Goal: Entertainment & Leisure: Consume media (video, audio)

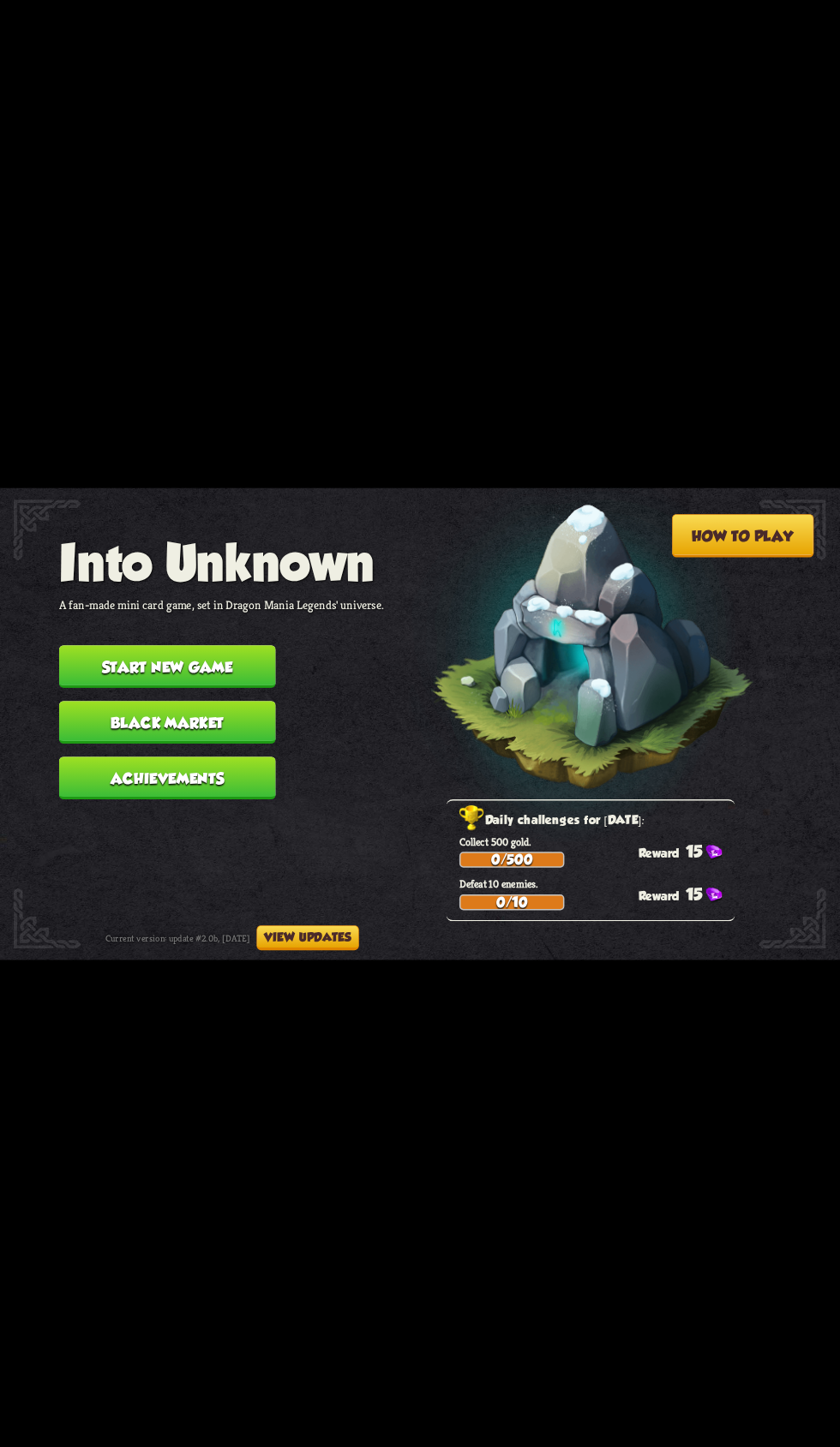
click at [242, 650] on button "Start new game" at bounding box center [167, 666] width 216 height 43
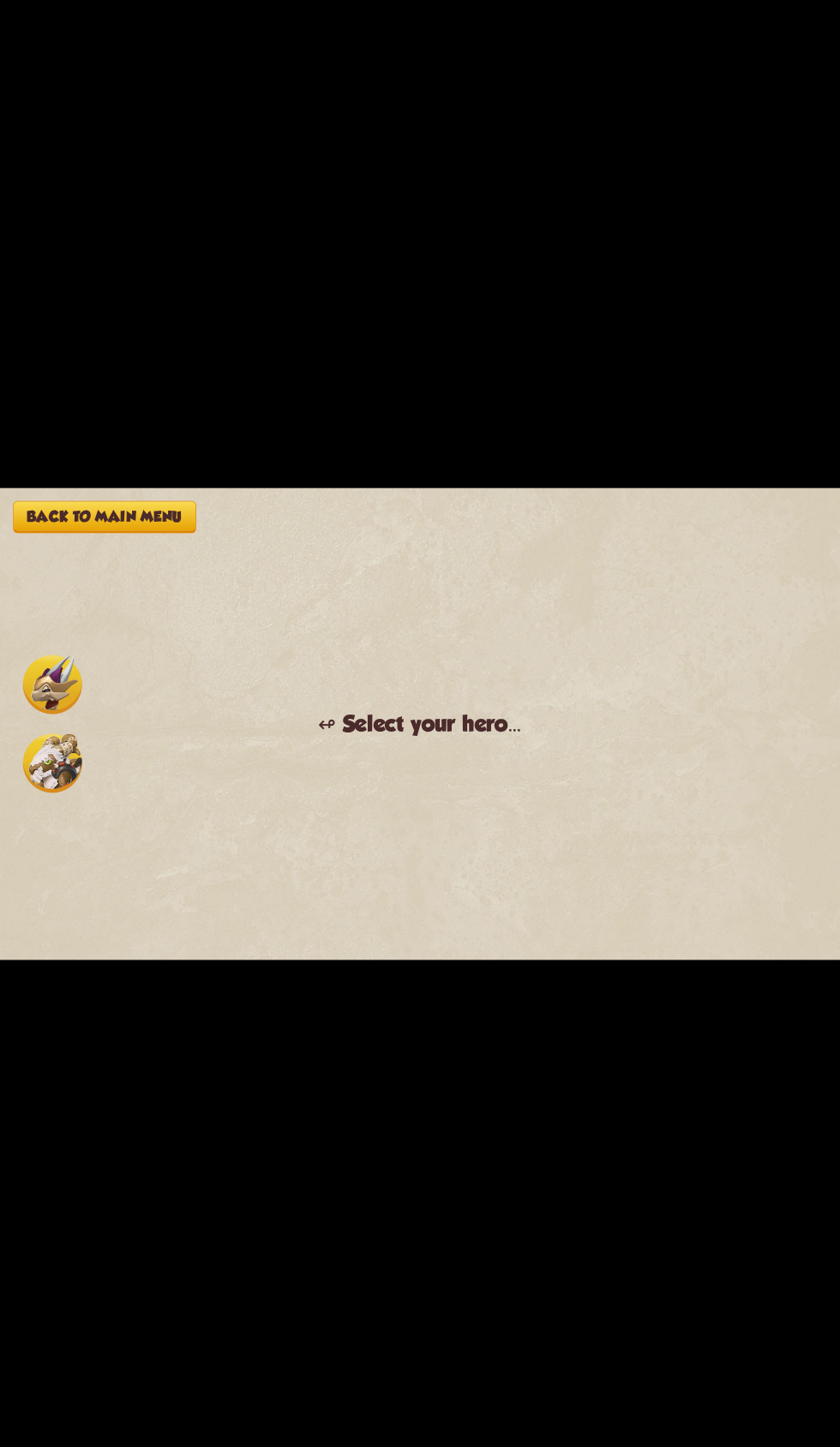
click at [63, 752] on img at bounding box center [53, 763] width 59 height 59
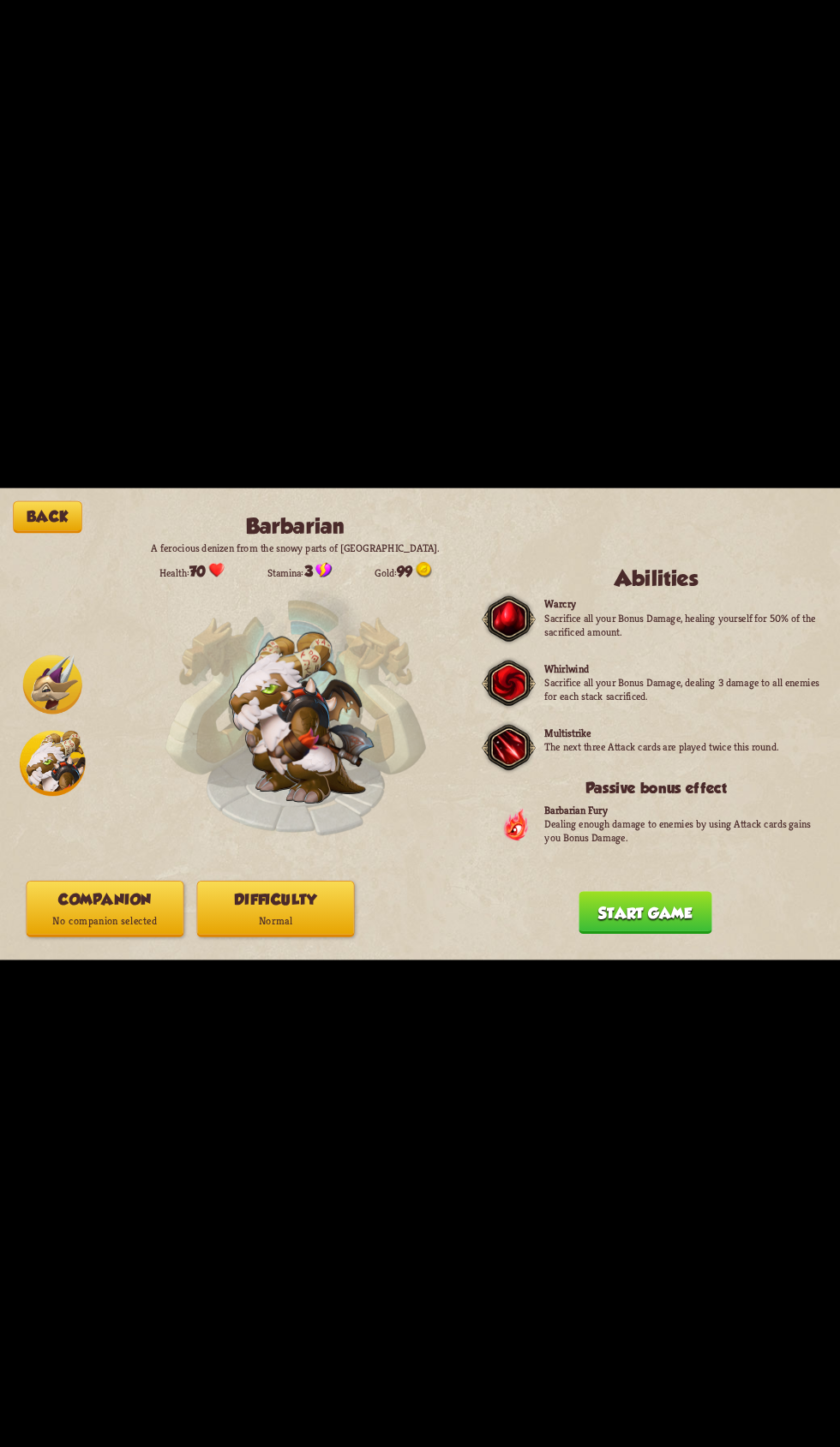
click at [136, 935] on button "Companion No companion selected" at bounding box center [105, 908] width 157 height 56
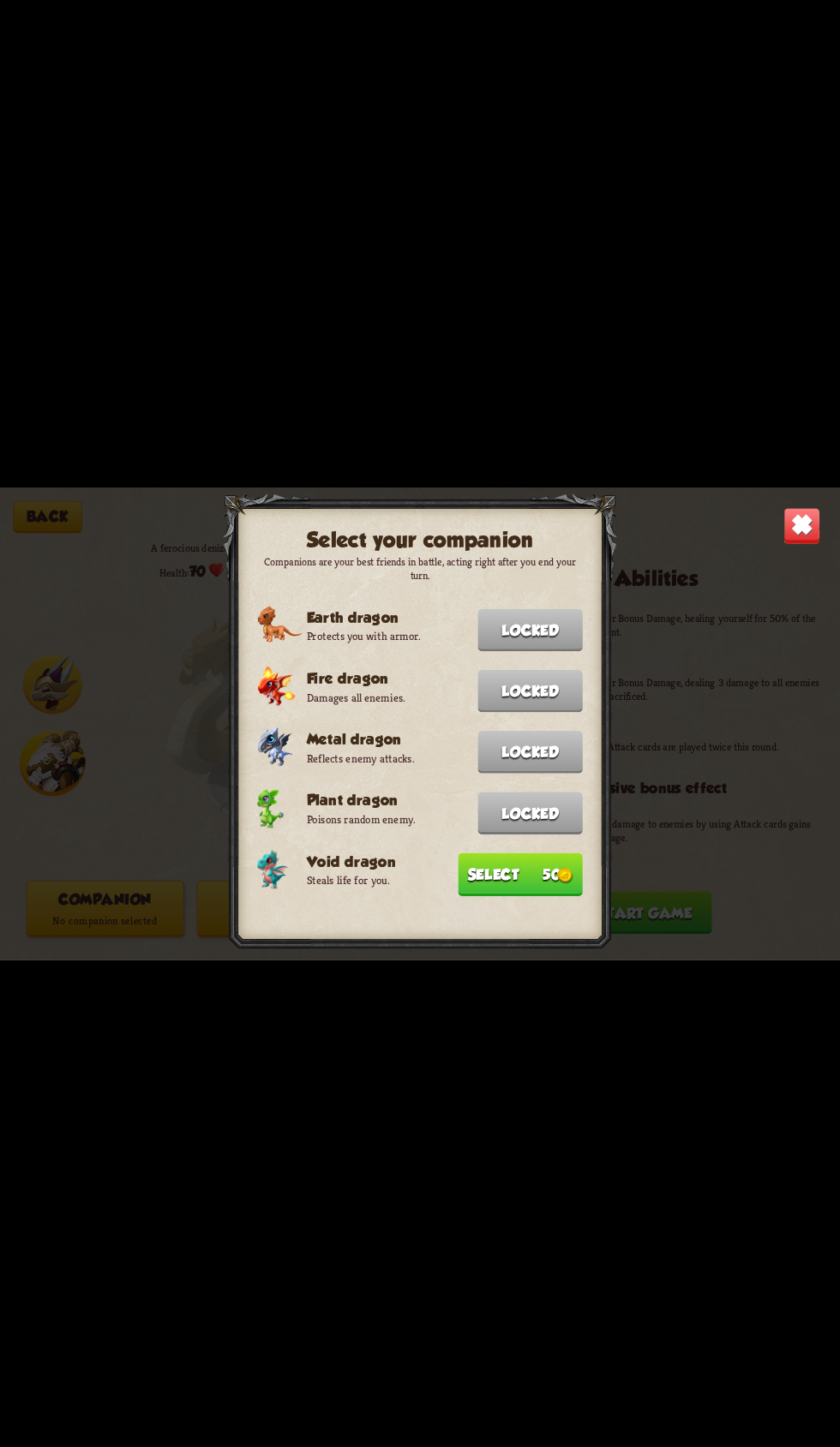
click at [529, 866] on button "Select 50" at bounding box center [520, 874] width 124 height 43
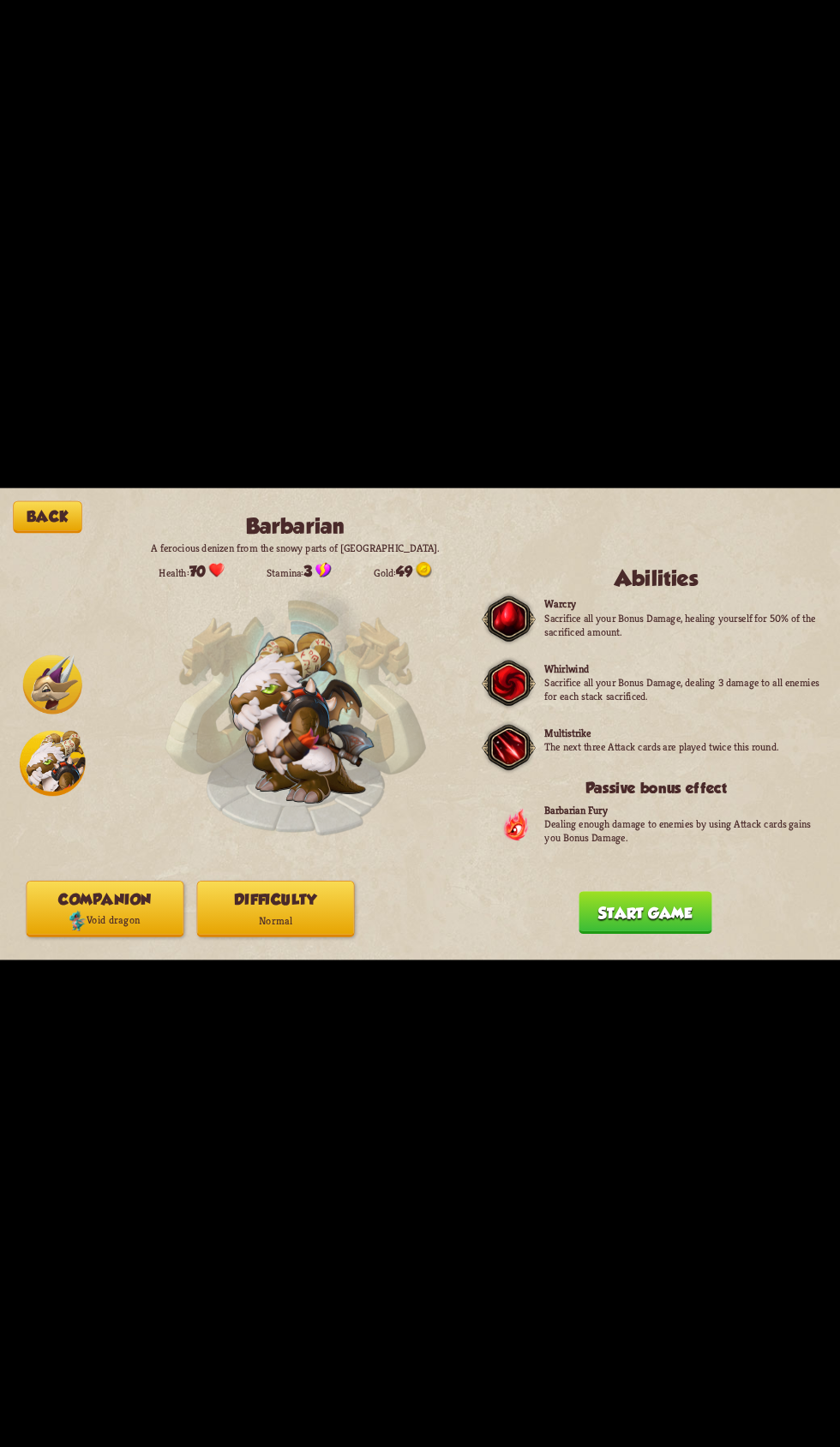
click at [326, 927] on p "Normal" at bounding box center [275, 921] width 156 height 21
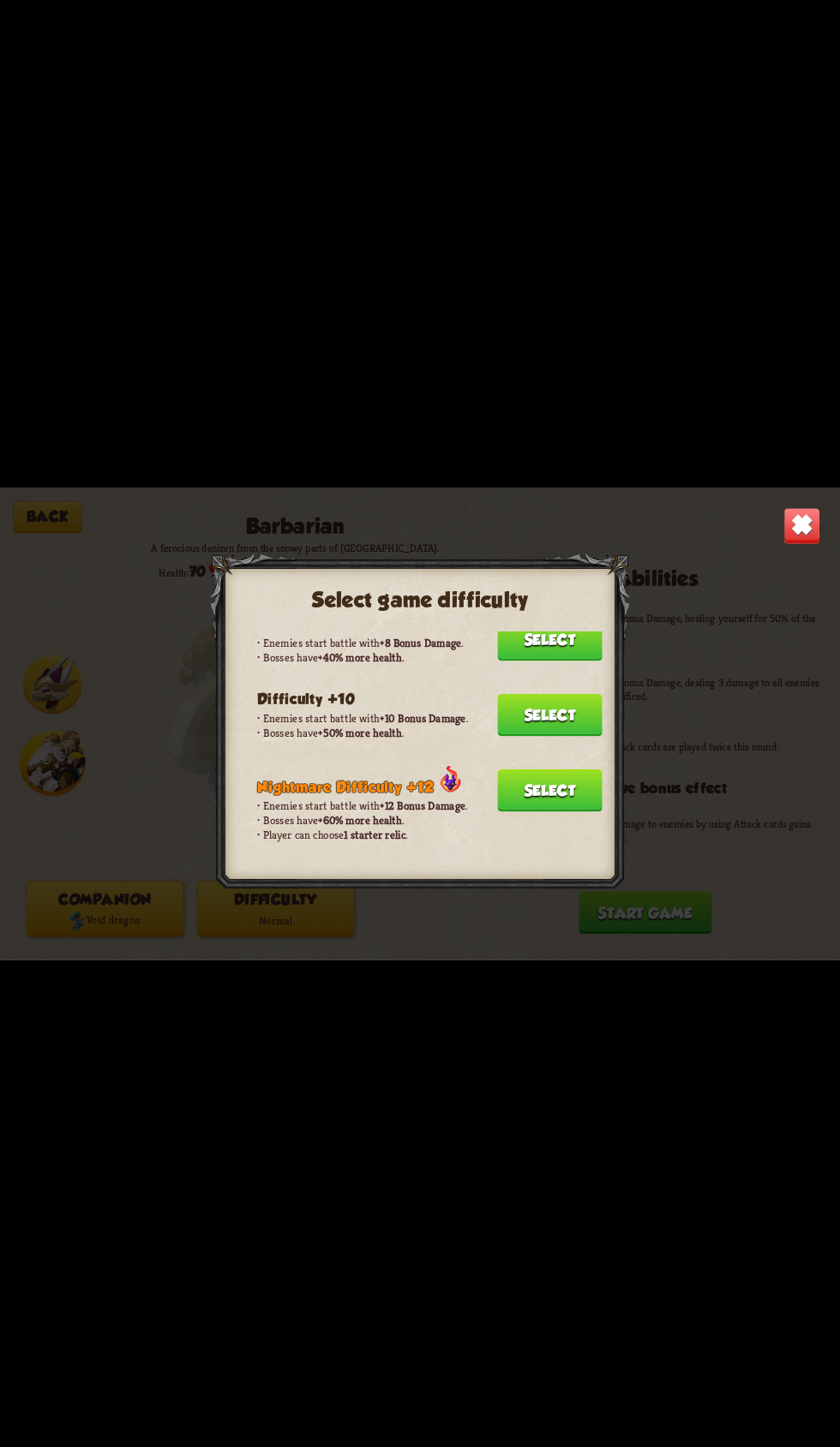
scroll to position [402, 0]
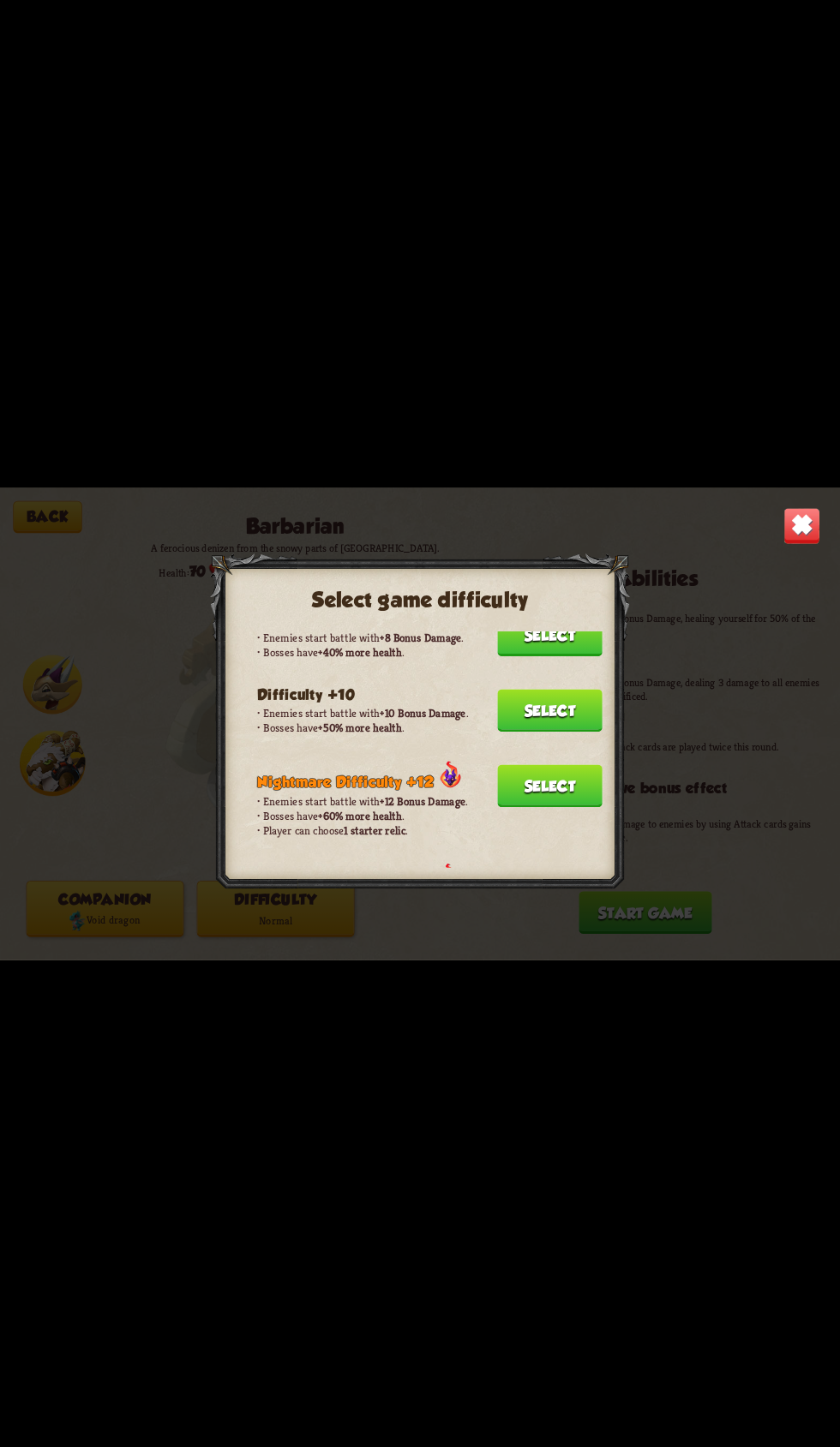
click at [550, 765] on button "Select" at bounding box center [550, 785] width 105 height 43
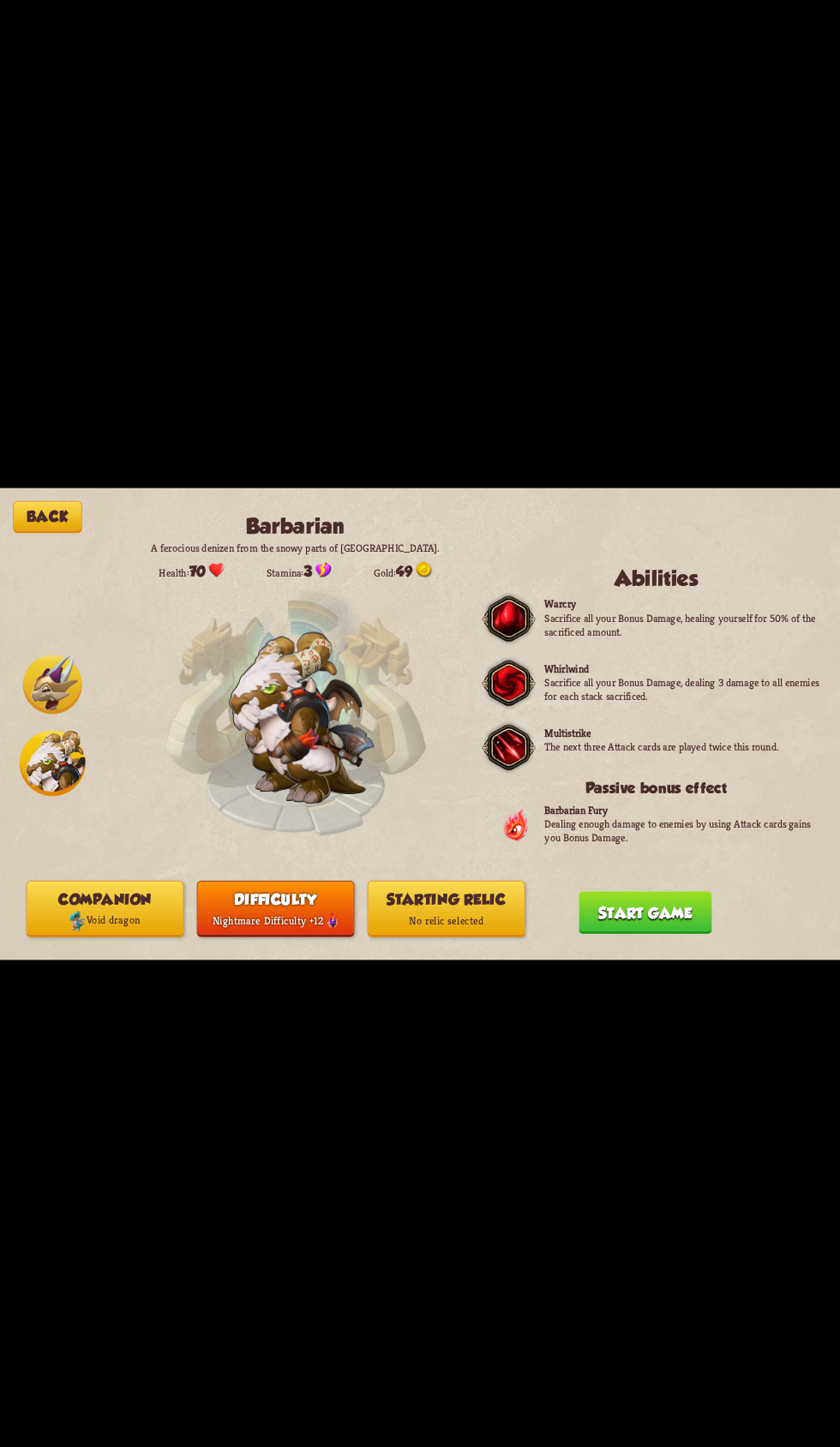
click at [481, 913] on p "No relic selected" at bounding box center [446, 921] width 156 height 21
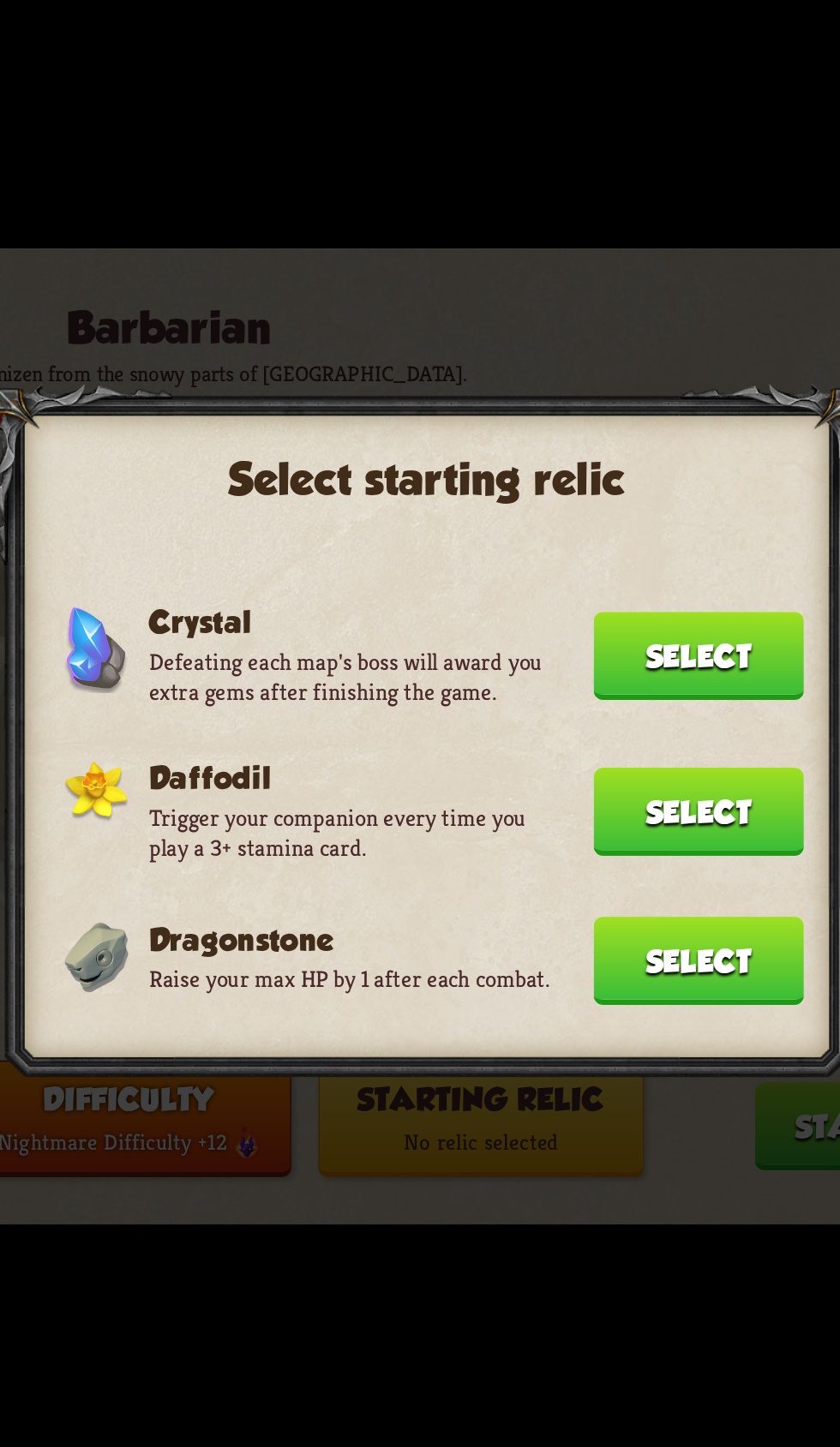
scroll to position [456, 0]
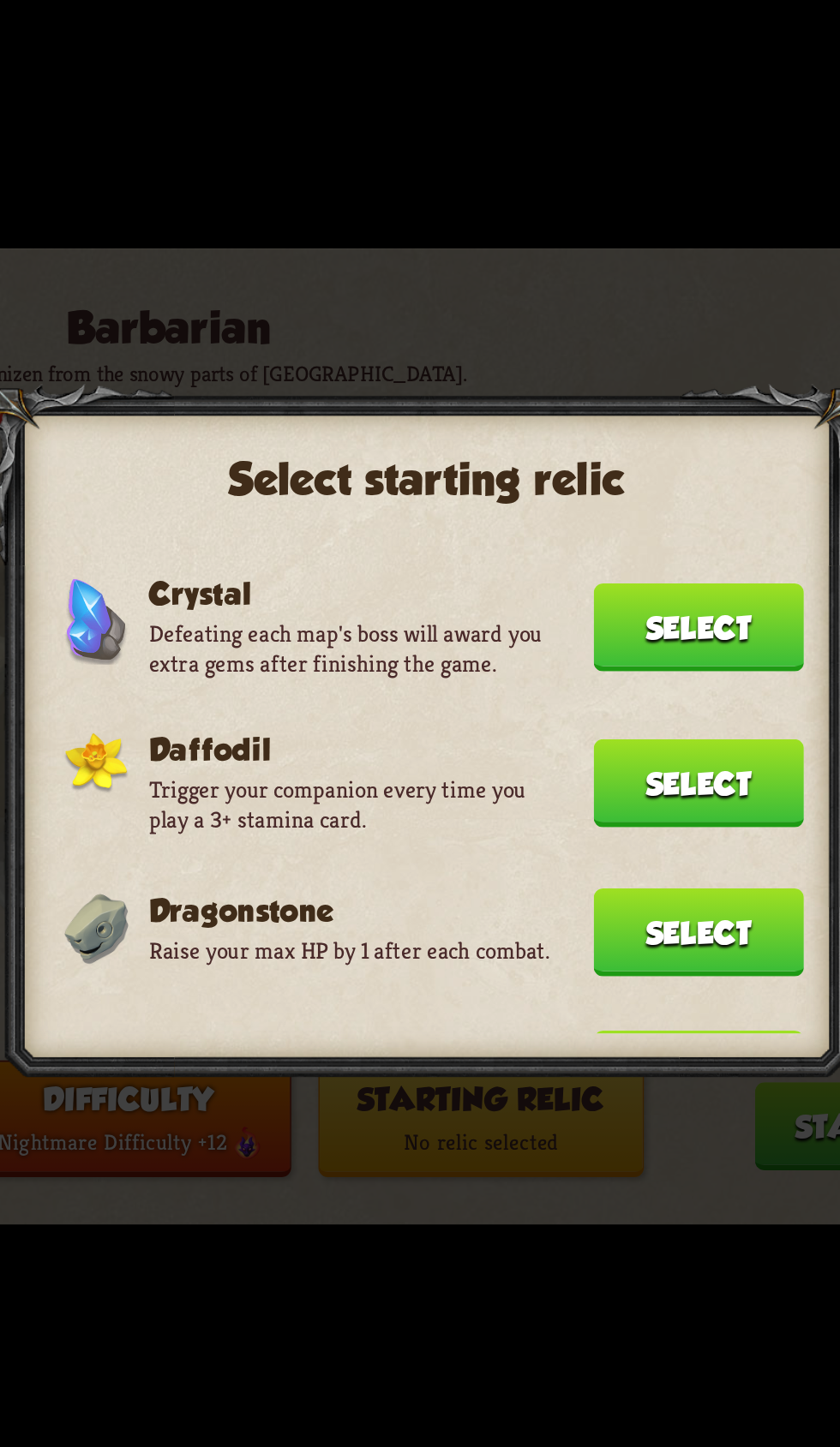
click at [533, 798] on button "Select" at bounding box center [551, 818] width 102 height 43
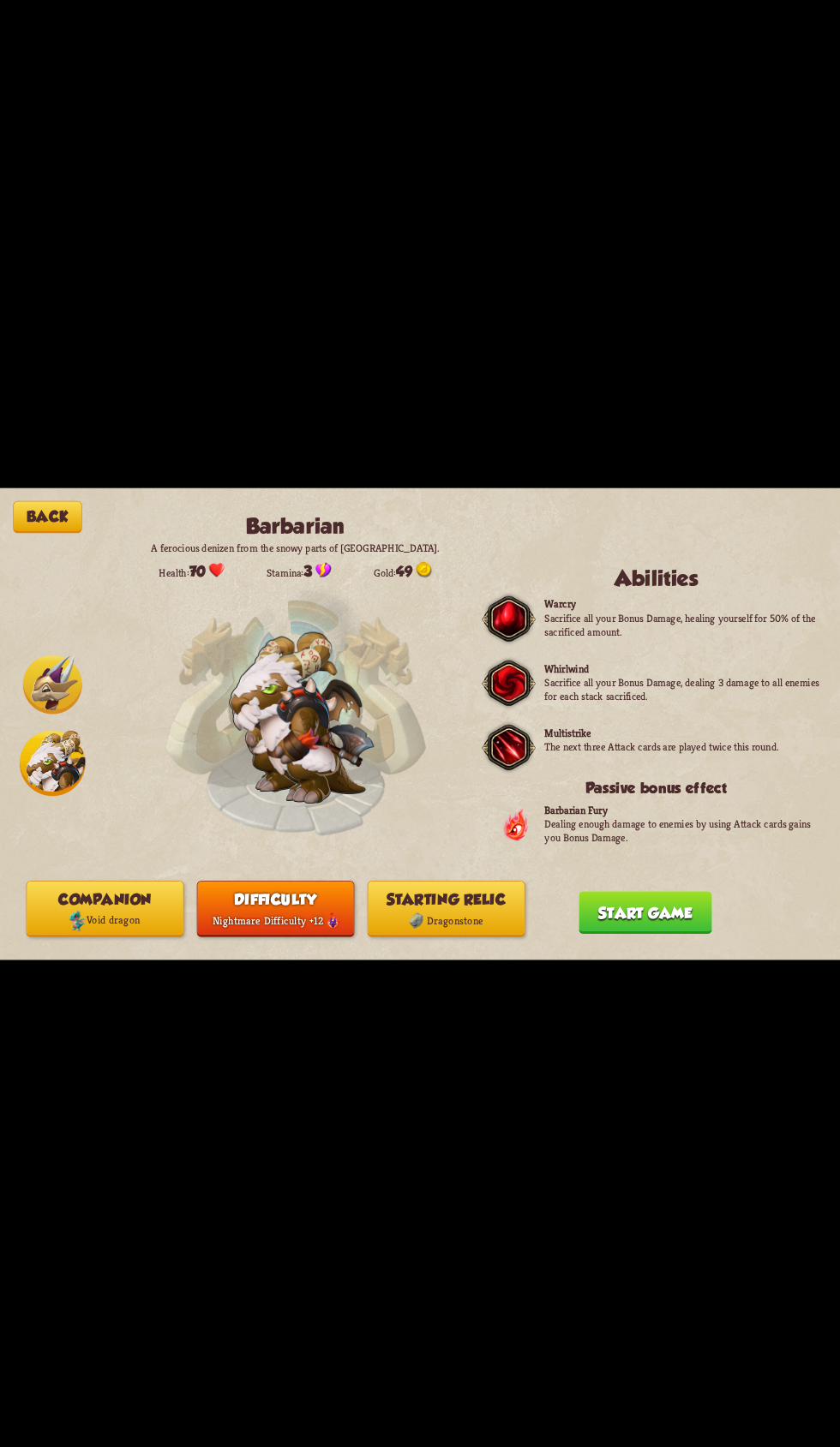
click at [659, 911] on button "Start game" at bounding box center [645, 912] width 133 height 43
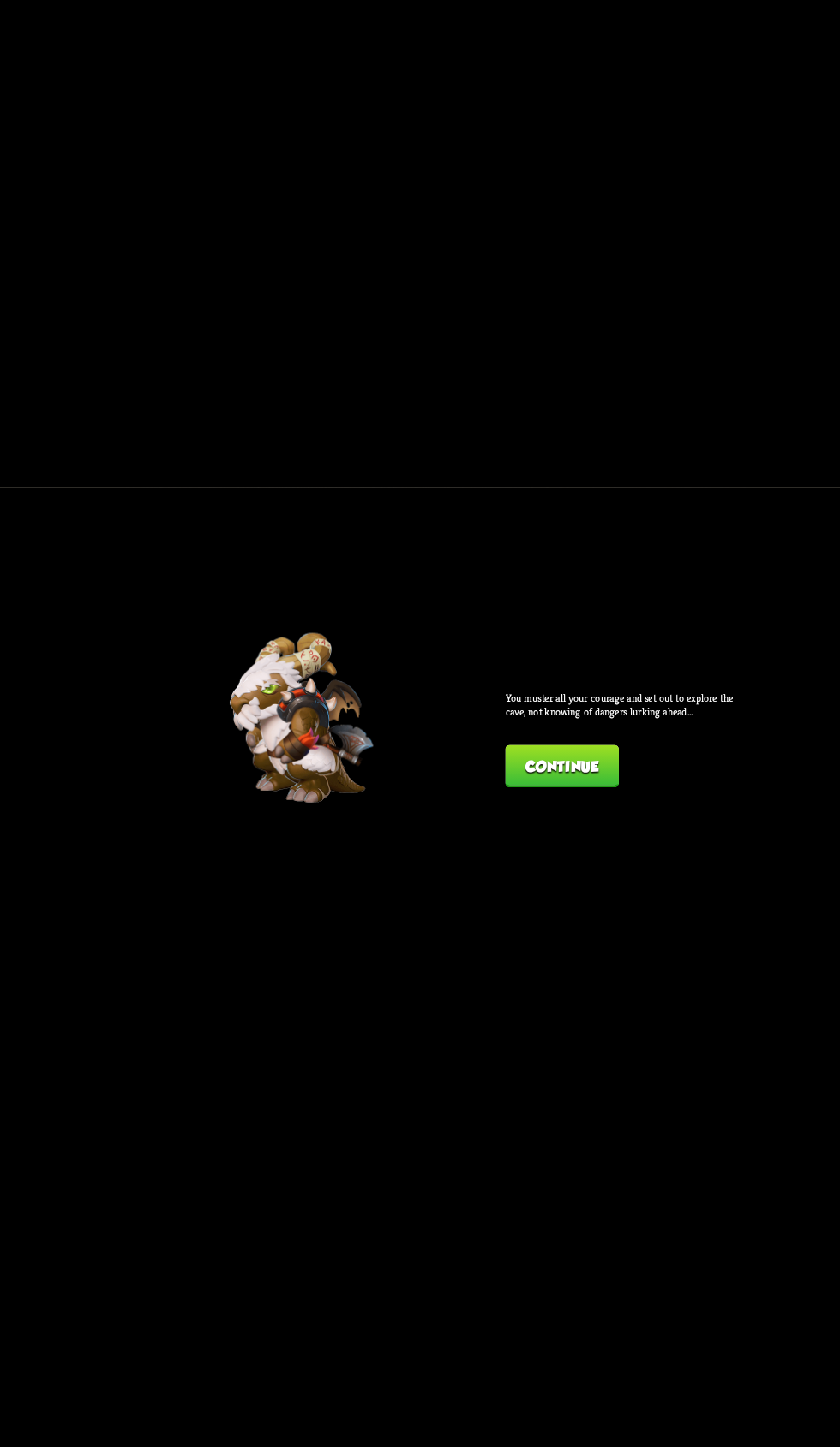
click at [609, 754] on button "Continue" at bounding box center [562, 766] width 113 height 43
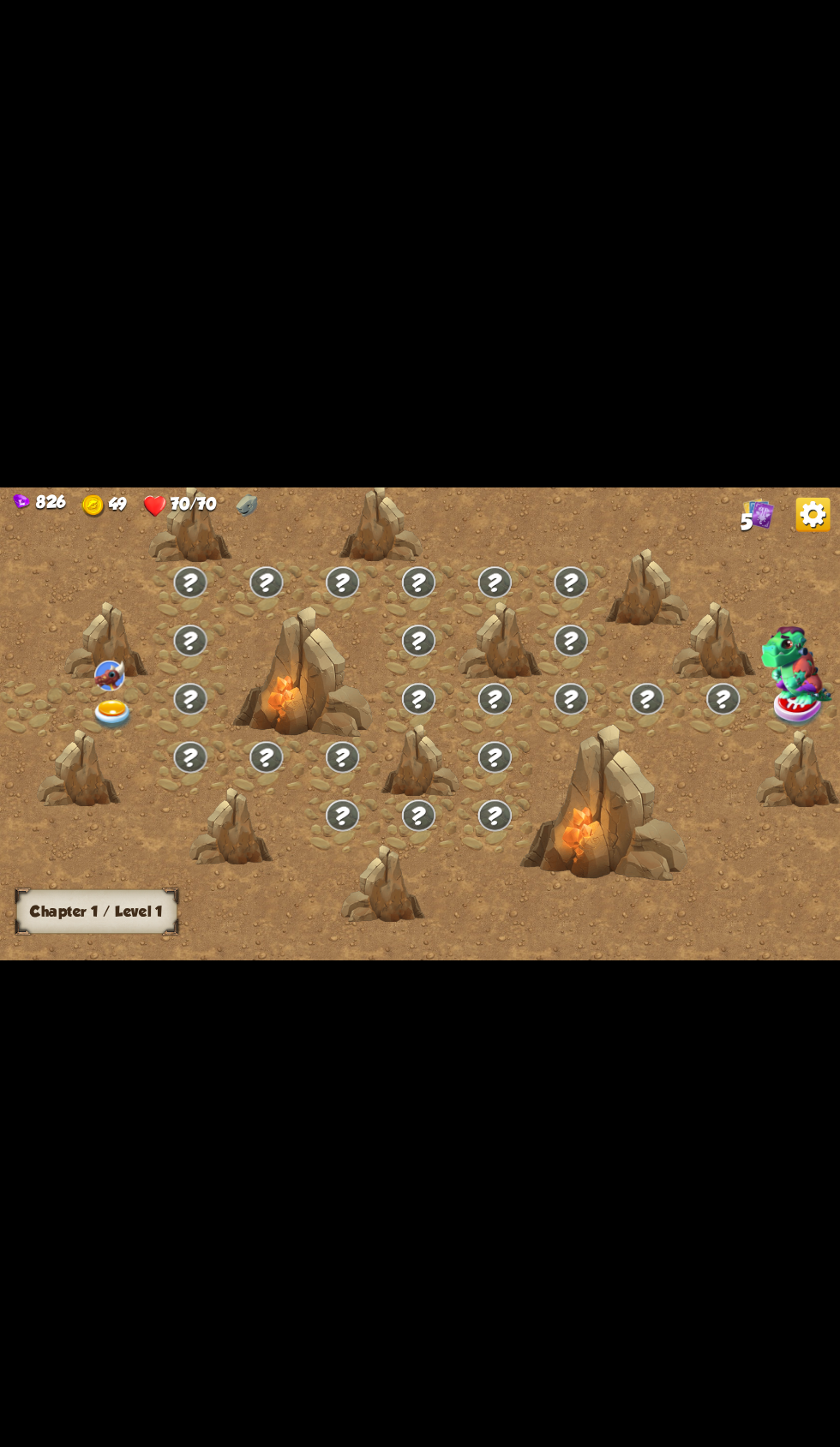
click at [124, 728] on img at bounding box center [112, 715] width 42 height 31
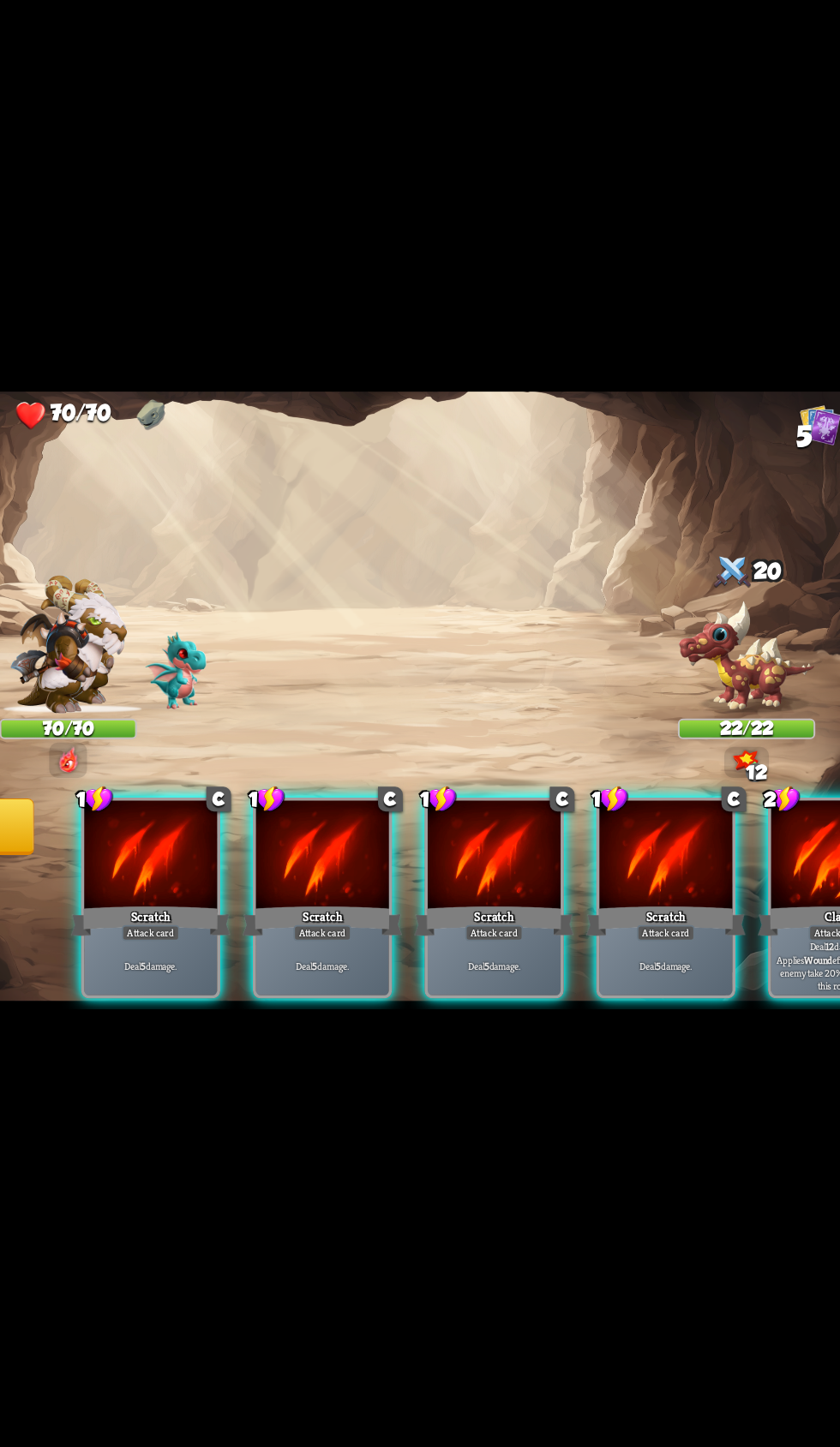
scroll to position [0, 0]
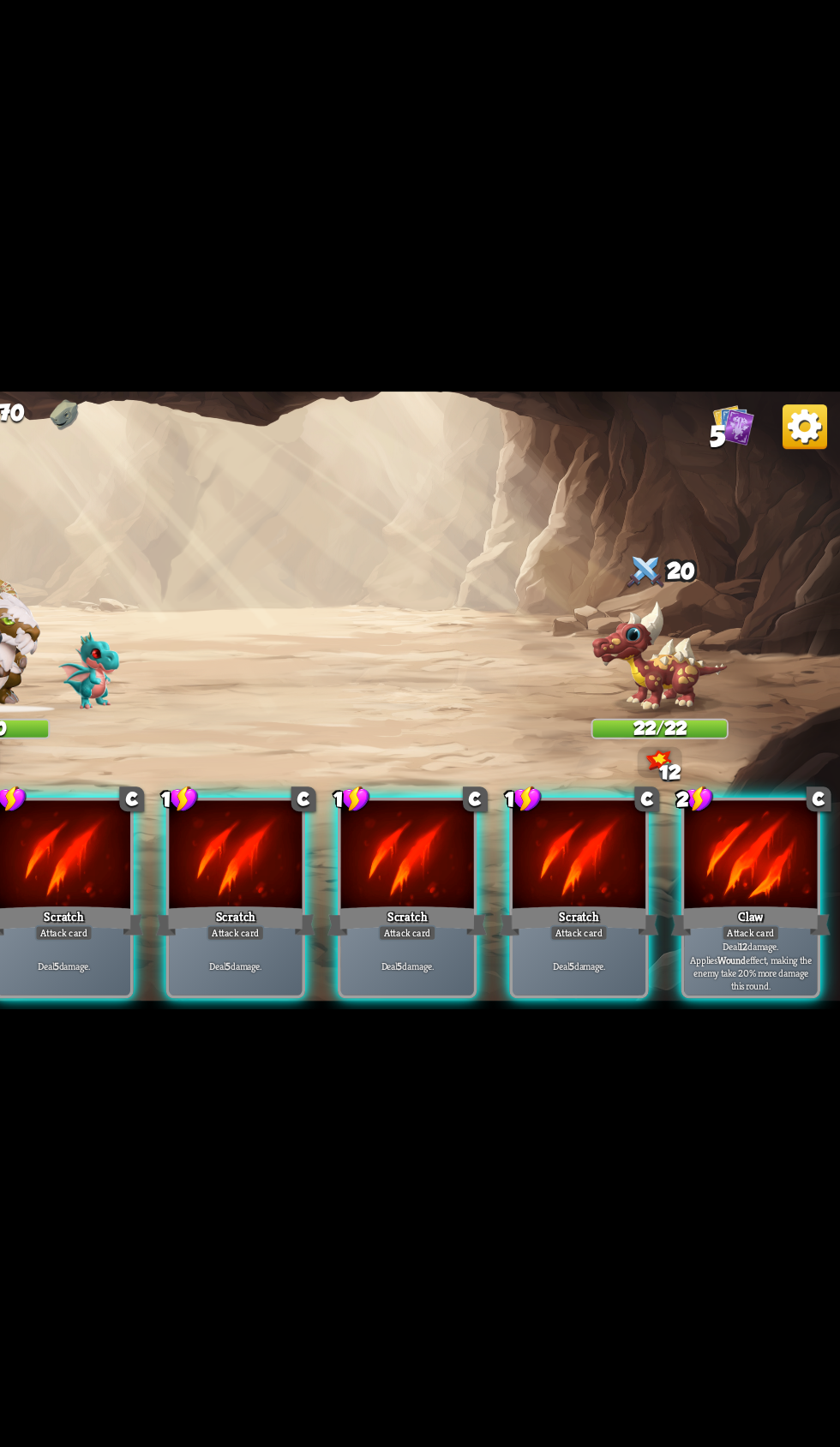
click at [772, 905] on div "Deal 12 damage. Applies Wound effect, making the enemy take 20% more damage thi…" at bounding box center [772, 927] width 102 height 44
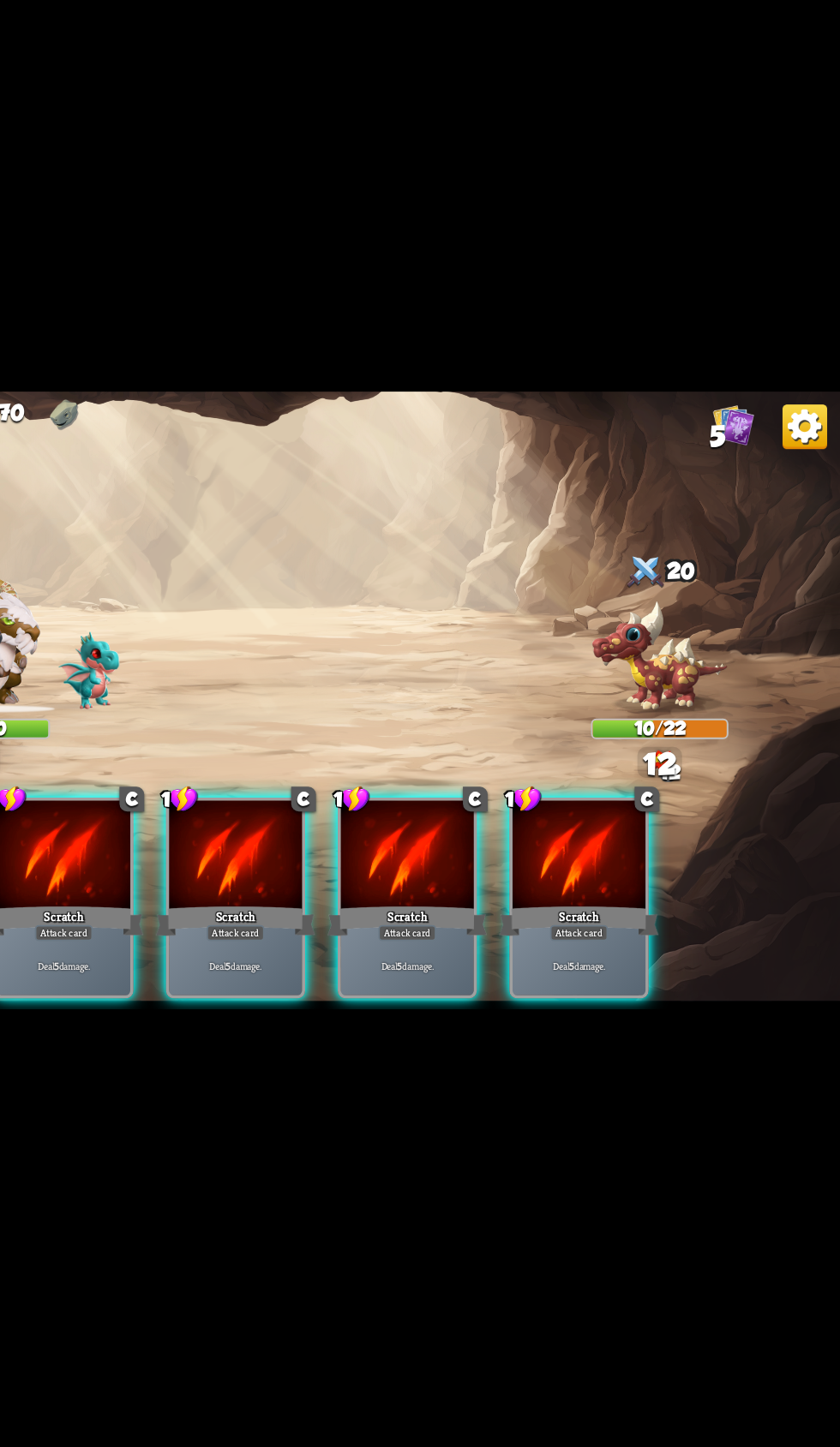
click at [634, 922] on b "5" at bounding box center [635, 927] width 4 height 10
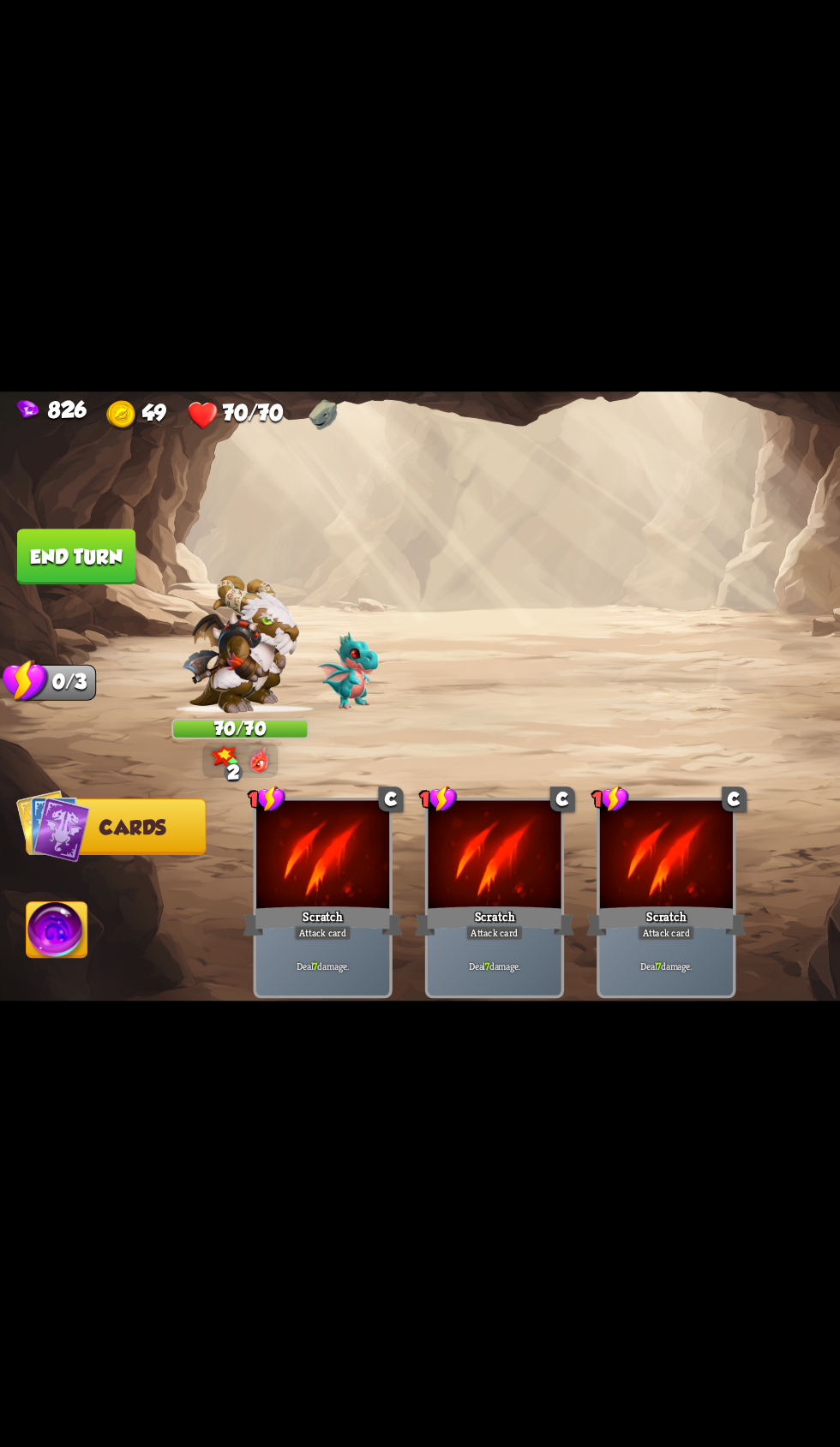
click at [71, 617] on button "End turn" at bounding box center [58, 613] width 91 height 43
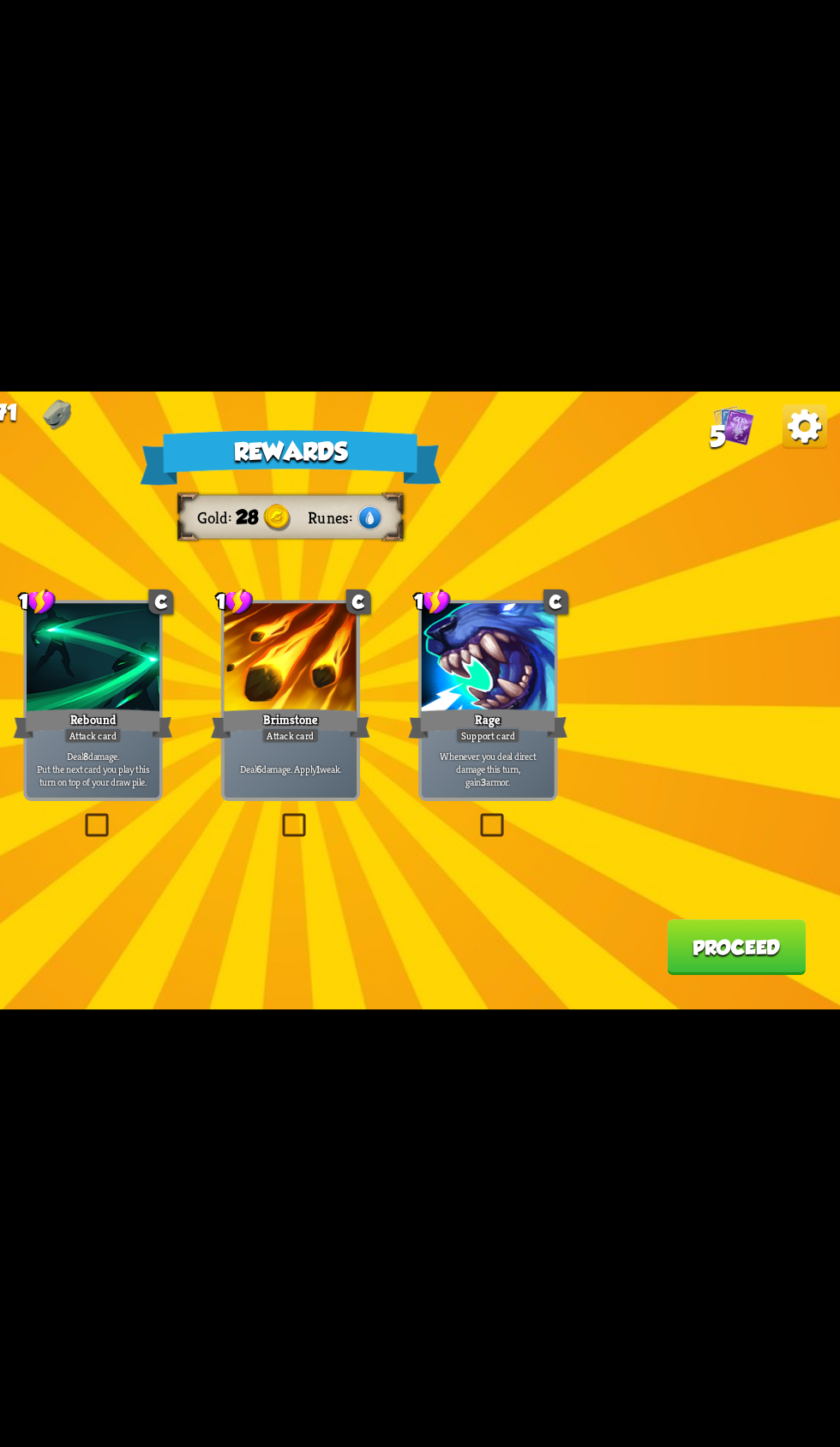
click at [538, 738] on div "Rage" at bounding box center [571, 741] width 122 height 28
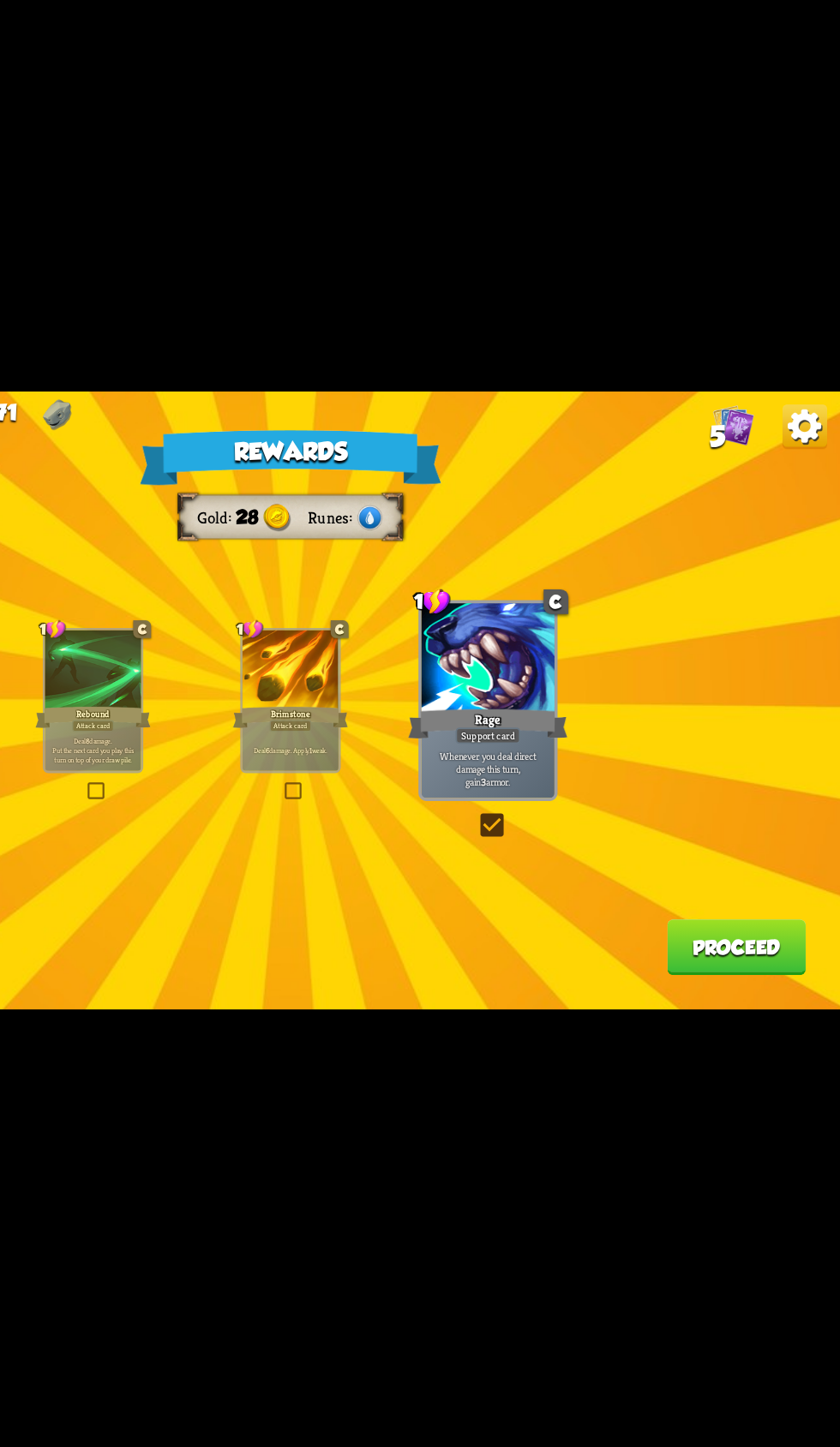
click at [749, 932] on button "Proceed" at bounding box center [760, 912] width 106 height 43
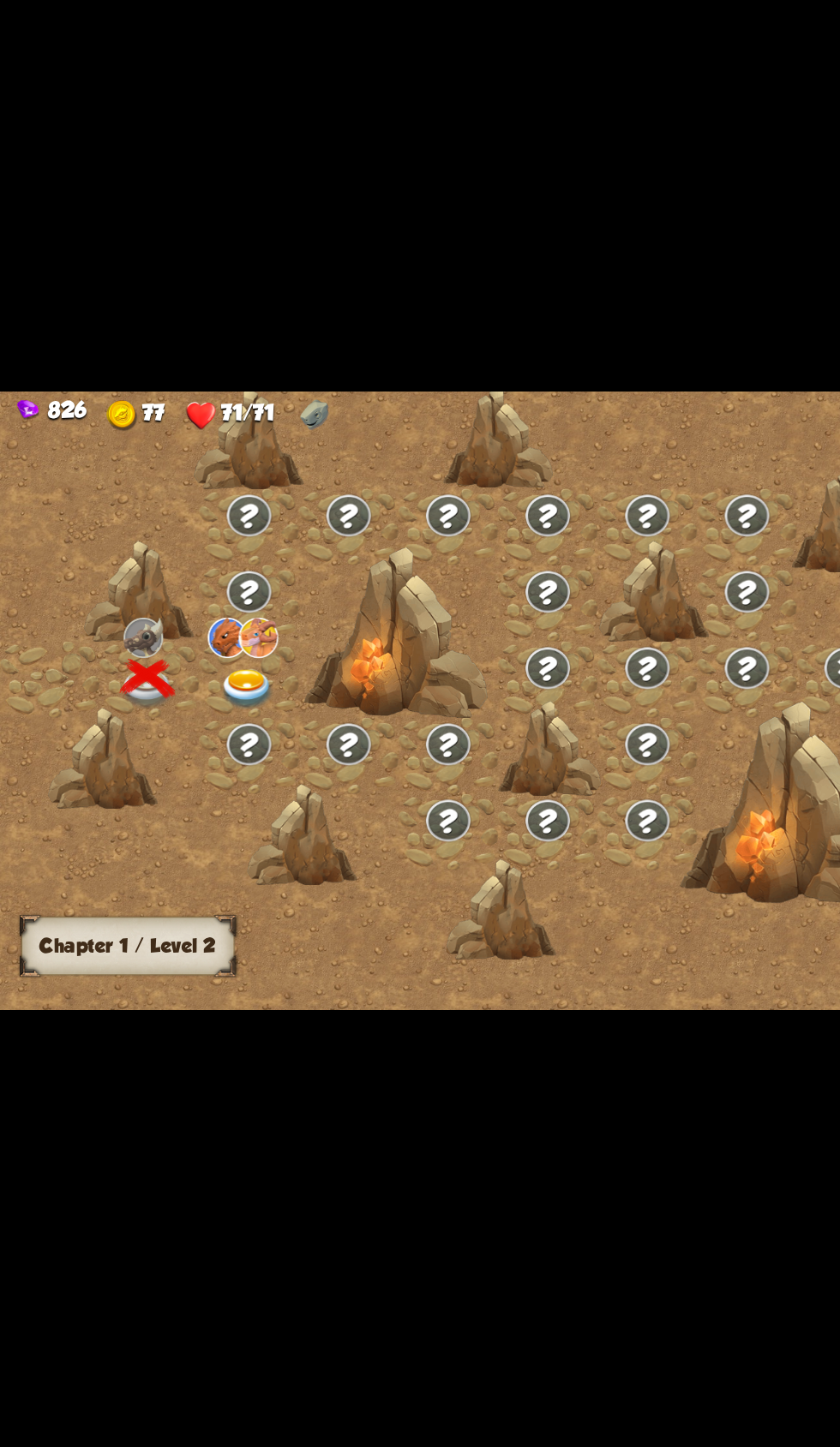
click at [204, 704] on img at bounding box center [189, 715] width 42 height 31
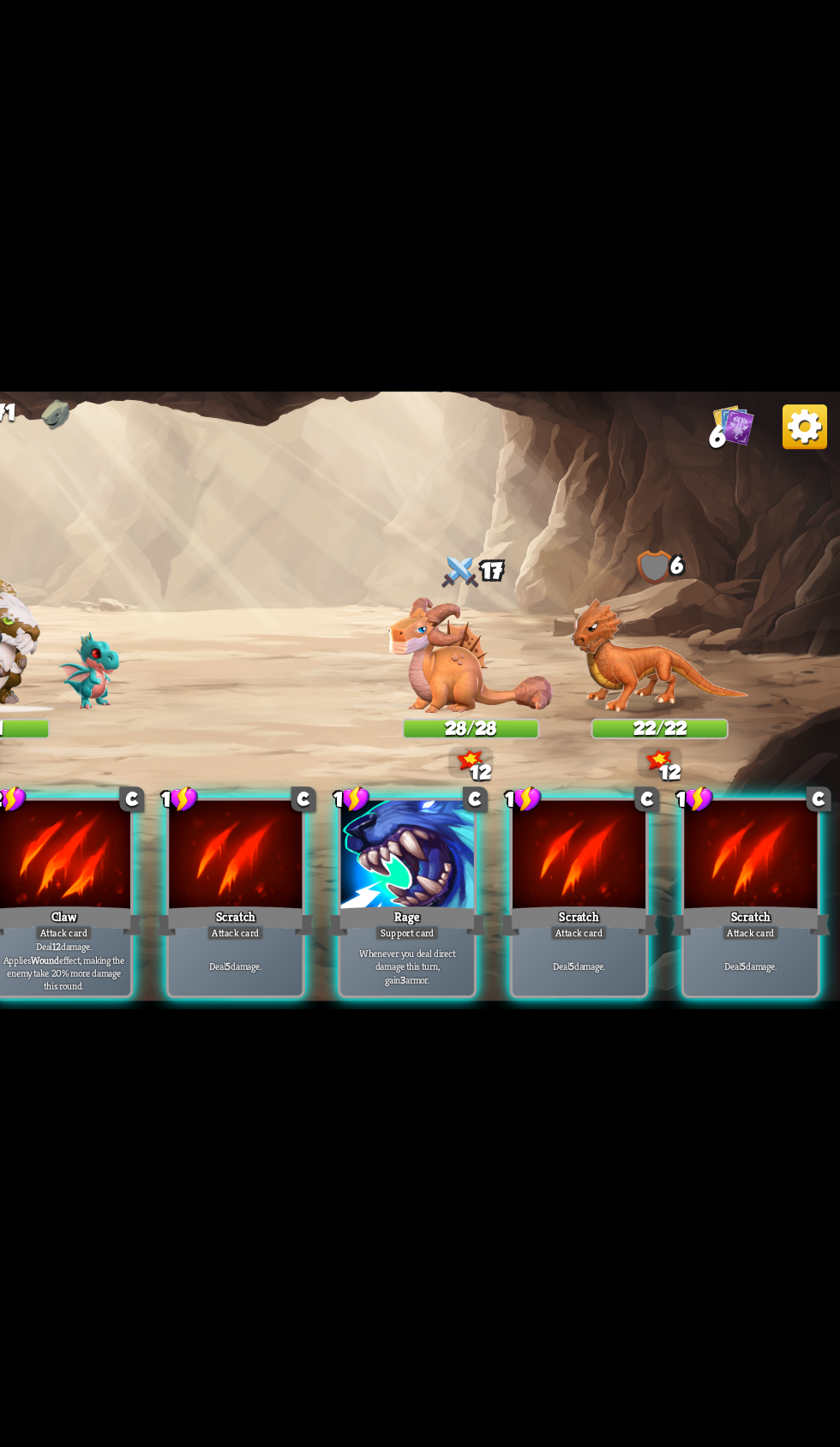
click at [494, 912] on p "Whenever you deal direct damage this turn, gain 3 armor." at bounding box center [509, 927] width 97 height 30
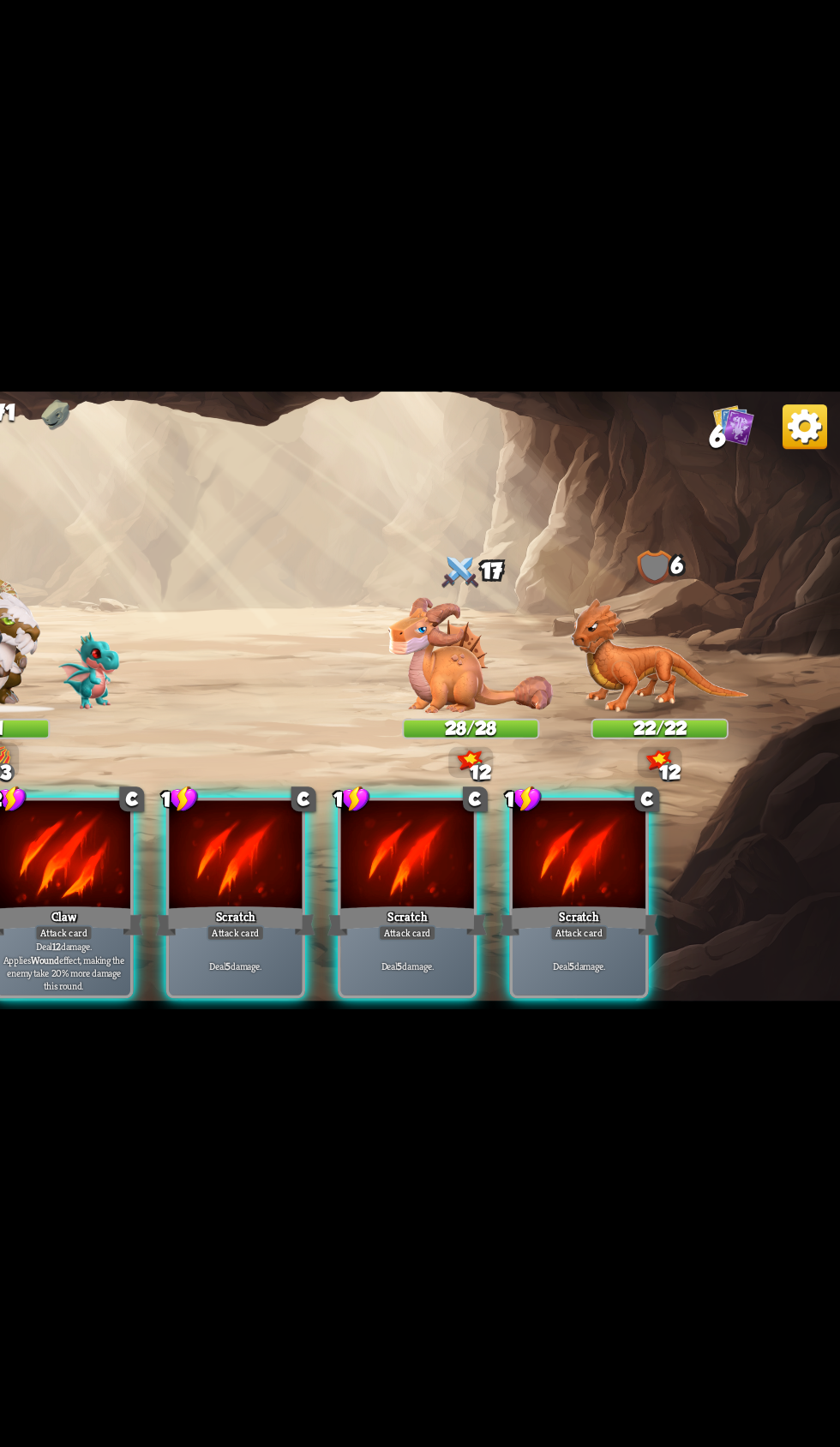
click at [637, 905] on div "Deal 5 damage." at bounding box center [640, 927] width 102 height 44
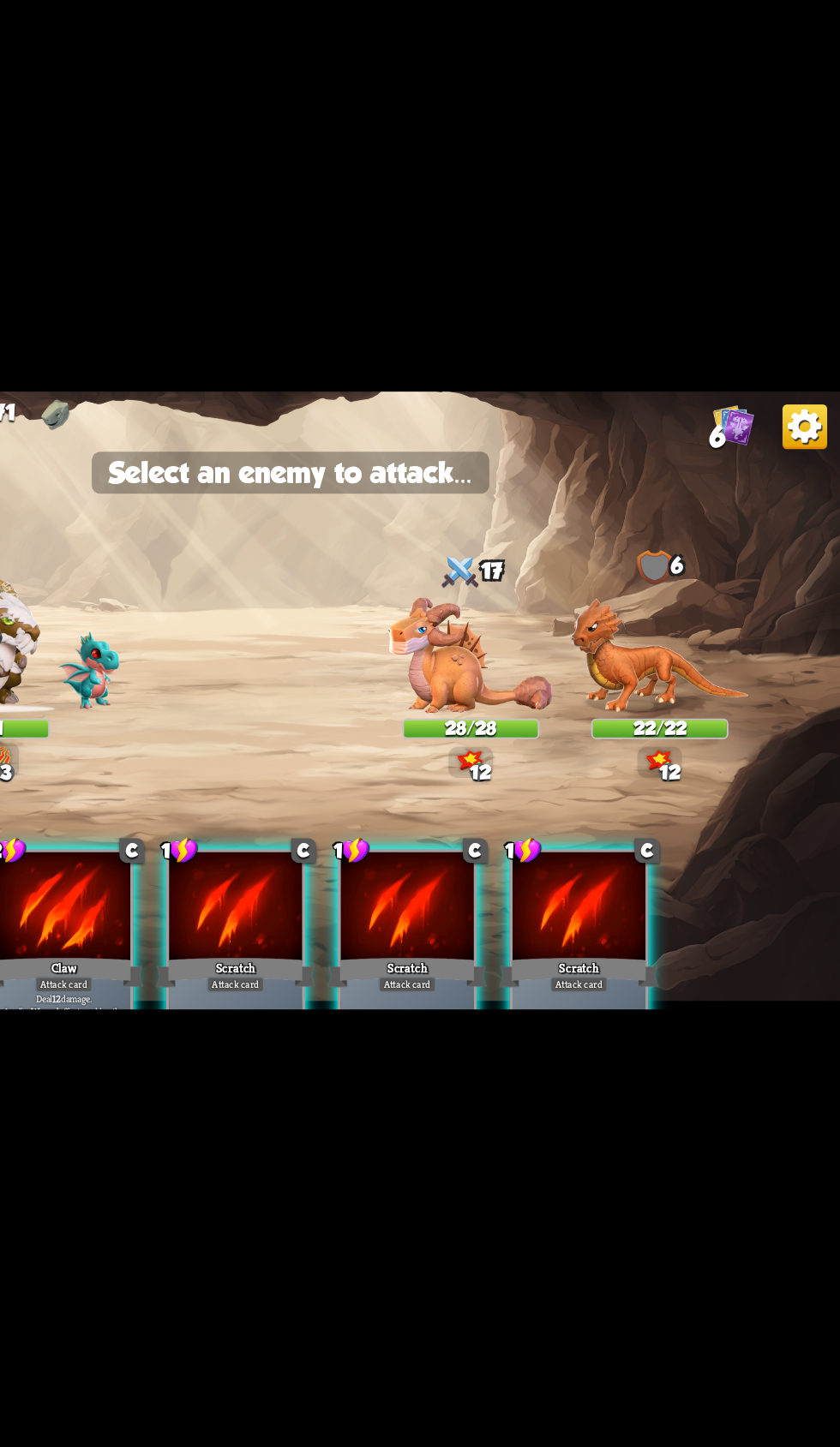
click at [702, 693] on img at bounding box center [701, 688] width 136 height 88
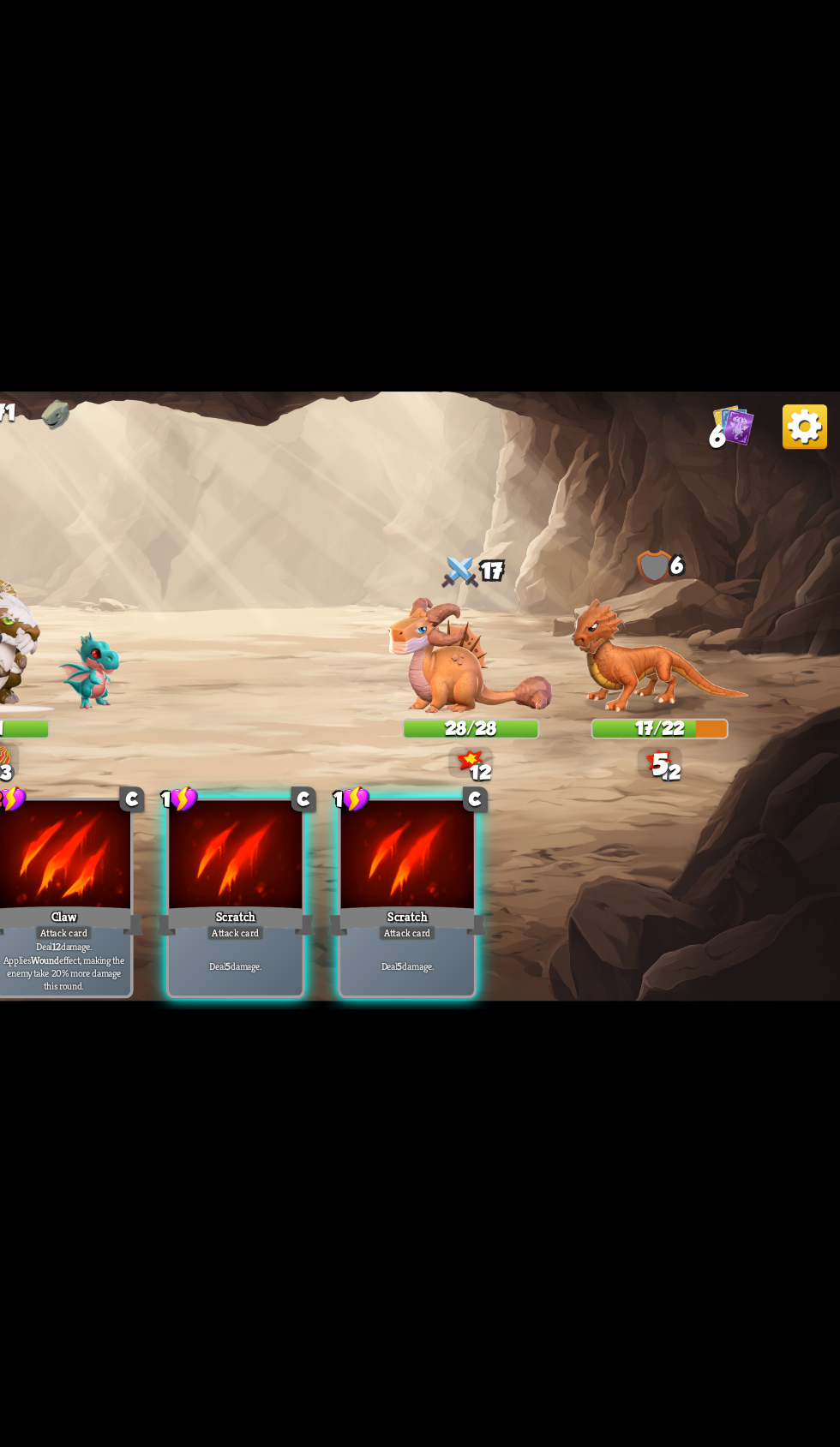
click at [524, 905] on div "Deal 5 damage." at bounding box center [510, 927] width 102 height 44
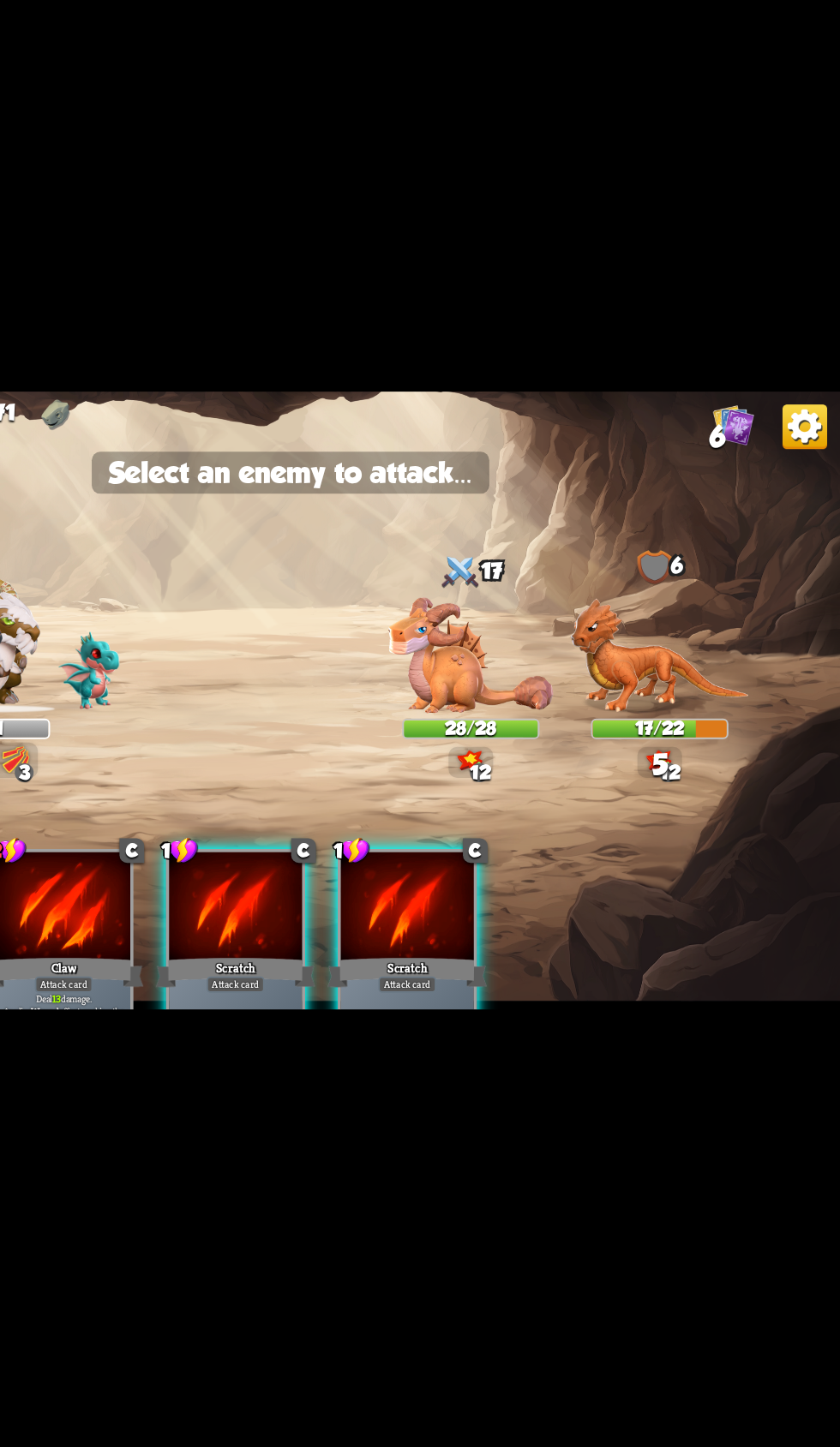
click at [704, 715] on img at bounding box center [701, 688] width 136 height 88
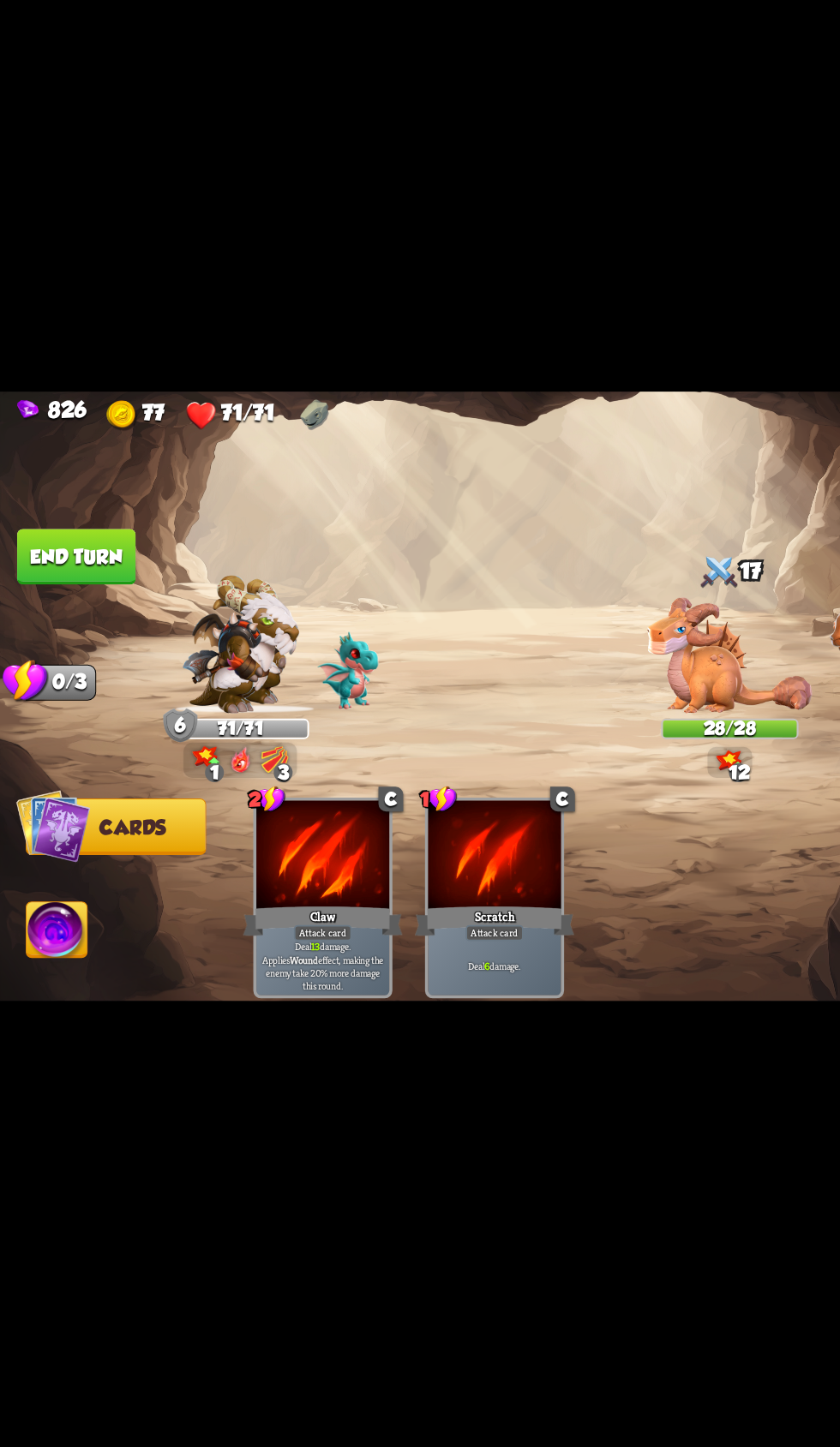
click at [96, 610] on button "End turn" at bounding box center [58, 613] width 91 height 43
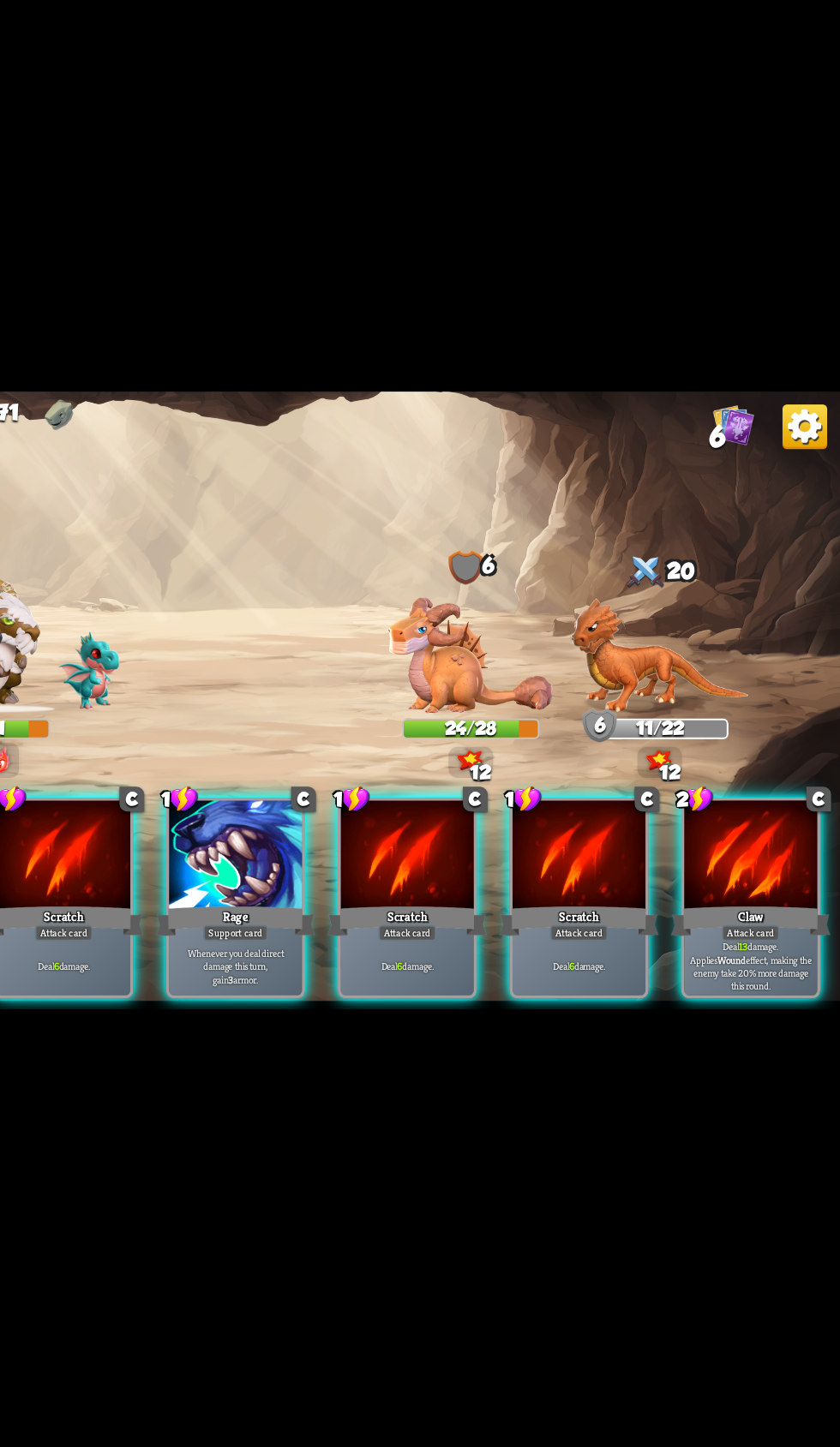
click at [411, 924] on p "Whenever you deal direct damage this turn, gain 3 armor." at bounding box center [378, 927] width 97 height 30
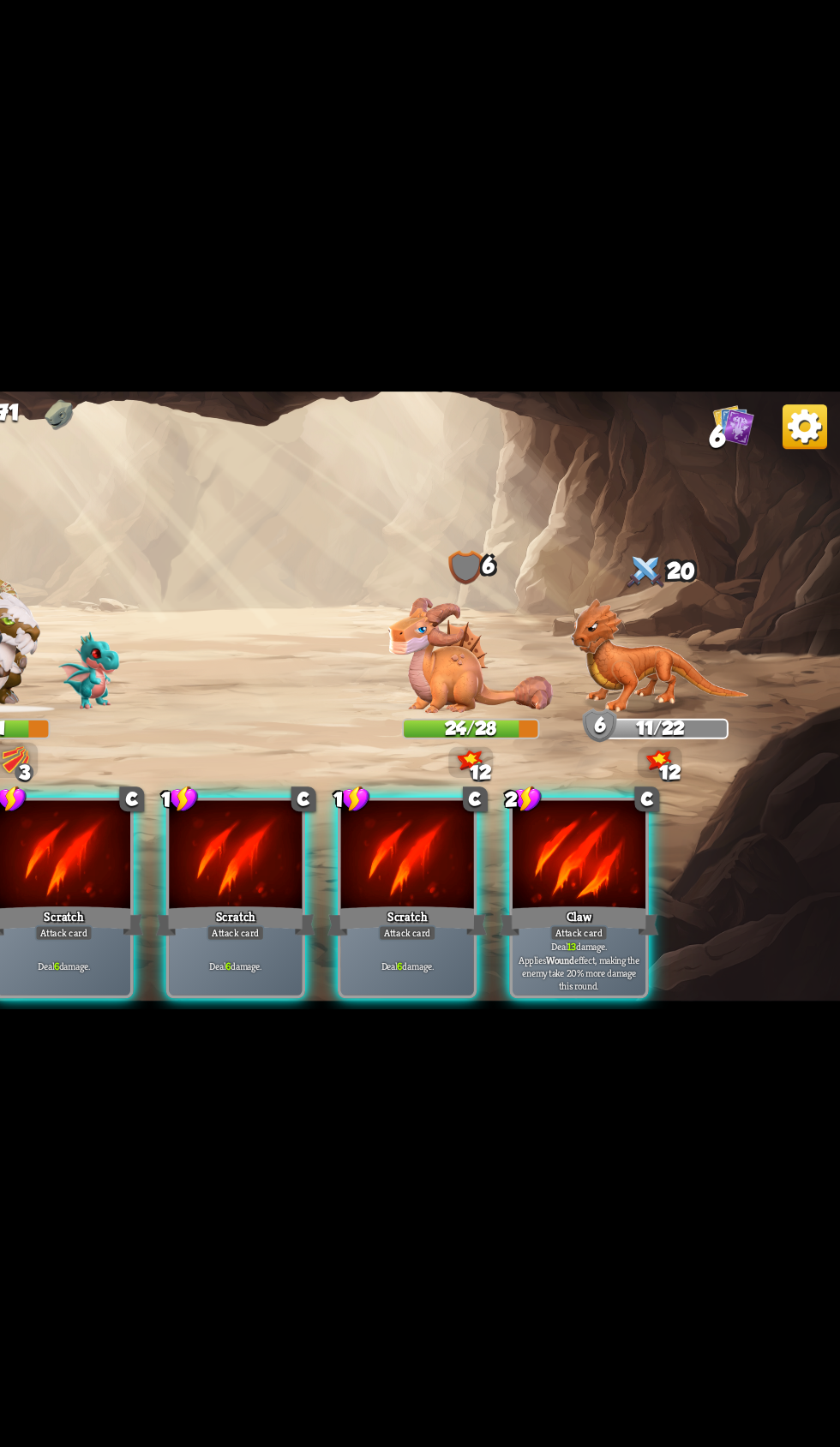
click at [480, 922] on p "Deal 6 damage." at bounding box center [509, 927] width 97 height 10
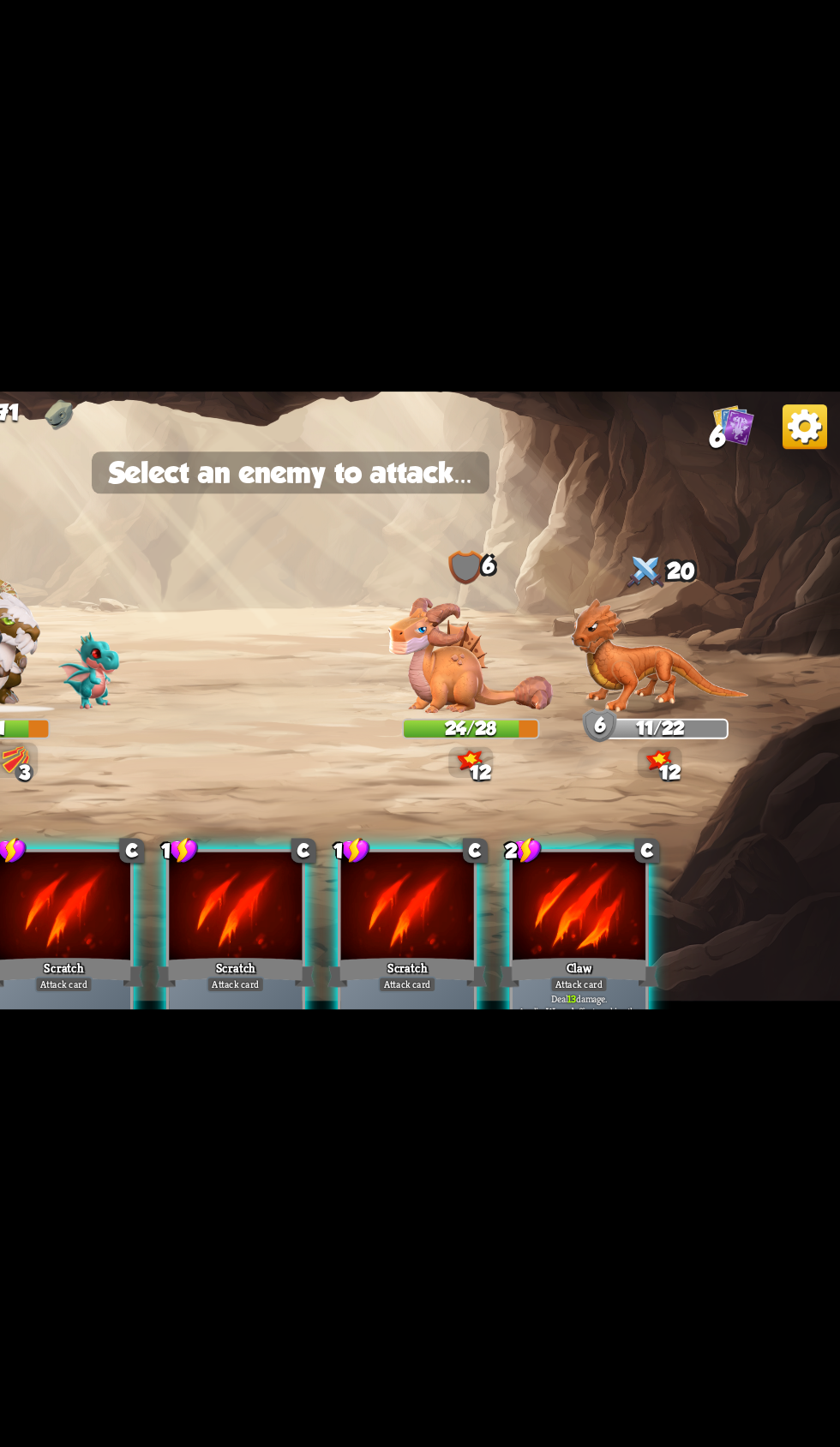
click at [723, 713] on img at bounding box center [701, 688] width 136 height 88
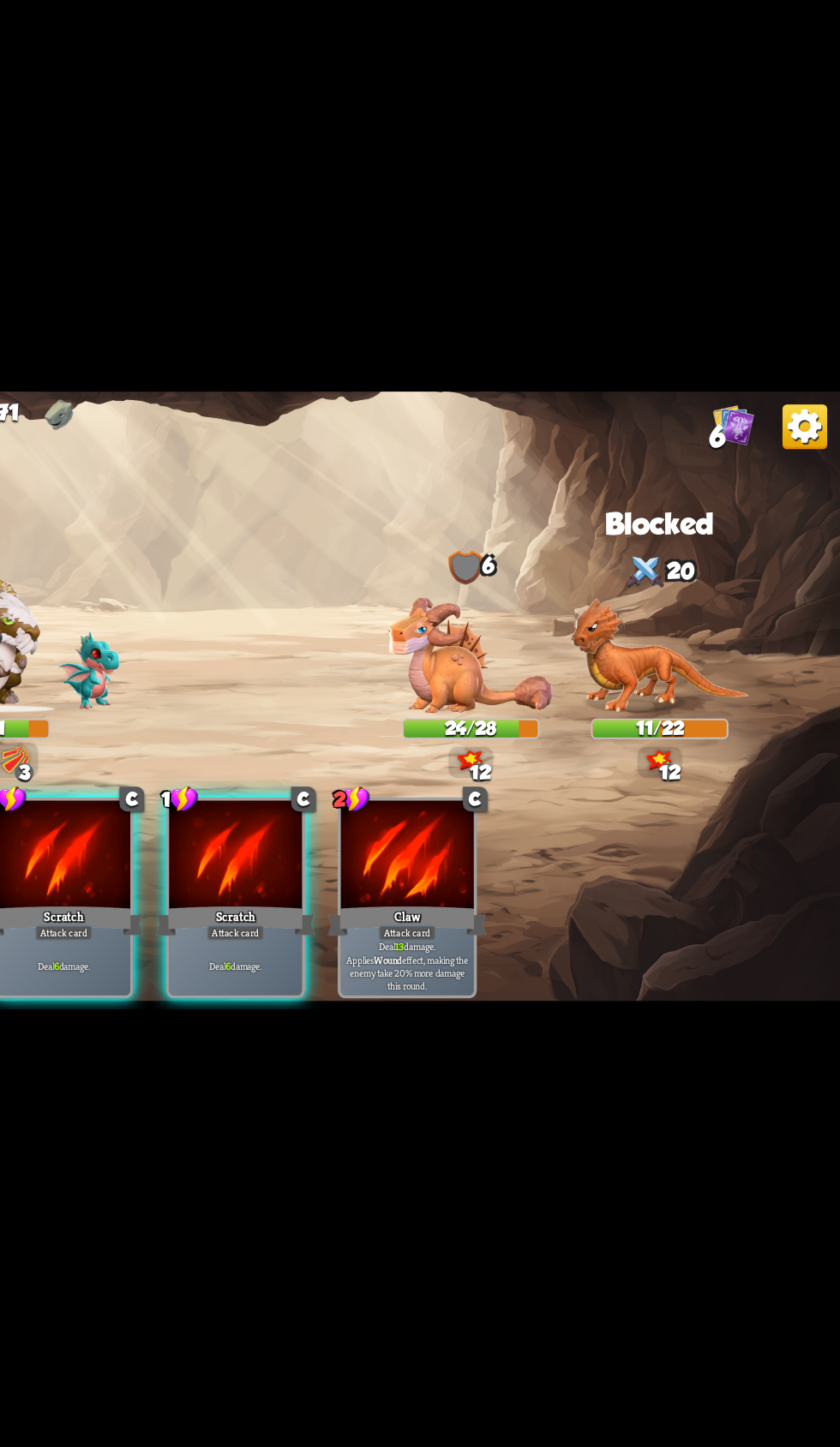
click at [420, 905] on div "Deal 6 damage." at bounding box center [378, 927] width 102 height 44
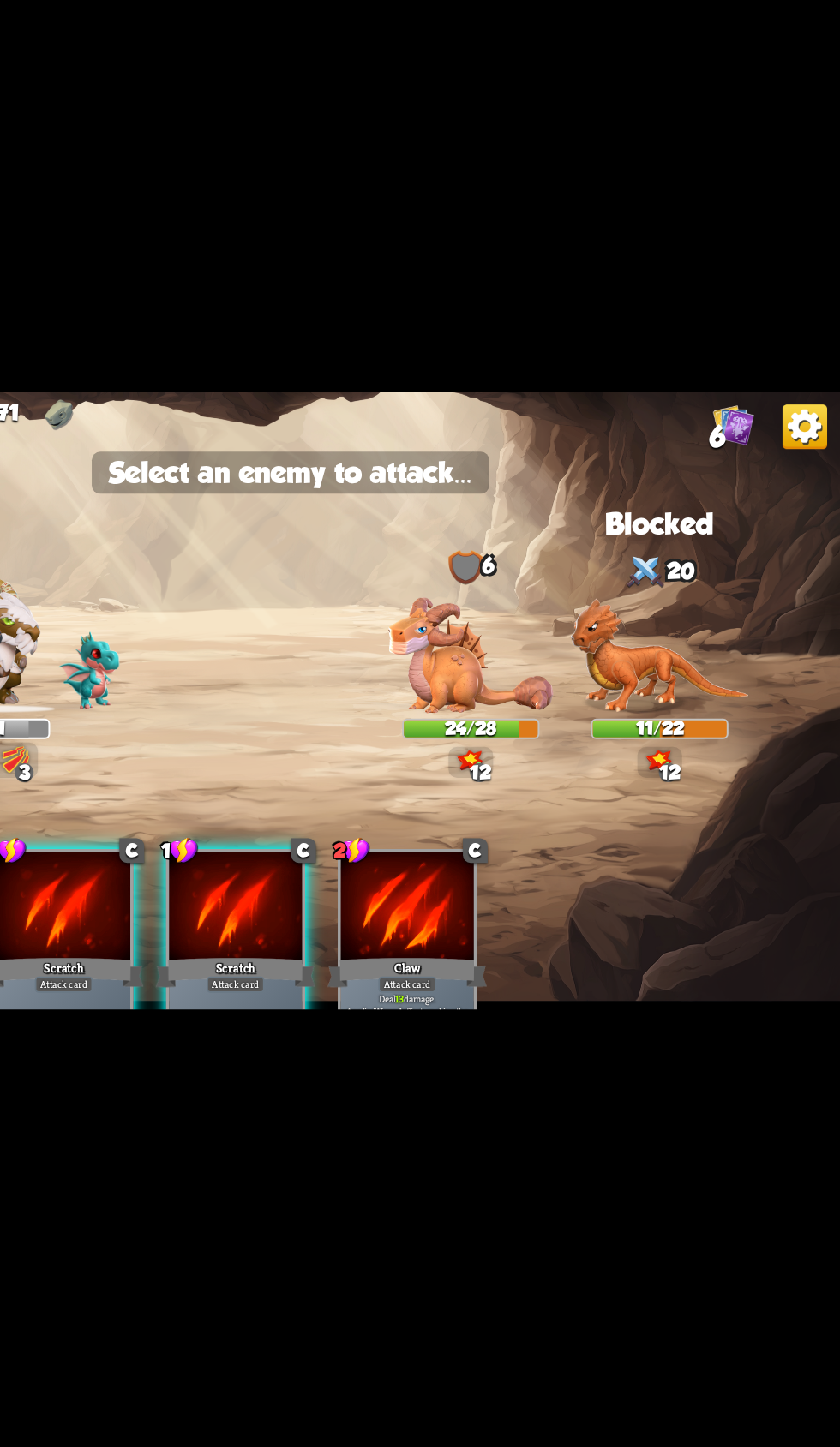
click at [719, 698] on img at bounding box center [701, 688] width 136 height 88
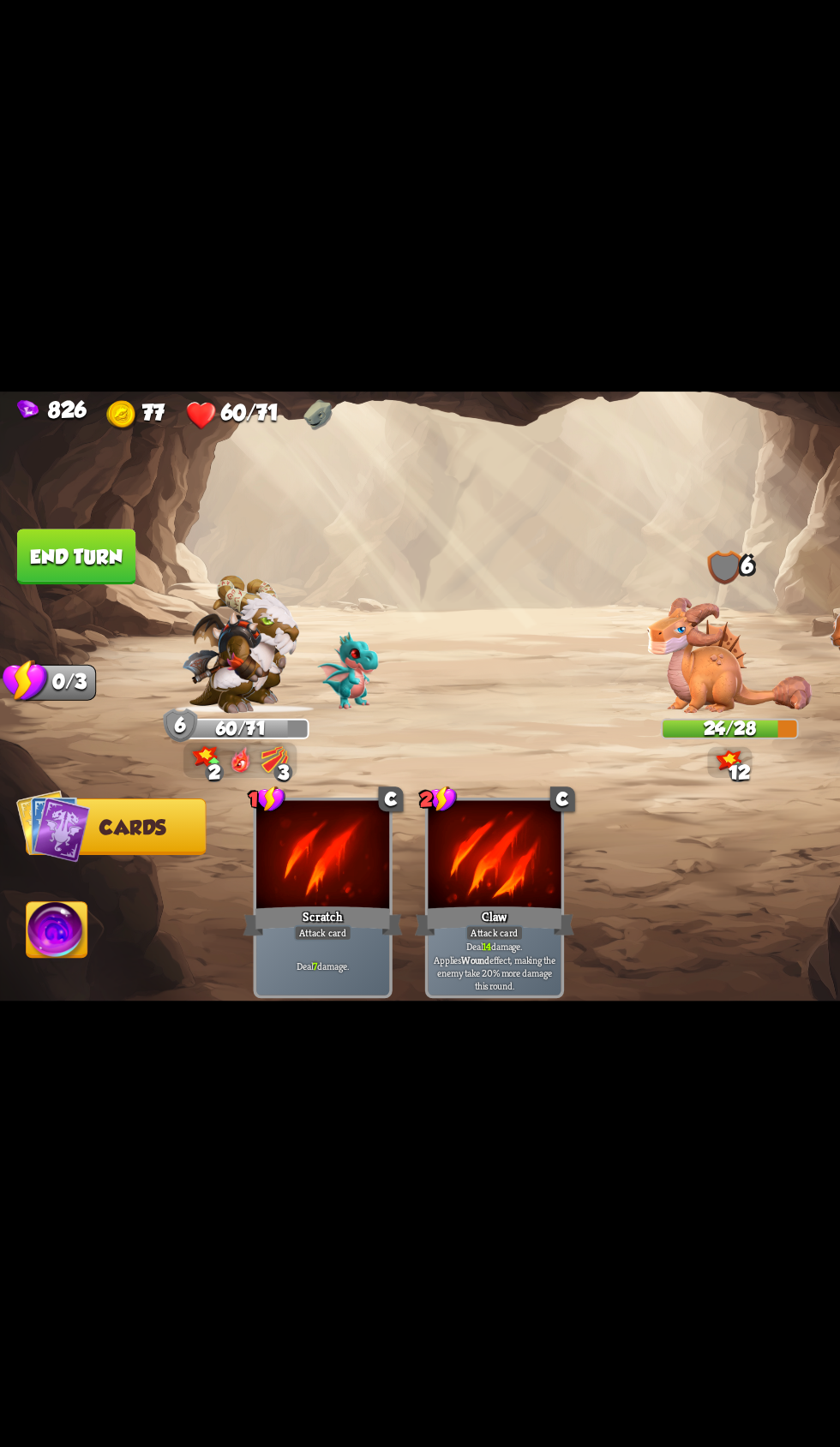
click at [49, 900] on img at bounding box center [43, 901] width 46 height 47
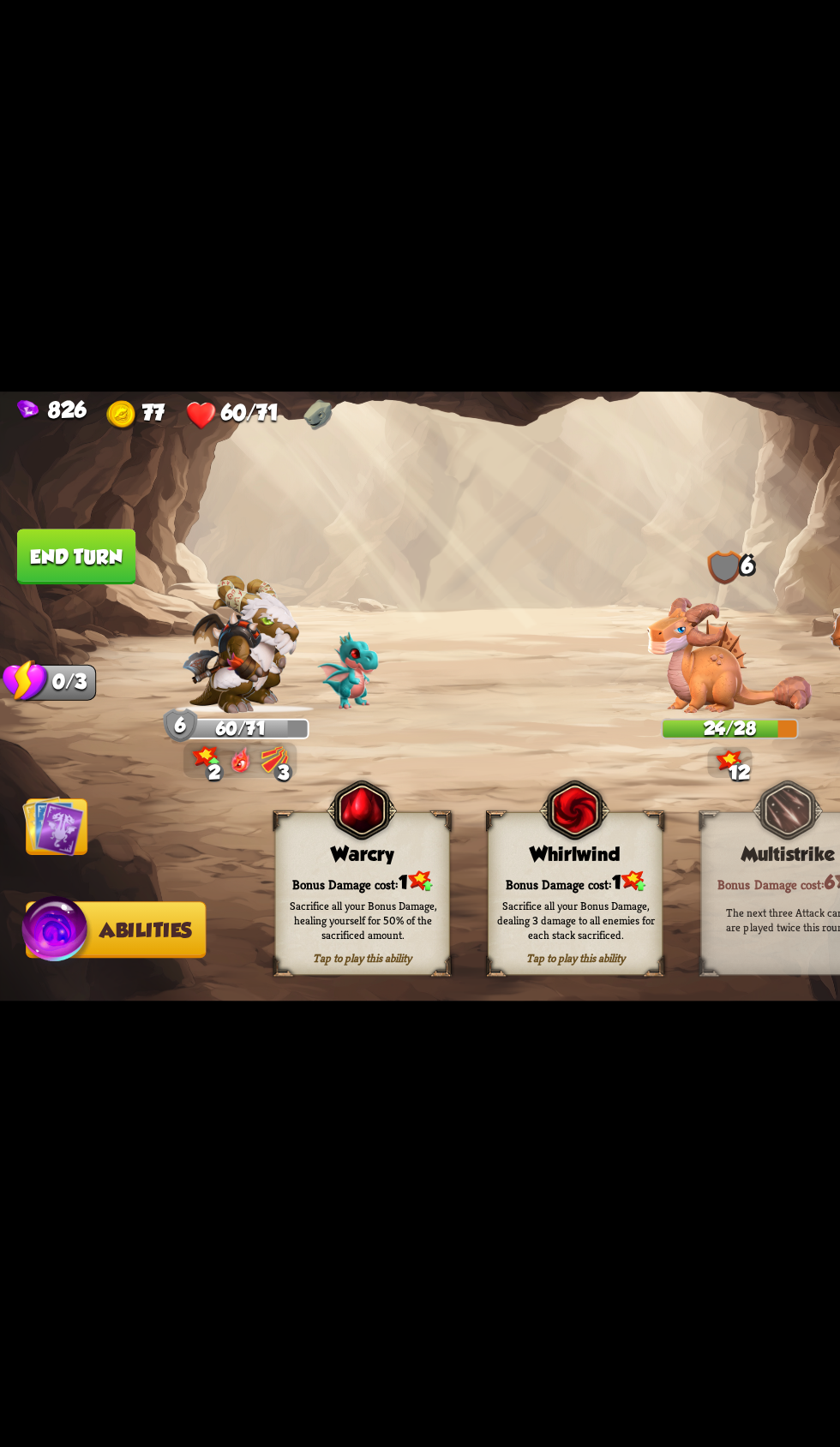
click at [398, 897] on div "Sacrifice all your Bonus Damage, dealing 3 damage to all enemies for each stack…" at bounding box center [439, 892] width 121 height 33
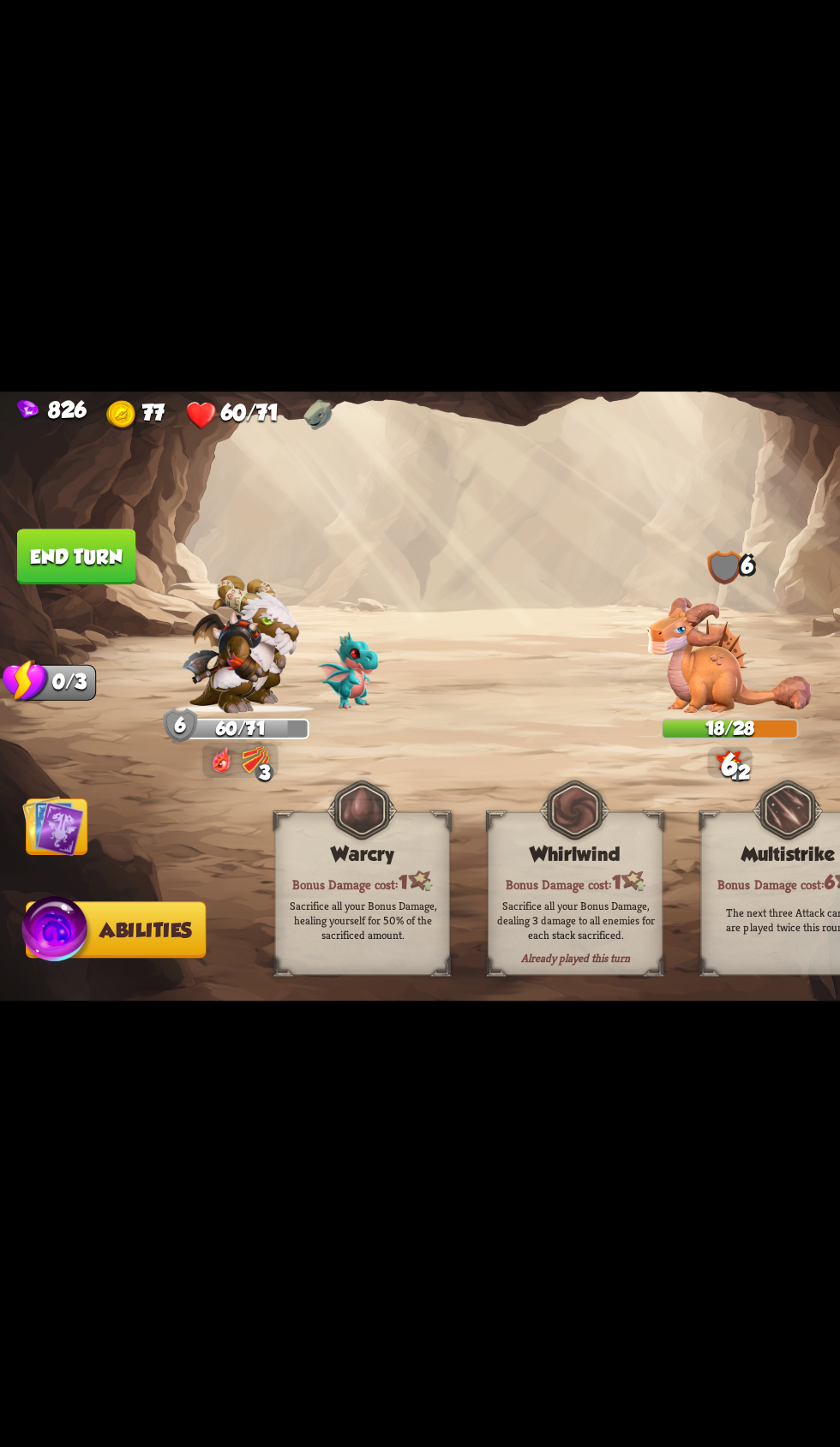
click at [87, 612] on button "End turn" at bounding box center [58, 613] width 91 height 43
click at [59, 815] on img at bounding box center [41, 820] width 47 height 47
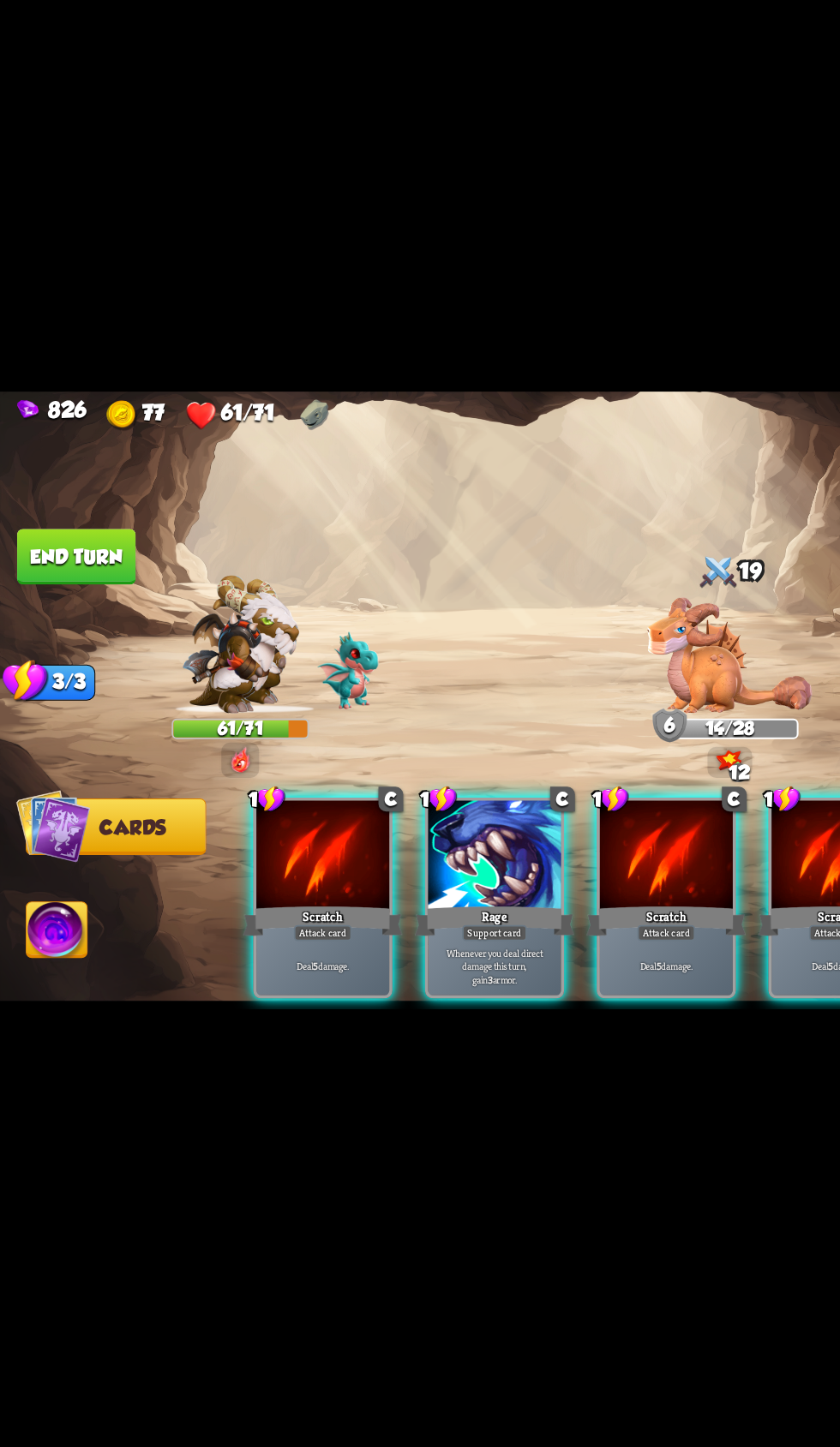
click at [368, 905] on div "Whenever you deal direct damage this turn, gain 3 armor." at bounding box center [378, 927] width 102 height 44
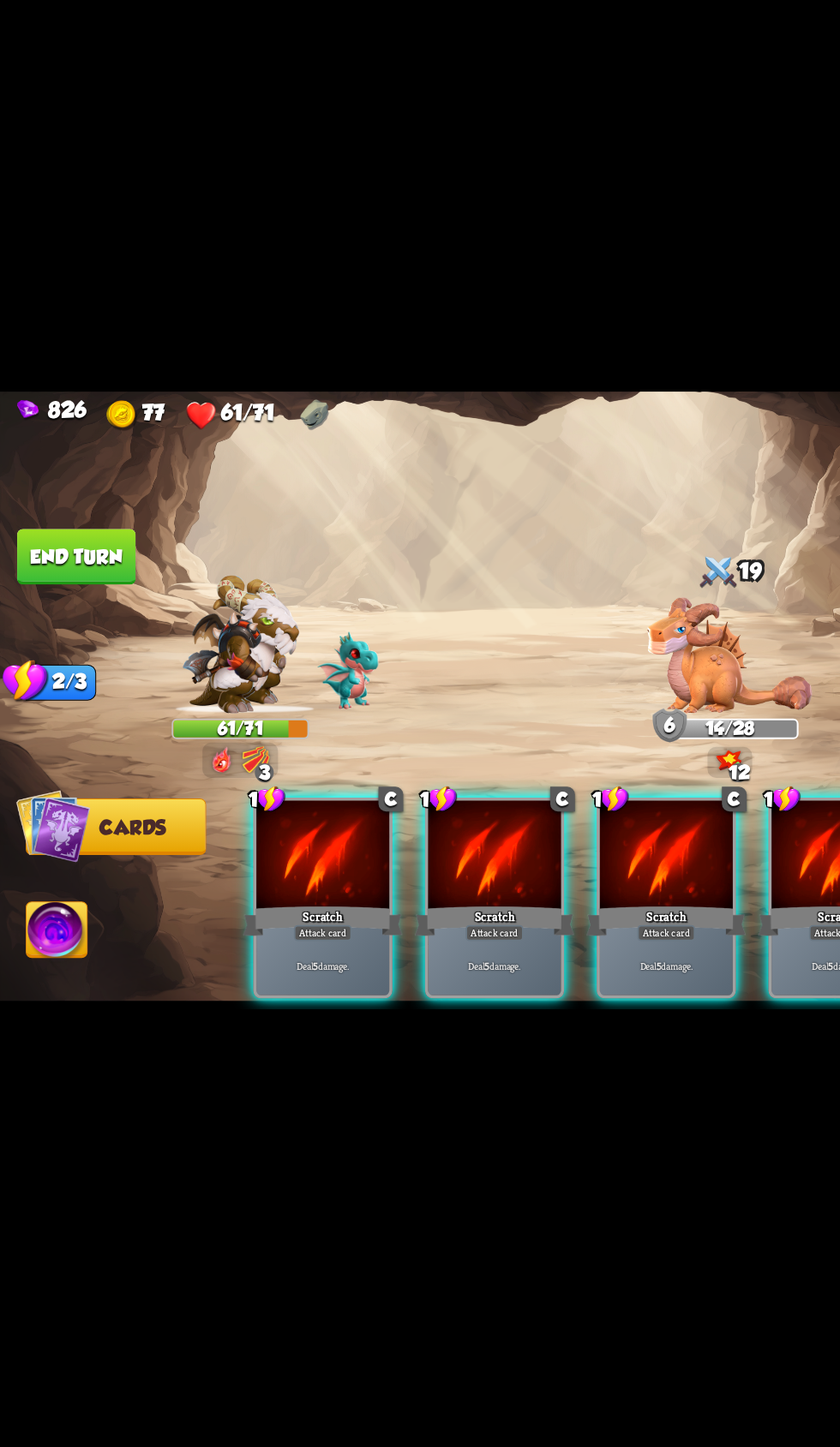
click at [366, 905] on div "Deal 5 damage." at bounding box center [378, 927] width 102 height 44
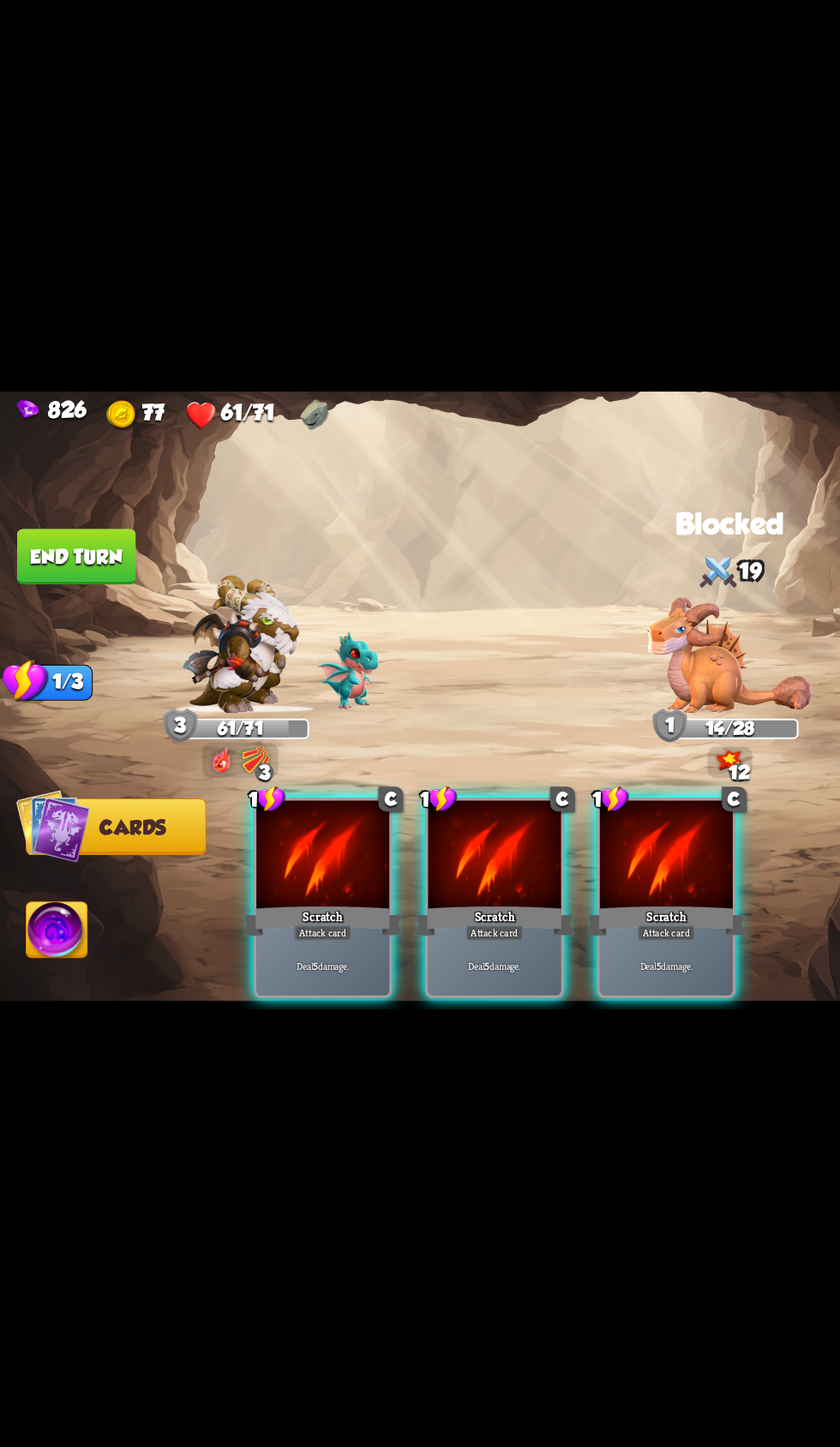
click at [358, 905] on div "Deal 5 damage." at bounding box center [378, 927] width 102 height 44
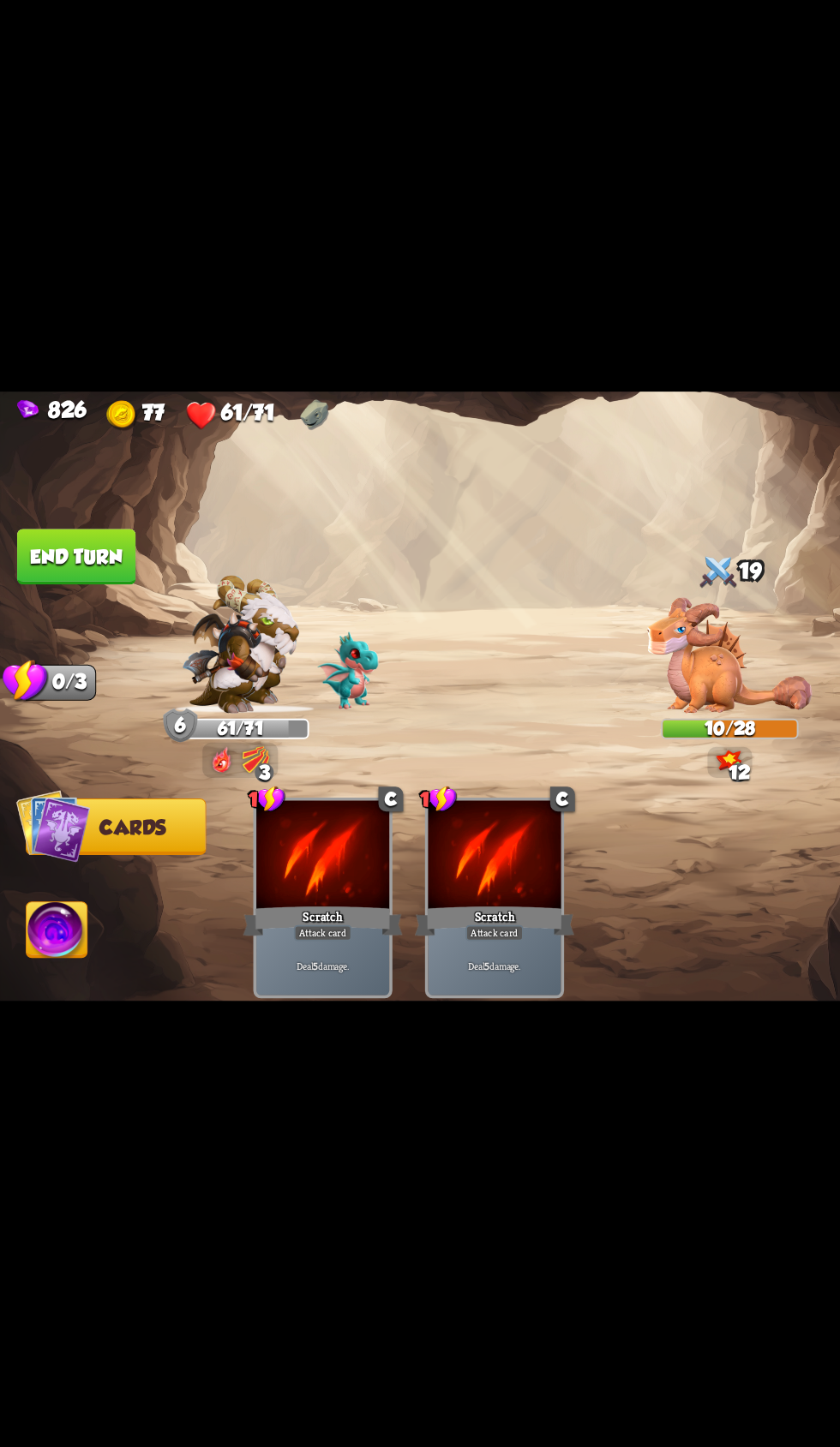
click at [87, 649] on img at bounding box center [420, 724] width 840 height 472
click at [56, 624] on button "End turn" at bounding box center [58, 613] width 91 height 43
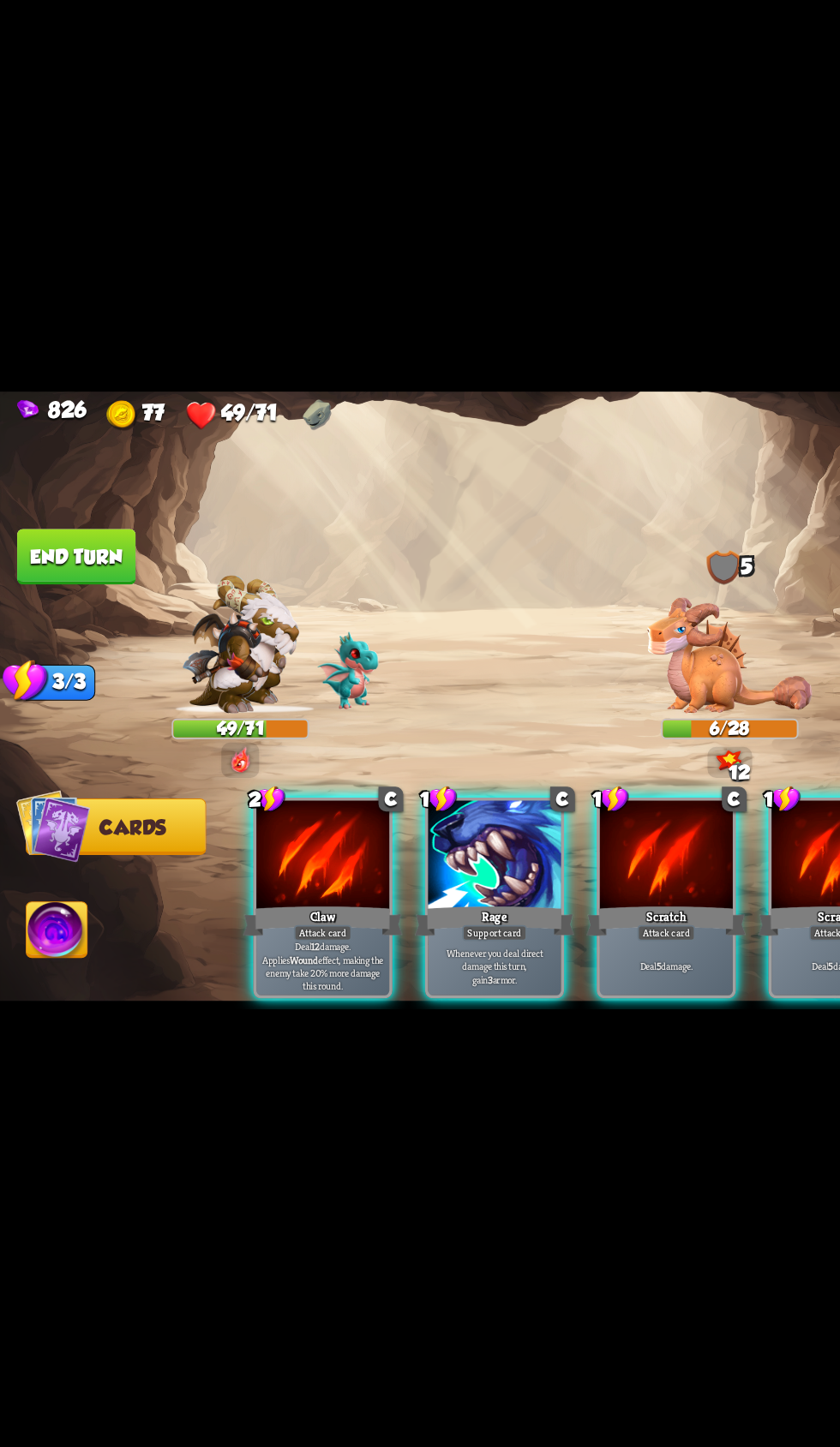
click at [488, 922] on p "Deal 5 damage." at bounding box center [509, 927] width 97 height 10
click at [87, 618] on button "End turn" at bounding box center [58, 613] width 91 height 43
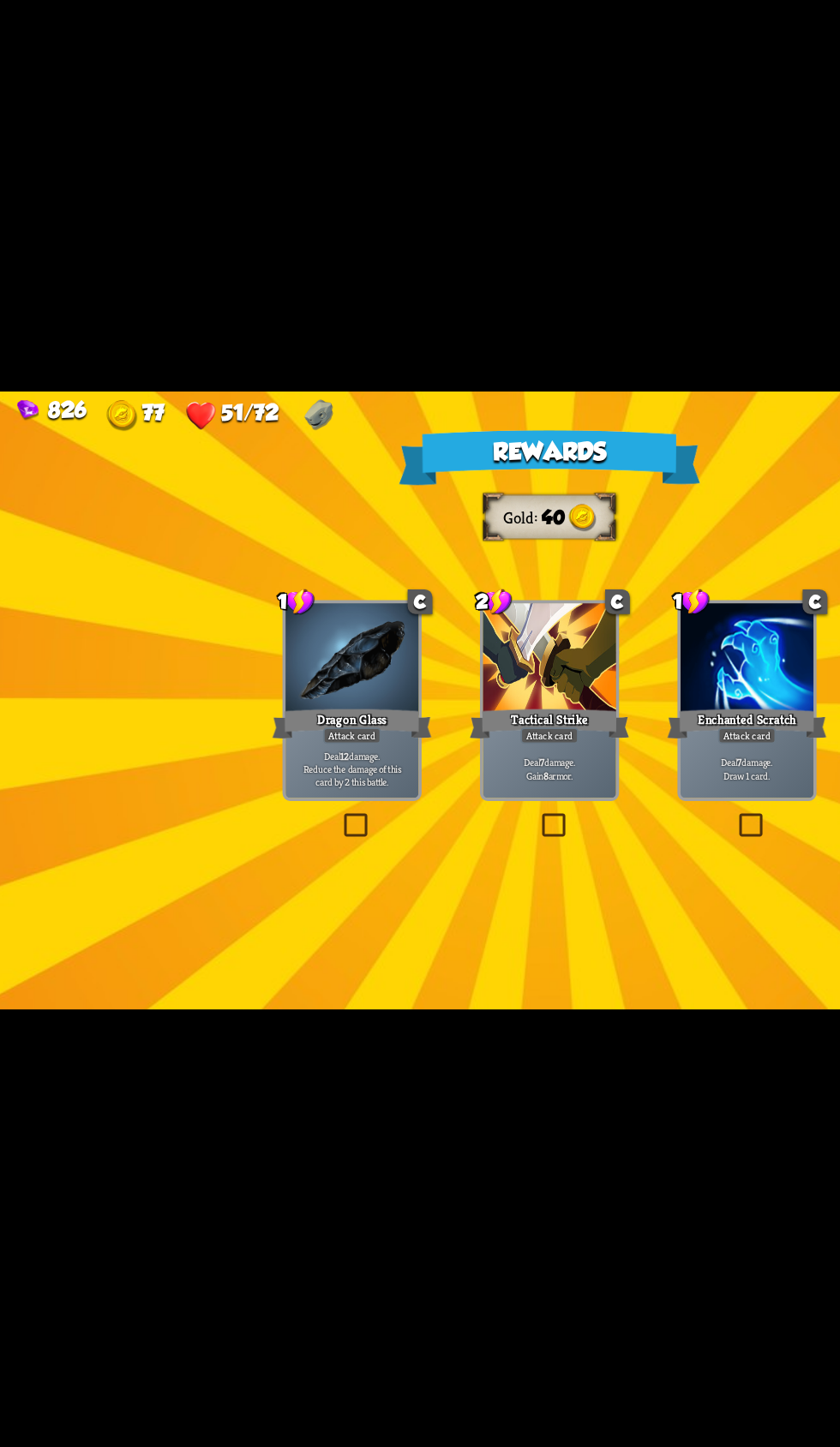
click at [397, 748] on div "Tactical Strike" at bounding box center [420, 741] width 122 height 28
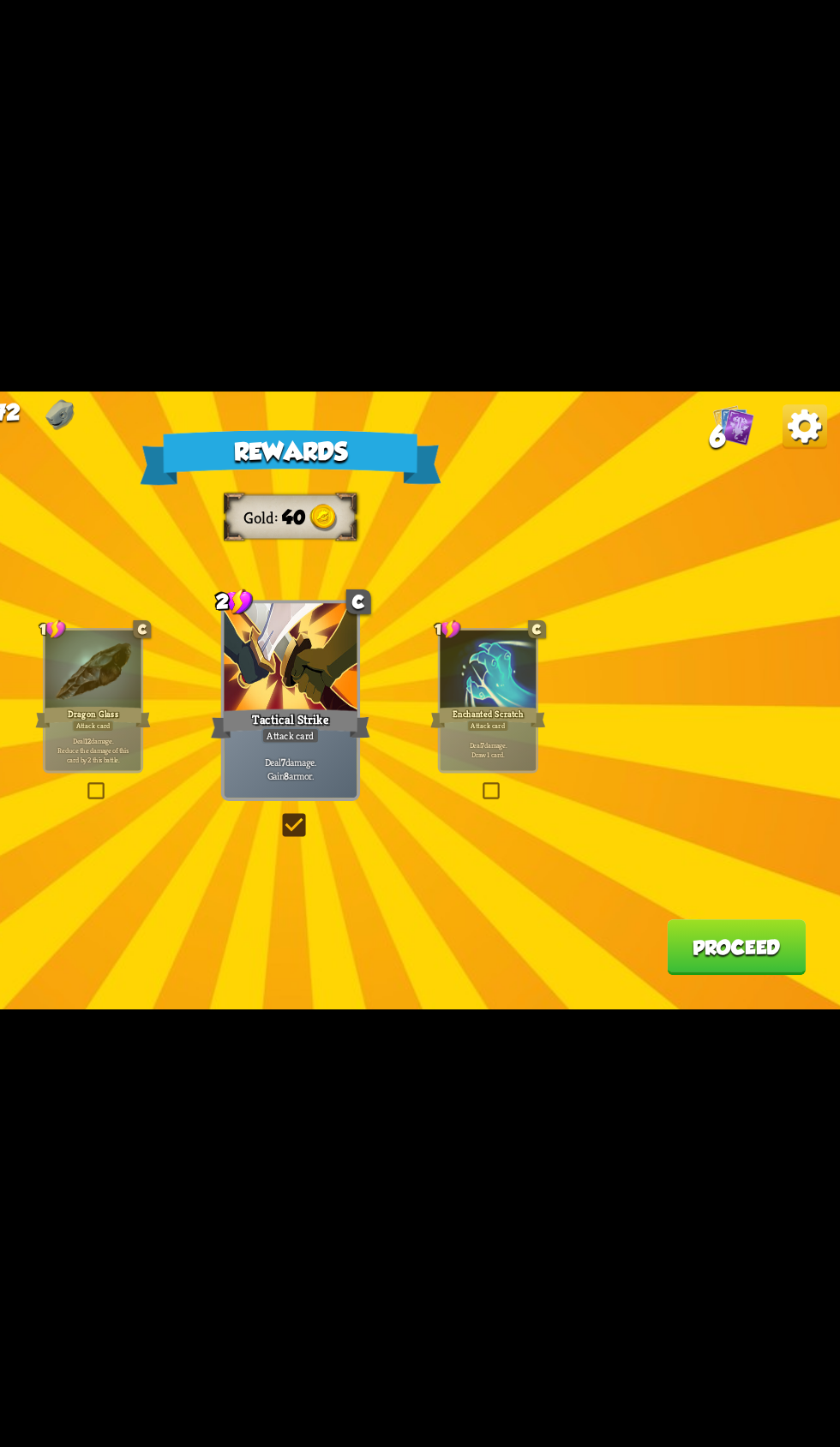
click at [747, 914] on button "Proceed" at bounding box center [760, 912] width 106 height 43
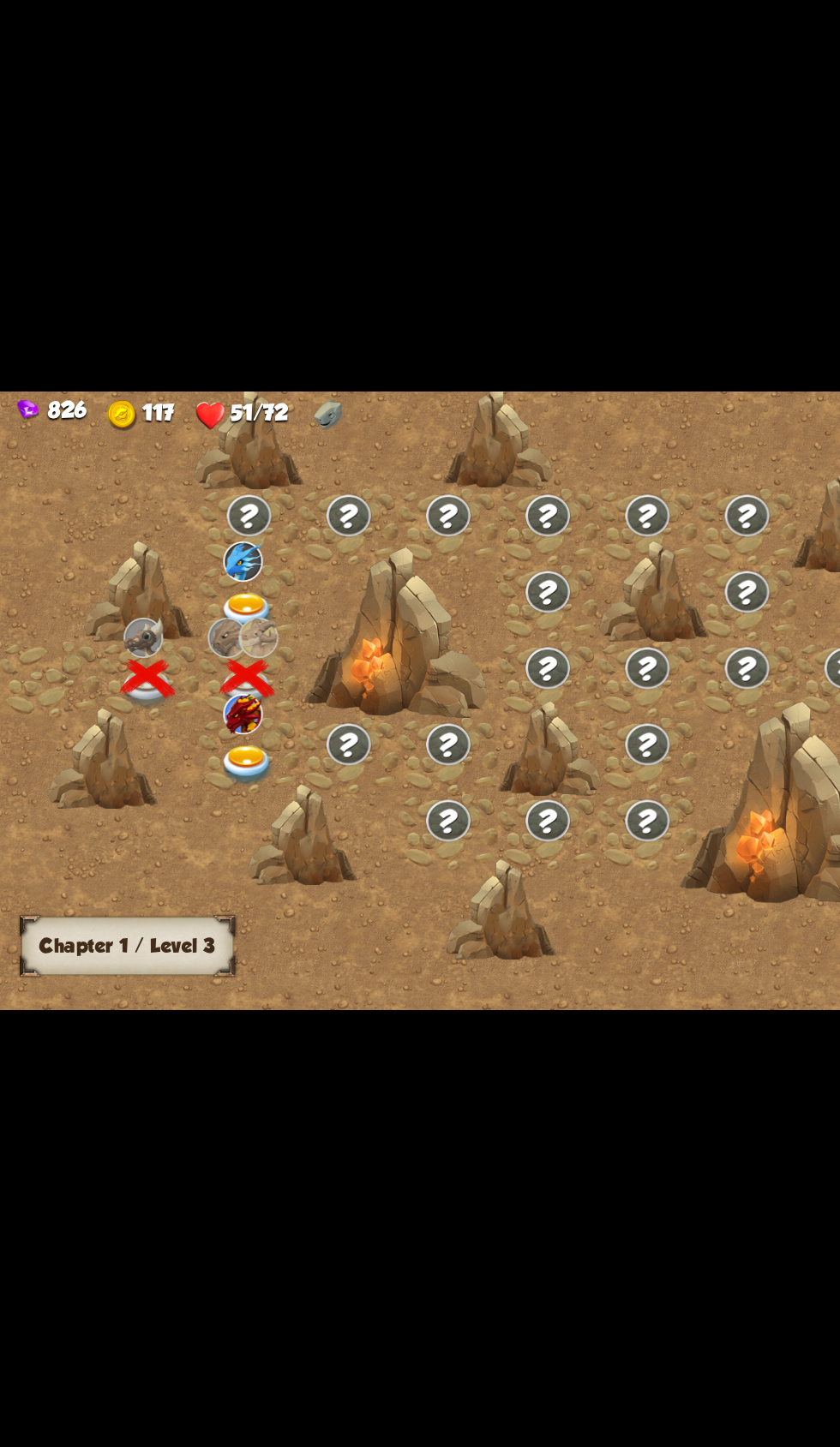
click at [213, 753] on div at bounding box center [191, 766] width 76 height 58
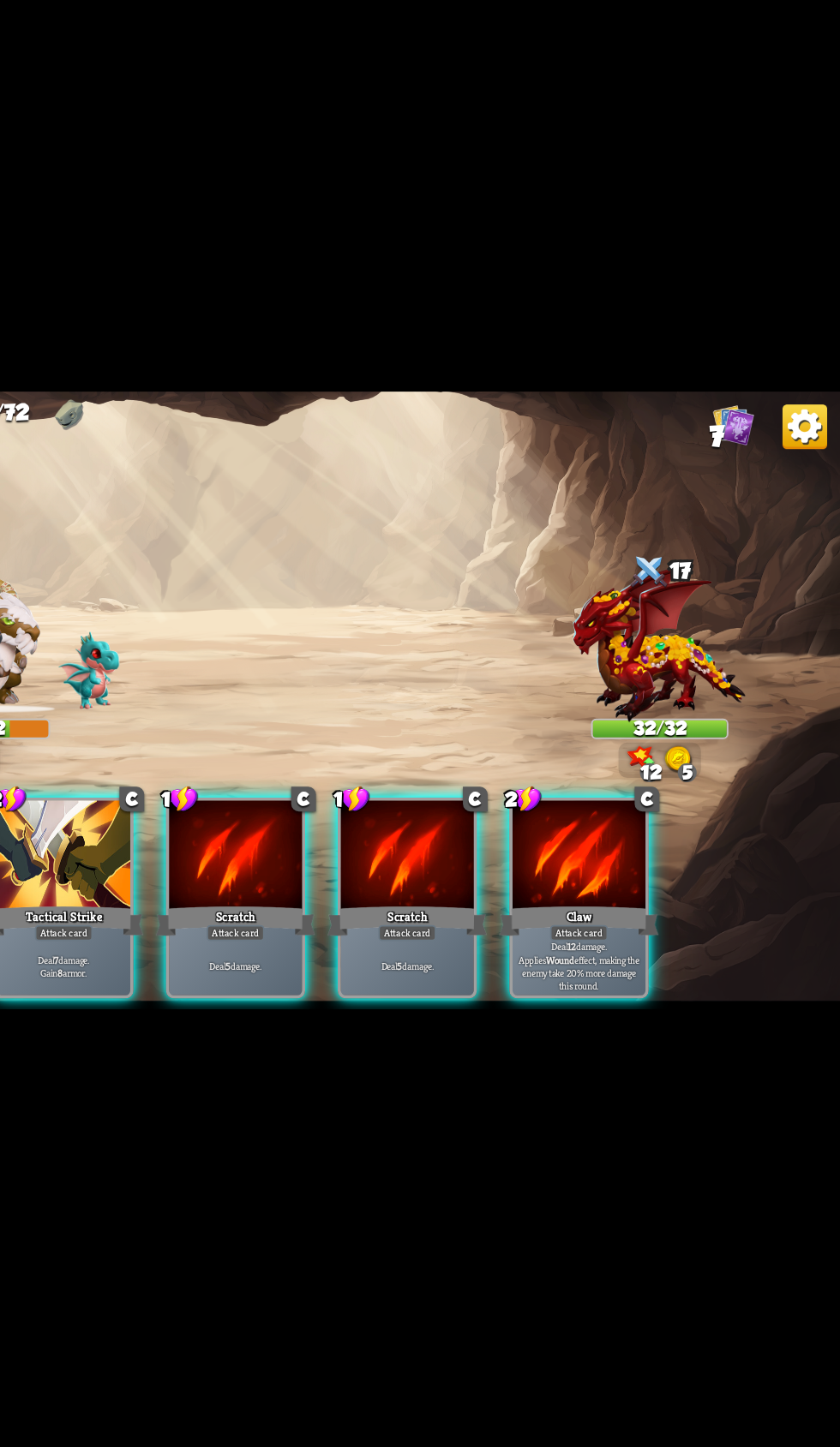
click at [286, 878] on div "Tactical Strike" at bounding box center [247, 892] width 122 height 28
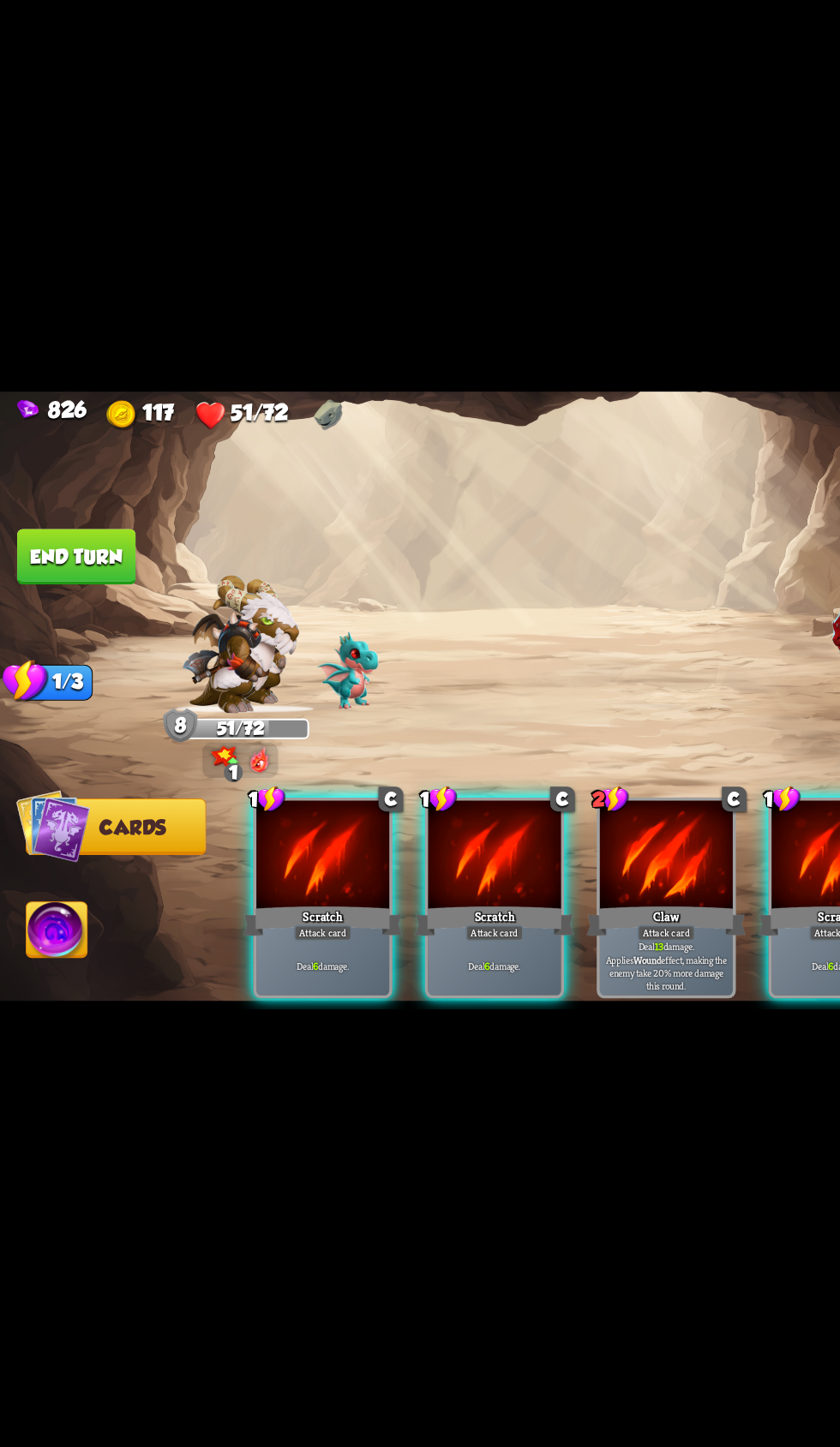
click at [327, 932] on div "Deal 6 damage." at bounding box center [378, 927] width 102 height 44
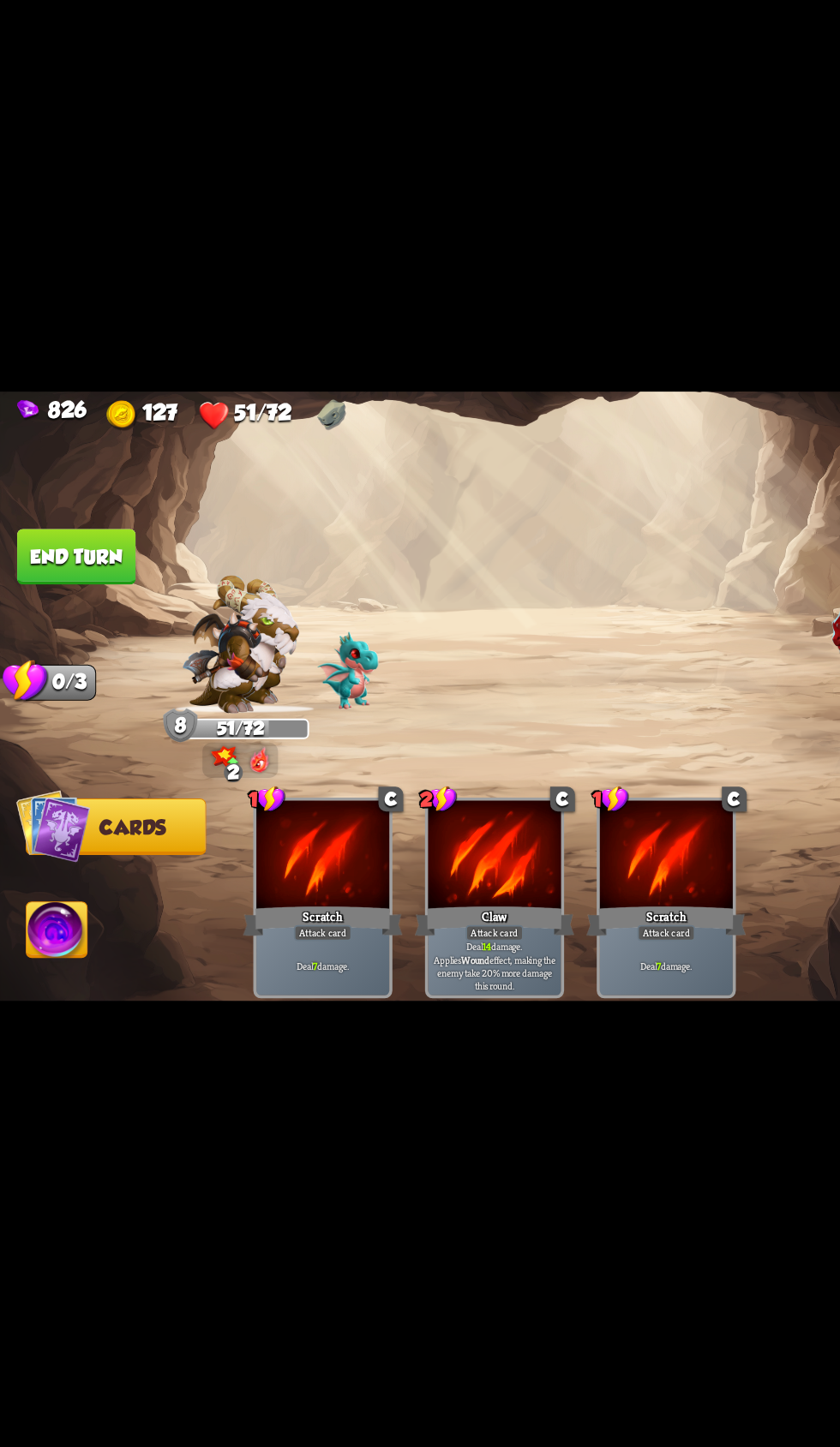
click at [84, 605] on button "End turn" at bounding box center [58, 613] width 91 height 43
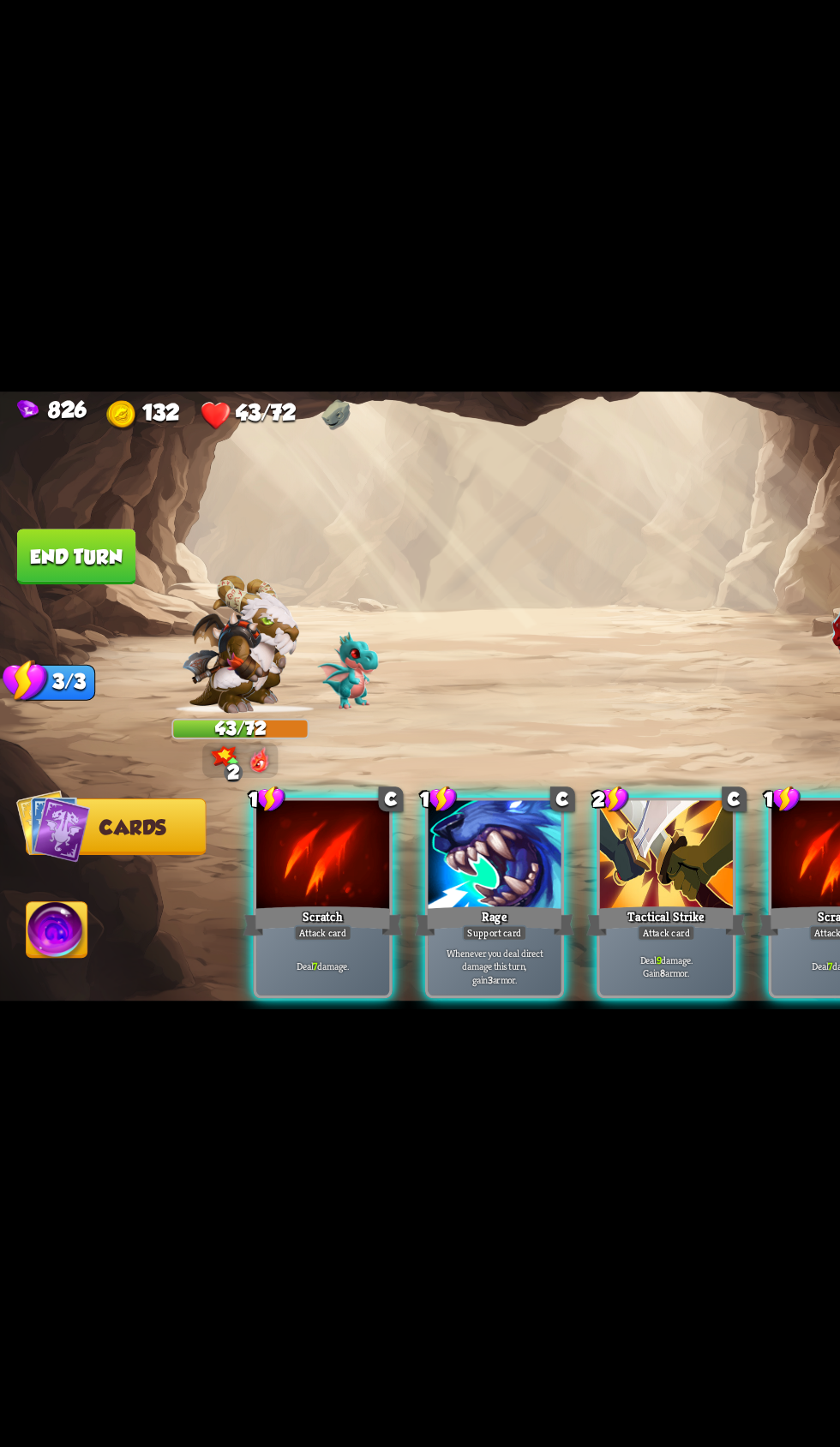
click at [371, 905] on div "Whenever you deal direct damage this turn, gain 3 armor." at bounding box center [378, 927] width 102 height 44
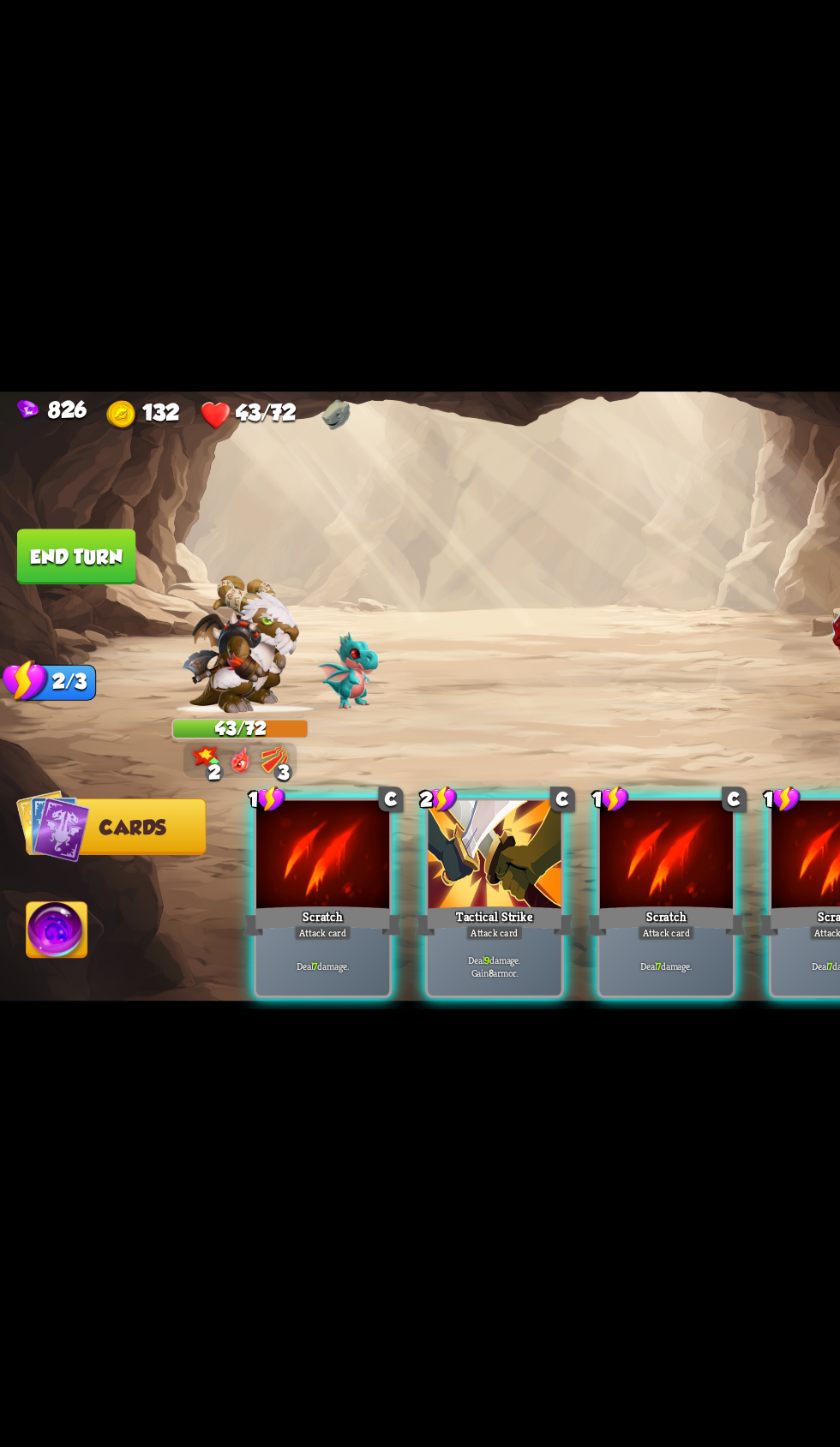
click at [377, 905] on div "Deal 9 damage. Gain 8 armor." at bounding box center [378, 927] width 102 height 44
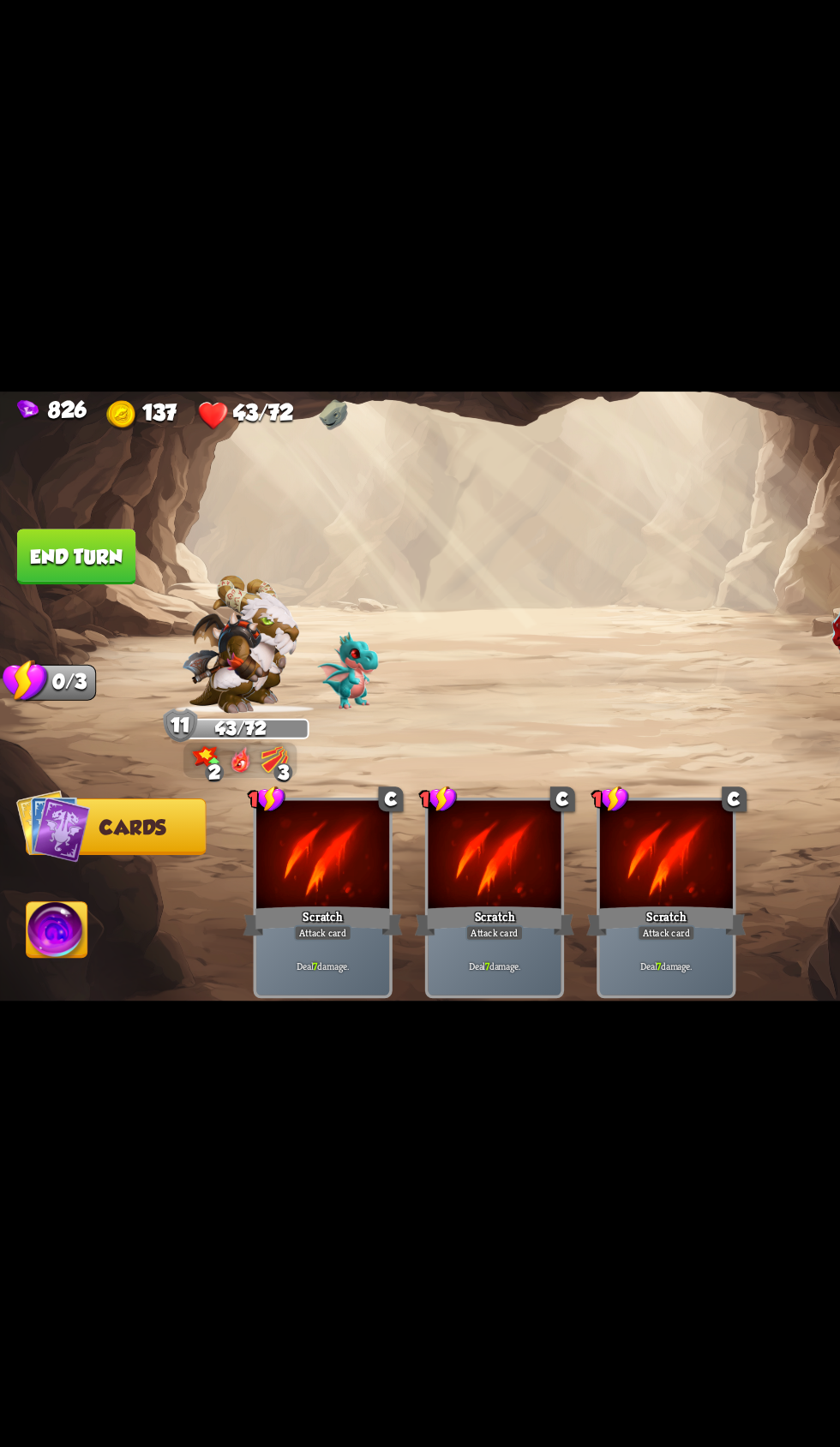
click at [66, 615] on button "End turn" at bounding box center [58, 613] width 91 height 43
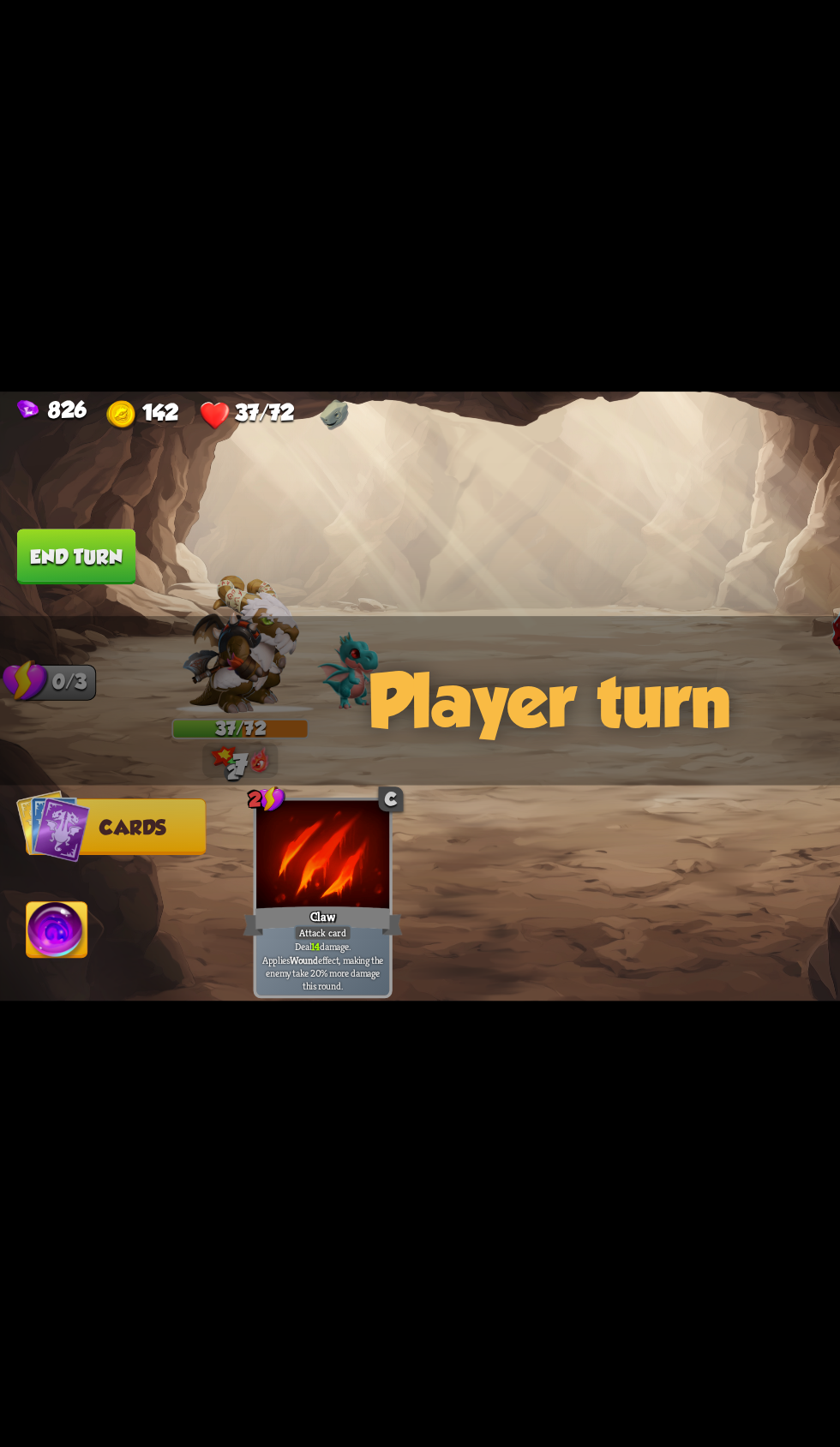
click at [80, 895] on span "Abilities" at bounding box center [56, 899] width 70 height 18
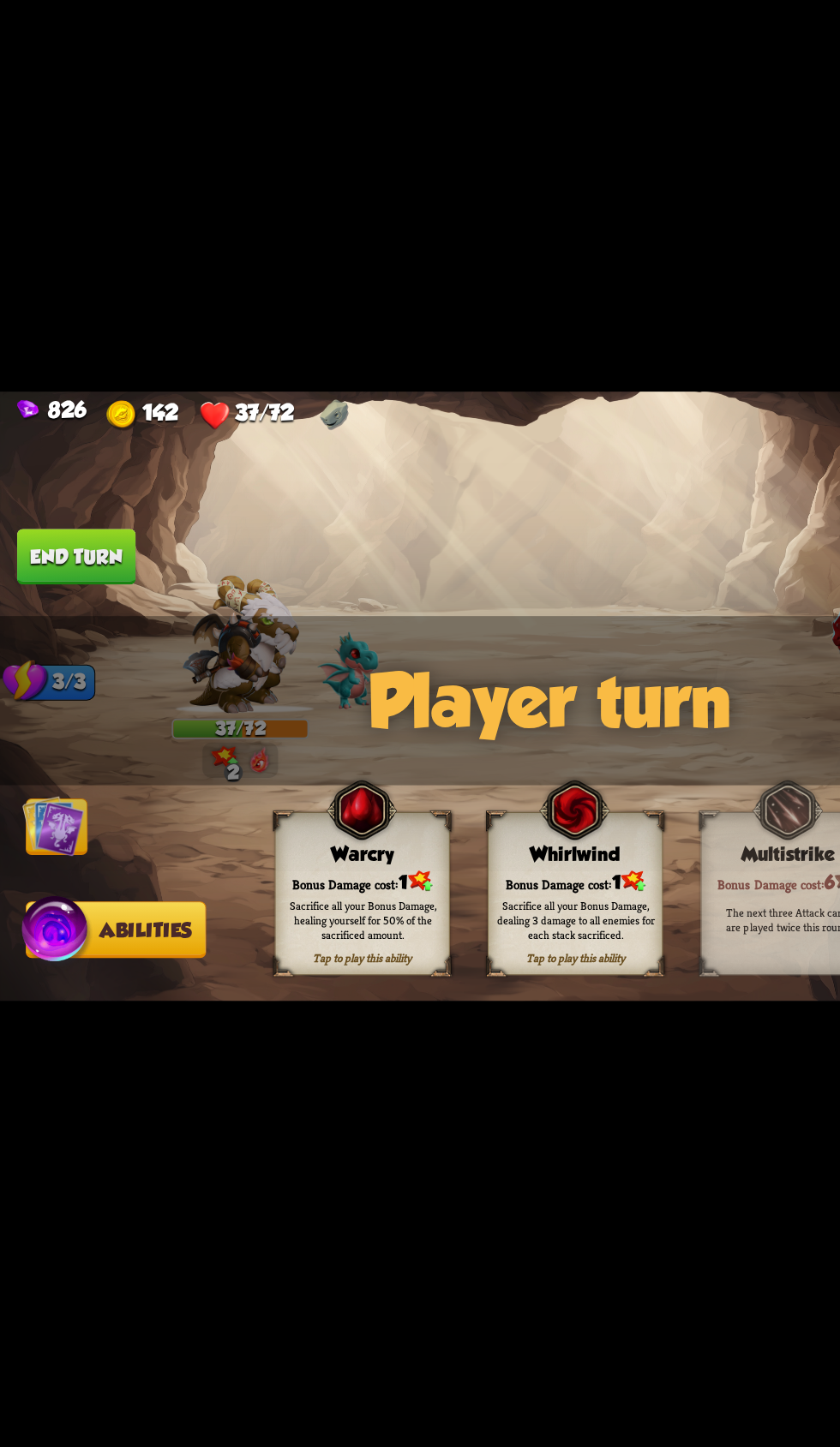
click at [231, 889] on div "Sacrifice all your Bonus Damage, healing yourself for 50% of the sacrificed amo…" at bounding box center [277, 892] width 121 height 33
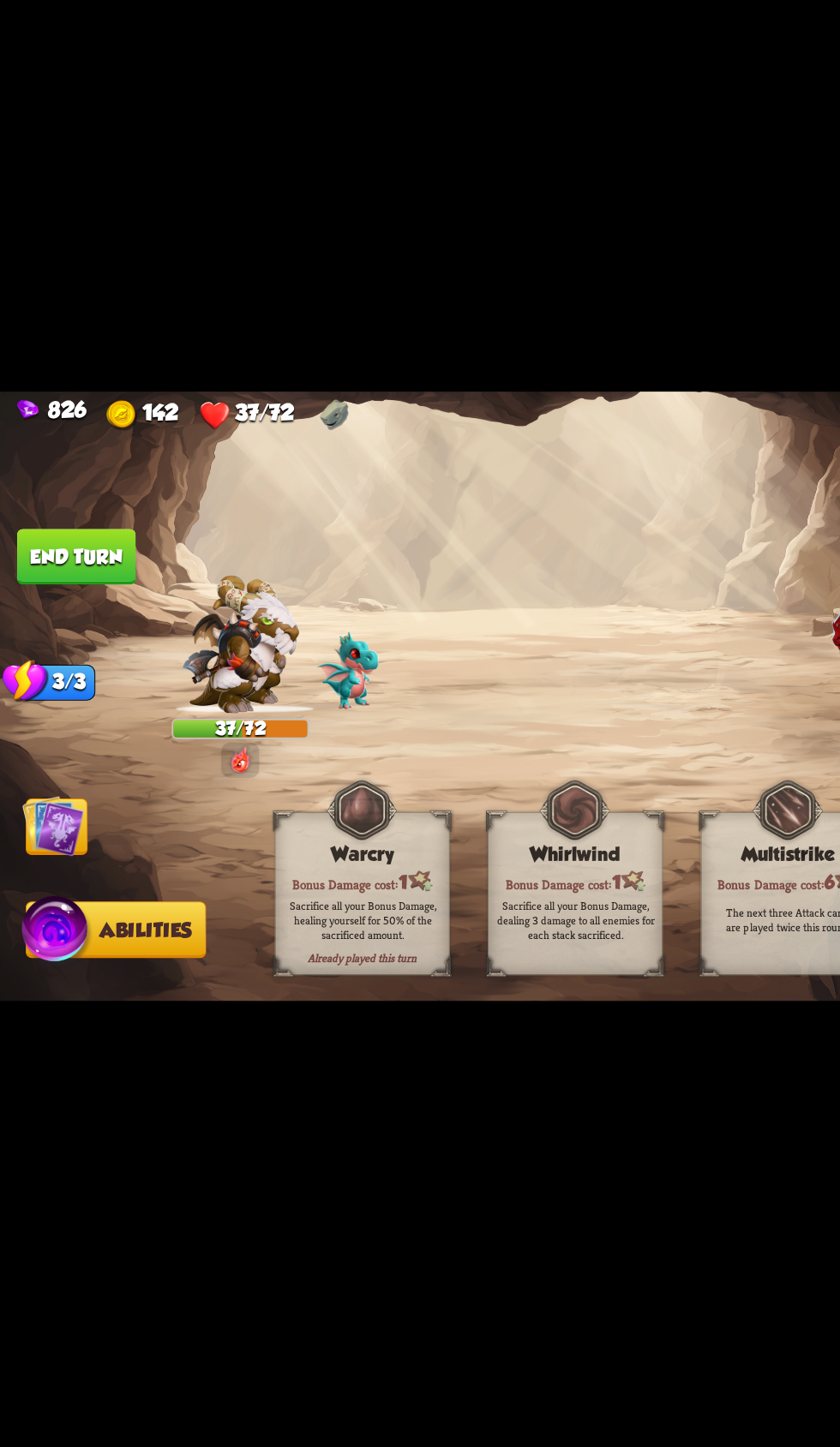
click at [93, 630] on button "End turn" at bounding box center [58, 613] width 91 height 43
click at [59, 822] on img at bounding box center [41, 820] width 47 height 47
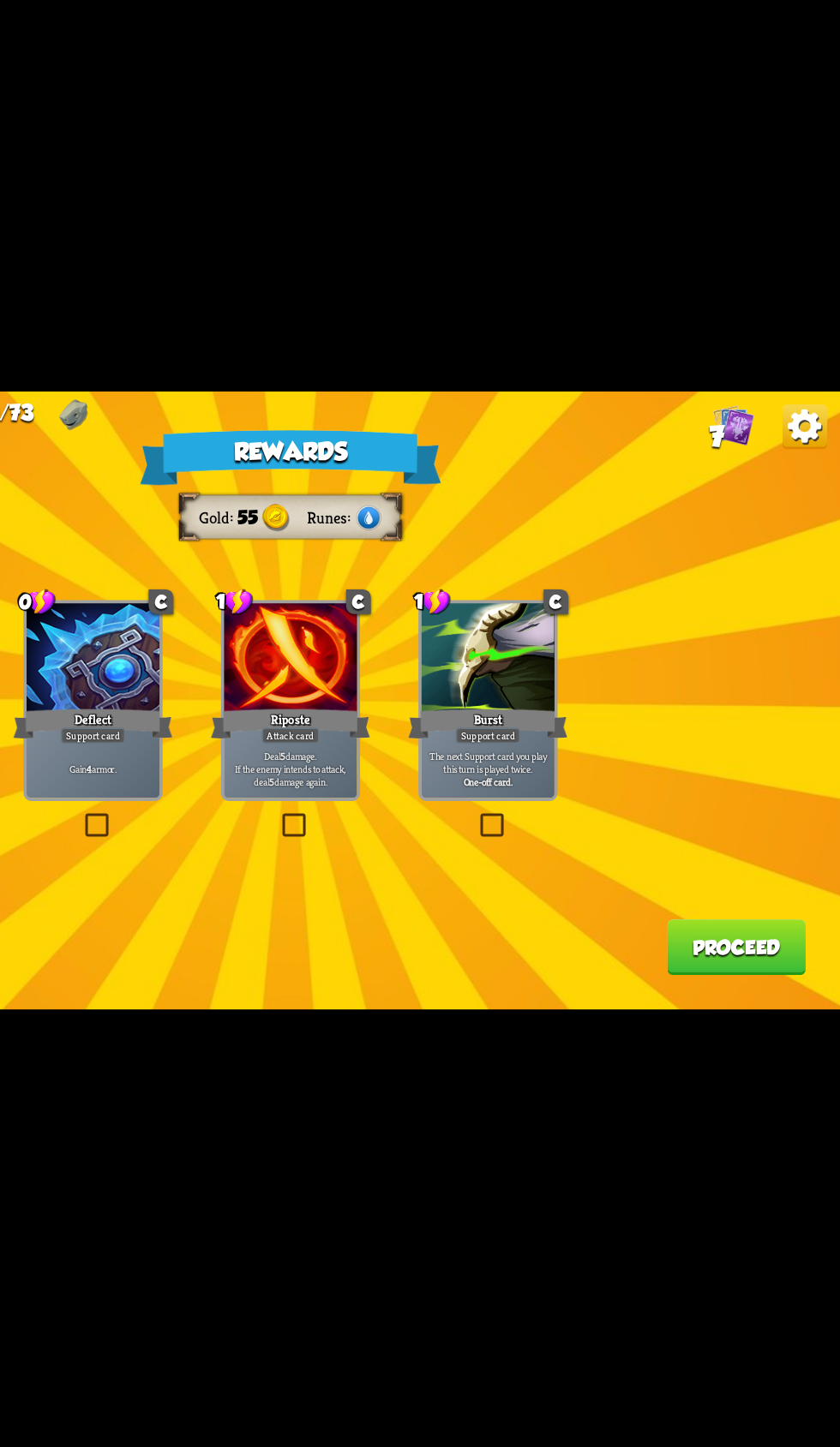
click at [311, 736] on div "Deflect" at bounding box center [269, 741] width 122 height 28
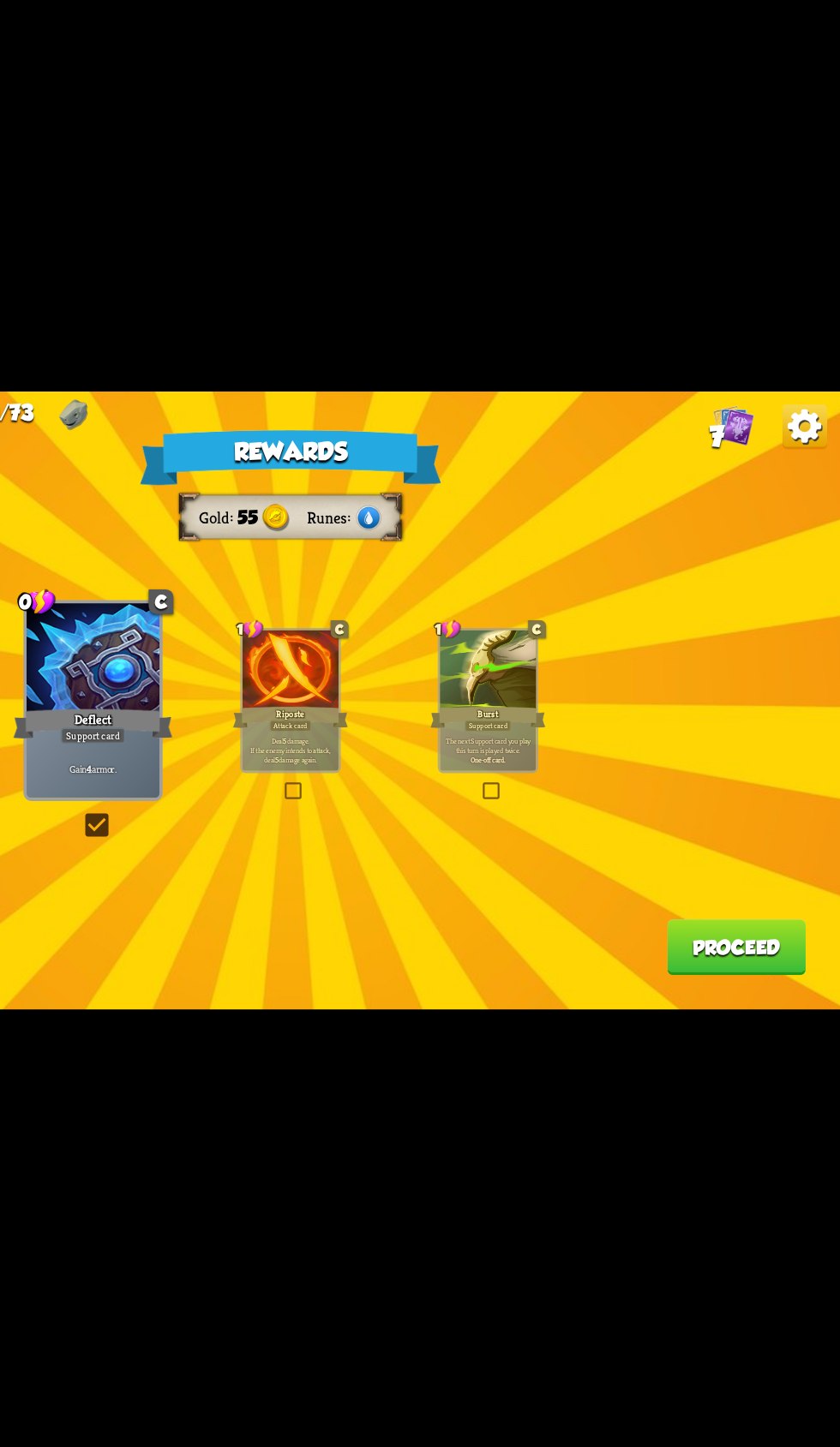
click at [735, 956] on div "Rewards Gold 55 Runes Card selected 0 C Deflect Support card Gain 4 armor. 1 C …" at bounding box center [420, 724] width 840 height 472
click at [749, 928] on button "Proceed" at bounding box center [760, 912] width 106 height 43
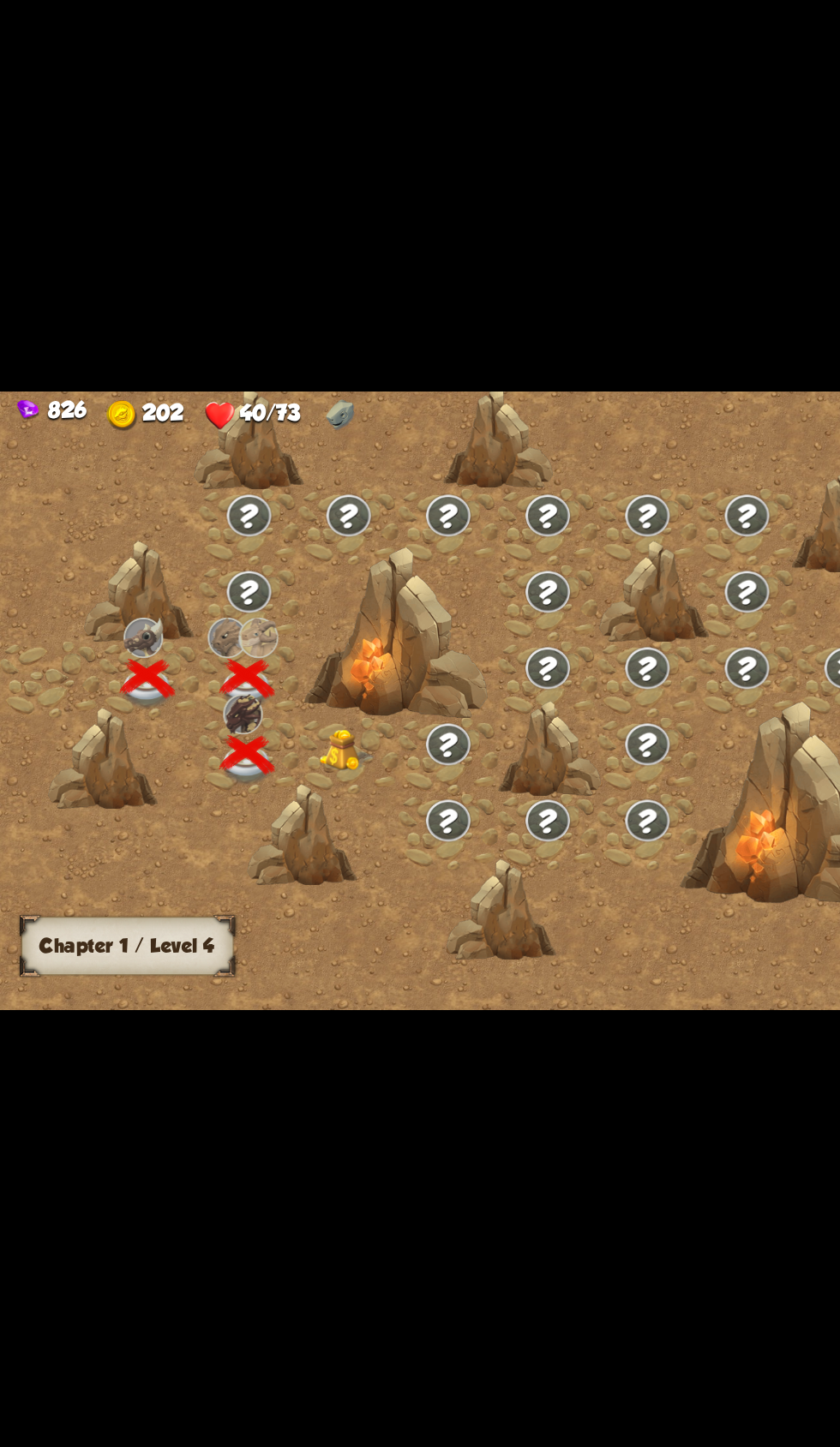
click at [256, 778] on div at bounding box center [266, 766] width 76 height 58
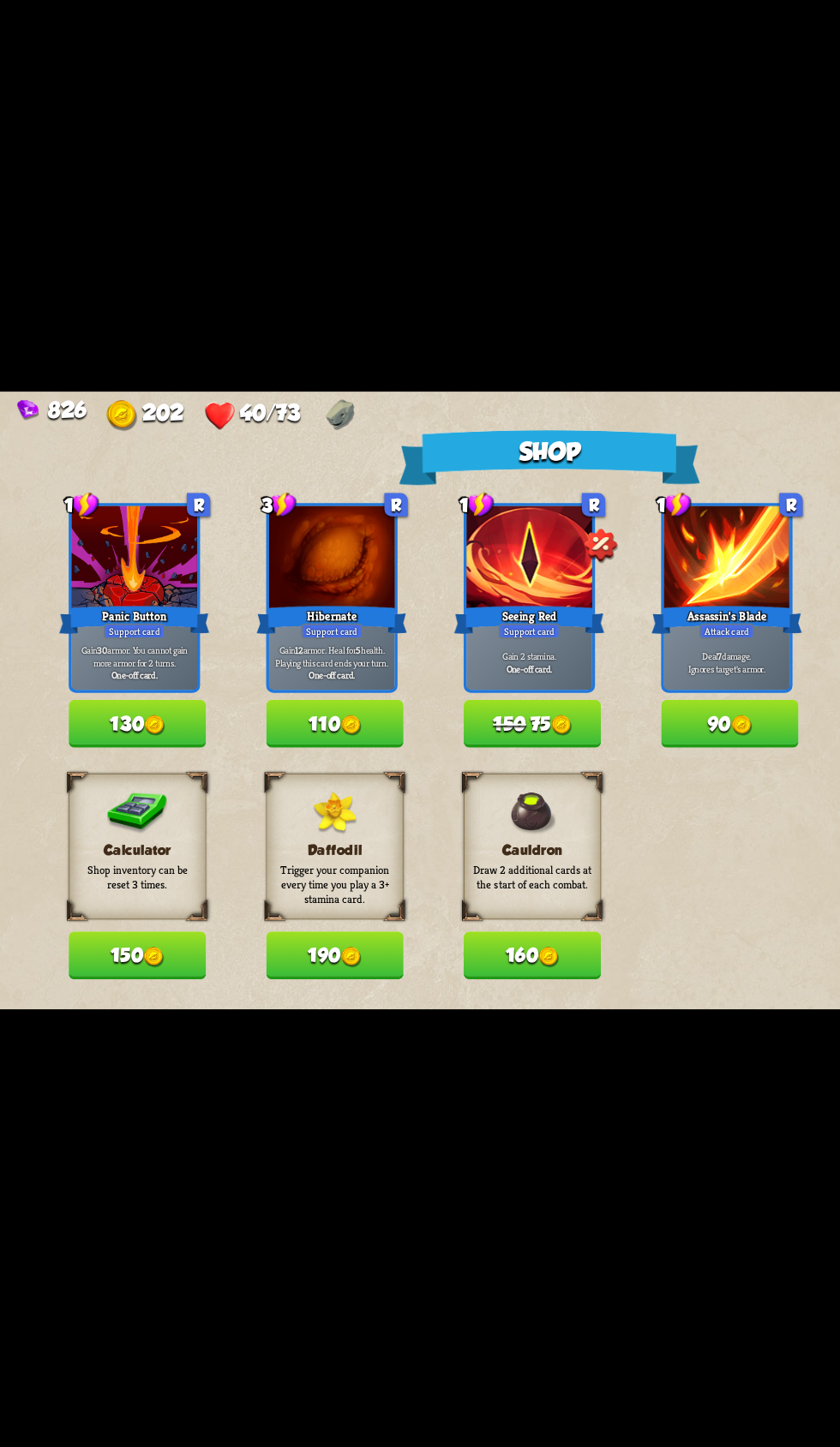
click at [270, 743] on img at bounding box center [268, 743] width 16 height 16
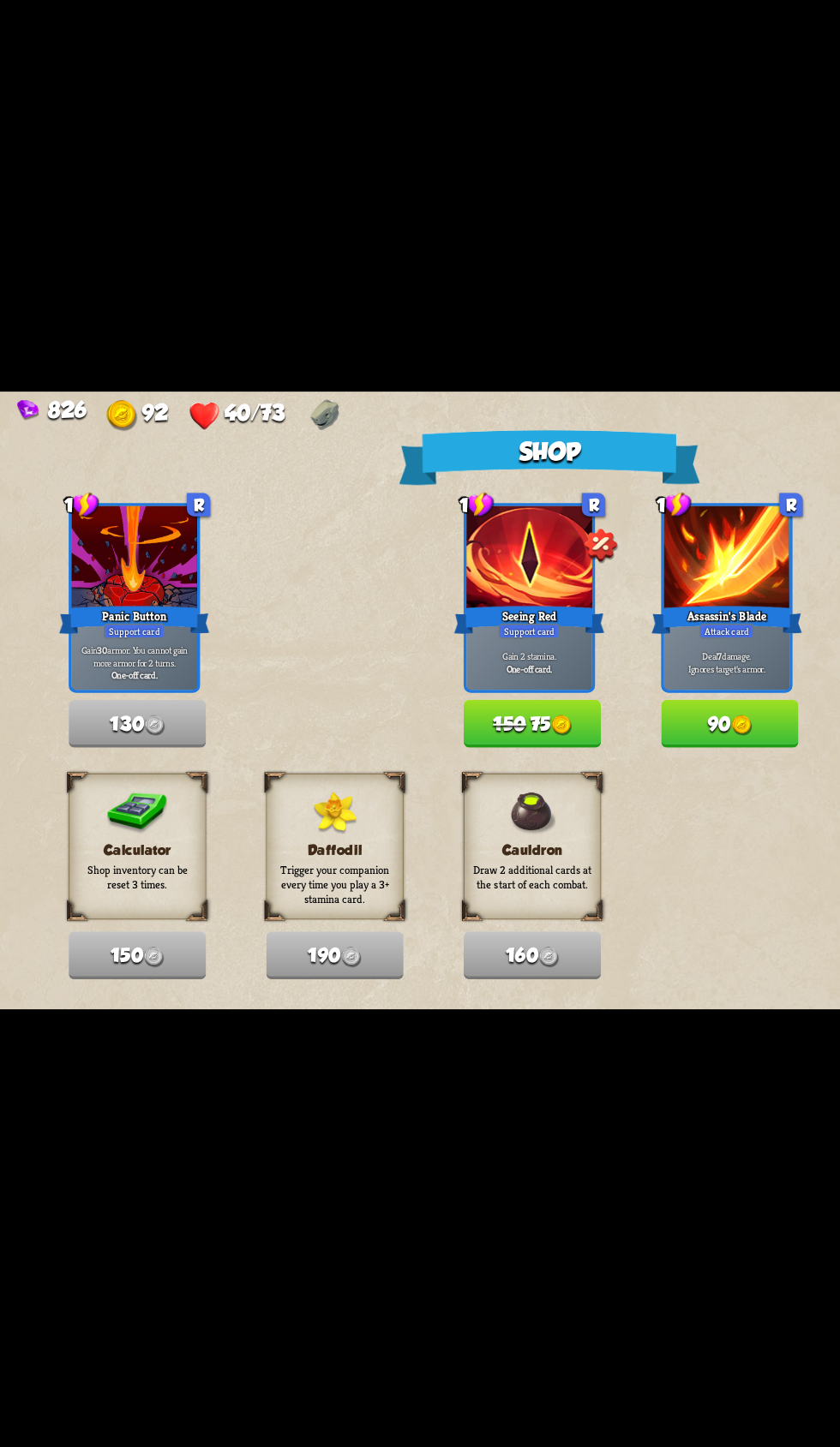
click at [416, 743] on button "150 75" at bounding box center [407, 742] width 105 height 37
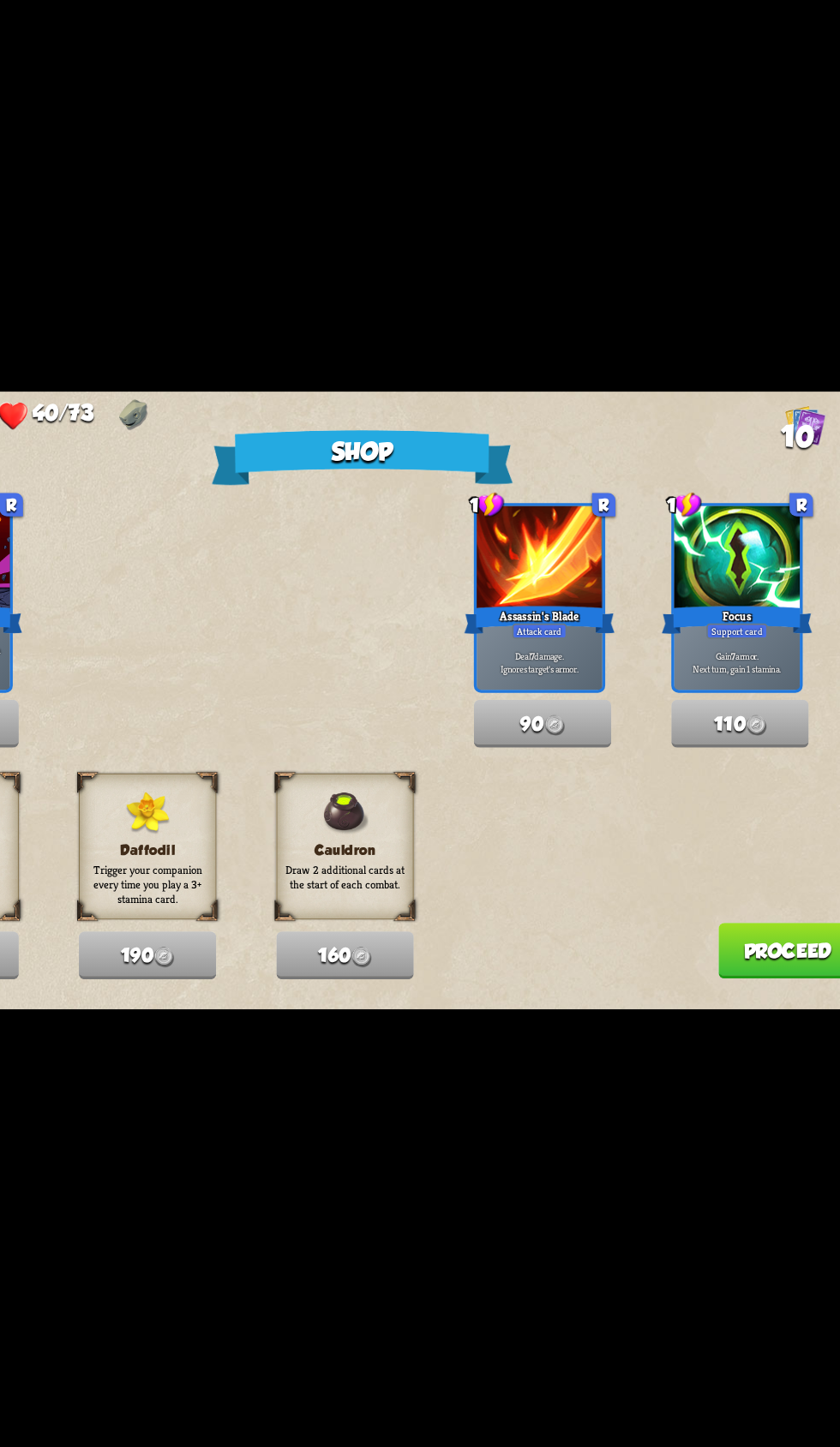
click at [720, 910] on button "Proceed" at bounding box center [745, 915] width 106 height 43
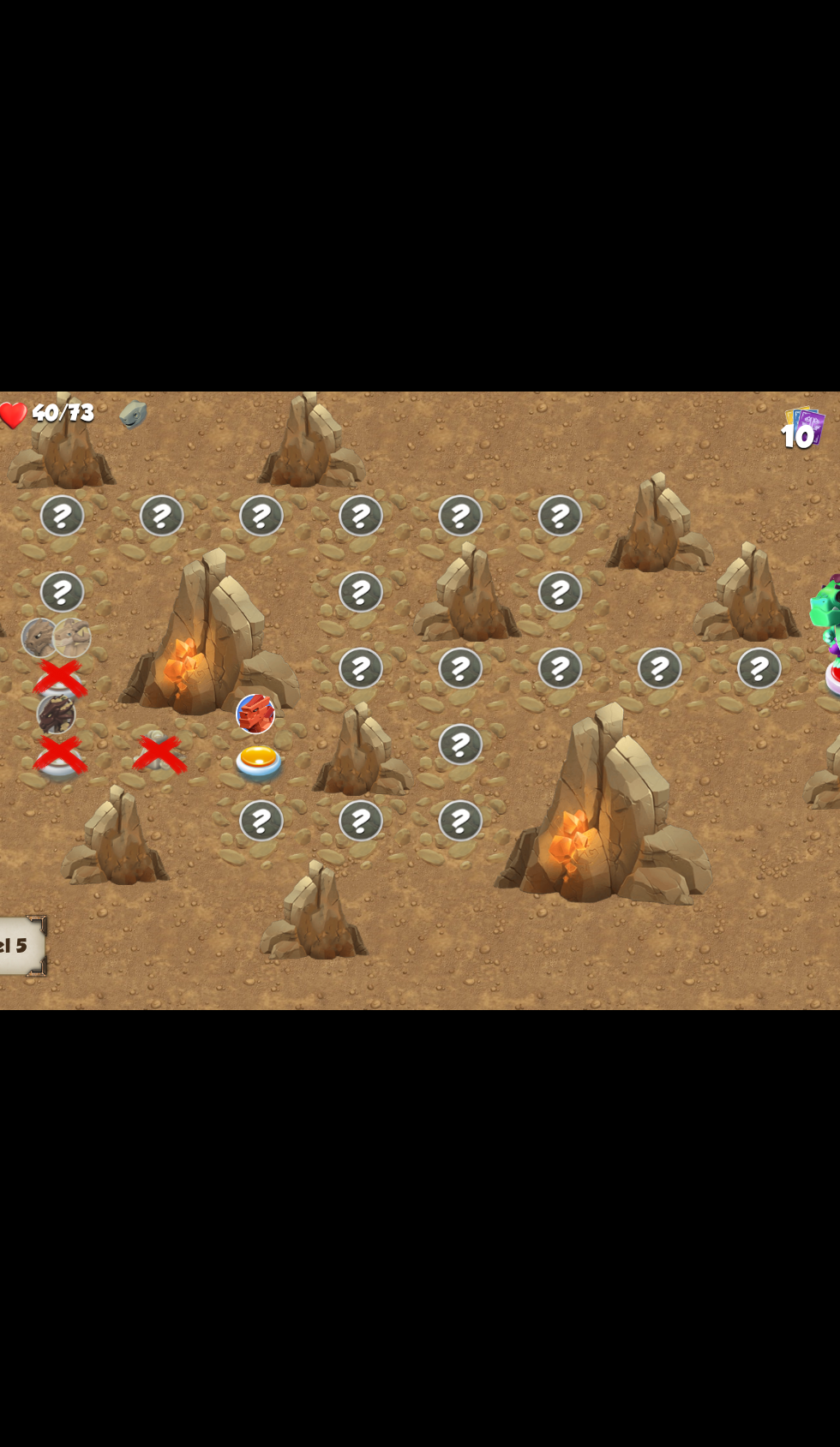
click at [346, 762] on img at bounding box center [340, 773] width 42 height 31
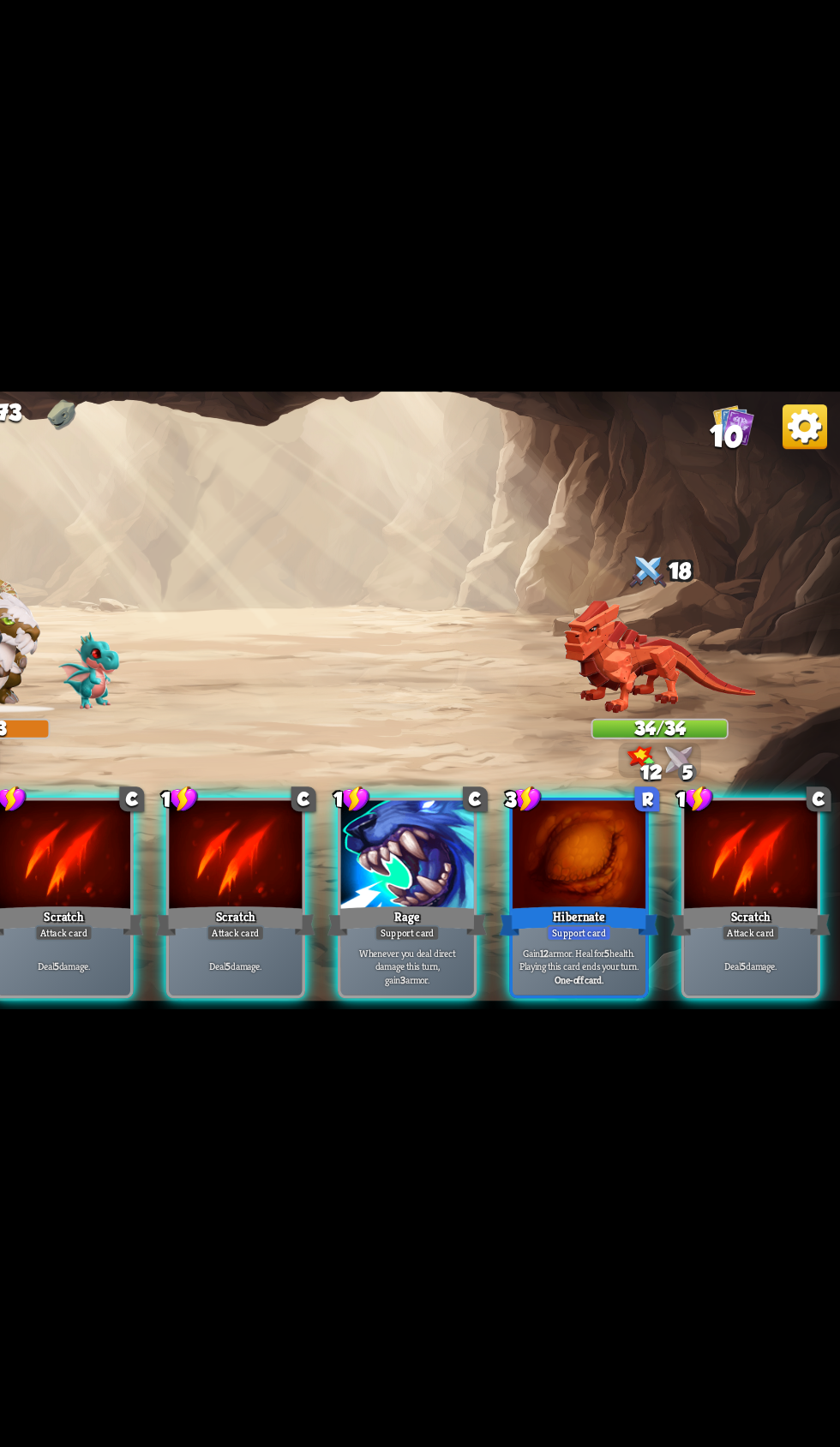
click at [637, 896] on div "Support card" at bounding box center [640, 901] width 50 height 12
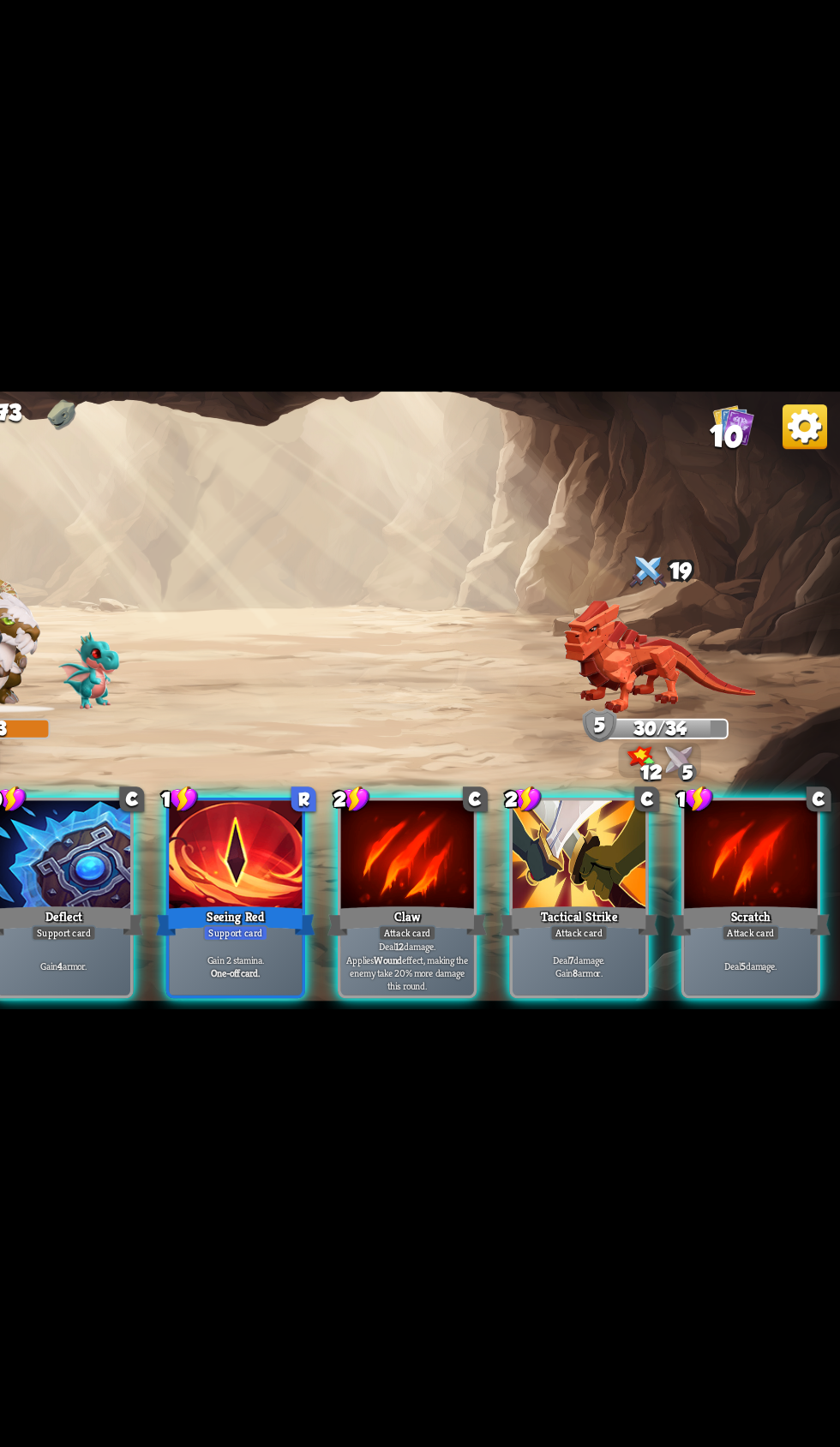
click at [263, 838] on div at bounding box center [247, 843] width 102 height 86
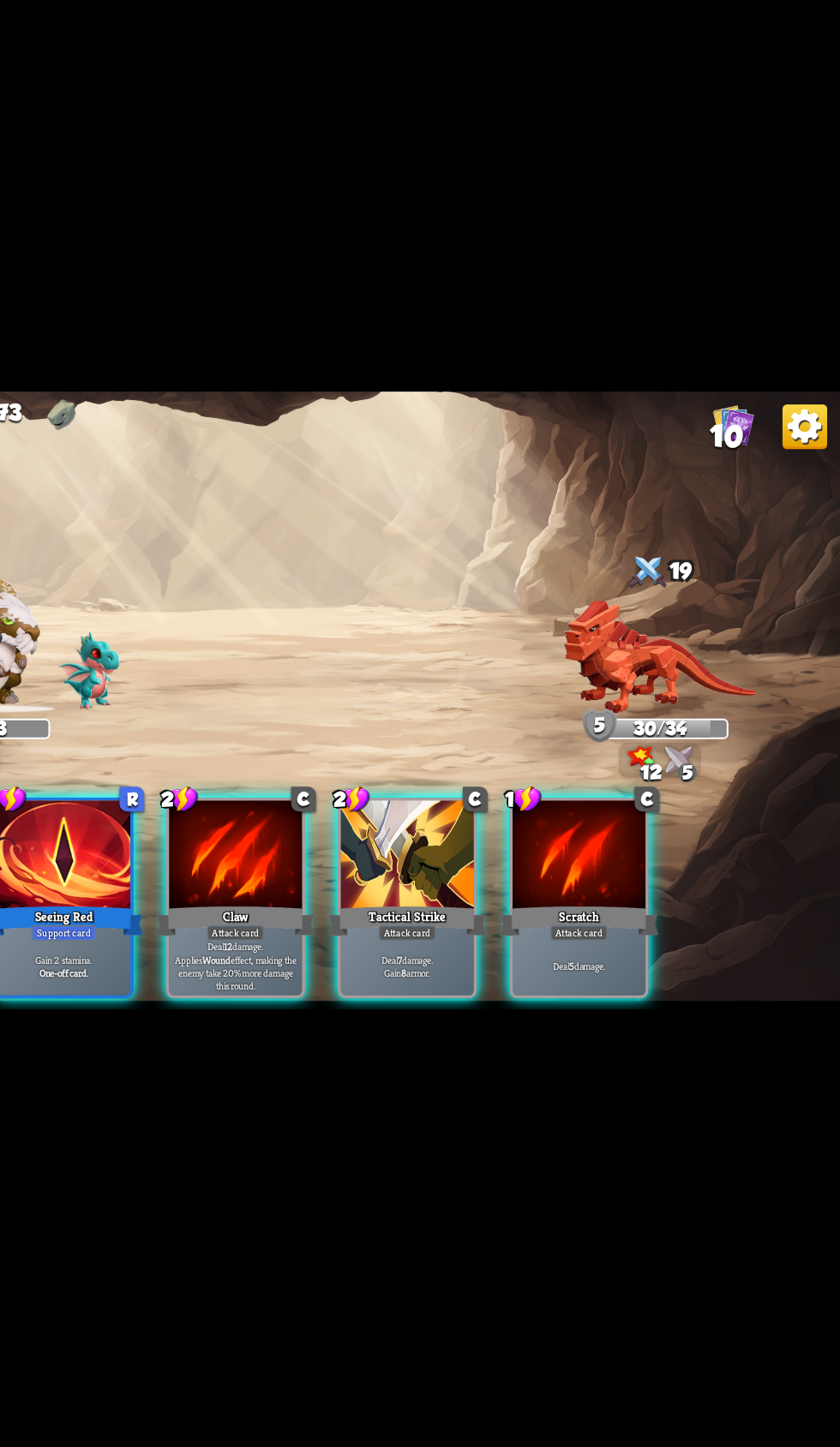
click at [263, 839] on div at bounding box center [247, 843] width 102 height 86
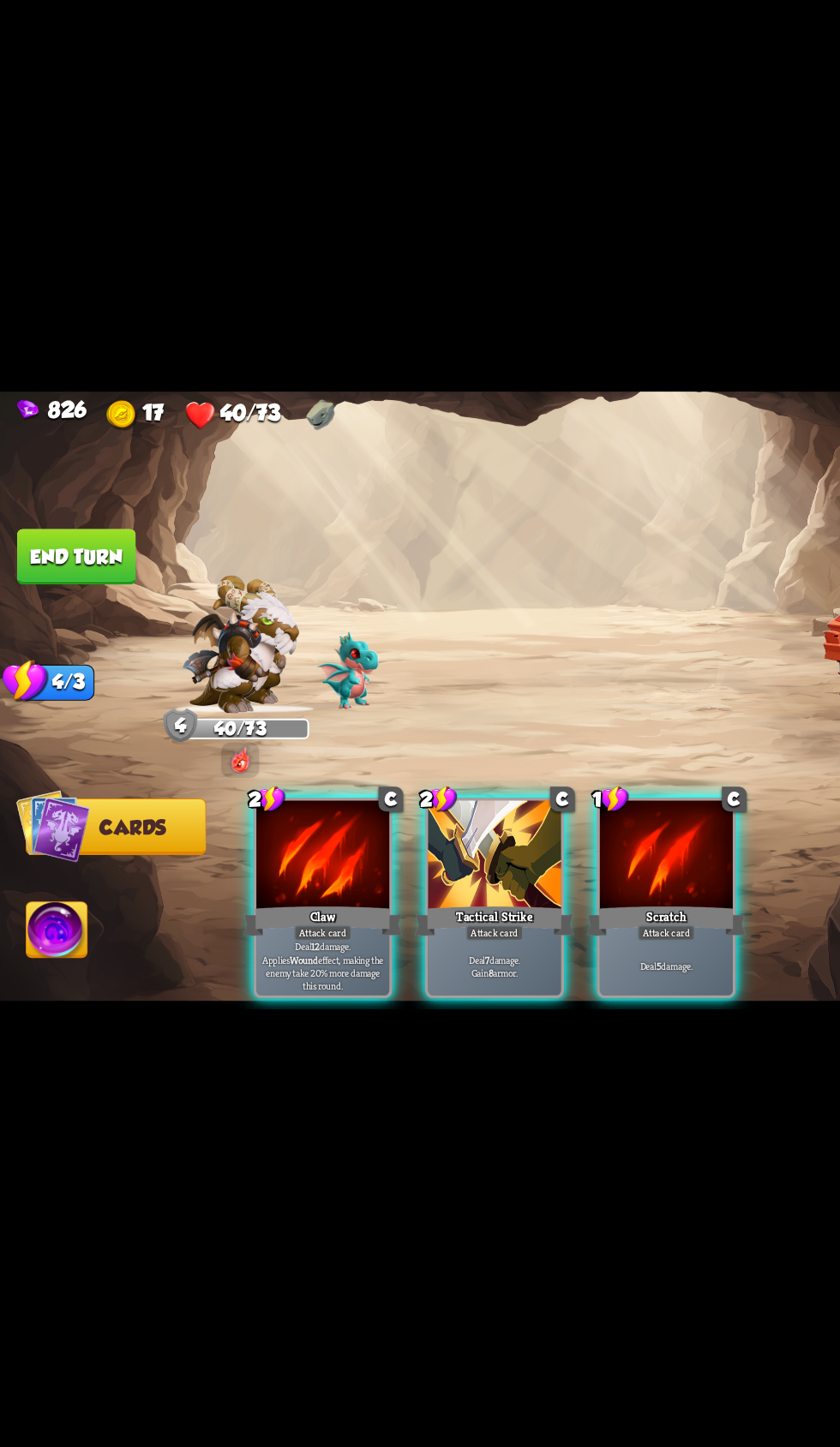
click at [228, 940] on div "2 C Claw Attack card Deal 12 damage. Applies Wound effect, making the enemy tak…" at bounding box center [504, 854] width 672 height 210
click at [233, 907] on p "Deal 12 damage. Applies Wound effect, making the enemy take 20% more damage thi…" at bounding box center [247, 927] width 97 height 41
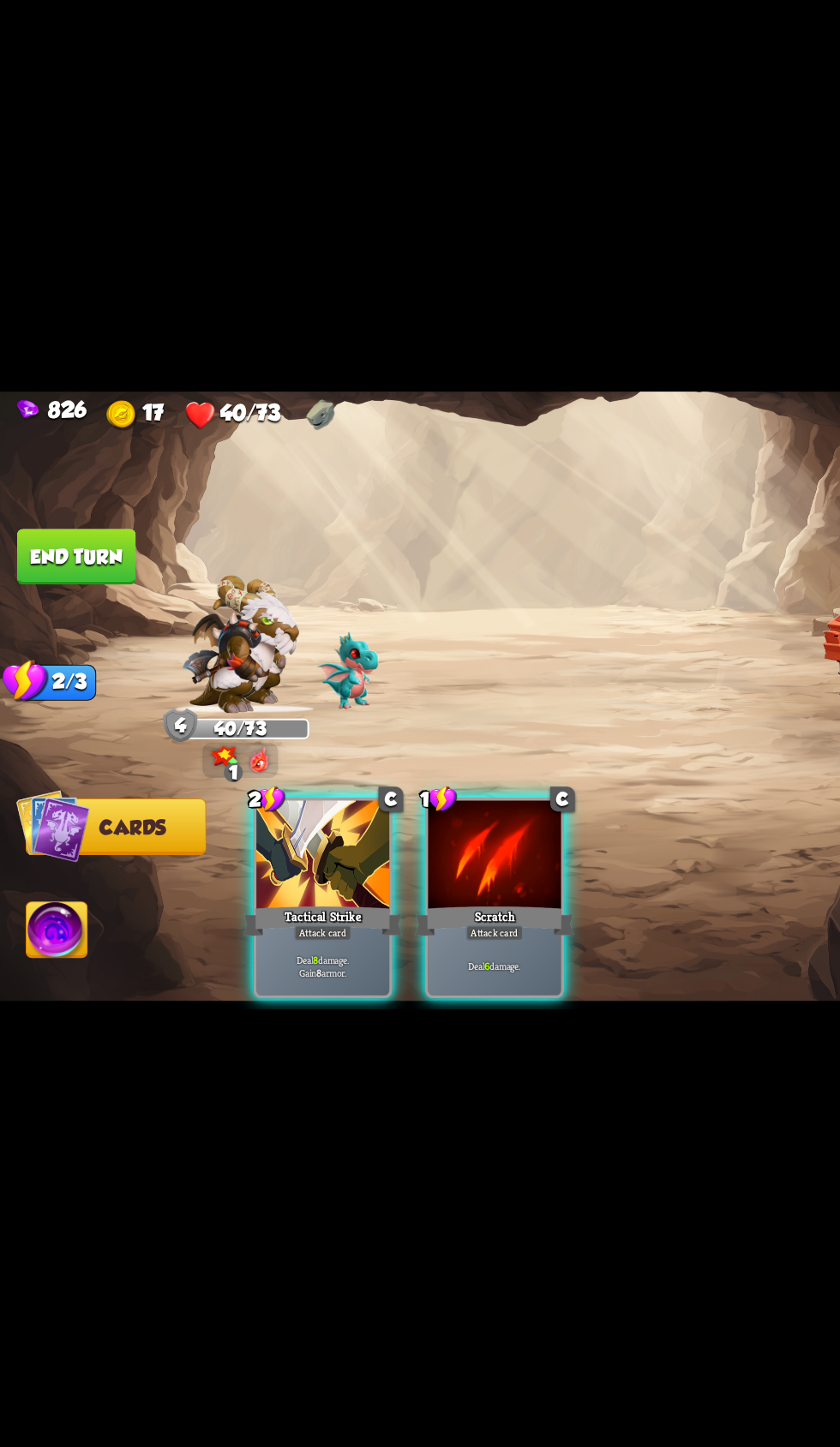
click at [221, 878] on div "Tactical Strike" at bounding box center [247, 892] width 122 height 28
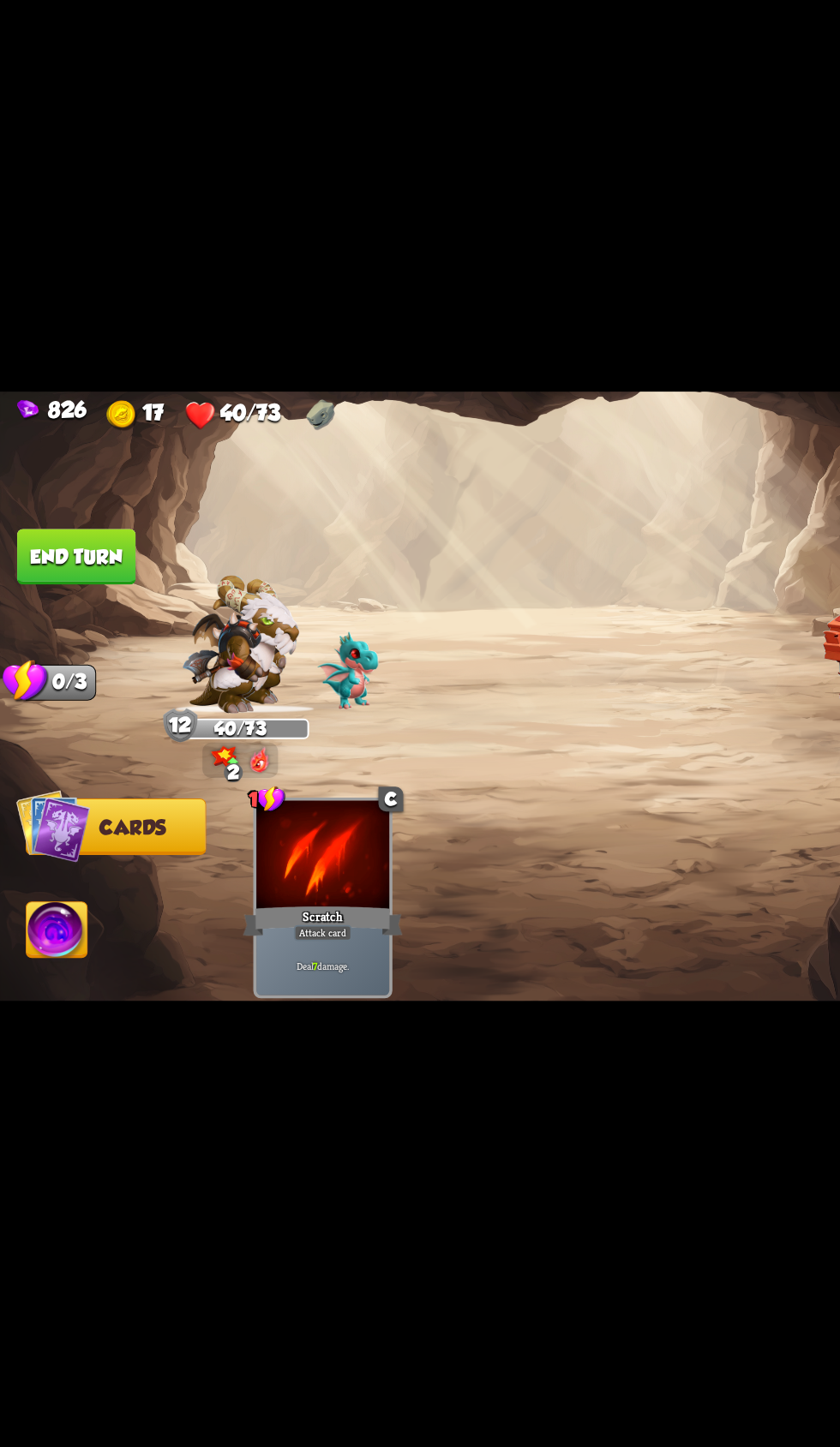
click at [86, 611] on button "End turn" at bounding box center [58, 613] width 91 height 43
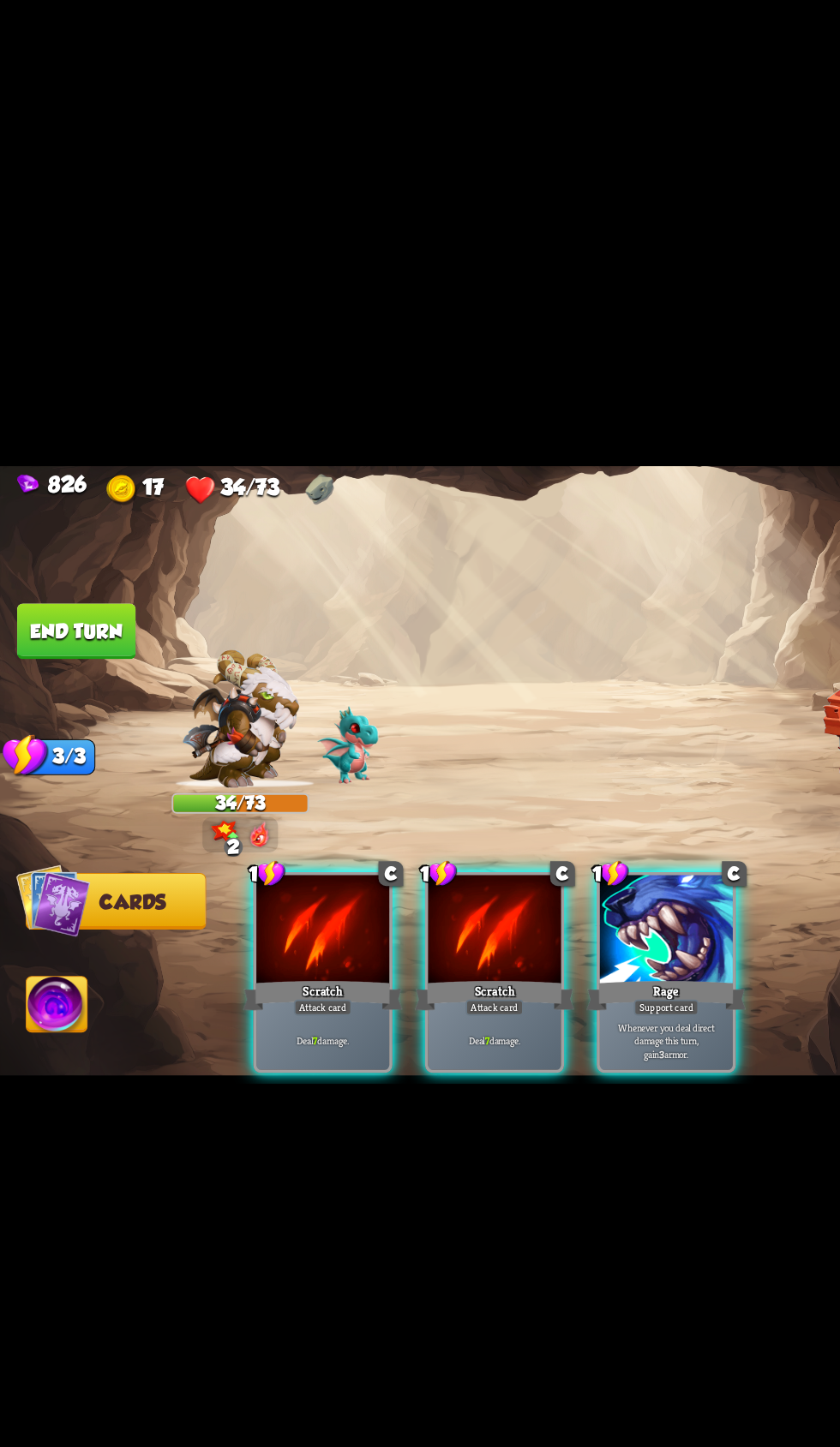
click at [58, 902] on img at bounding box center [43, 901] width 46 height 47
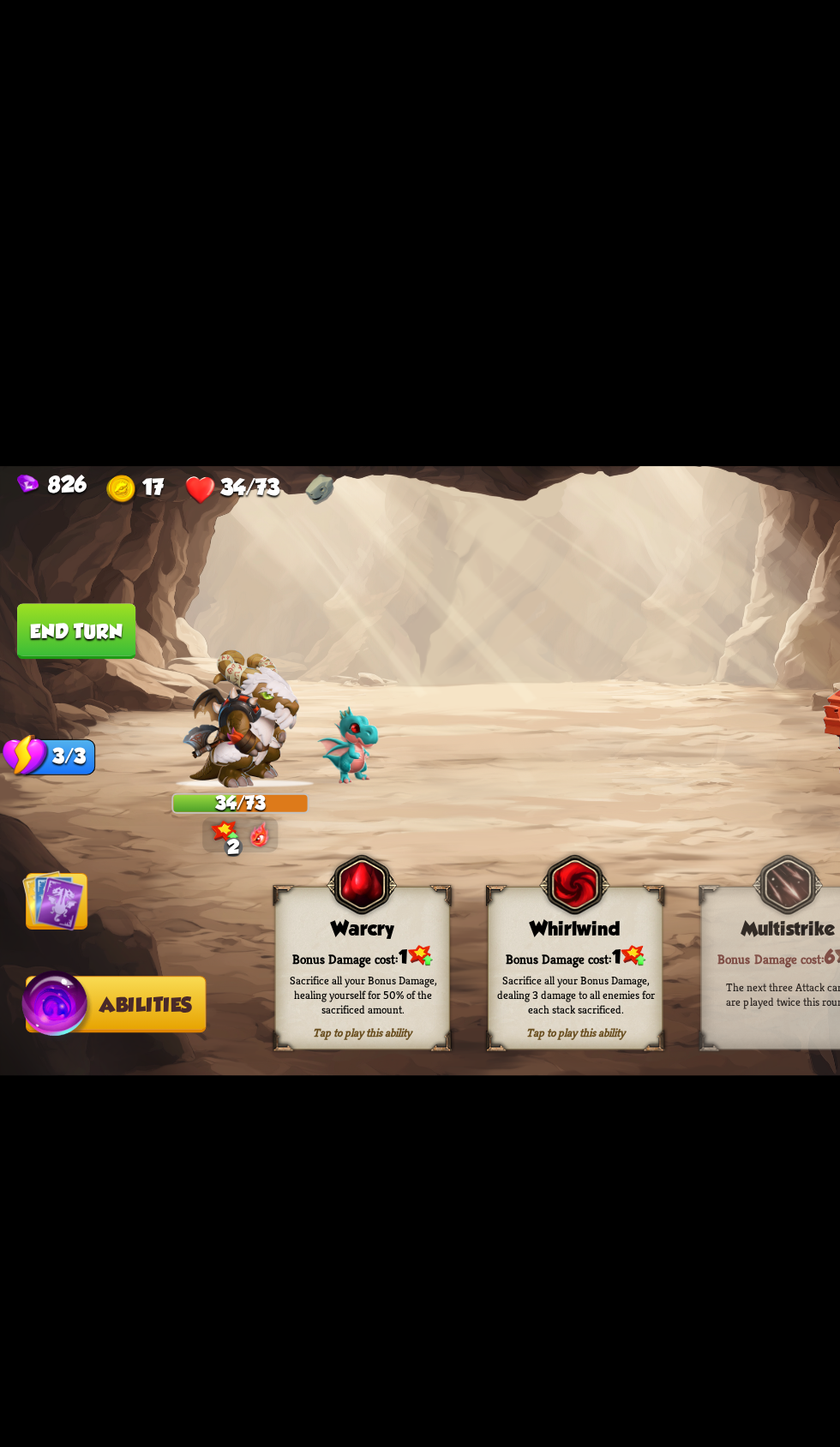
click at [253, 885] on div "Sacrifice all your Bonus Damage, healing yourself for 50% of the sacrificed amo…" at bounding box center [277, 892] width 121 height 33
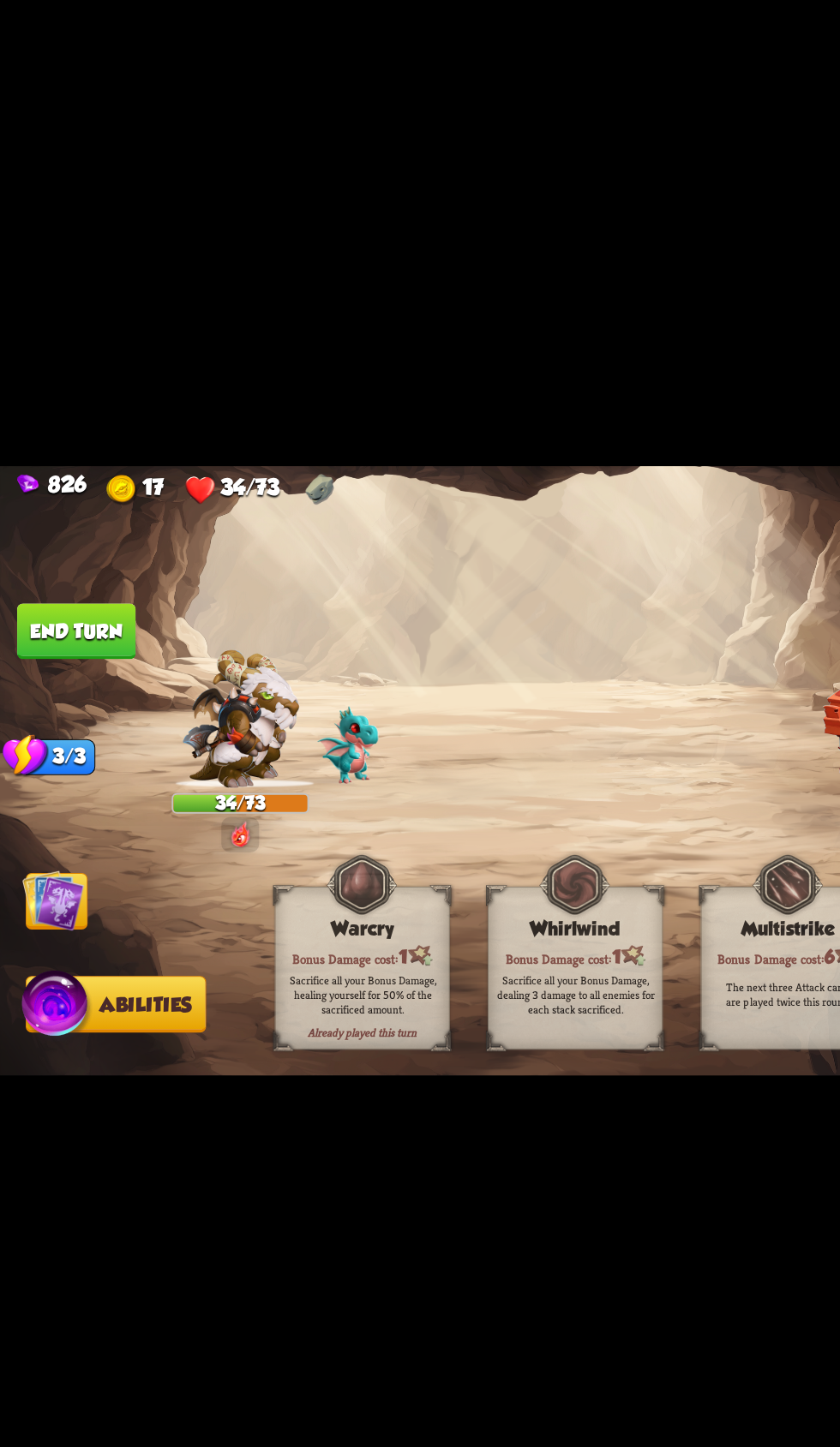
click at [37, 839] on img at bounding box center [41, 820] width 47 height 47
click at [56, 821] on img at bounding box center [41, 820] width 47 height 47
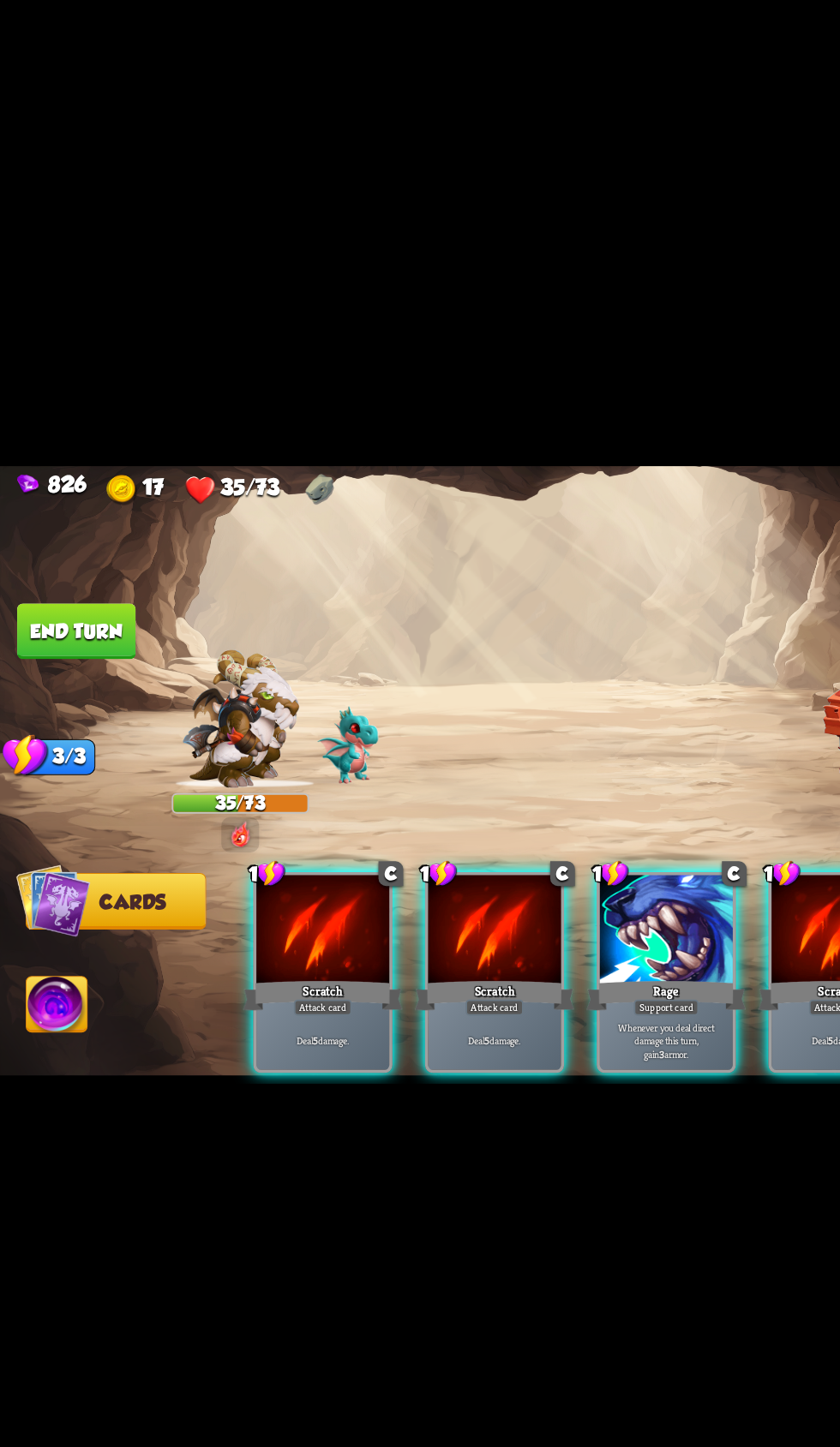
click at [265, 905] on div "Deal 5 damage." at bounding box center [247, 927] width 102 height 44
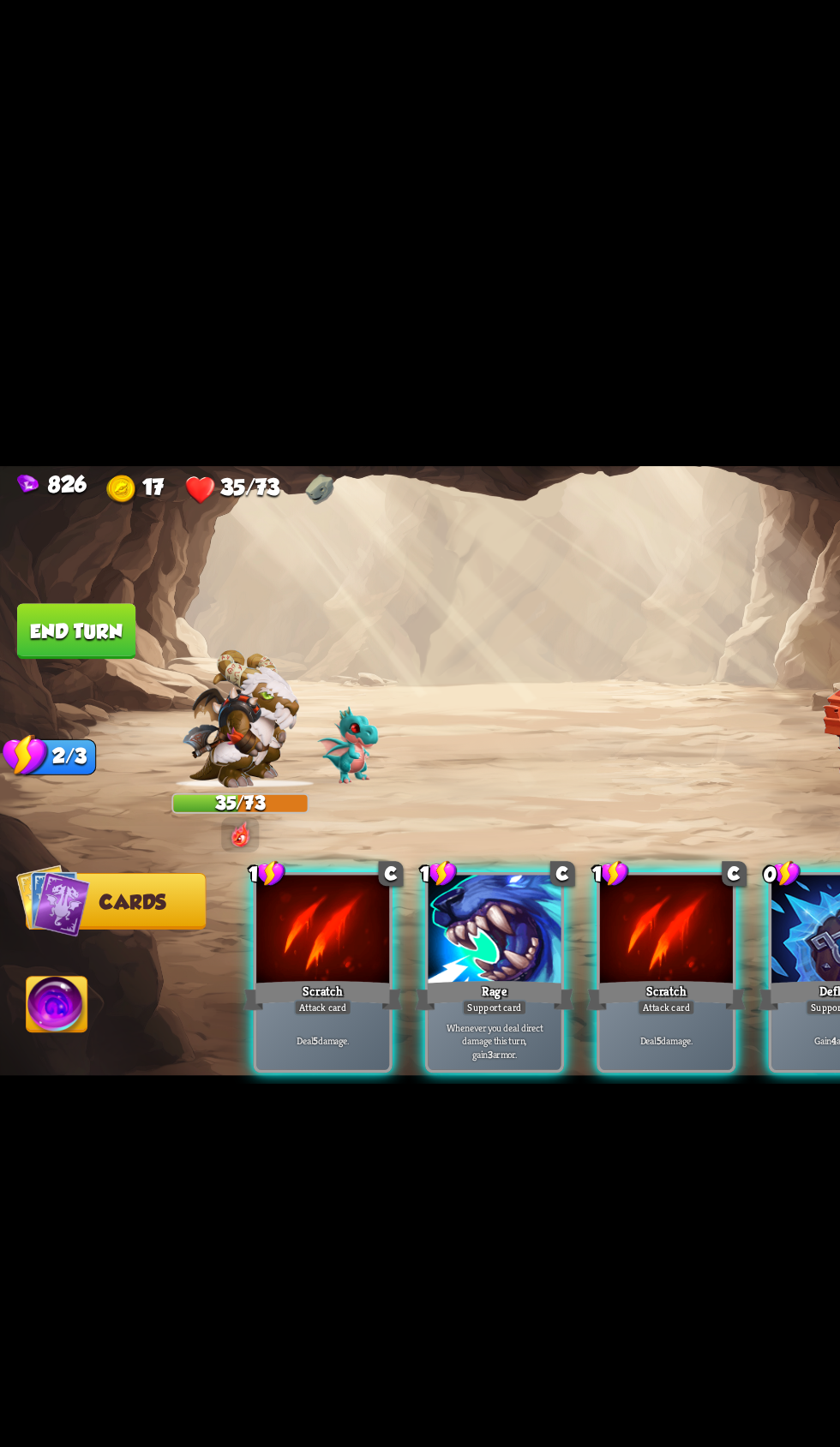
click at [272, 808] on div at bounding box center [247, 843] width 102 height 86
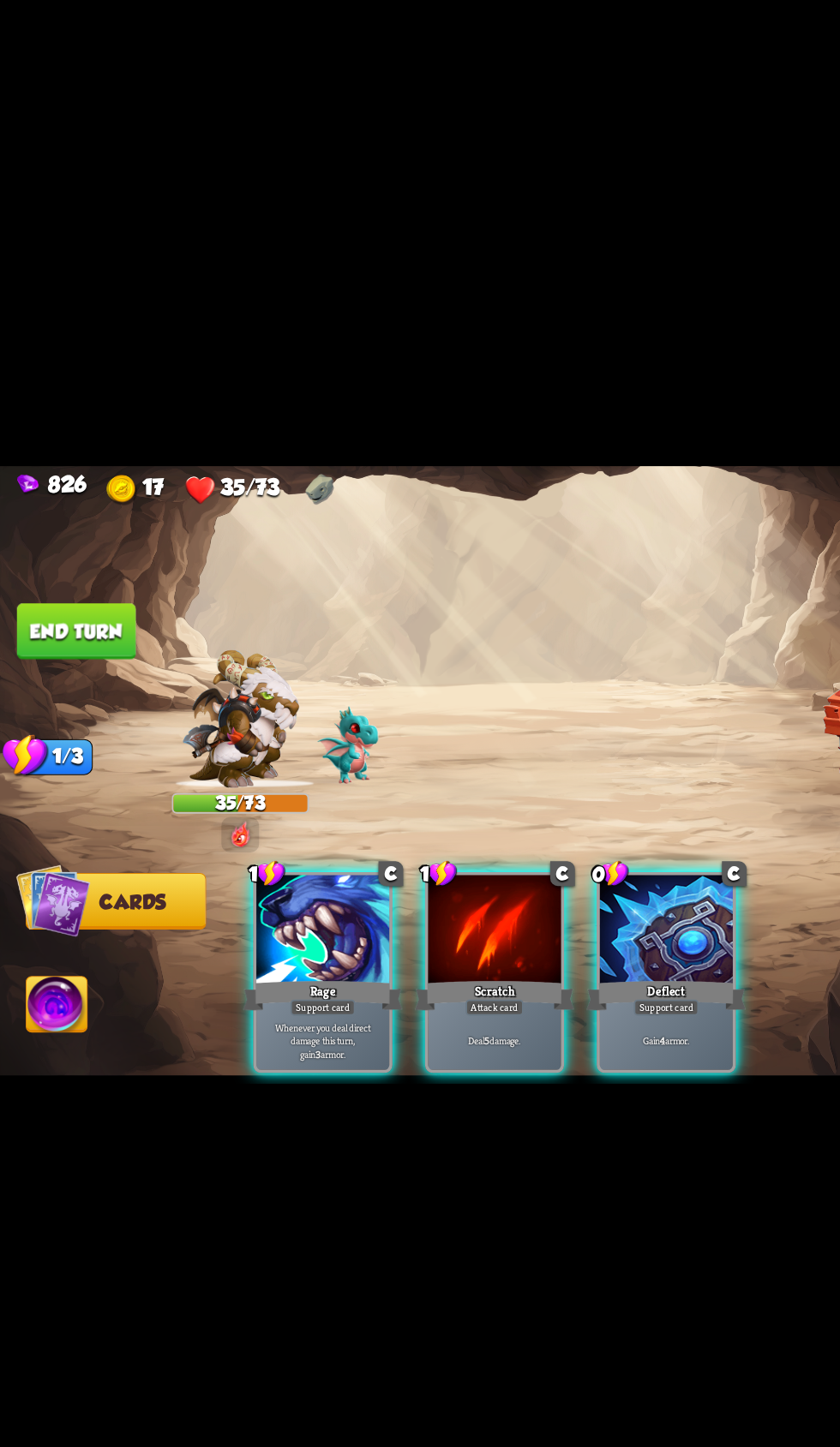
click at [93, 612] on button "End turn" at bounding box center [58, 613] width 91 height 43
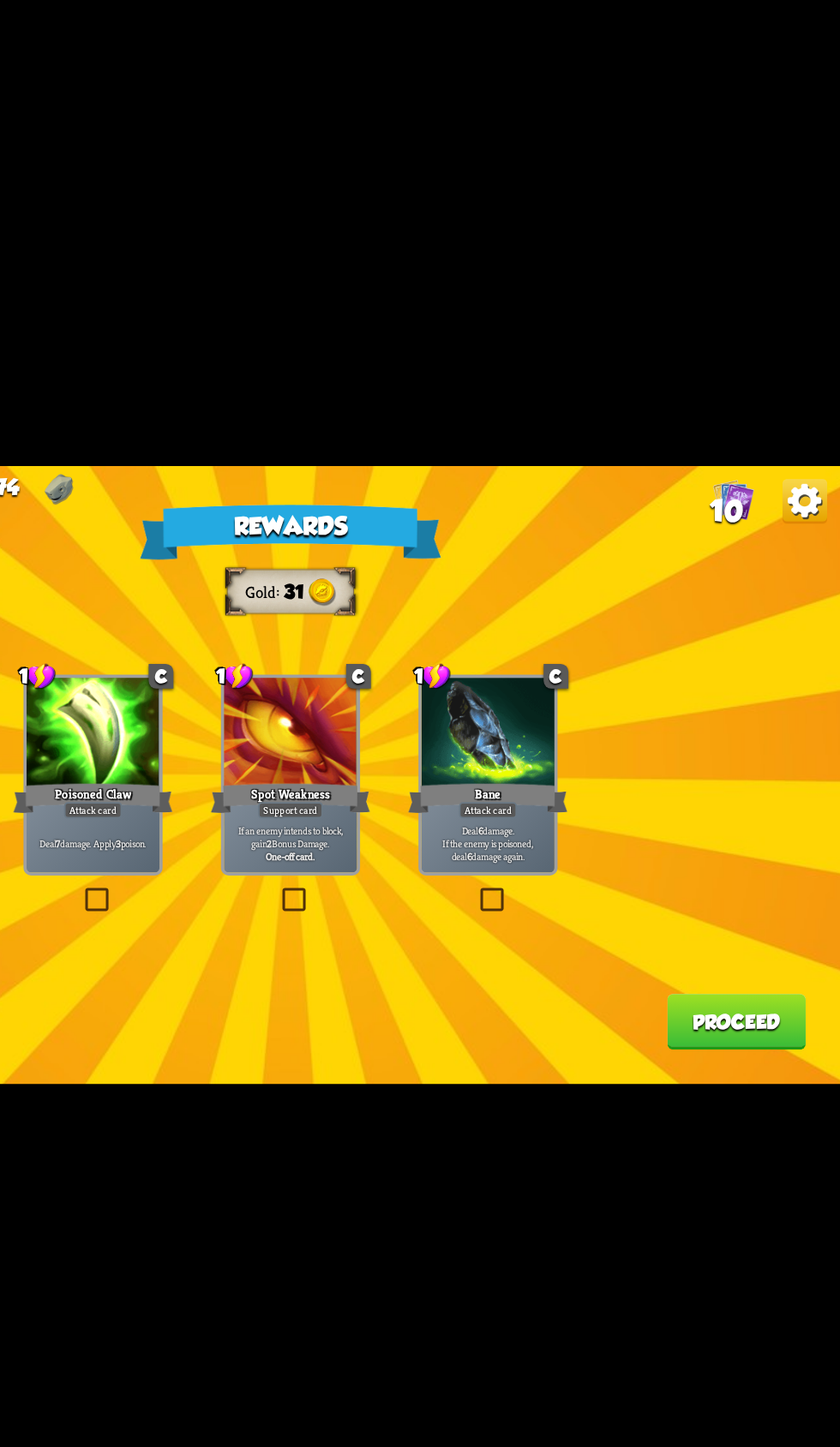
click at [292, 748] on div "Poisoned Claw" at bounding box center [269, 741] width 122 height 28
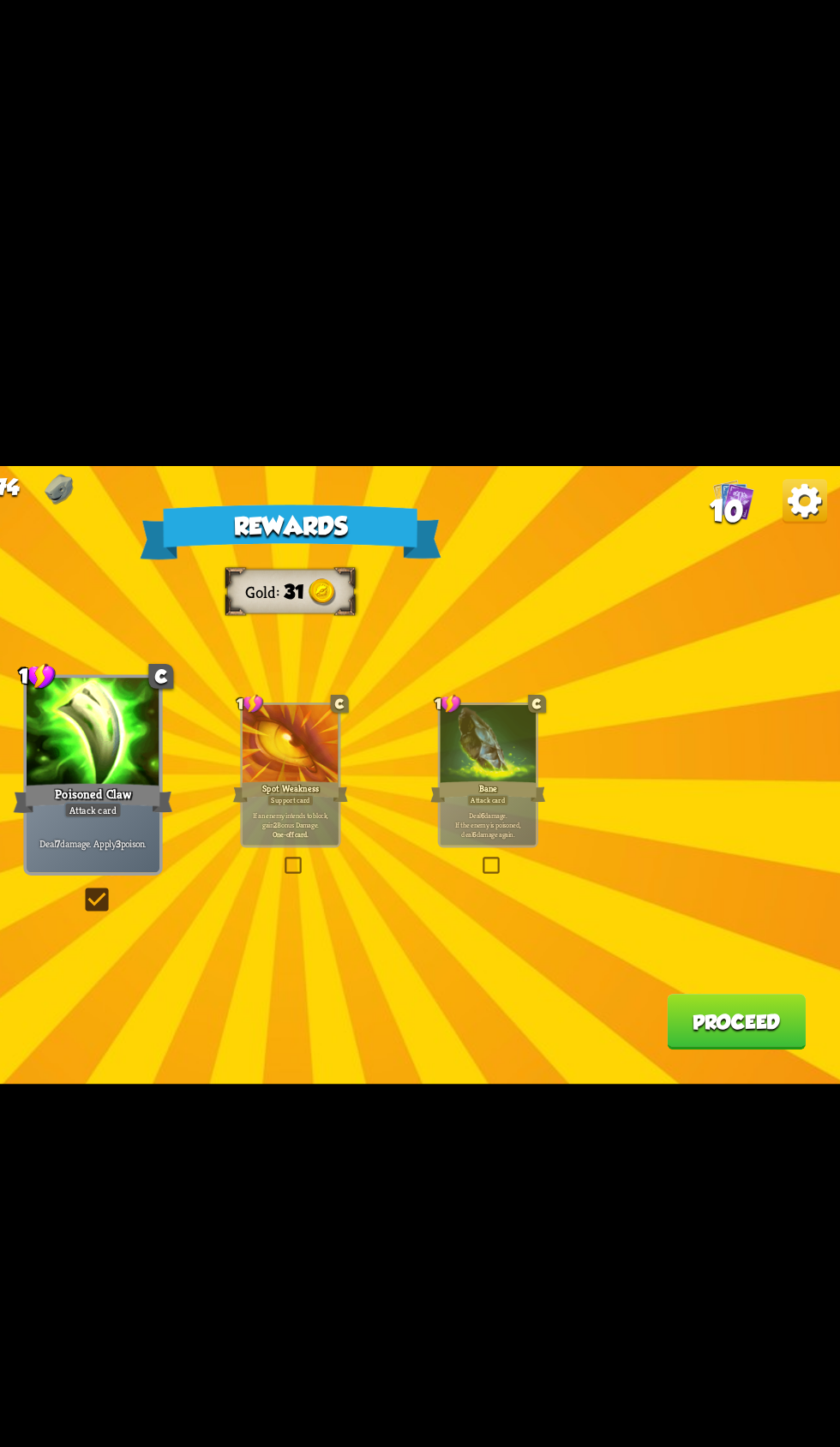
click at [760, 909] on button "Proceed" at bounding box center [760, 912] width 106 height 43
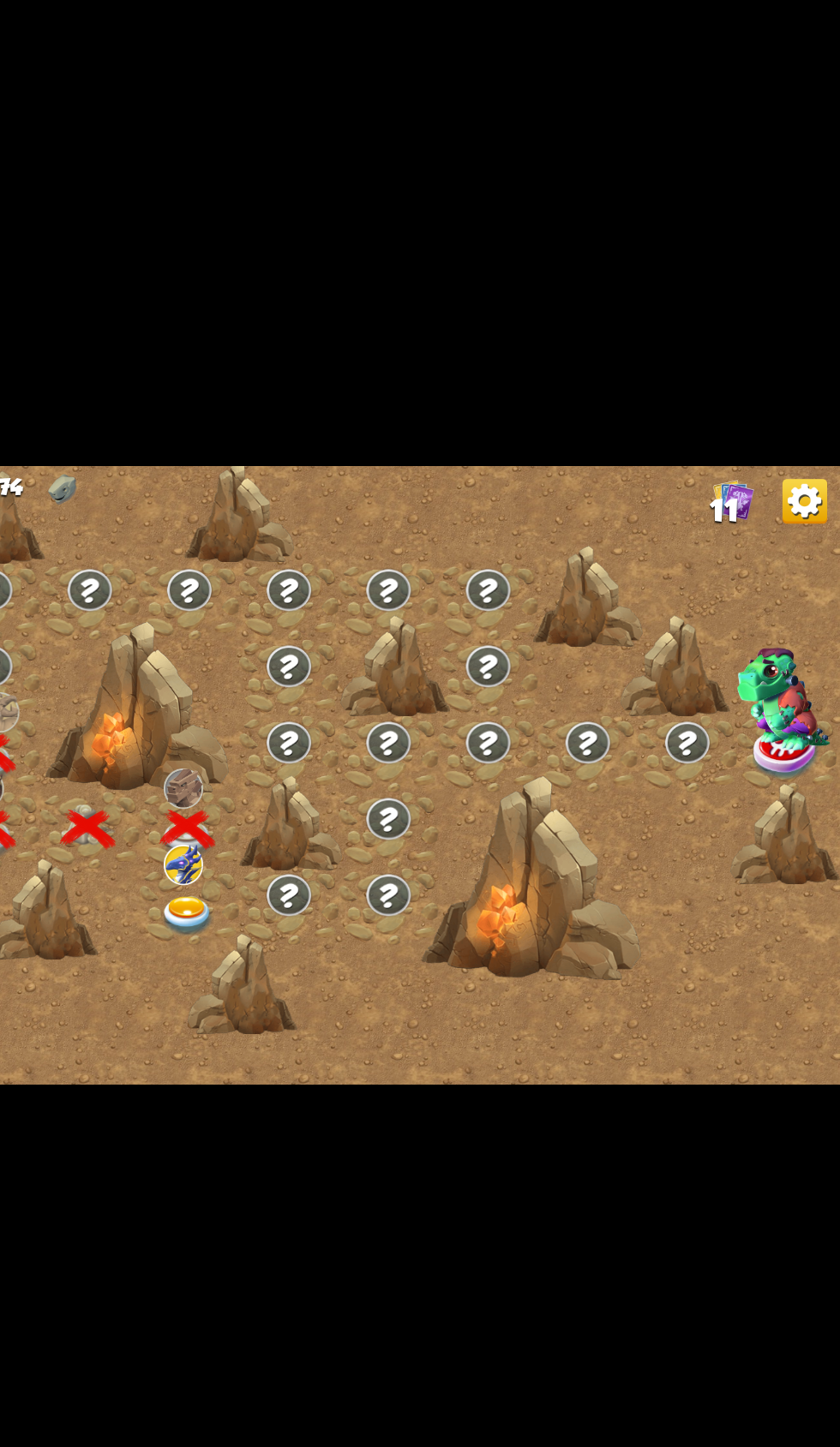
click at [352, 828] on img at bounding box center [340, 832] width 42 height 31
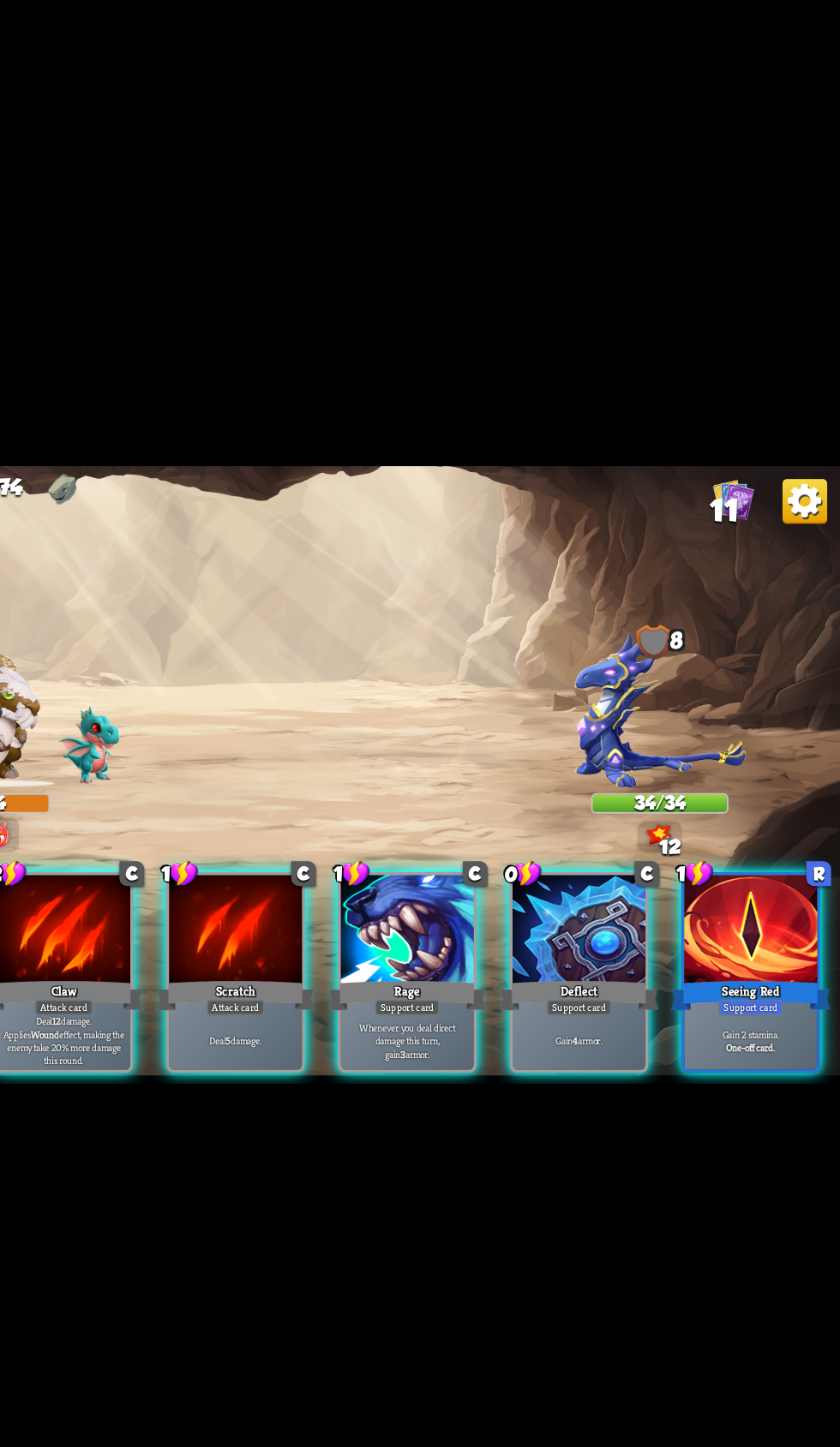
click at [646, 922] on div "Gain 4 armor." at bounding box center [640, 927] width 102 height 44
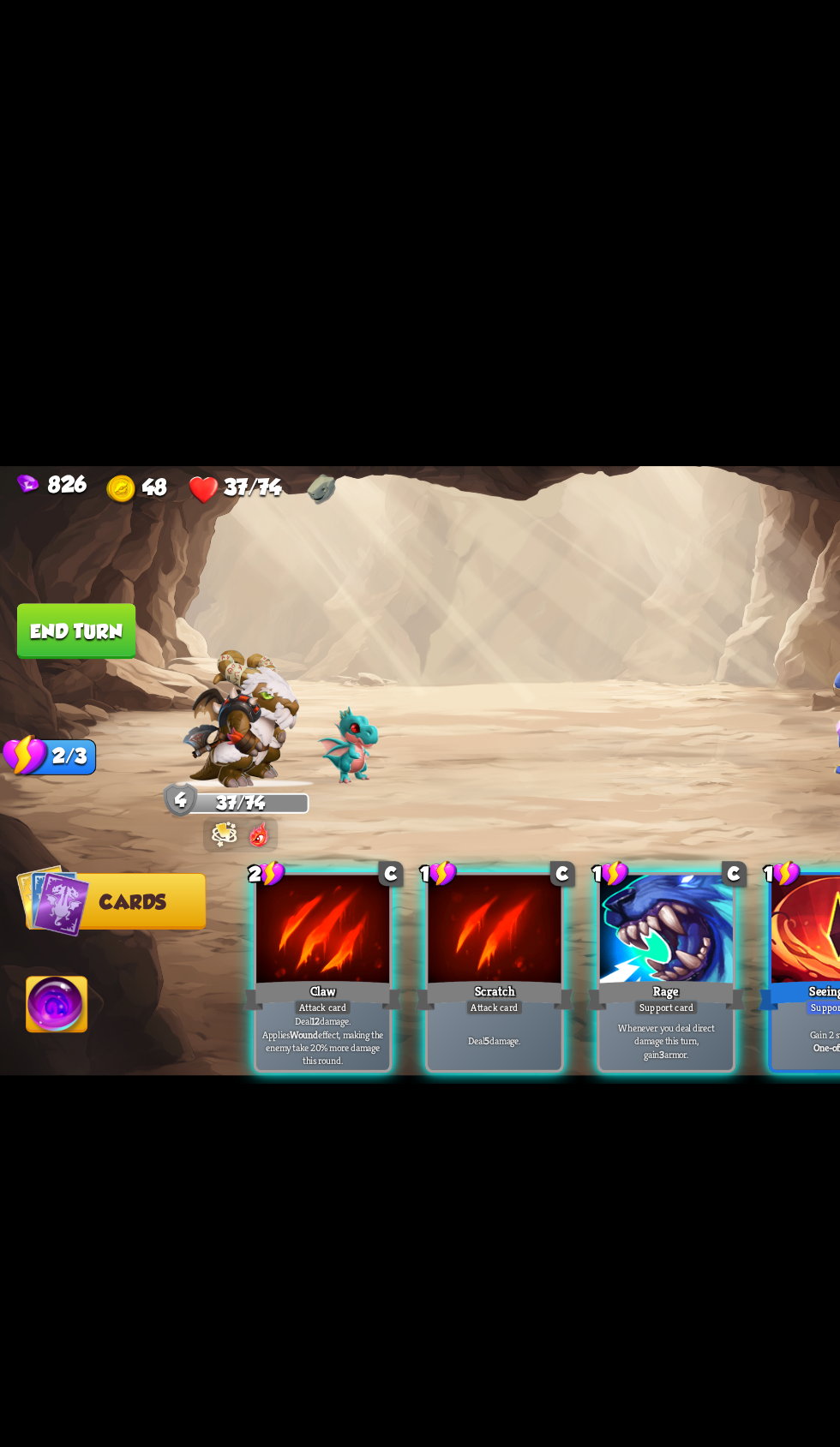
click at [250, 921] on p "Deal 12 damage. Applies Wound effect, making the enemy take 20% more damage thi…" at bounding box center [247, 927] width 97 height 41
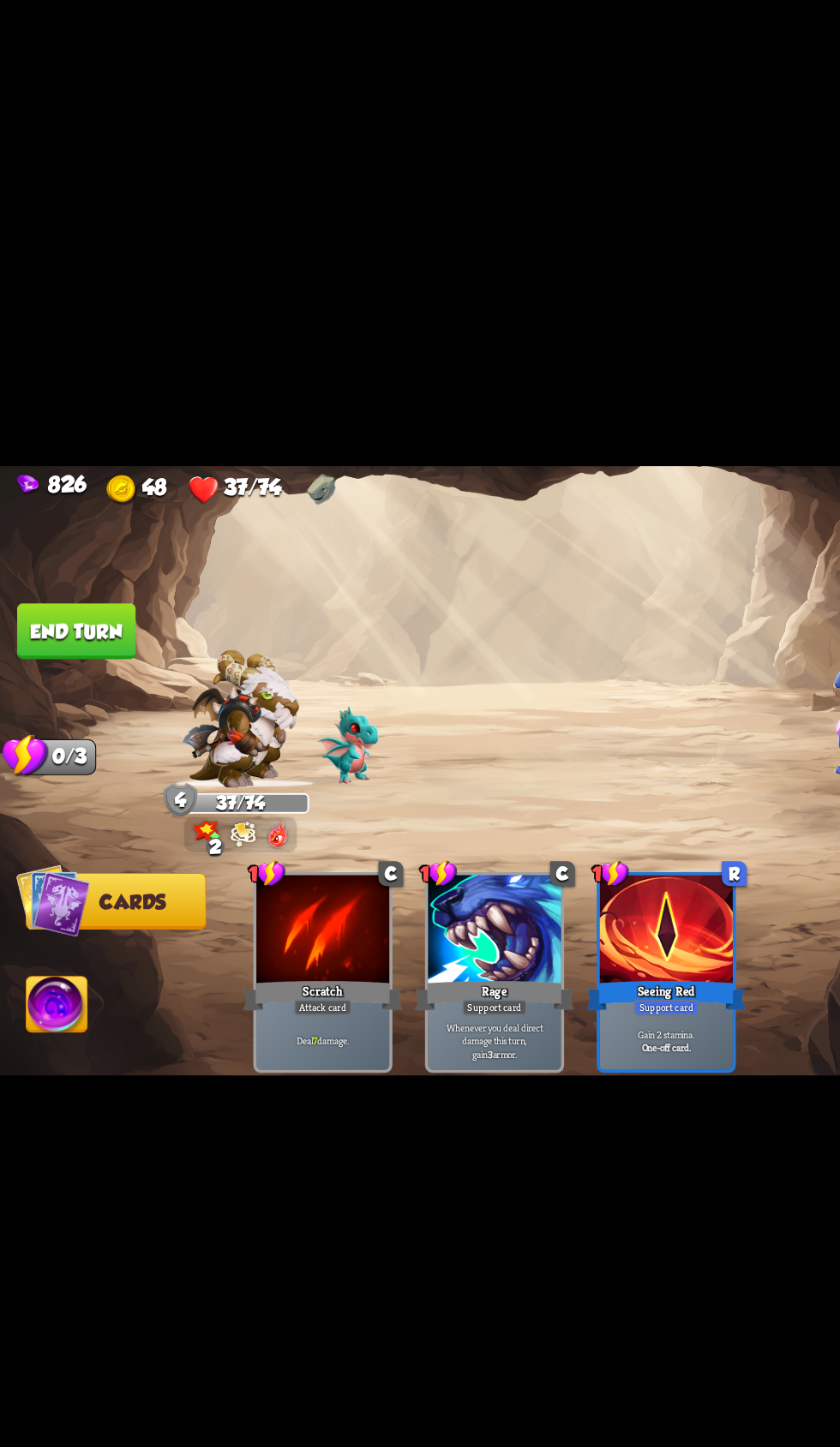
click at [76, 612] on button "End turn" at bounding box center [58, 613] width 91 height 43
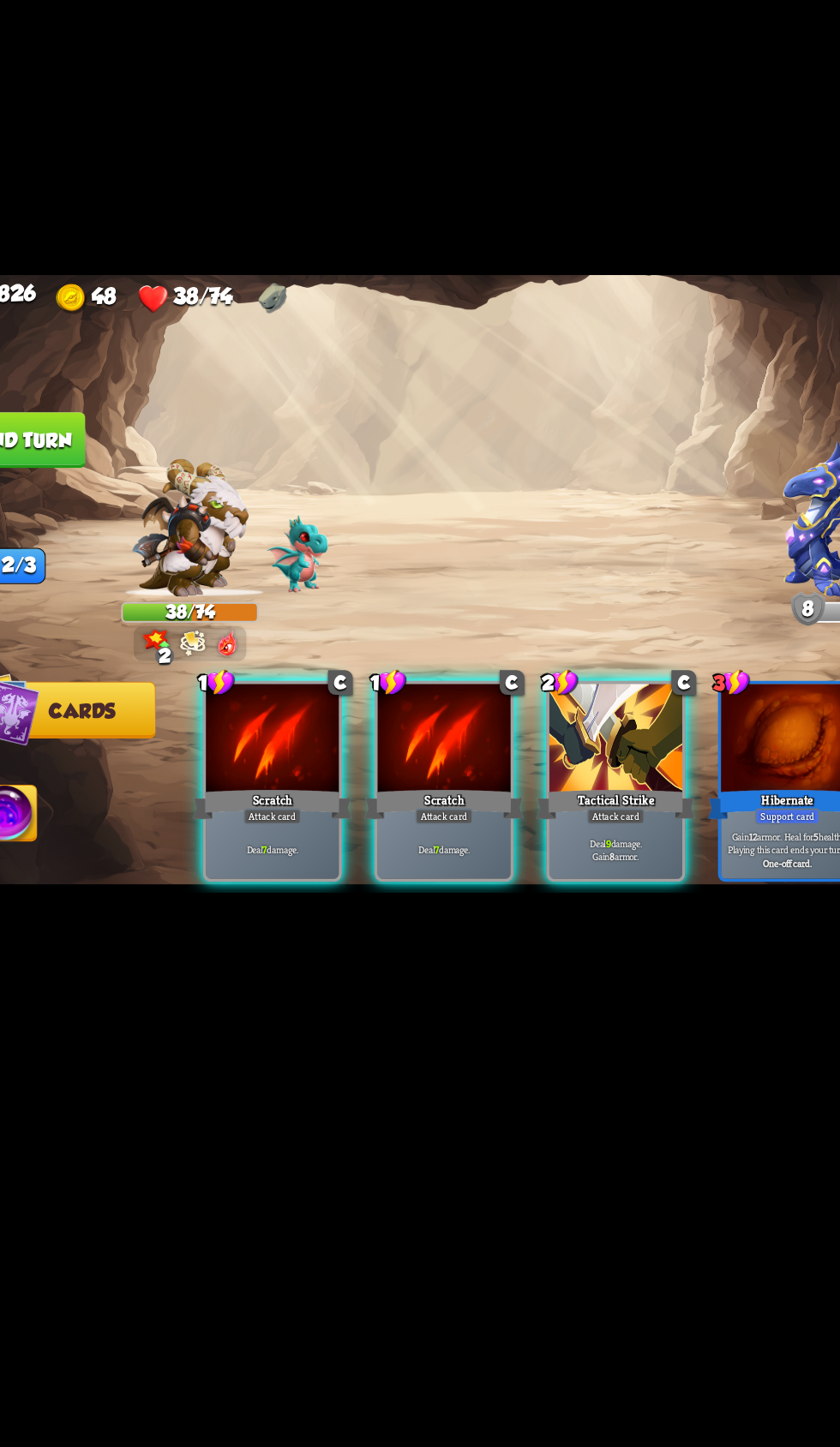
click at [476, 936] on p "Deal 9 damage. Gain 8 armor." at bounding box center [509, 926] width 97 height 19
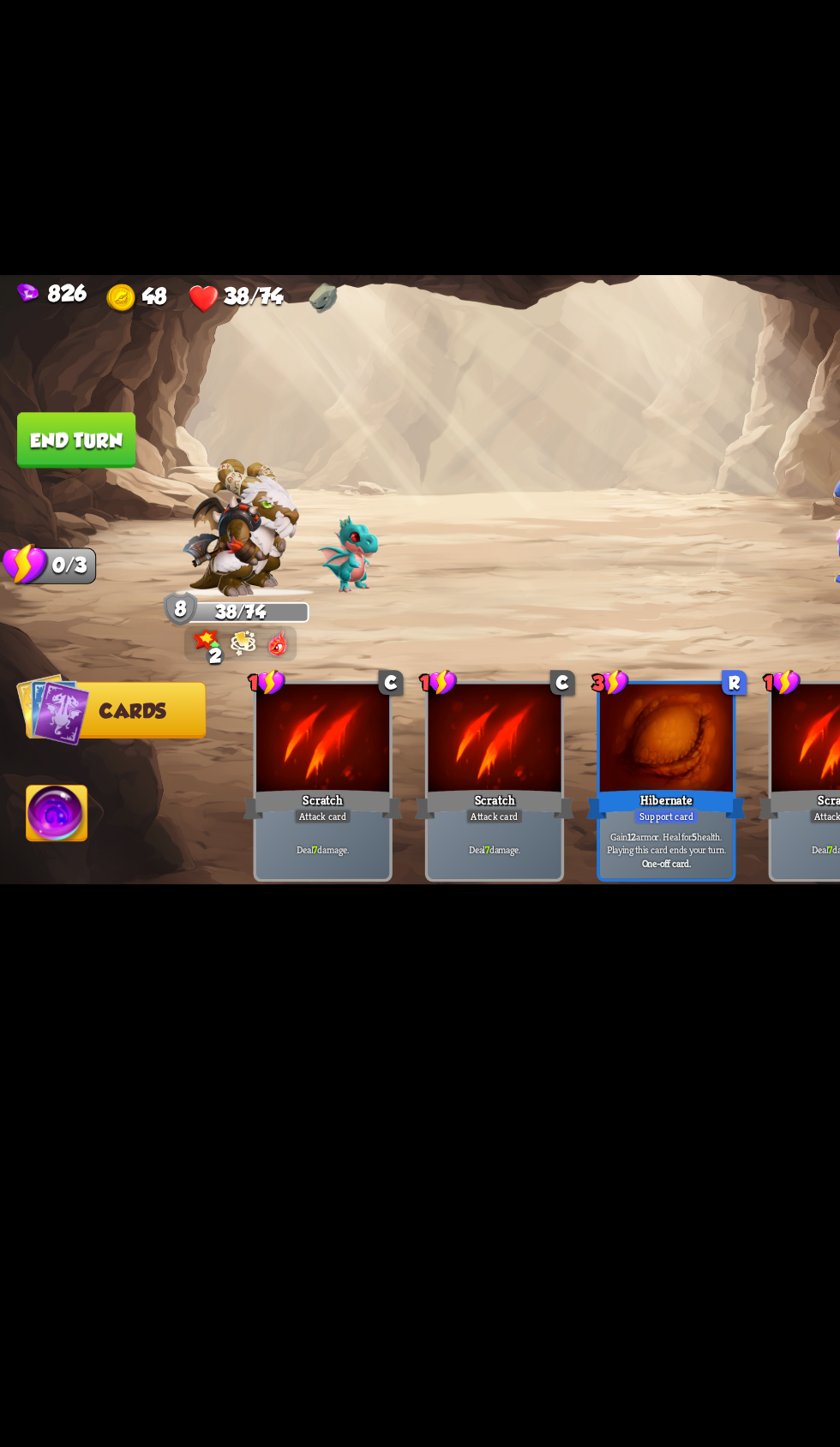
click at [87, 635] on button "End turn" at bounding box center [58, 613] width 91 height 43
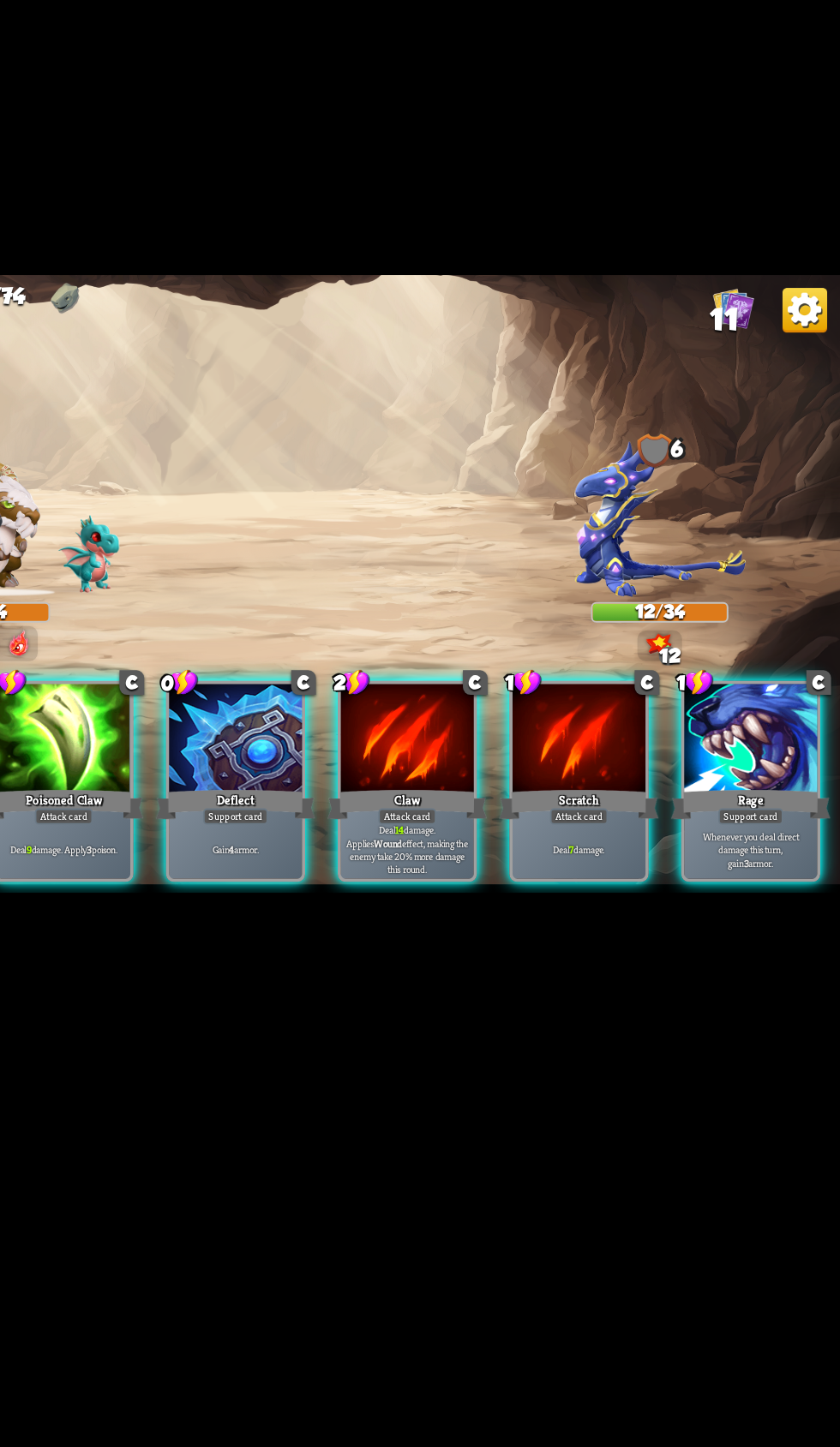
click at [413, 906] on div "Deflect" at bounding box center [378, 892] width 122 height 28
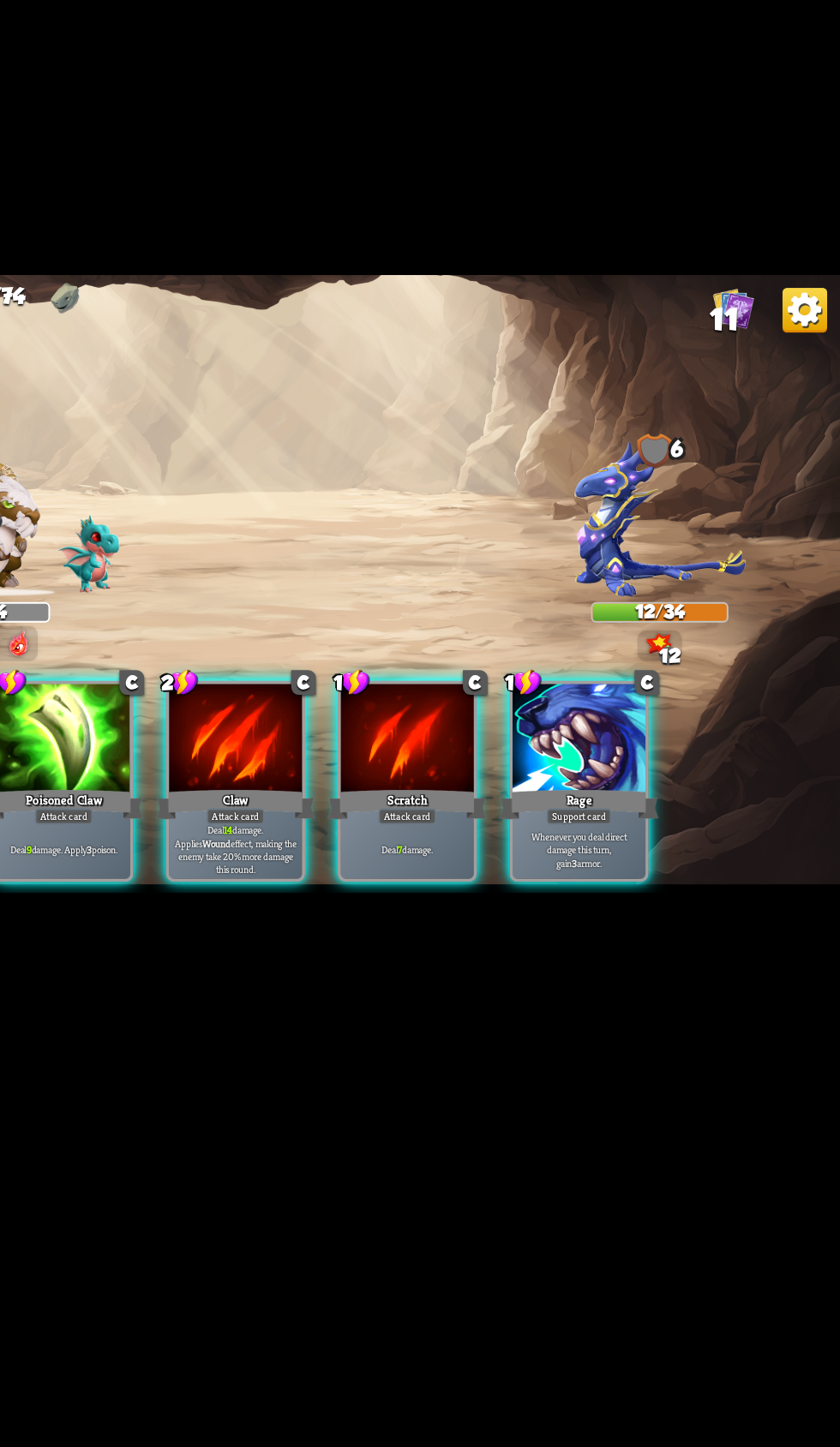
click at [283, 906] on div "Poisoned Claw" at bounding box center [247, 892] width 122 height 28
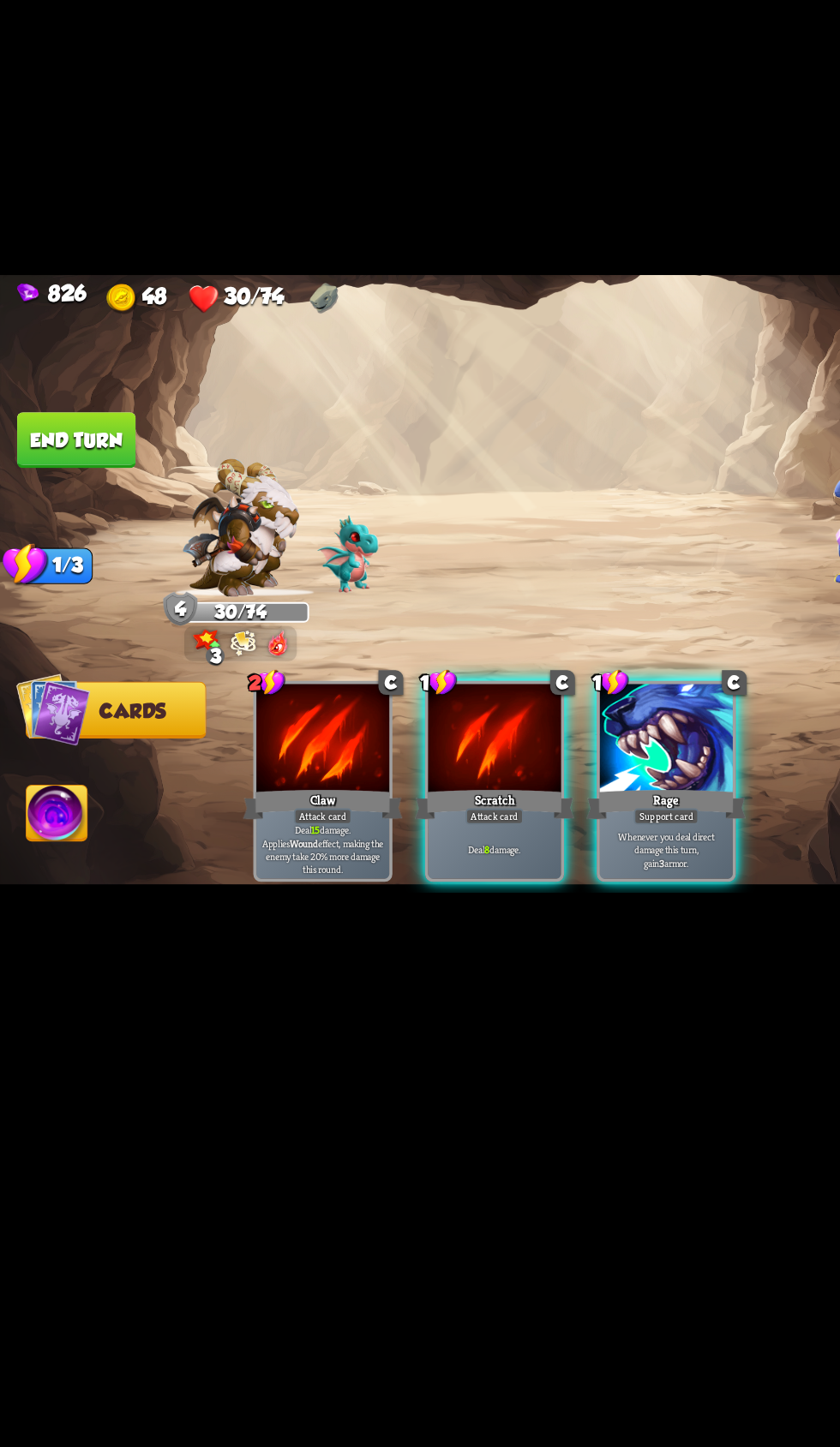
click at [48, 924] on img at bounding box center [43, 901] width 46 height 47
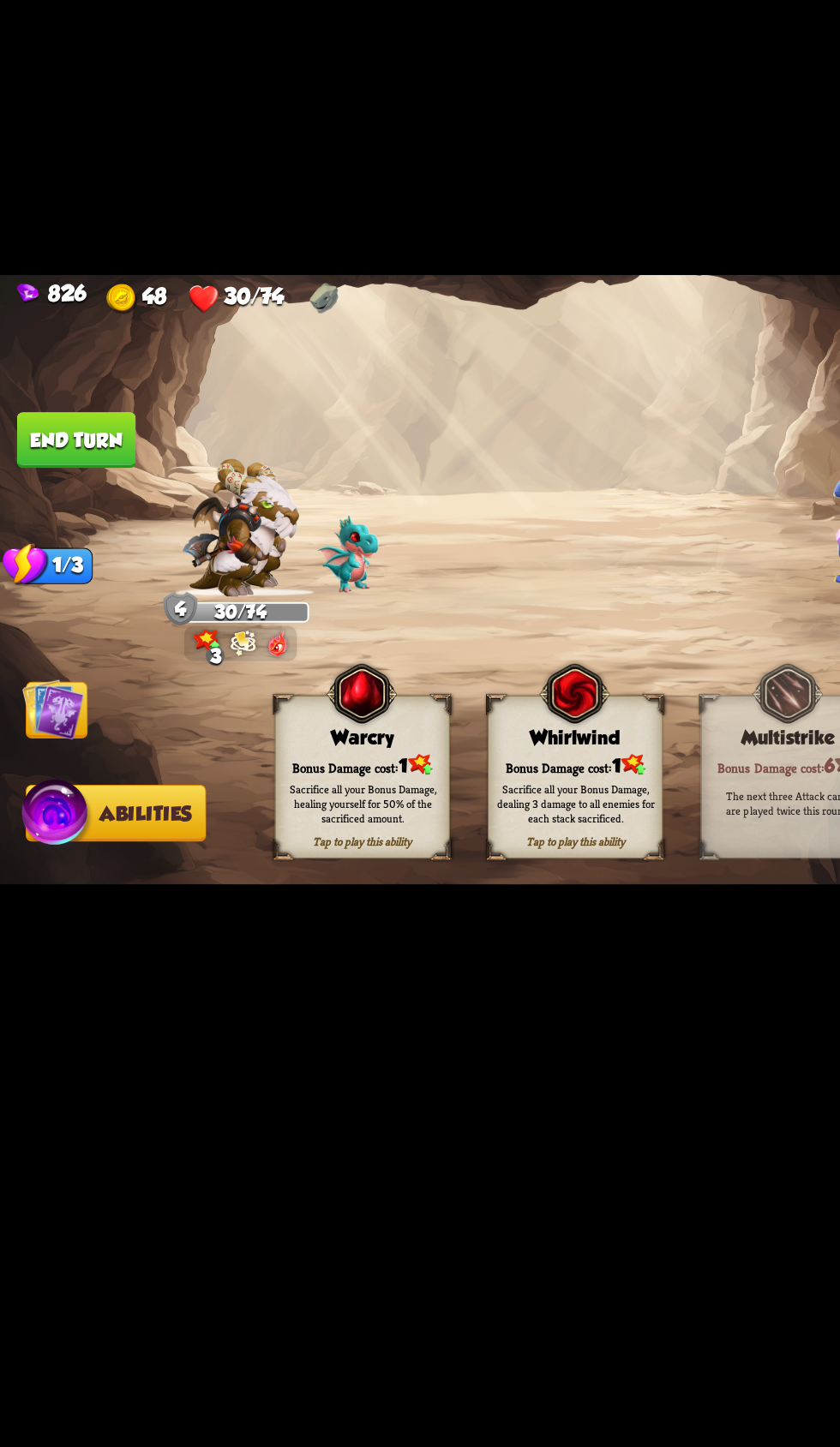
click at [261, 918] on div "Sacrifice all your Bonus Damage, healing yourself for 50% of the sacrificed amo…" at bounding box center [278, 892] width 133 height 53
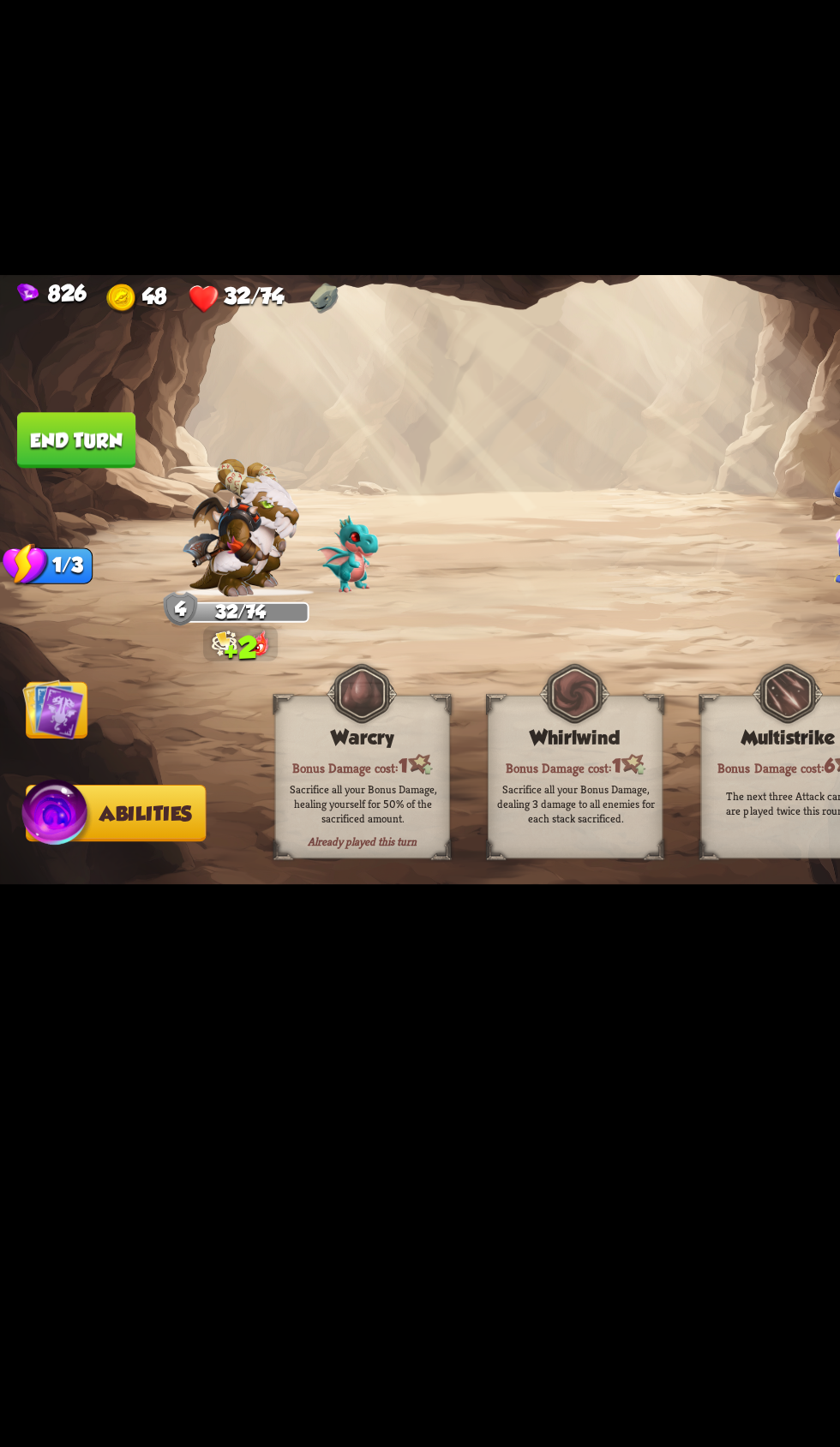
click at [89, 635] on button "End turn" at bounding box center [58, 613] width 91 height 43
click at [60, 843] on img at bounding box center [41, 820] width 47 height 47
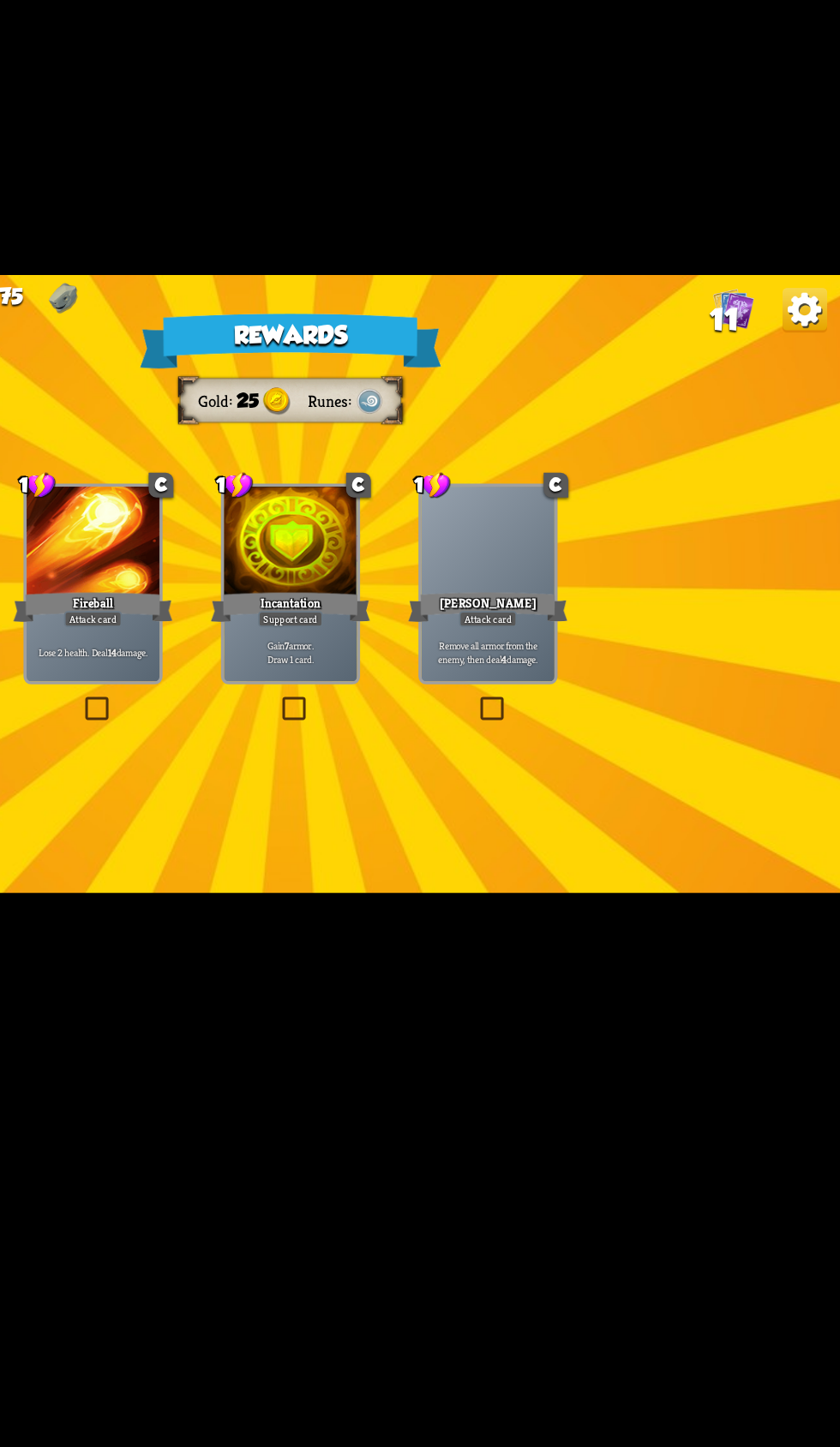
click at [449, 785] on p "Gain 7 armor. Draw 1 card." at bounding box center [420, 775] width 97 height 19
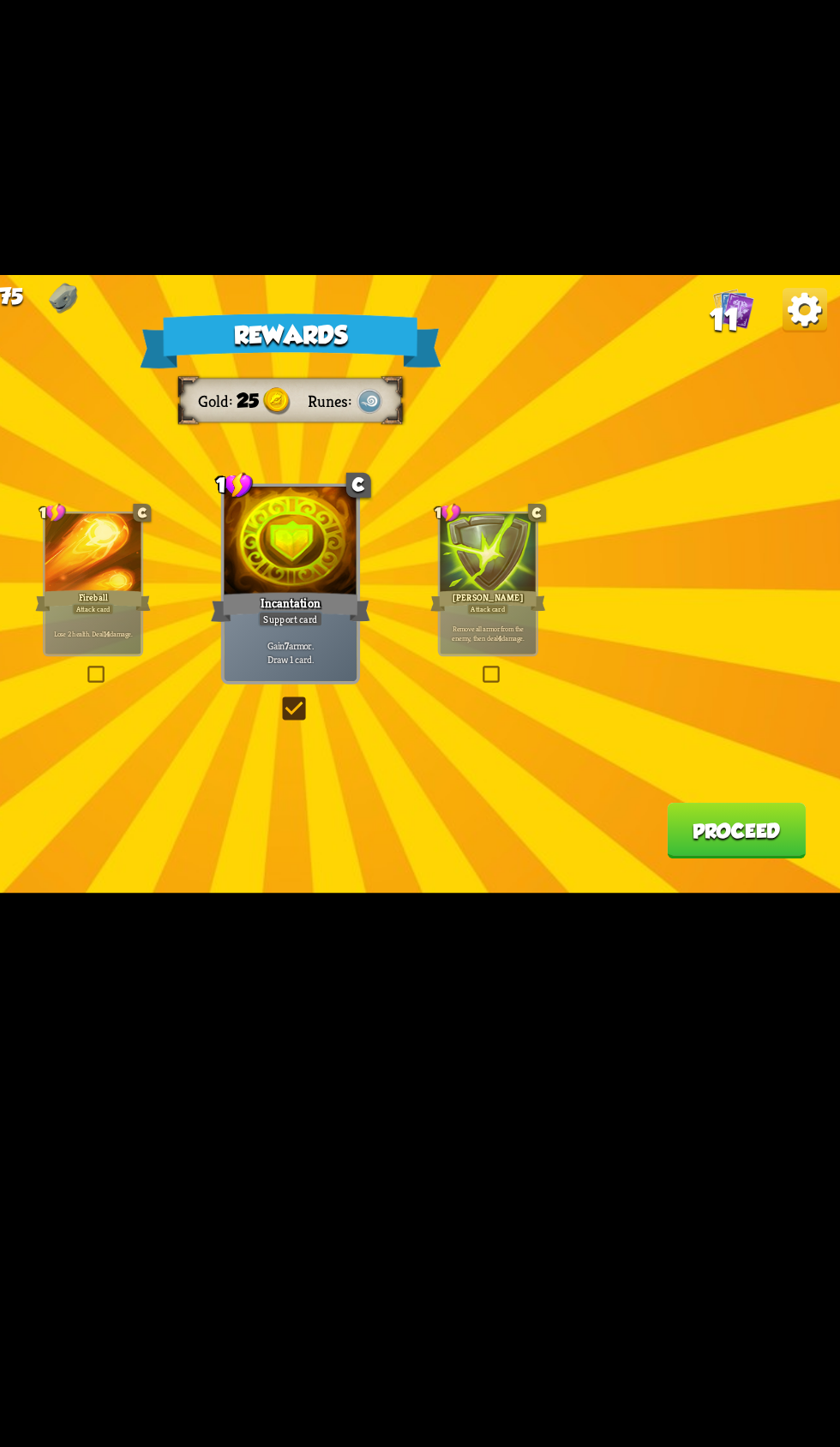
click at [772, 934] on button "Proceed" at bounding box center [760, 912] width 106 height 43
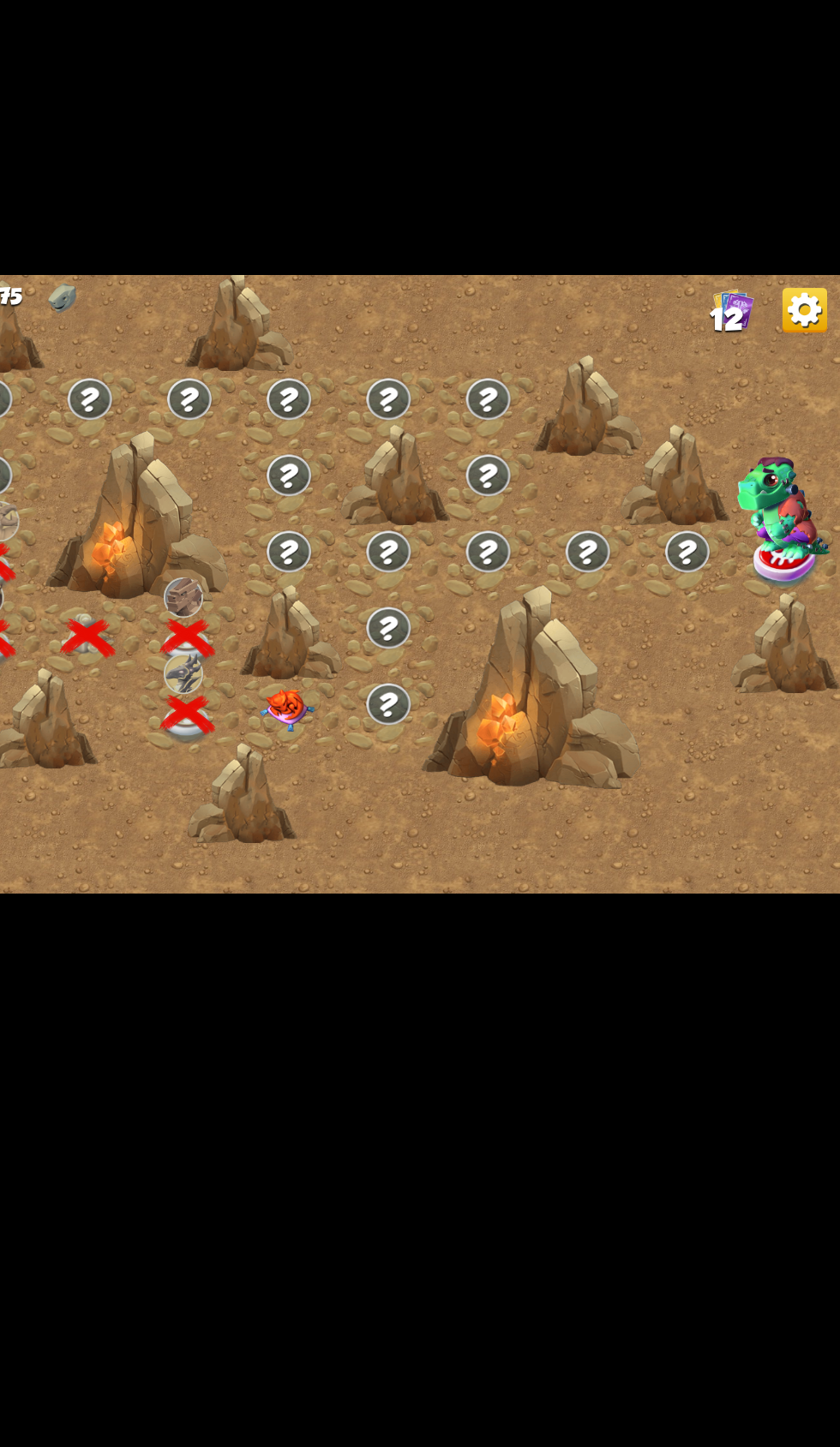
click at [424, 854] on div at bounding box center [418, 824] width 76 height 58
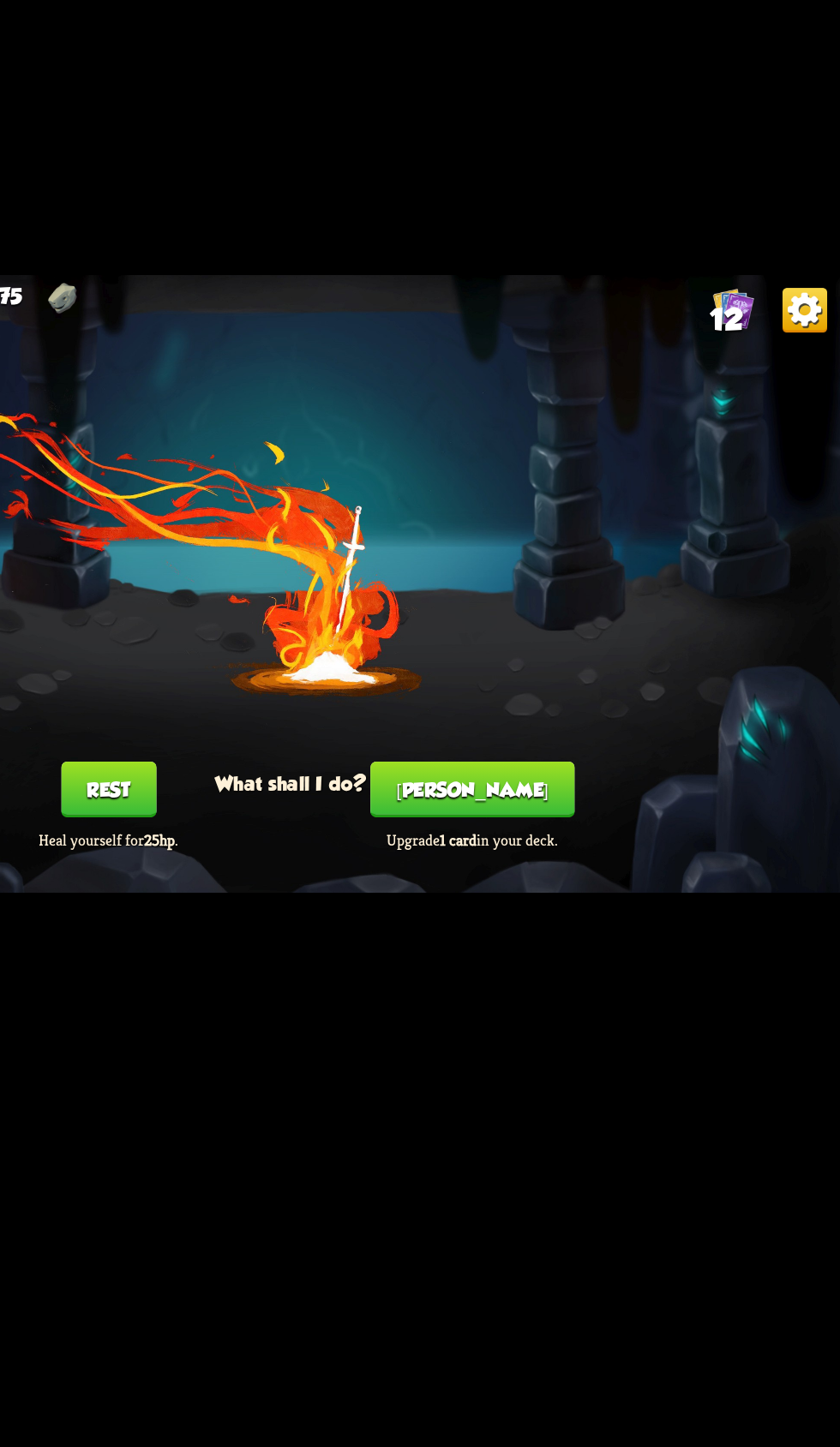
click at [308, 902] on button "Rest" at bounding box center [280, 881] width 73 height 43
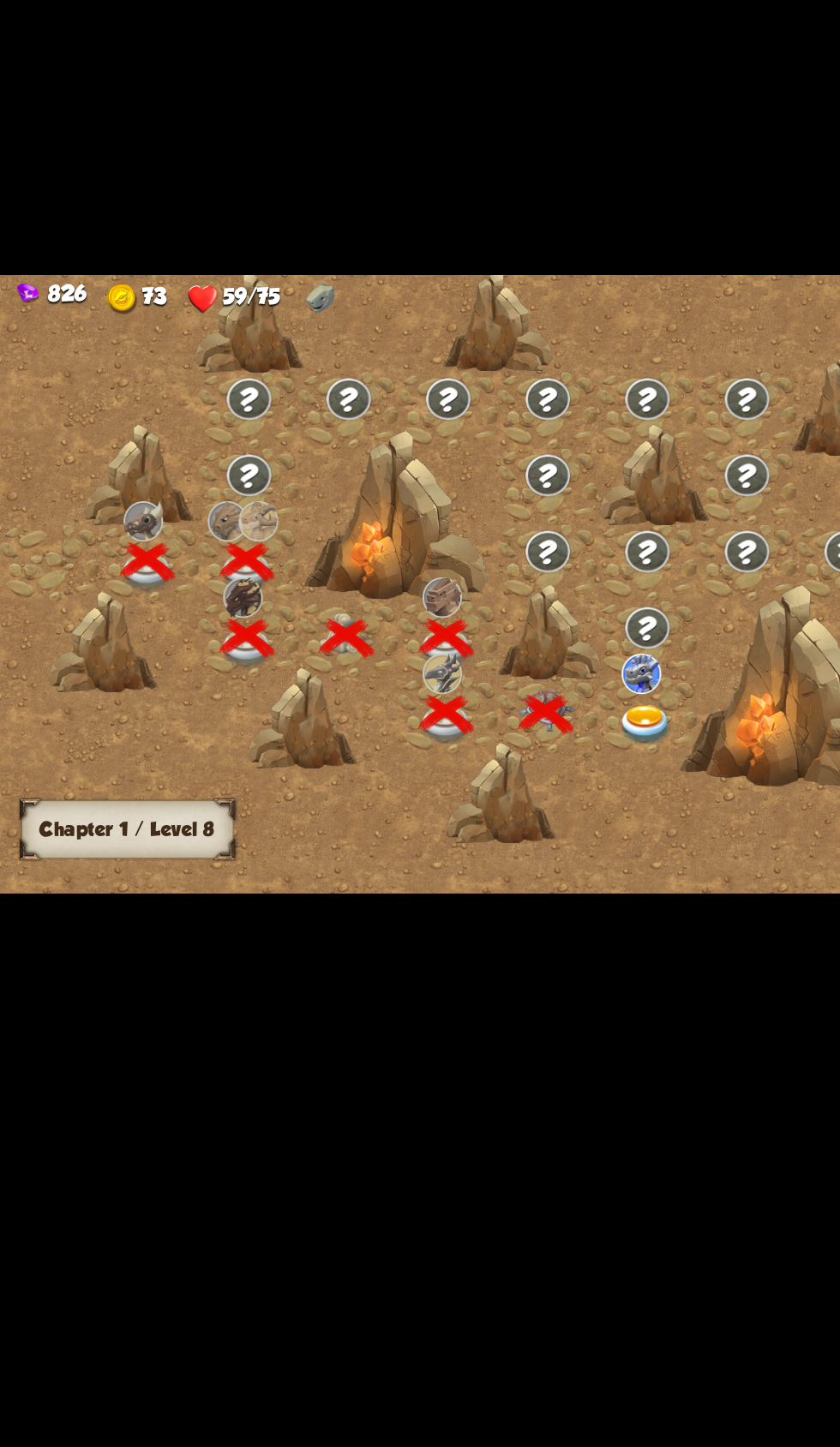
click at [491, 847] on img at bounding box center [492, 832] width 42 height 31
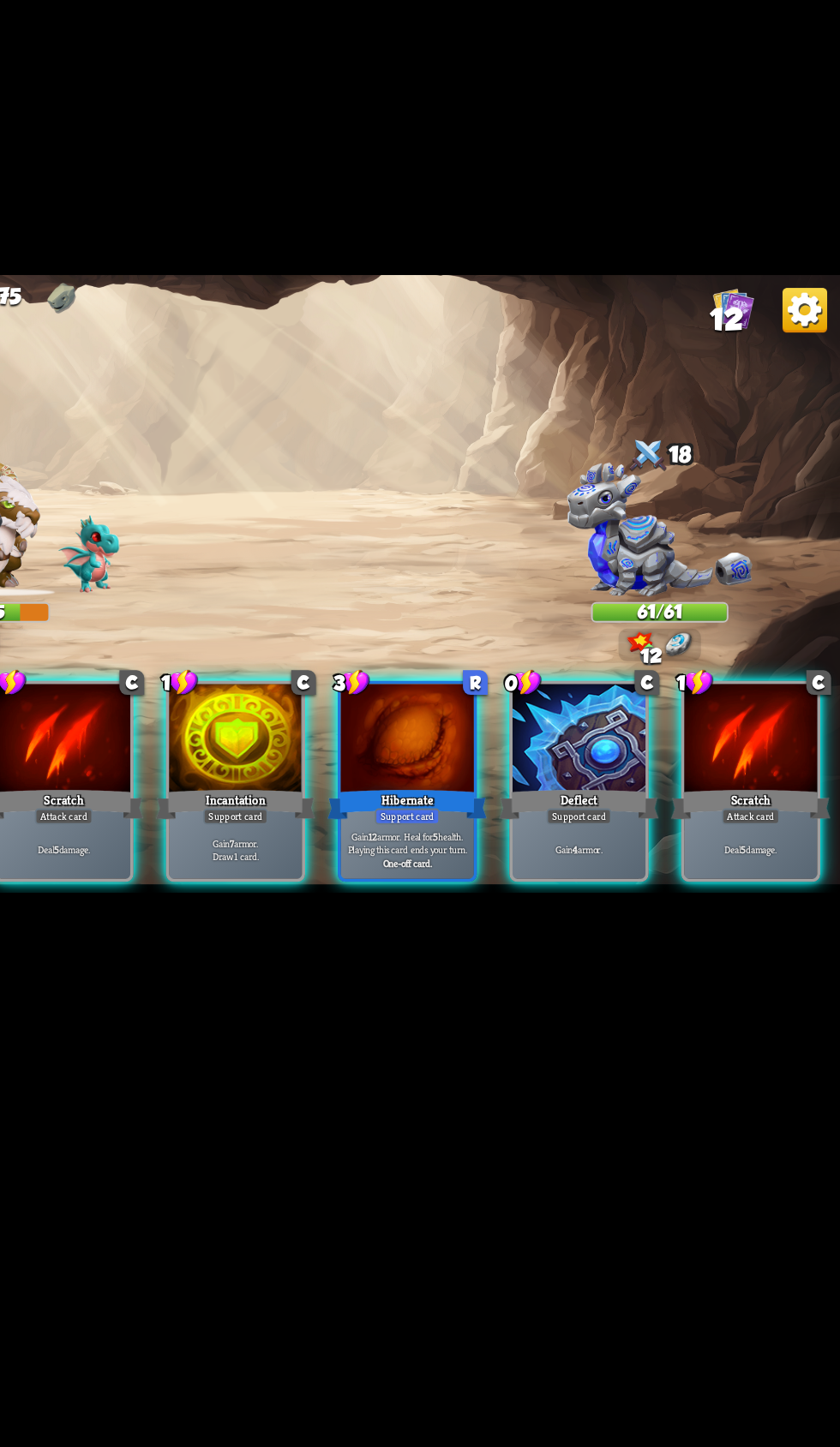
click at [625, 933] on p "Gain 4 armor." at bounding box center [640, 927] width 97 height 10
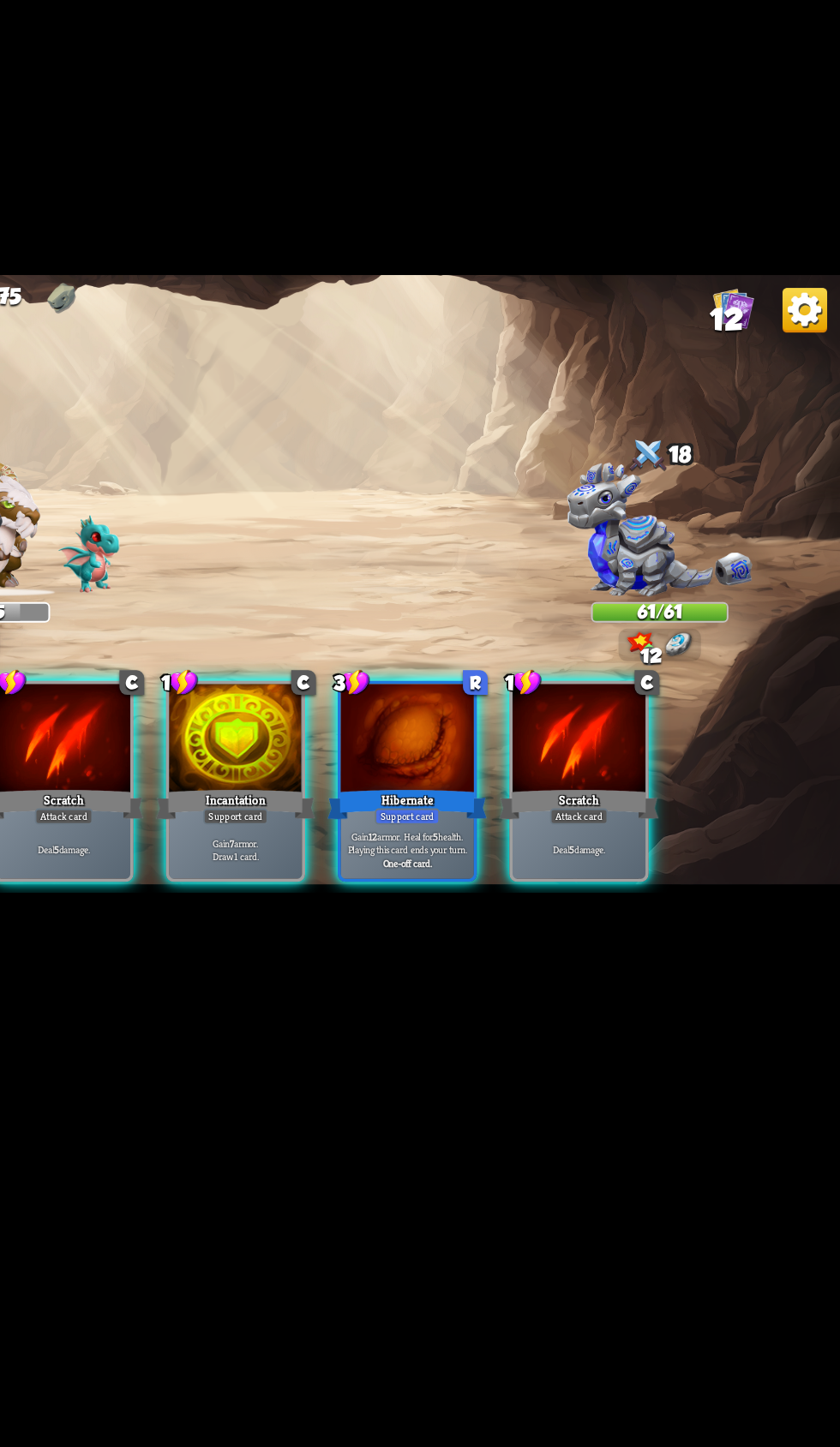
click at [495, 932] on p "Gain 12 armor. Heal for 5 health. Playing this card ends your turn." at bounding box center [509, 921] width 97 height 19
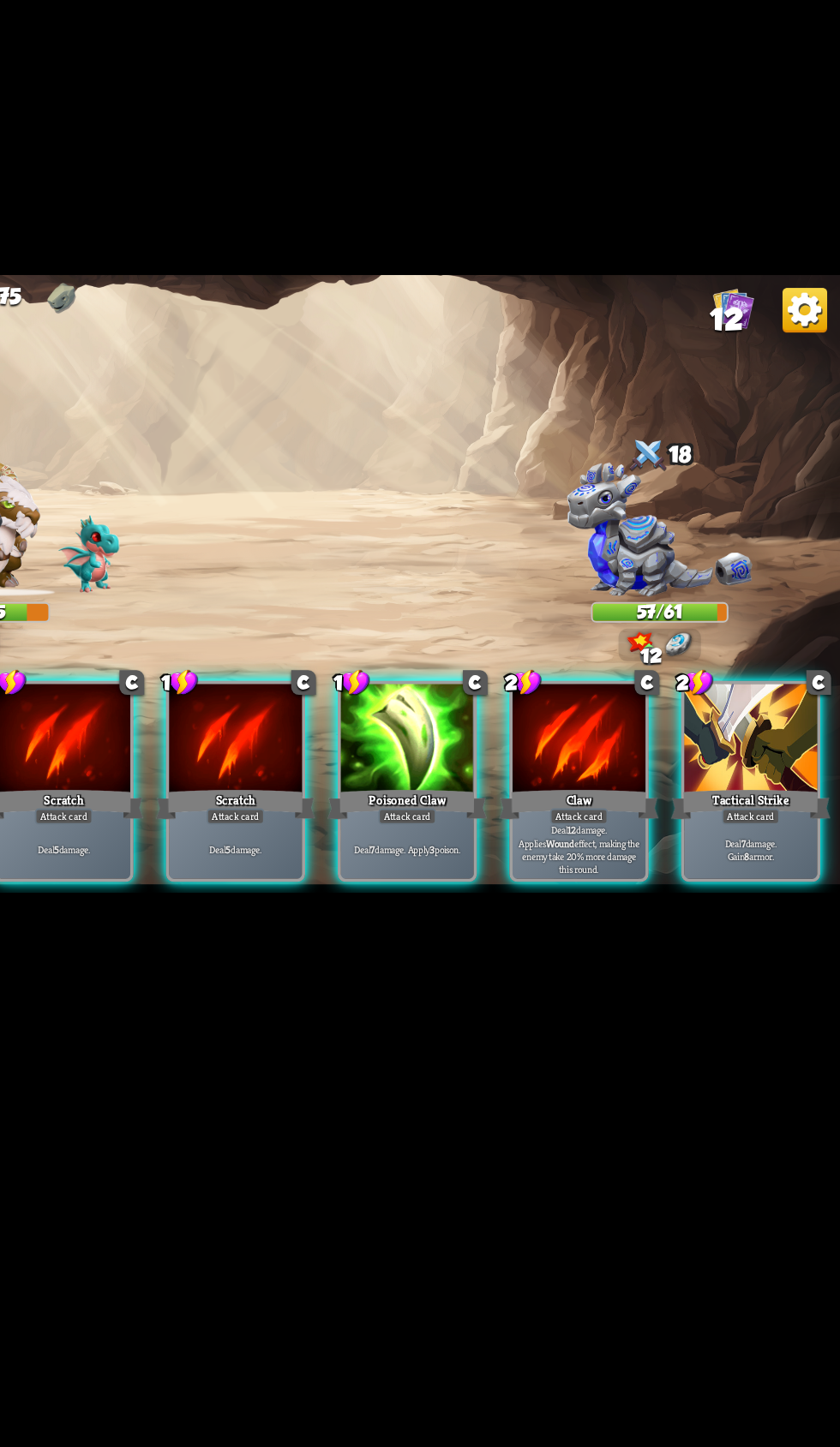
click at [757, 949] on div "Deal 7 damage. Gain 8 armor." at bounding box center [772, 927] width 102 height 44
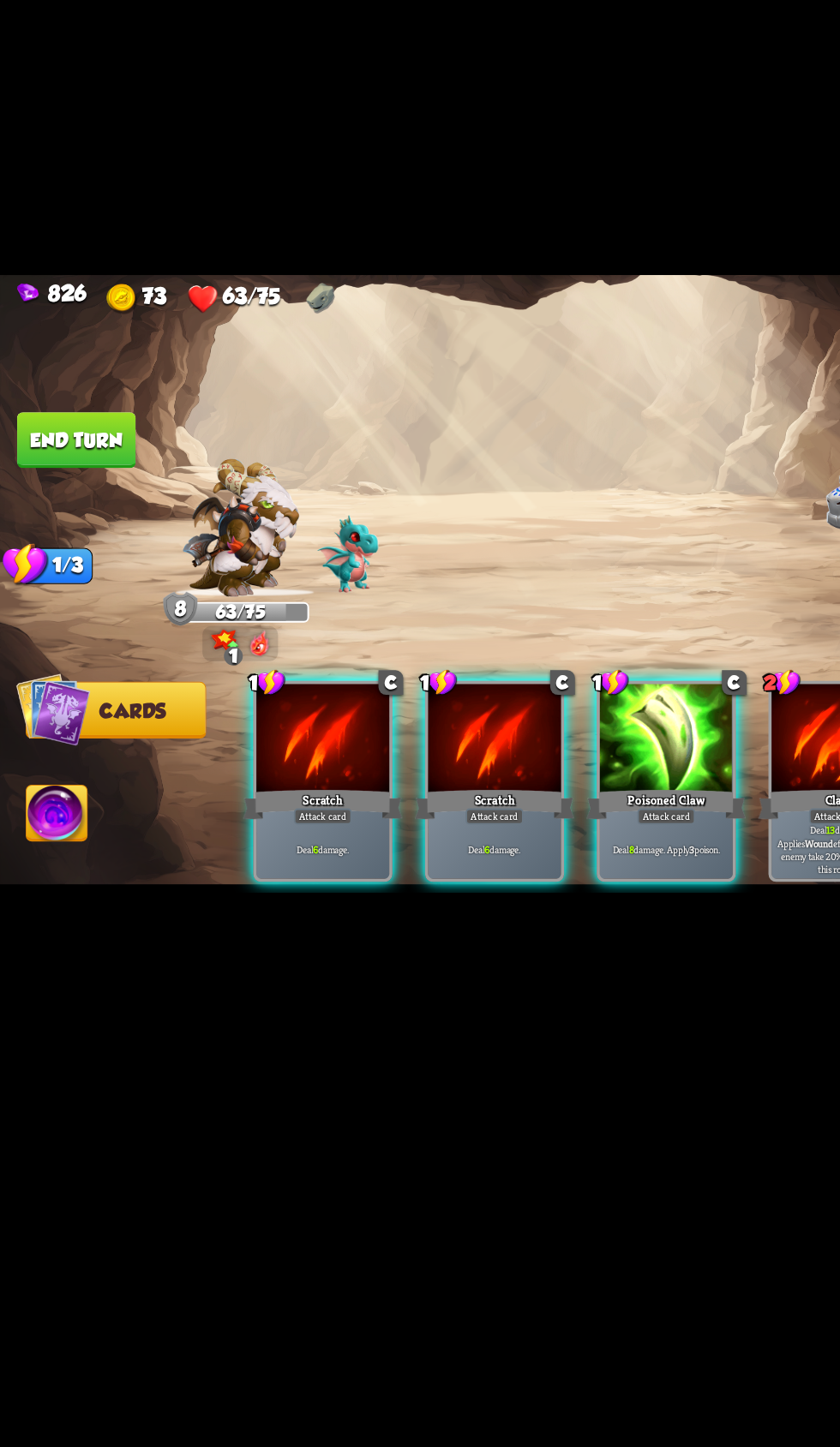
click at [474, 933] on p "Deal 8 damage. Apply 3 poison." at bounding box center [509, 927] width 97 height 10
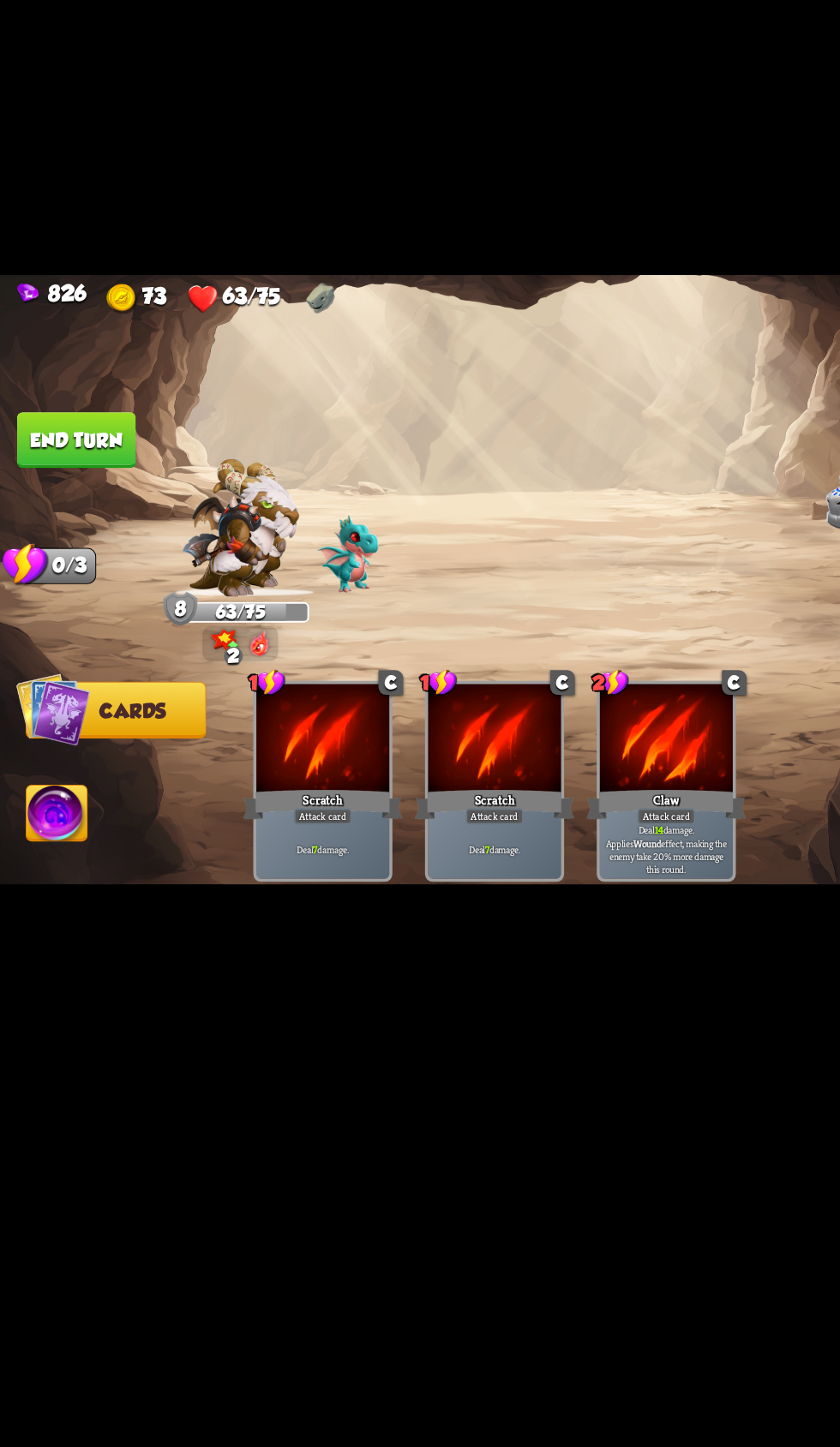
click at [76, 635] on button "End turn" at bounding box center [58, 613] width 91 height 43
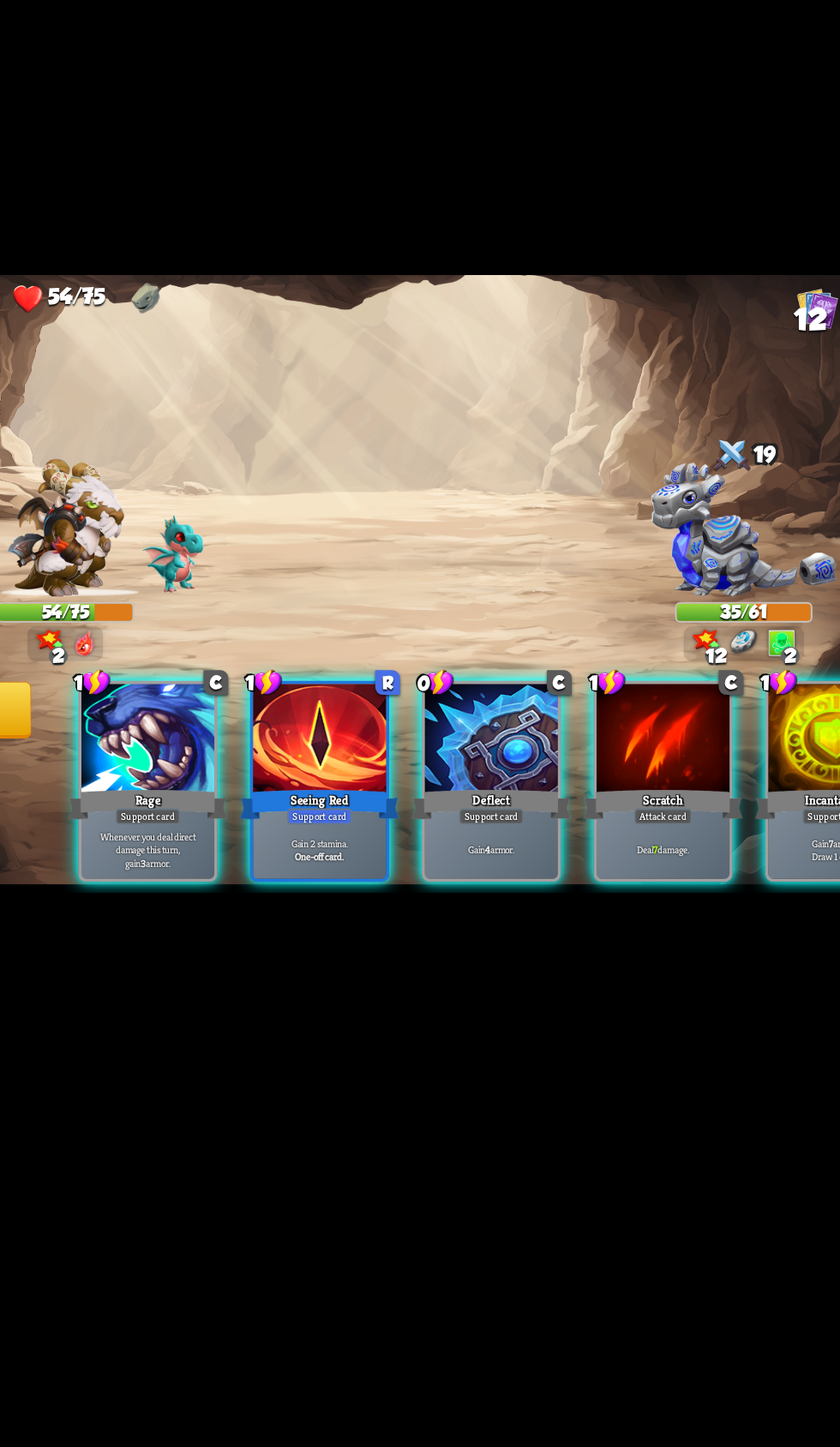
click at [368, 927] on p "Gain 2 stamina." at bounding box center [378, 921] width 97 height 10
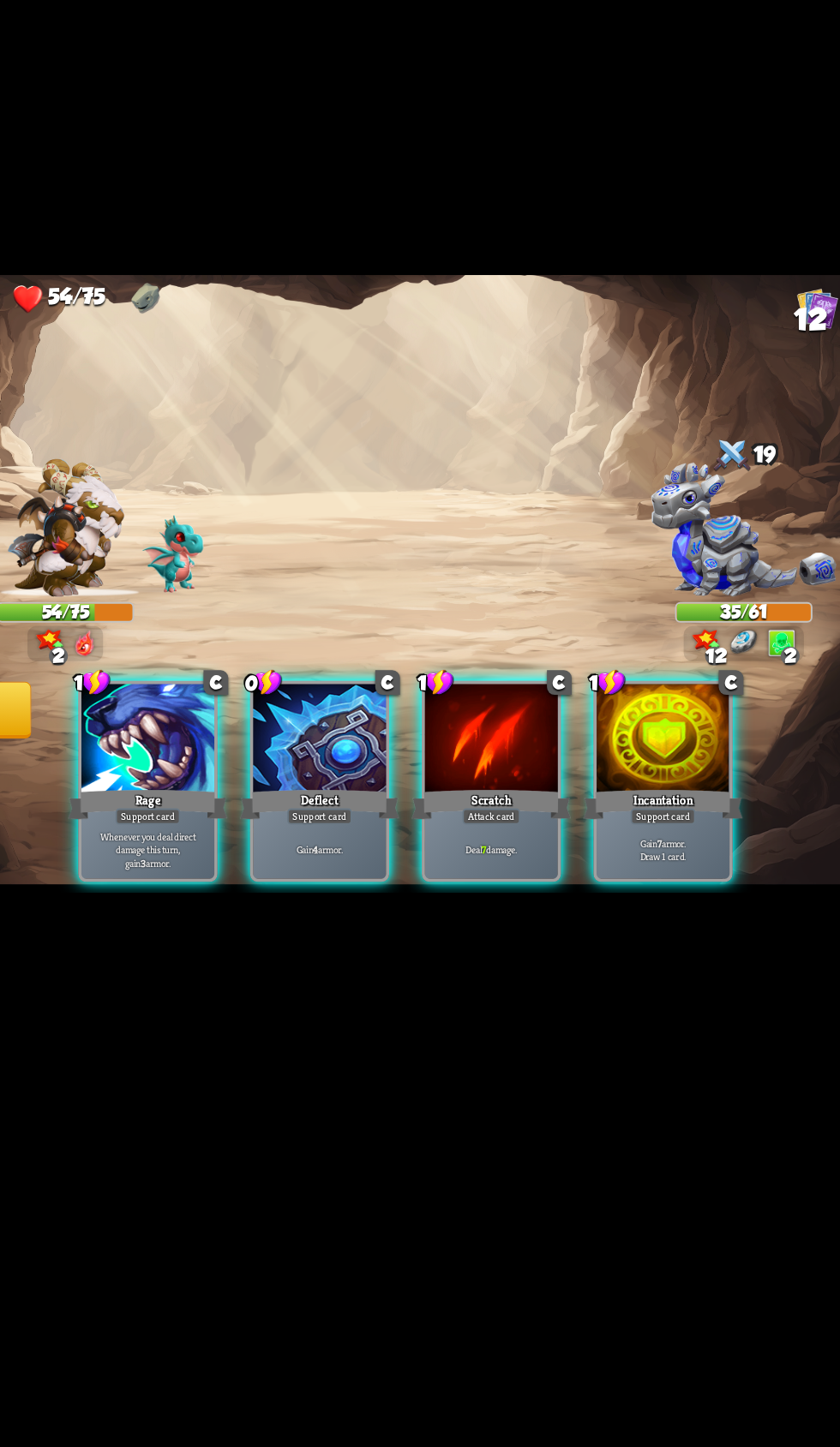
click at [368, 933] on p "Gain 4 armor." at bounding box center [378, 927] width 97 height 10
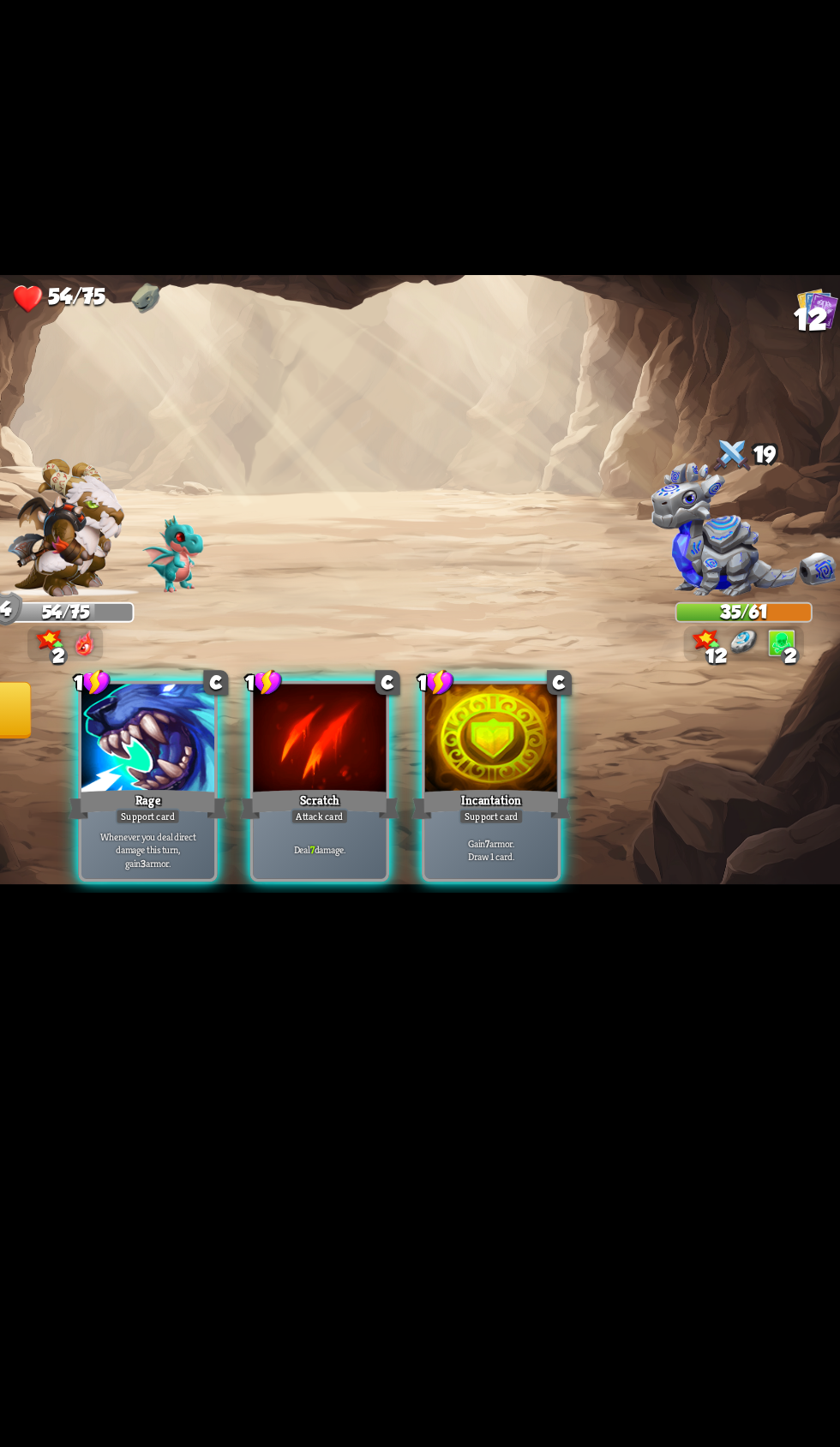
click at [256, 942] on p "Whenever you deal direct damage this turn, gain 3 armor." at bounding box center [247, 927] width 97 height 30
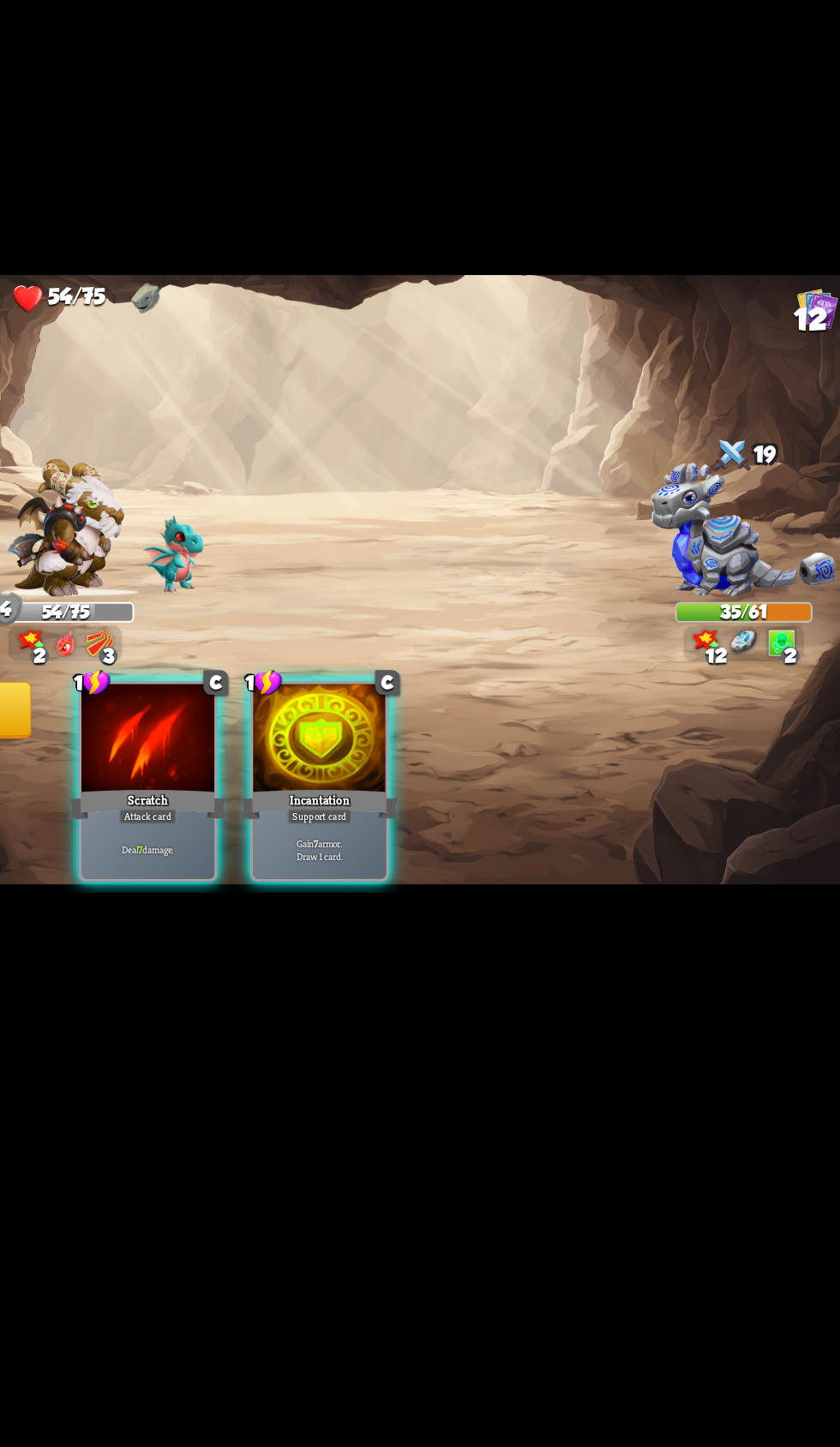
click at [384, 949] on div "Gain 7 armor. Draw 1 card." at bounding box center [378, 927] width 102 height 44
click at [391, 933] on p "Deal 7 damage." at bounding box center [378, 927] width 97 height 10
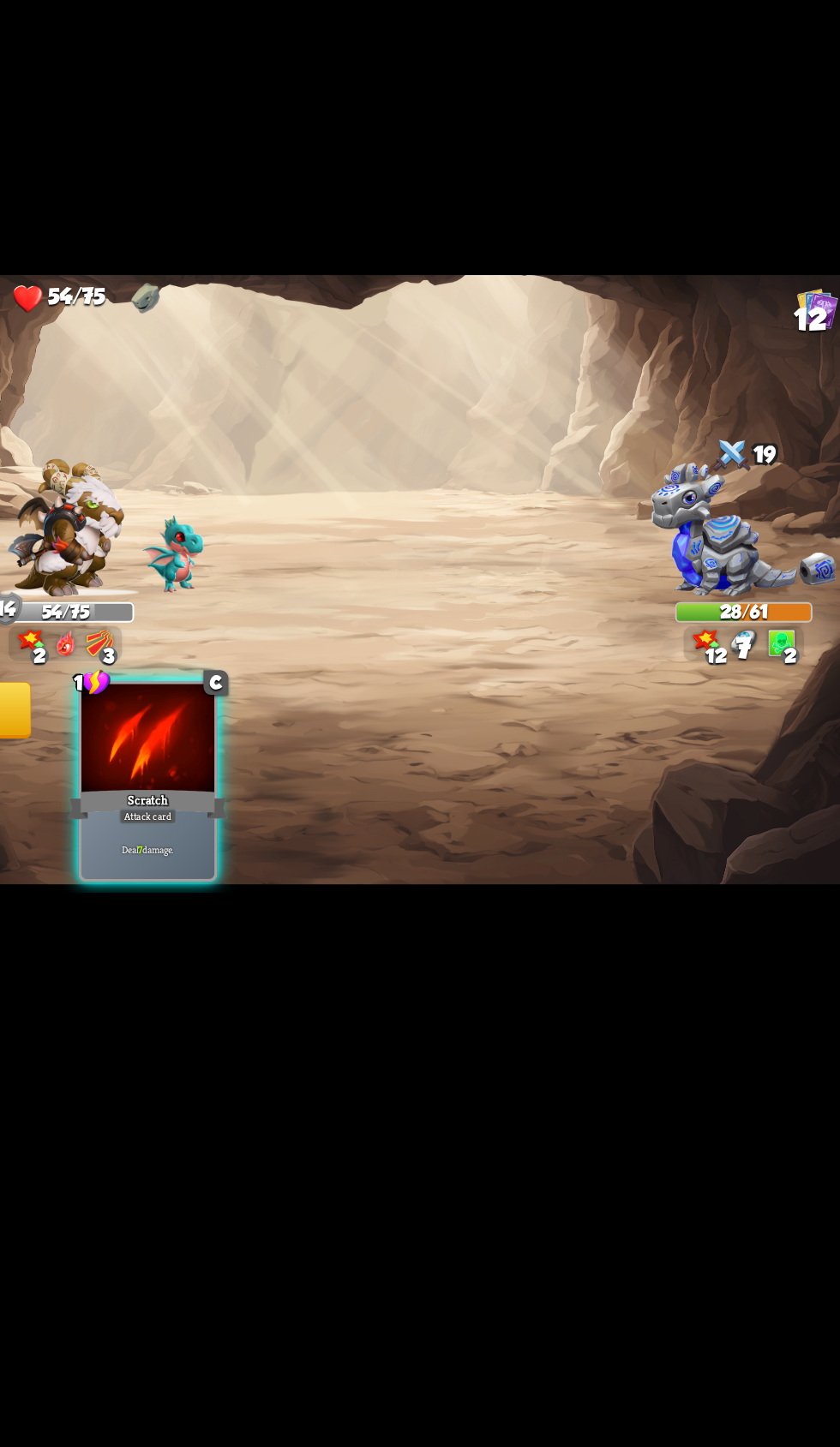
click at [270, 949] on div "Deal 7 damage." at bounding box center [247, 927] width 102 height 44
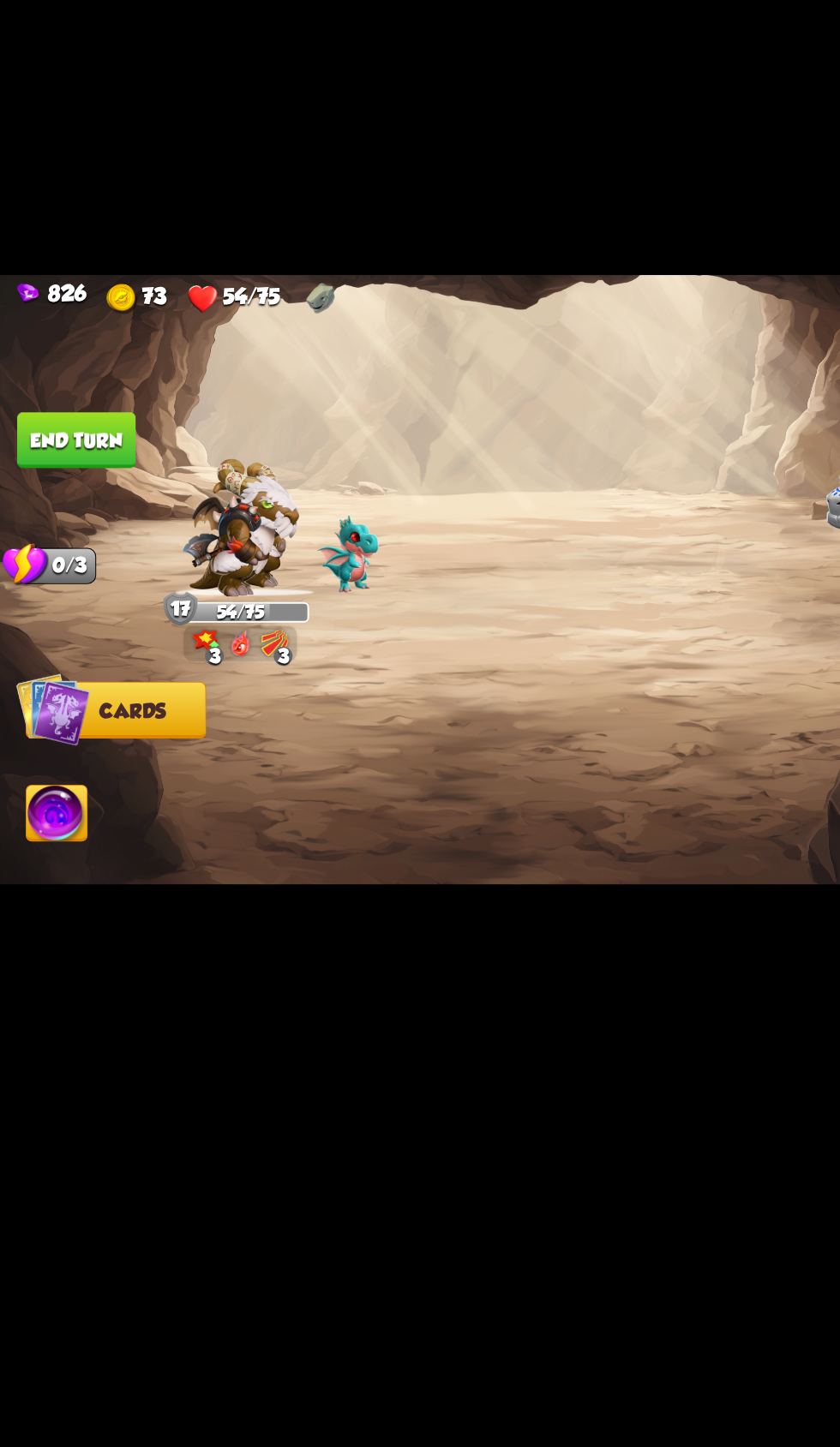
click at [79, 635] on button "End turn" at bounding box center [58, 613] width 91 height 43
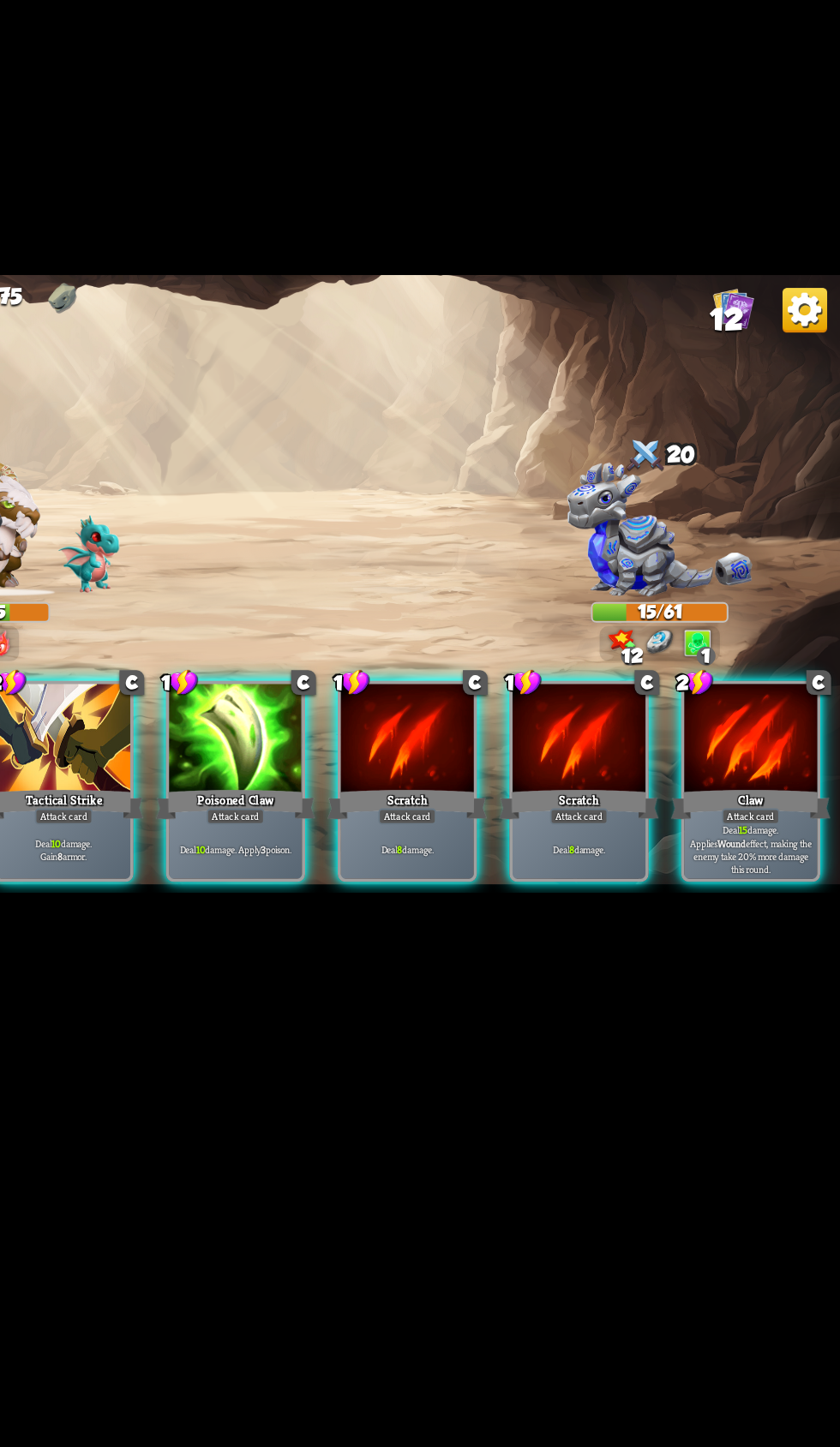
click at [263, 936] on p "Deal 10 damage. Gain 8 armor." at bounding box center [247, 926] width 97 height 19
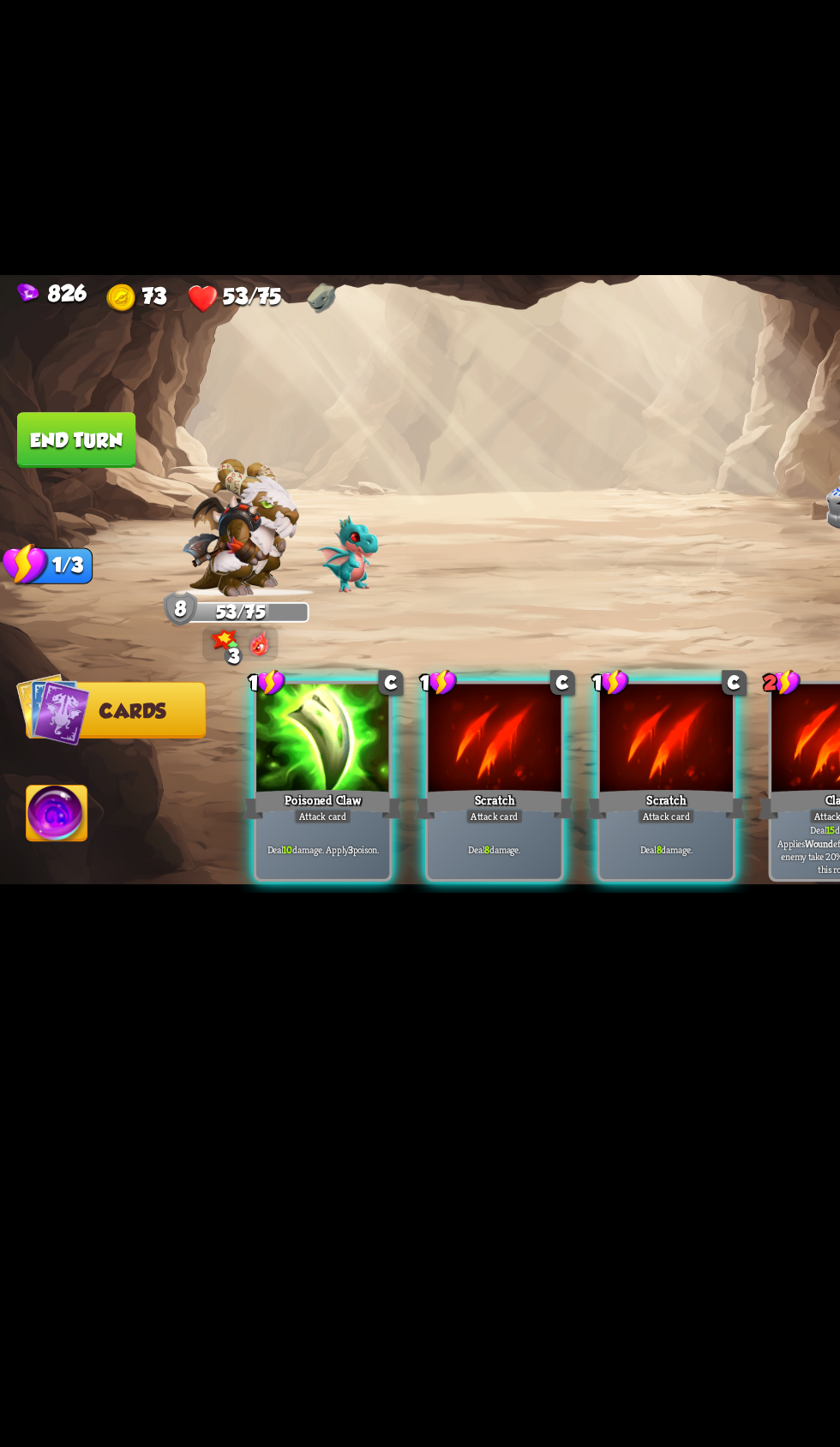
click at [68, 909] on span "Abilities" at bounding box center [56, 899] width 70 height 18
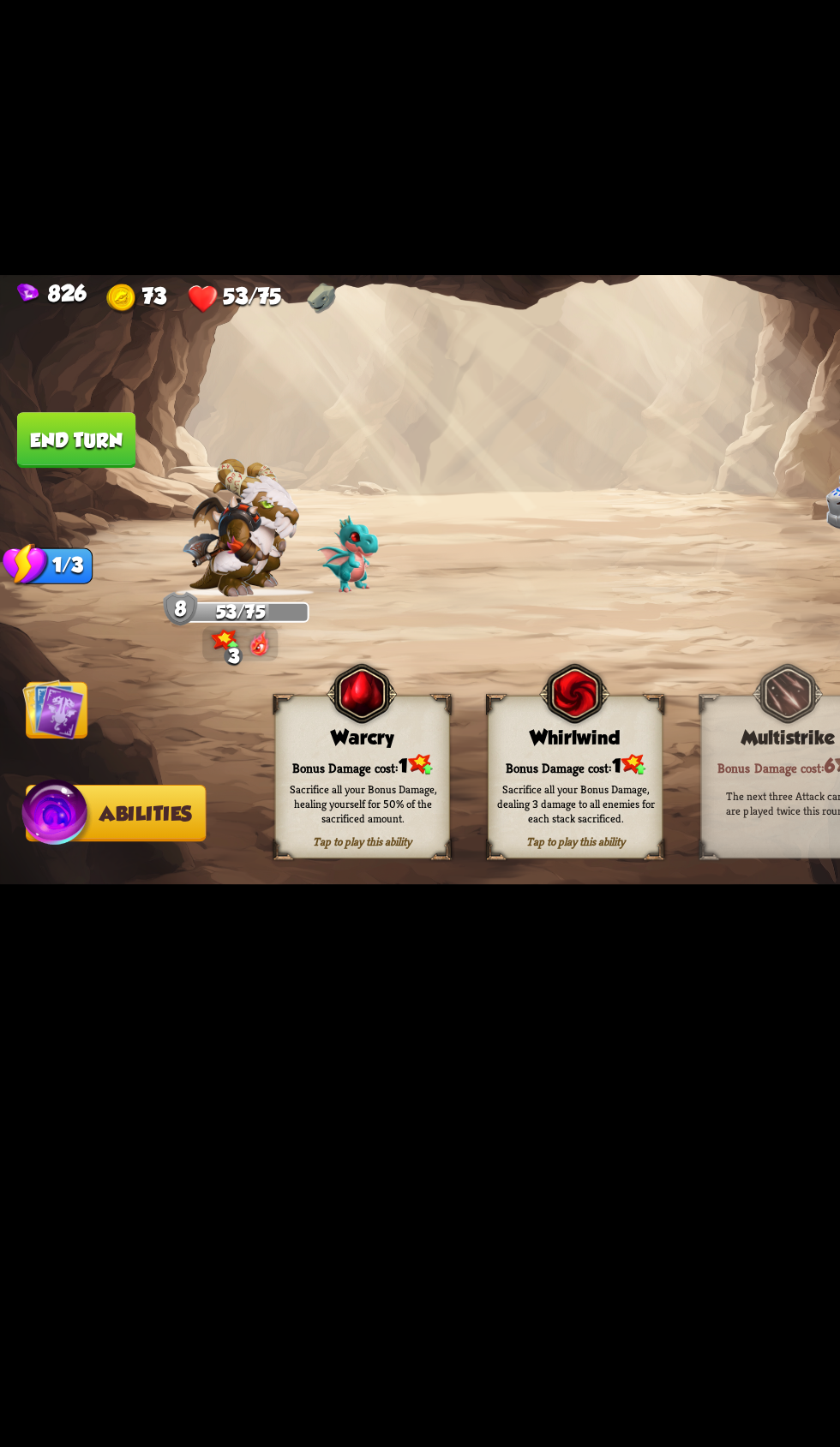
click at [276, 872] on div "Bonus Damage cost: 1" at bounding box center [278, 862] width 133 height 19
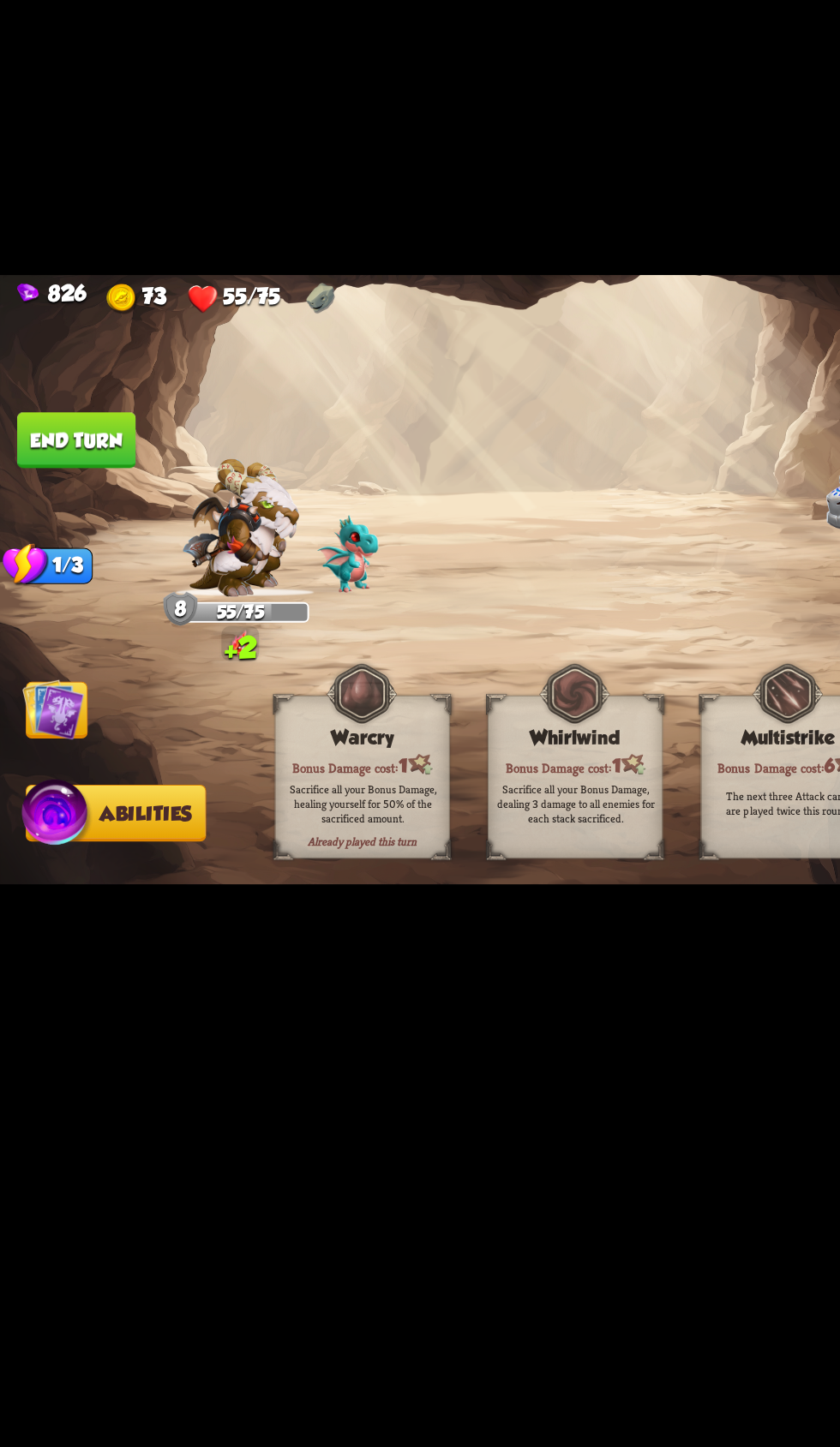
click at [85, 635] on button "End turn" at bounding box center [58, 613] width 91 height 43
click at [56, 843] on img at bounding box center [41, 820] width 47 height 47
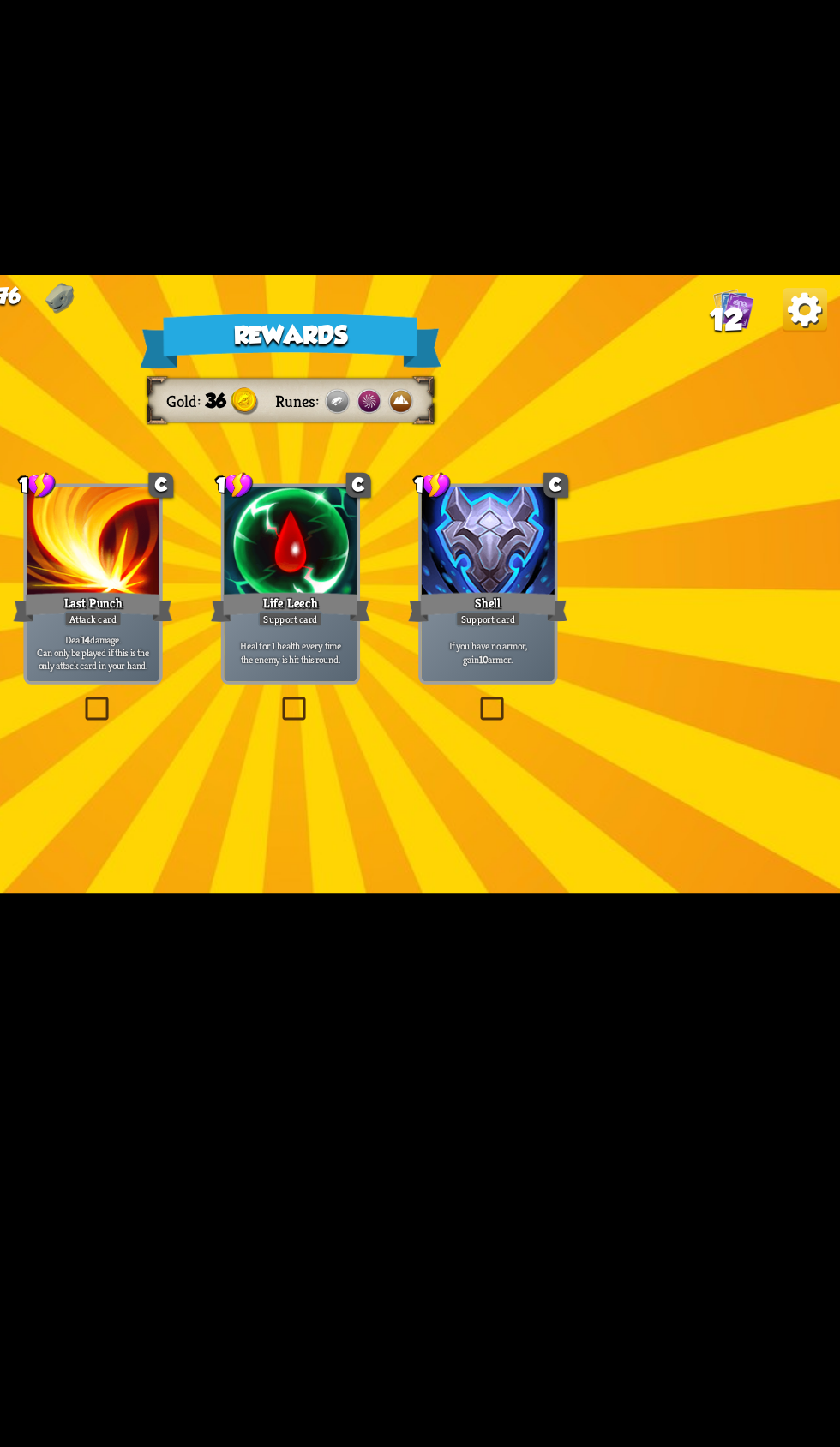
click at [593, 736] on div at bounding box center [571, 692] width 102 height 86
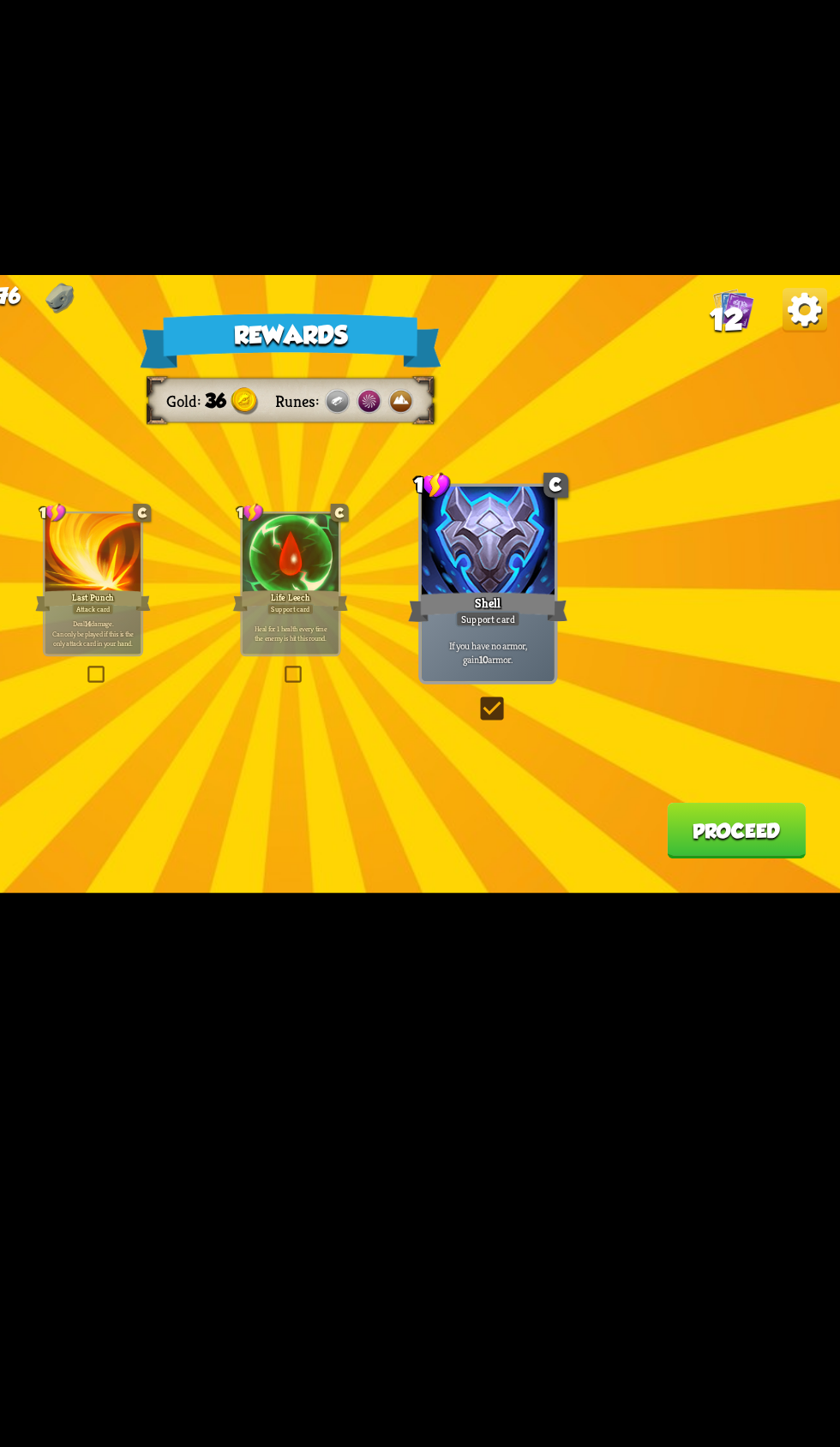
click at [781, 934] on button "Proceed" at bounding box center [760, 912] width 106 height 43
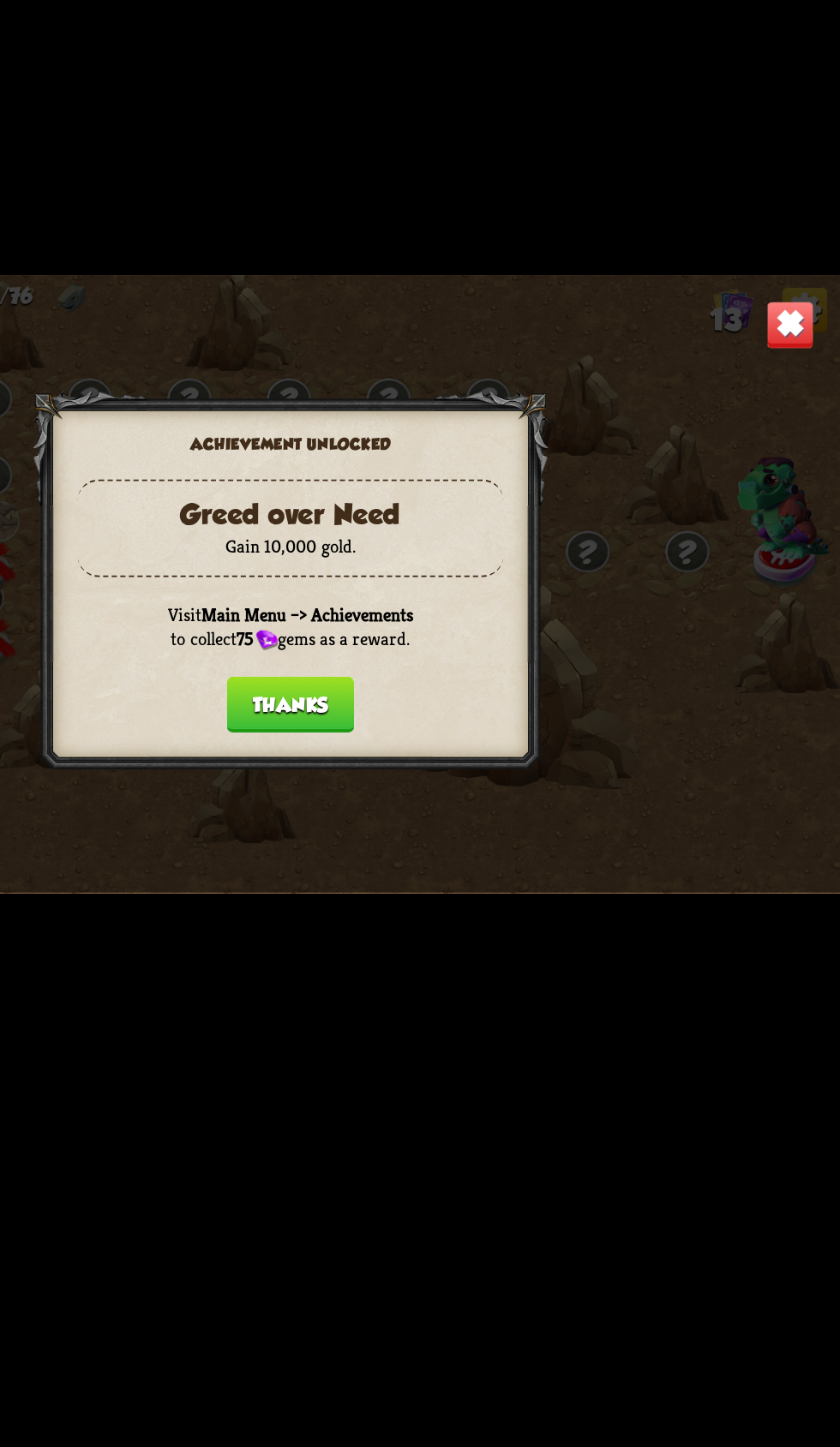
click at [424, 837] on button "Thanks" at bounding box center [419, 816] width 97 height 43
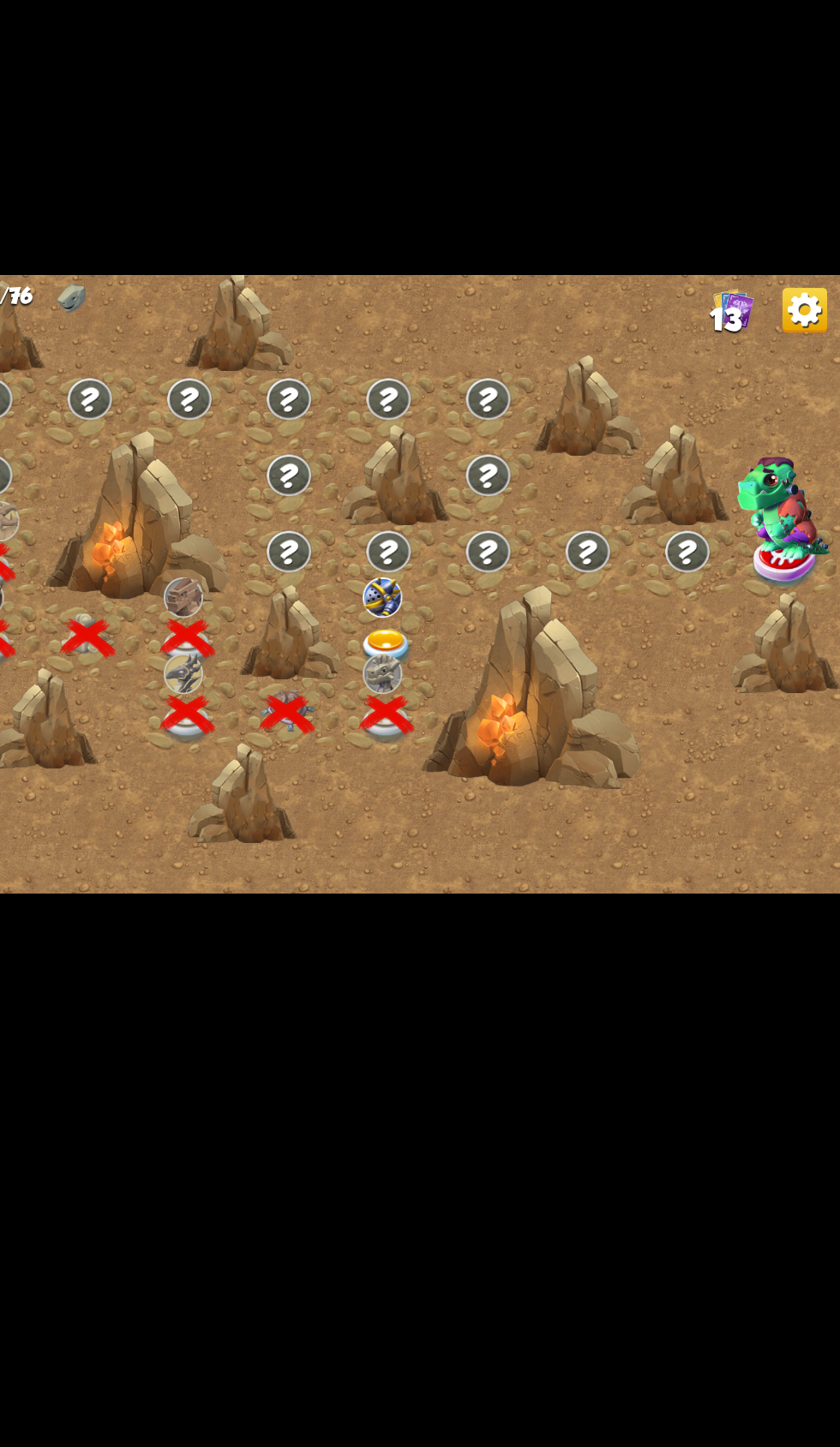
click at [489, 789] on img at bounding box center [492, 773] width 42 height 31
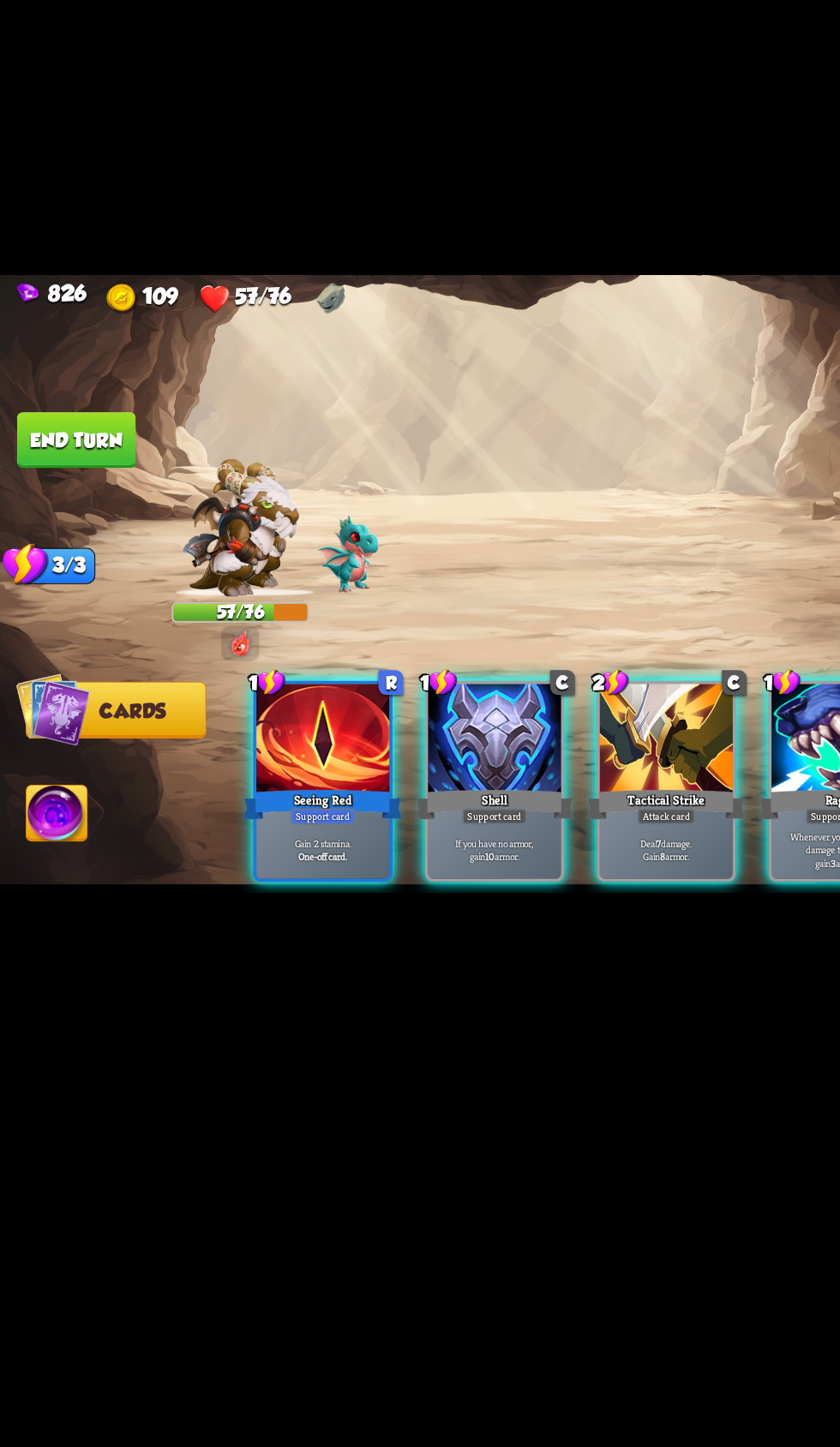
click at [367, 908] on div "Support card" at bounding box center [378, 901] width 50 height 12
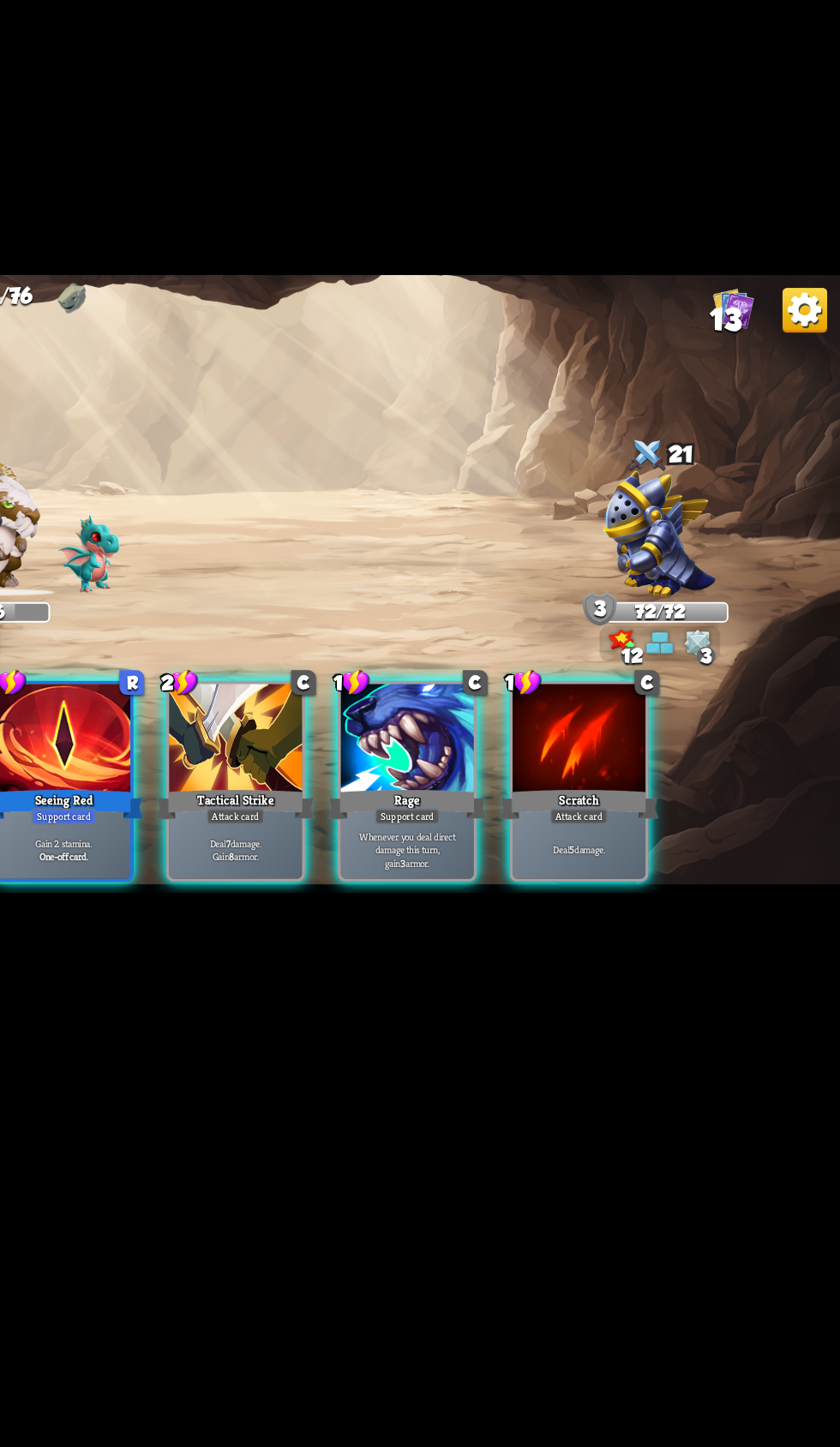
click at [267, 906] on div "Seeing Red" at bounding box center [247, 892] width 122 height 28
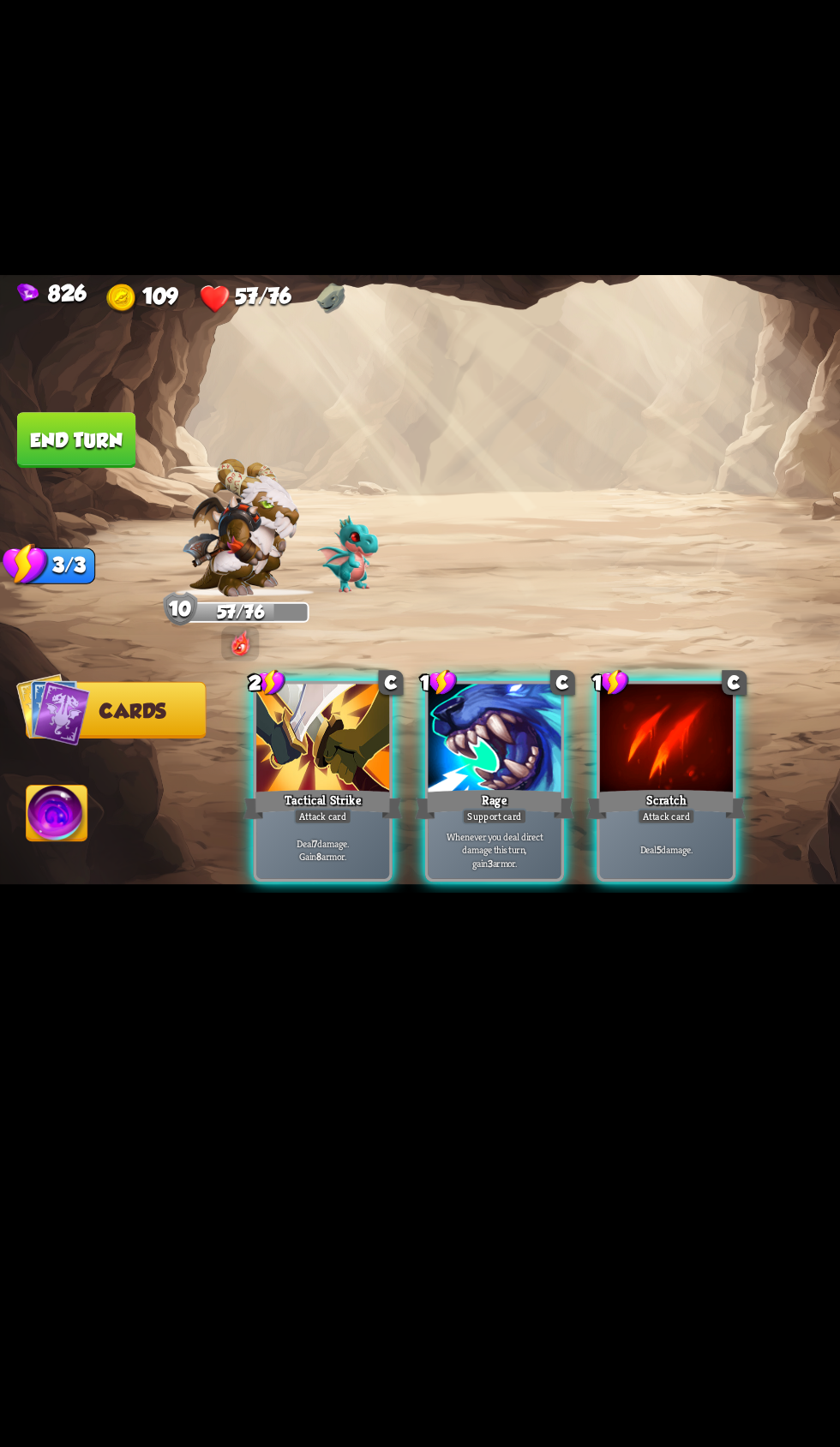
click at [217, 906] on div "Tactical Strike" at bounding box center [247, 892] width 122 height 28
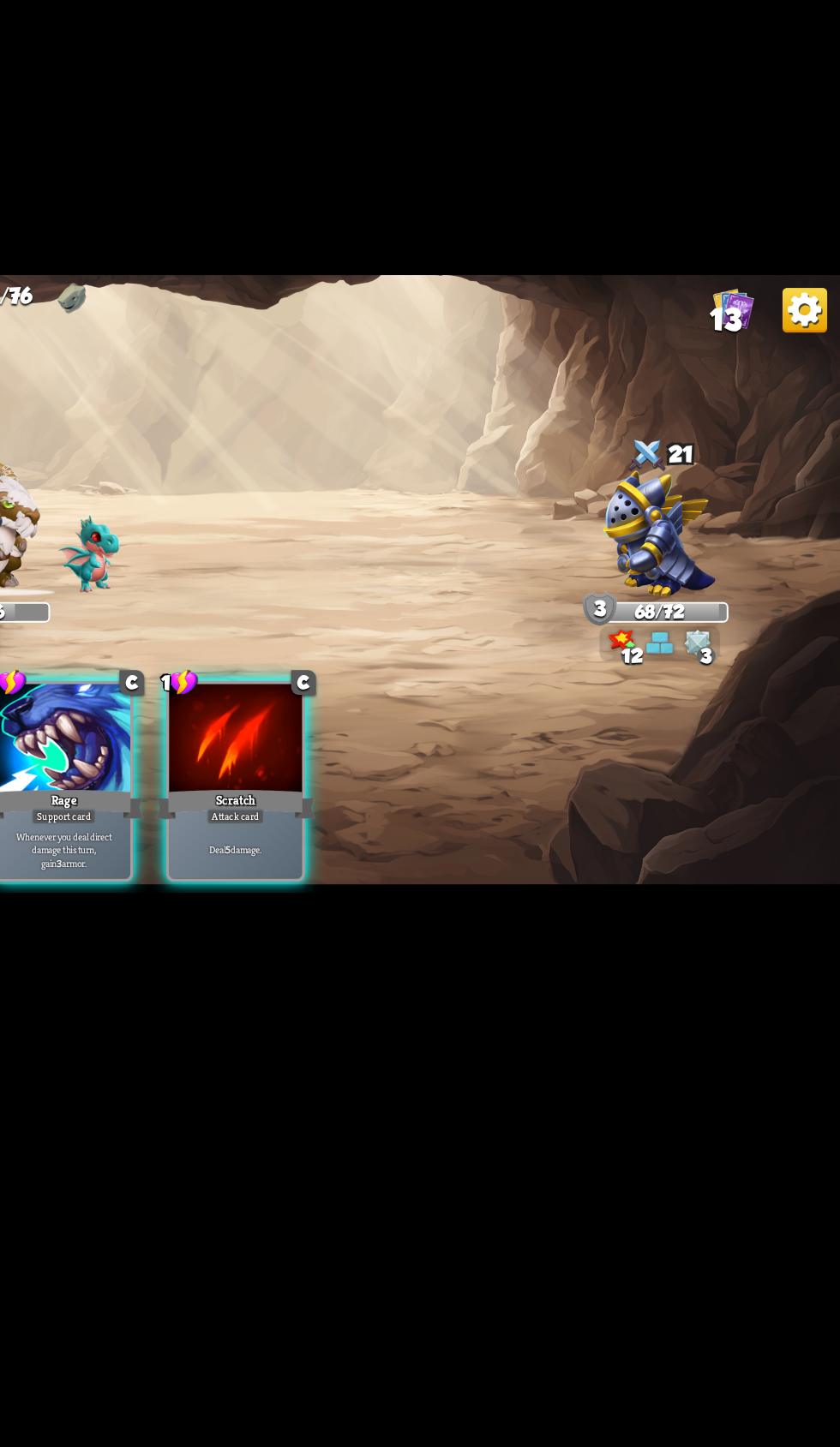
click at [418, 906] on div "Scratch" at bounding box center [378, 892] width 122 height 28
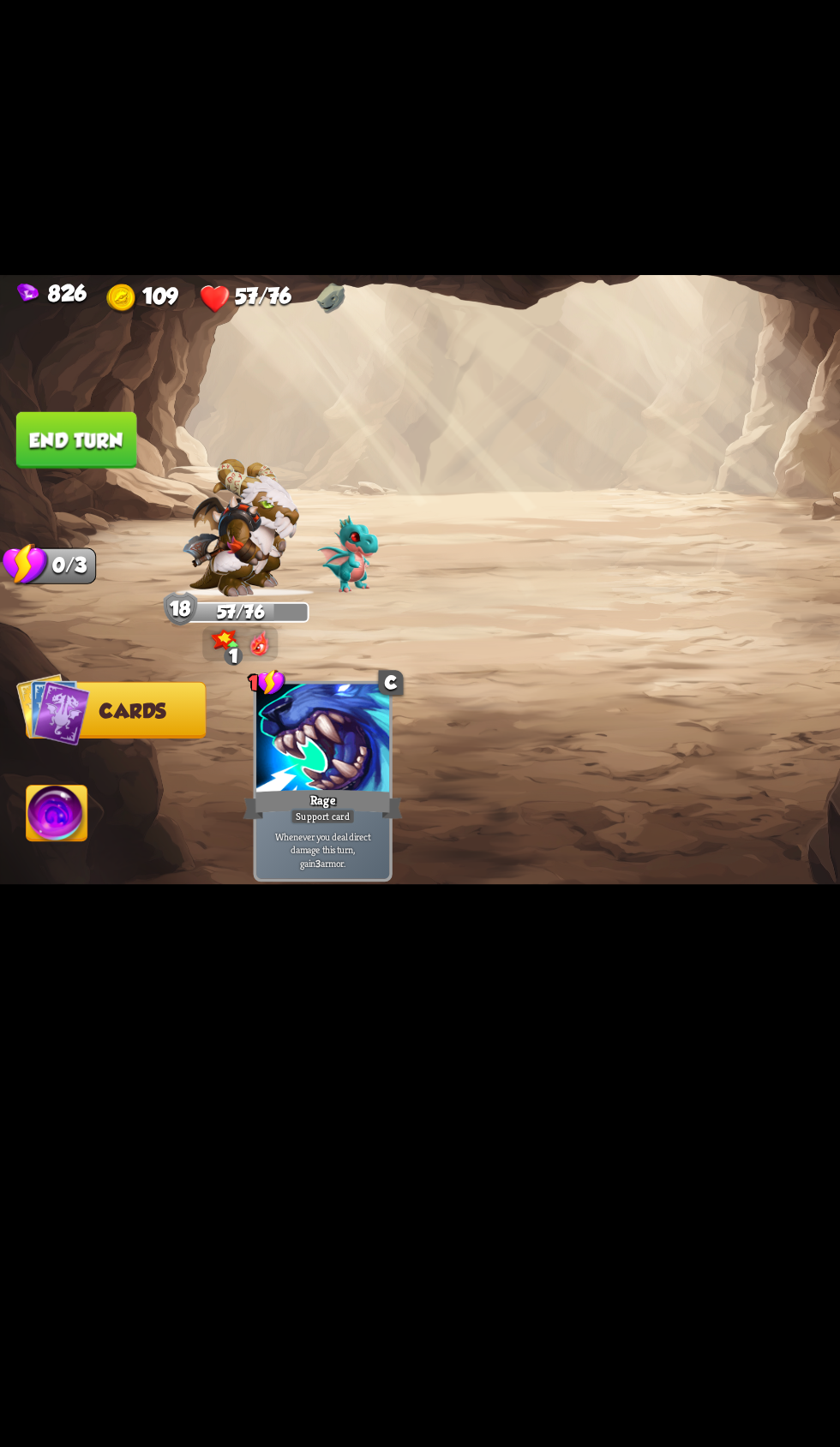
click at [87, 635] on button "End turn" at bounding box center [58, 613] width 91 height 43
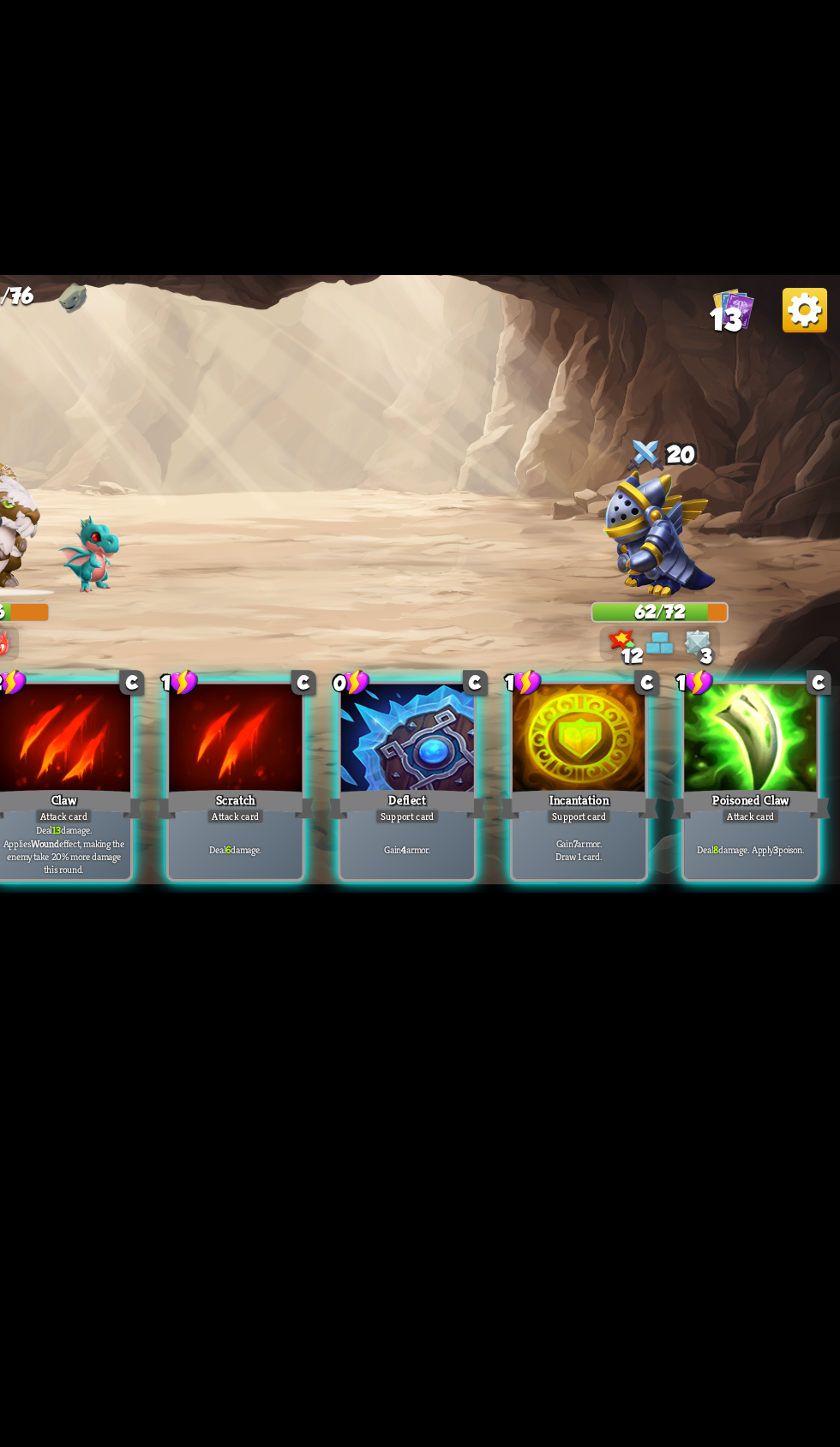
click at [496, 949] on div "Gain 4 armor." at bounding box center [510, 927] width 102 height 44
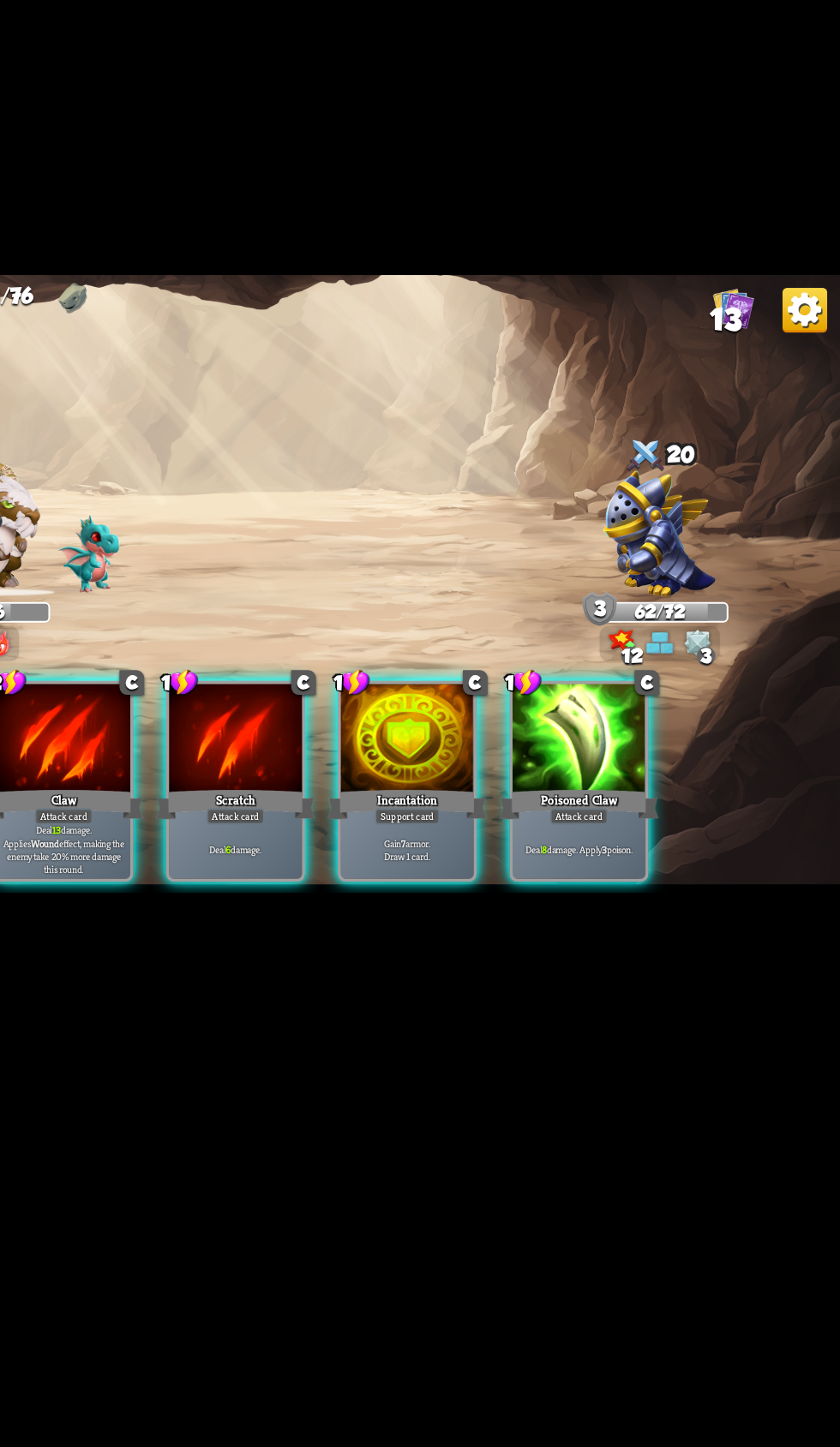
click at [500, 949] on div "Gain 7 armor. Draw 1 card." at bounding box center [510, 927] width 102 height 44
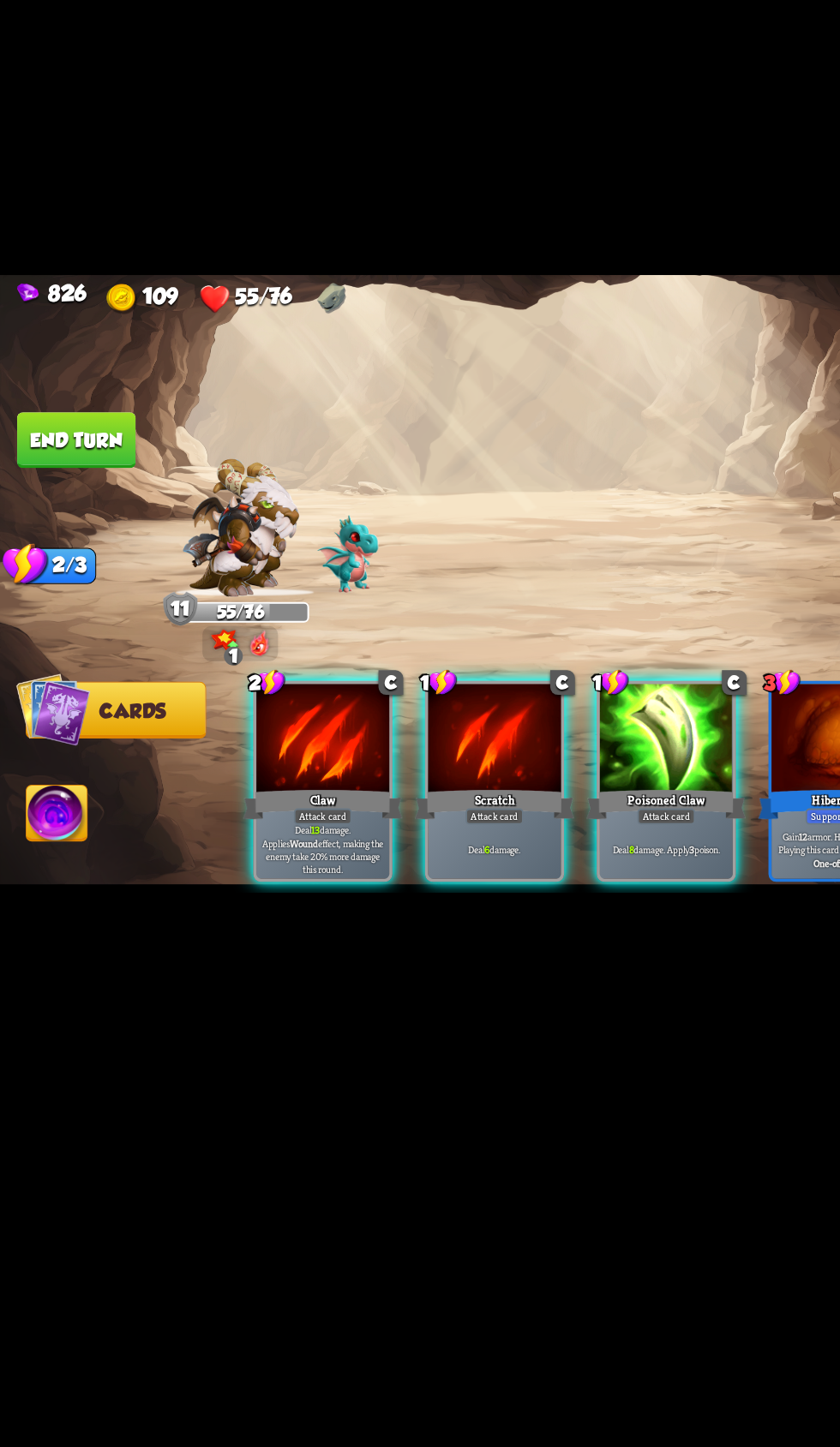
click at [234, 949] on div "Deal 13 damage. Applies Wound effect, making the enemy take 20% more damage thi…" at bounding box center [247, 927] width 102 height 44
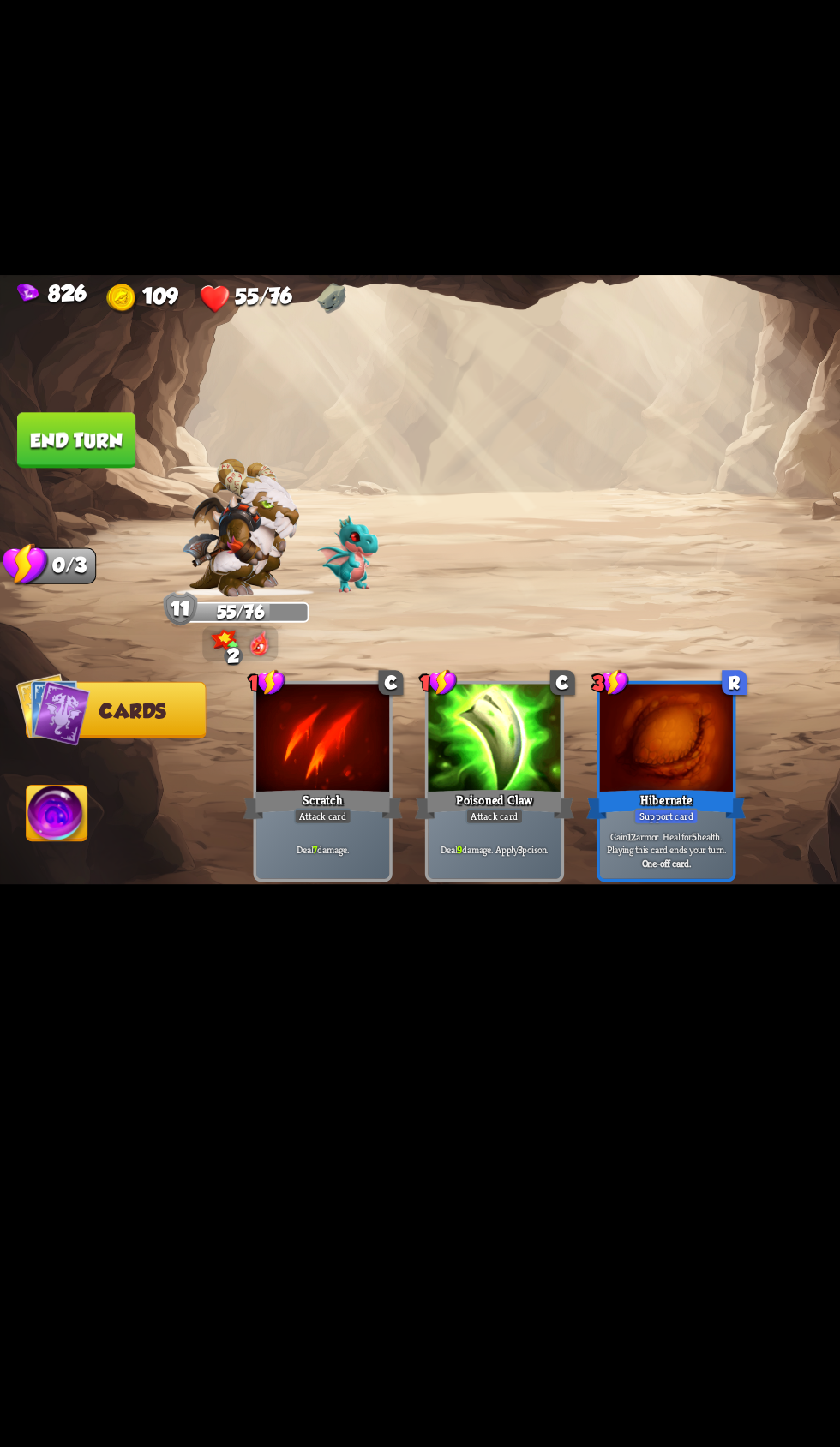
click at [56, 635] on button "End turn" at bounding box center [58, 613] width 91 height 43
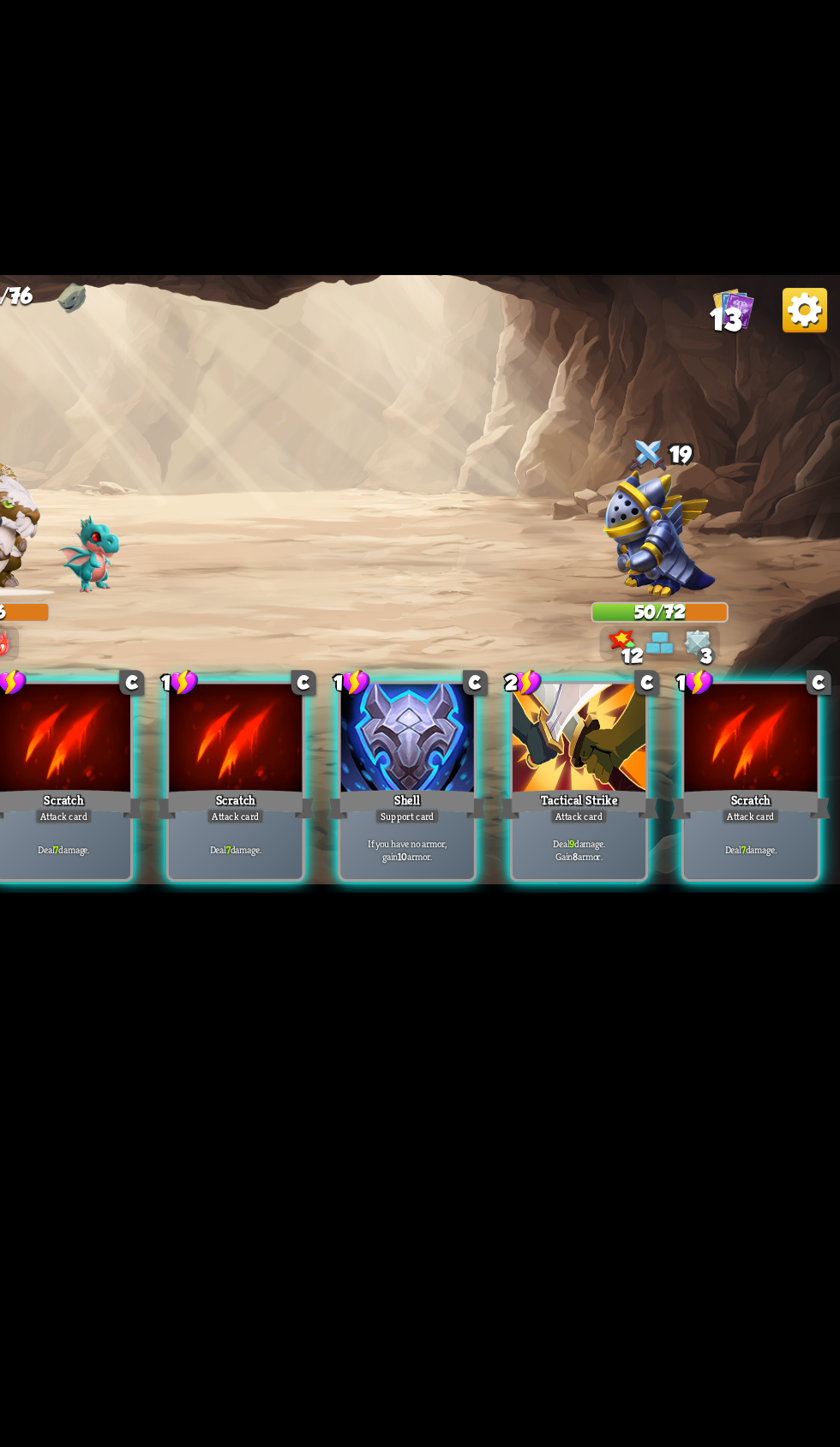
click at [471, 949] on div "If you have no armor, gain 10 armor." at bounding box center [510, 927] width 102 height 44
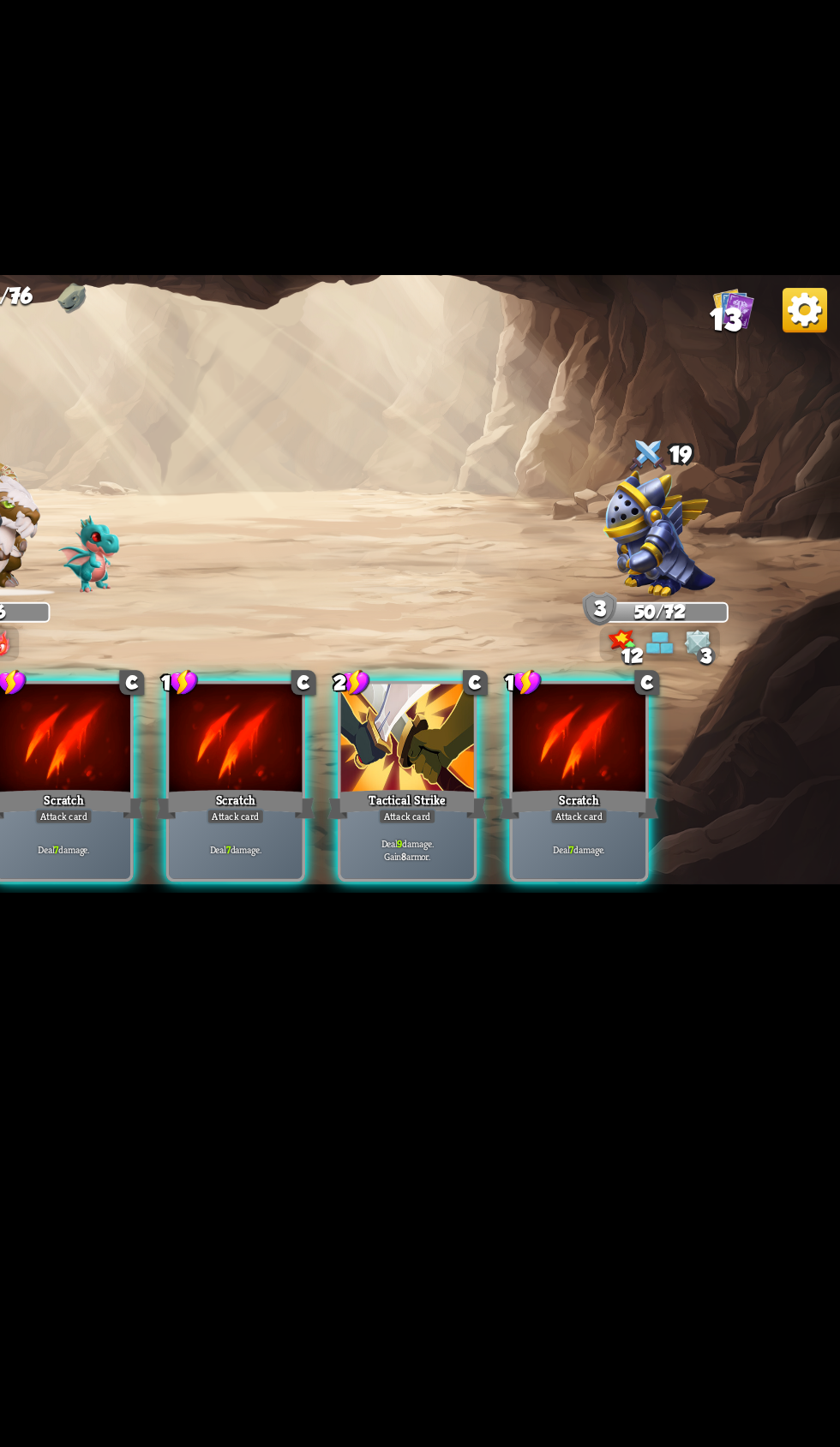
click at [477, 936] on p "Deal 9 damage. Gain 8 armor." at bounding box center [509, 926] width 97 height 19
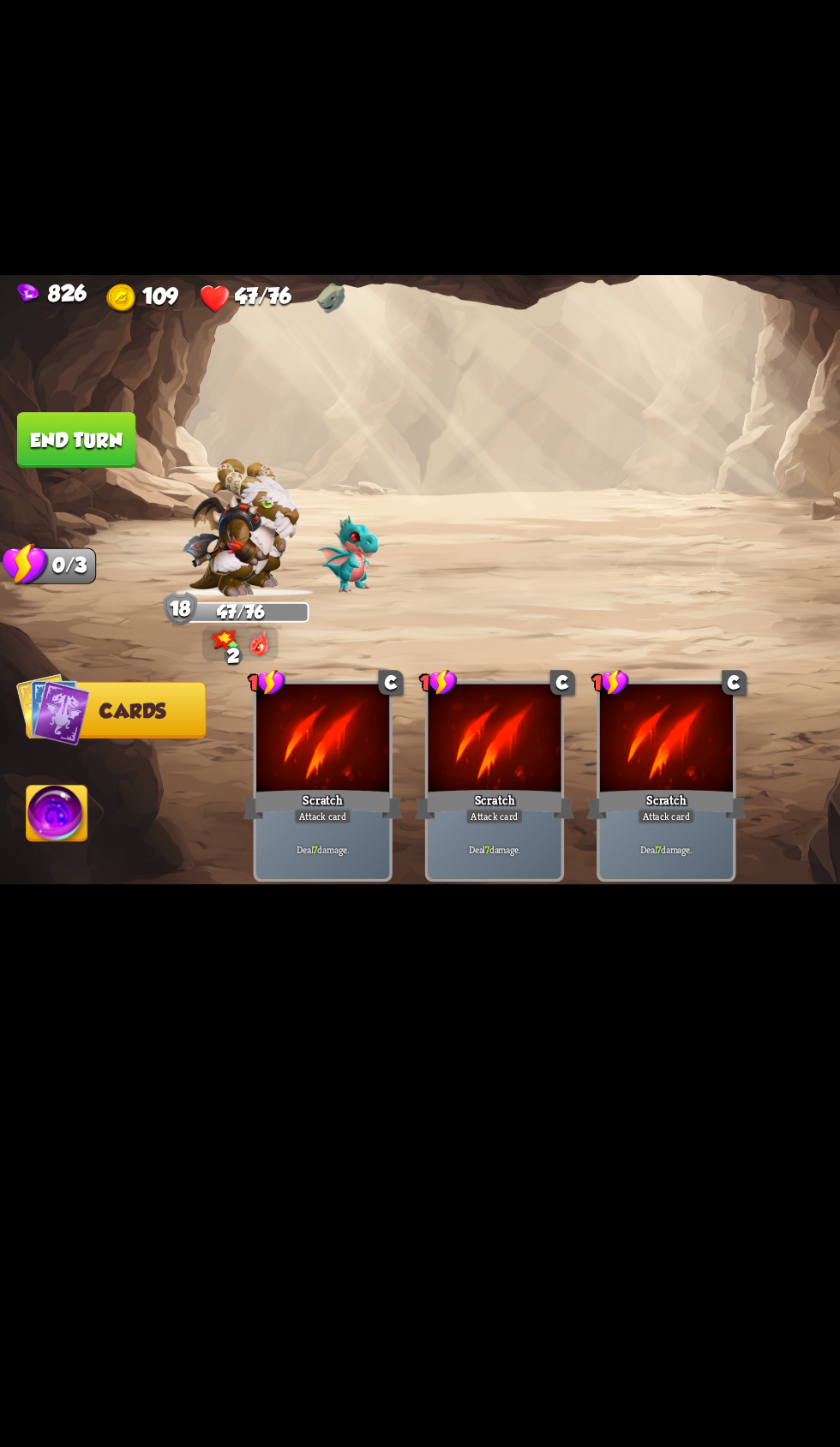
click at [85, 635] on button "End turn" at bounding box center [58, 613] width 91 height 43
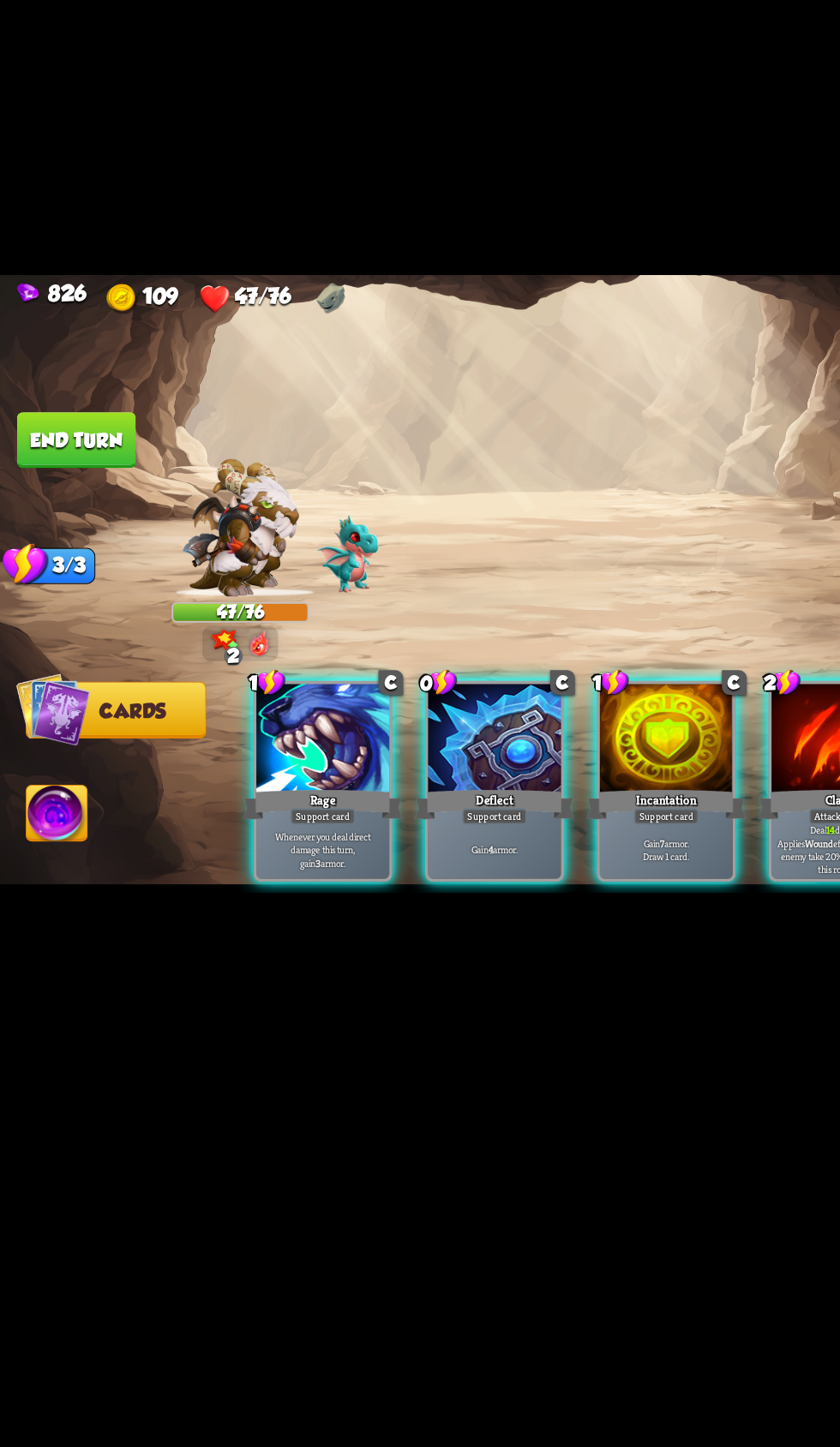
click at [354, 949] on div "Gain 4 armor." at bounding box center [378, 927] width 102 height 44
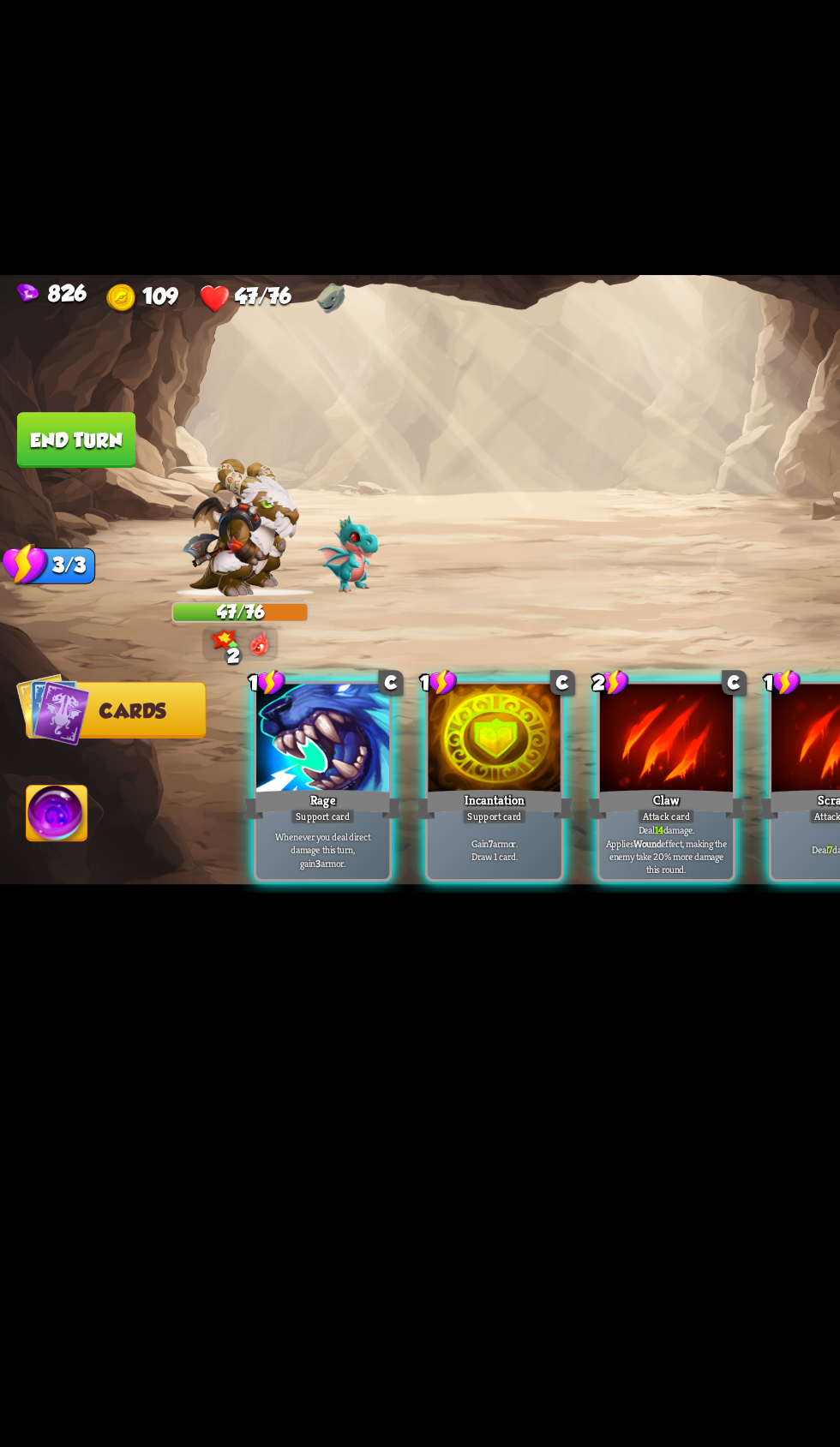
click at [371, 936] on p "Gain 7 armor. Draw 1 card." at bounding box center [378, 926] width 97 height 19
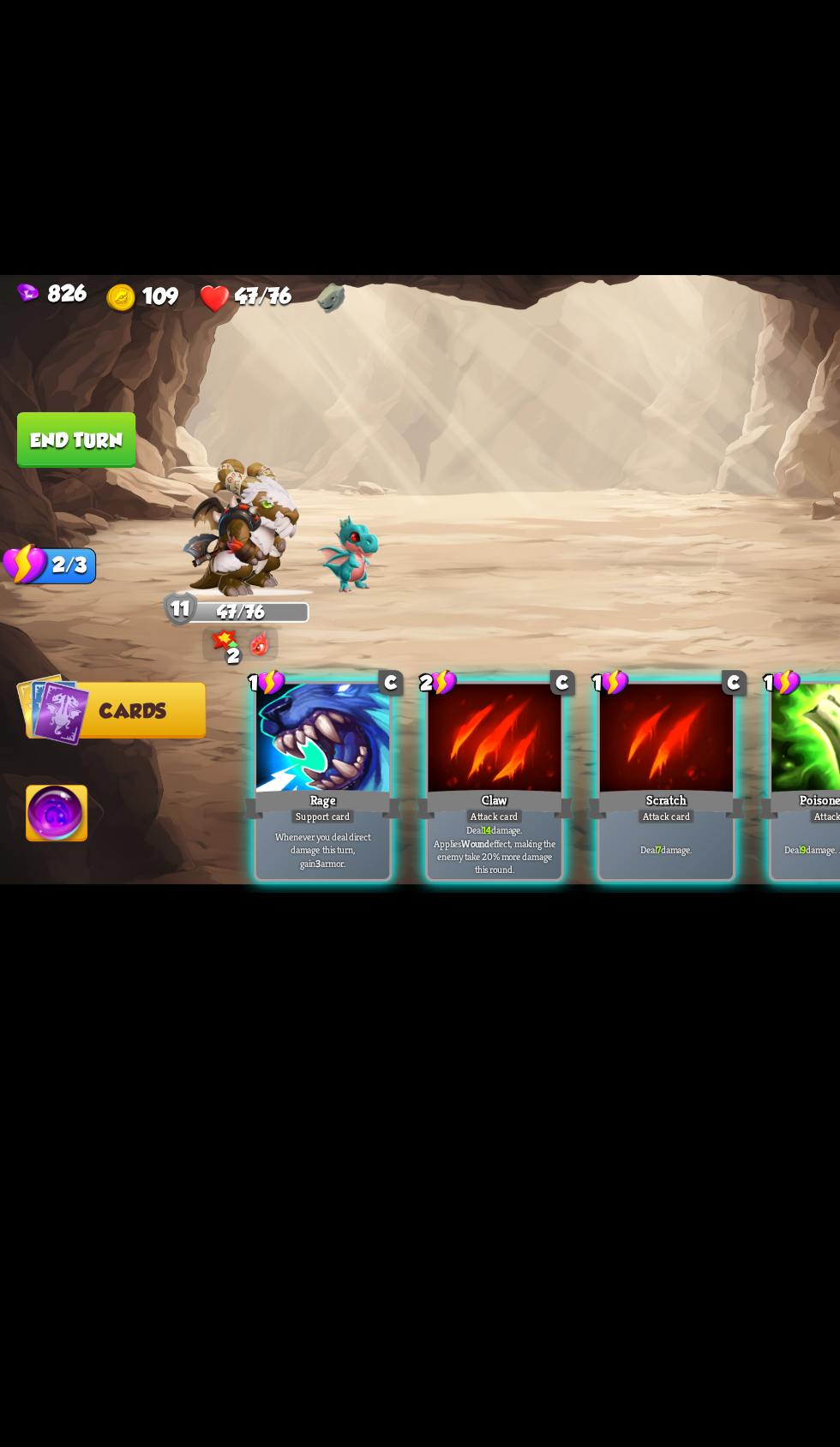
click at [242, 951] on div "1 C Rage Support card Whenever you deal direct damage this turn, gain 3 armor." at bounding box center [246, 874] width 106 height 154
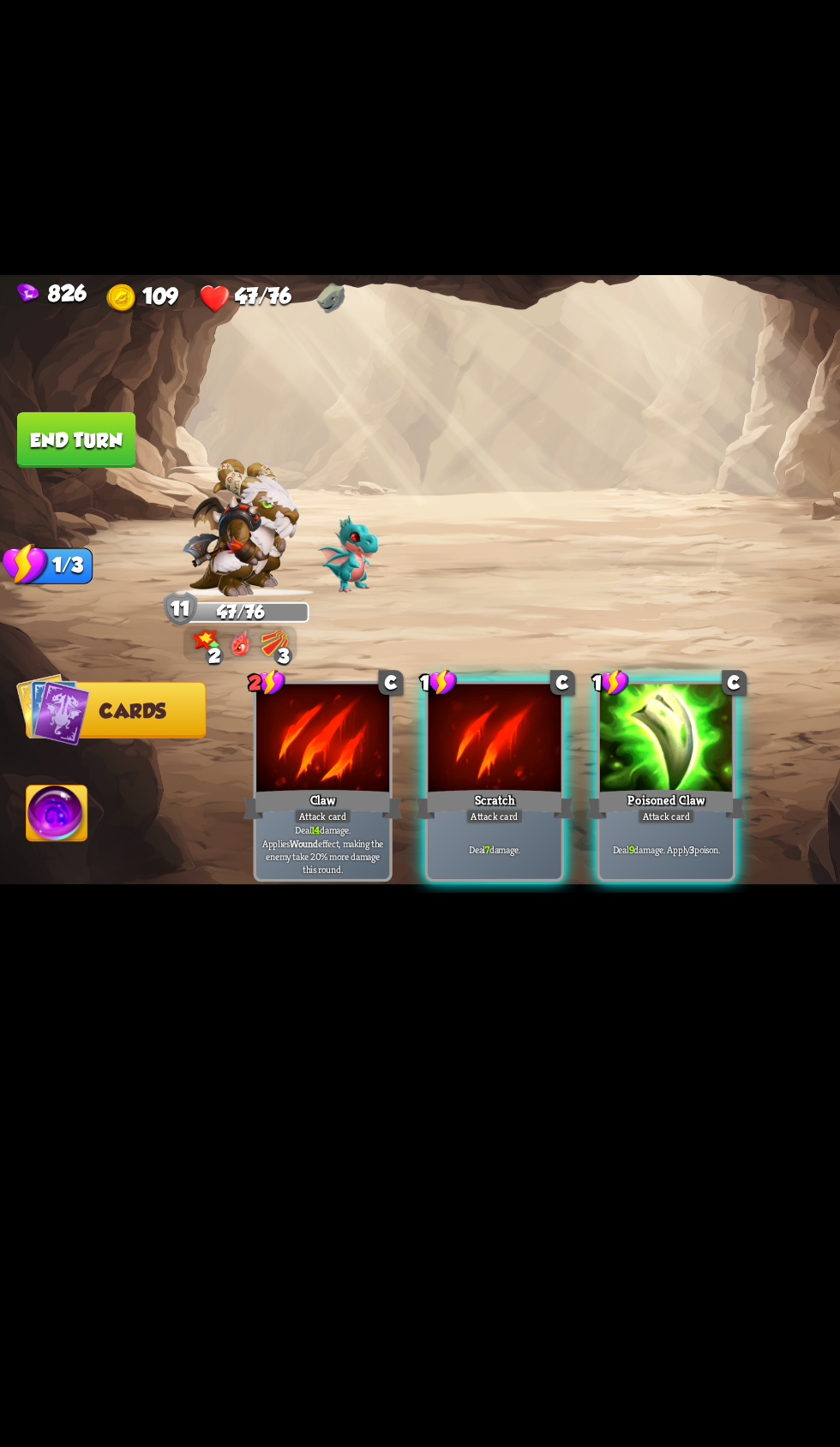
click at [466, 949] on div "Deal 9 damage. Apply 3 poison." at bounding box center [510, 927] width 102 height 44
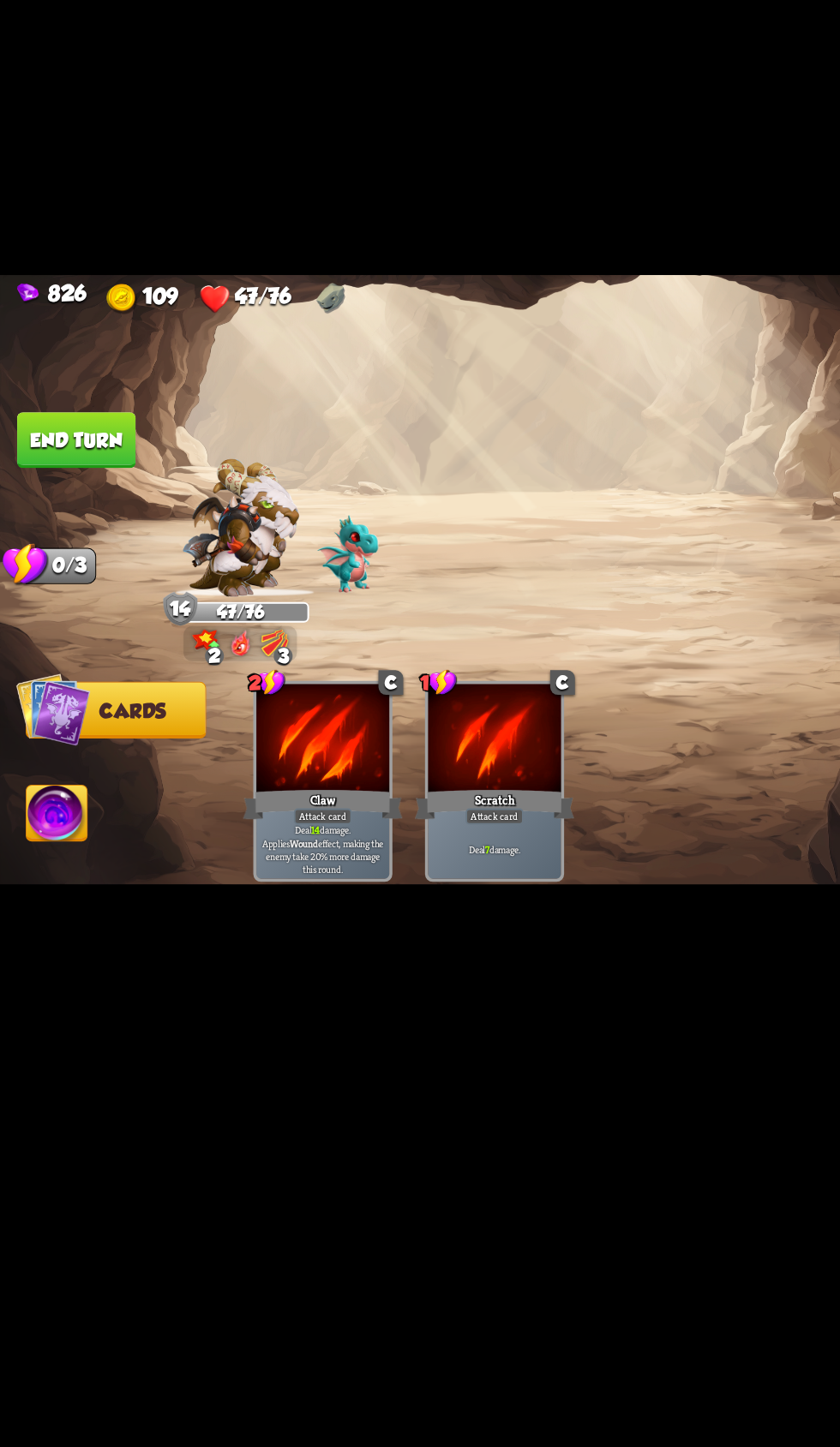
click at [64, 635] on button "End turn" at bounding box center [58, 613] width 91 height 43
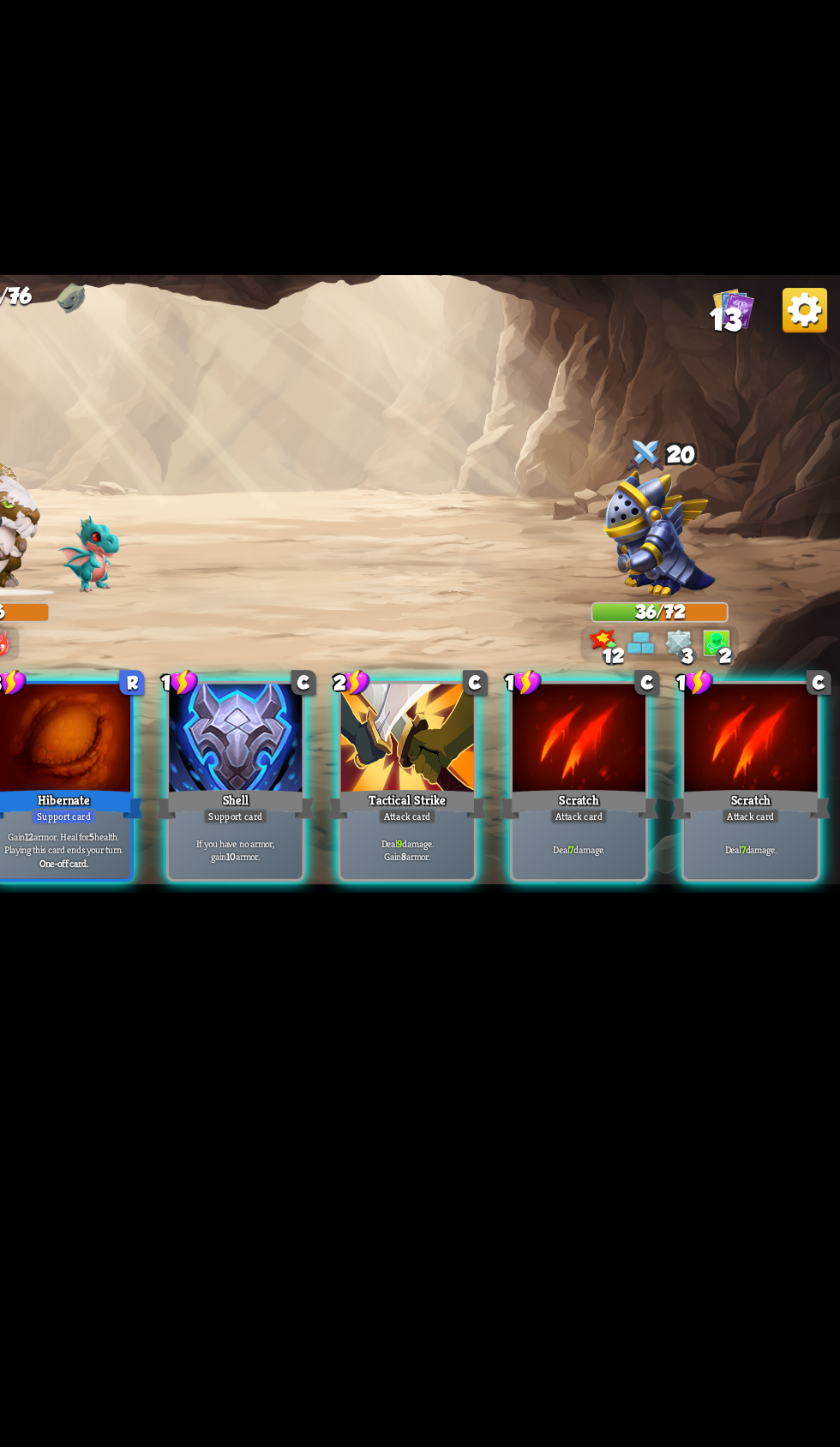
click at [393, 936] on p "If you have no armor, gain 10 armor." at bounding box center [378, 926] width 97 height 19
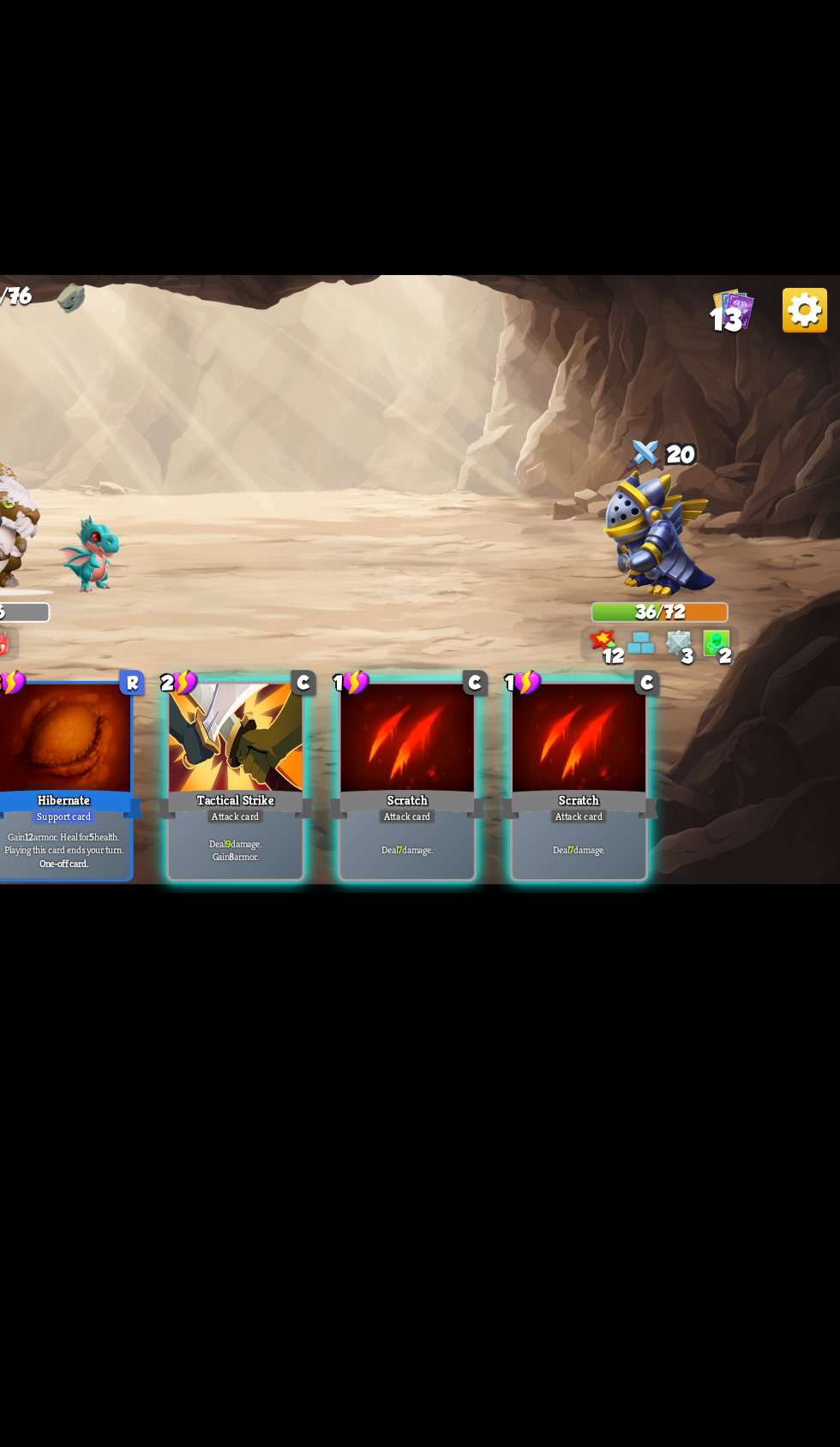
click at [400, 949] on div "Deal 9 damage. Gain 8 armor." at bounding box center [378, 927] width 102 height 44
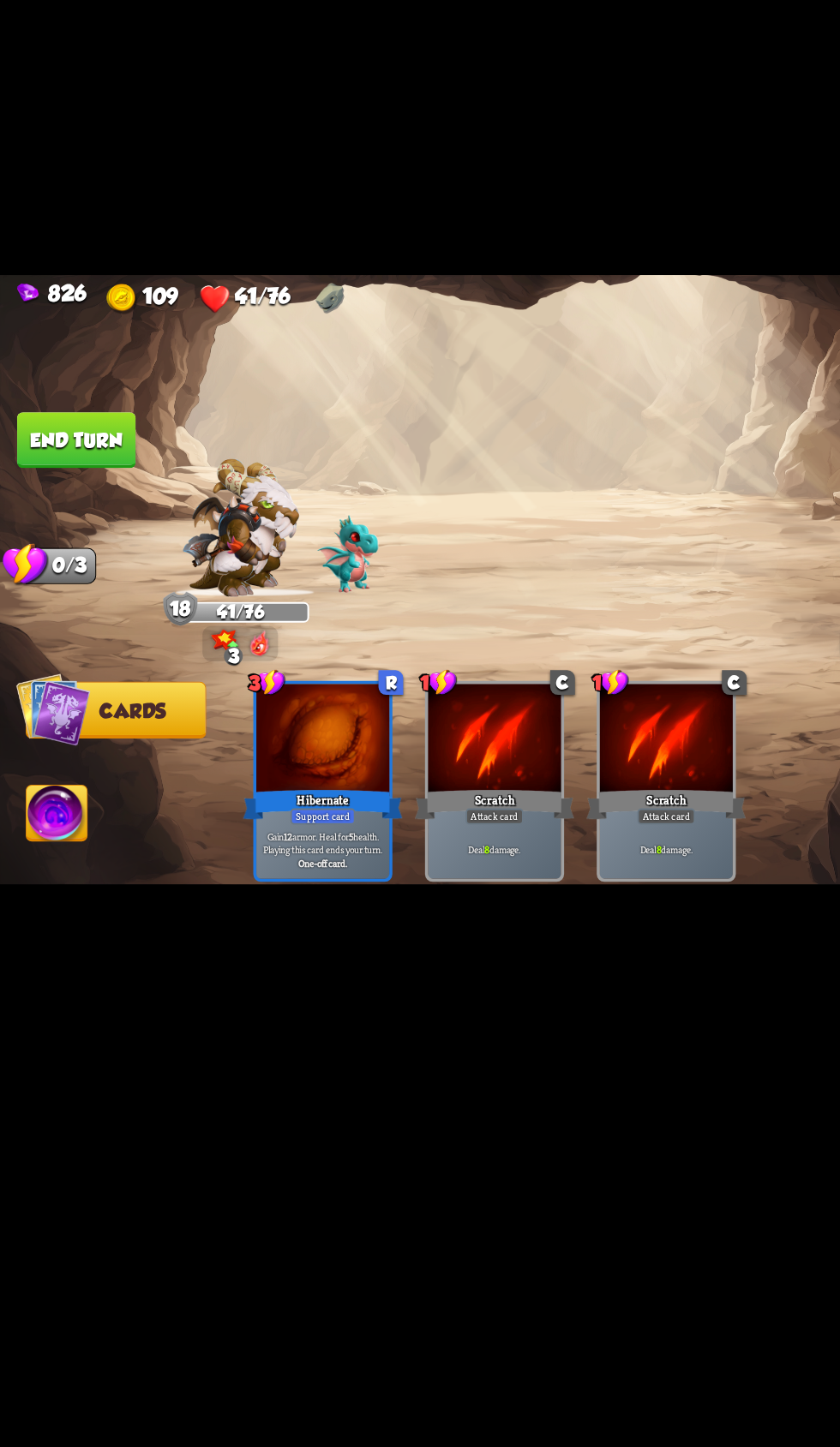
click at [74, 635] on button "End turn" at bounding box center [58, 613] width 91 height 43
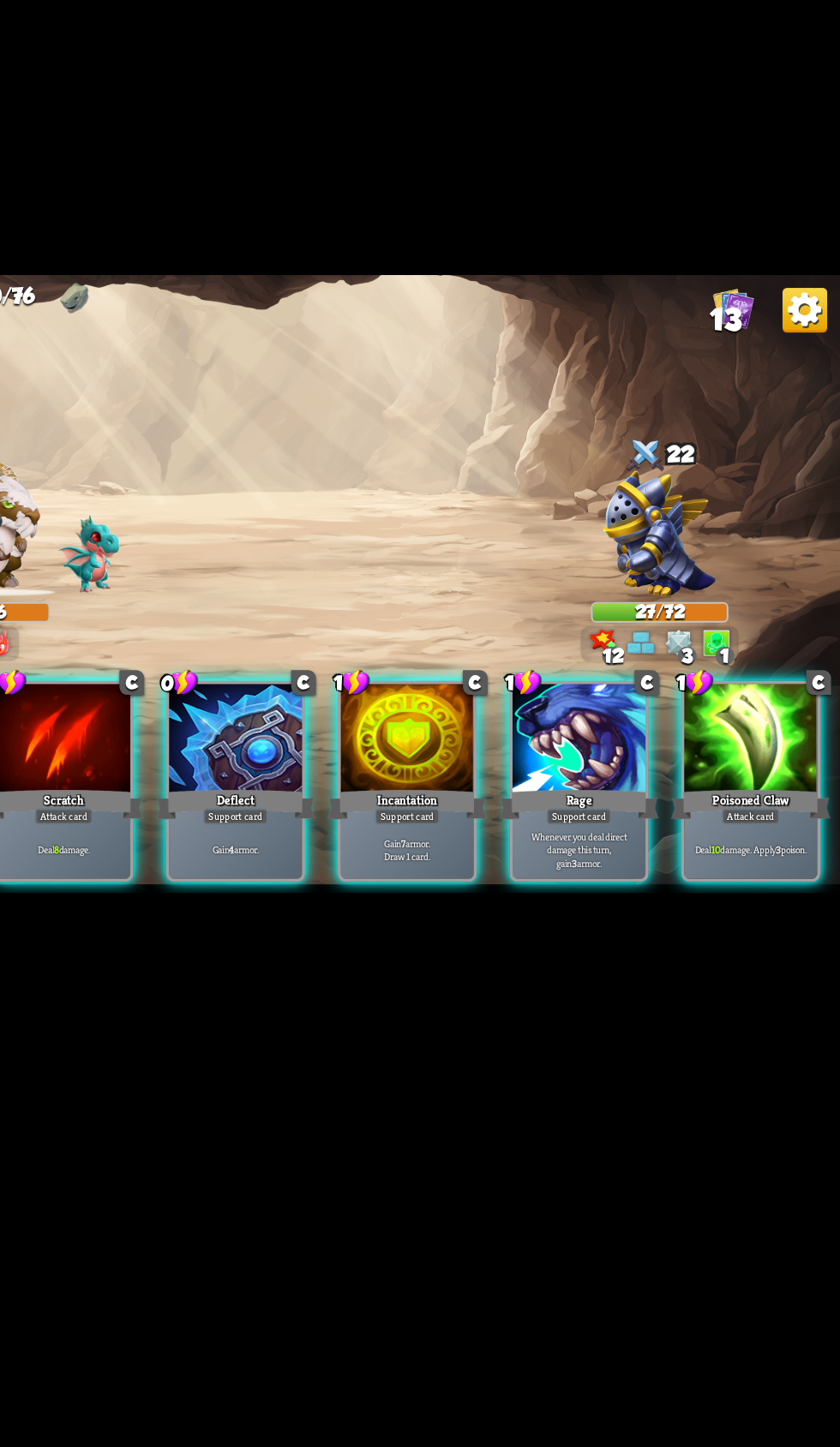
click at [395, 949] on div "Gain 4 armor." at bounding box center [378, 927] width 102 height 44
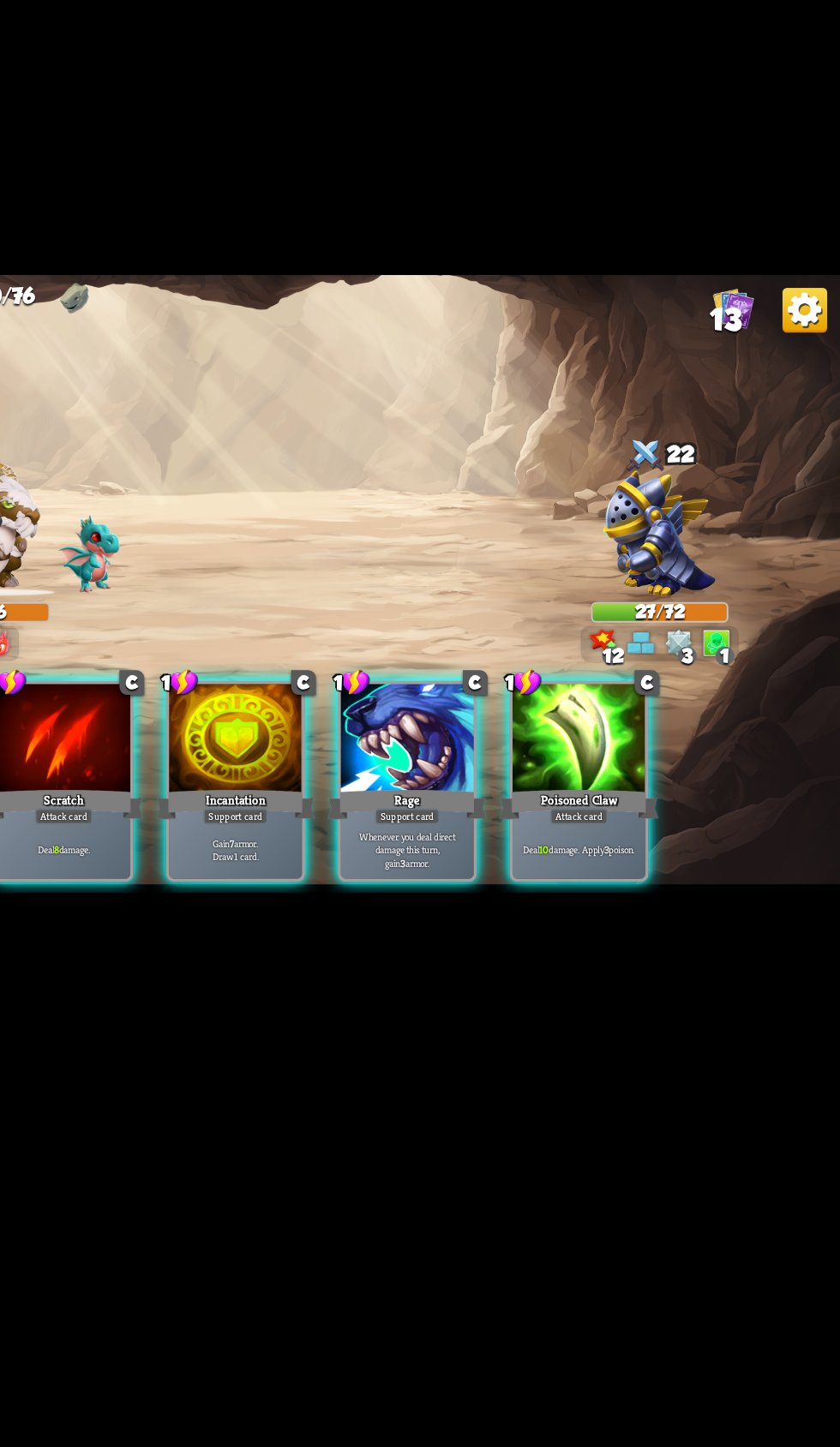
click at [421, 936] on p "Gain 7 armor. Draw 1 card." at bounding box center [378, 926] width 97 height 19
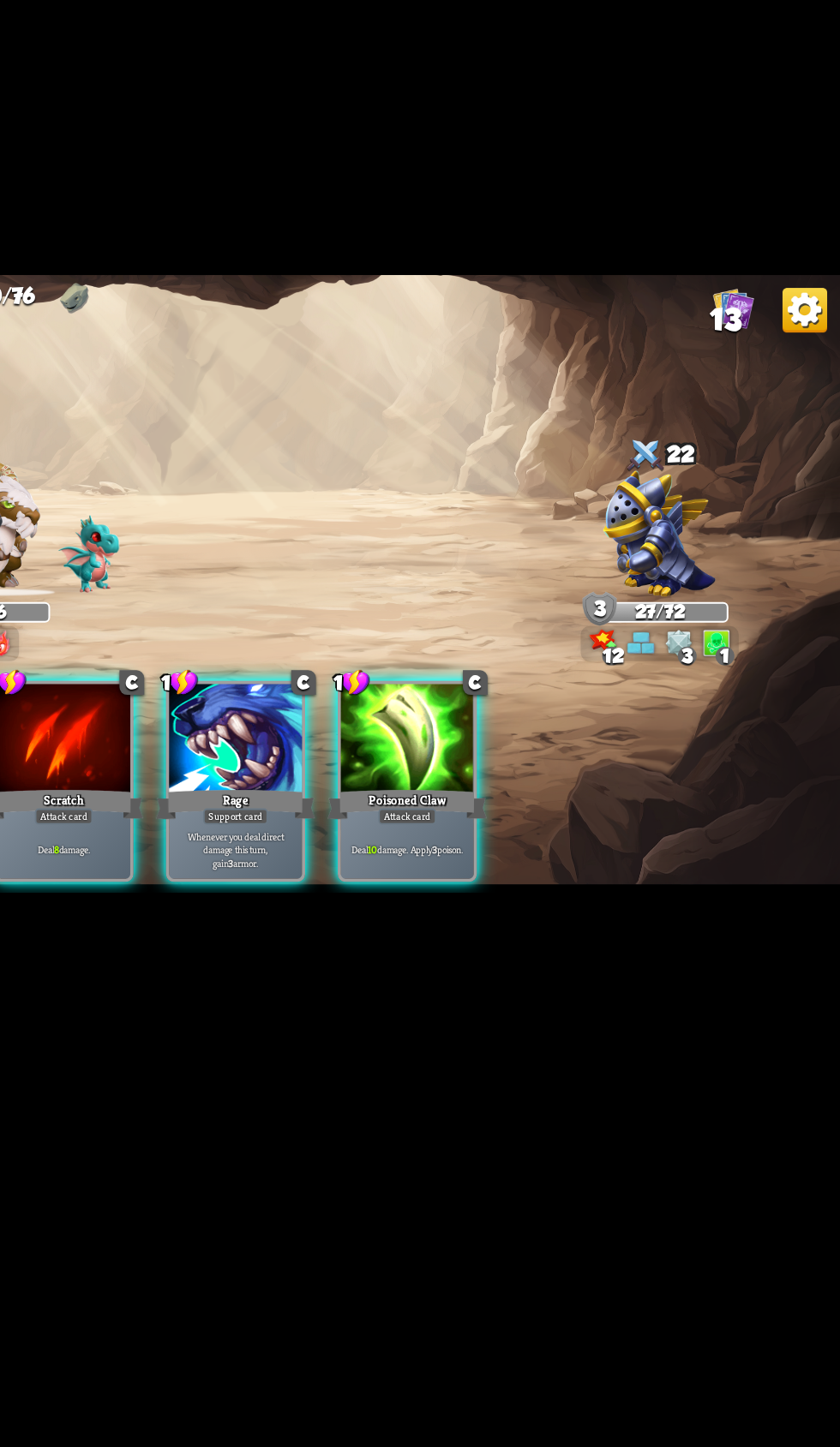
click at [408, 942] on p "Whenever you deal direct damage this turn, gain 3 armor." at bounding box center [378, 927] width 97 height 30
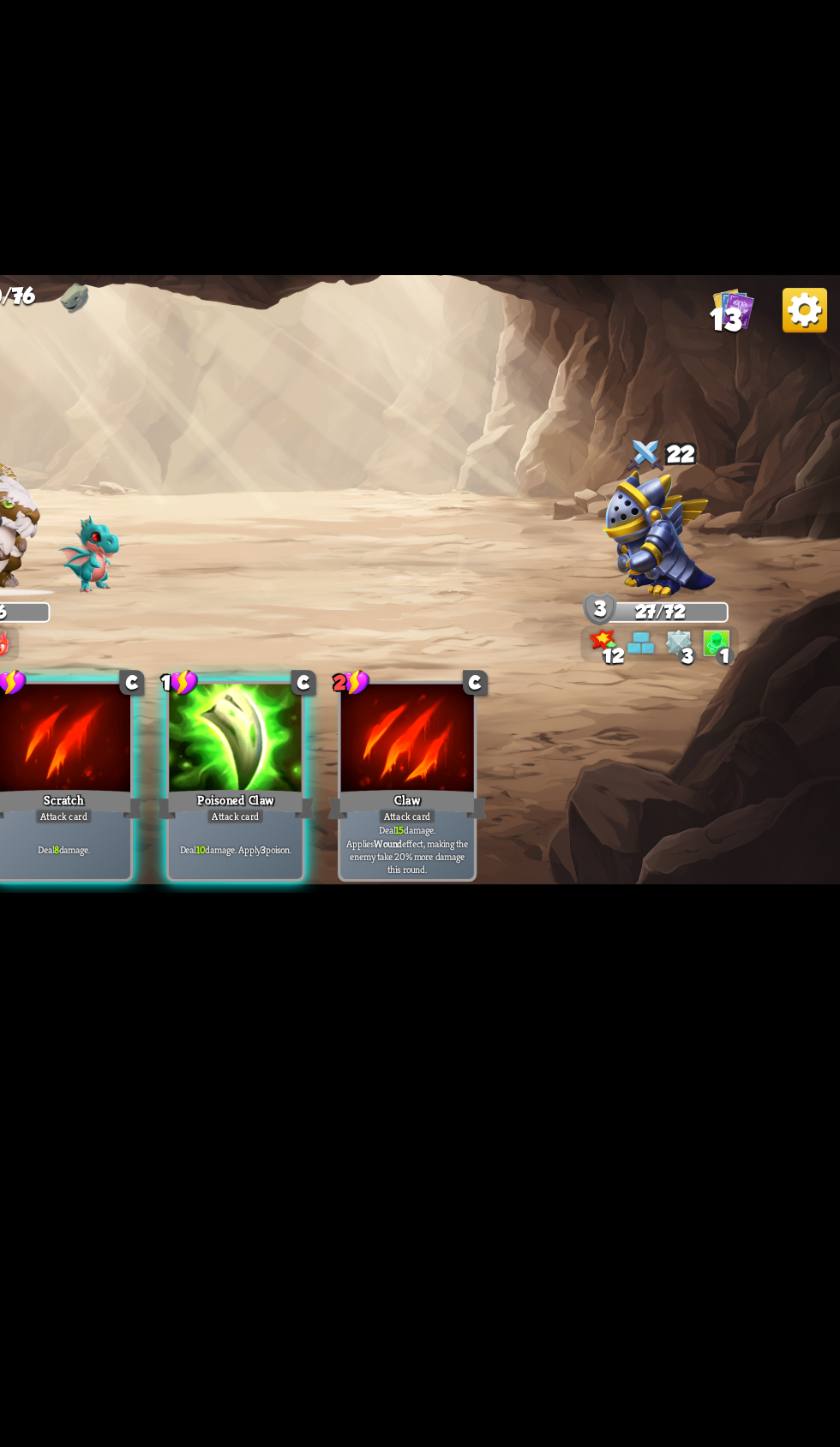
click at [424, 906] on div "Poisoned Claw" at bounding box center [378, 892] width 122 height 28
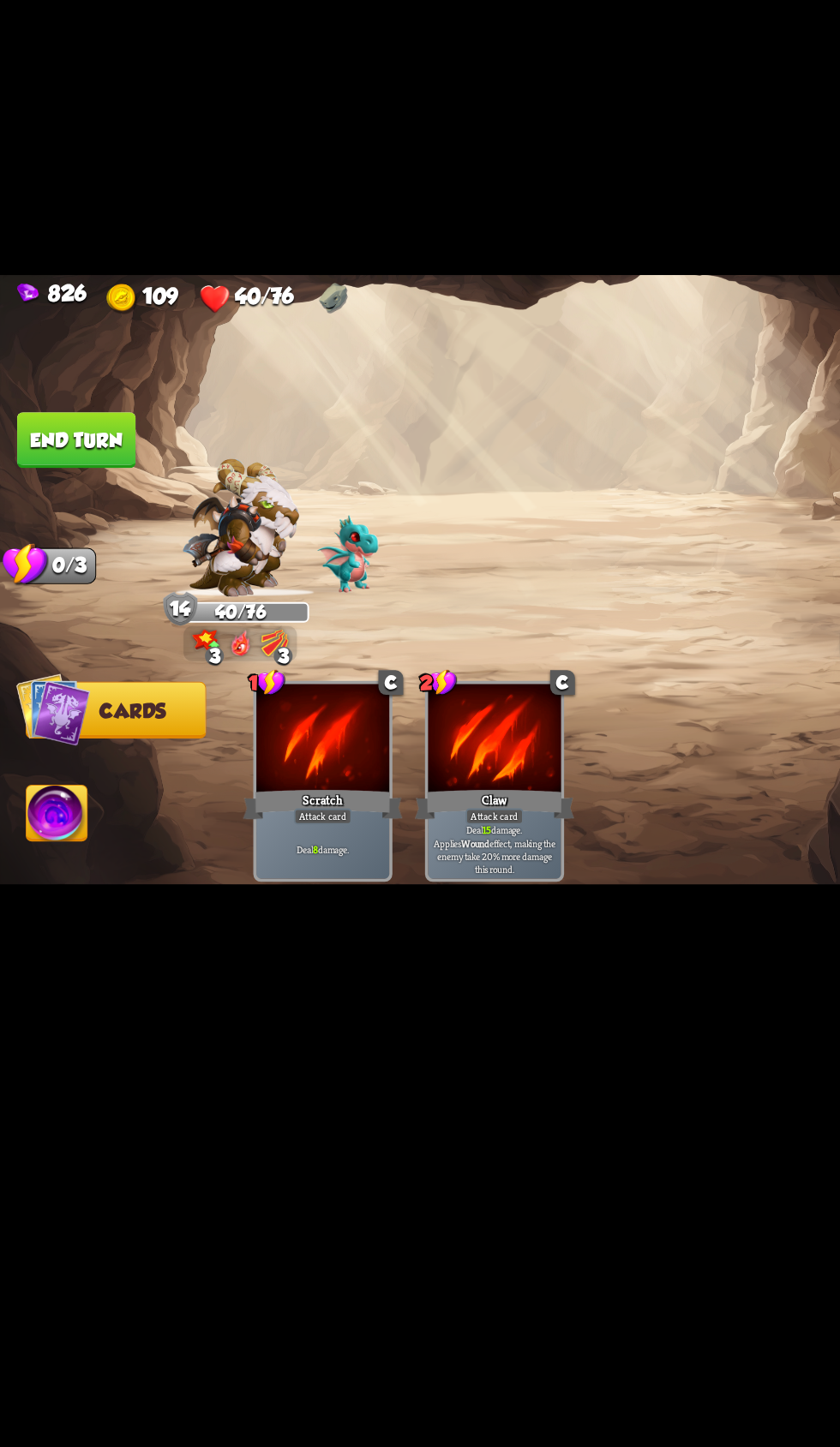
click at [93, 635] on button "End turn" at bounding box center [58, 613] width 91 height 43
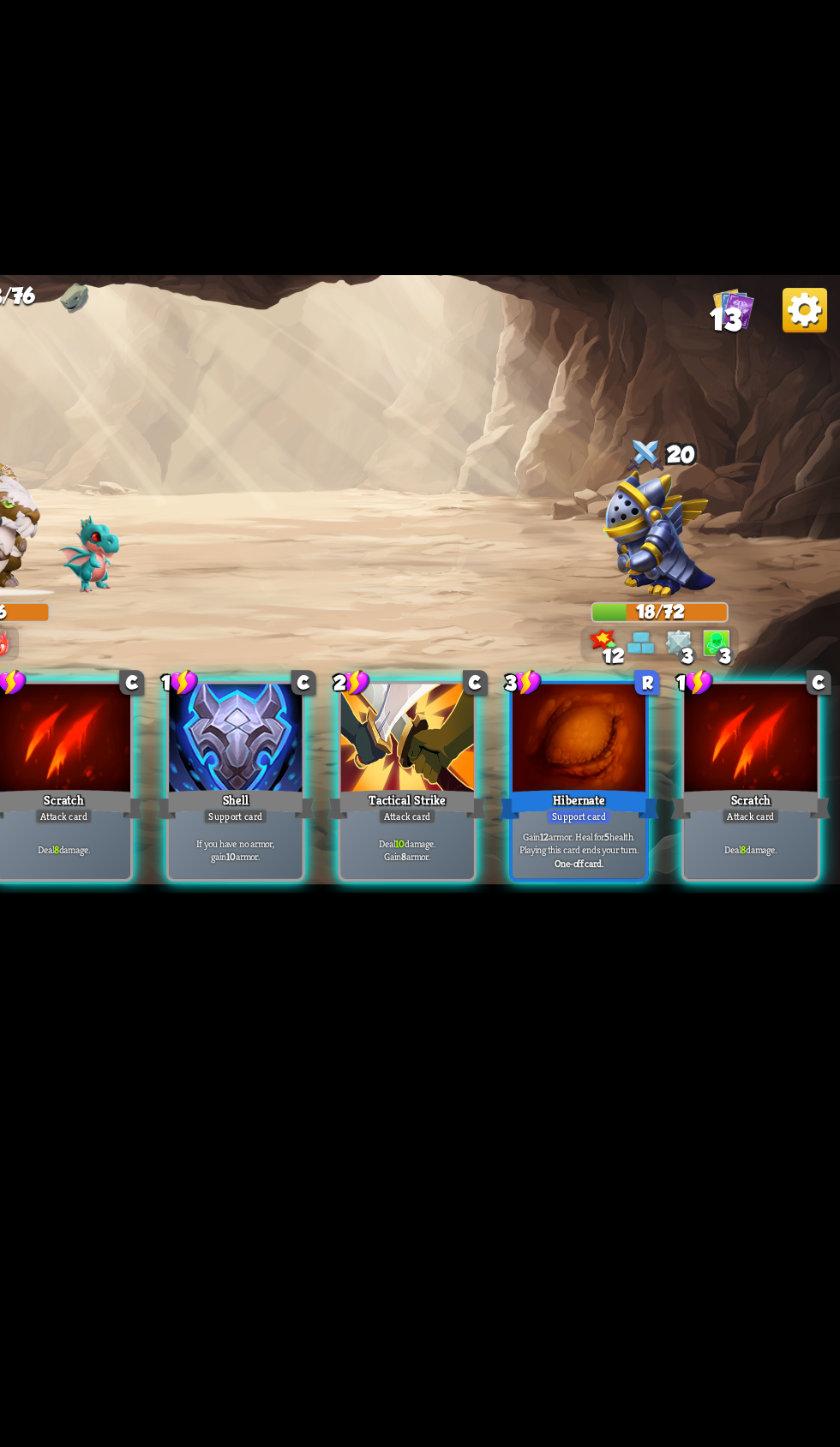
click at [402, 936] on p "If you have no armor, gain 10 armor." at bounding box center [378, 926] width 97 height 19
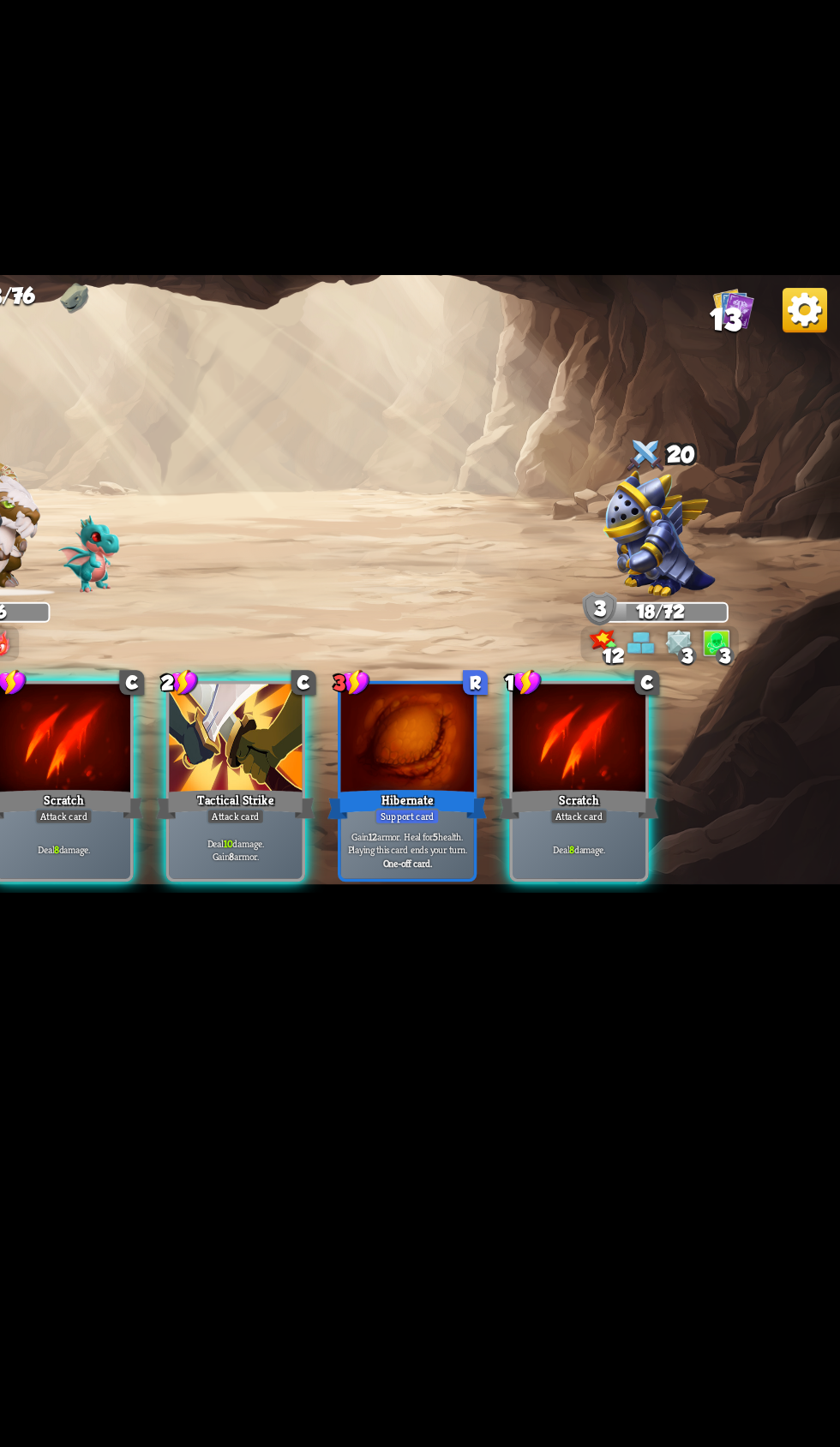
click at [389, 936] on p "Deal 10 damage. Gain 8 armor." at bounding box center [378, 926] width 97 height 19
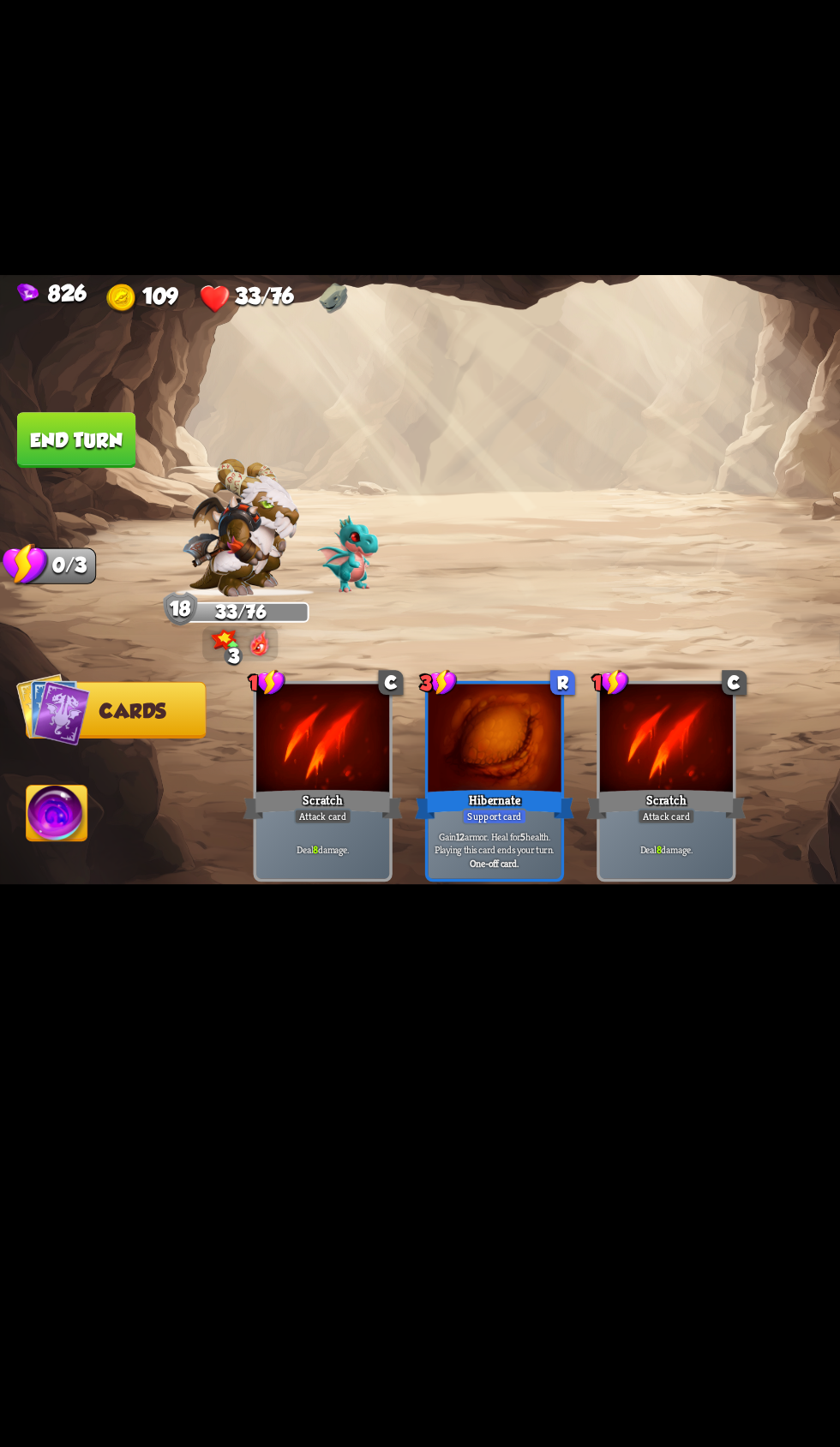
click at [102, 635] on button "End turn" at bounding box center [58, 613] width 91 height 43
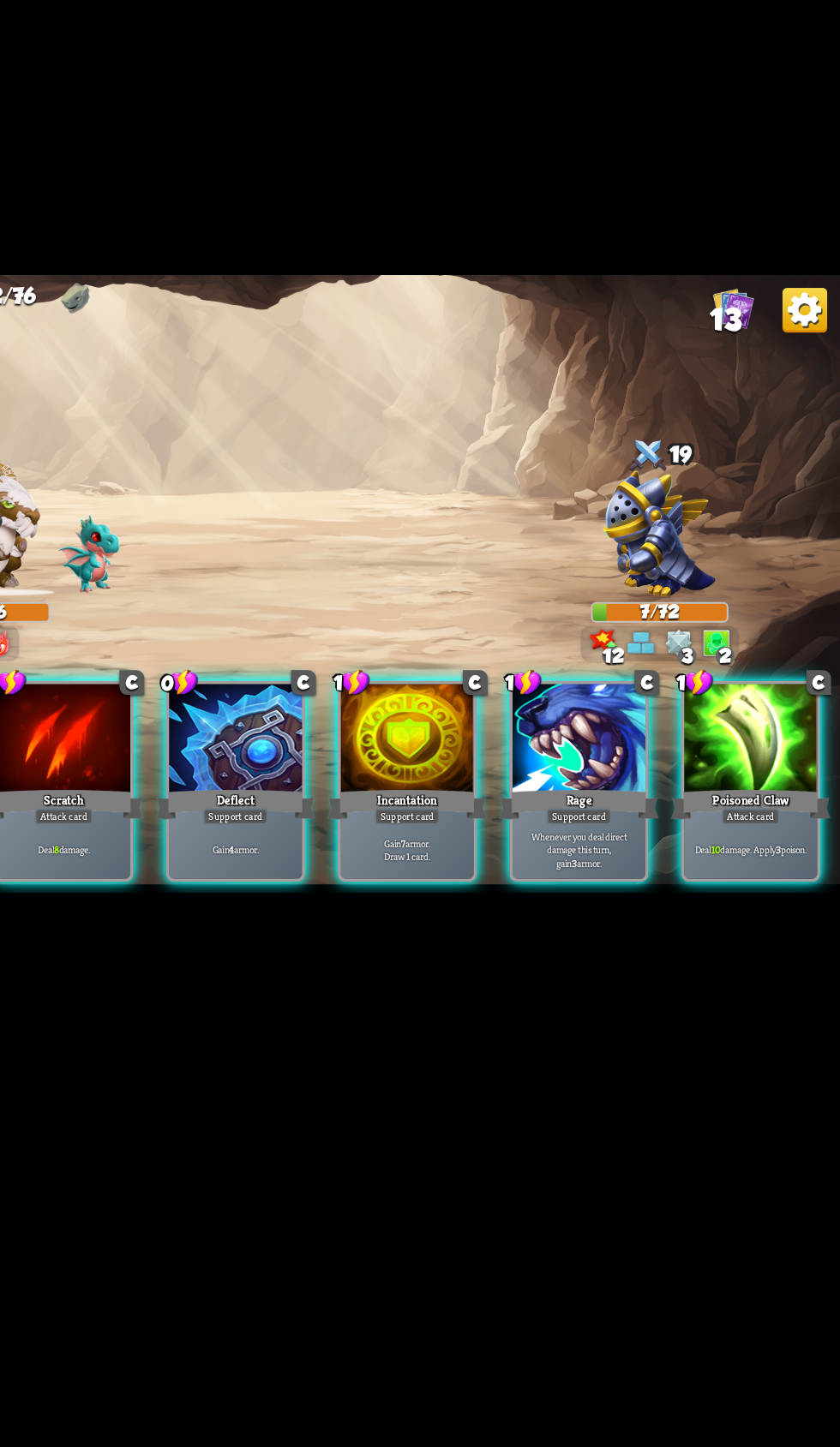
click at [389, 906] on div "Deflect" at bounding box center [378, 892] width 122 height 28
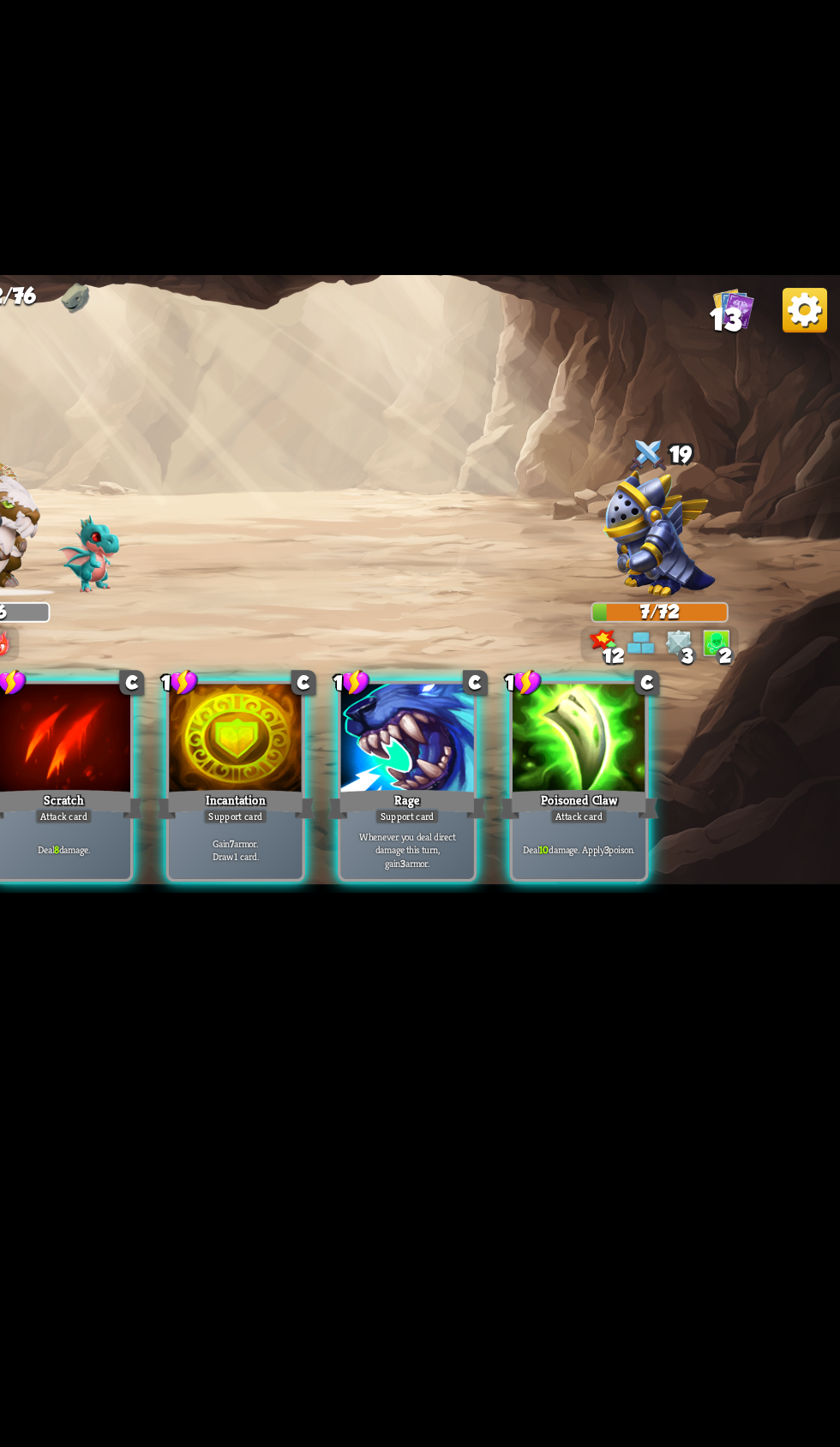
click at [394, 949] on div "Gain 7 armor. Draw 1 card." at bounding box center [378, 927] width 102 height 44
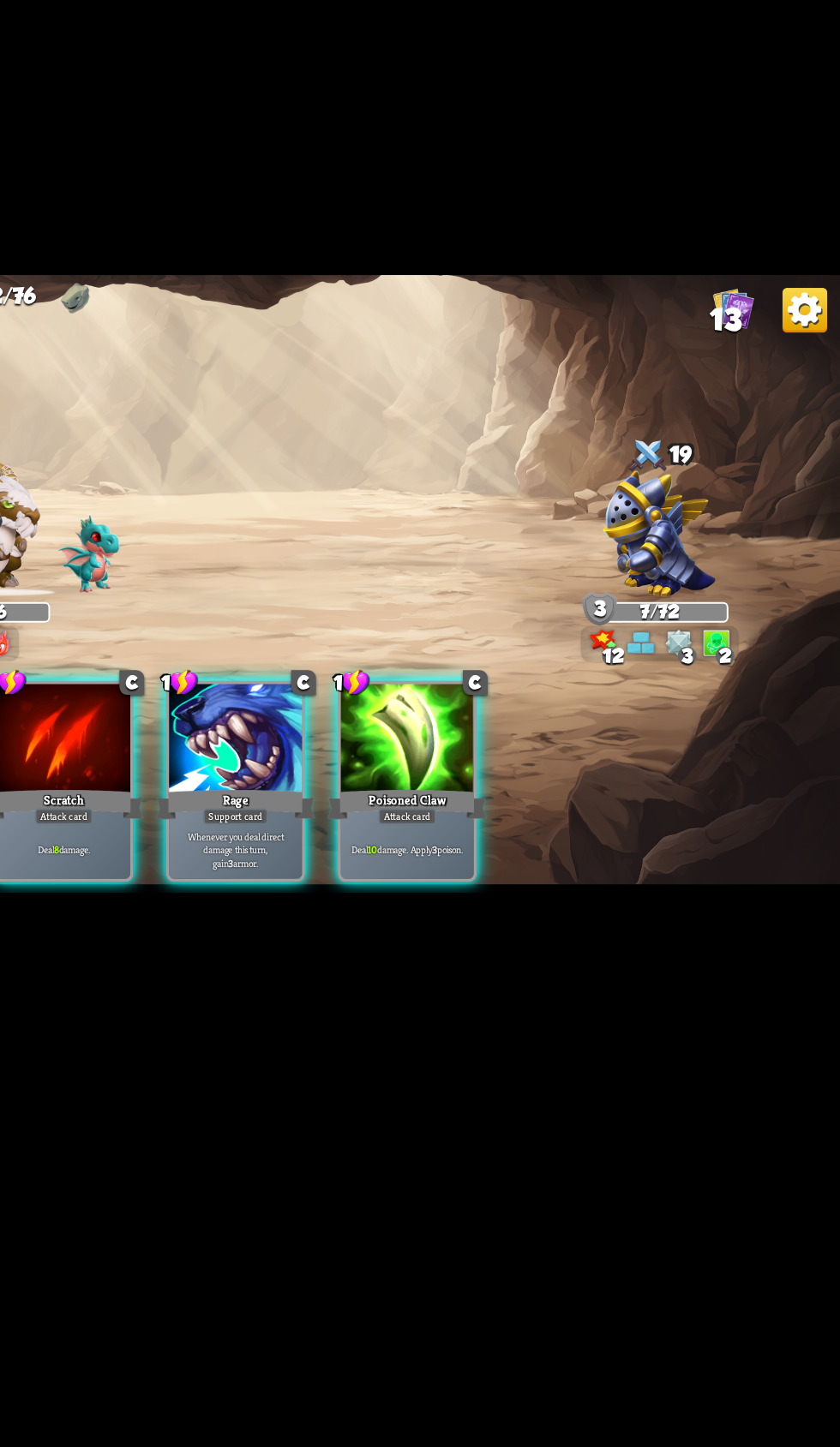
click at [398, 942] on p "Whenever you deal direct damage this turn, gain 3 armor." at bounding box center [378, 927] width 97 height 30
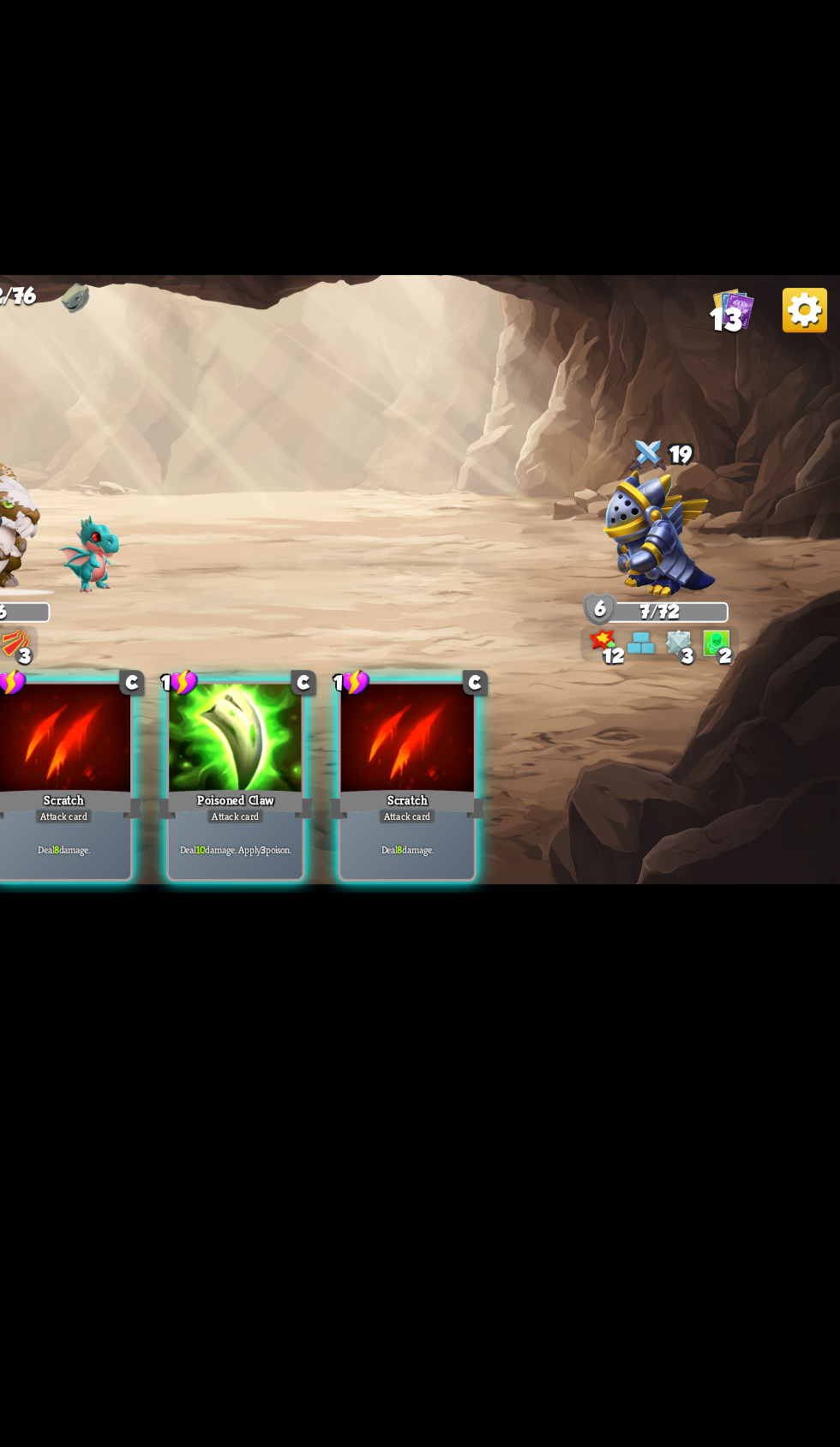
click at [496, 908] on div "Attack card" at bounding box center [509, 901] width 44 height 12
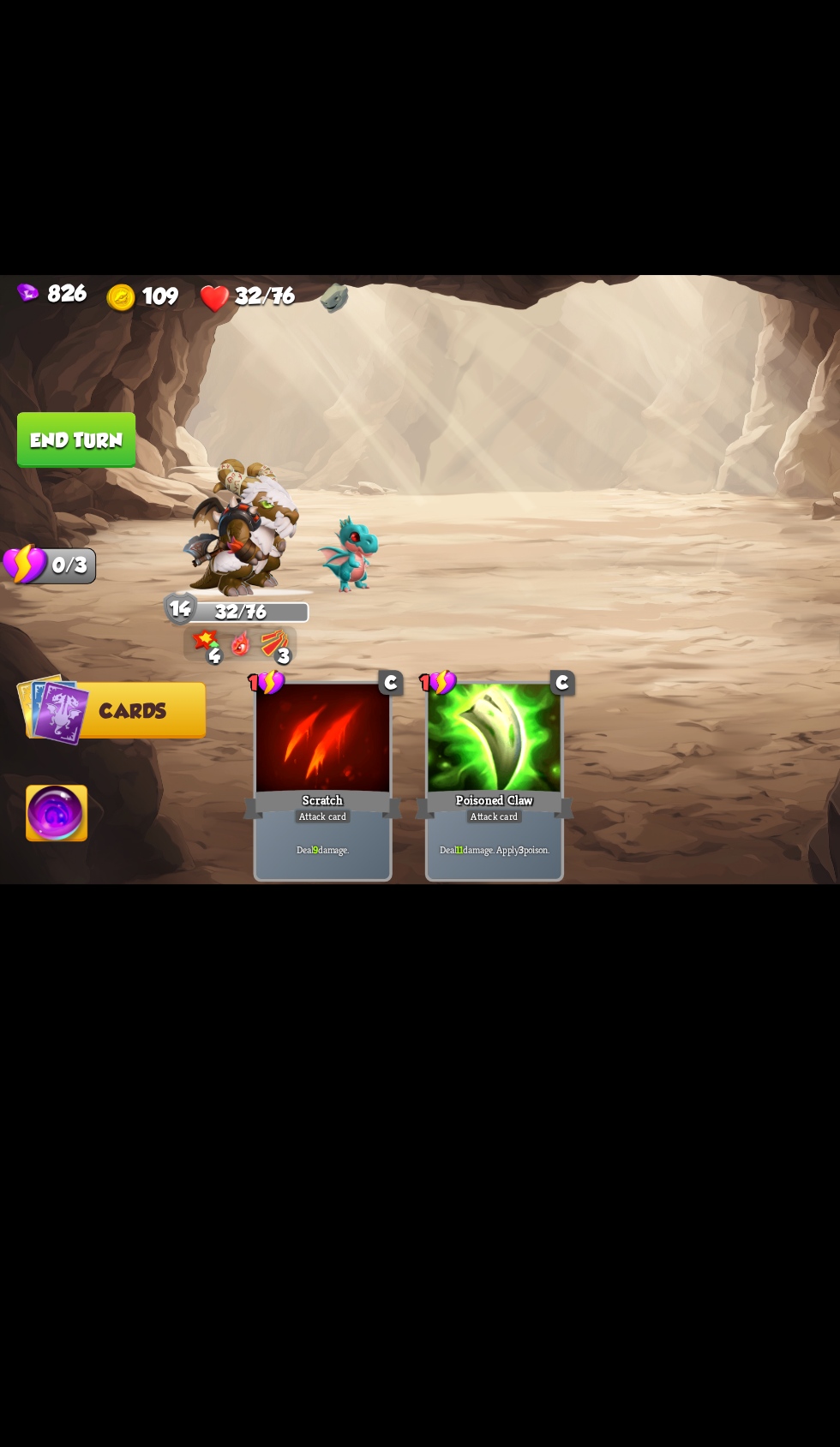
click at [37, 924] on img at bounding box center [43, 901] width 46 height 47
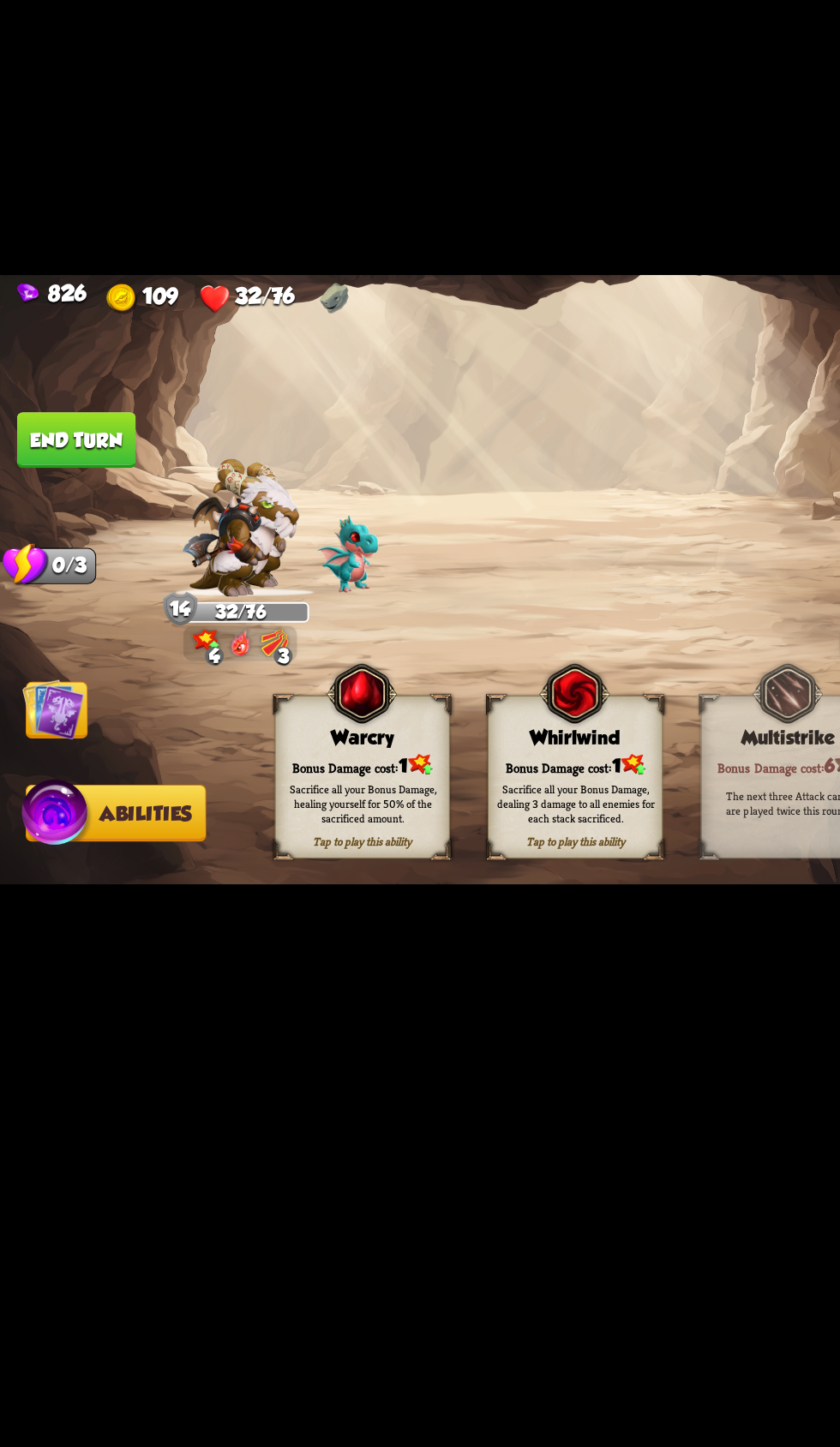
click at [244, 918] on div "Sacrifice all your Bonus Damage, healing yourself for 50% of the sacrificed amo…" at bounding box center [278, 892] width 133 height 53
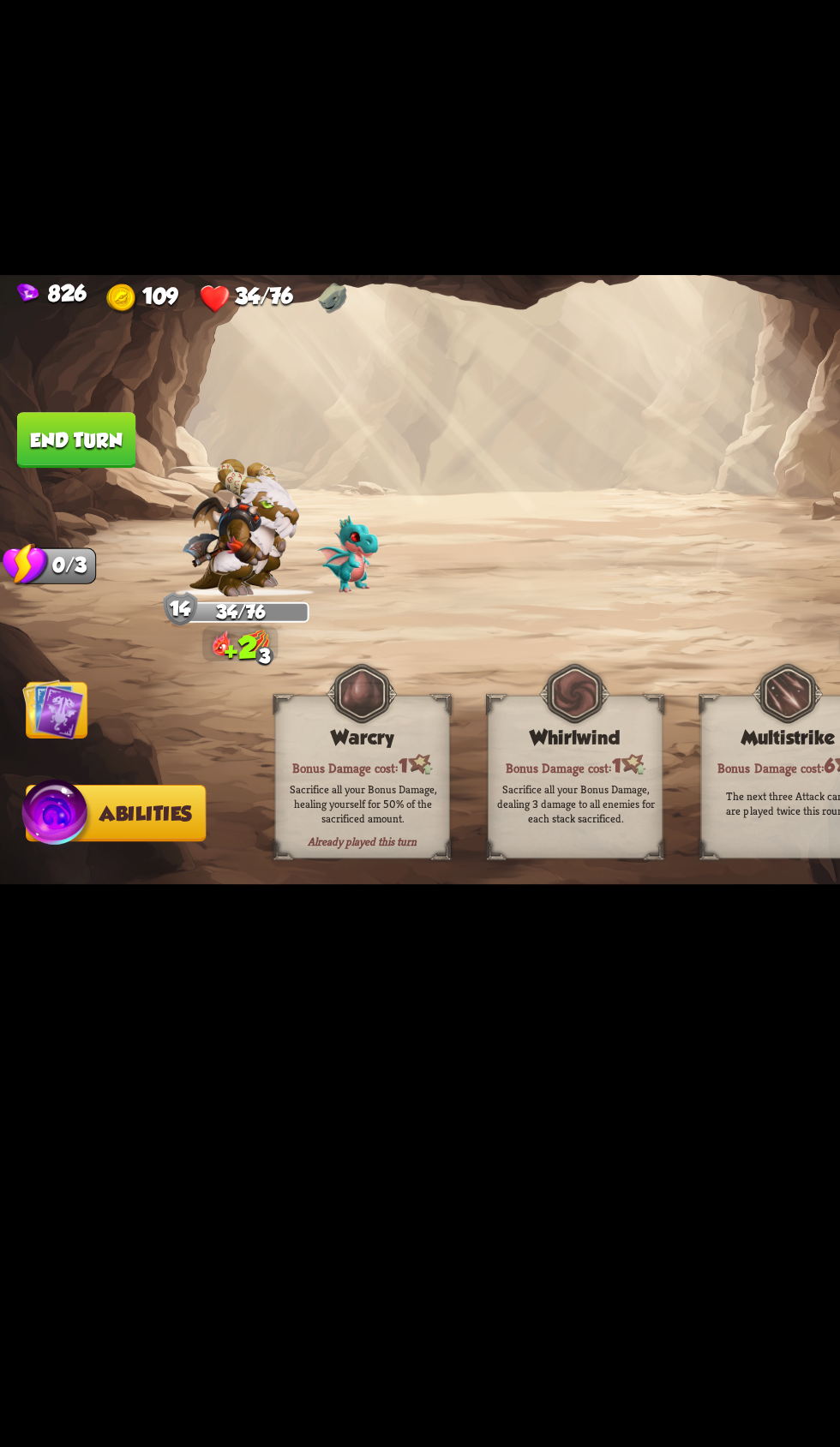
click at [79, 785] on img at bounding box center [420, 724] width 840 height 472
click at [59, 930] on img at bounding box center [43, 901] width 56 height 56
click at [56, 843] on img at bounding box center [41, 820] width 47 height 47
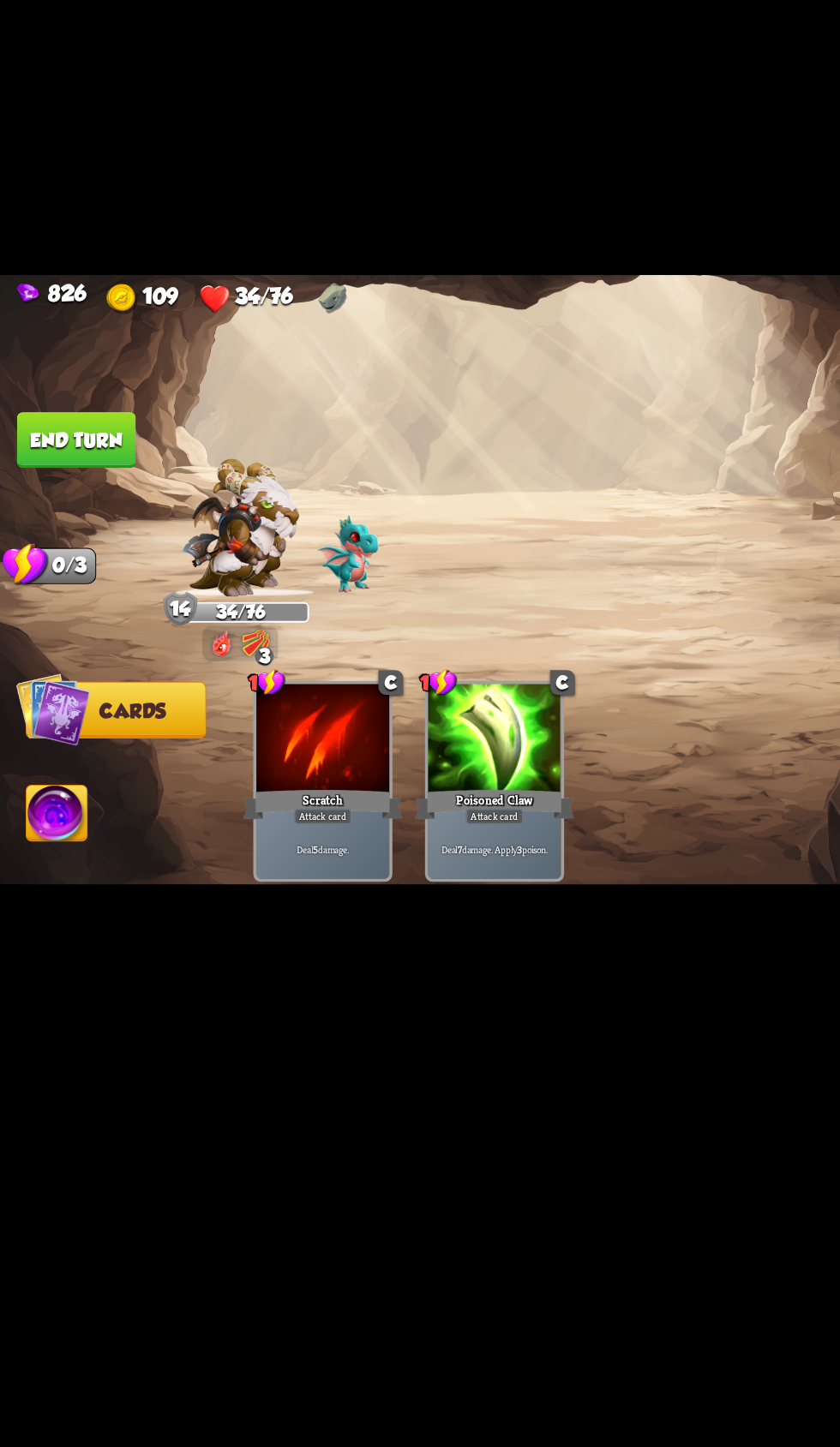
click at [86, 635] on button "End turn" at bounding box center [58, 613] width 91 height 43
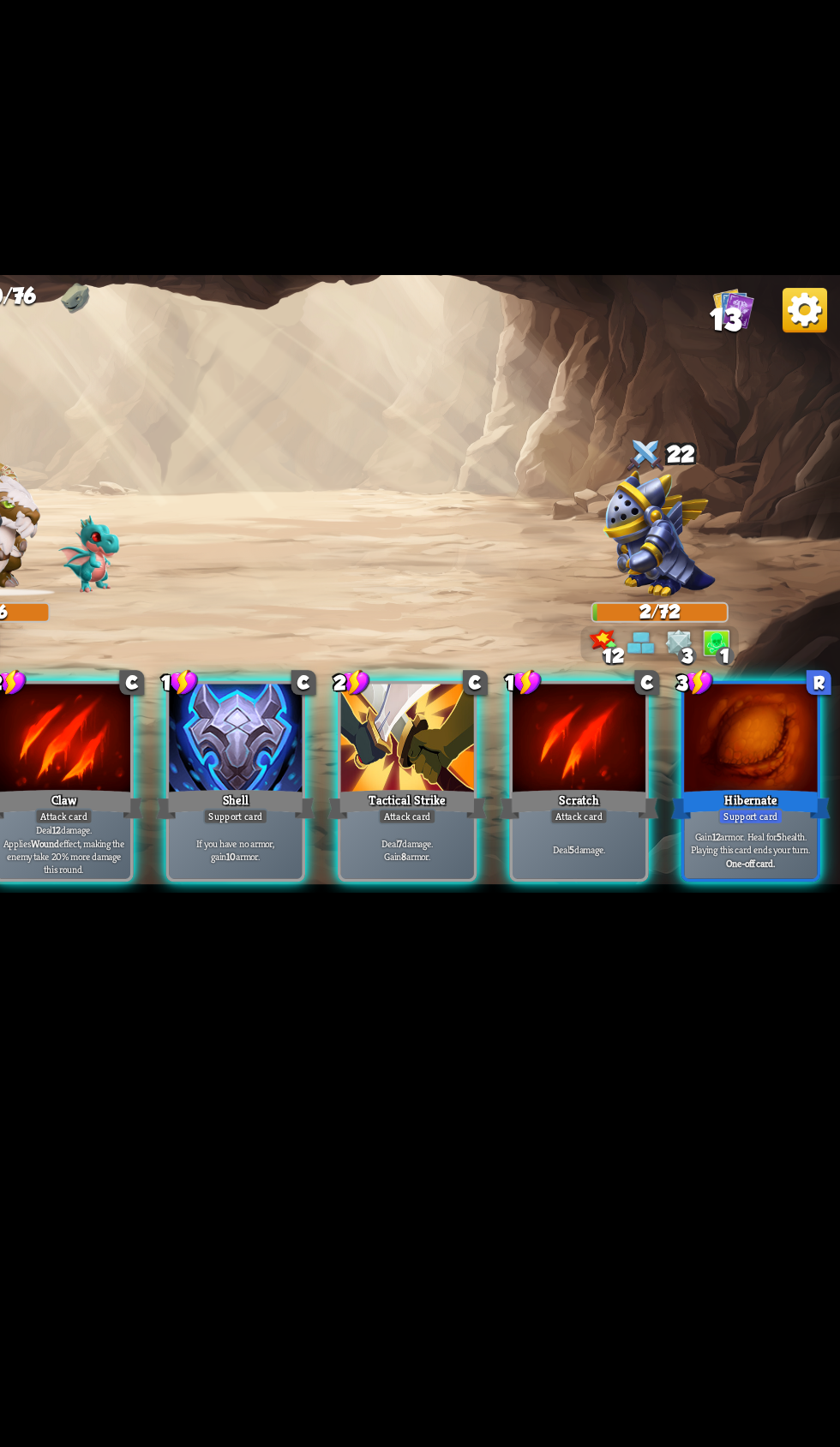
click at [760, 932] on p "Gain 12 armor. Heal for 5 health. Playing this card ends your turn." at bounding box center [772, 921] width 97 height 19
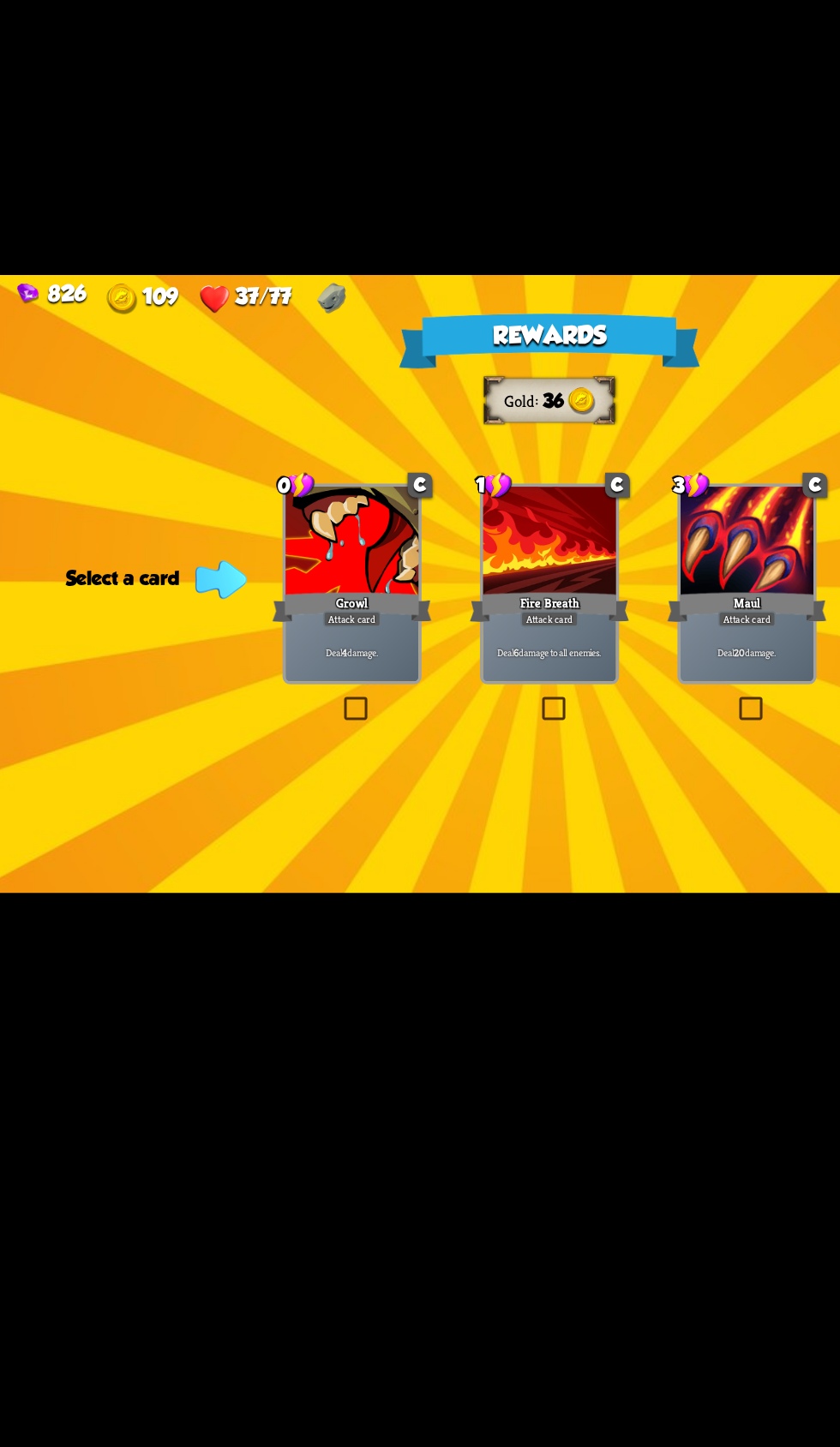
click at [286, 757] on div "Attack card" at bounding box center [269, 750] width 44 height 12
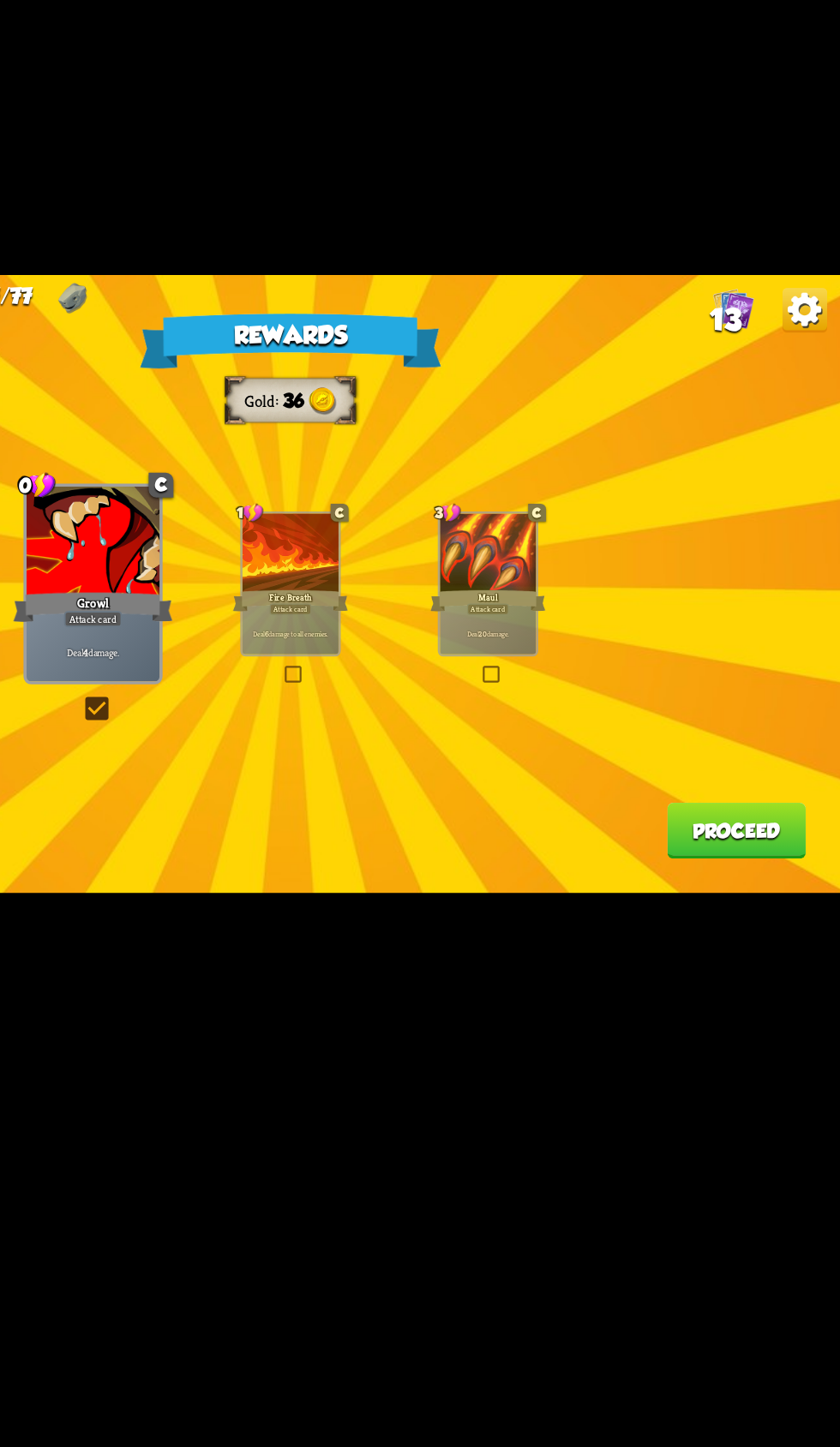
click at [741, 934] on button "Proceed" at bounding box center [760, 912] width 106 height 43
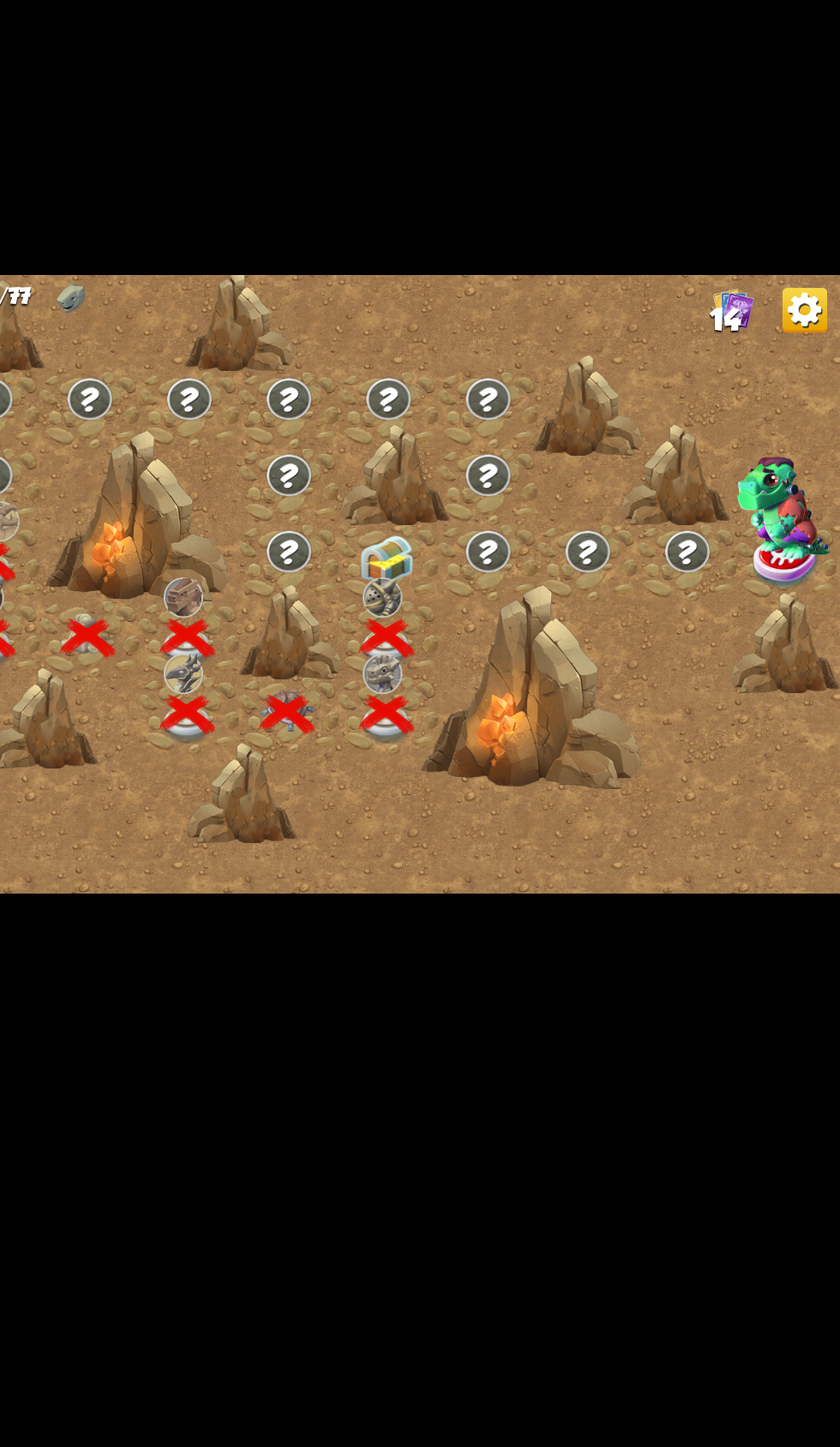
click at [497, 726] on img at bounding box center [492, 706] width 42 height 40
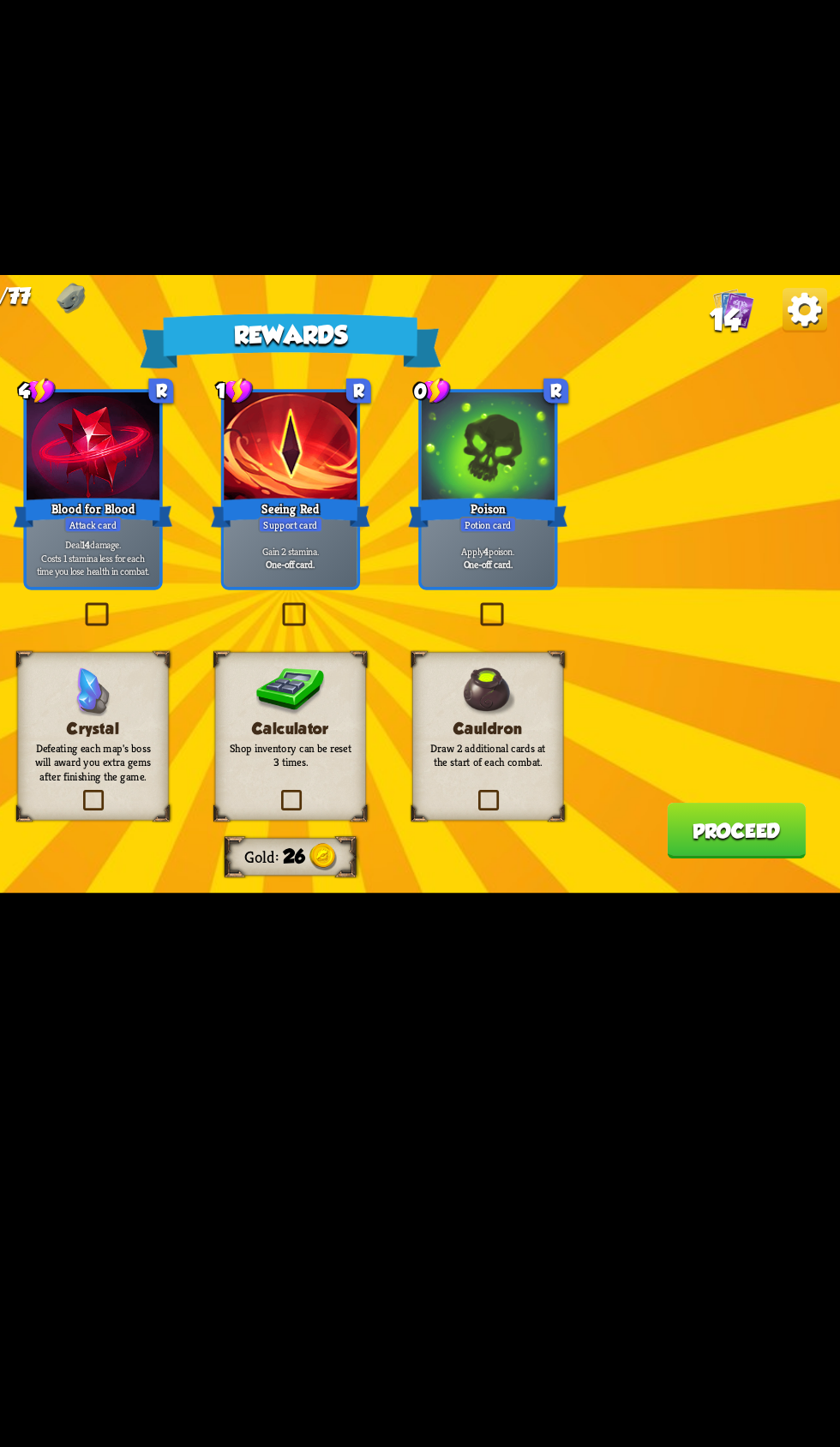
click at [453, 683] on div "Seeing Red" at bounding box center [420, 670] width 122 height 28
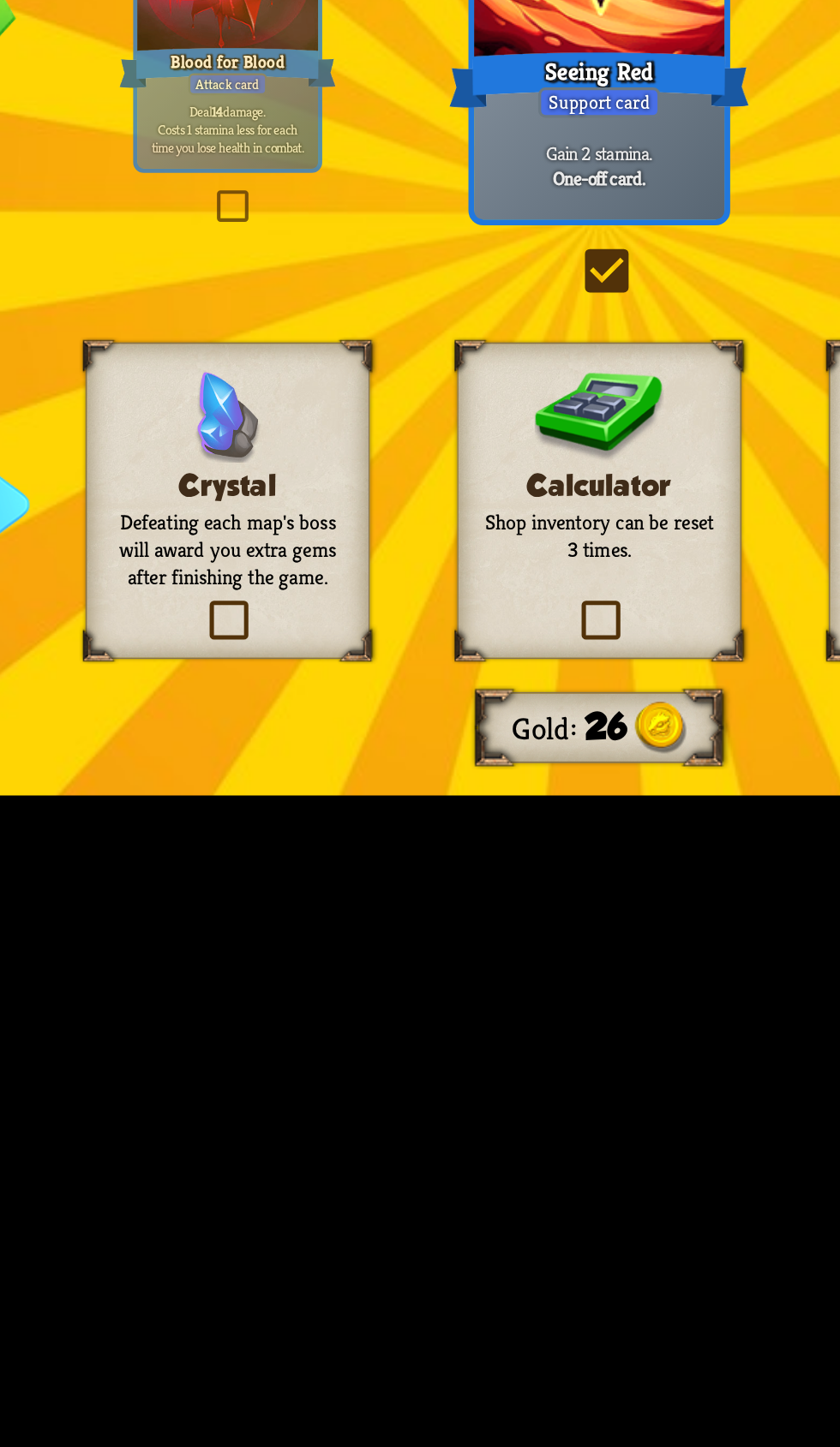
click at [404, 841] on h3 "Calculator" at bounding box center [419, 834] width 93 height 14
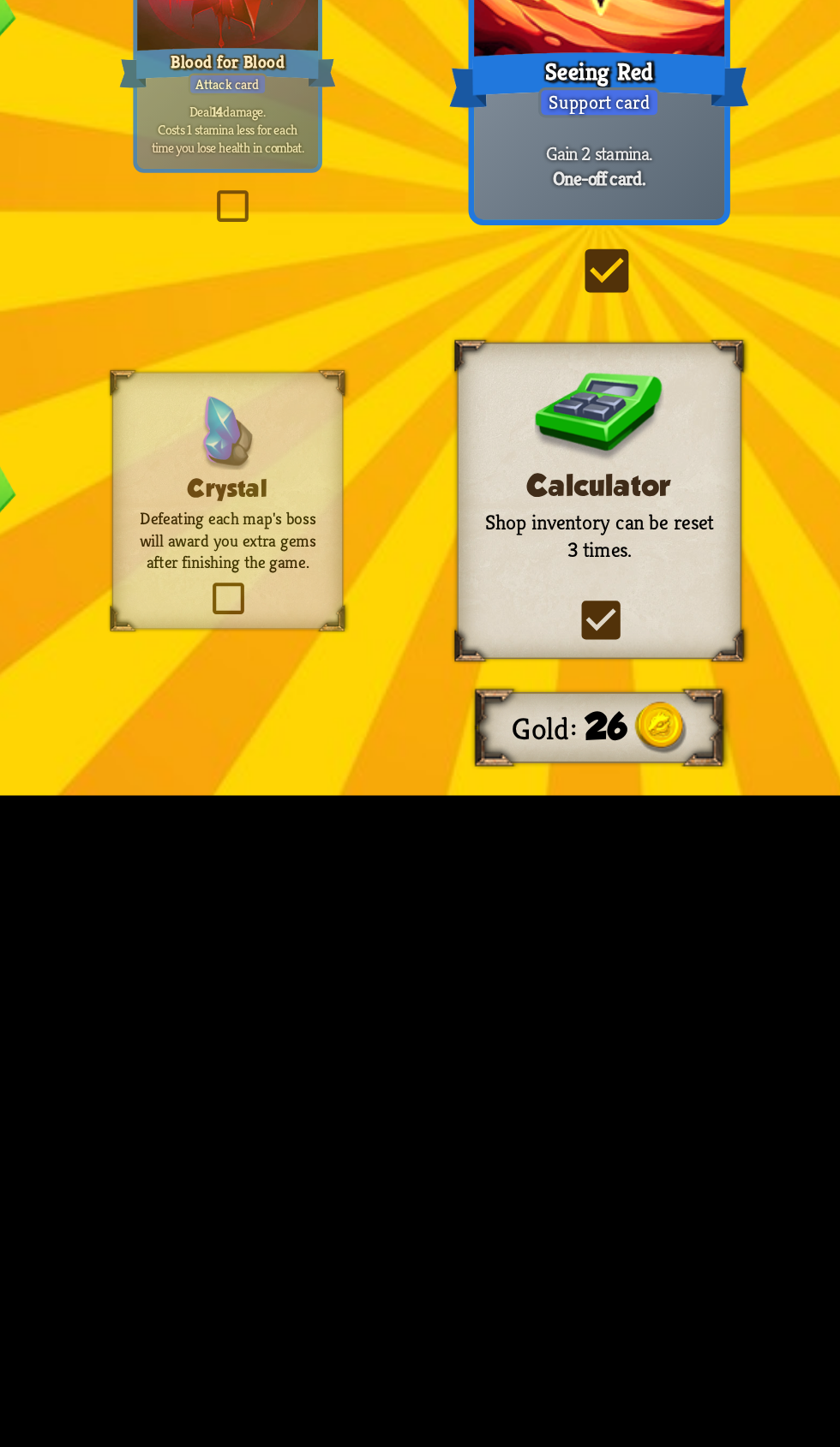
click at [411, 866] on p "Shop inventory can be reset 3 times." at bounding box center [419, 854] width 93 height 22
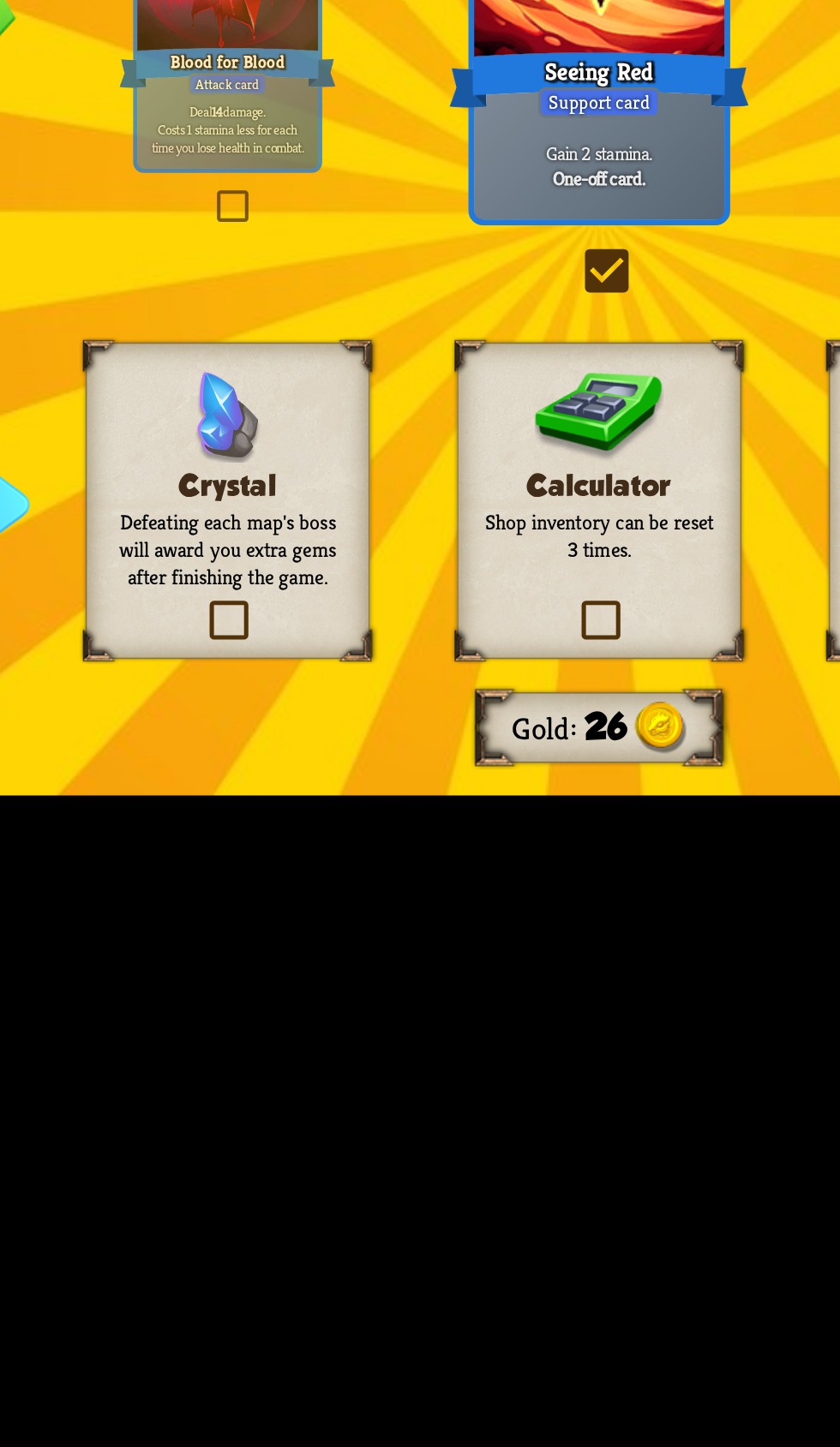
click at [399, 866] on p "Shop inventory can be reset 3 times." at bounding box center [419, 854] width 93 height 22
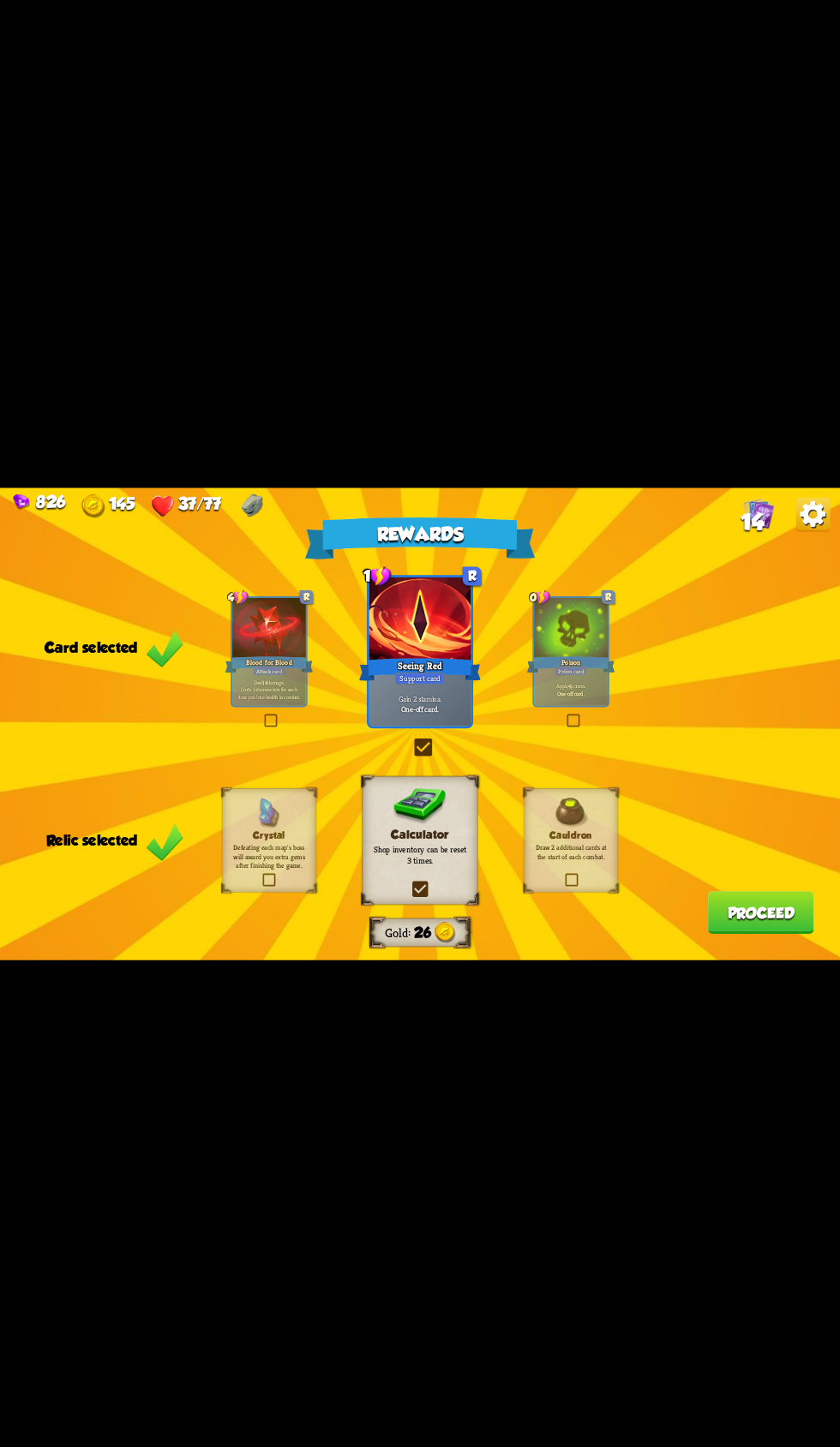
click at [746, 934] on button "Proceed" at bounding box center [760, 912] width 106 height 43
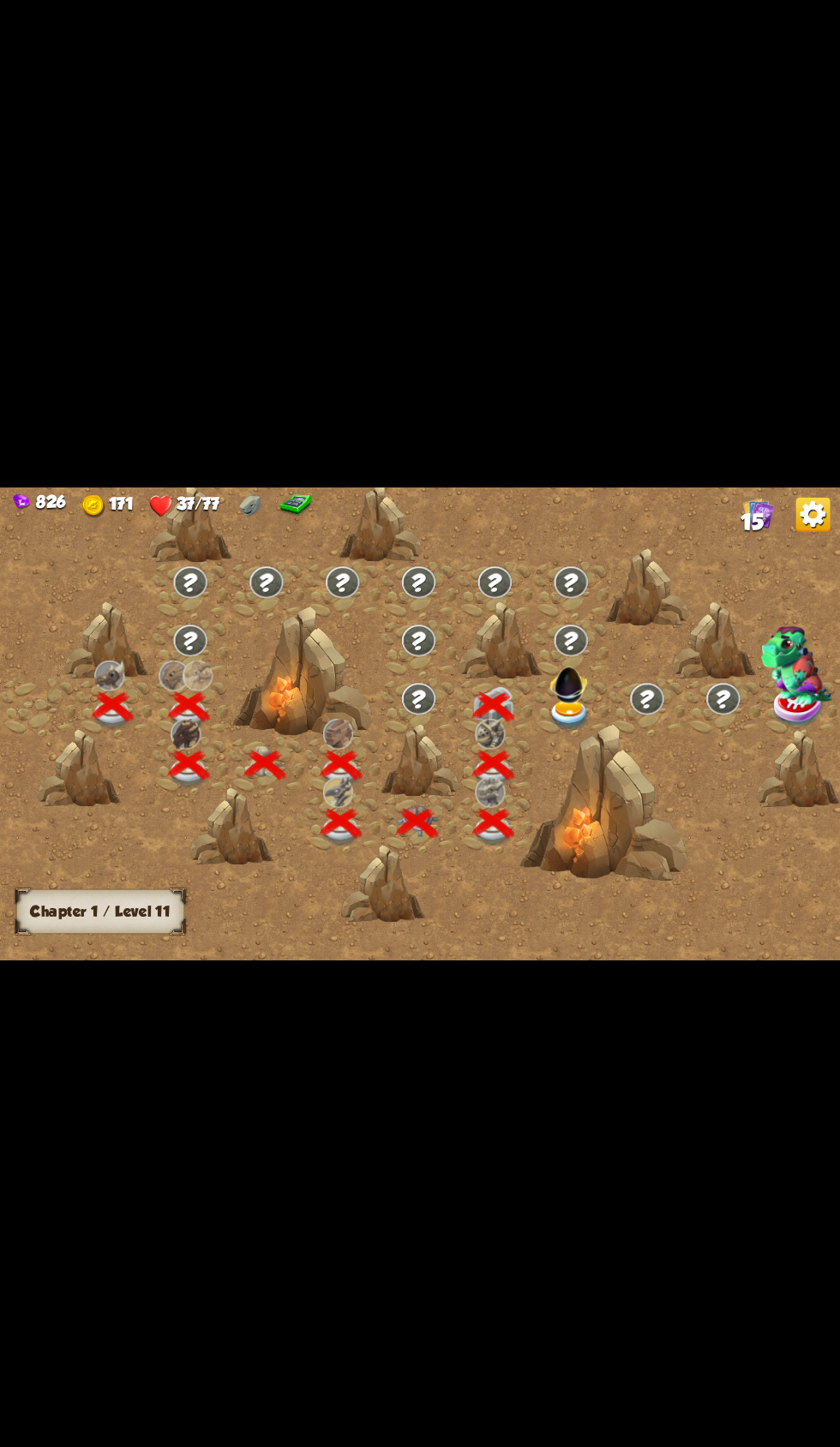
scroll to position [0, 261]
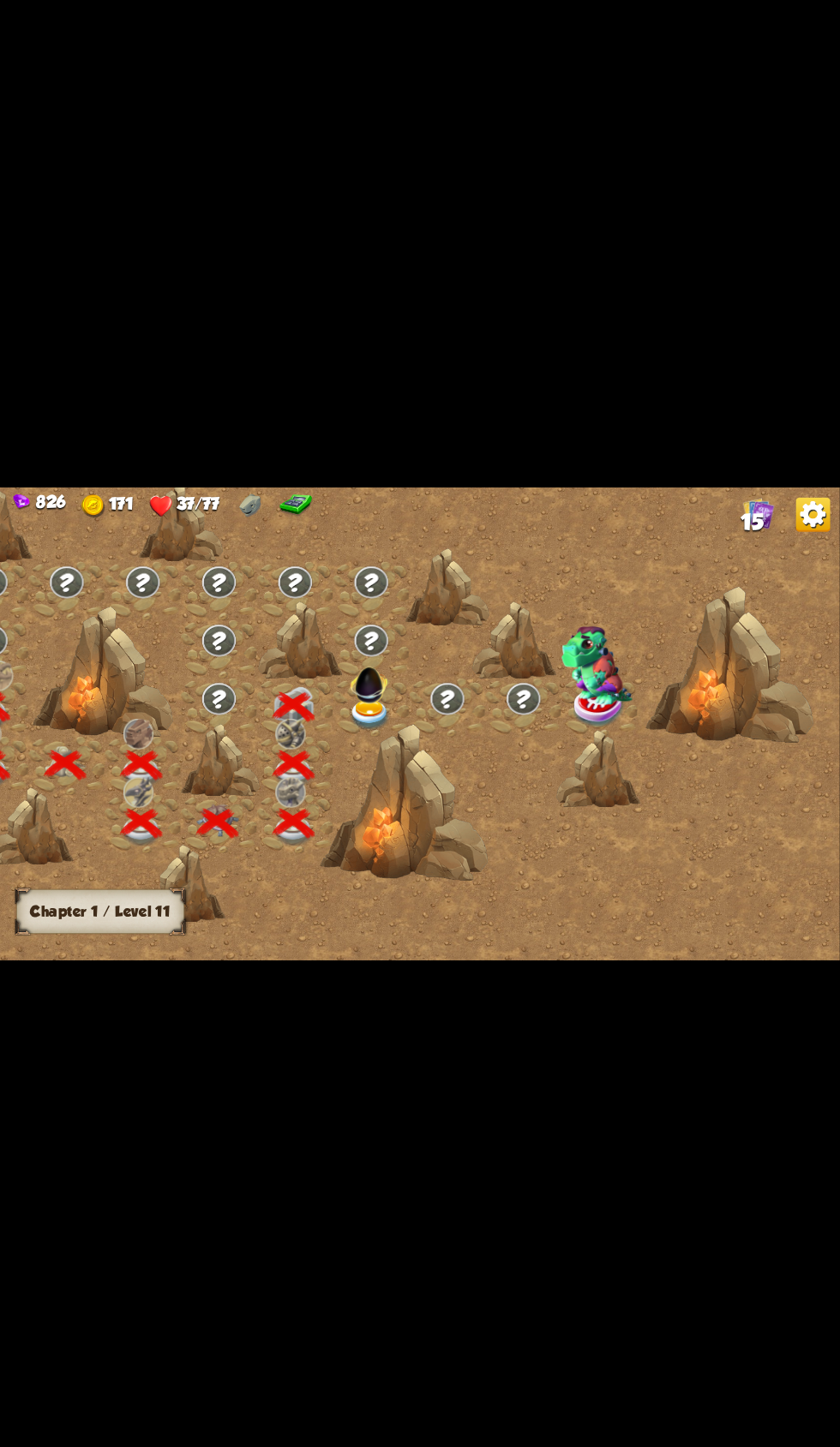
click at [389, 704] on img at bounding box center [369, 682] width 44 height 44
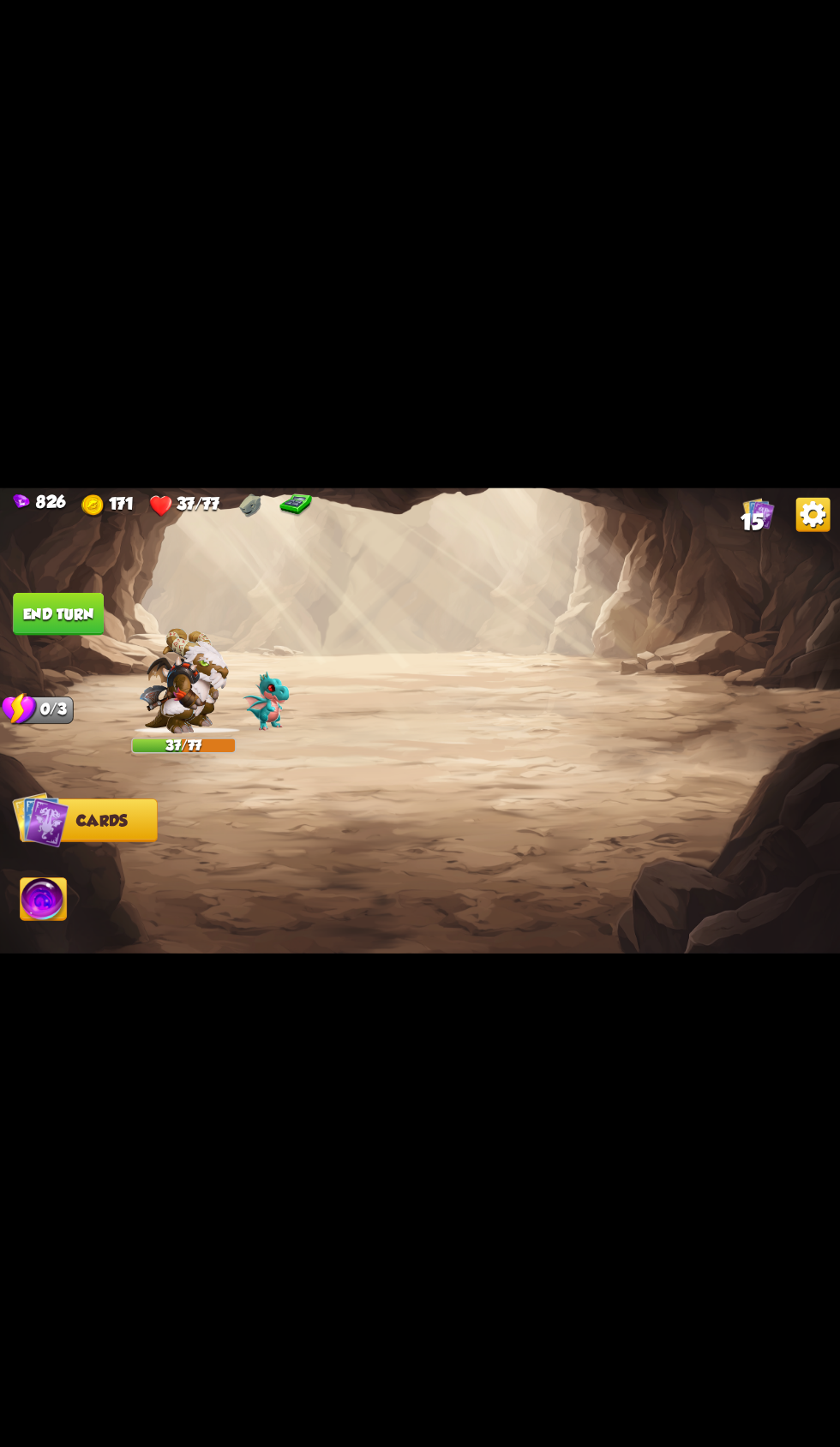
click at [390, 849] on img at bounding box center [420, 724] width 840 height 472
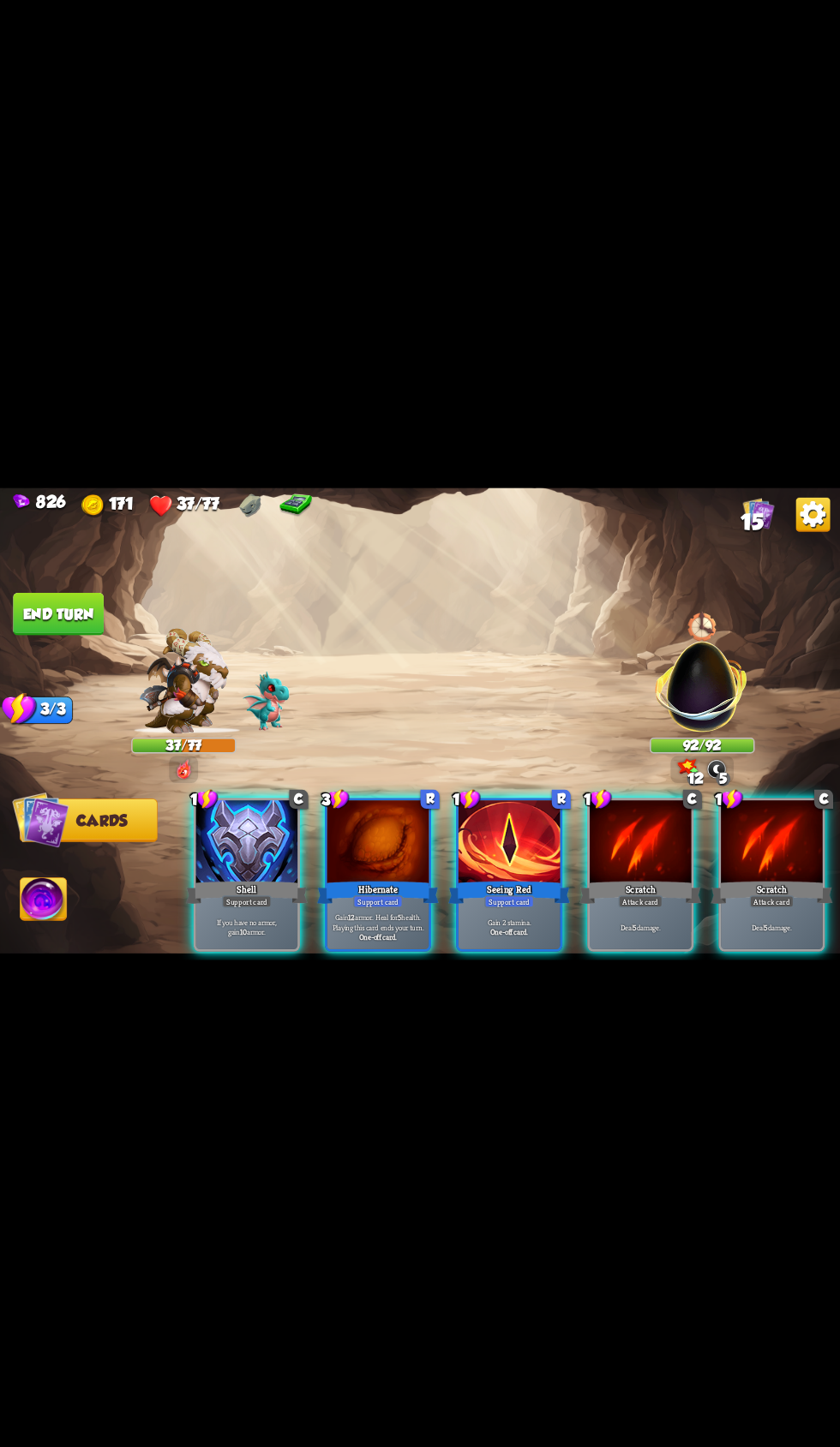
click at [517, 906] on div "Seeing Red" at bounding box center [509, 892] width 122 height 28
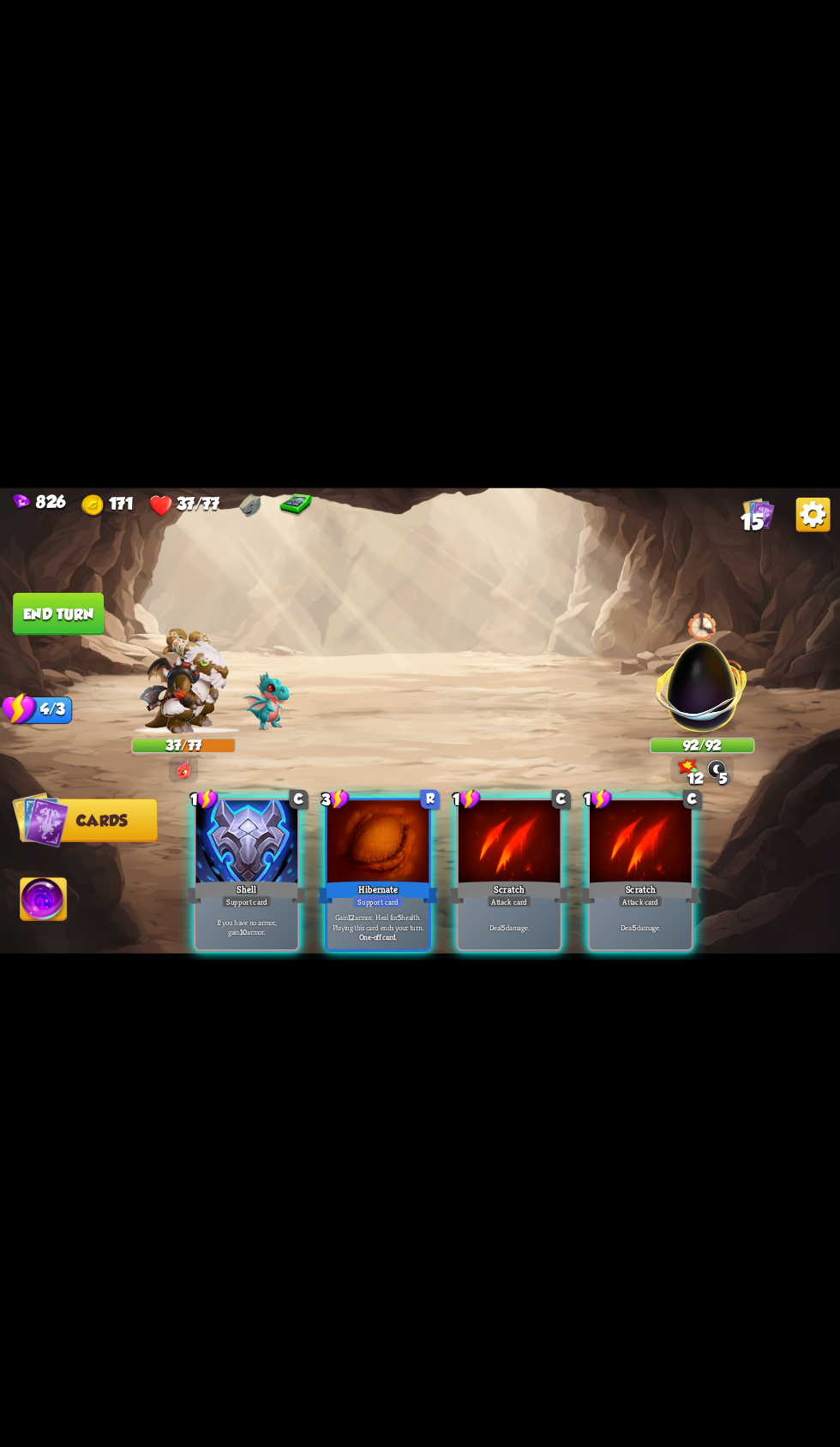
click at [529, 933] on p "Deal 5 damage." at bounding box center [509, 927] width 97 height 10
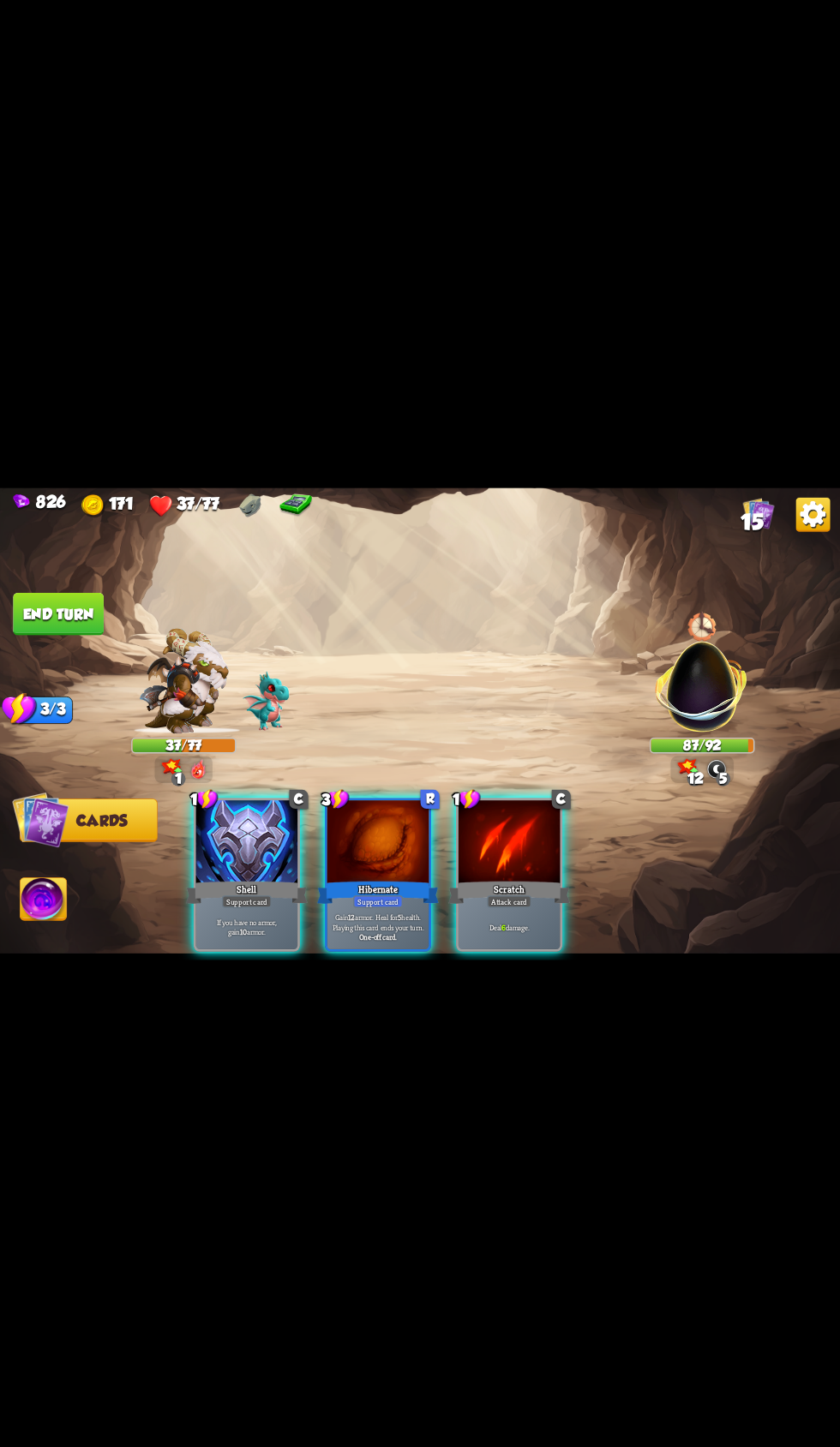
click at [389, 932] on p "Gain 12 armor. Heal for 5 health. Playing this card ends your turn." at bounding box center [378, 921] width 97 height 19
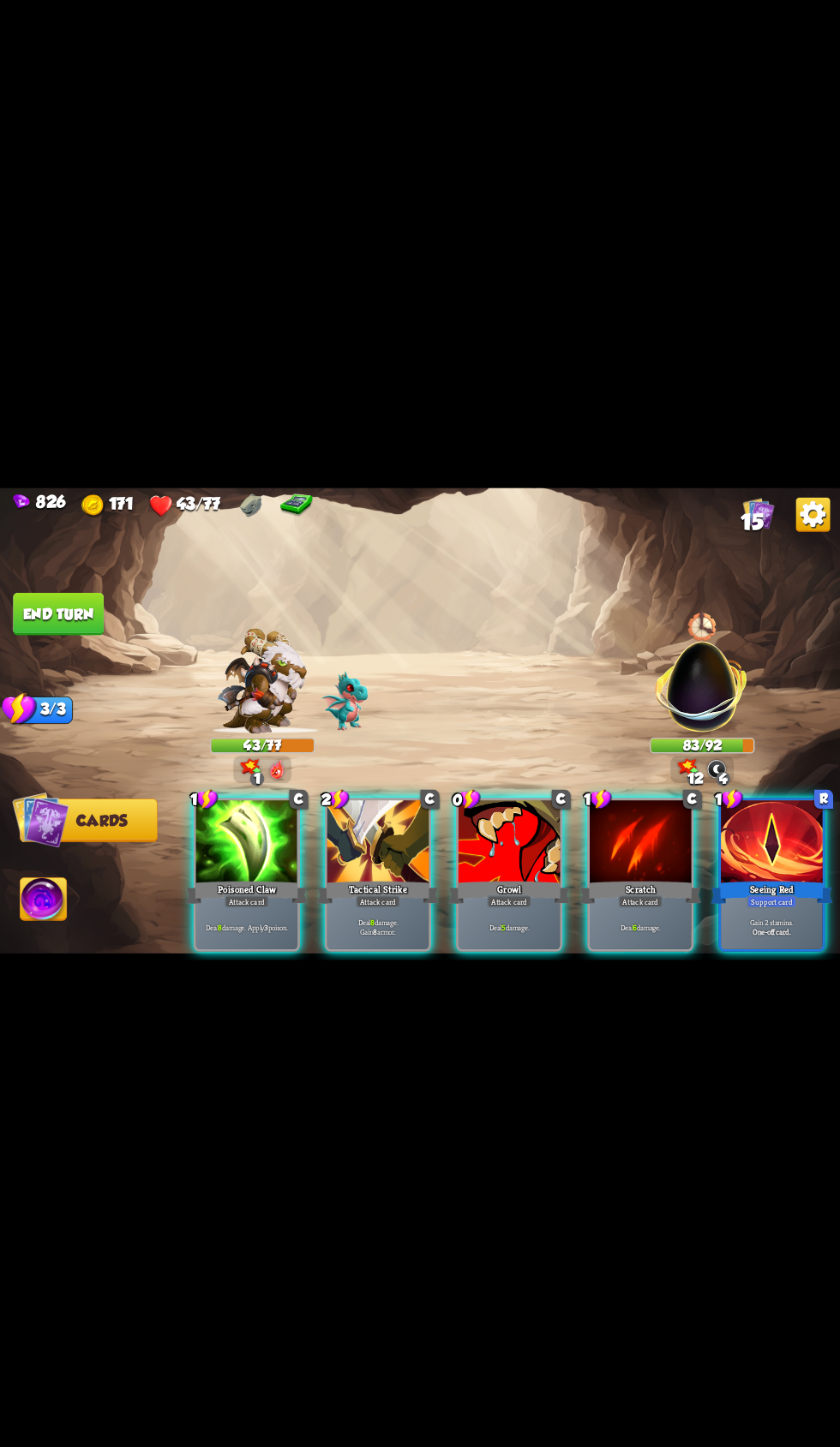
click at [772, 908] on div "Support card" at bounding box center [772, 901] width 50 height 12
click at [343, 949] on div "Deal 8 damage. Gain 8 armor." at bounding box center [378, 927] width 102 height 44
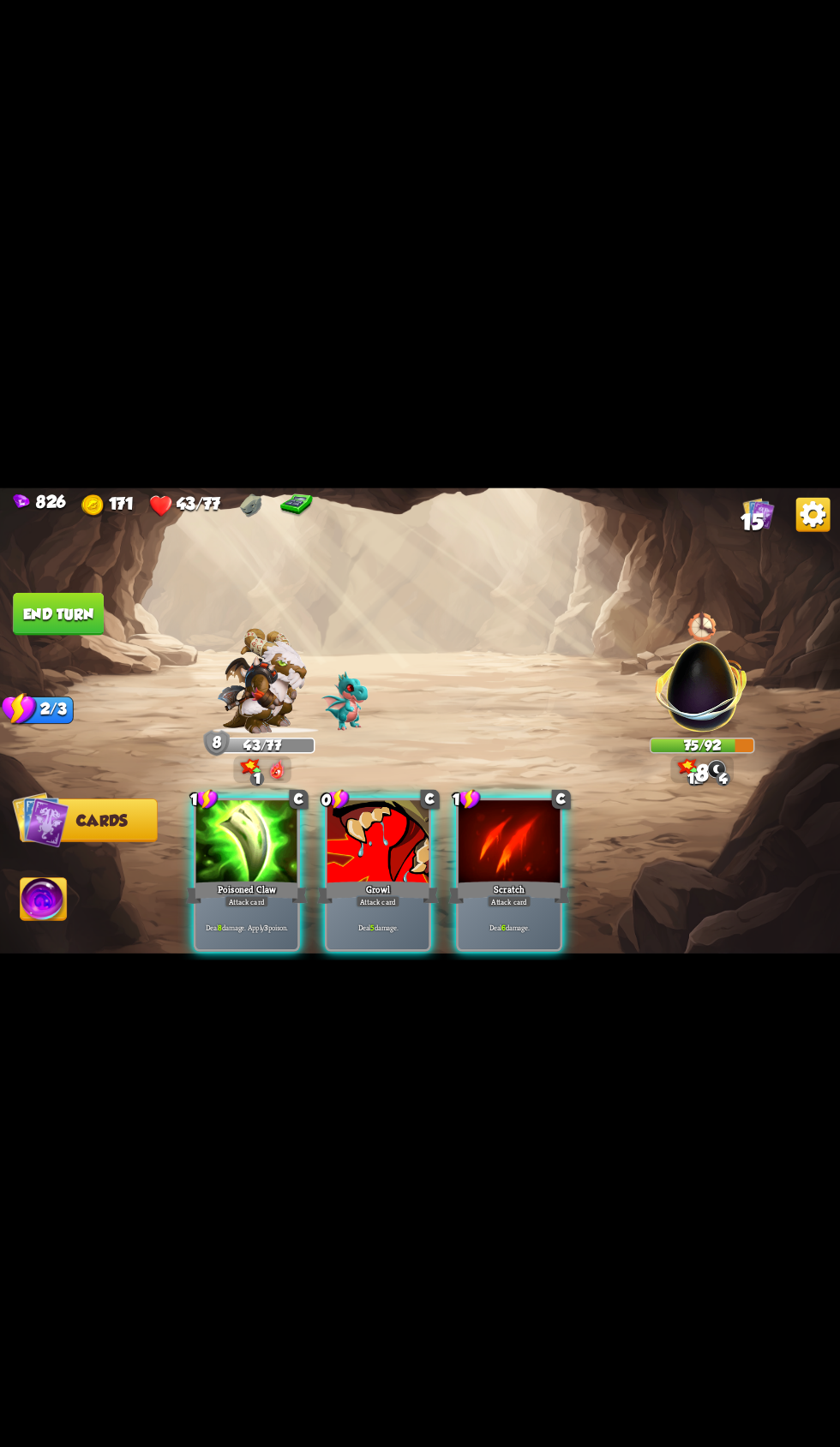
click at [282, 949] on div "Deal 8 damage. Apply 3 poison." at bounding box center [247, 927] width 102 height 44
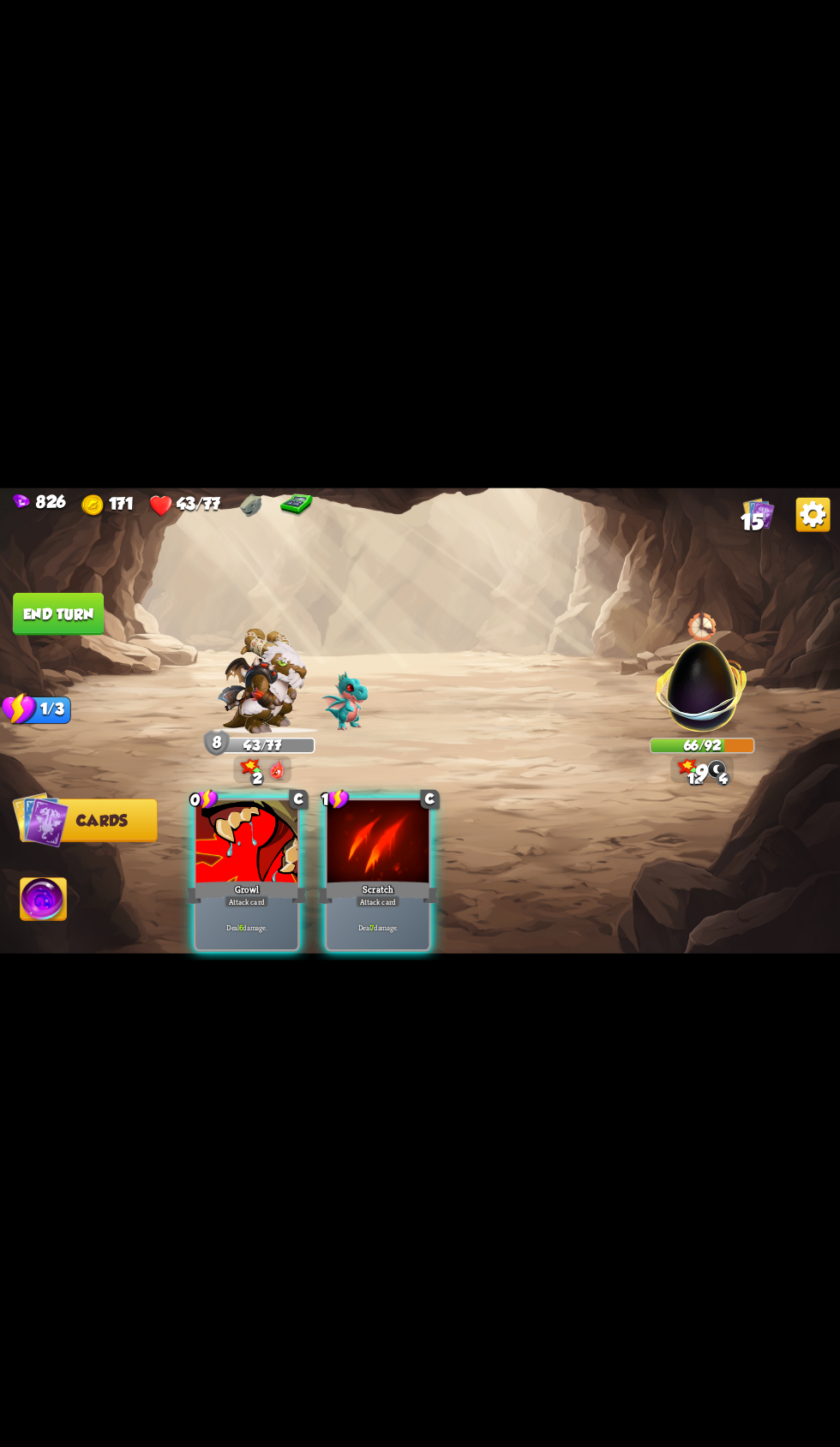
click at [259, 906] on div "Growl" at bounding box center [247, 892] width 122 height 28
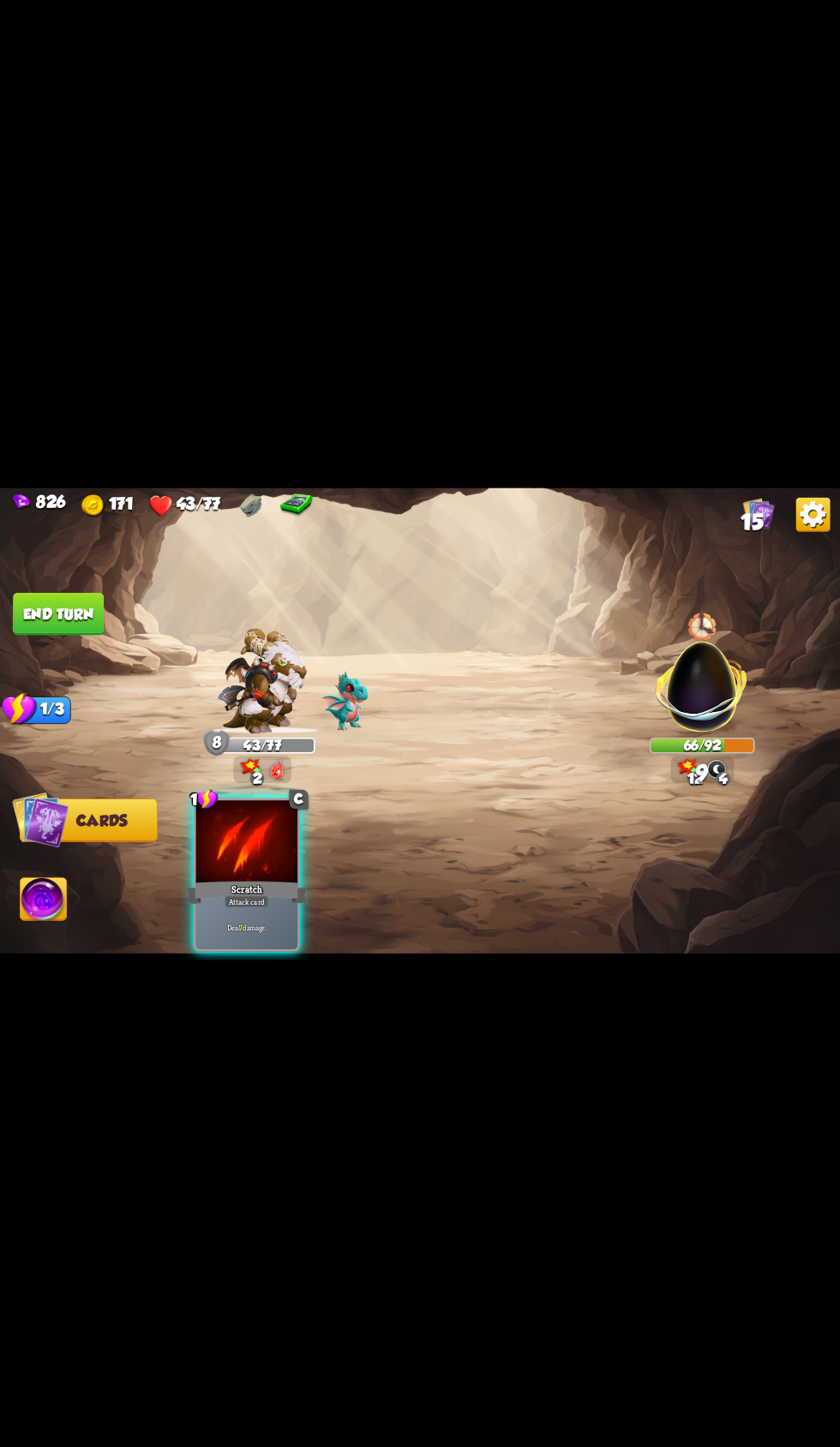
click at [290, 906] on div "Scratch" at bounding box center [247, 892] width 122 height 28
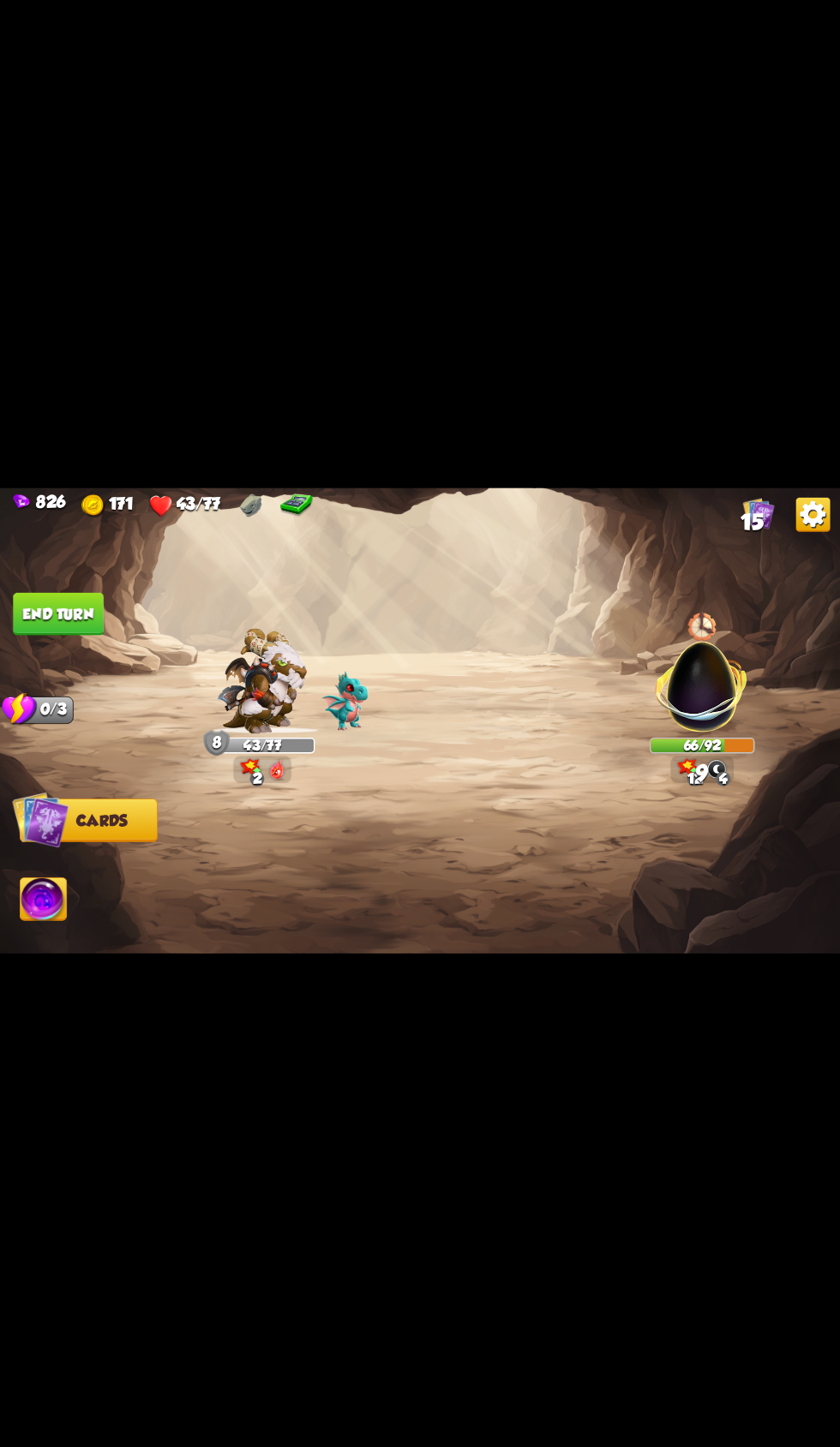
click at [304, 959] on div at bounding box center [504, 854] width 672 height 210
click at [310, 959] on div at bounding box center [504, 854] width 672 height 210
click at [89, 635] on button "End turn" at bounding box center [58, 613] width 91 height 43
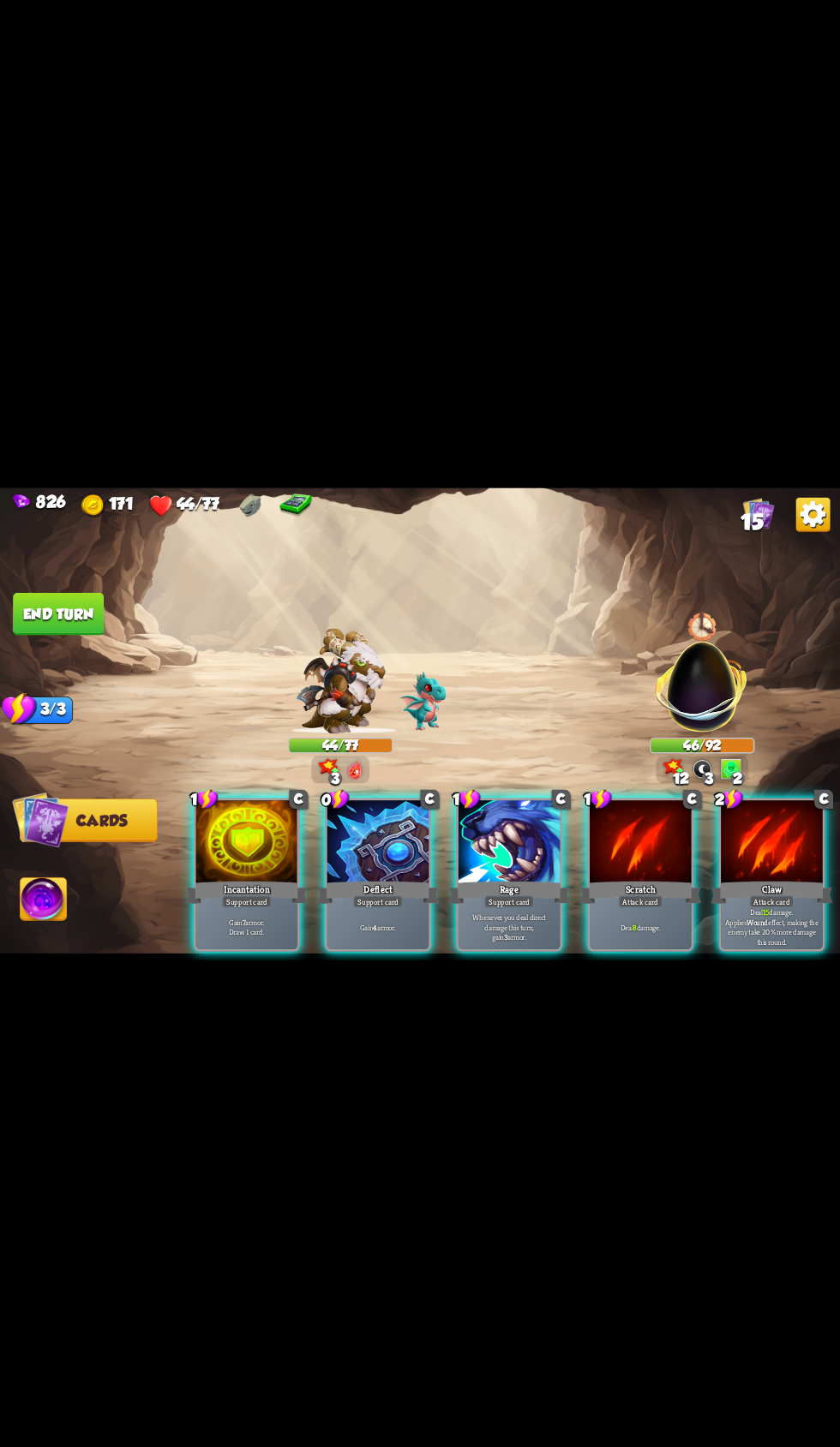
click at [765, 947] on p "Deal 15 damage. Applies Wound effect, making the enemy take 20% more damage thi…" at bounding box center [772, 927] width 97 height 41
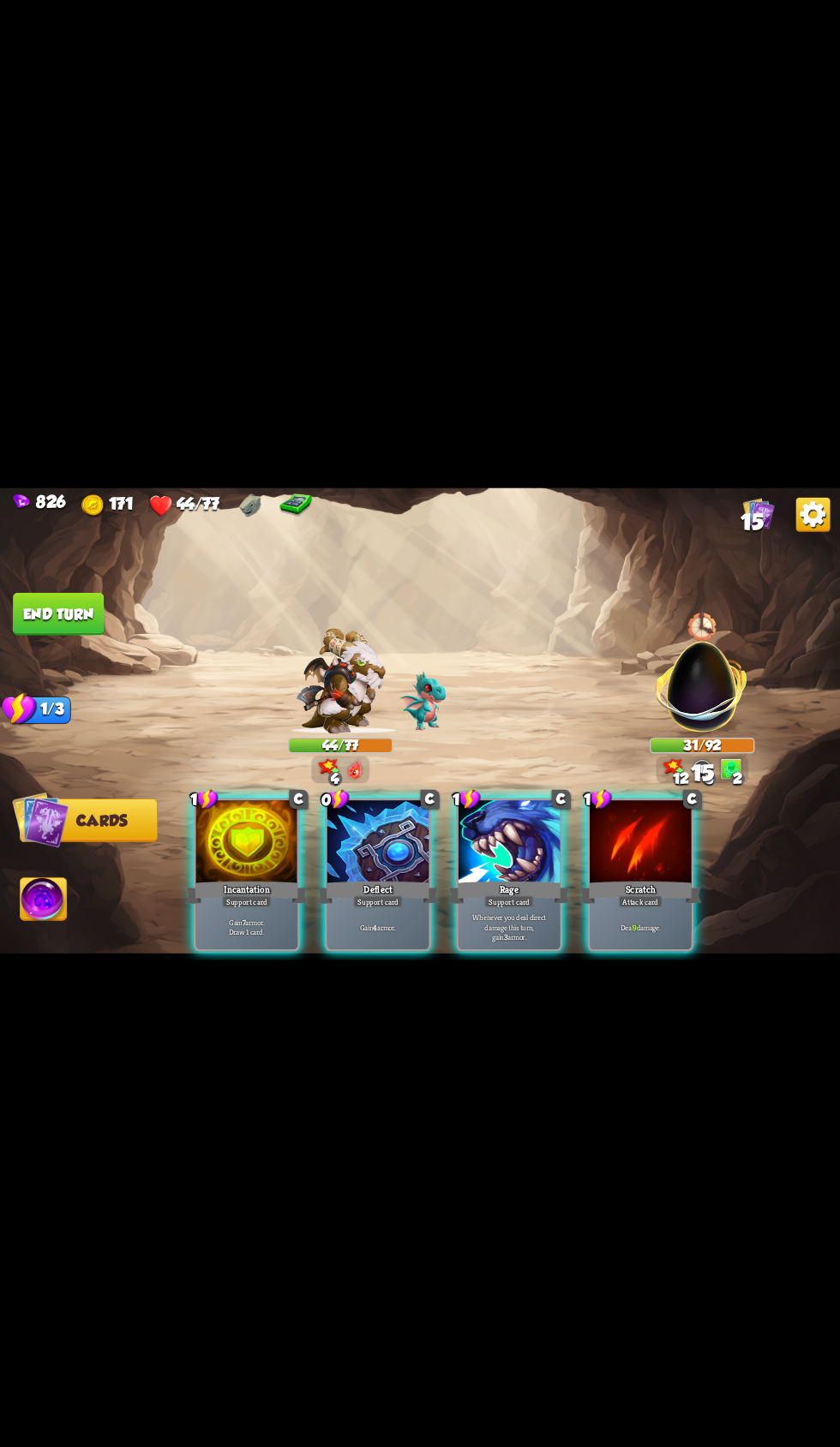
click at [614, 906] on div "Scratch" at bounding box center [640, 892] width 122 height 28
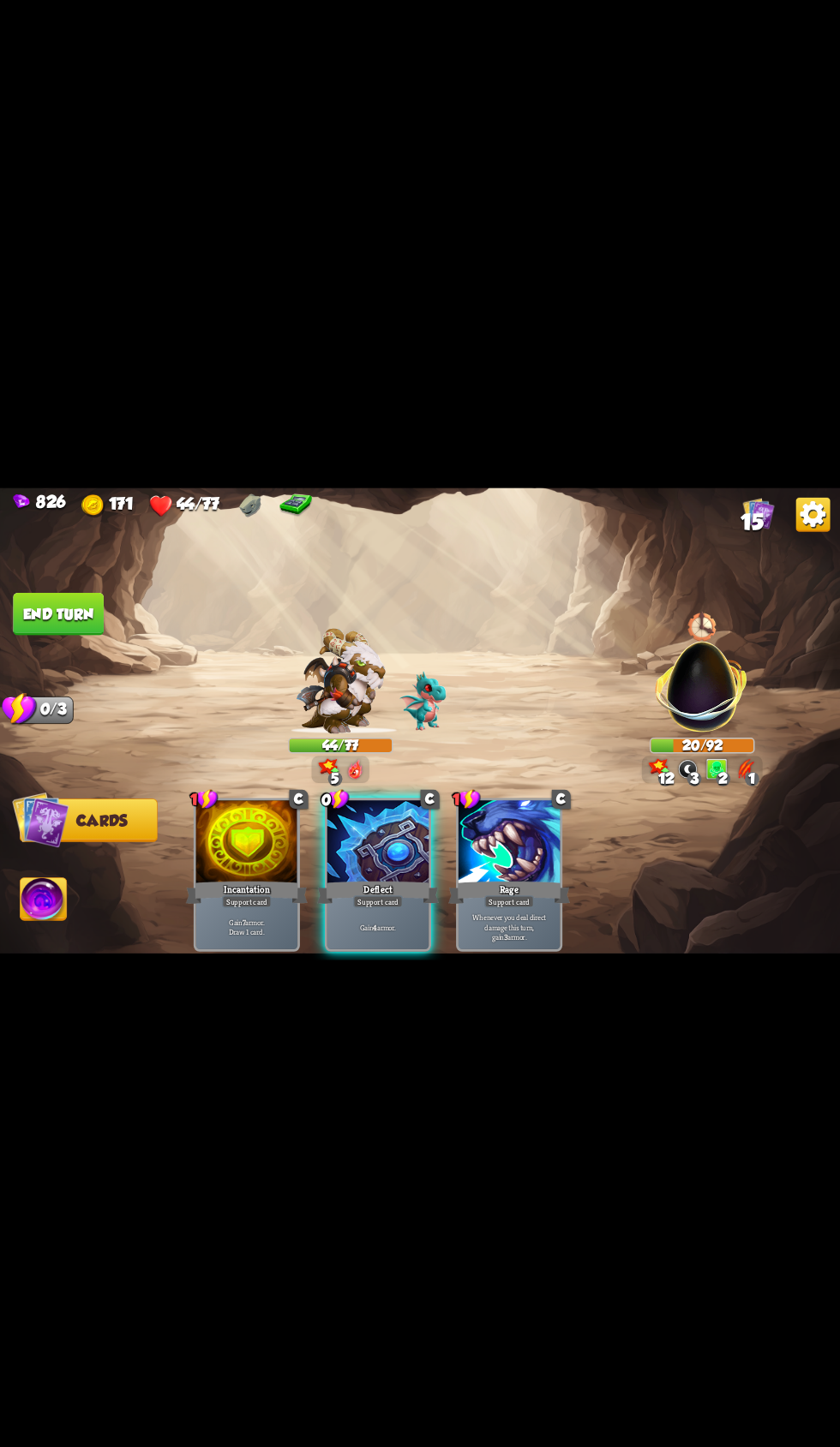
click at [399, 949] on div "Gain 4 armor." at bounding box center [378, 927] width 102 height 44
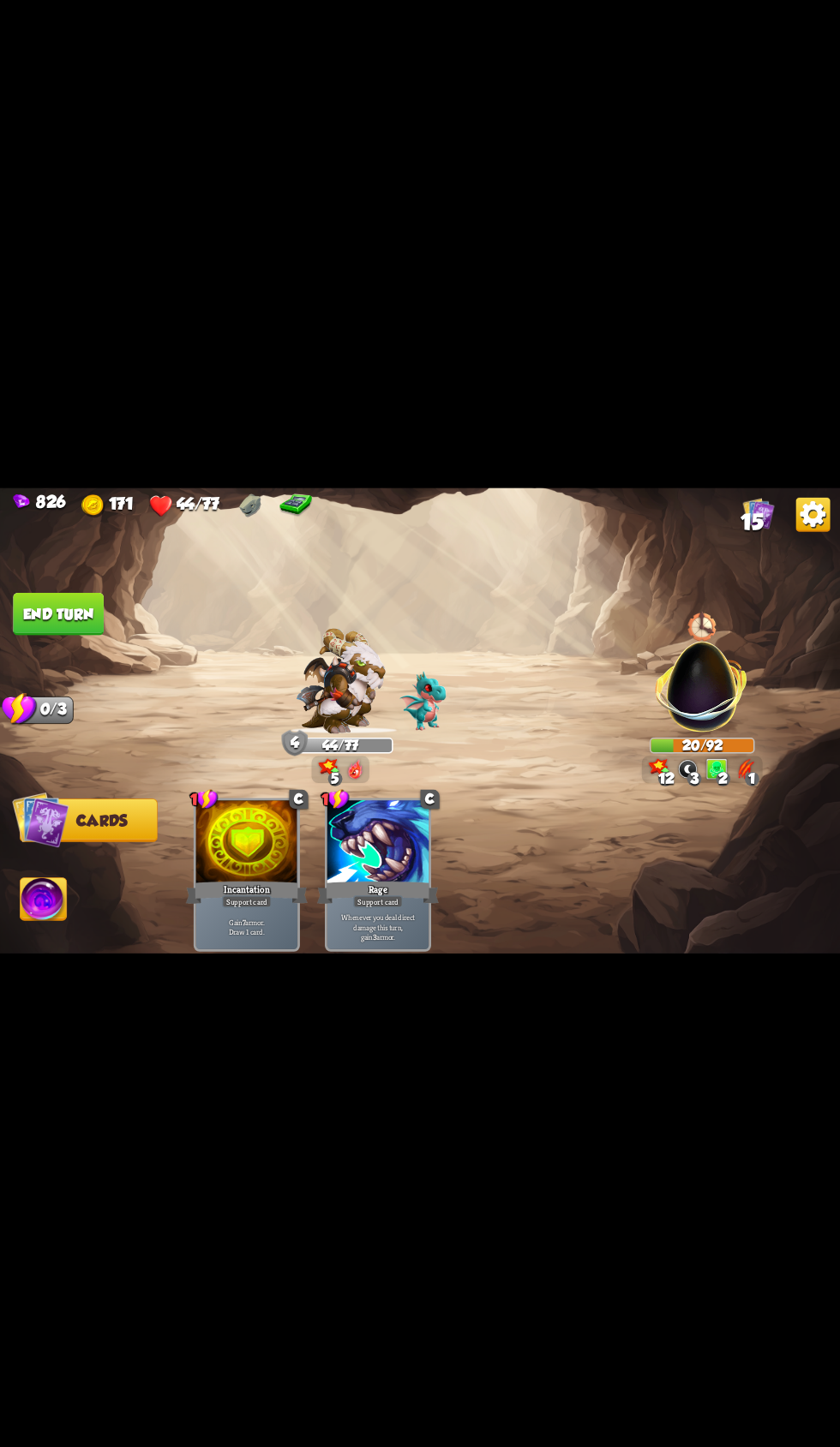
click at [79, 635] on button "End turn" at bounding box center [58, 613] width 91 height 43
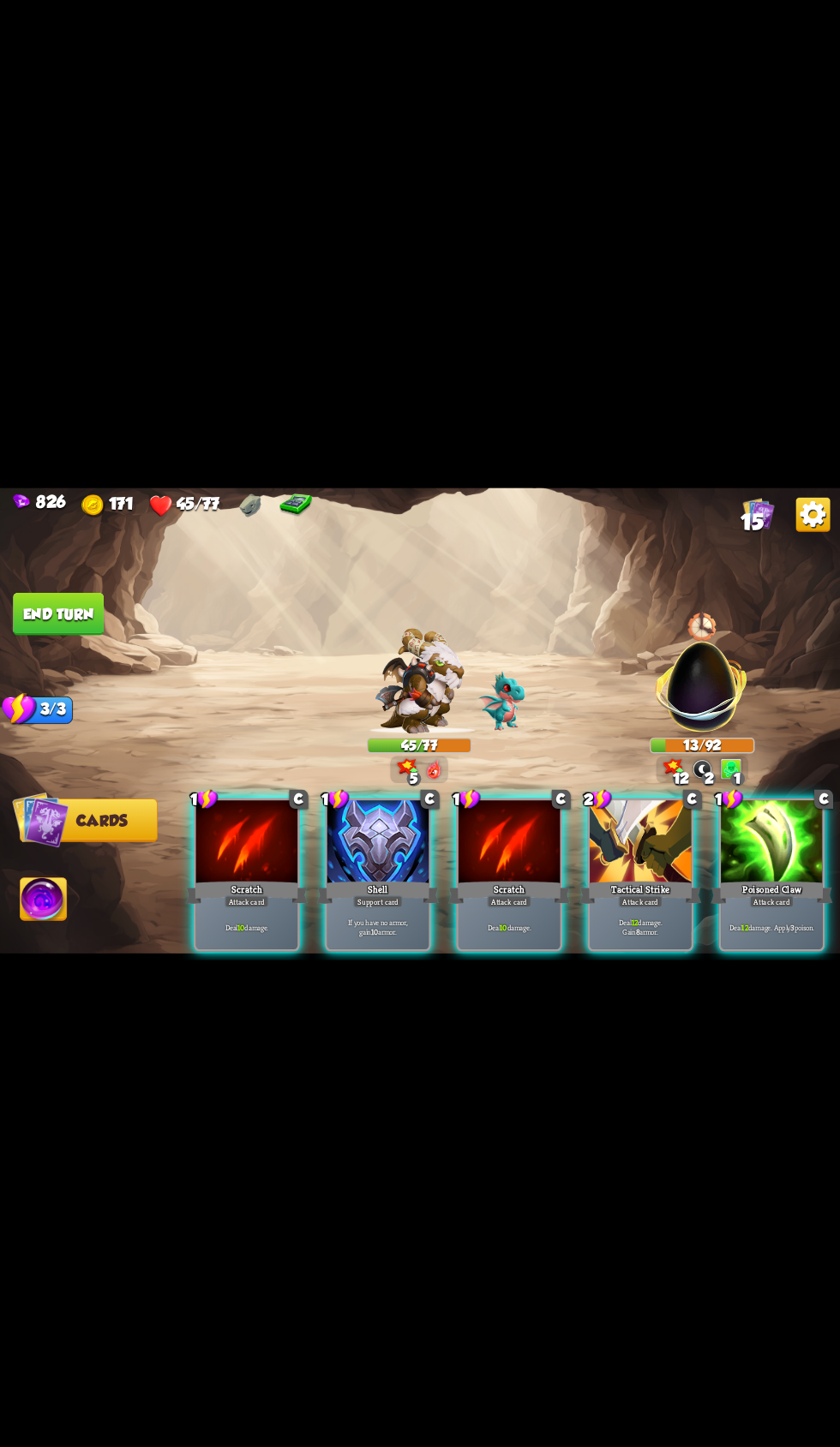
click at [240, 933] on b "10" at bounding box center [241, 927] width 6 height 10
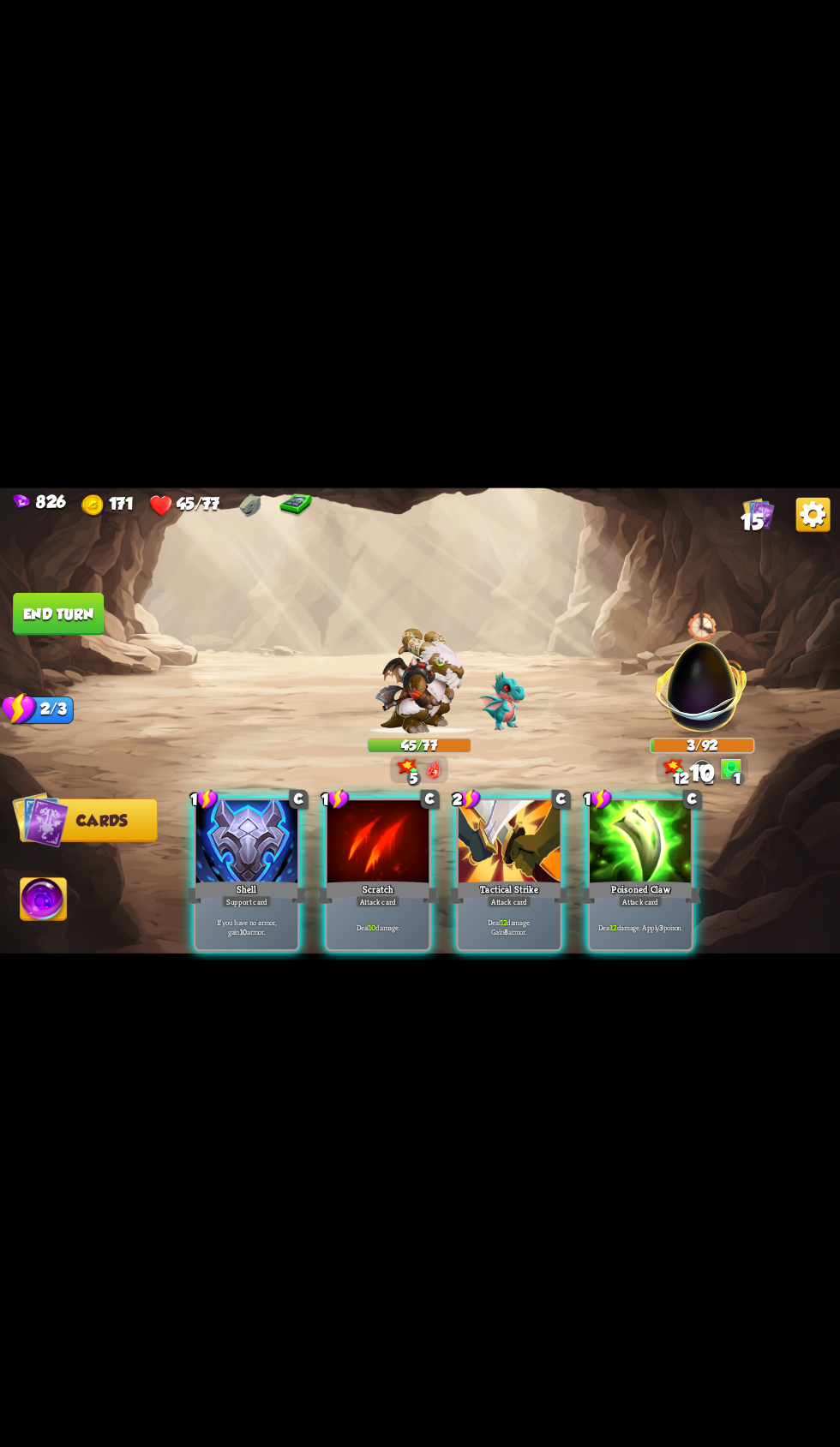
click at [59, 924] on img at bounding box center [43, 901] width 46 height 47
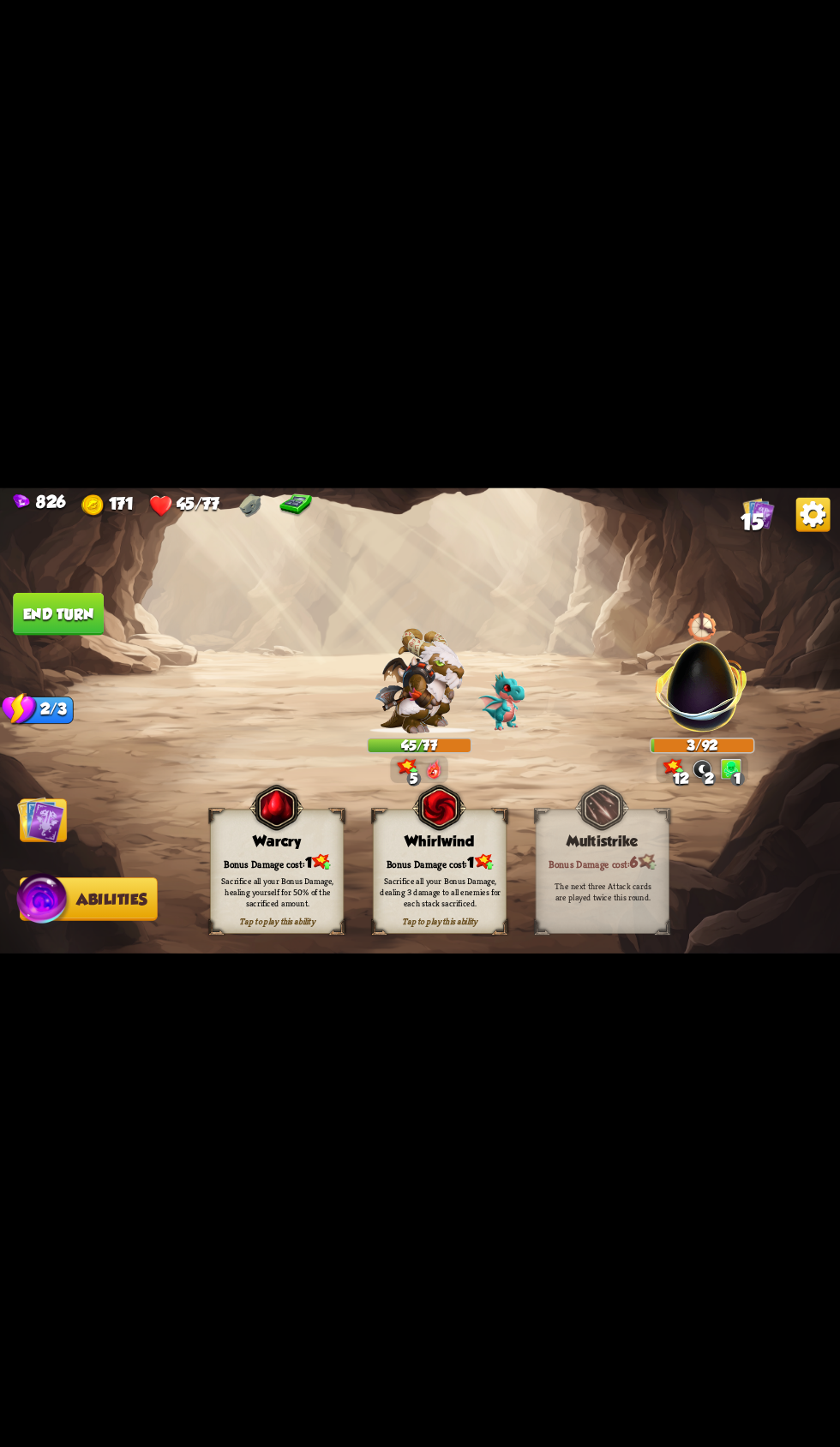
click at [266, 872] on div "Bonus Damage cost: 1" at bounding box center [278, 862] width 133 height 19
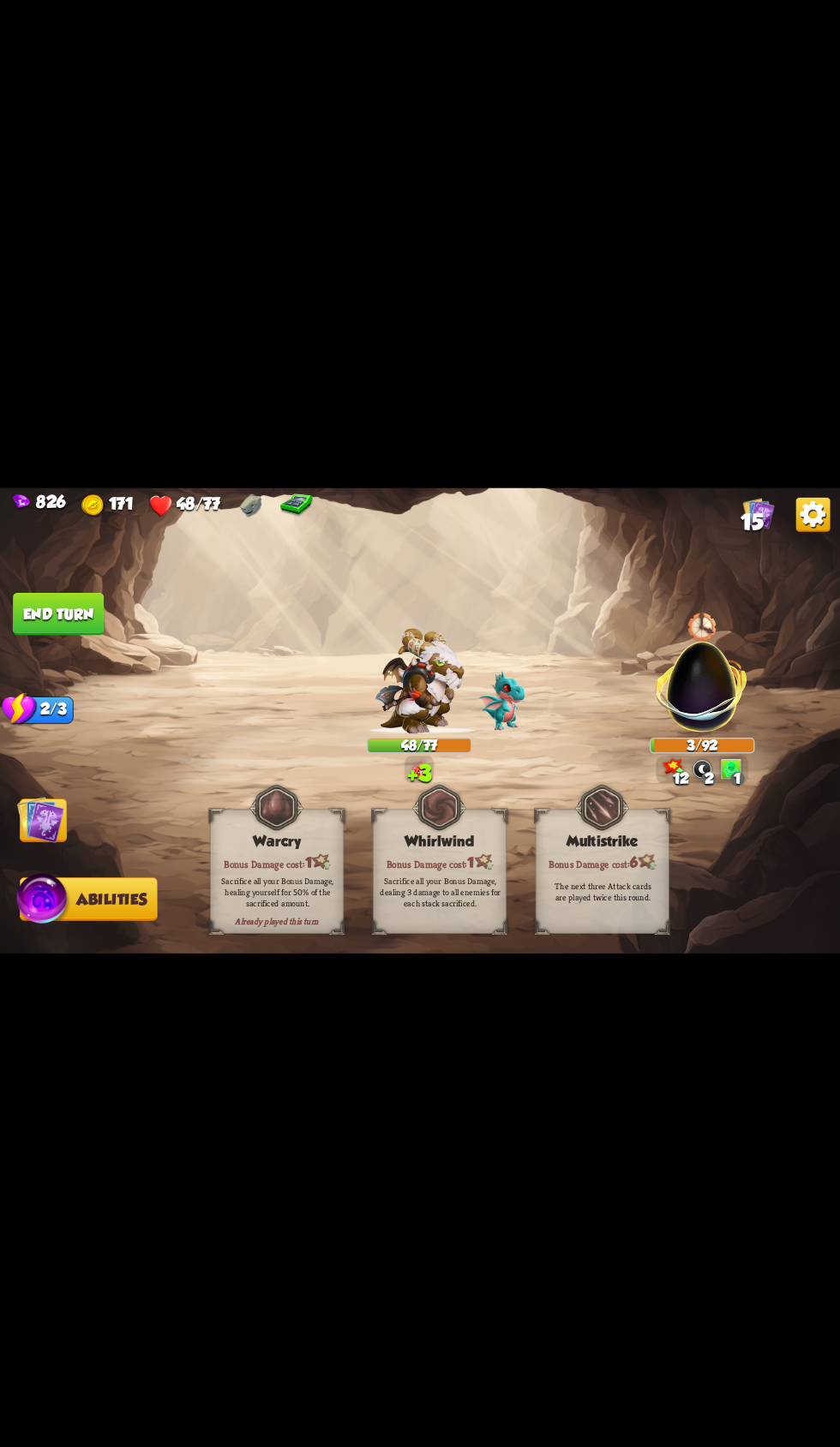
click at [60, 635] on button "End turn" at bounding box center [58, 613] width 91 height 43
click at [55, 843] on img at bounding box center [41, 820] width 47 height 47
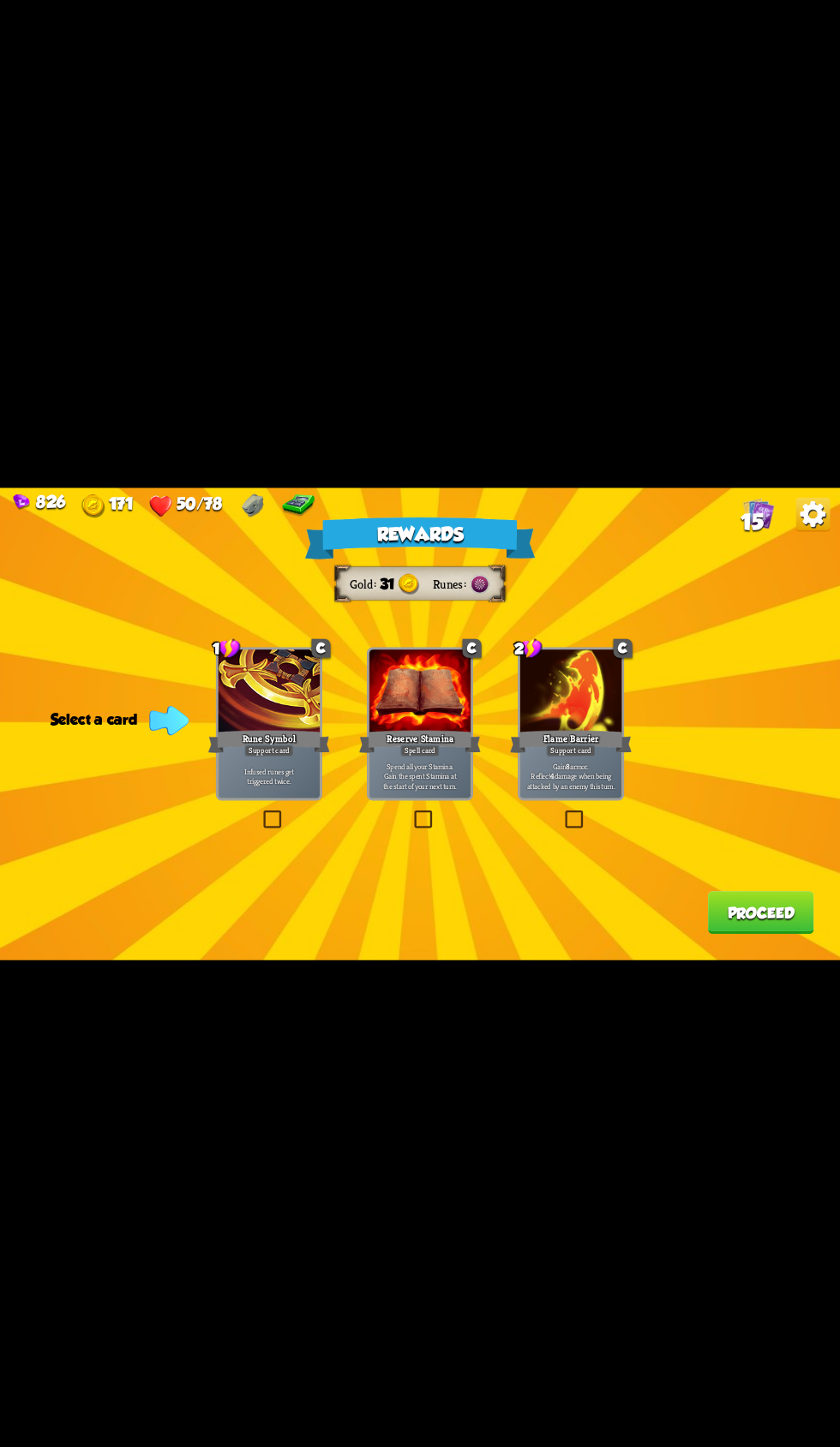
click at [595, 755] on div "Flame Barrier" at bounding box center [571, 741] width 122 height 28
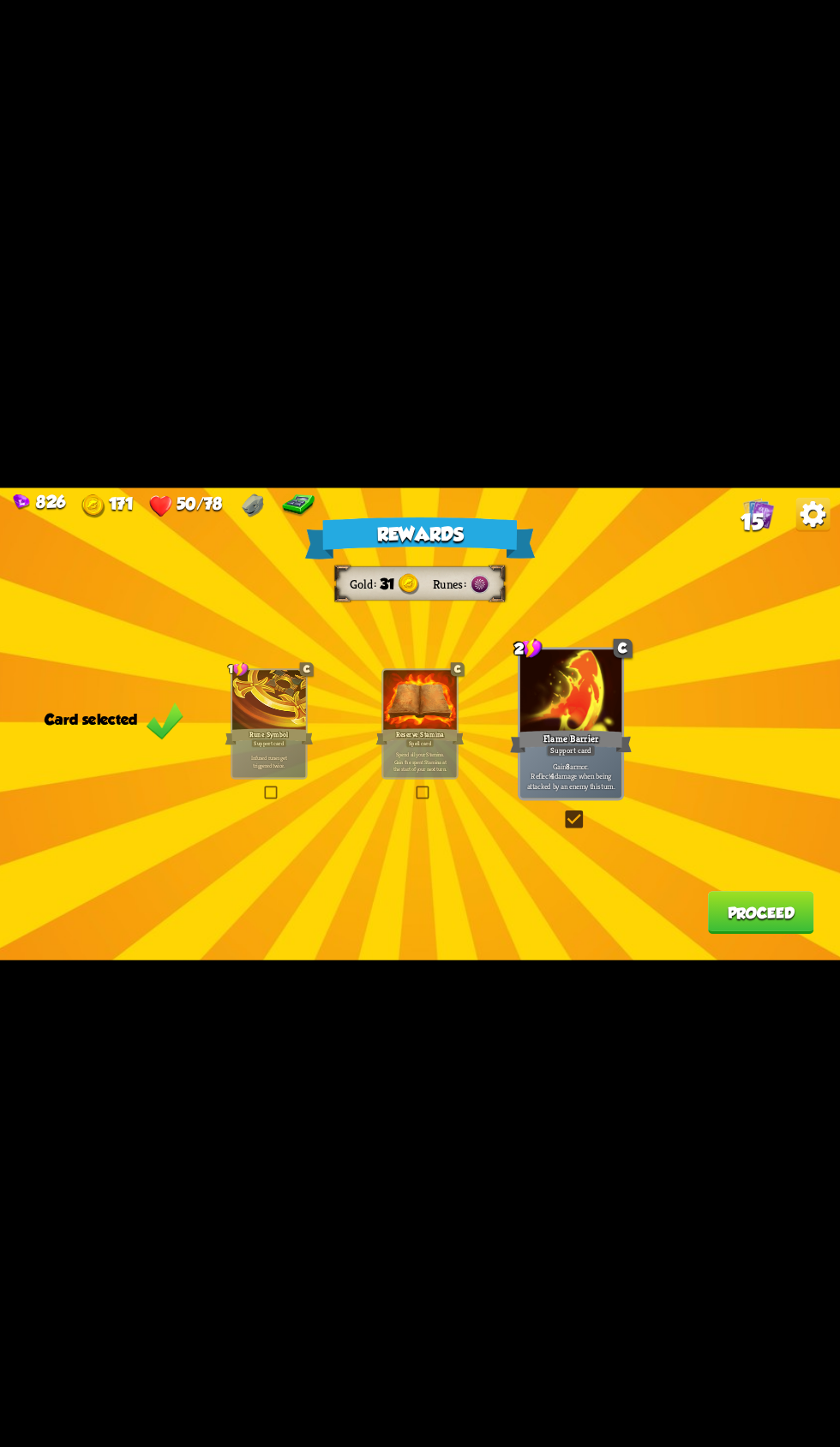
click at [747, 934] on button "Proceed" at bounding box center [760, 912] width 106 height 43
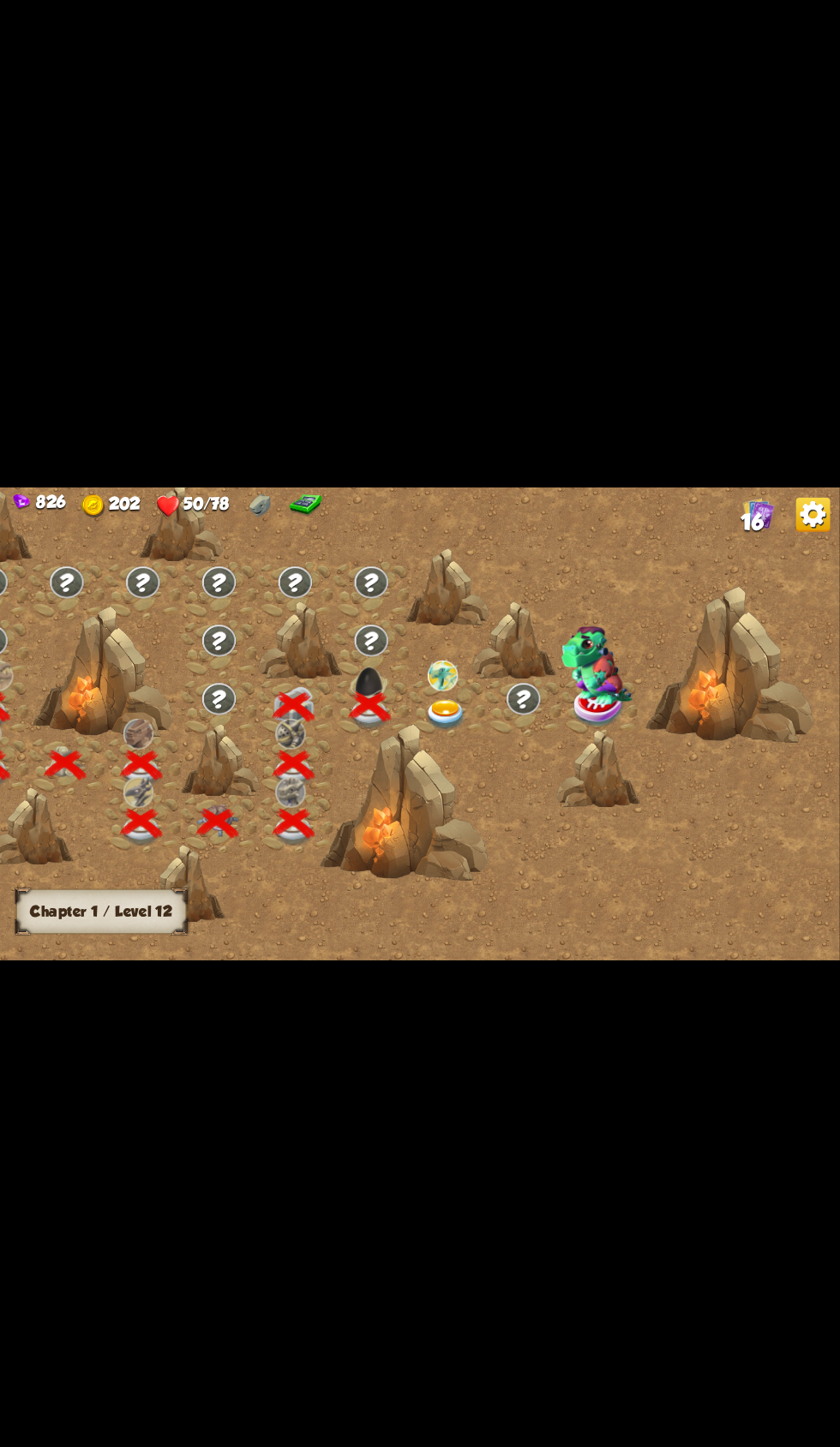
click at [448, 731] on img at bounding box center [445, 715] width 42 height 31
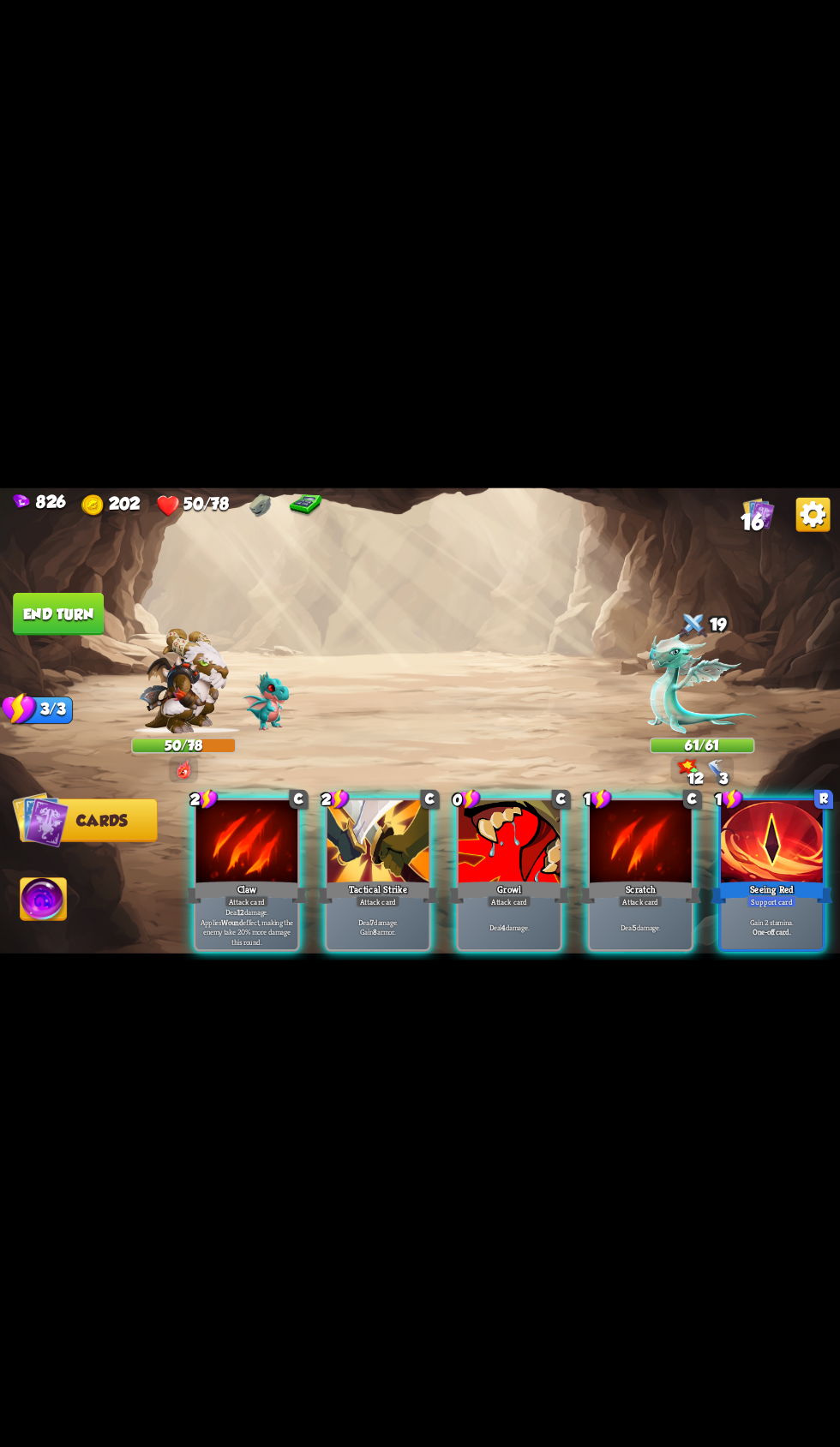
click at [779, 886] on div at bounding box center [772, 843] width 102 height 86
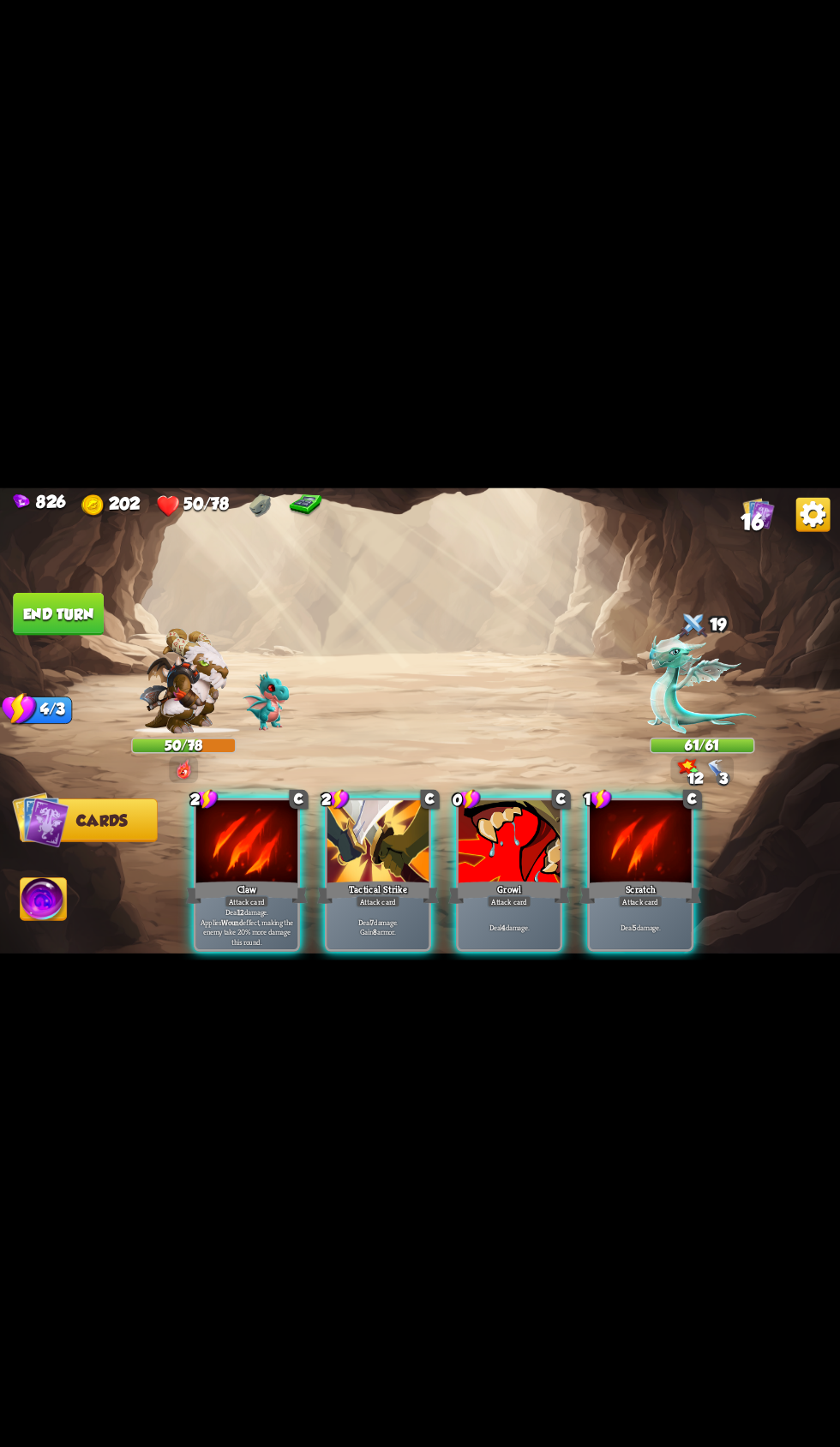
click at [250, 947] on p "Deal 12 damage. Applies Wound effect, making the enemy take 20% more damage thi…" at bounding box center [247, 927] width 97 height 41
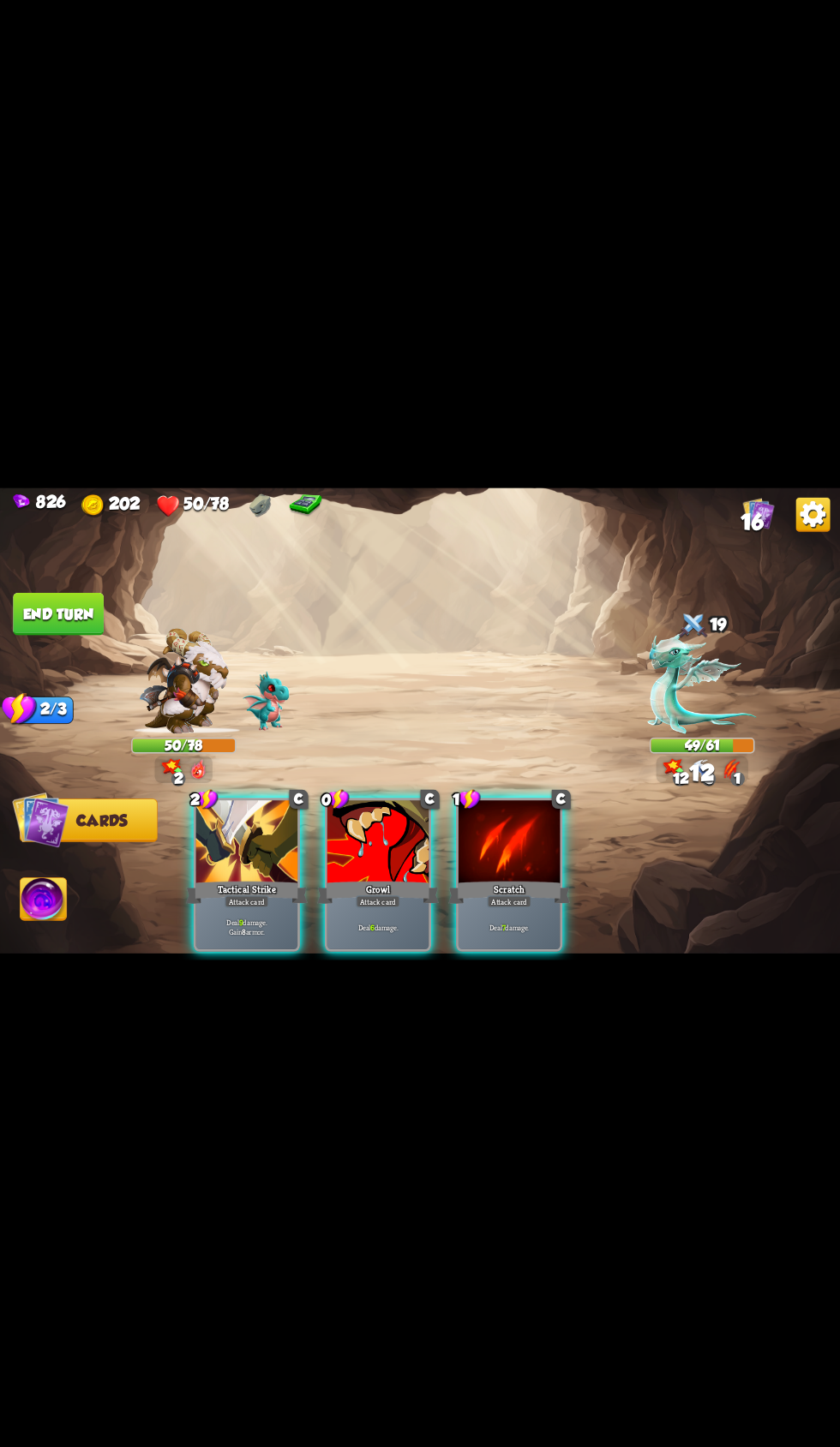
click at [236, 936] on p "Deal 9 damage. Gain 8 armor." at bounding box center [247, 926] width 97 height 19
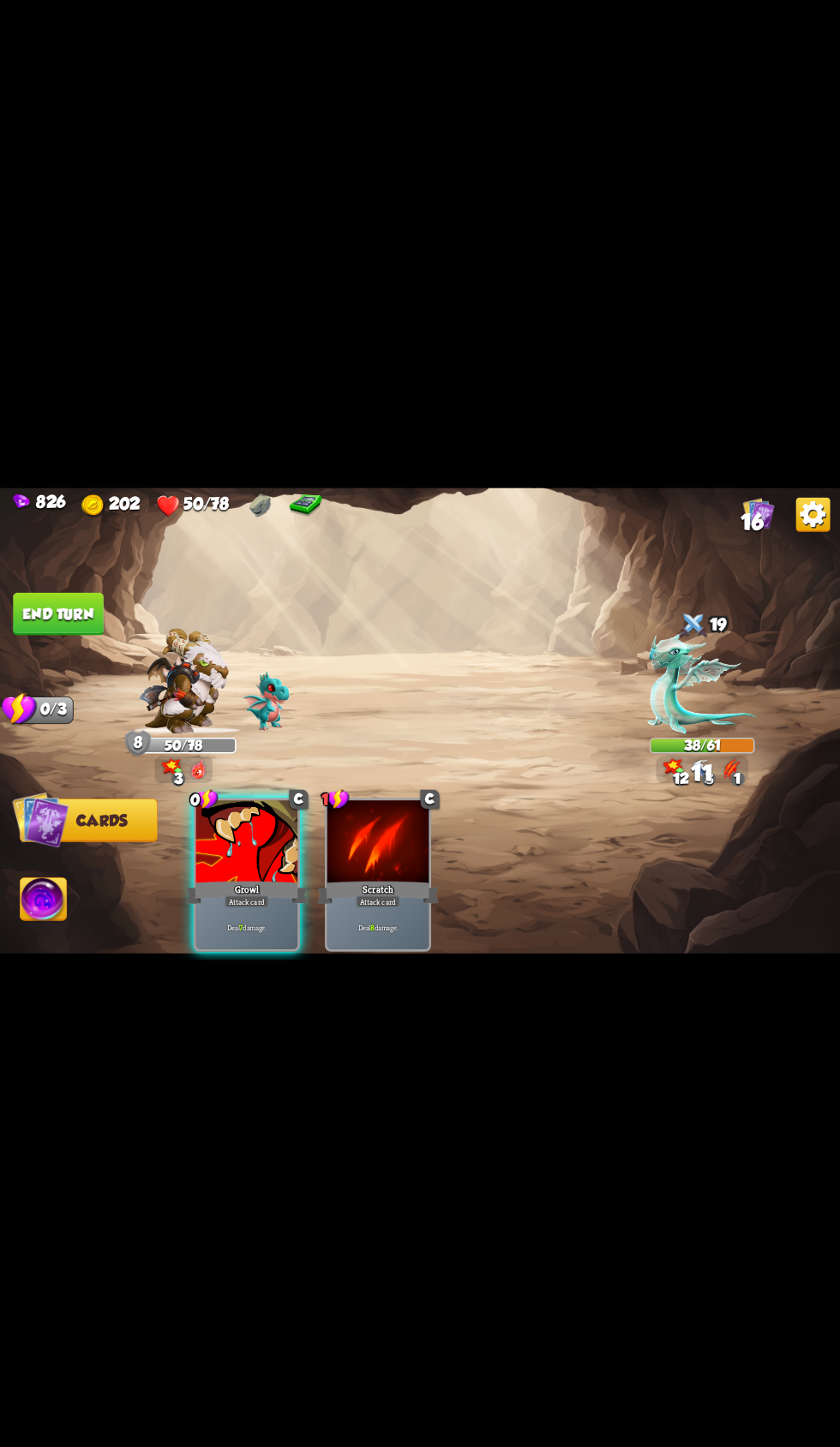
click at [263, 906] on div "Growl" at bounding box center [247, 892] width 122 height 28
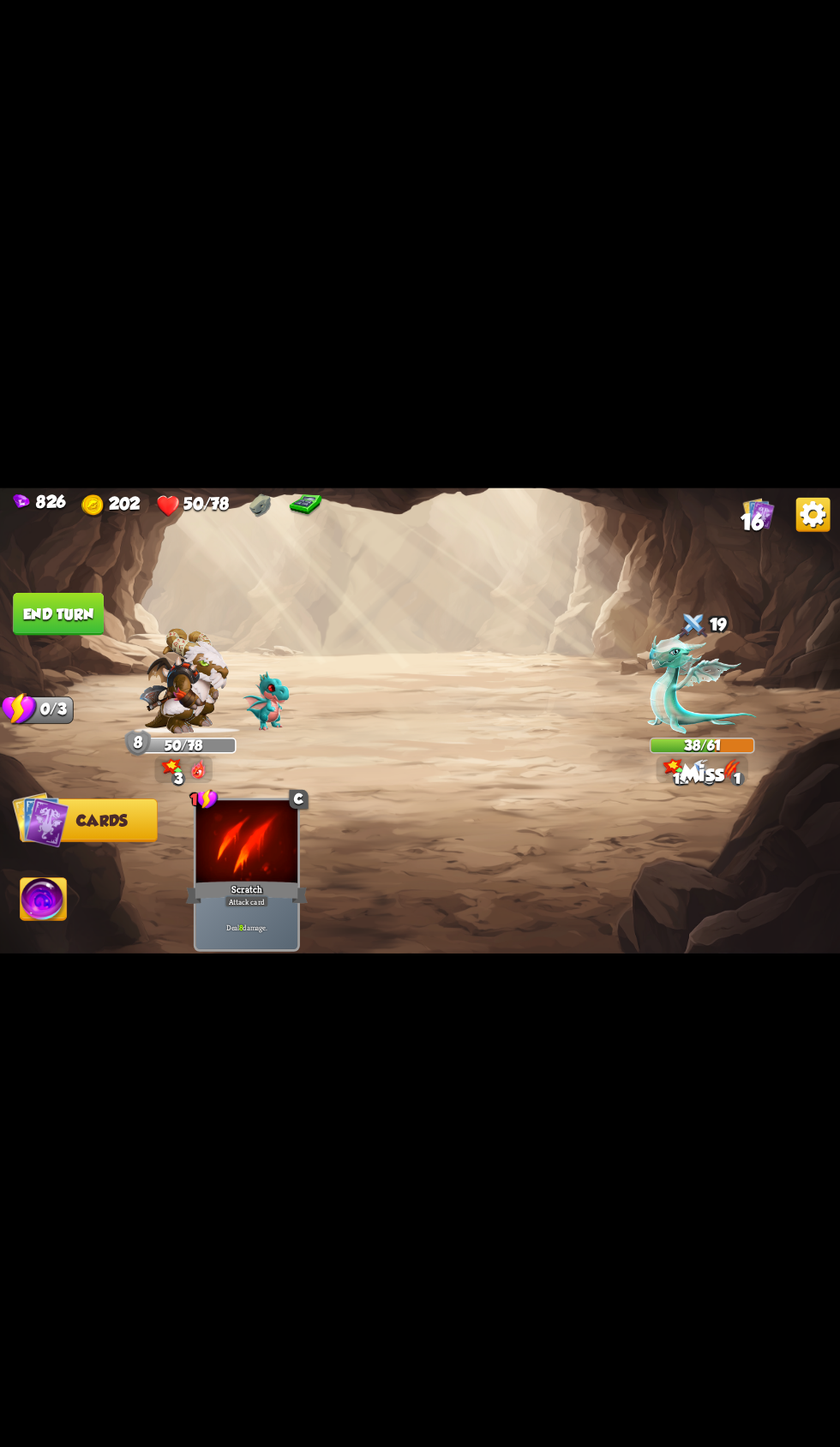
click at [99, 635] on button "End turn" at bounding box center [58, 613] width 91 height 43
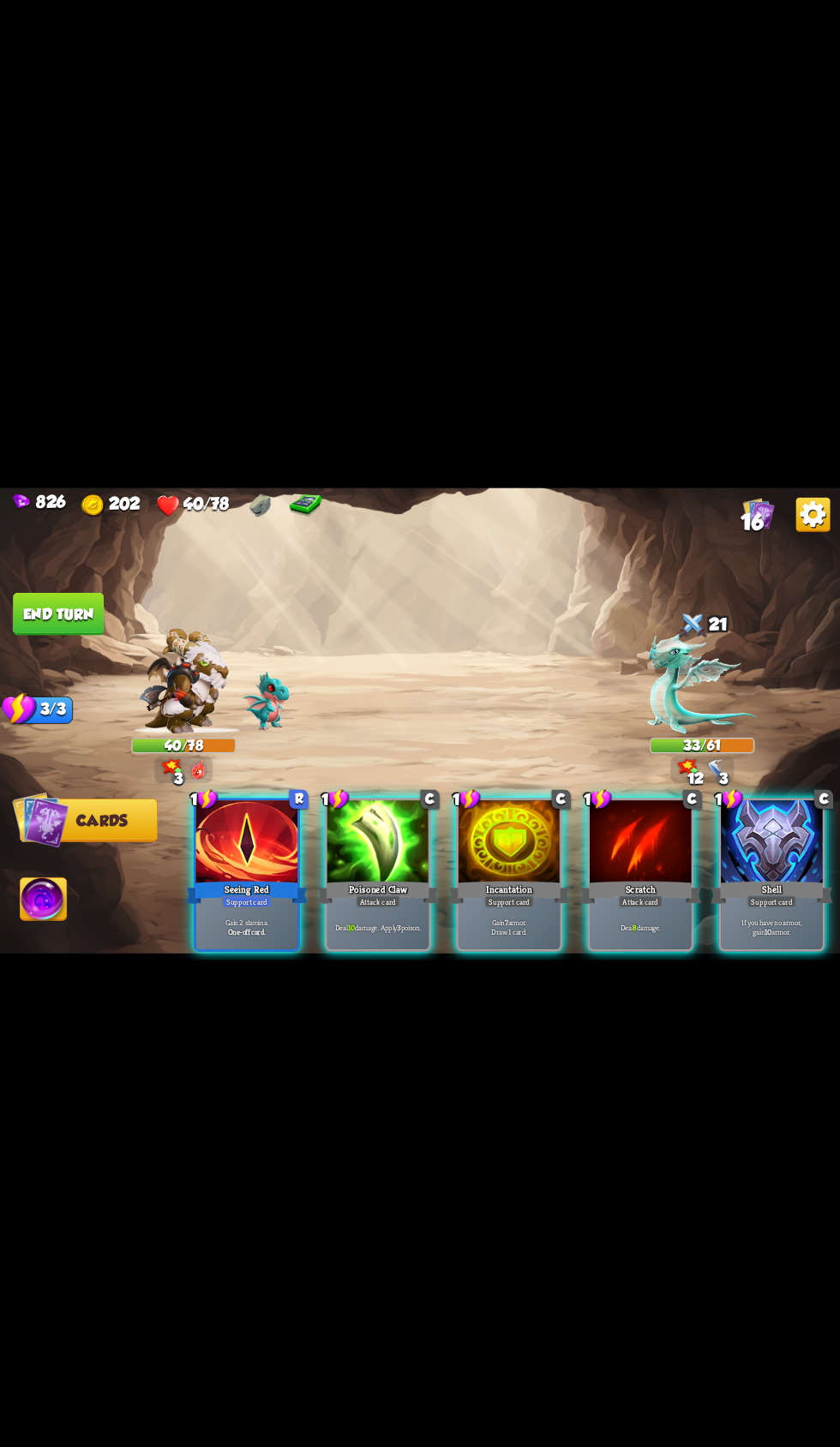
click at [258, 959] on div "1 R Seeing Red Support card Gain 2 stamina. One-off card. 1 C Poisoned Claw Att…" at bounding box center [504, 854] width 672 height 210
click at [259, 906] on div "Seeing Red" at bounding box center [247, 892] width 122 height 28
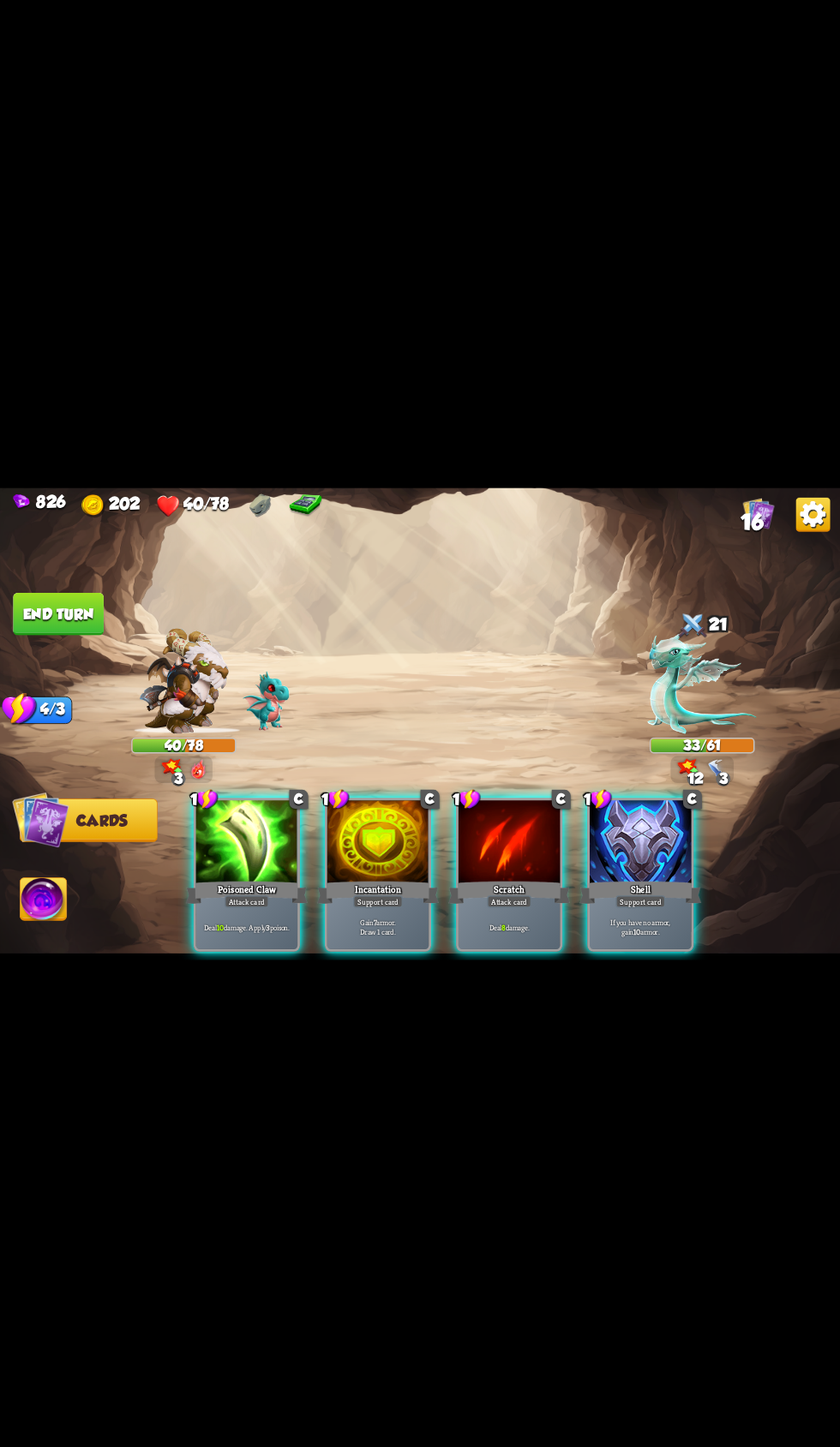
click at [607, 886] on div at bounding box center [640, 843] width 102 height 86
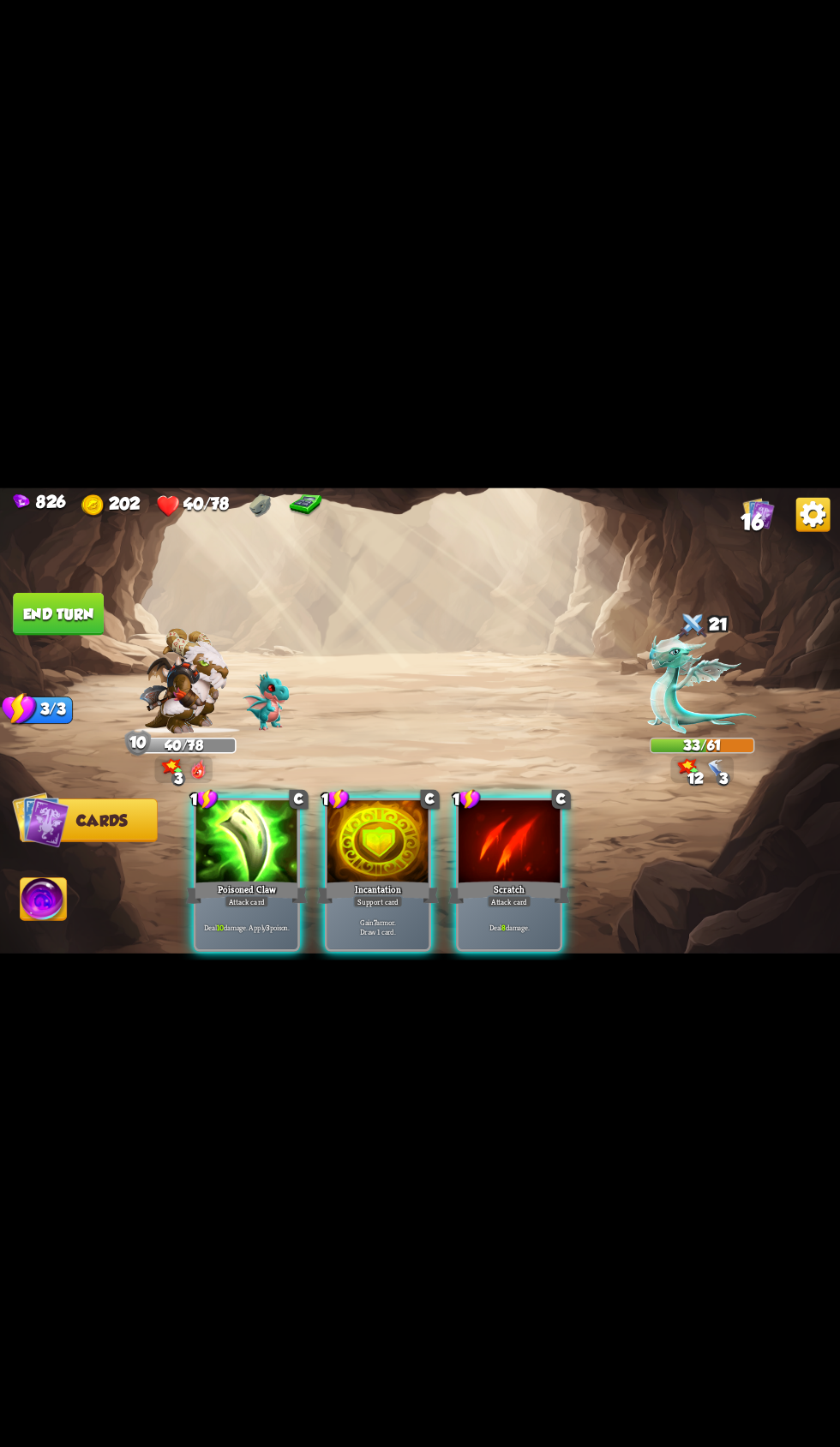
click at [362, 936] on p "Gain 7 armor. Draw 1 card." at bounding box center [378, 926] width 97 height 19
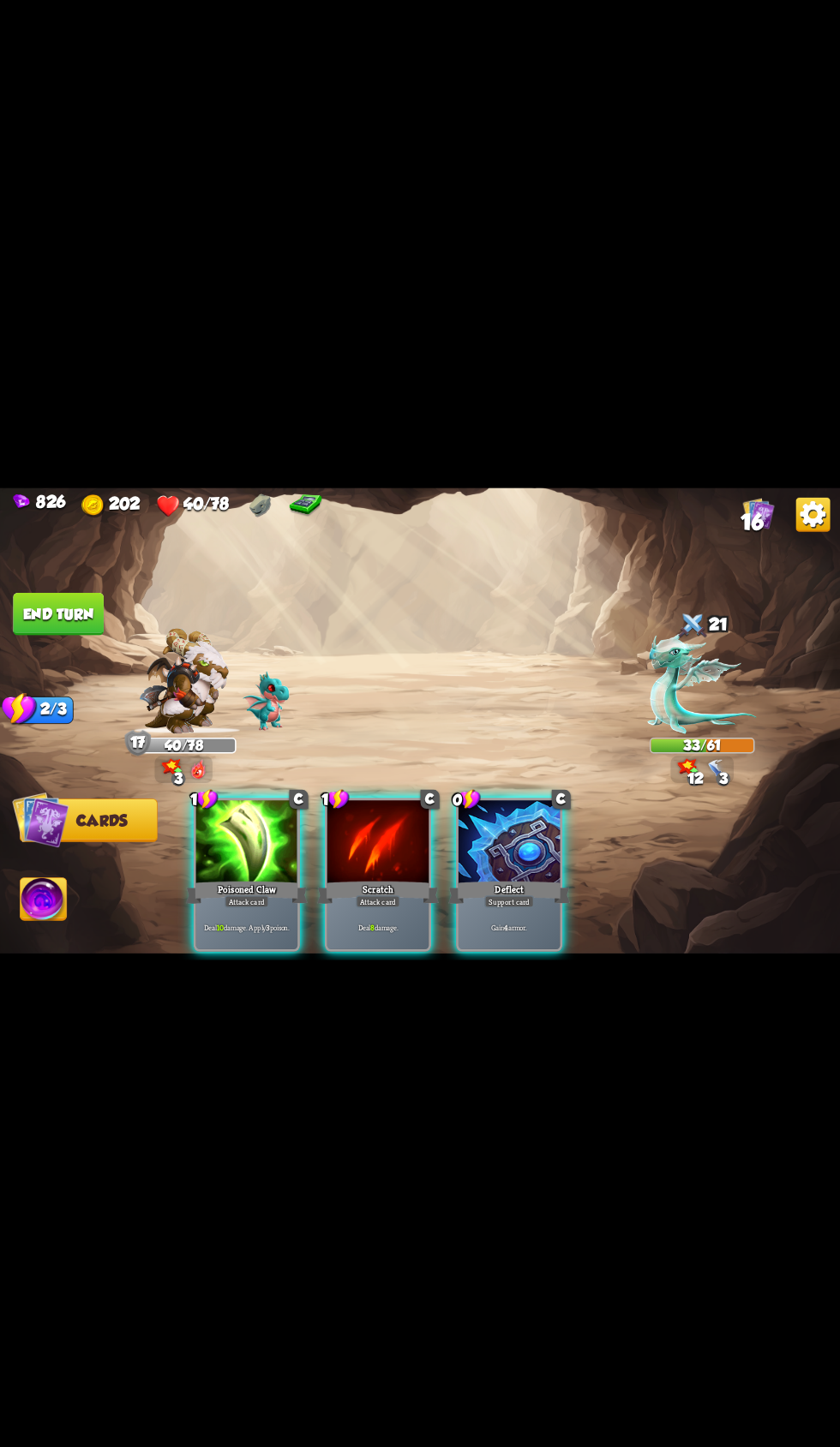
click at [526, 908] on div "Support card" at bounding box center [509, 901] width 50 height 12
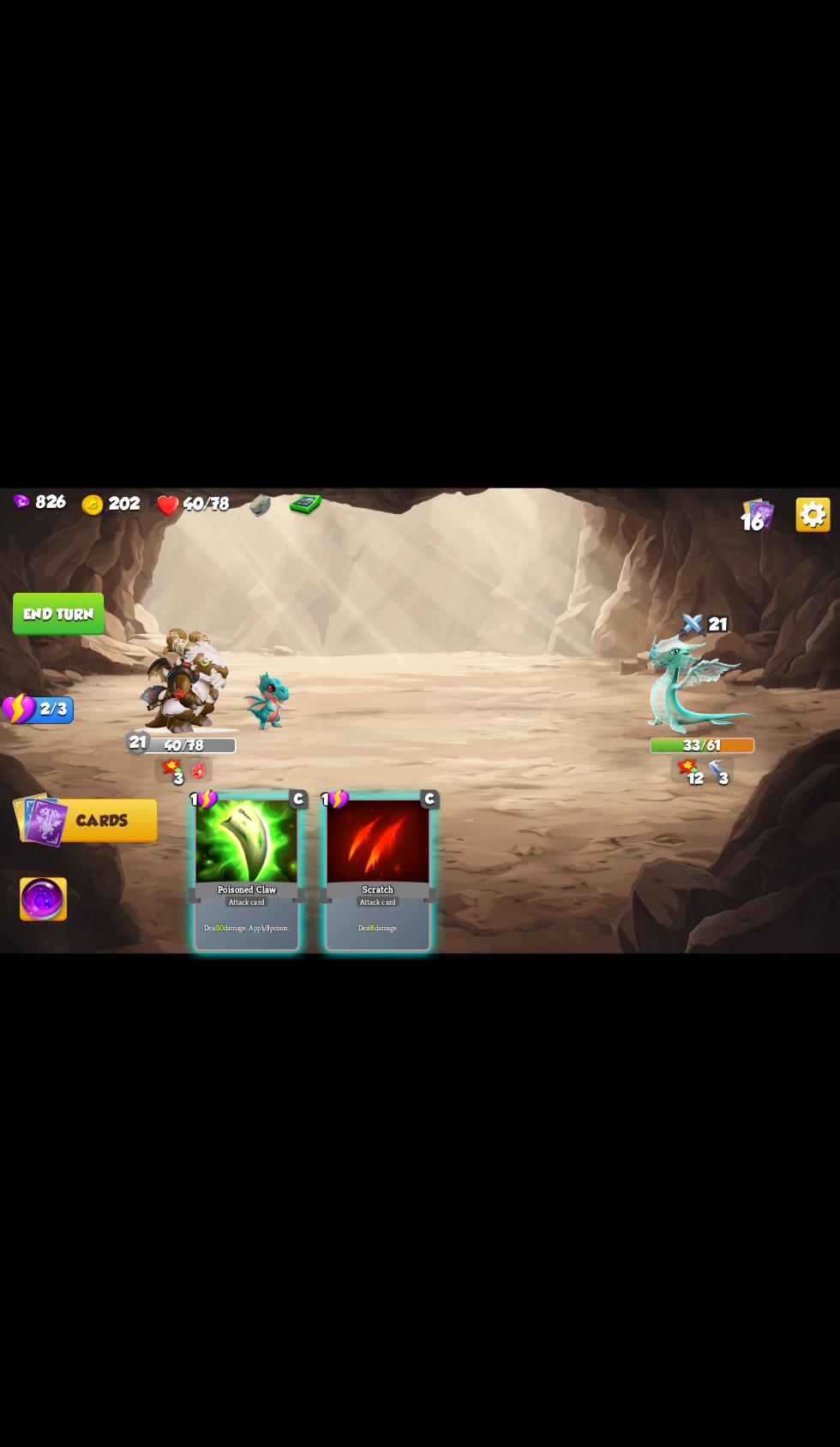
click at [253, 933] on p "Deal 10 damage. Apply 3 poison." at bounding box center [247, 927] width 97 height 10
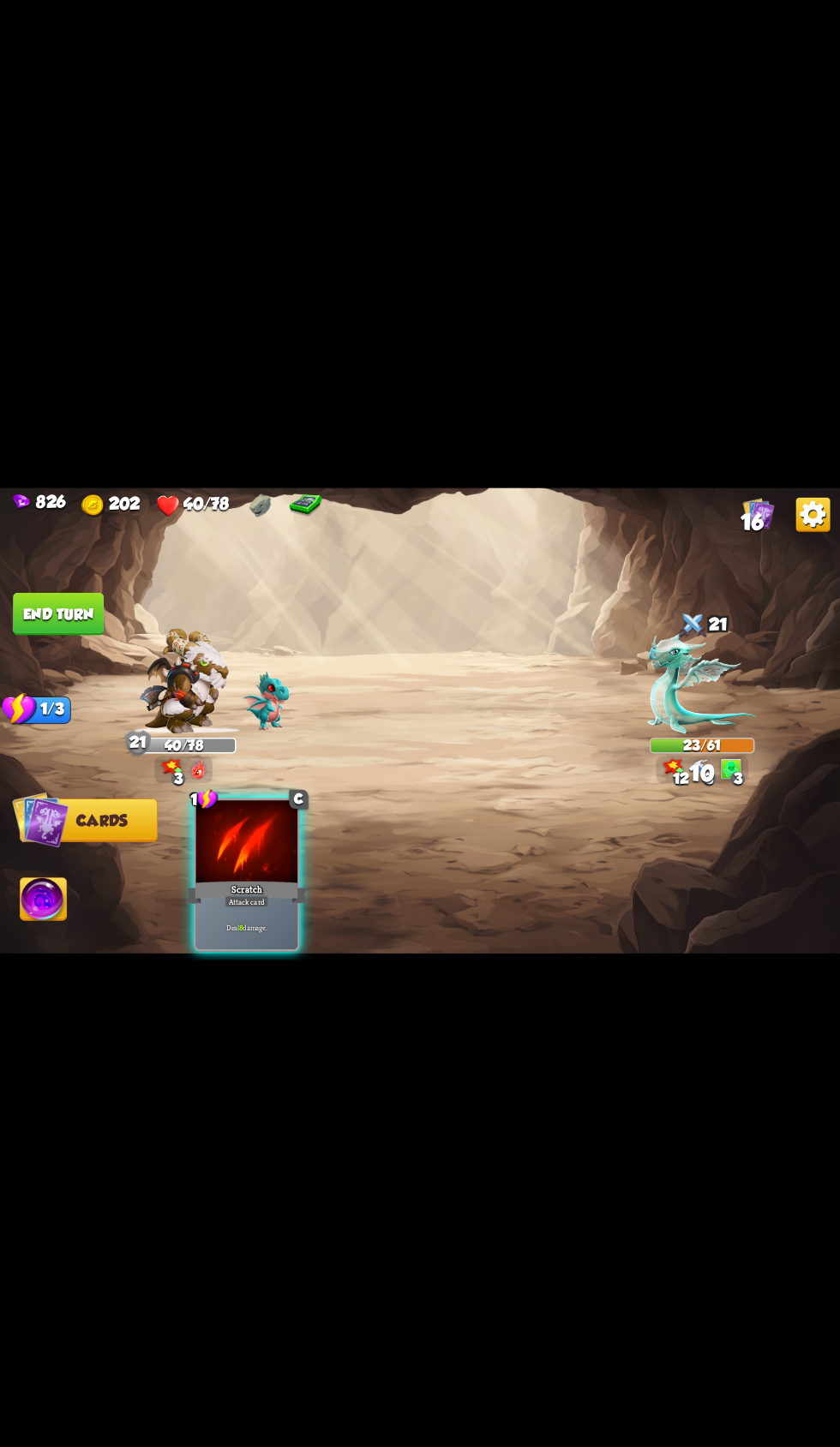
click at [281, 933] on p "Deal 8 damage." at bounding box center [247, 927] width 97 height 10
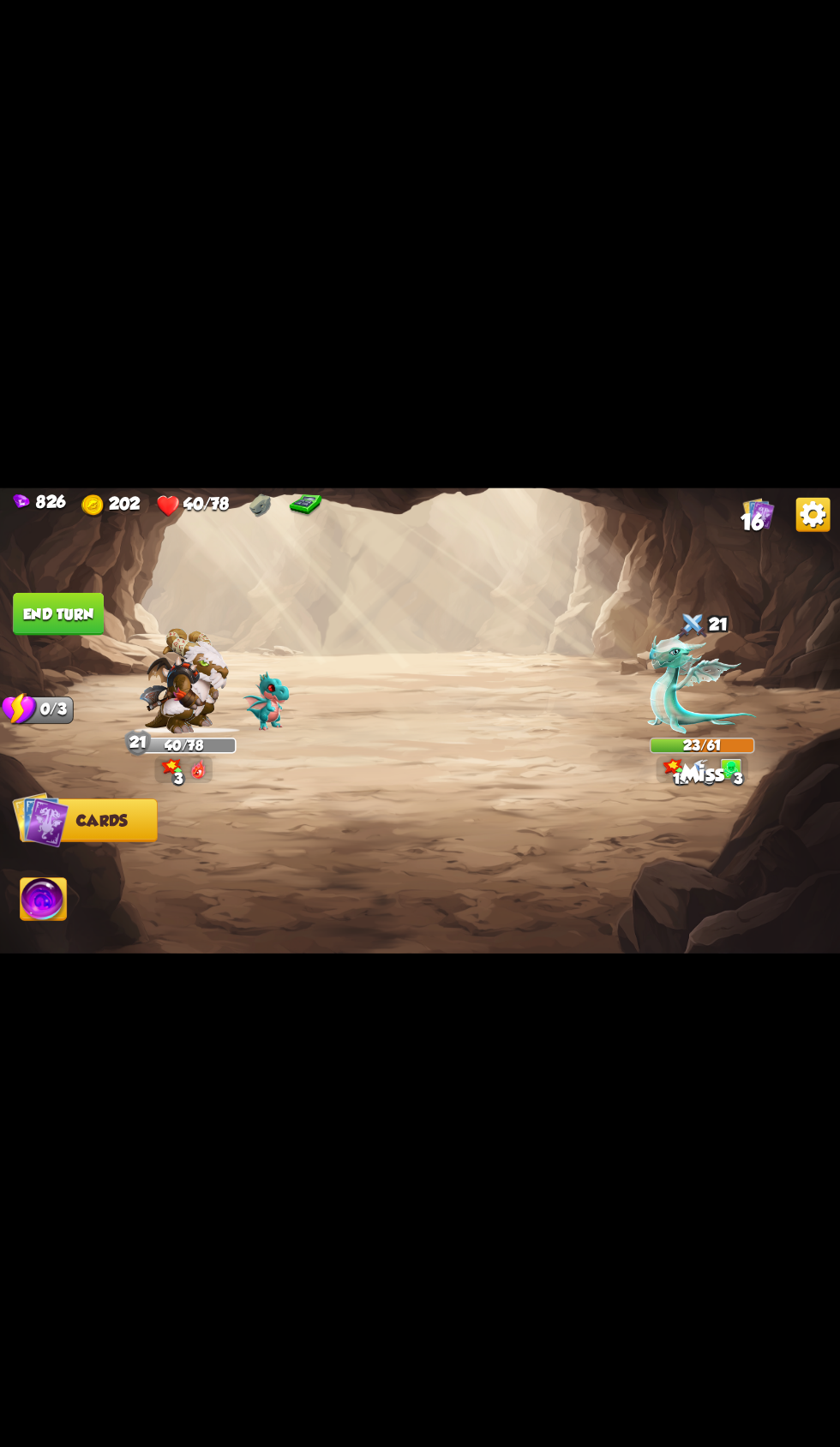
click at [86, 635] on button "End turn" at bounding box center [58, 613] width 91 height 43
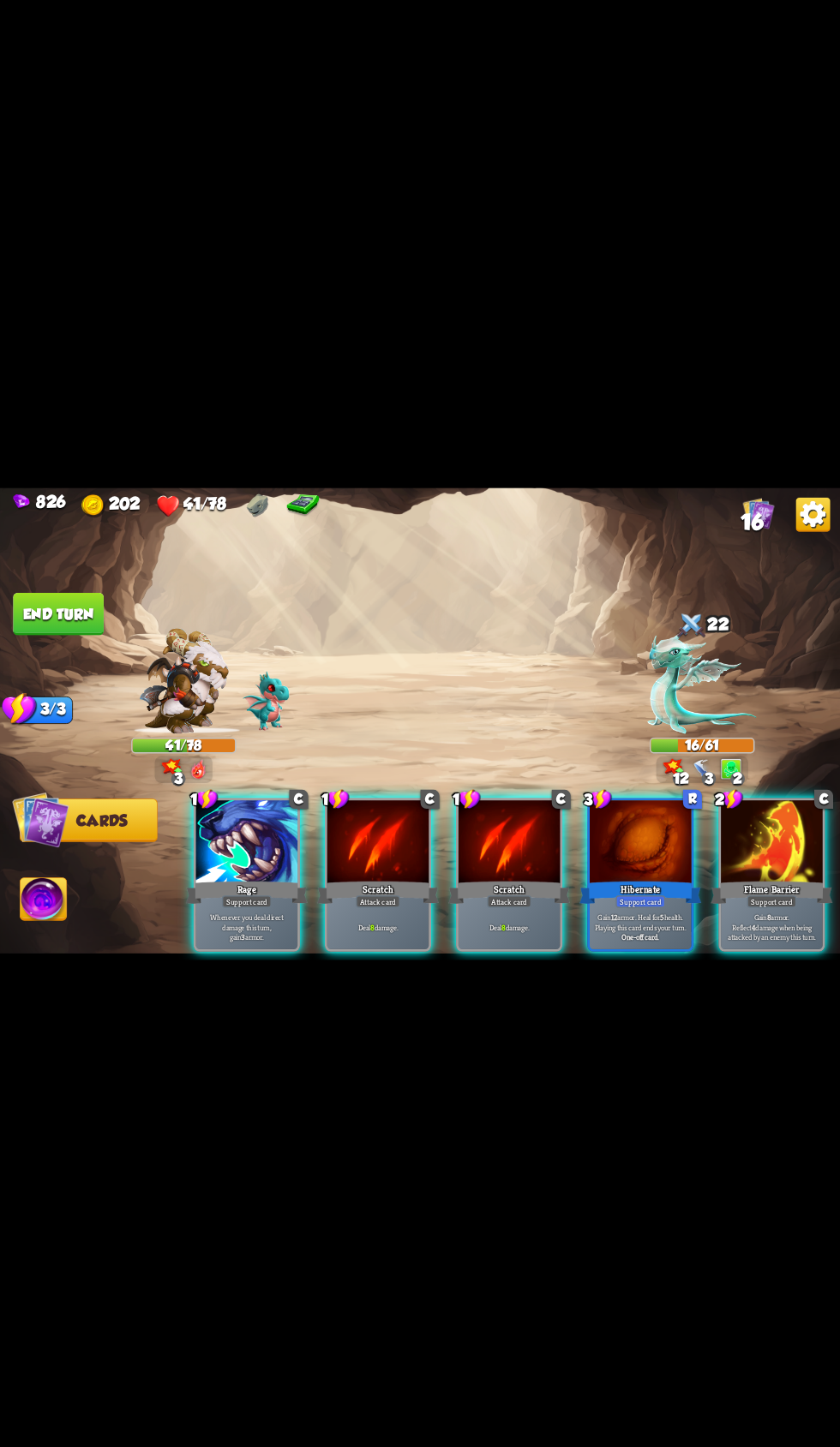
click at [250, 906] on div "Rage" at bounding box center [247, 892] width 122 height 28
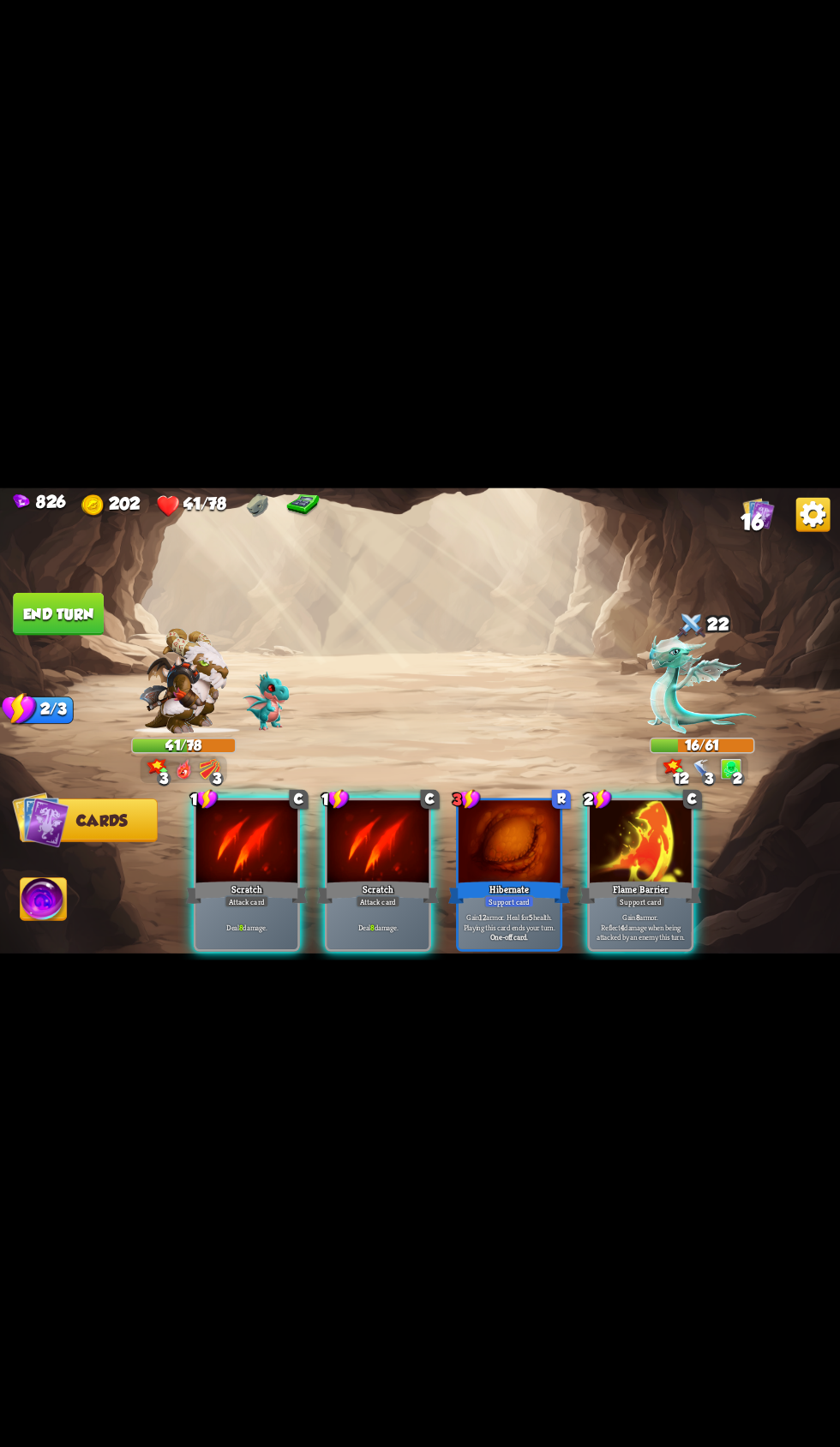
click at [362, 908] on div "Attack card" at bounding box center [377, 901] width 44 height 12
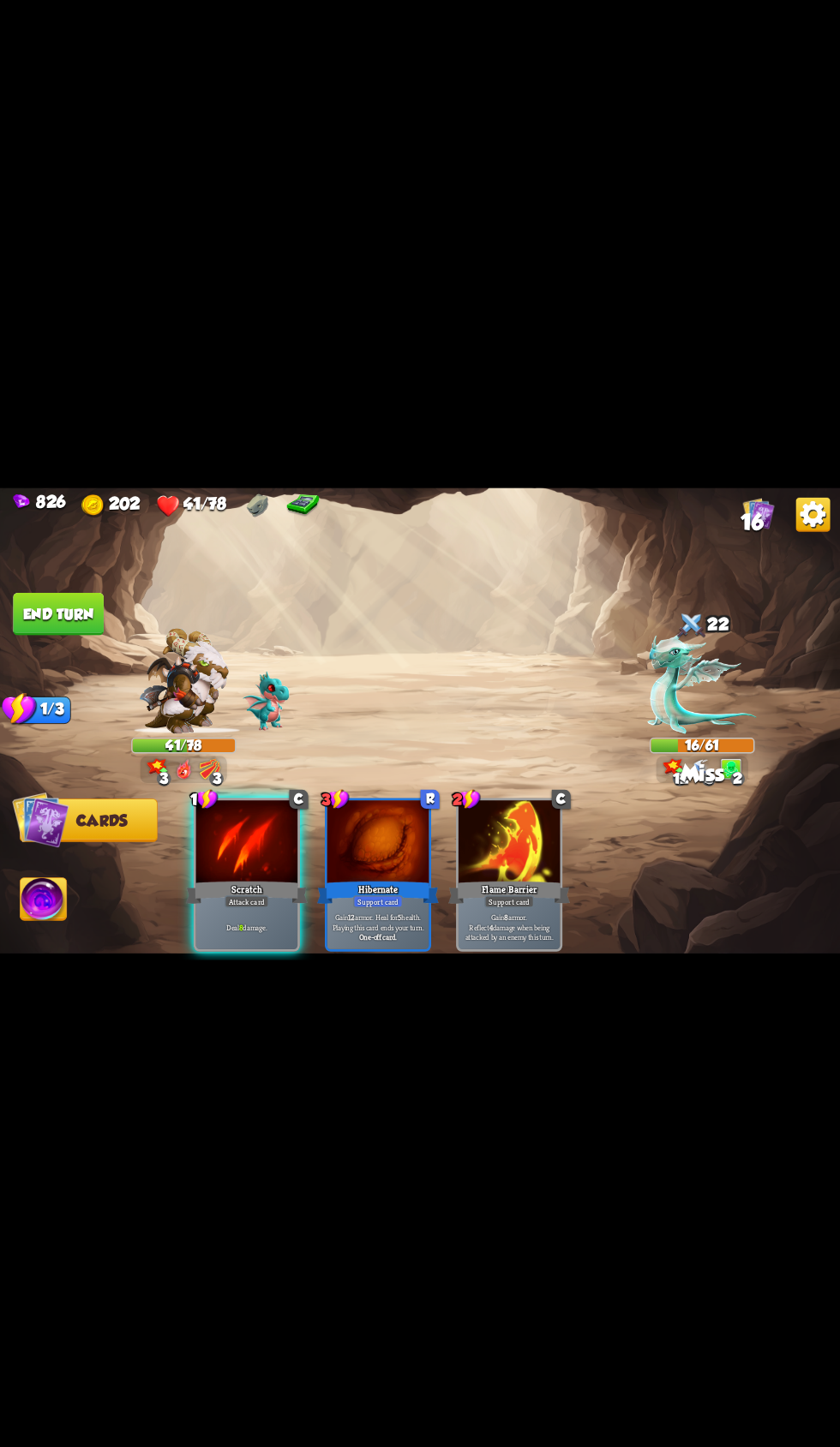
click at [265, 949] on div "Deal 8 damage." at bounding box center [247, 927] width 102 height 44
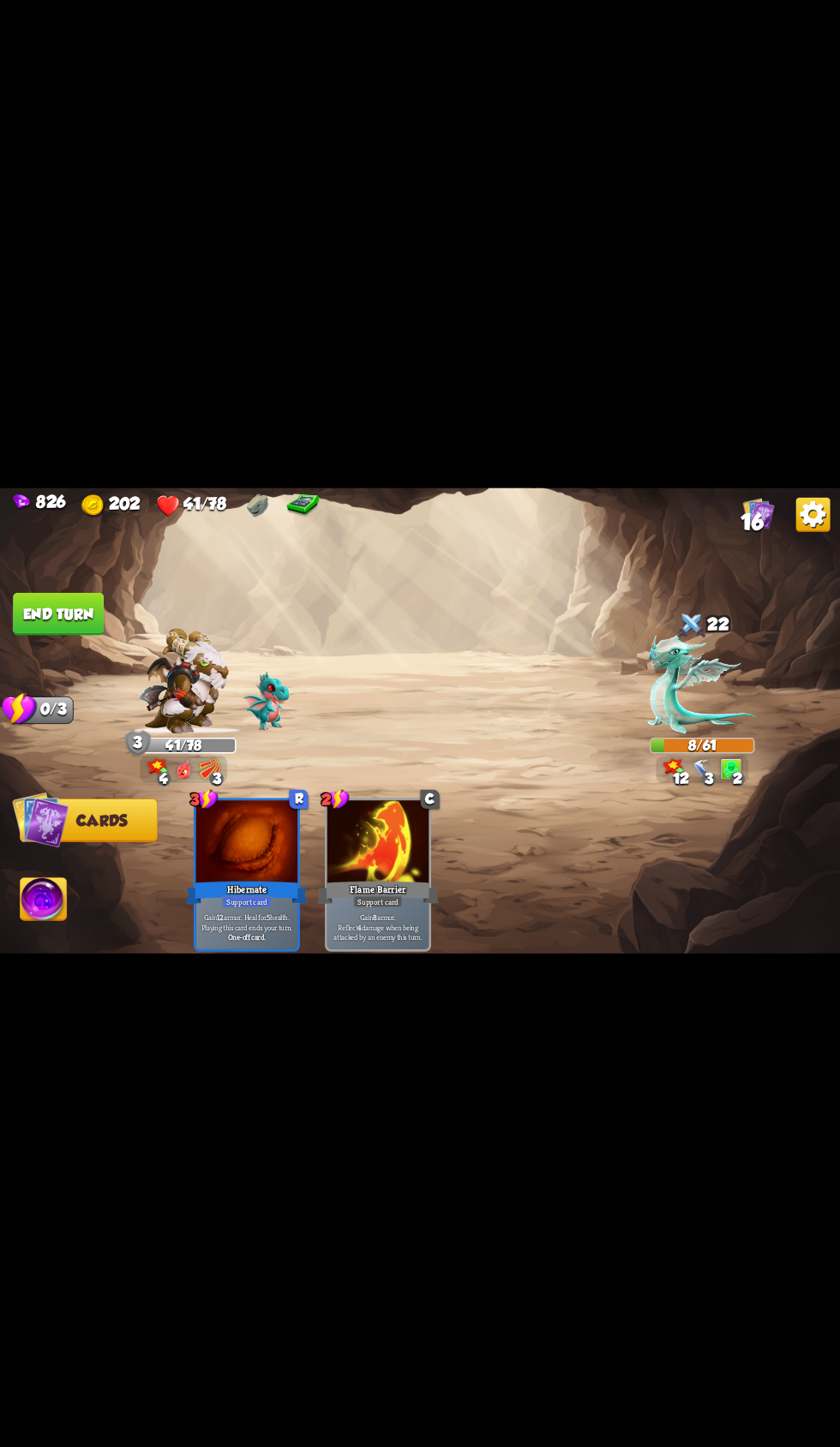
click at [69, 909] on span "Abilities" at bounding box center [56, 899] width 70 height 18
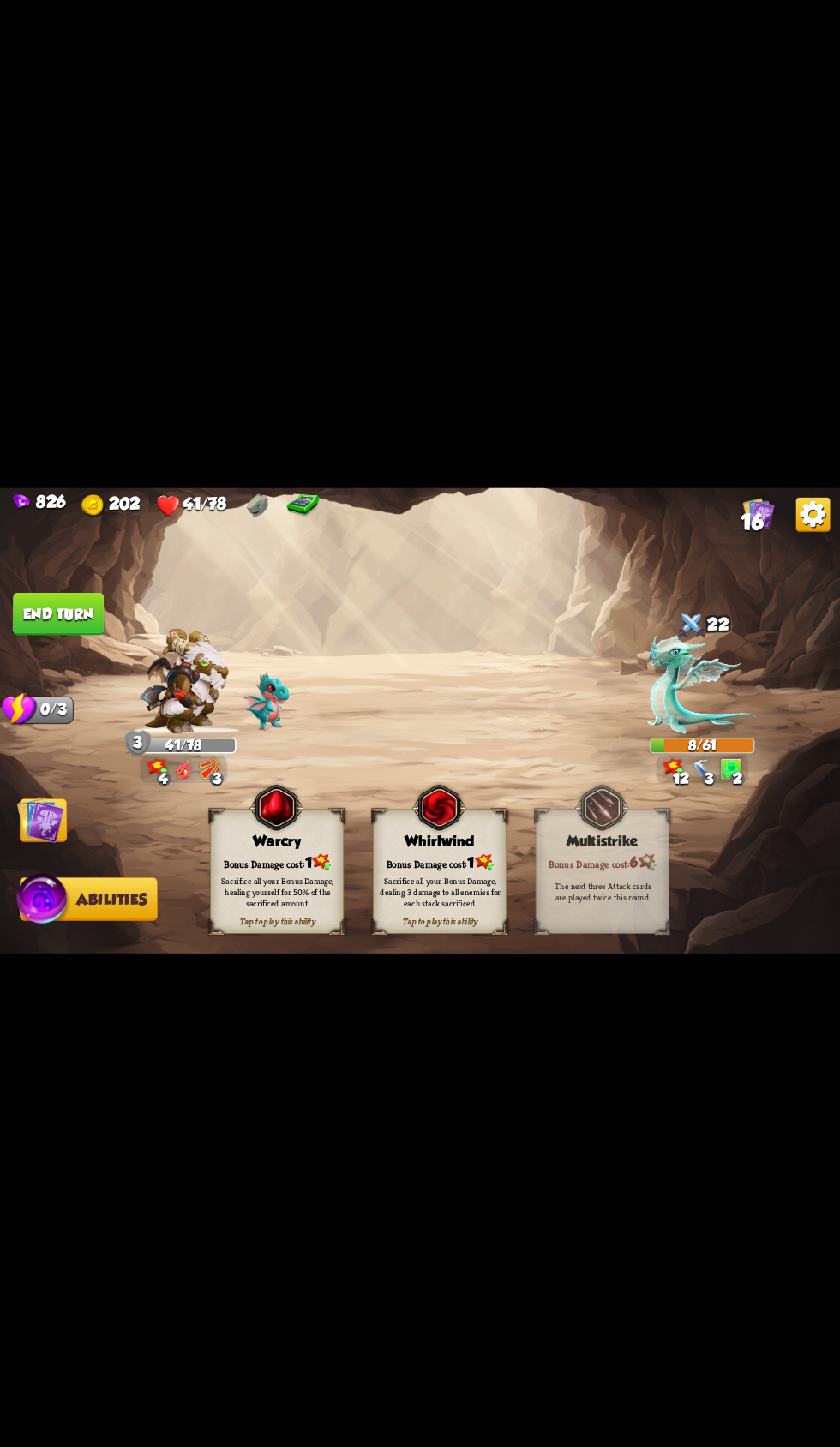
click at [429, 872] on div "Bonus Damage cost: 1" at bounding box center [440, 862] width 133 height 19
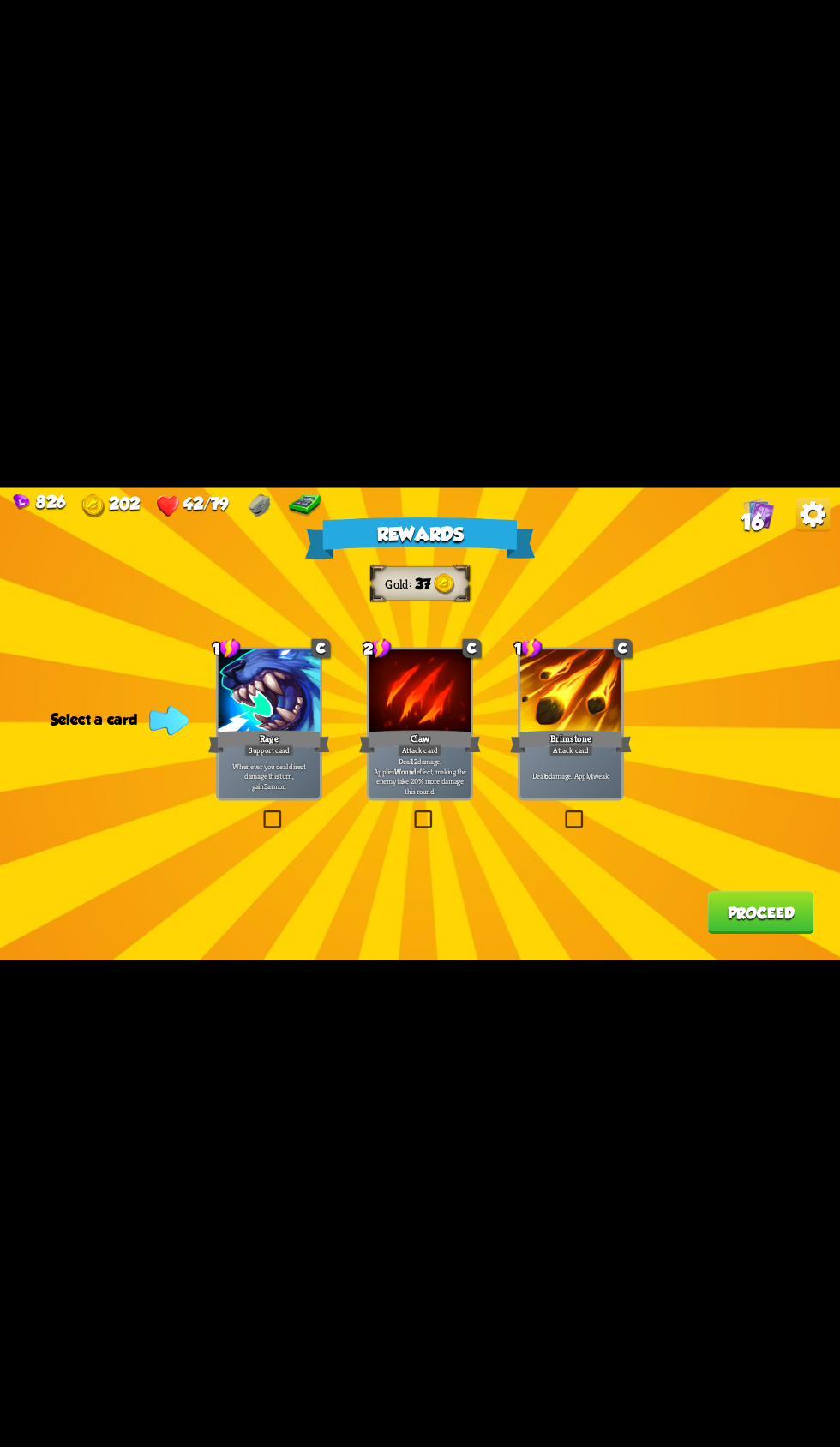
click at [562, 812] on label at bounding box center [562, 812] width 0 height 0
click at [0, 0] on input "checkbox" at bounding box center [0, 0] width 0 height 0
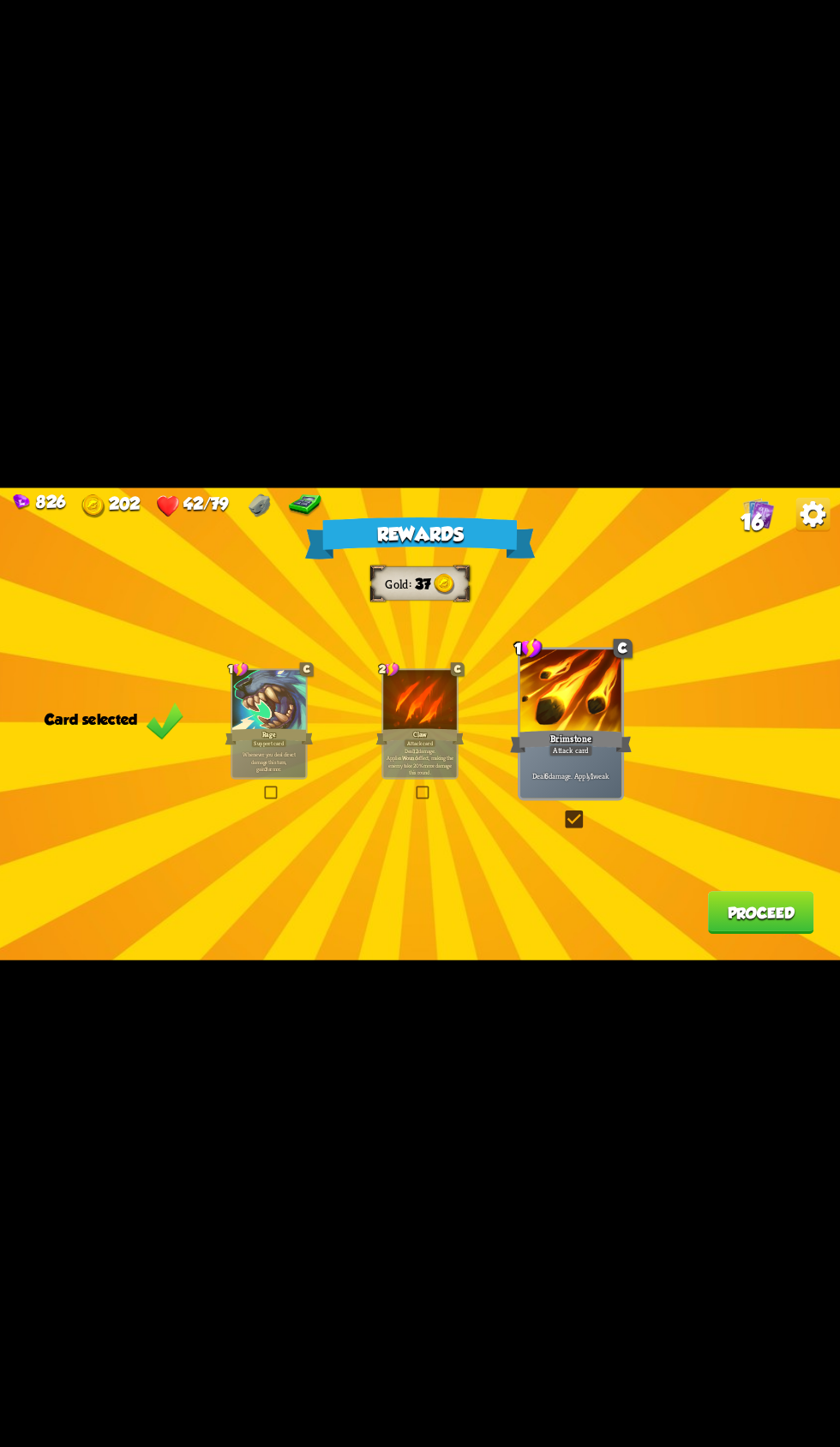
click at [749, 934] on button "Proceed" at bounding box center [760, 912] width 106 height 43
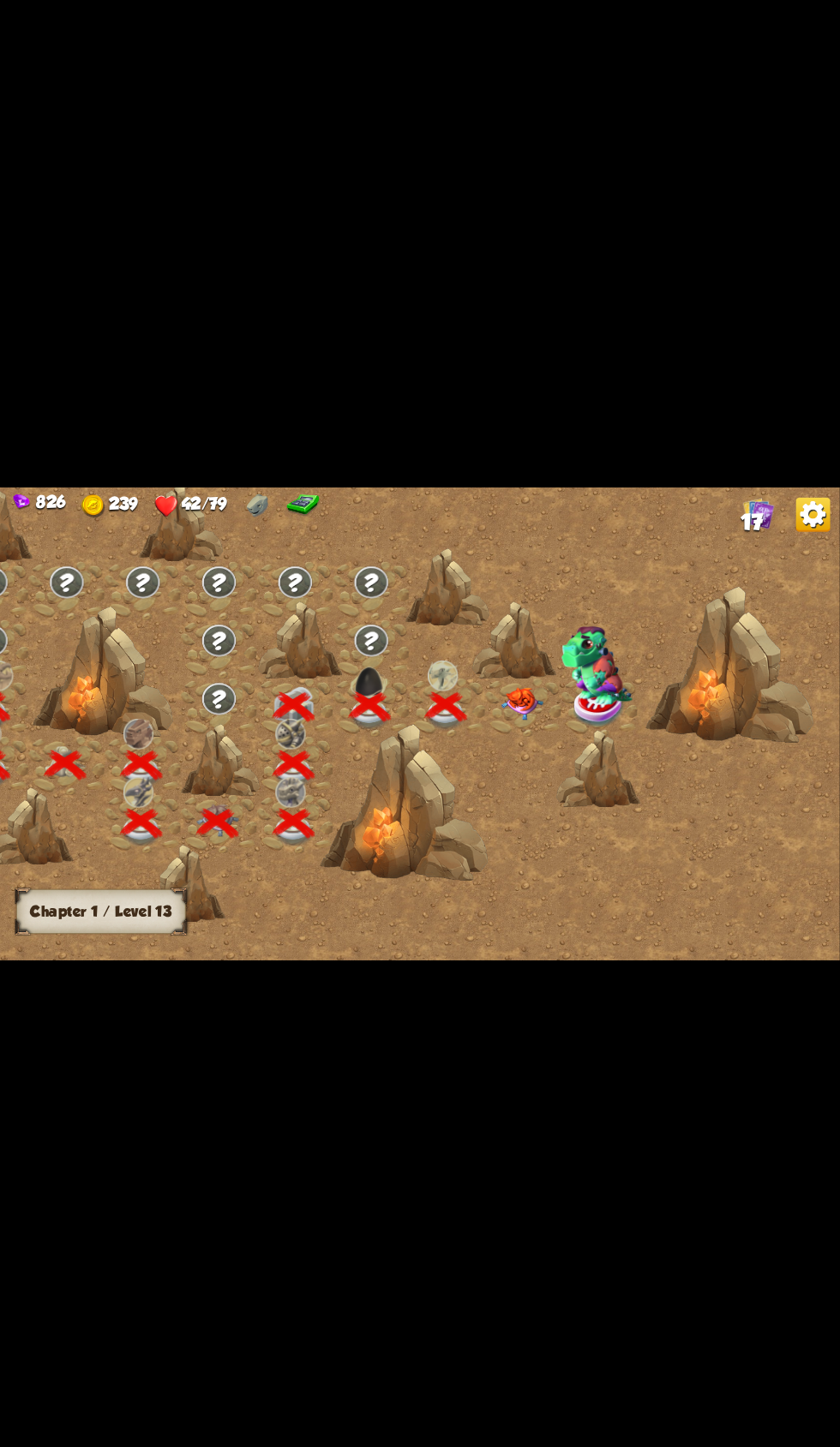
click at [511, 720] on img at bounding box center [522, 703] width 42 height 32
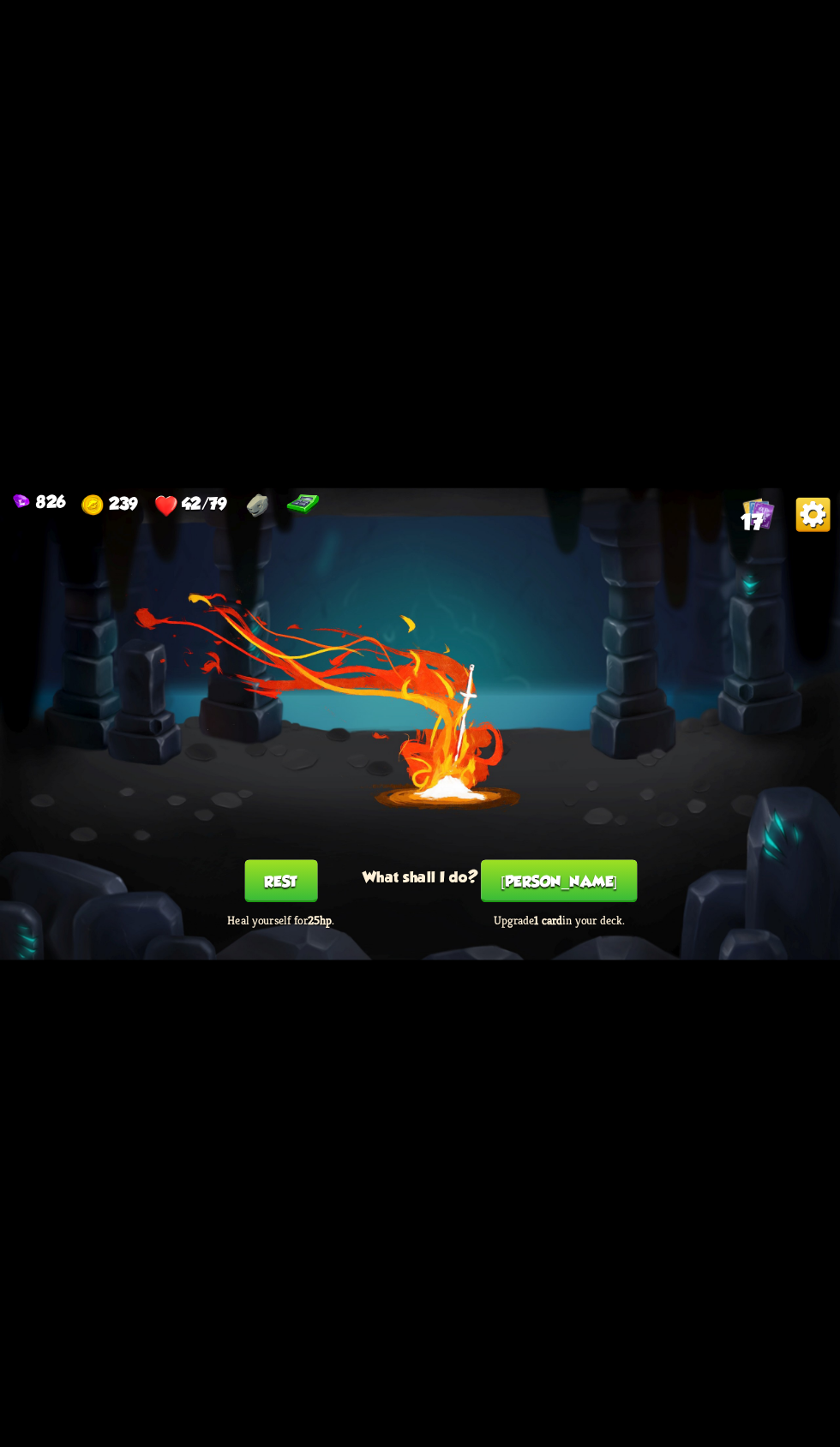
click at [287, 902] on button "Rest" at bounding box center [280, 881] width 73 height 43
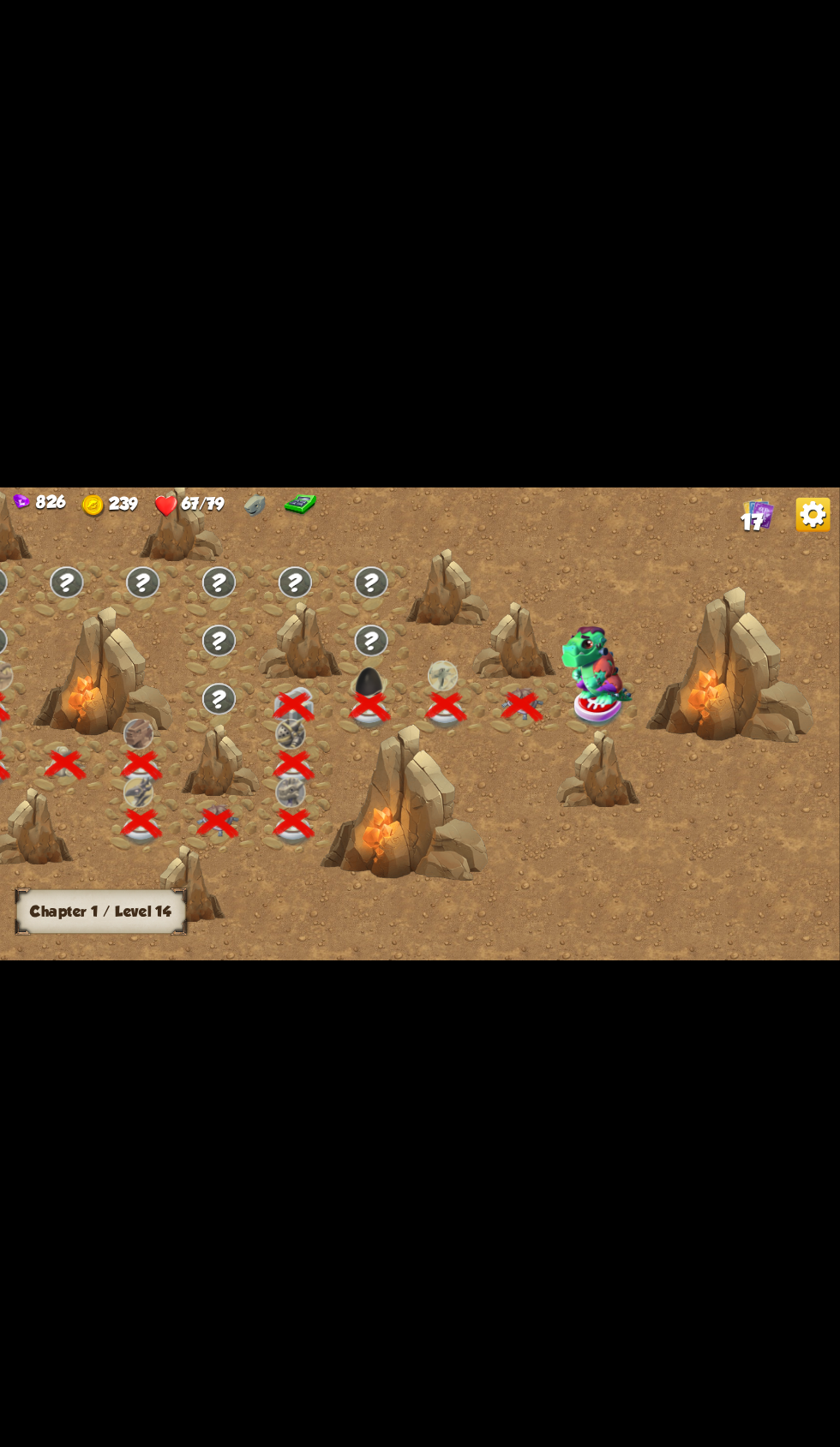
click at [598, 705] on img at bounding box center [597, 665] width 71 height 79
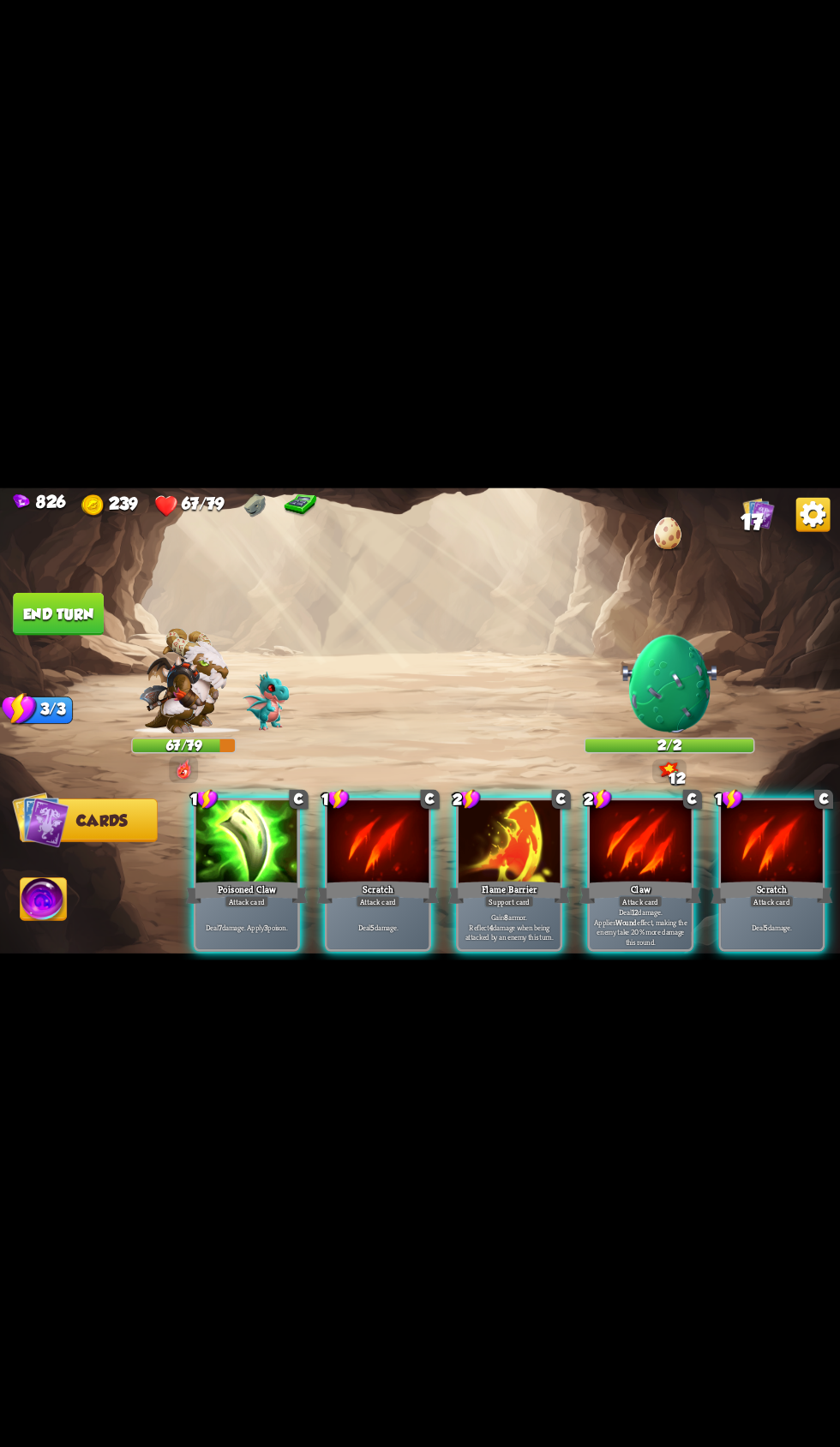
click at [617, 947] on p "Deal 12 damage. Applies Wound effect, making the enemy take 20% more damage thi…" at bounding box center [640, 927] width 97 height 41
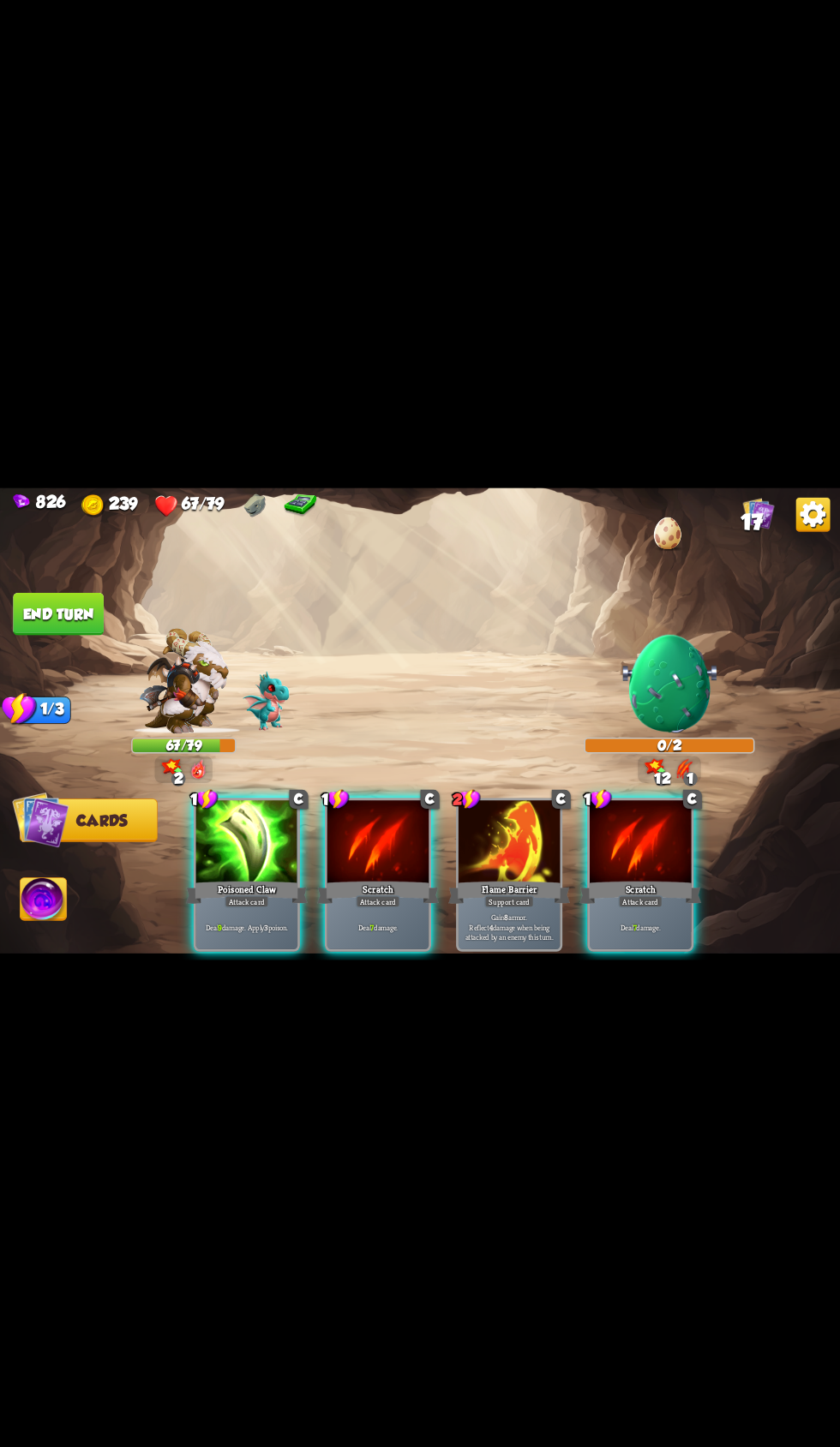
click at [85, 635] on button "End turn" at bounding box center [58, 613] width 91 height 43
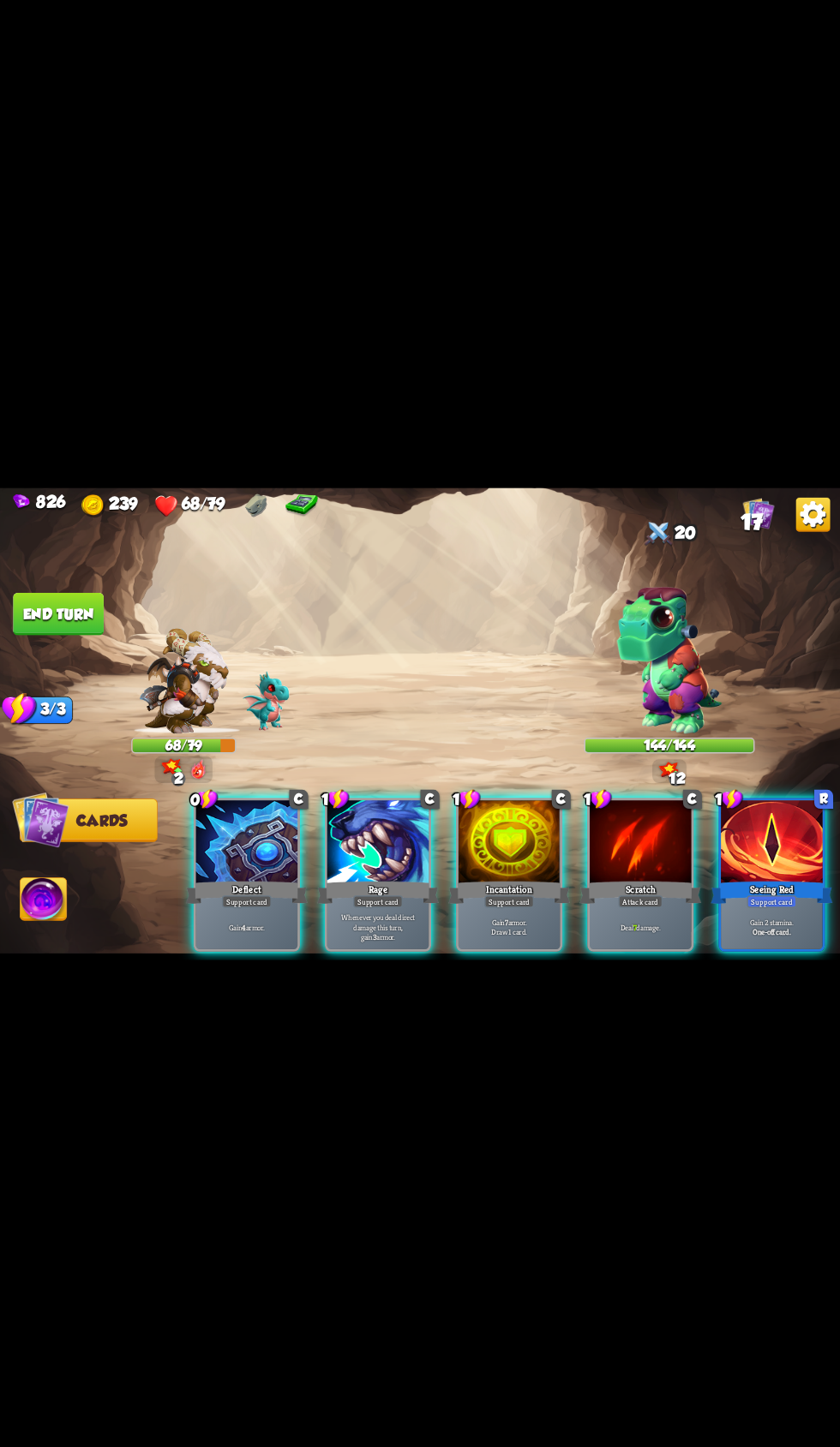
click at [259, 949] on div "Gain 4 armor." at bounding box center [247, 927] width 102 height 44
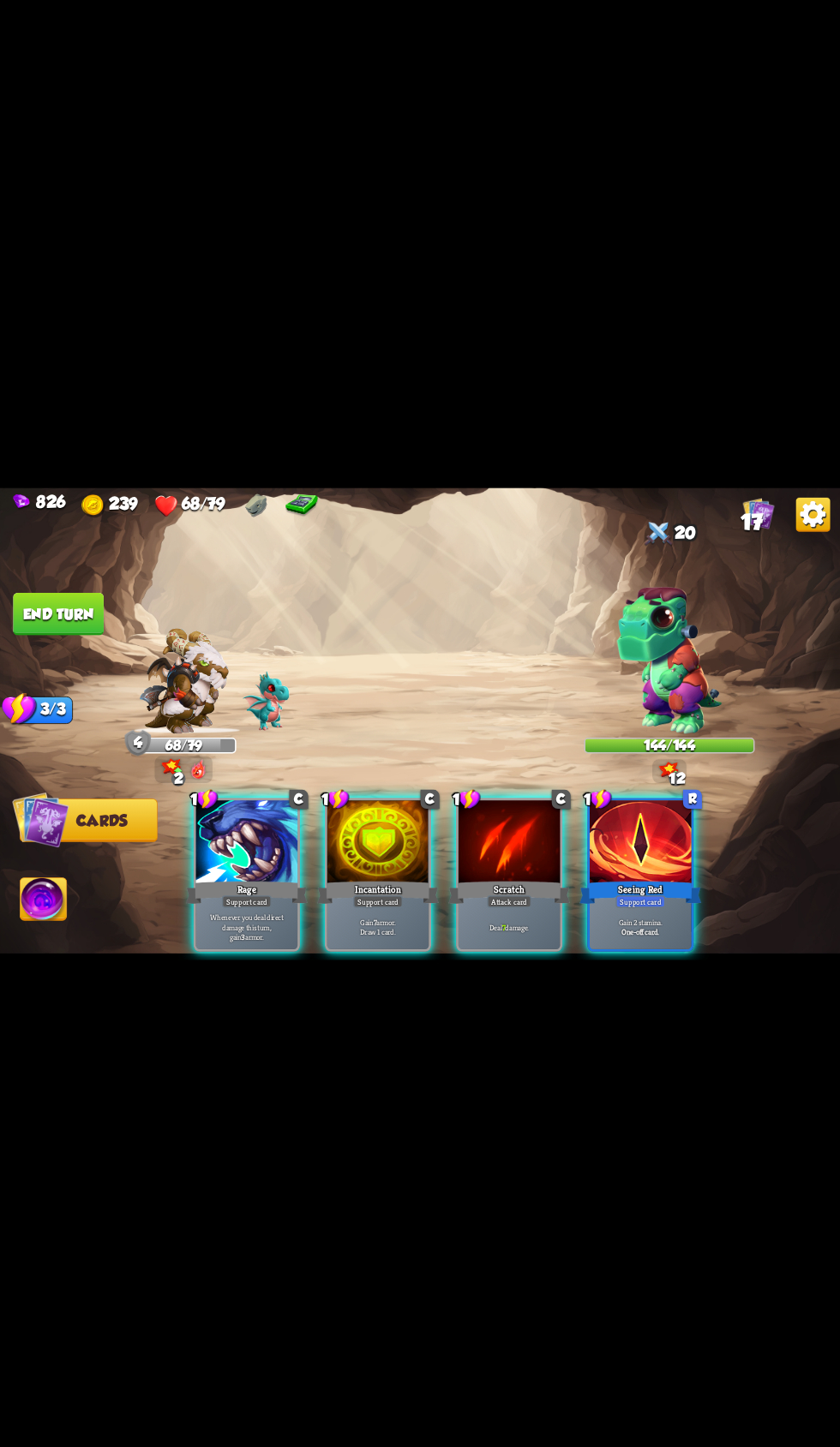
click at [680, 949] on div "Gain 2 stamina. One-off card." at bounding box center [640, 927] width 102 height 44
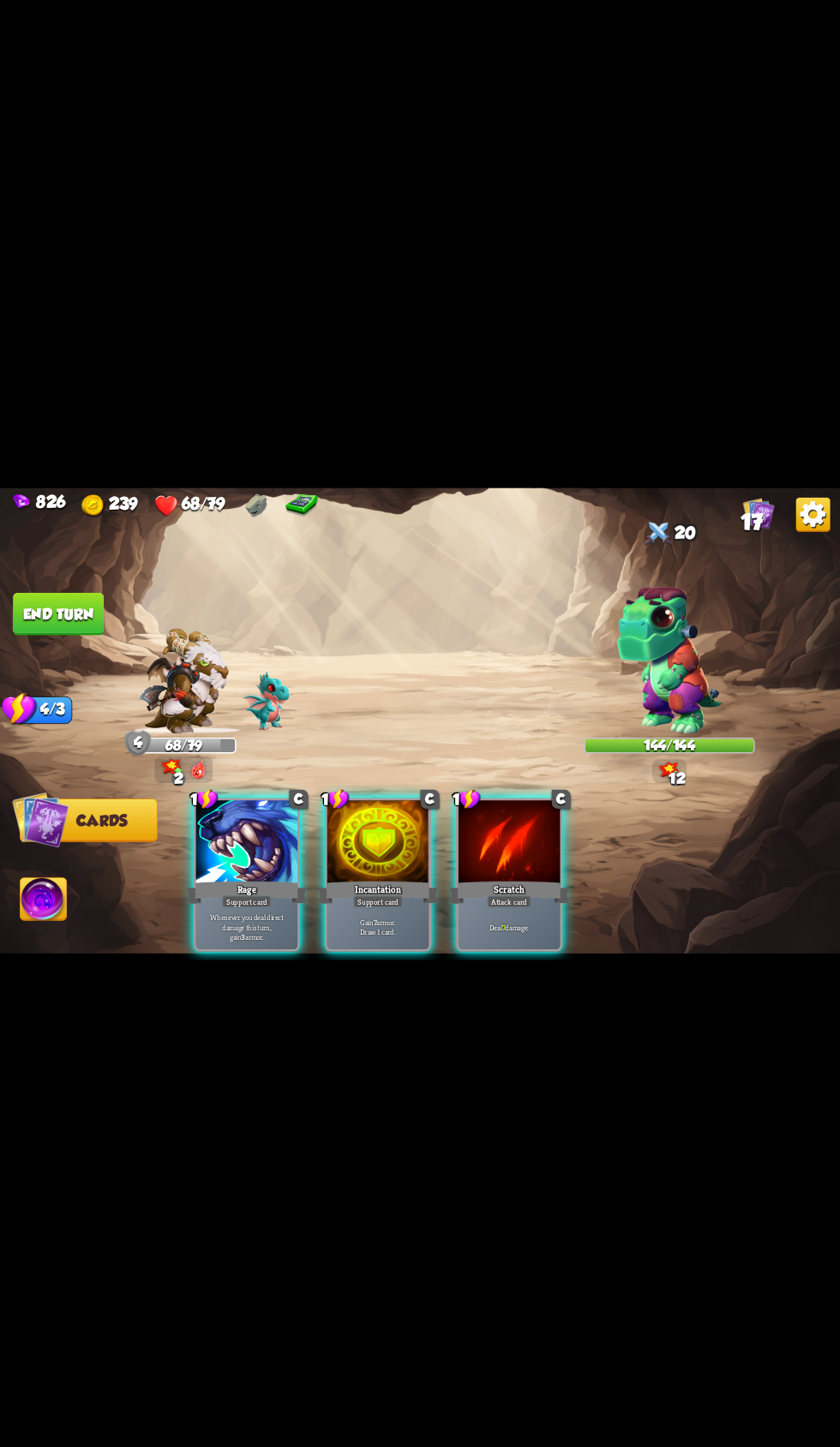
click at [250, 908] on div "Support card" at bounding box center [247, 901] width 50 height 12
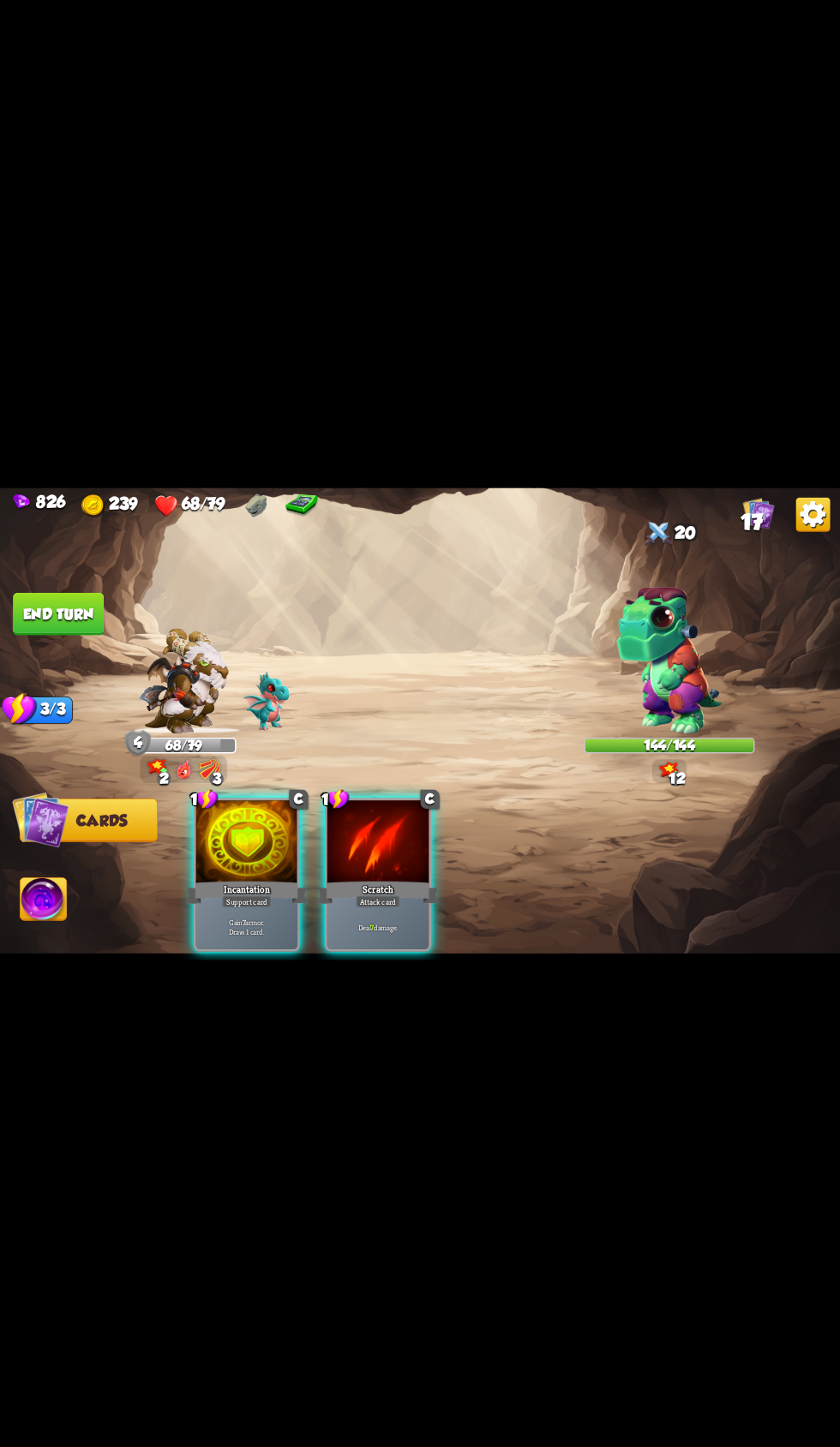
click at [249, 936] on p "Gain 7 armor. Draw 1 card." at bounding box center [247, 926] width 97 height 19
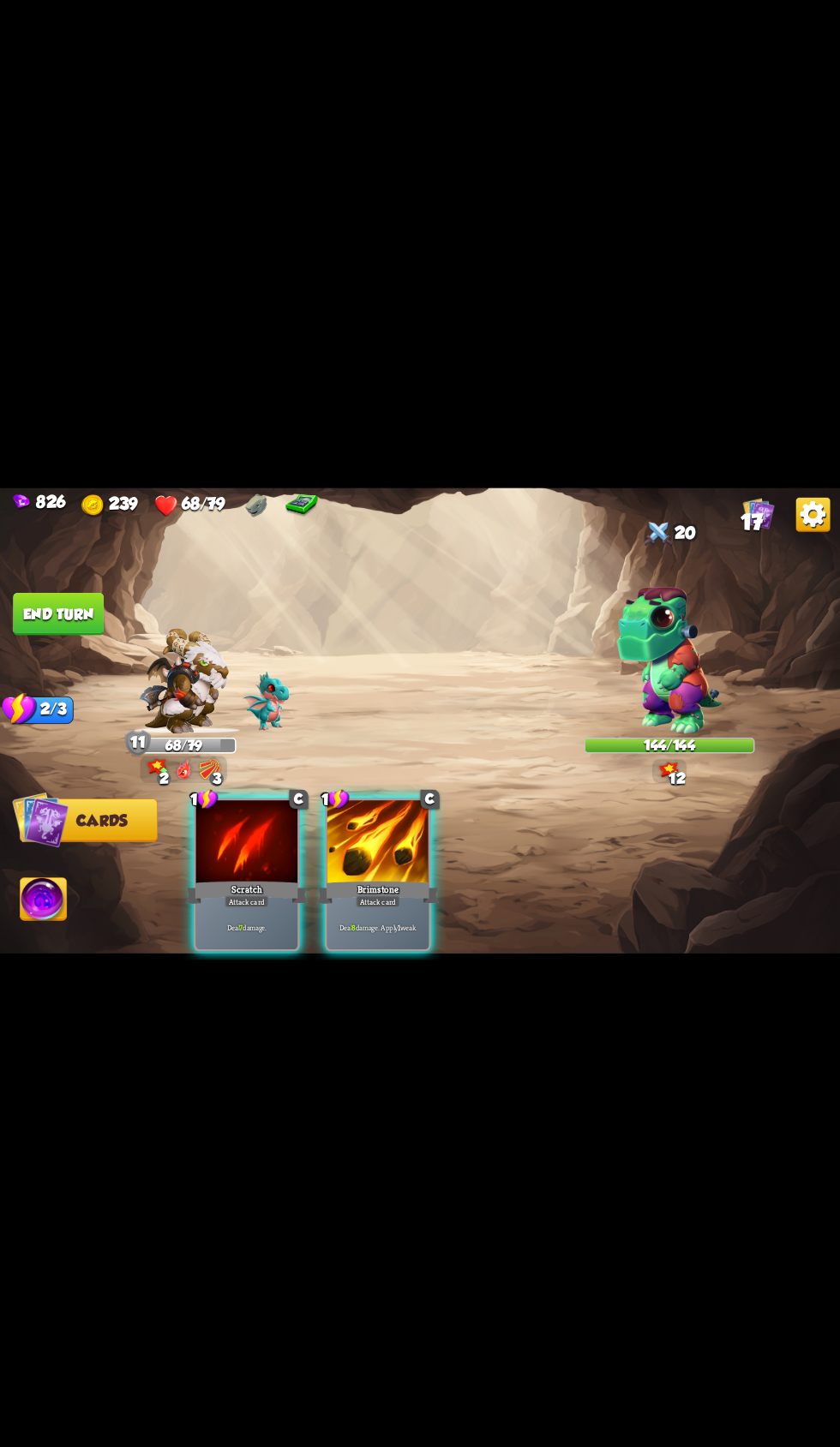
click at [253, 949] on div "Deal 7 damage." at bounding box center [247, 927] width 102 height 44
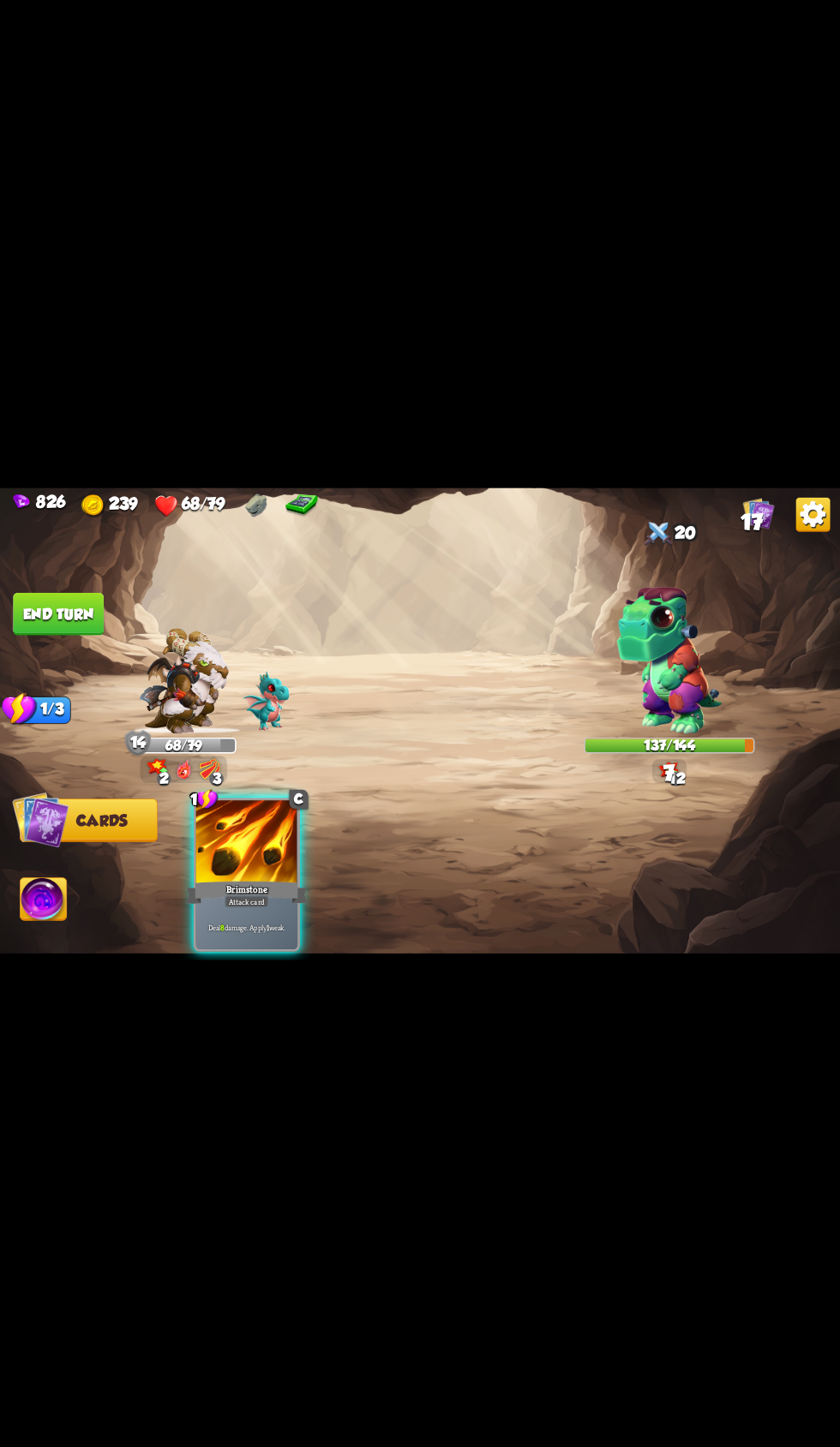
click at [253, 949] on div "Deal 8 damage. Apply 1 weak." at bounding box center [247, 927] width 102 height 44
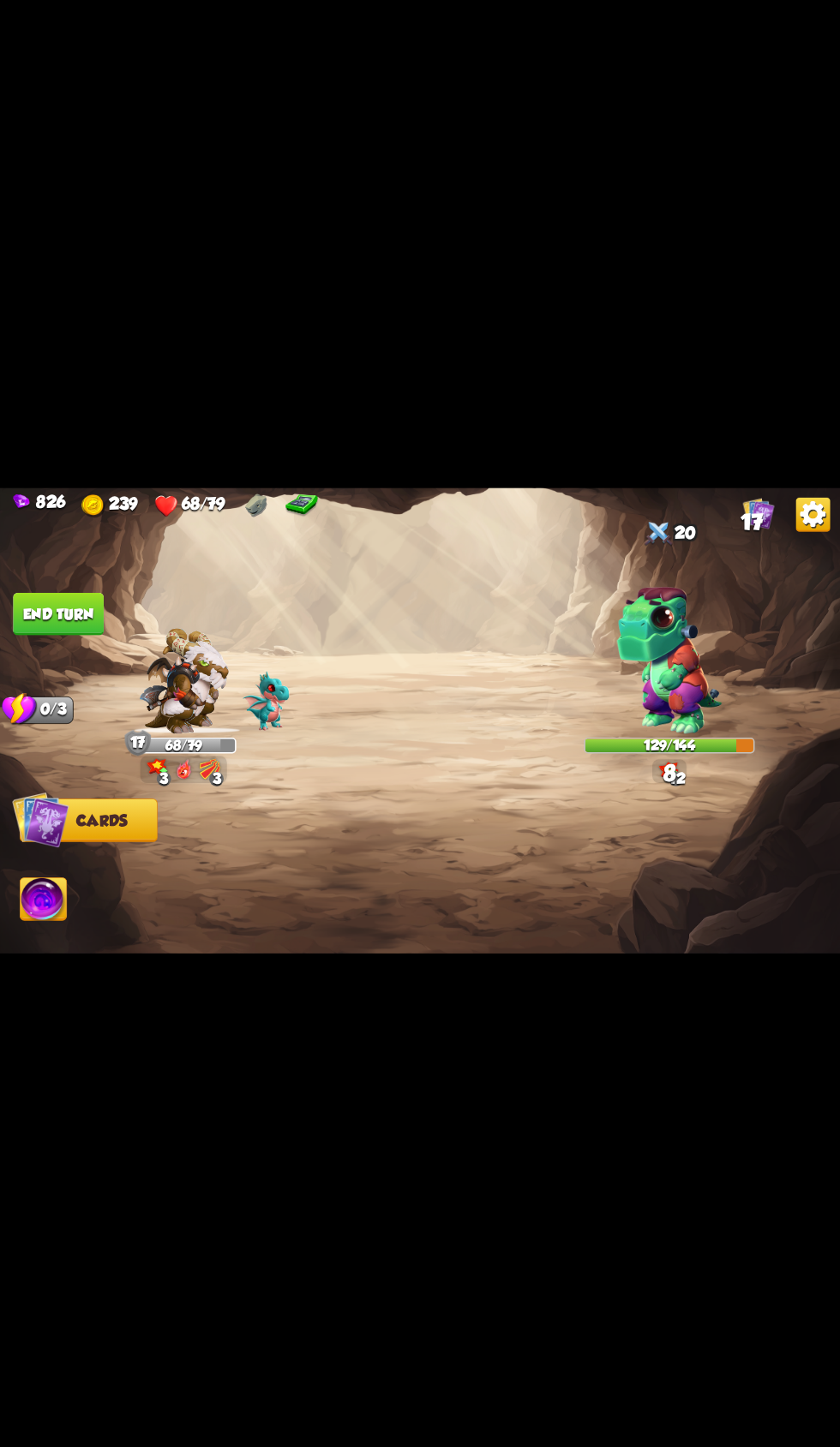
click at [97, 635] on button "End turn" at bounding box center [58, 613] width 91 height 43
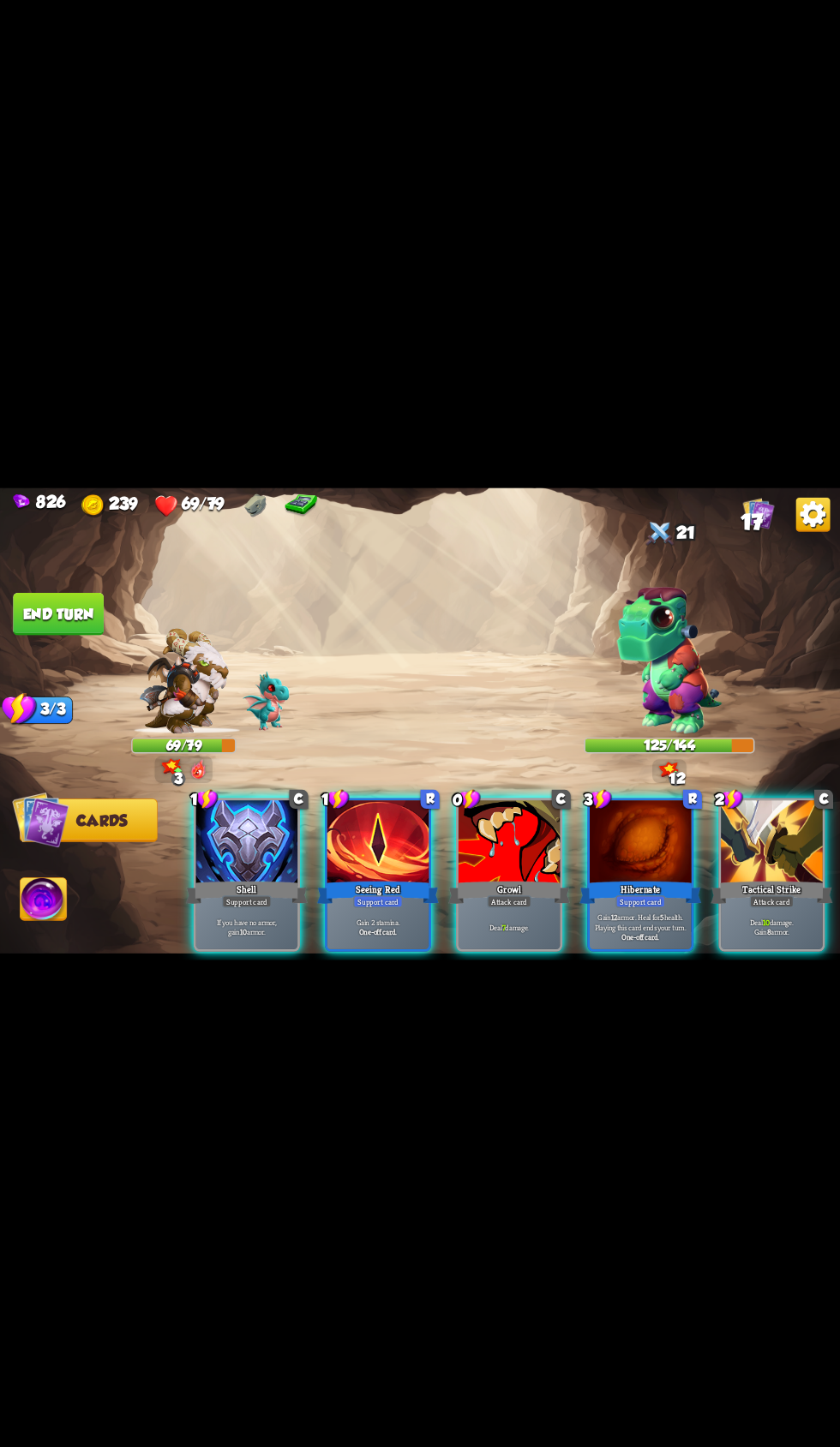
click at [239, 908] on div "Support card" at bounding box center [247, 901] width 50 height 12
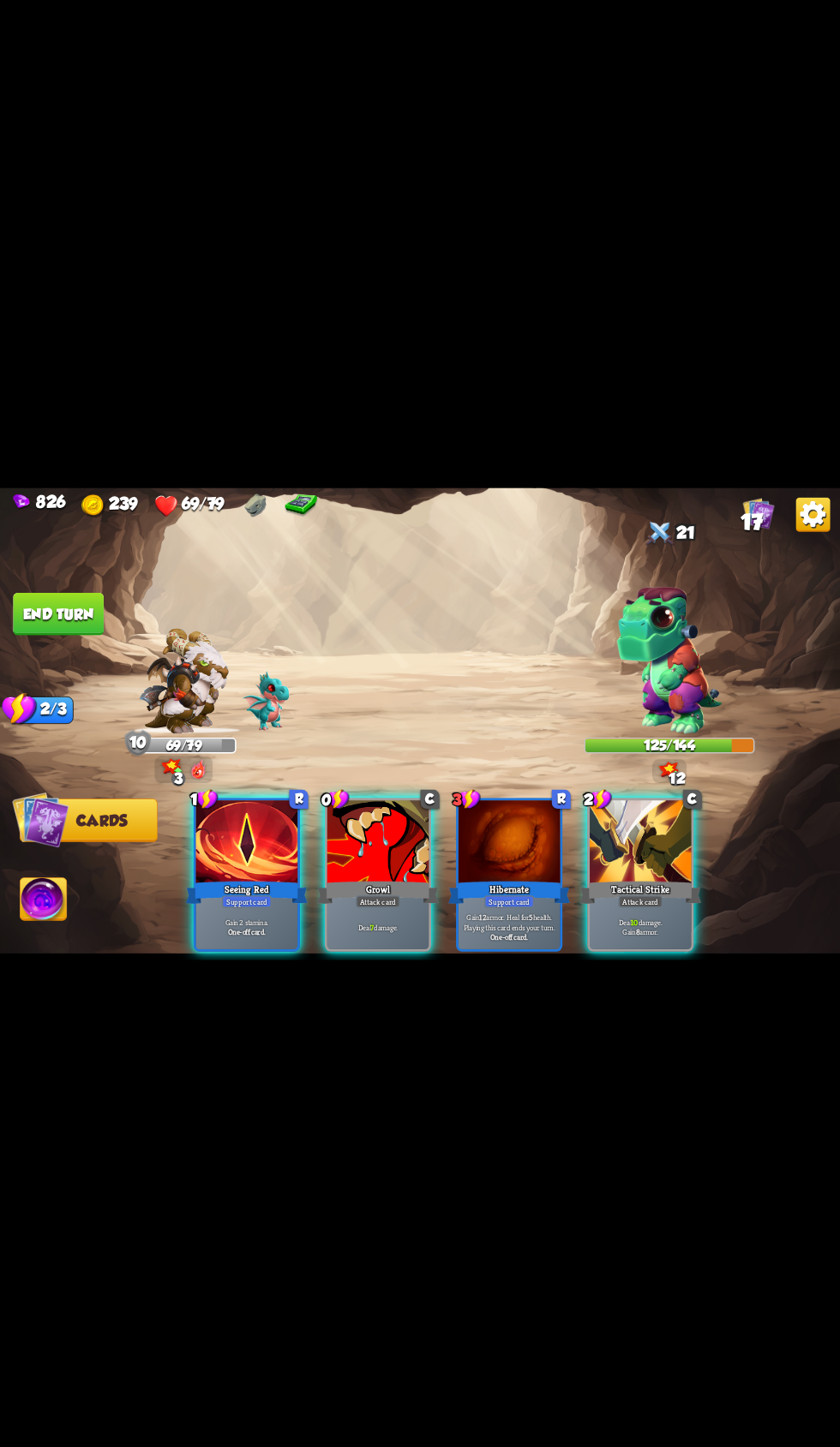
click at [275, 906] on div "Seeing Red" at bounding box center [247, 892] width 122 height 28
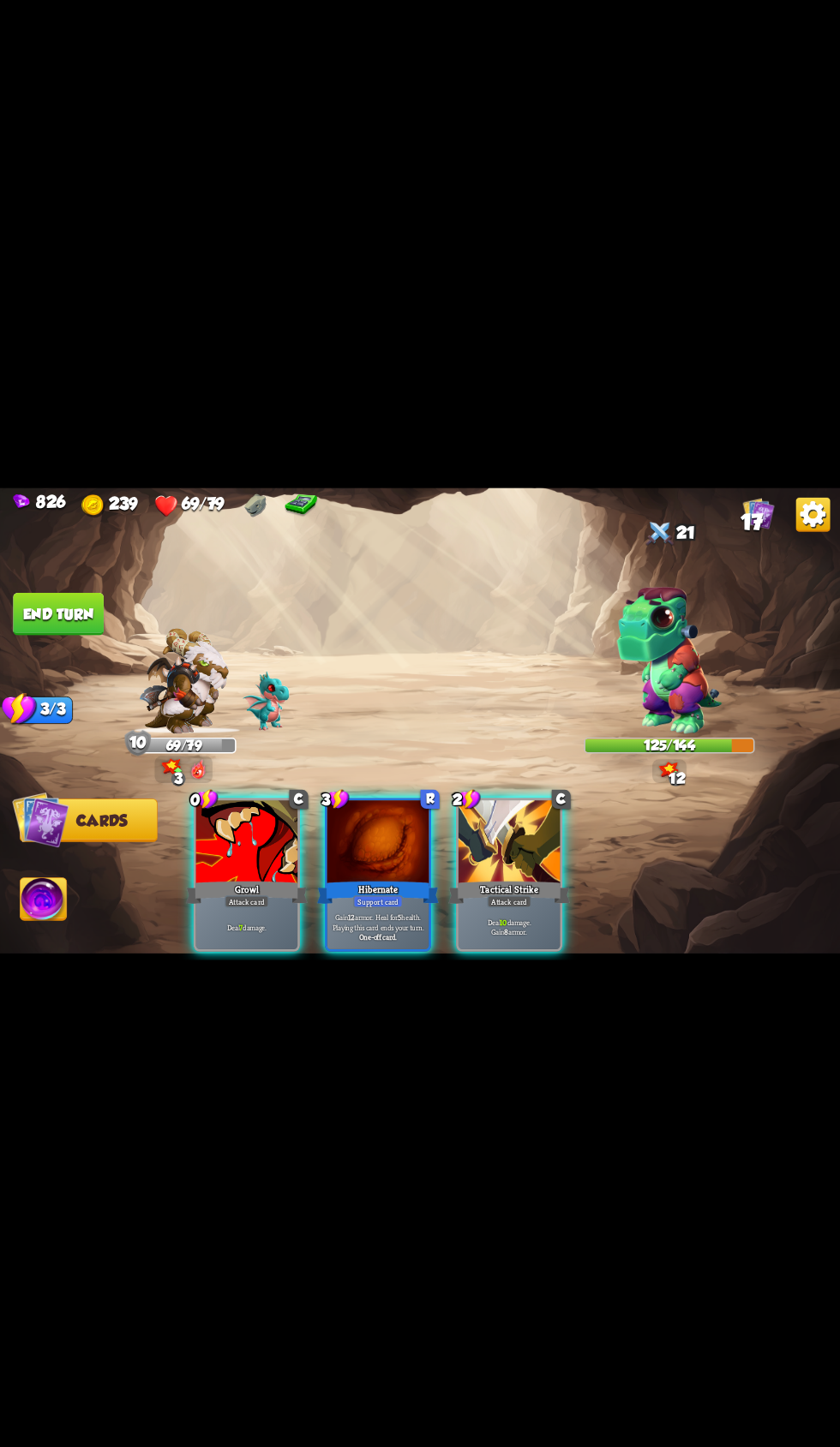
click at [366, 908] on div "Support card" at bounding box center [378, 901] width 50 height 12
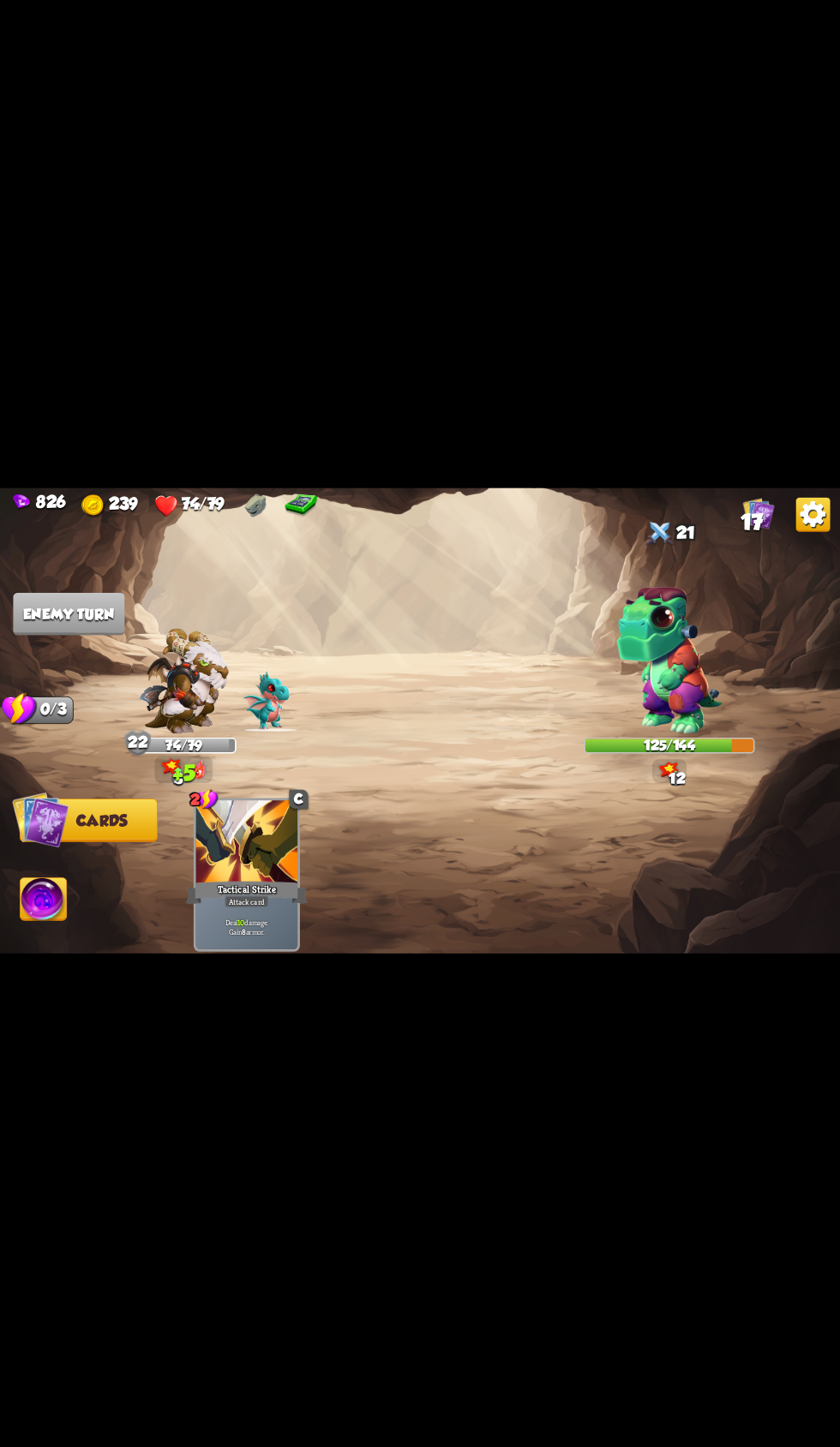
click at [258, 959] on div "2 C Tactical Strike Attack card Deal 10 damage. Gain 8 armor." at bounding box center [504, 854] width 672 height 210
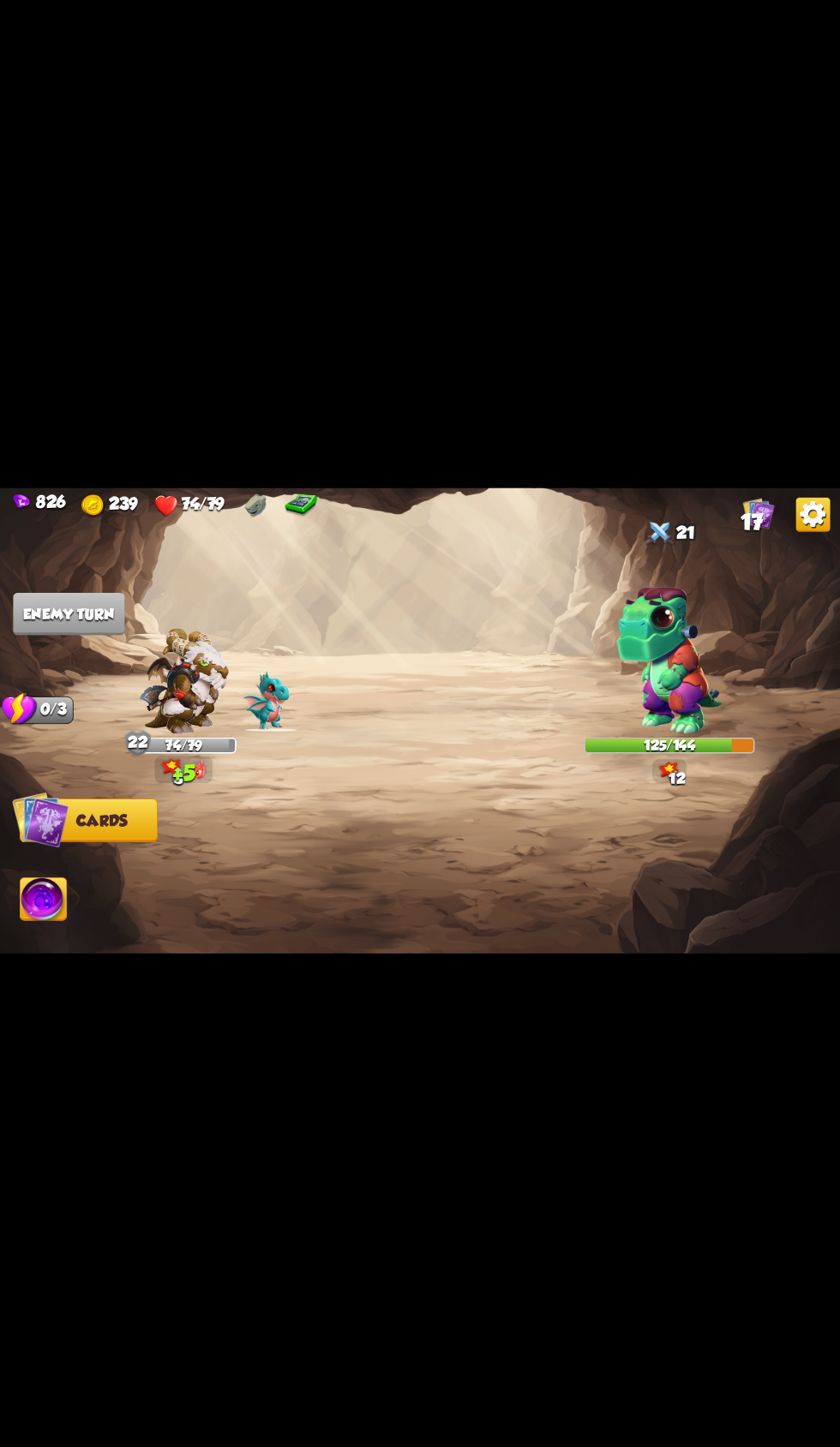
click at [247, 959] on div at bounding box center [504, 854] width 672 height 210
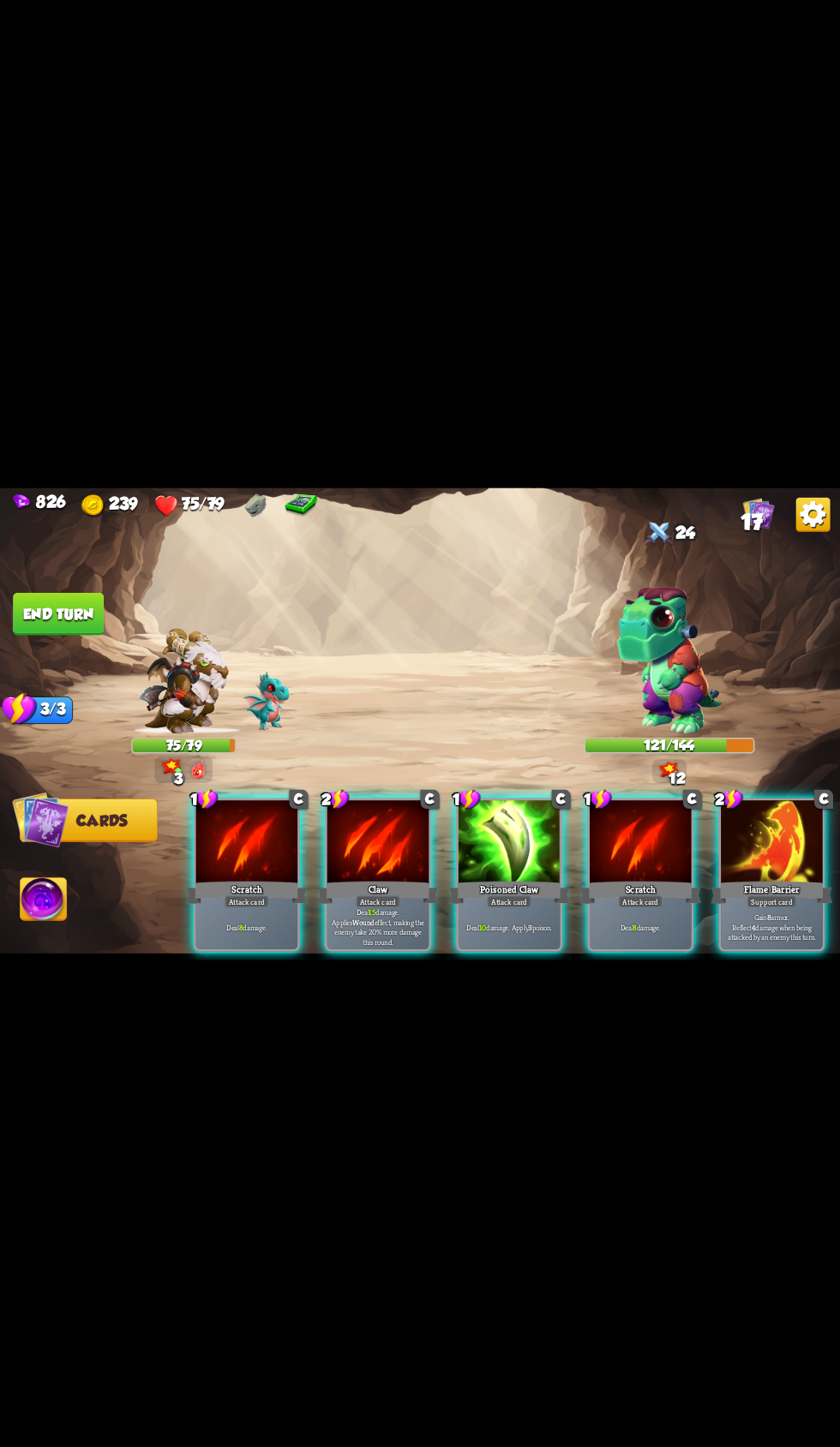
click at [776, 942] on p "Gain 8 armor. Reflect 4 damage when being attacked by an enemy this turn." at bounding box center [772, 927] width 97 height 30
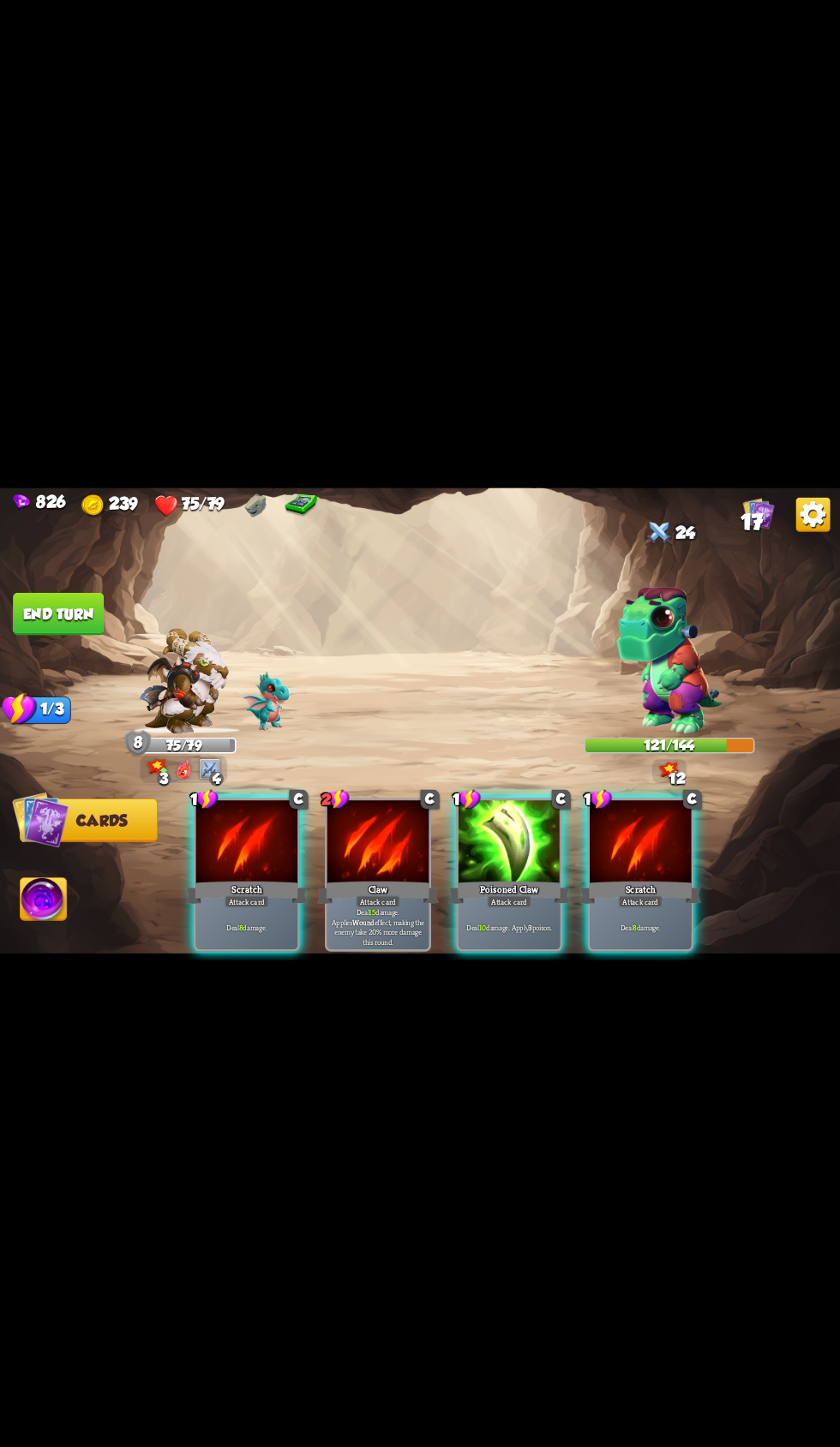
click at [492, 949] on div "Deal 10 damage. Apply 3 poison." at bounding box center [510, 927] width 102 height 44
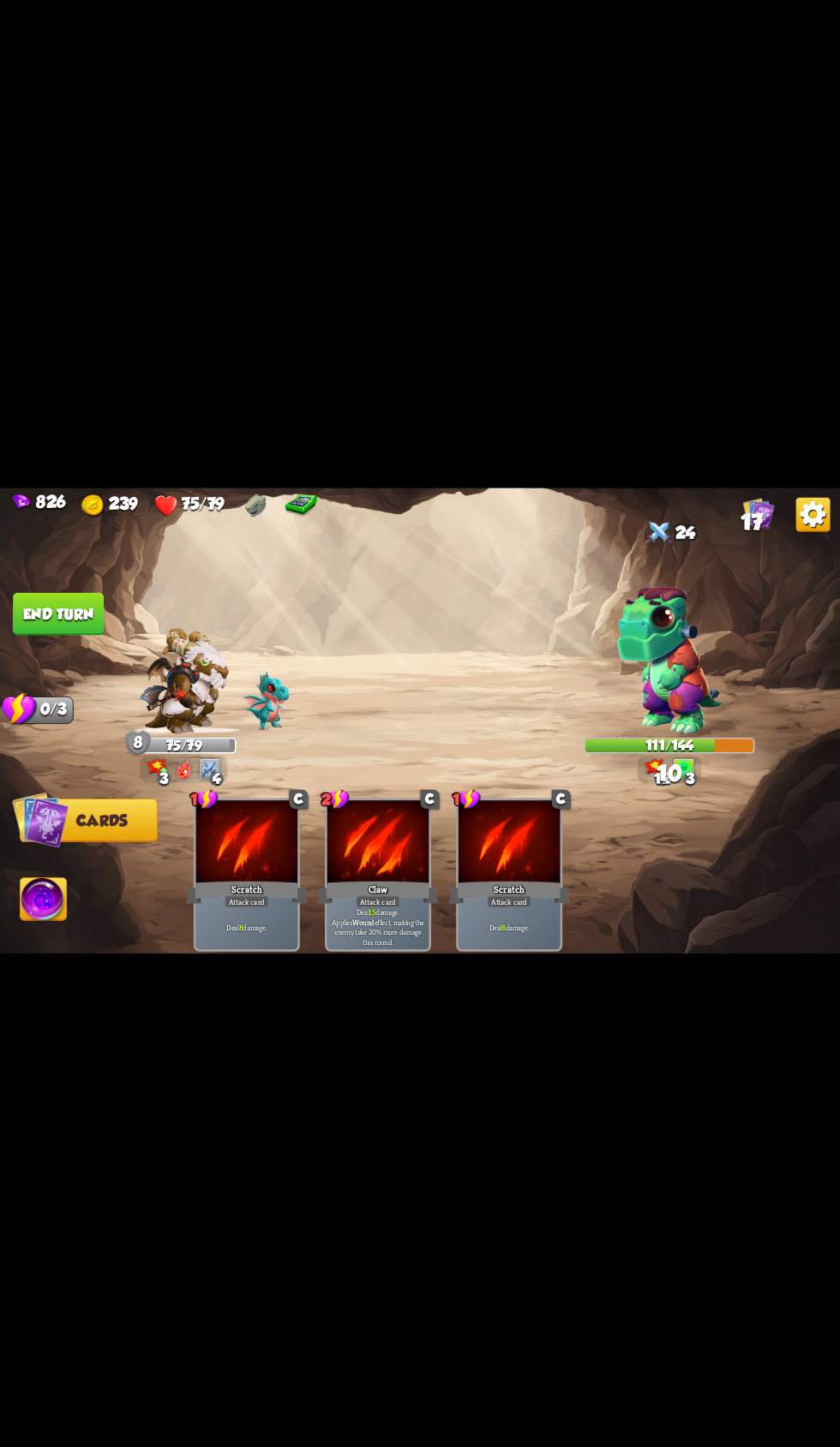
click at [91, 635] on button "End turn" at bounding box center [58, 613] width 91 height 43
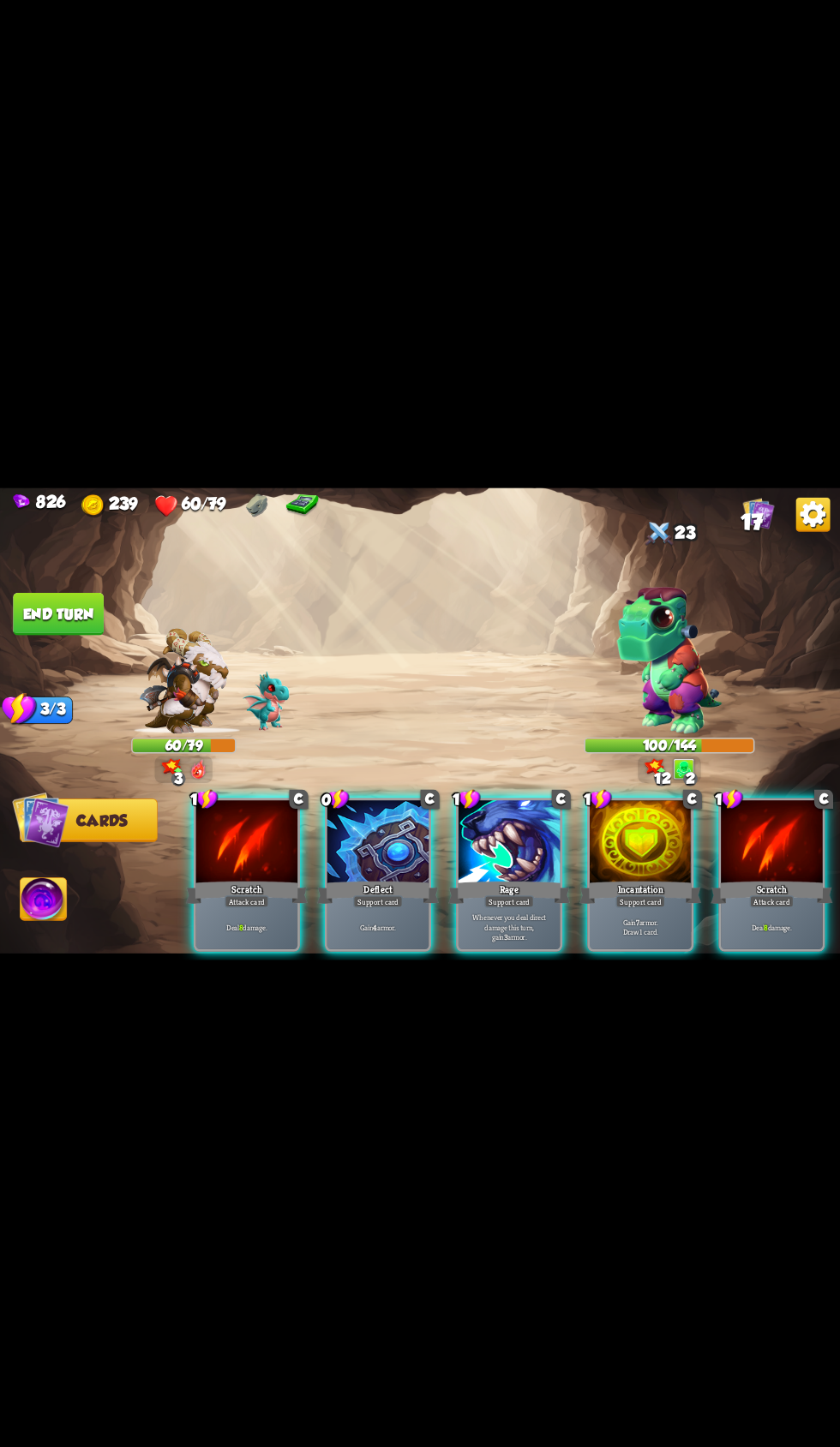
click at [401, 906] on div "Deflect" at bounding box center [378, 892] width 122 height 28
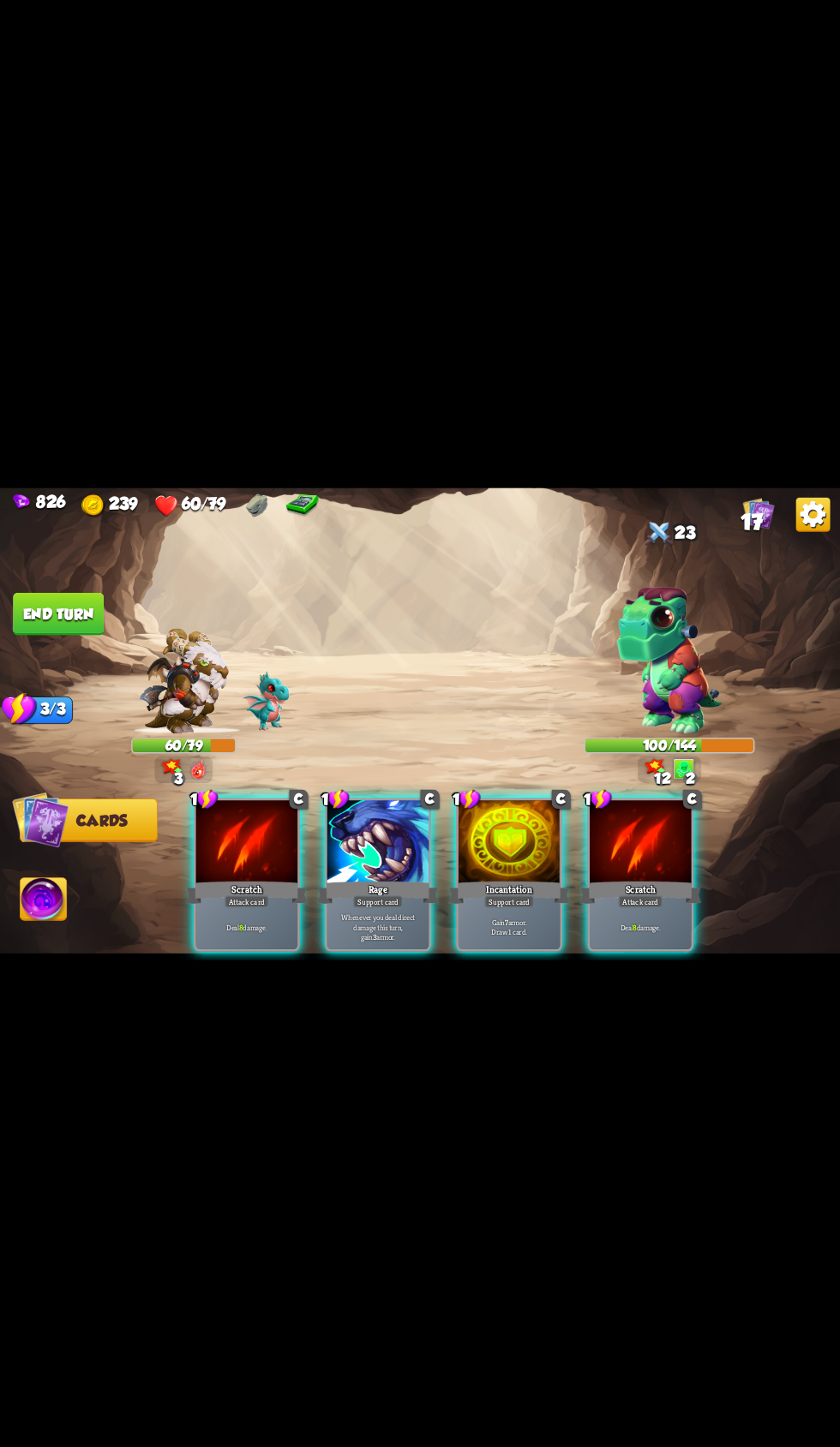
click at [389, 908] on div "Support card" at bounding box center [378, 901] width 50 height 12
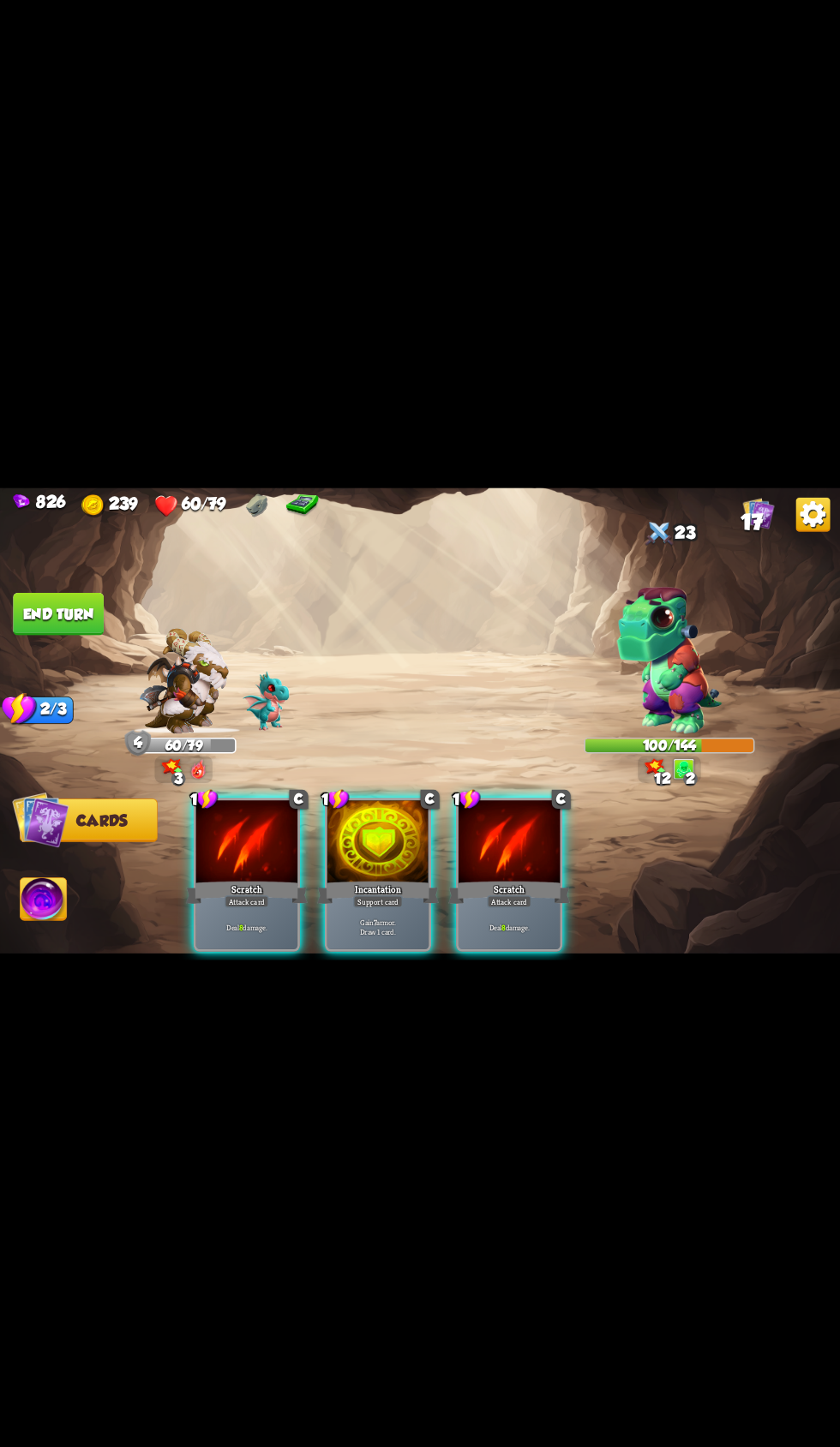
click at [398, 936] on p "Gain 7 armor. Draw 1 card." at bounding box center [378, 926] width 97 height 19
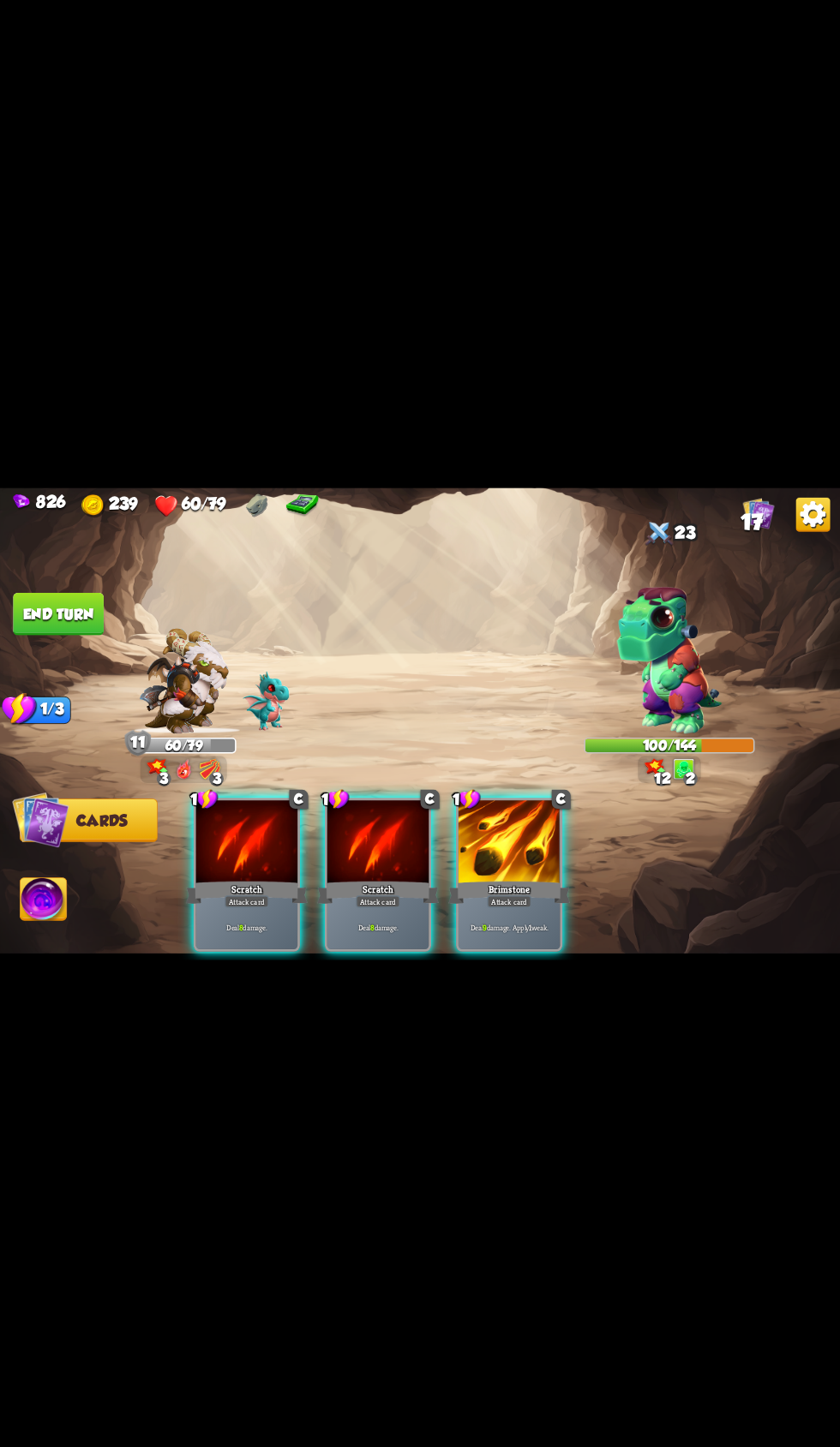
click at [507, 886] on div at bounding box center [510, 843] width 102 height 86
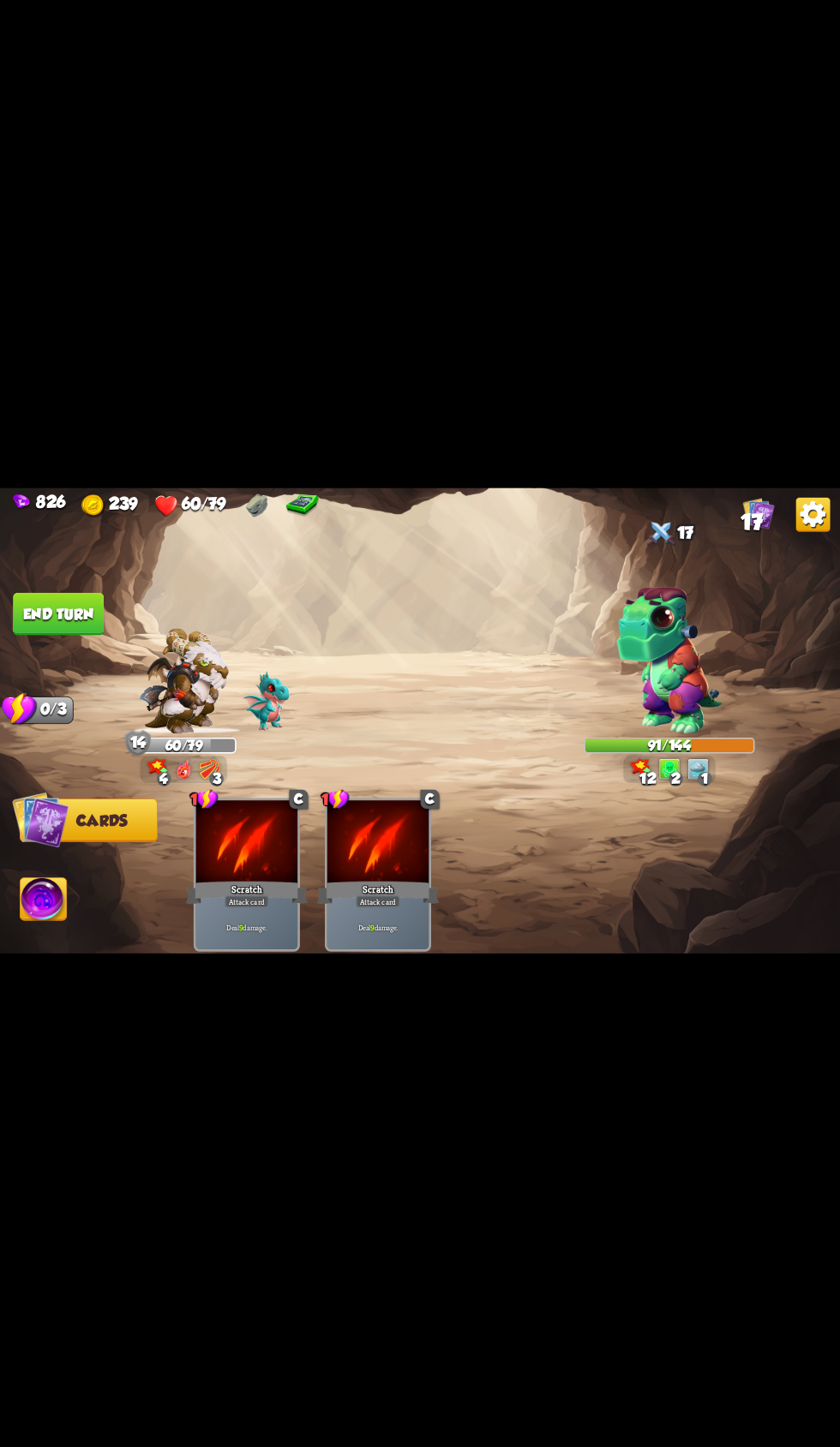
click at [72, 635] on button "End turn" at bounding box center [58, 613] width 91 height 43
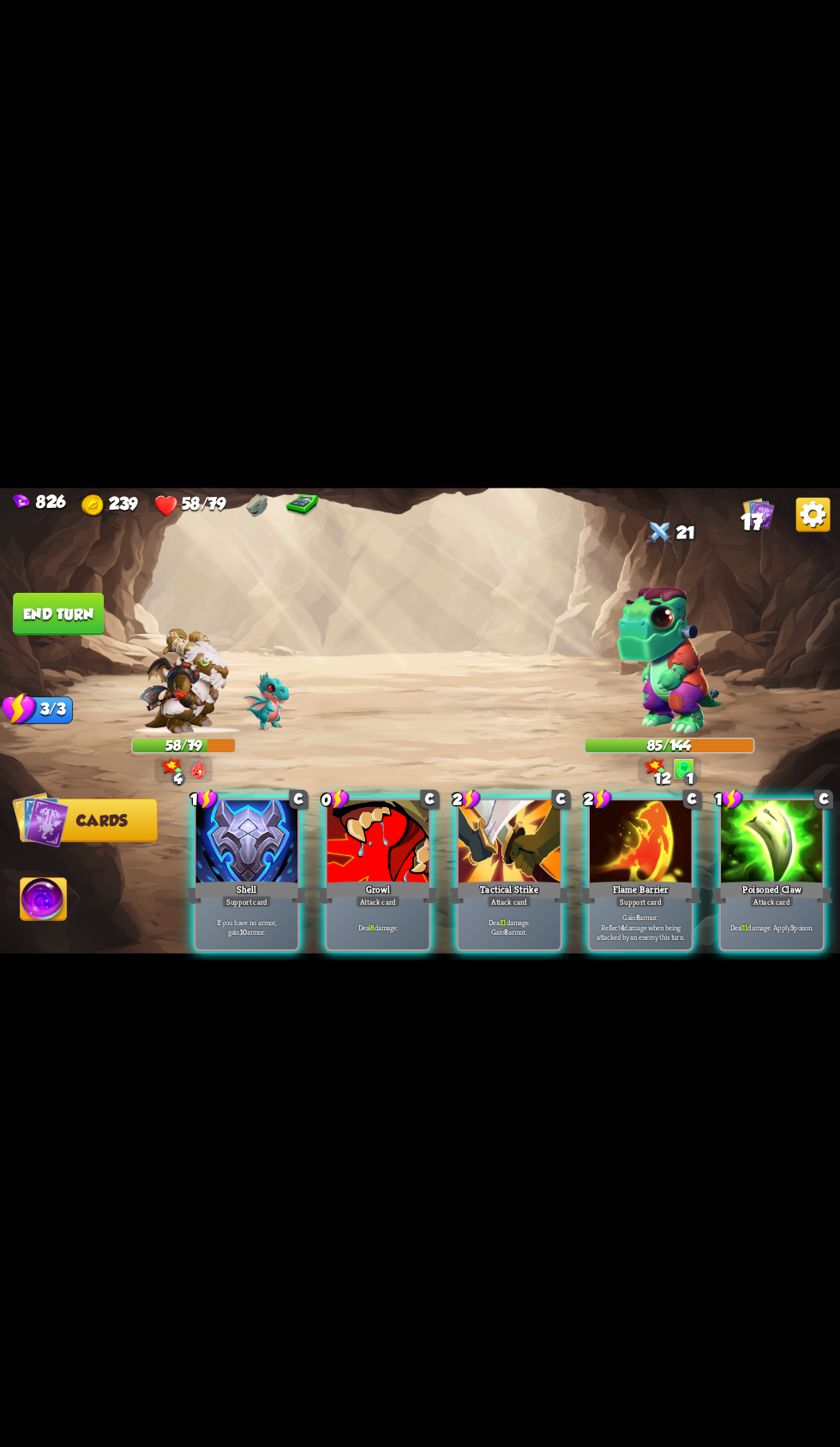
click at [259, 949] on div "If you have no armor, gain 10 armor." at bounding box center [247, 927] width 102 height 44
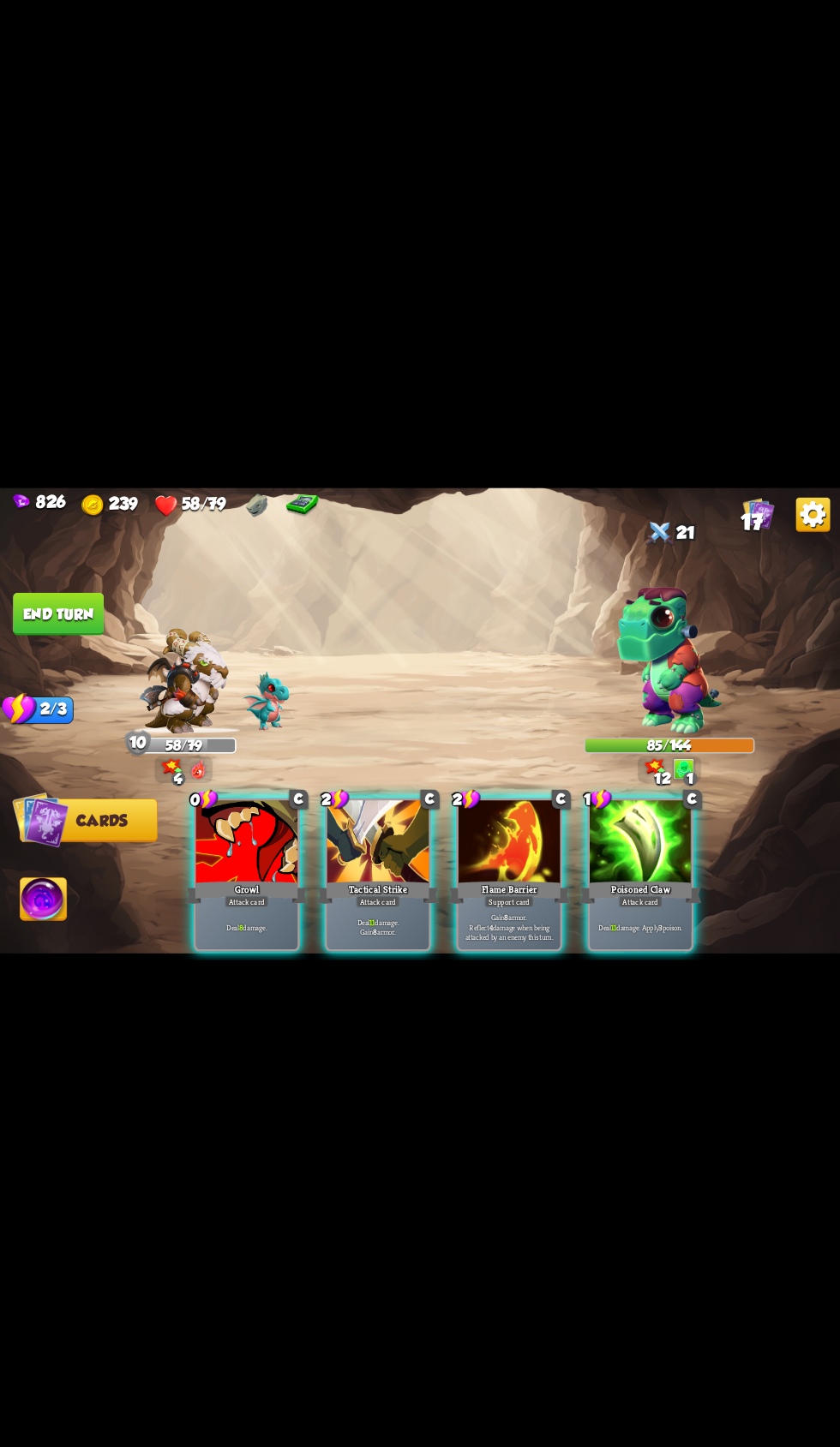
click at [238, 949] on div "Deal 8 damage." at bounding box center [247, 927] width 102 height 44
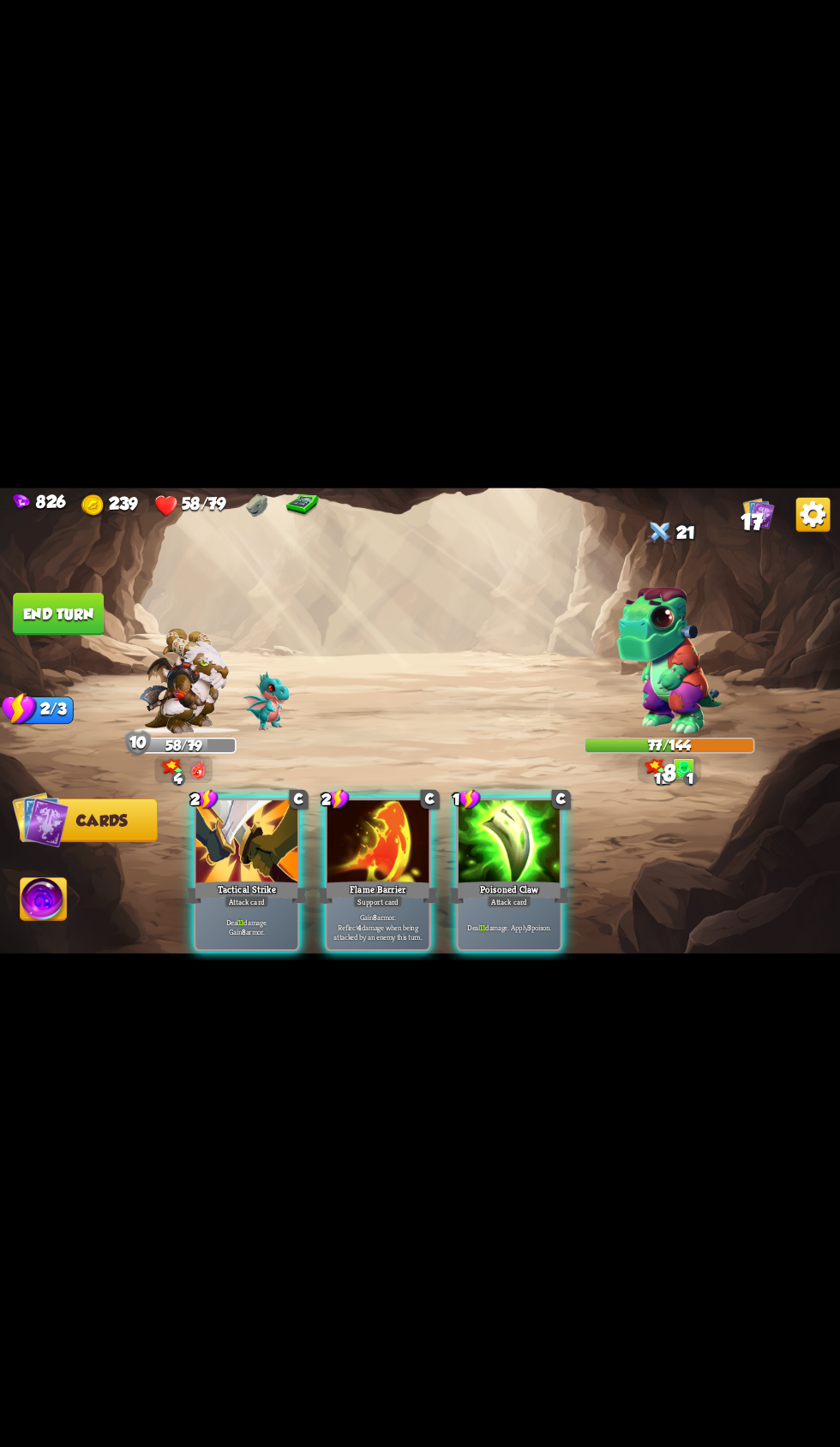
click at [253, 936] on p "Deal 11 damage. Gain 8 armor." at bounding box center [247, 926] width 97 height 19
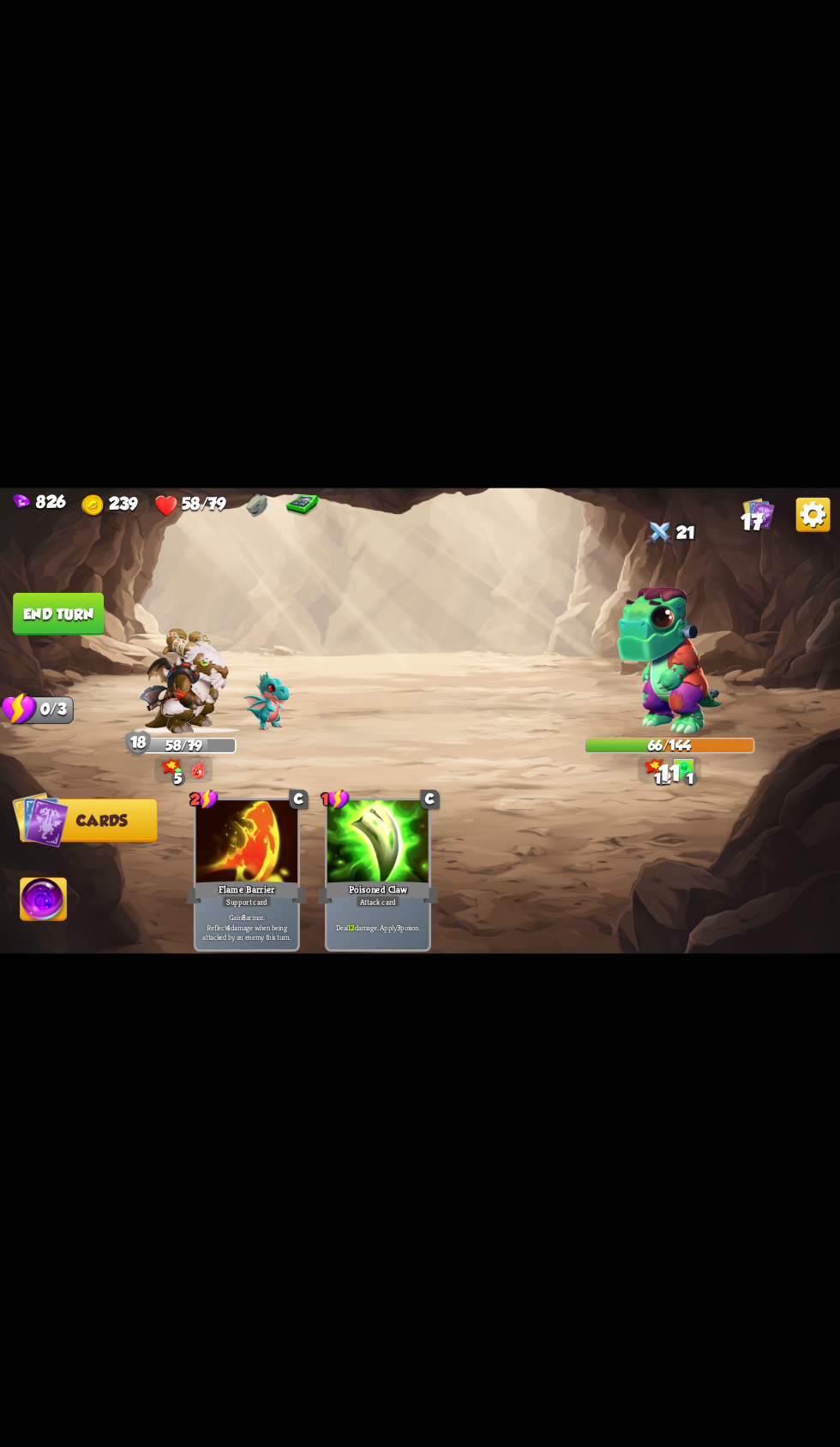
click at [98, 635] on button "End turn" at bounding box center [58, 613] width 91 height 43
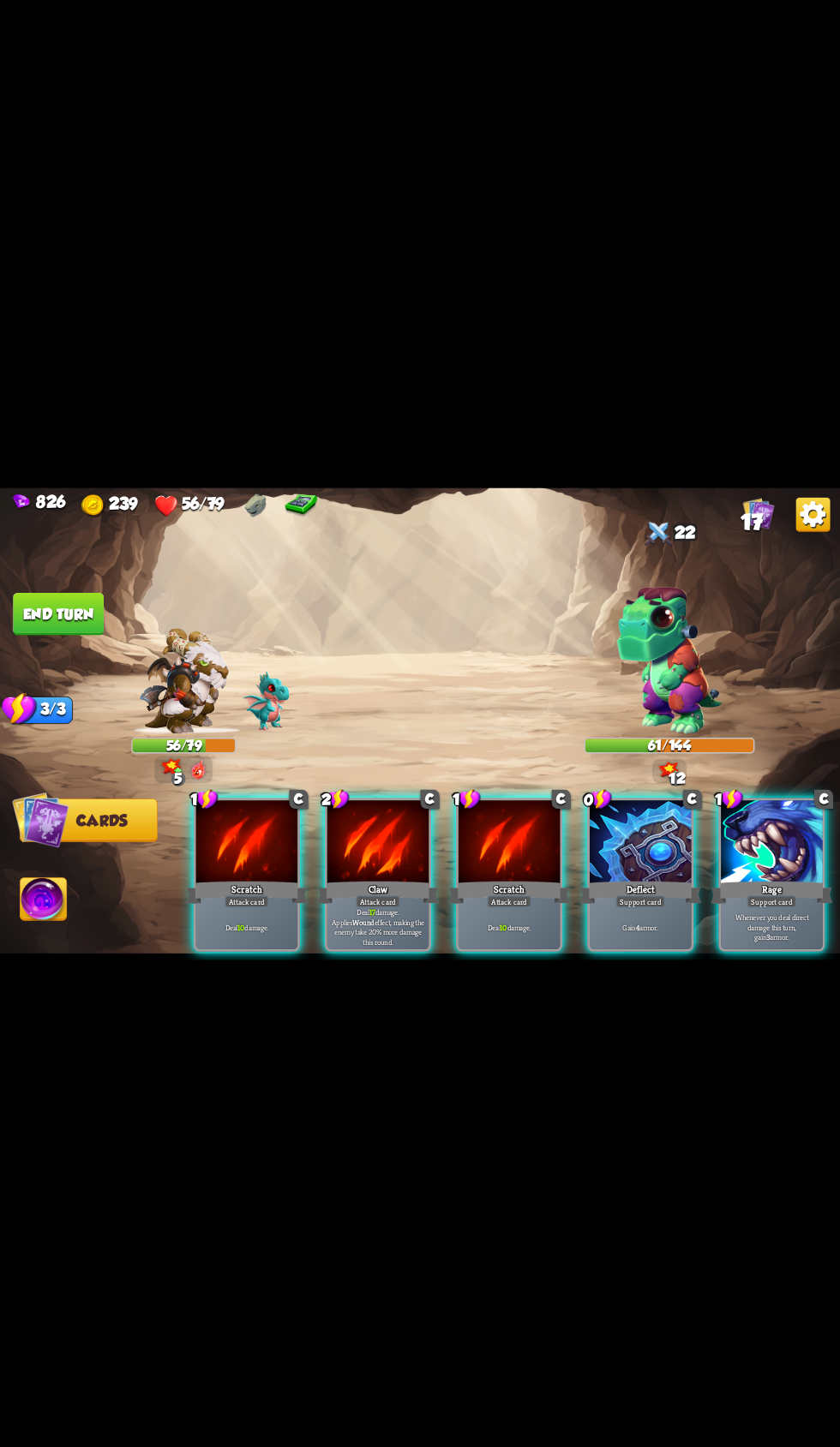
click at [598, 906] on div "Deflect" at bounding box center [640, 892] width 122 height 28
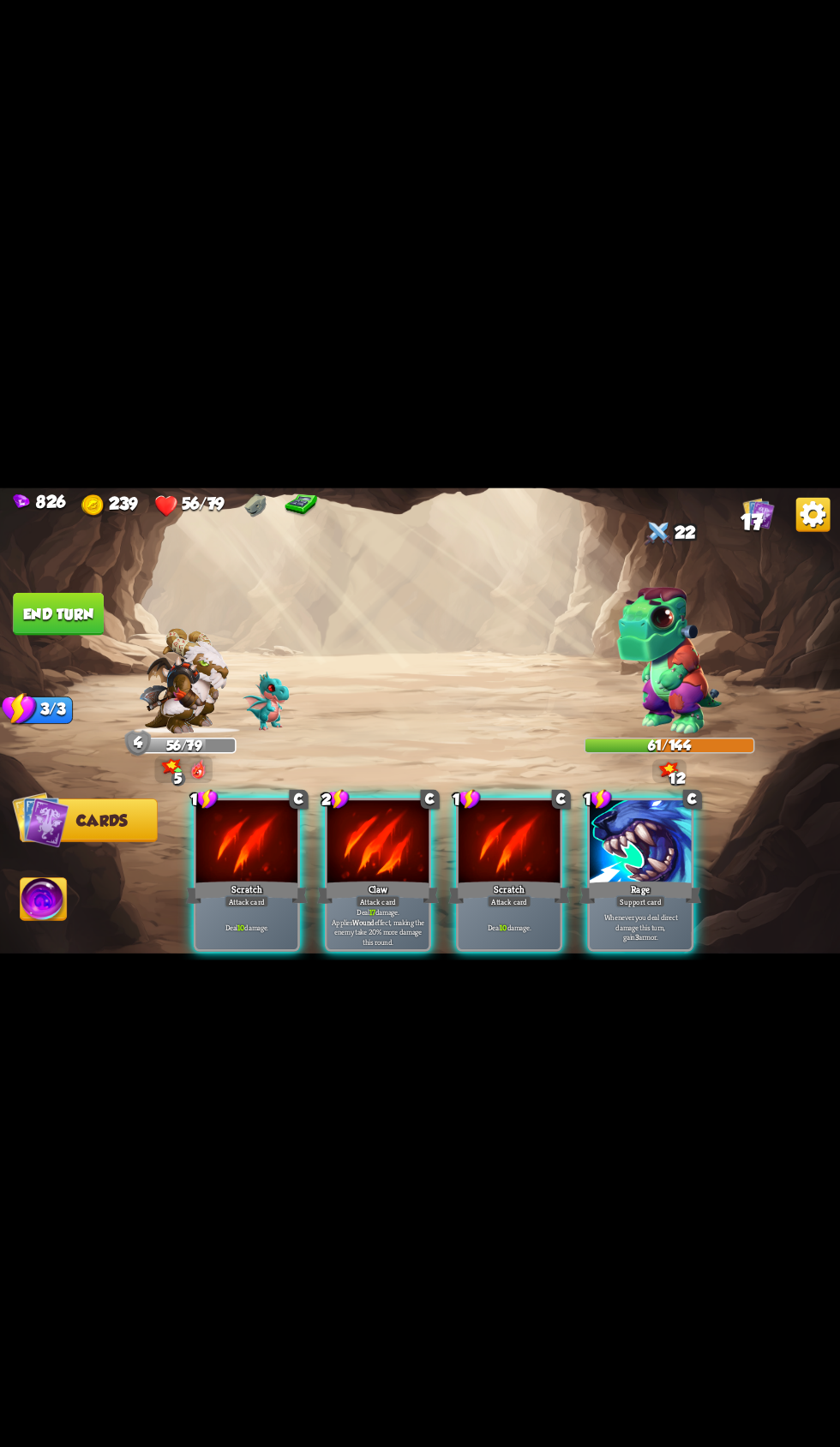
click at [649, 942] on p "Whenever you deal direct damage this turn, gain 3 armor." at bounding box center [640, 927] width 97 height 30
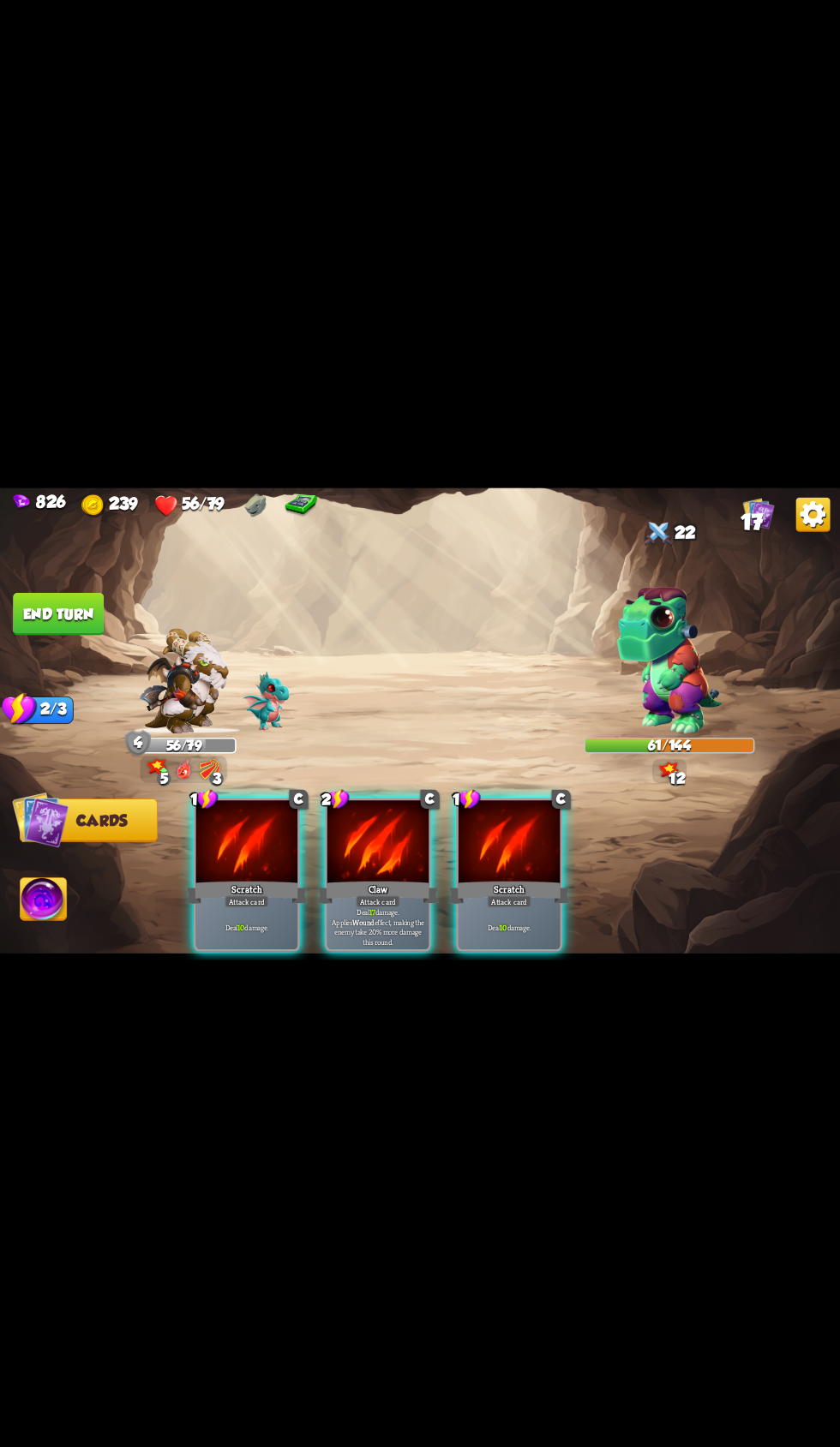
click at [520, 949] on div "Deal 10 damage." at bounding box center [510, 927] width 102 height 44
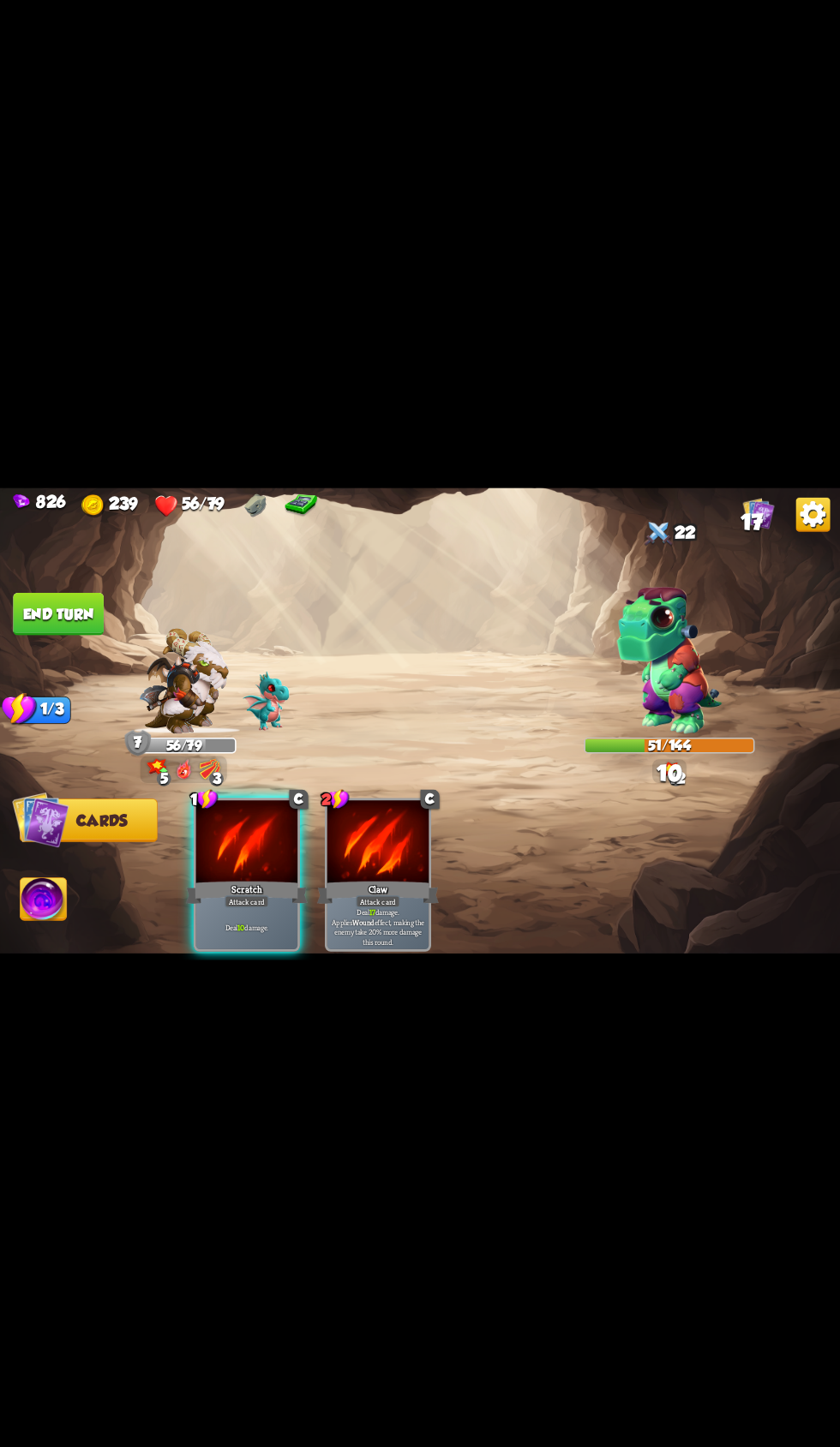
click at [265, 949] on div "Deal 10 damage." at bounding box center [247, 927] width 102 height 44
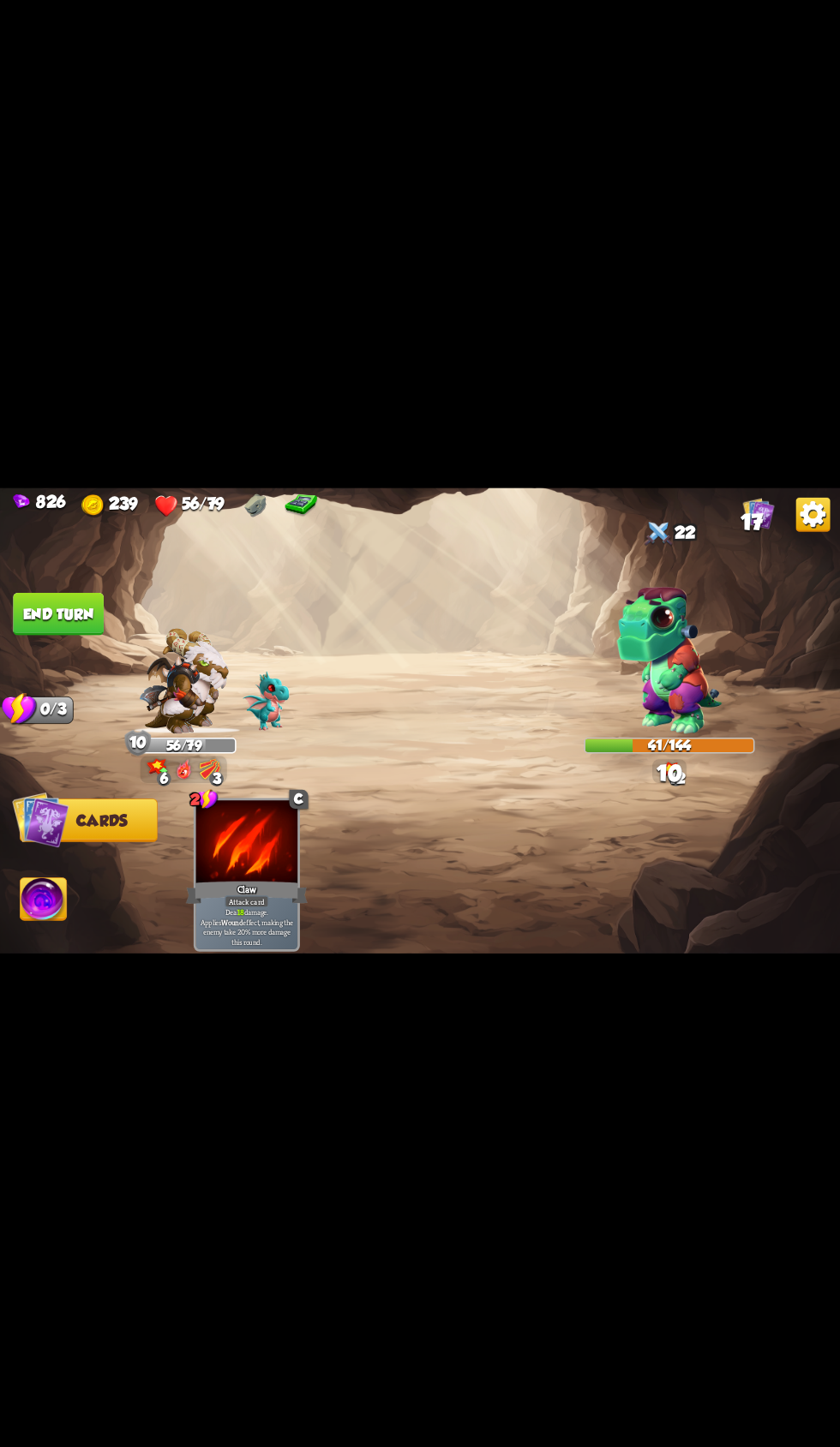
click at [94, 635] on button "End turn" at bounding box center [58, 613] width 91 height 43
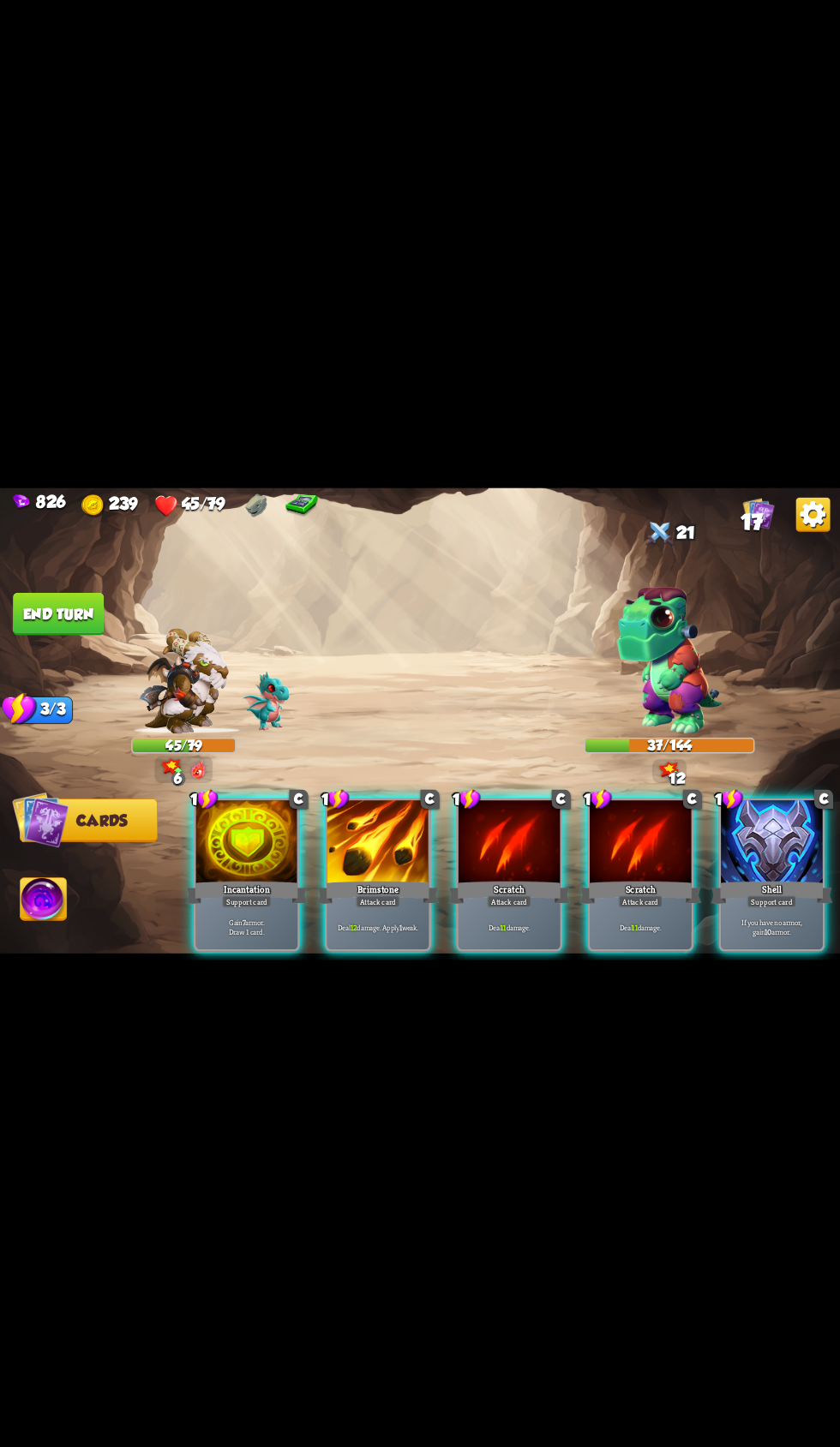
click at [785, 906] on div "Shell" at bounding box center [772, 892] width 122 height 28
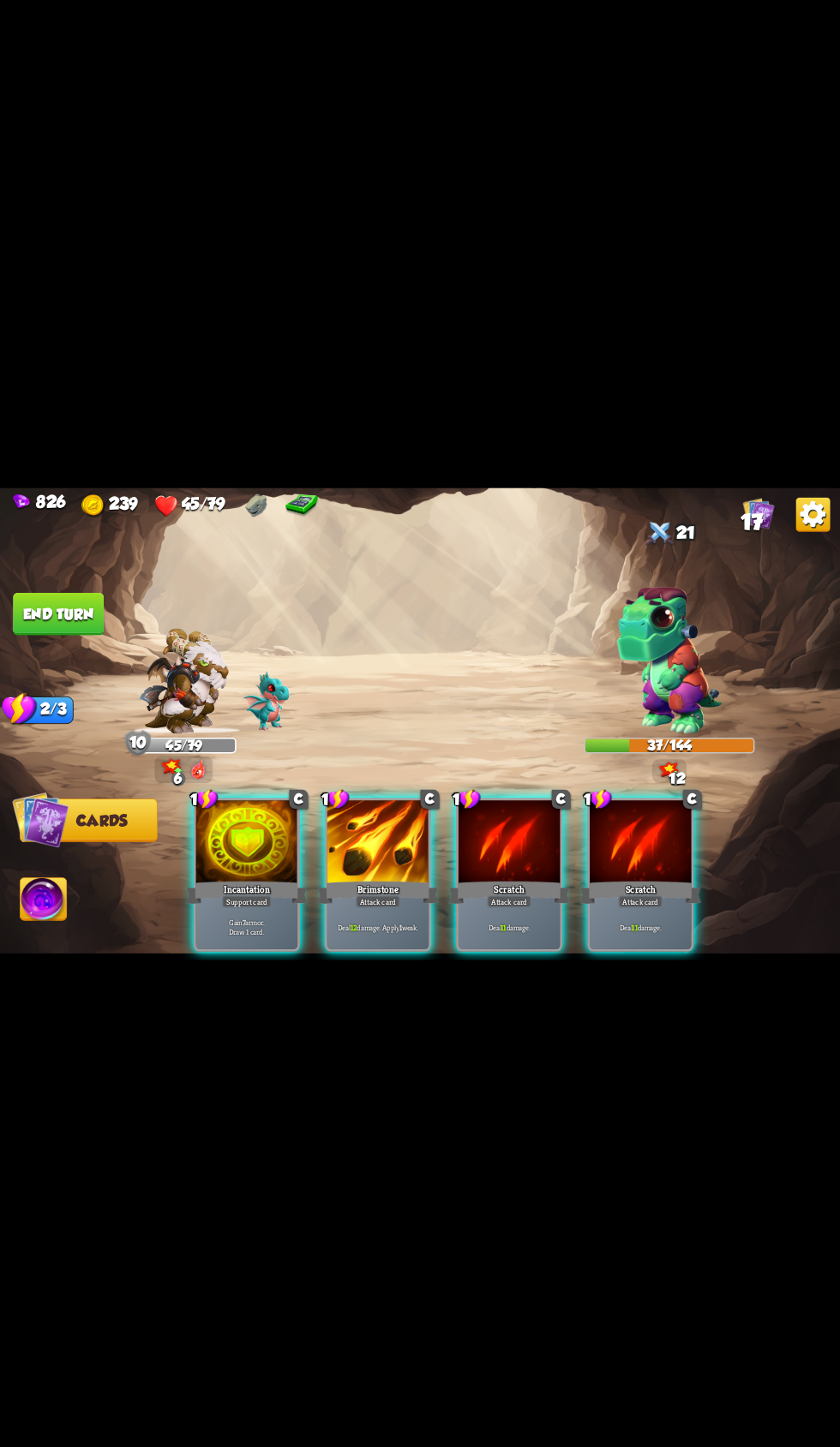
click at [252, 886] on div at bounding box center [247, 843] width 102 height 86
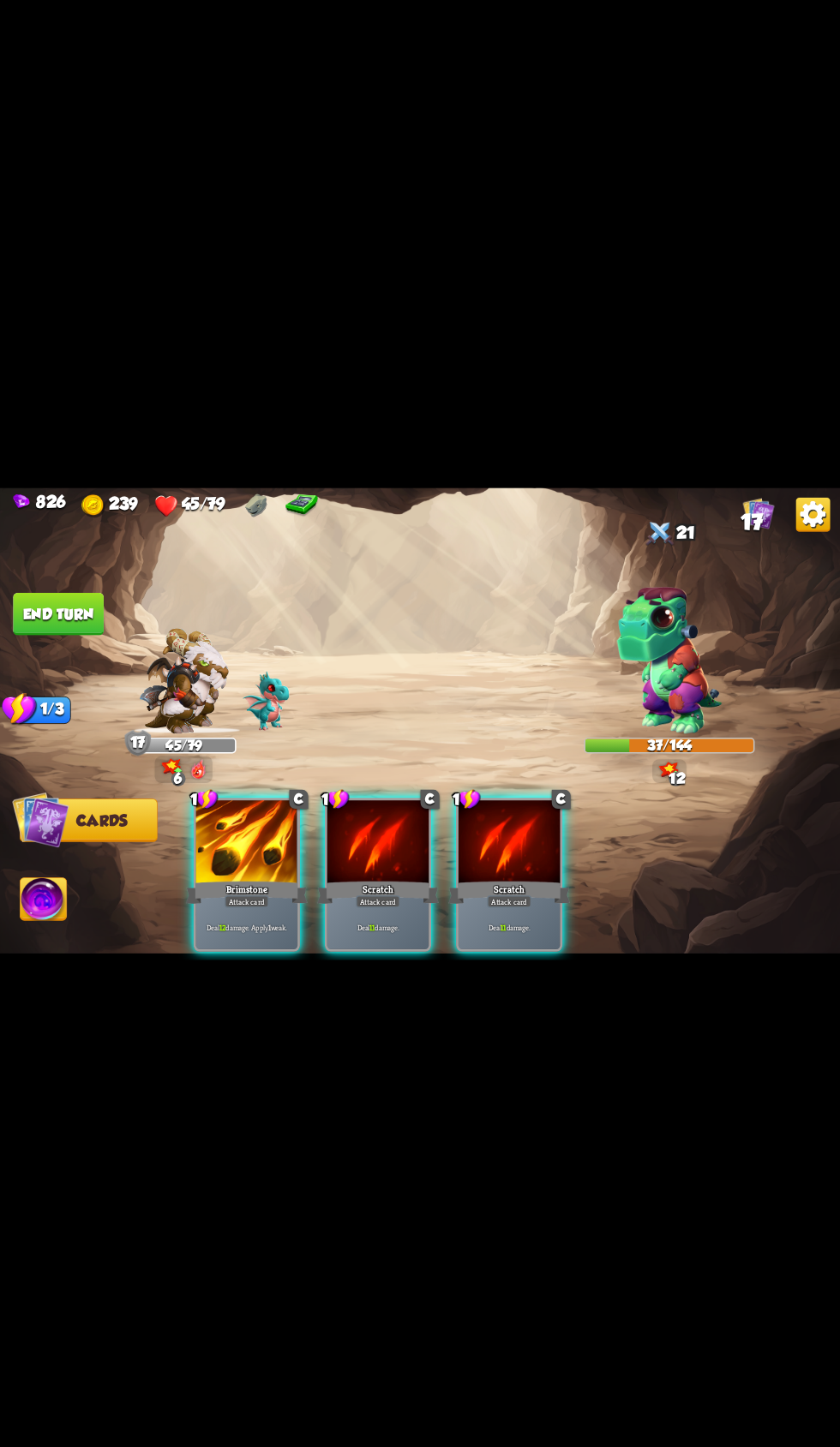
click at [275, 906] on div "Brimstone" at bounding box center [247, 892] width 122 height 28
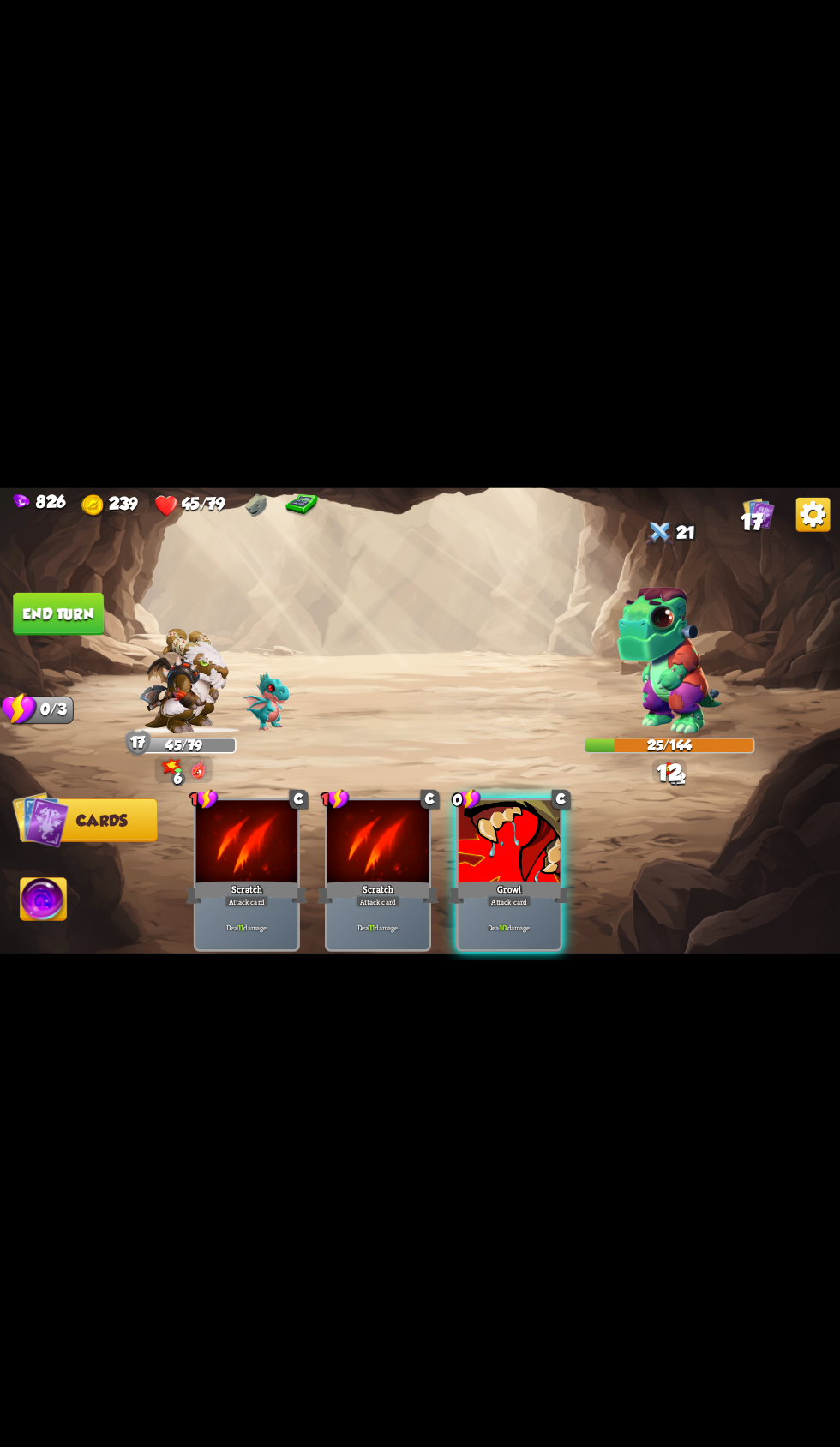
click at [501, 933] on b "10" at bounding box center [502, 927] width 6 height 10
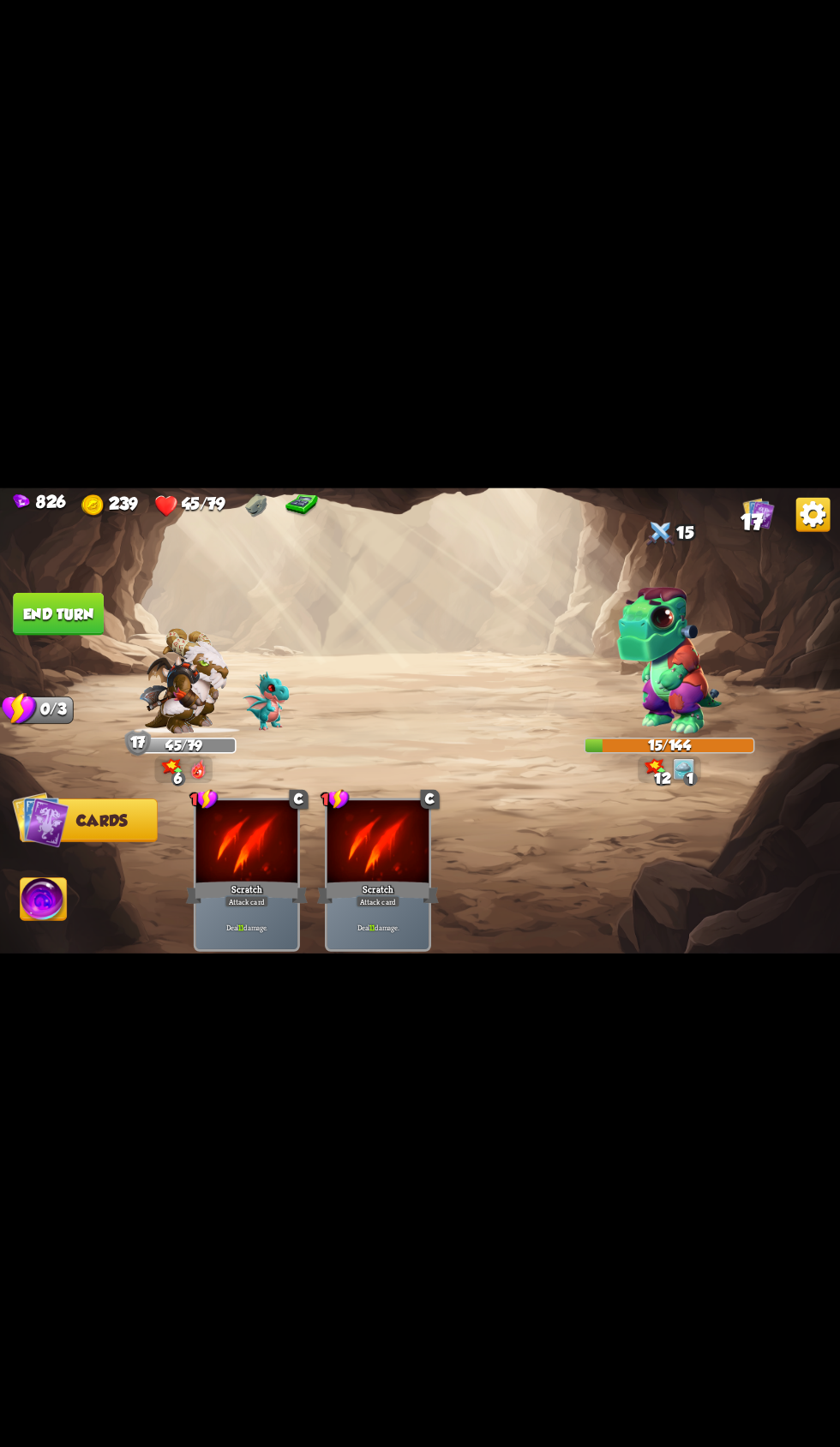
click at [150, 734] on img at bounding box center [183, 681] width 90 height 105
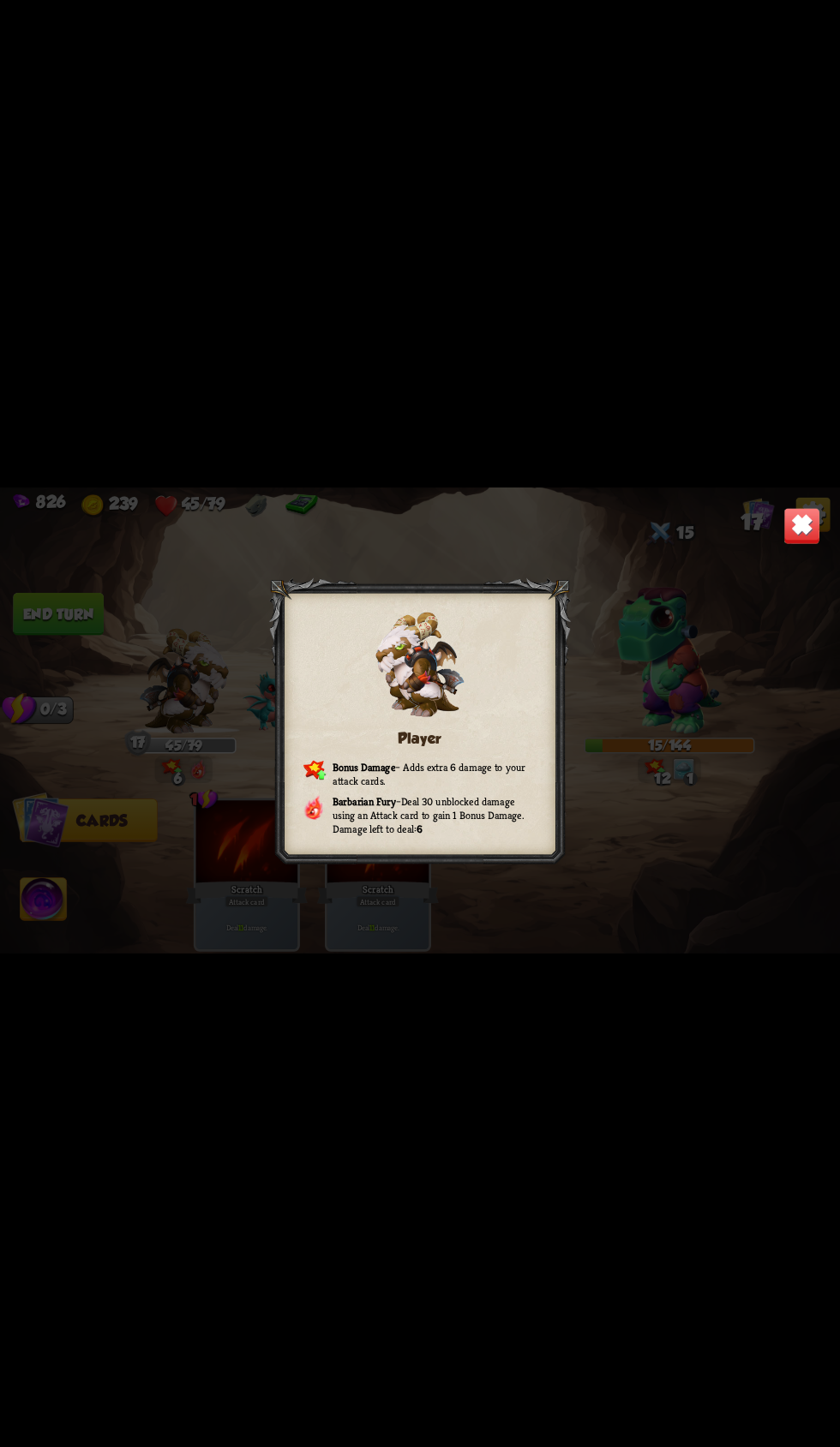
click at [120, 752] on div "Player Bonus Damage – Adds extra 6 damage to your attack cards. Barbarian Fury …" at bounding box center [420, 724] width 840 height 472
click at [785, 544] on img at bounding box center [802, 526] width 37 height 37
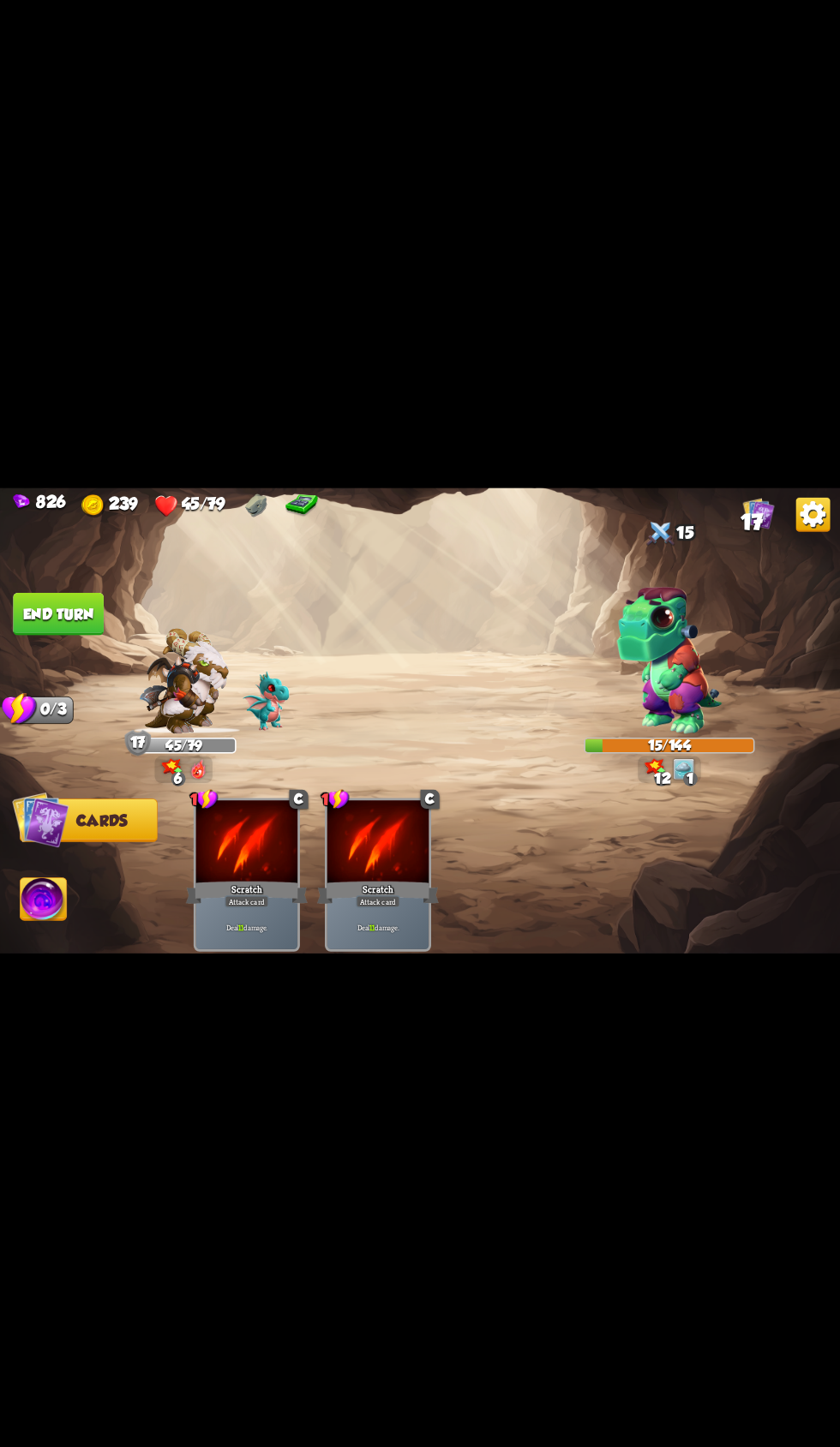
click at [64, 635] on button "End turn" at bounding box center [58, 613] width 91 height 43
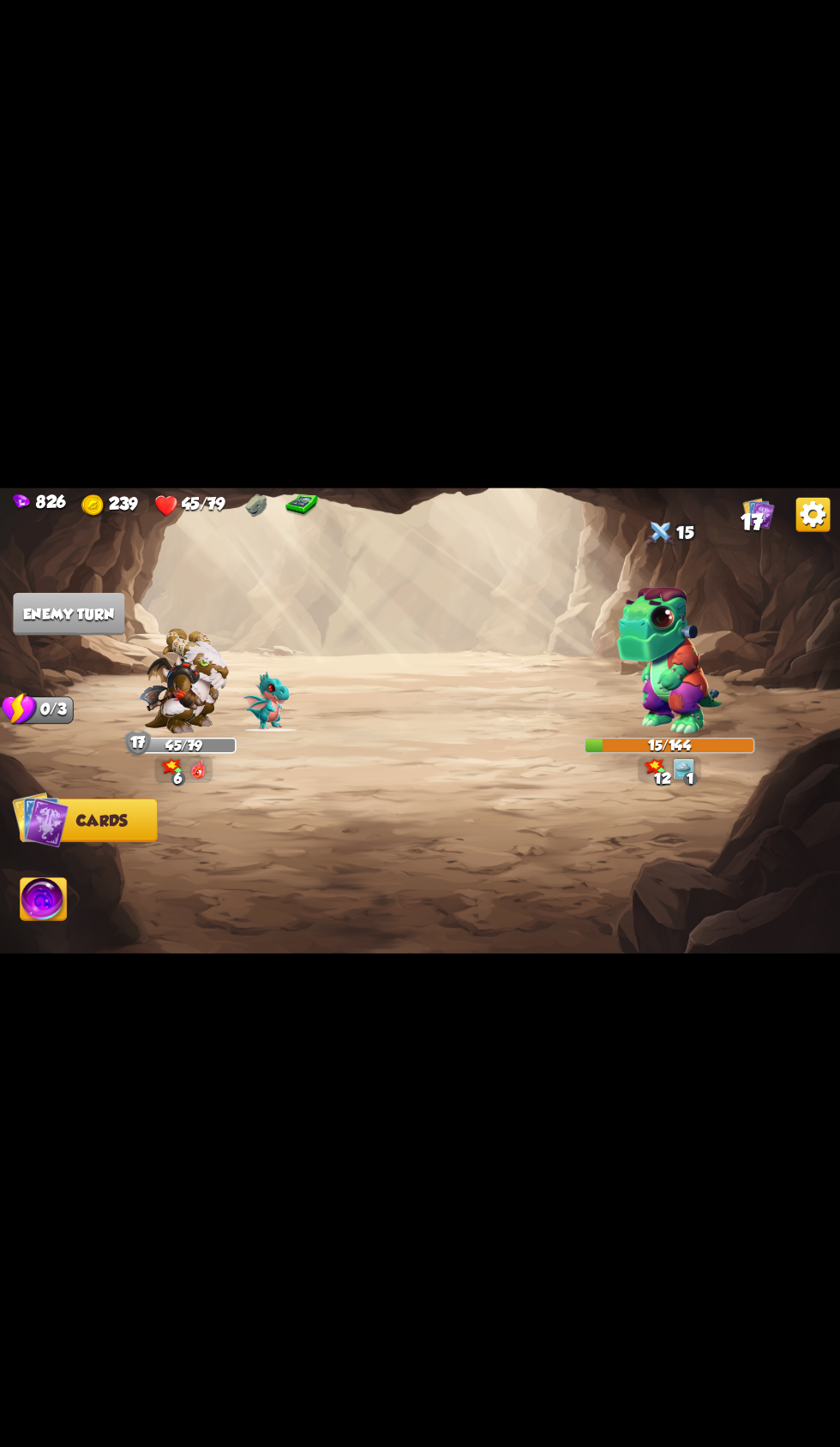
click at [221, 734] on img at bounding box center [183, 681] width 90 height 105
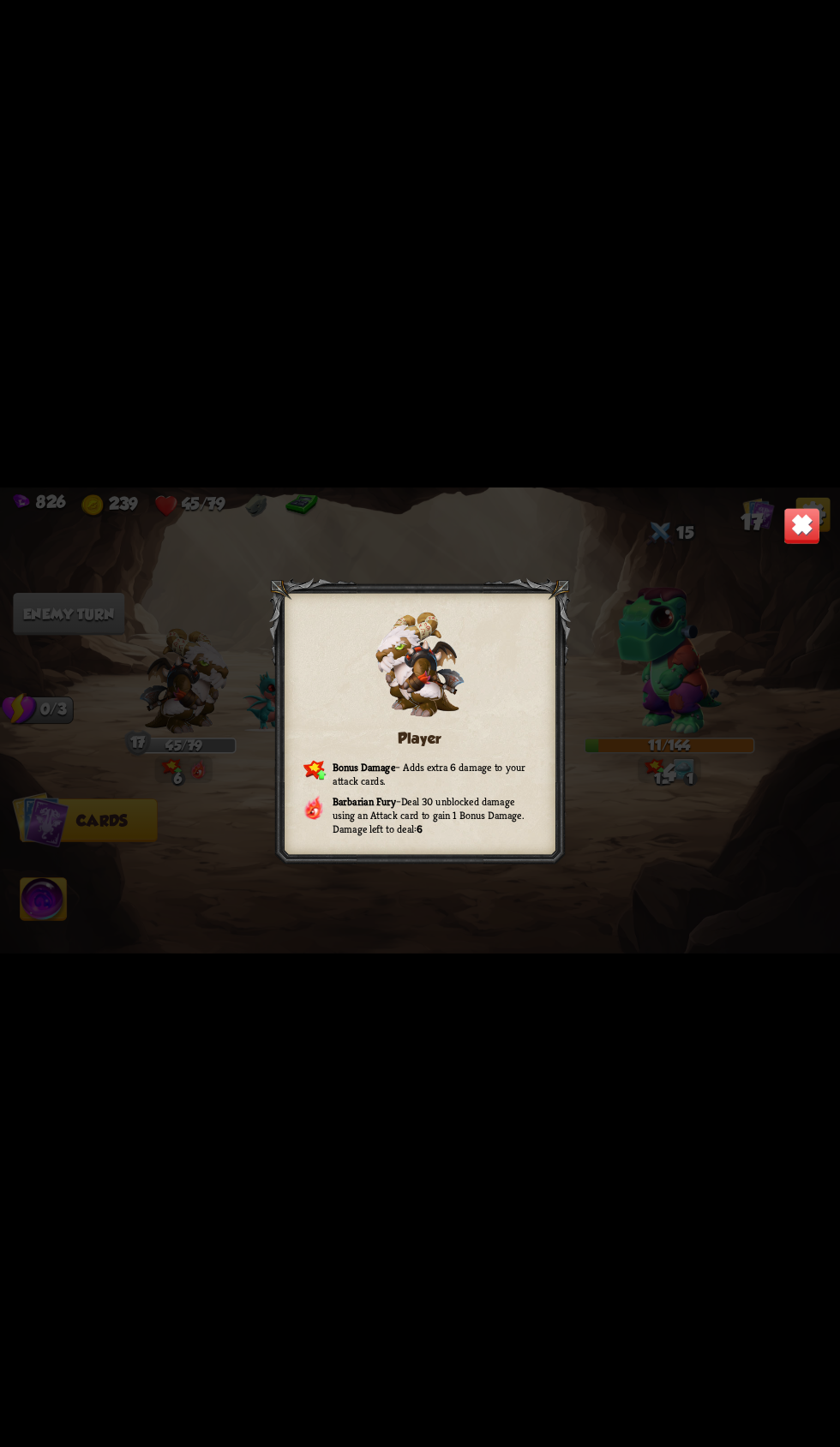
click at [752, 656] on div "Player Bonus Damage – Adds extra 6 damage to your attack cards. Barbarian Fury …" at bounding box center [420, 724] width 840 height 472
click at [757, 634] on div "Player Bonus Damage – Adds extra 6 damage to your attack cards. Barbarian Fury …" at bounding box center [420, 724] width 840 height 472
click at [805, 544] on img at bounding box center [802, 526] width 37 height 37
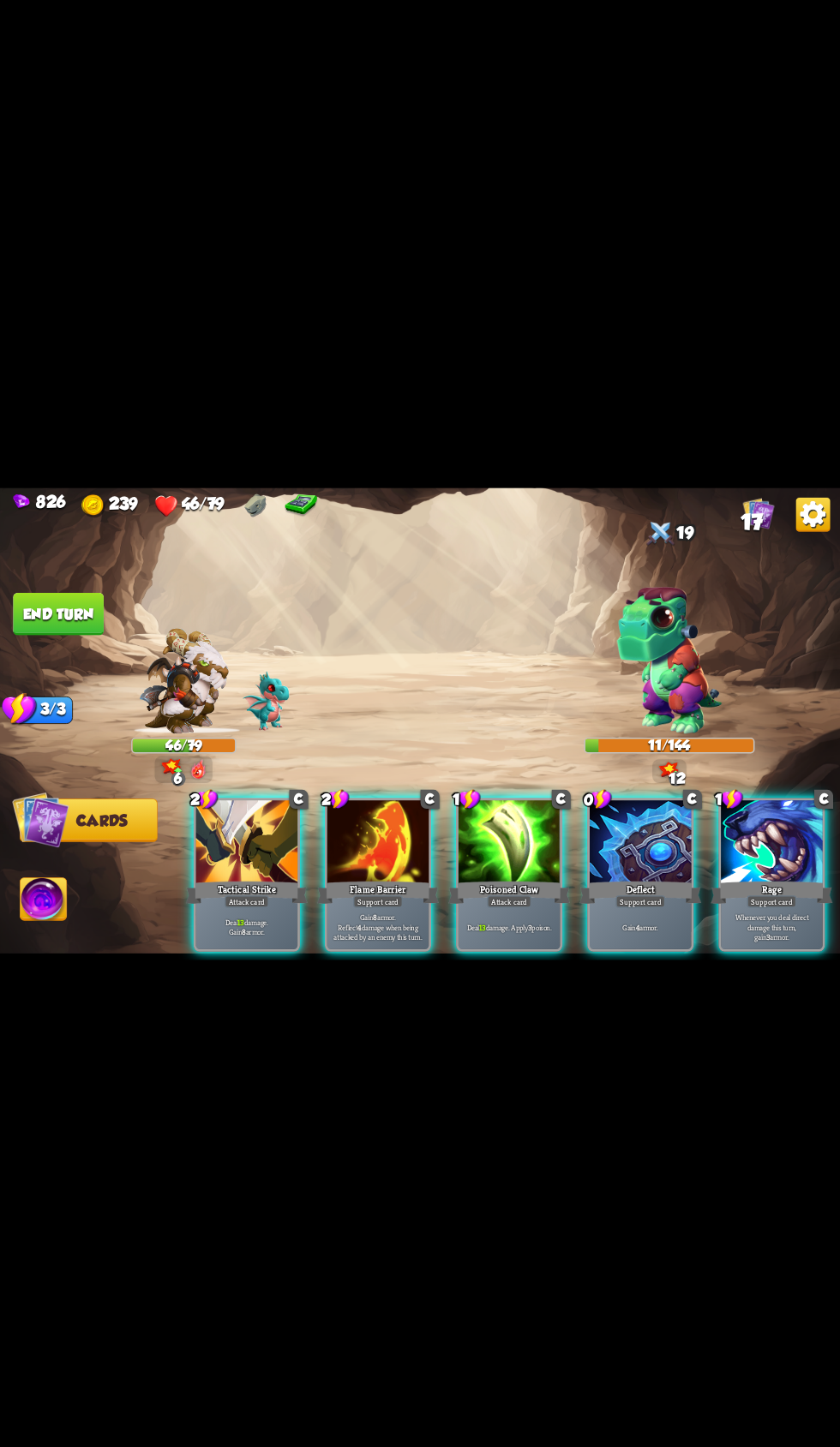
click at [497, 906] on div "Poisoned Claw" at bounding box center [509, 892] width 122 height 28
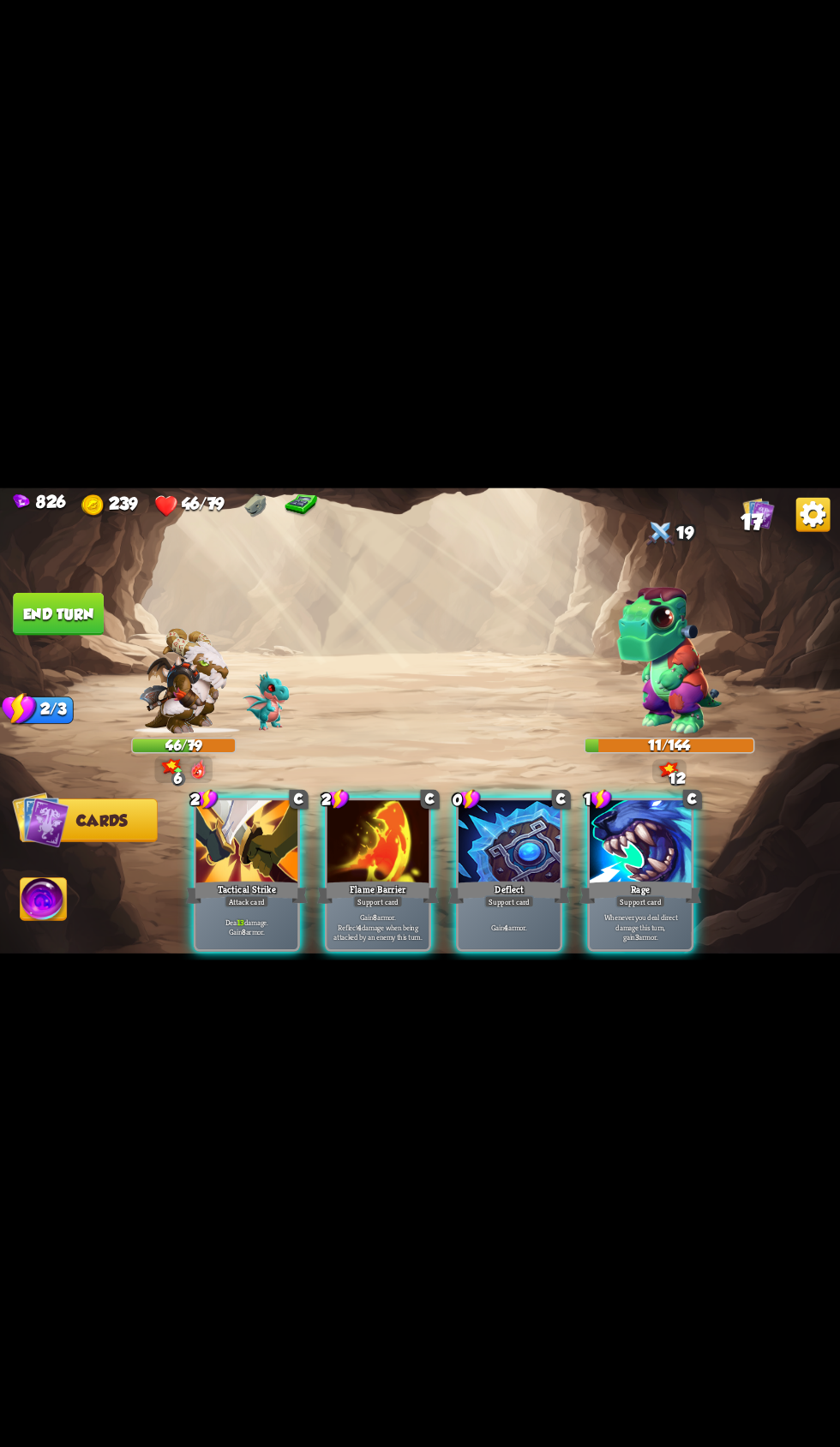
click at [488, 933] on p "Gain 4 armor." at bounding box center [509, 927] width 97 height 10
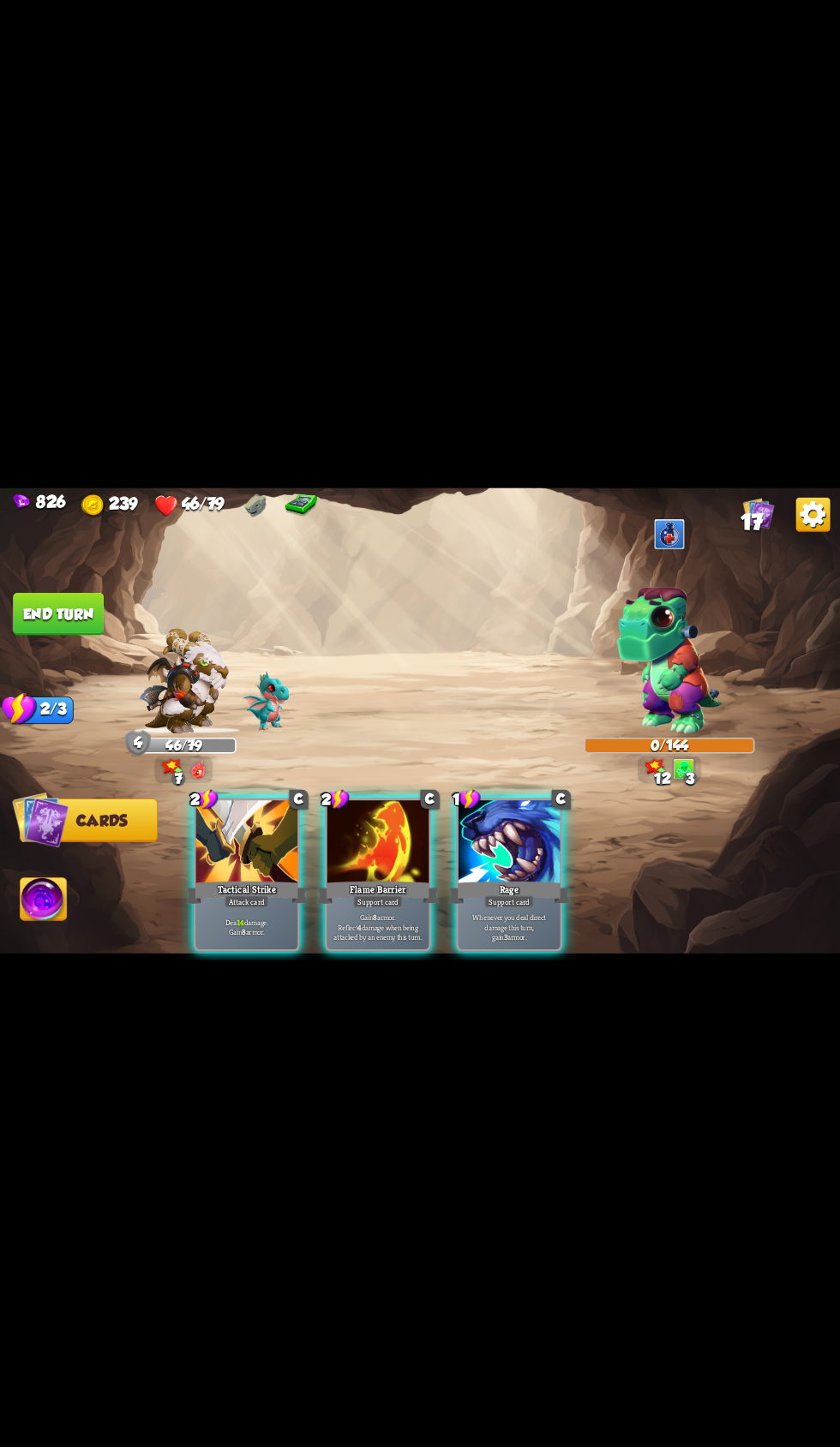
click at [80, 635] on button "End turn" at bounding box center [58, 613] width 91 height 43
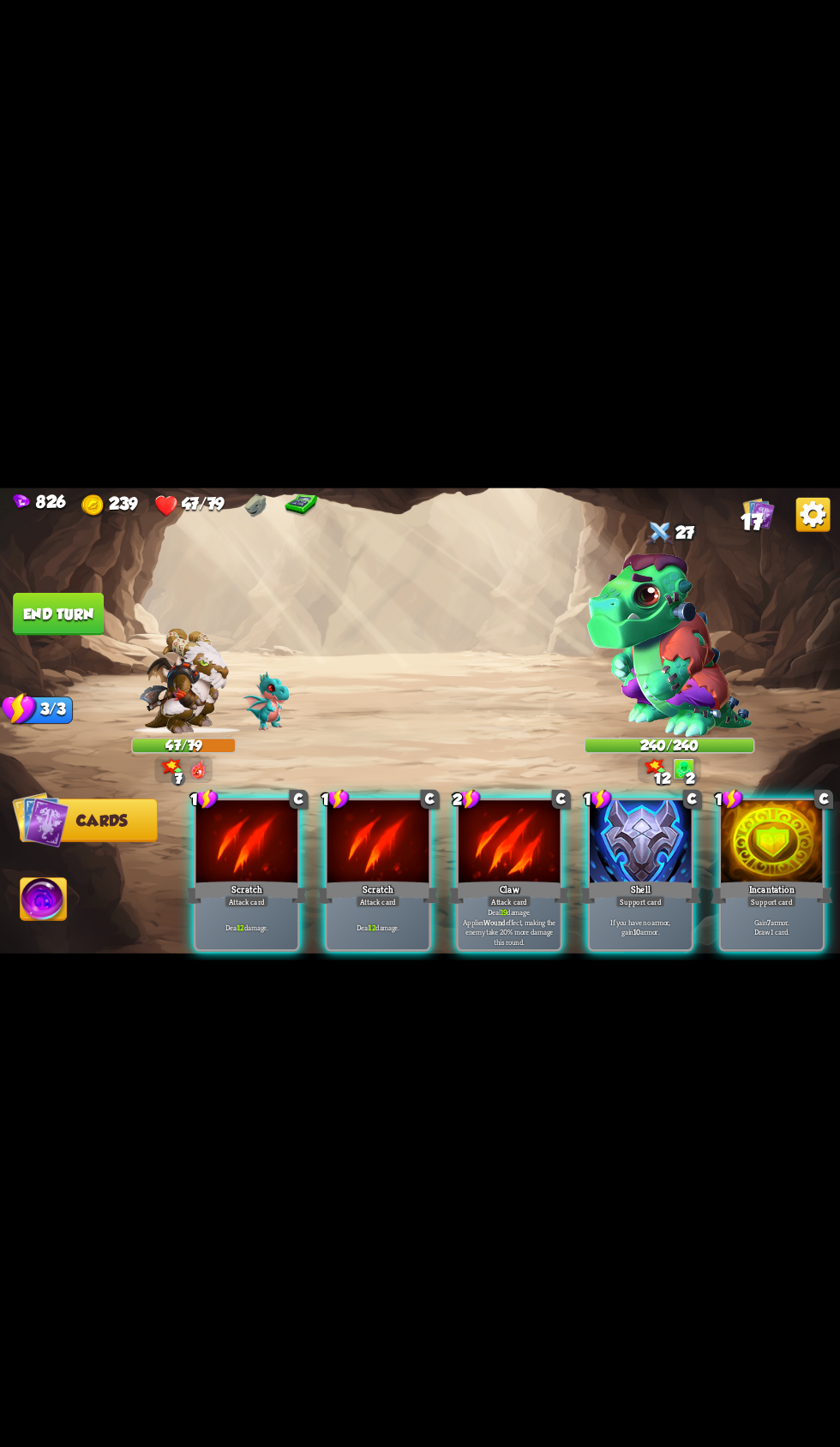
click at [646, 908] on div "Support card" at bounding box center [640, 901] width 50 height 12
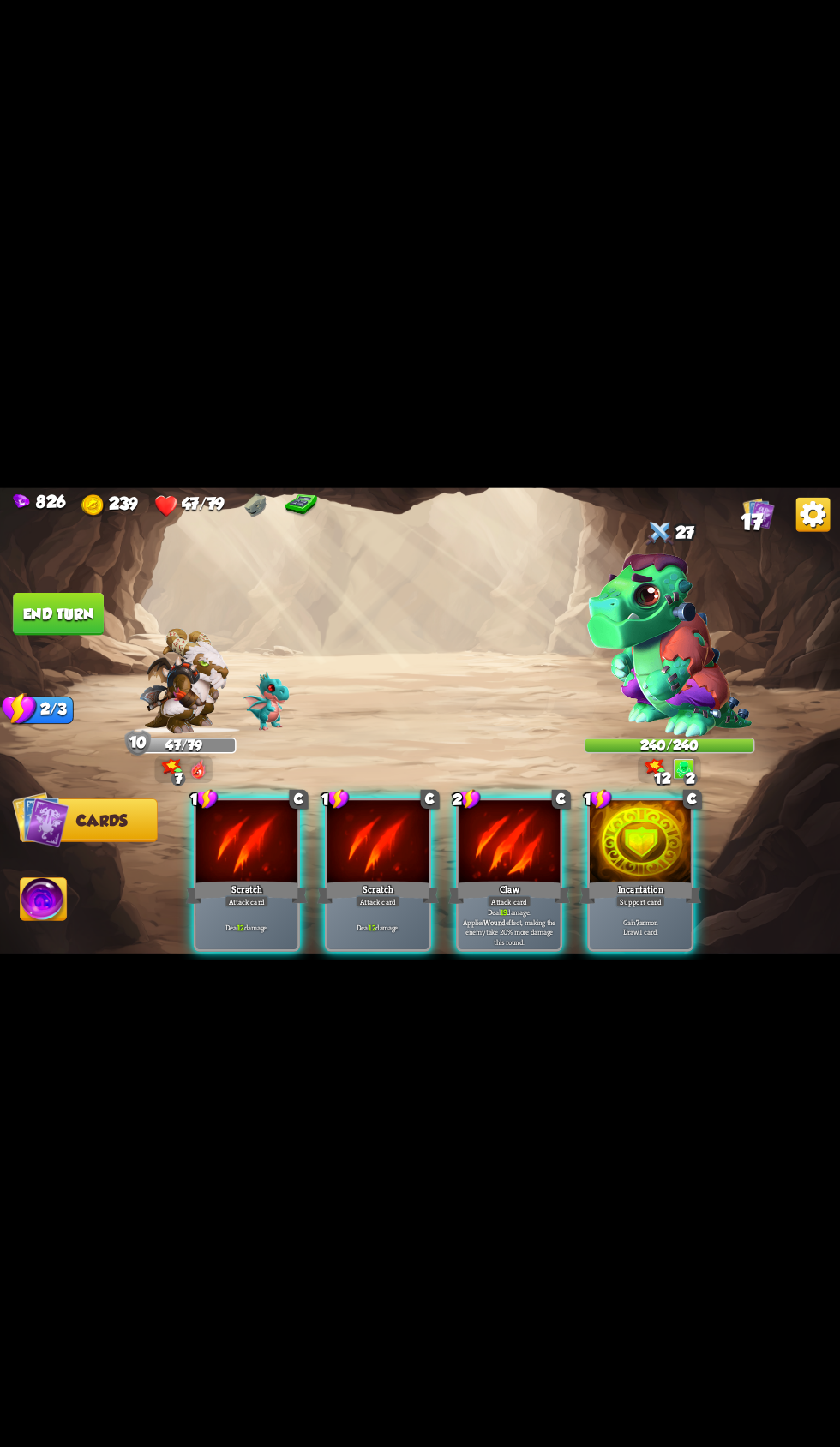
click at [666, 936] on p "Gain 7 armor. Draw 1 card." at bounding box center [640, 926] width 97 height 19
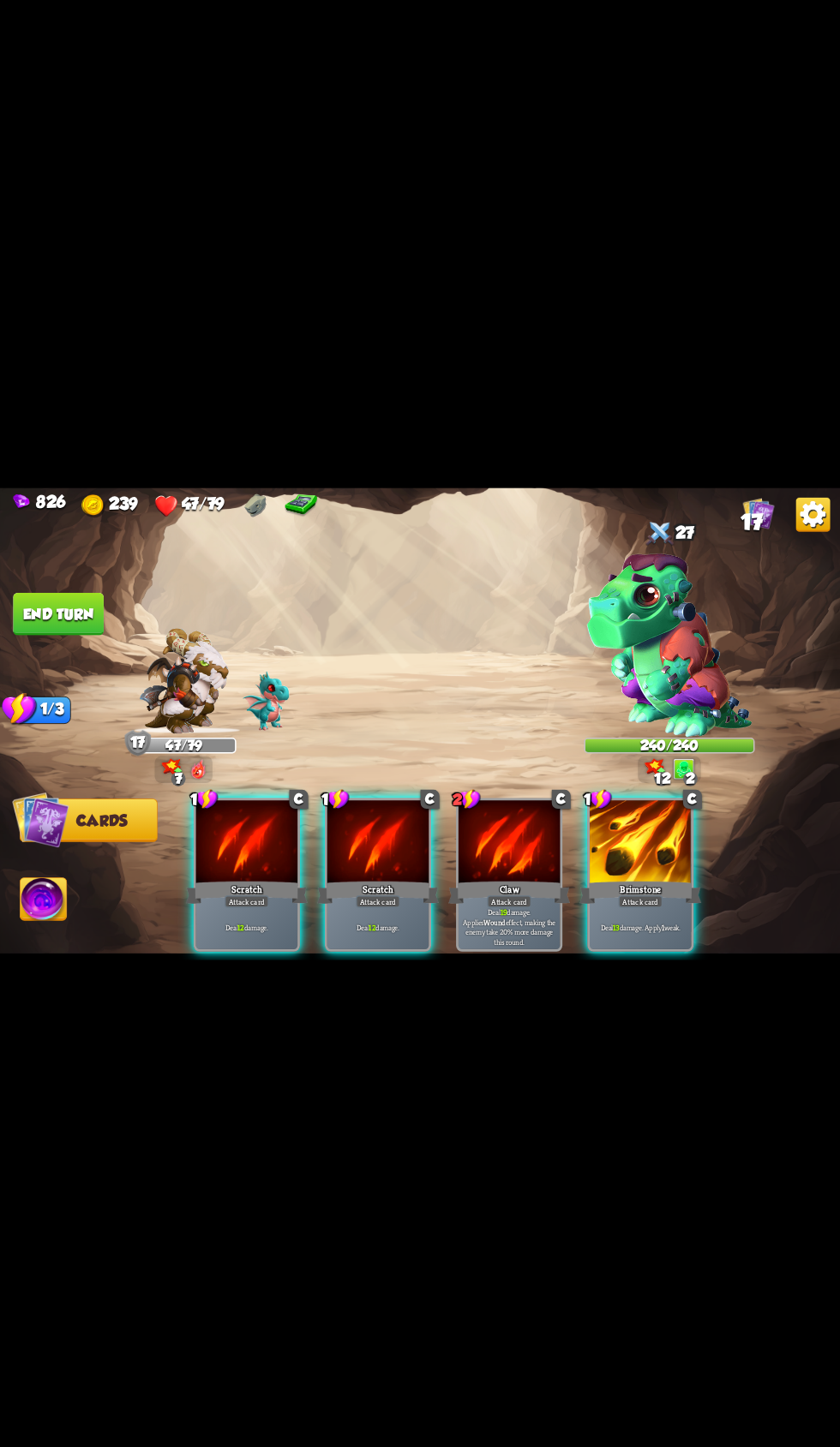
click at [643, 906] on div "Brimstone" at bounding box center [640, 892] width 122 height 28
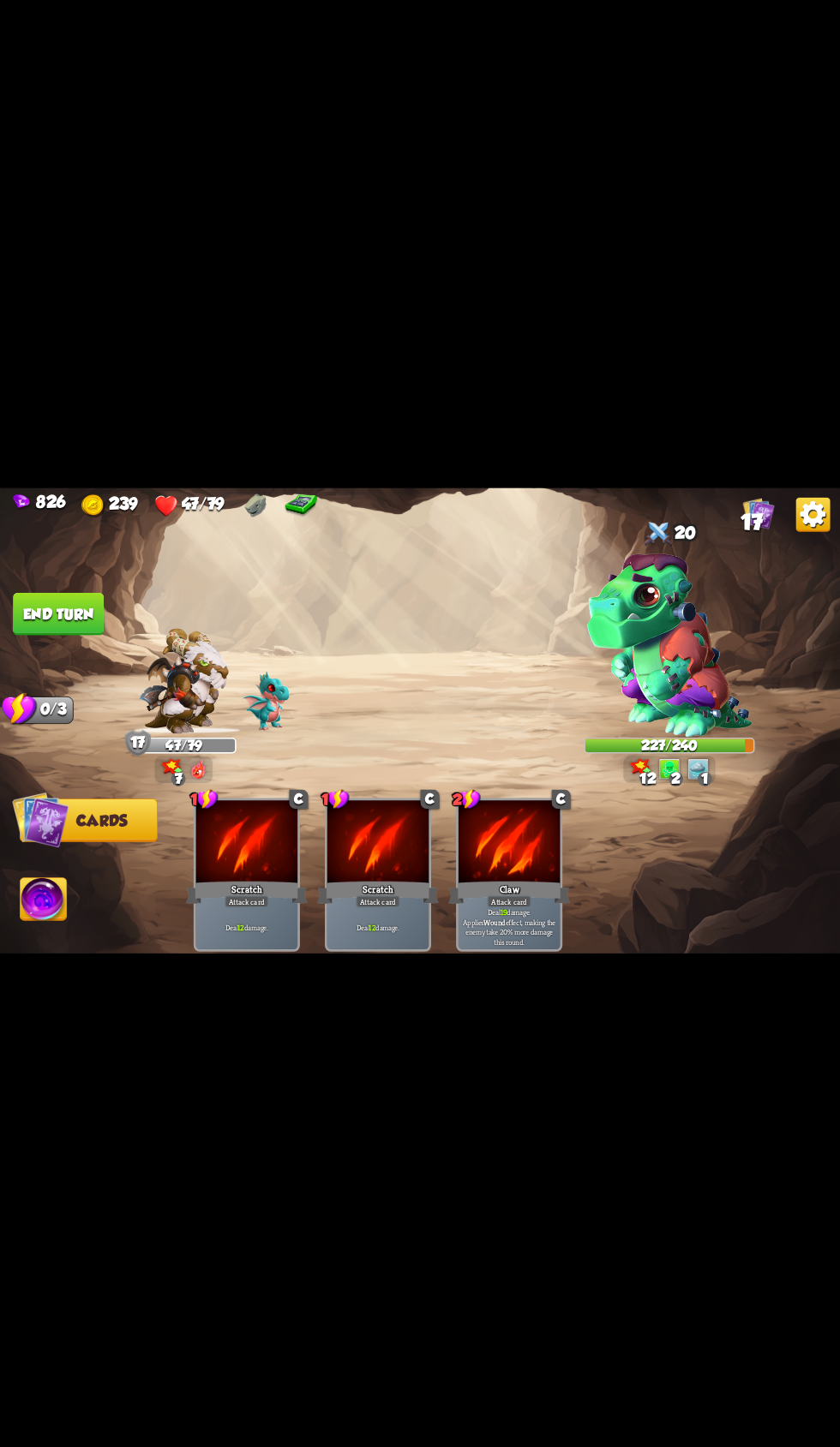
click at [93, 635] on button "End turn" at bounding box center [58, 613] width 91 height 43
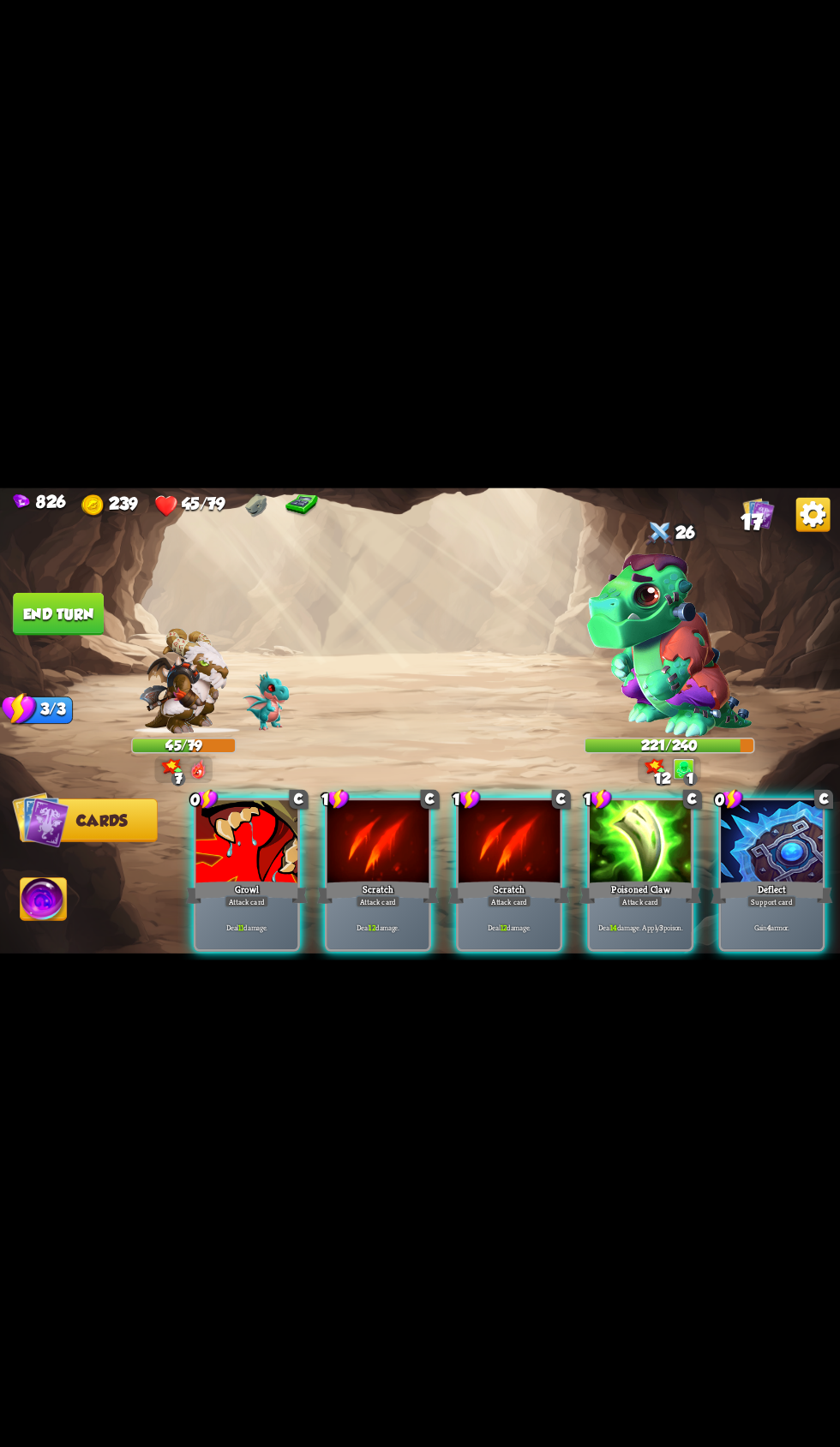
click at [757, 933] on p "Gain 4 armor." at bounding box center [772, 927] width 97 height 10
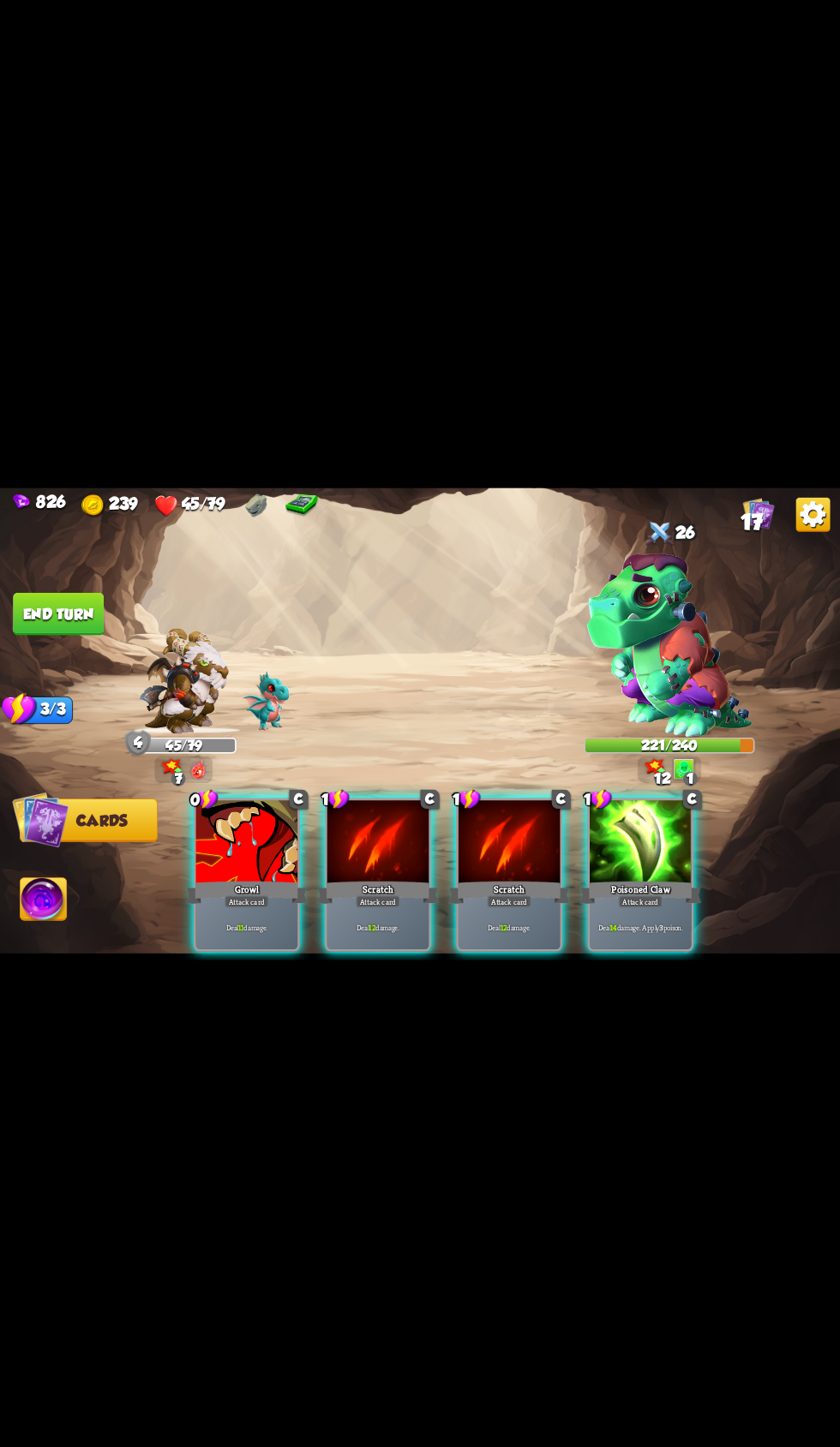
click at [644, 908] on div "Attack card" at bounding box center [640, 901] width 44 height 12
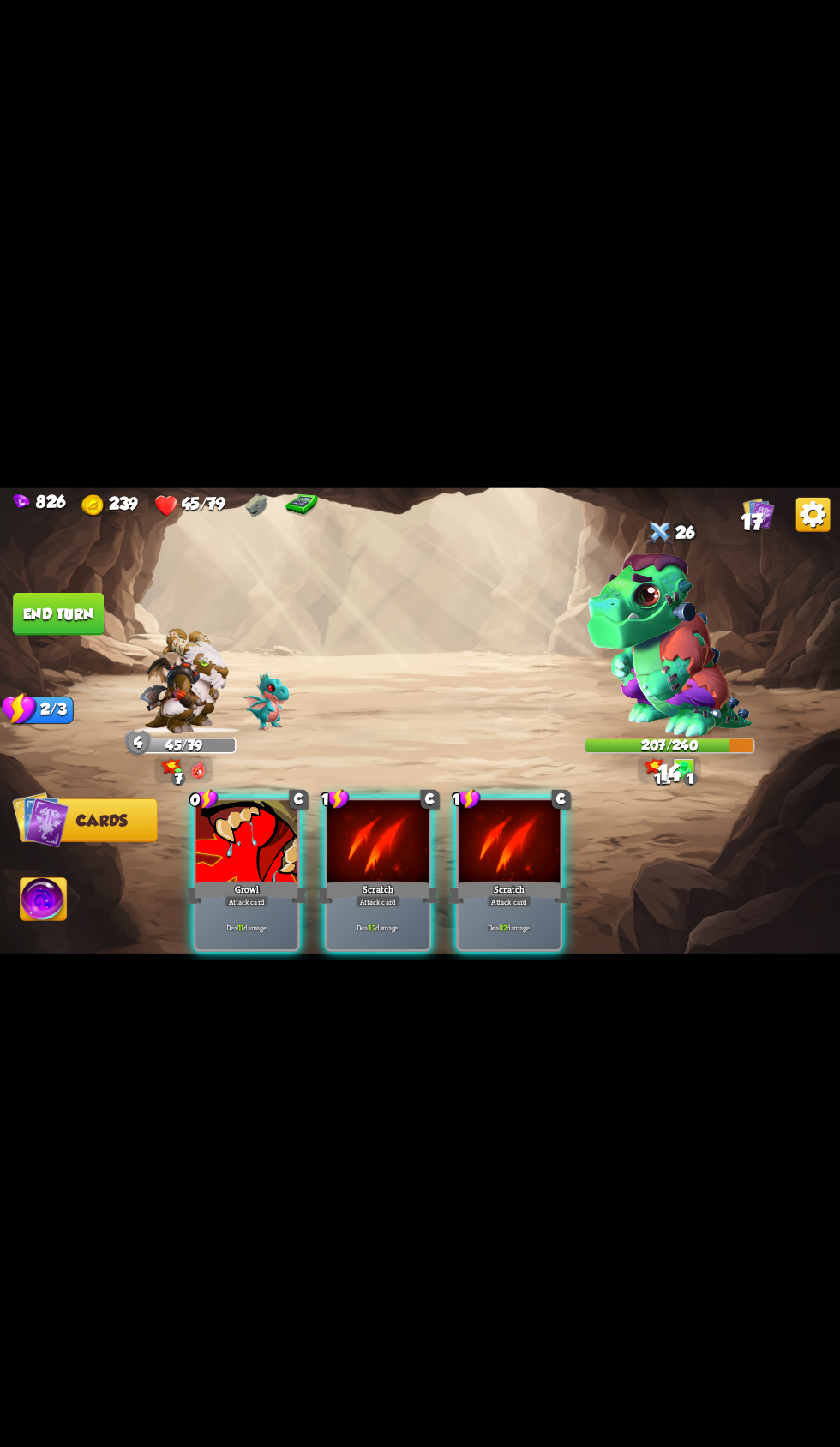
click at [519, 949] on div "Deal 12 damage." at bounding box center [510, 927] width 102 height 44
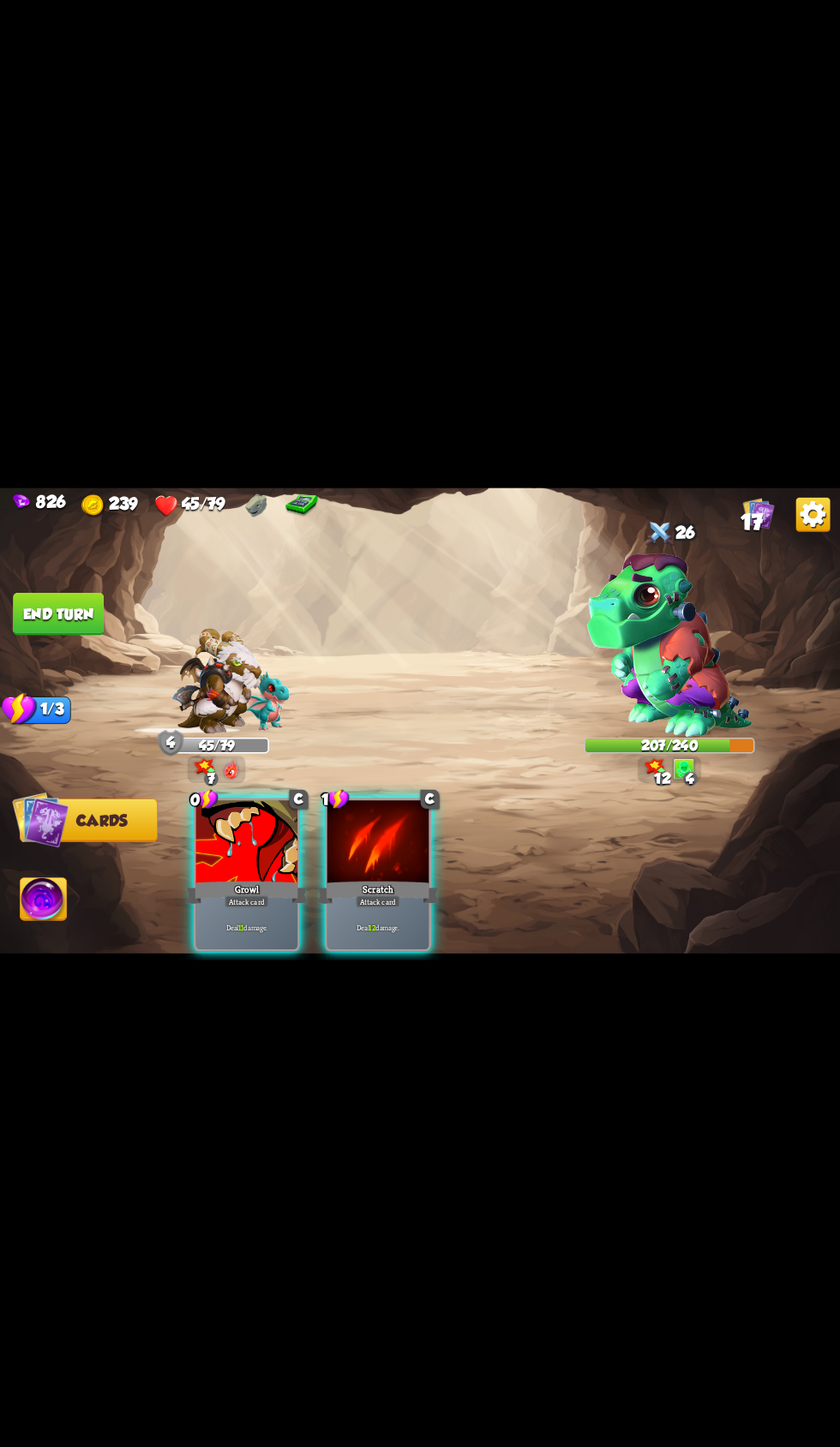
click at [256, 949] on div "Deal 11 damage." at bounding box center [247, 927] width 102 height 44
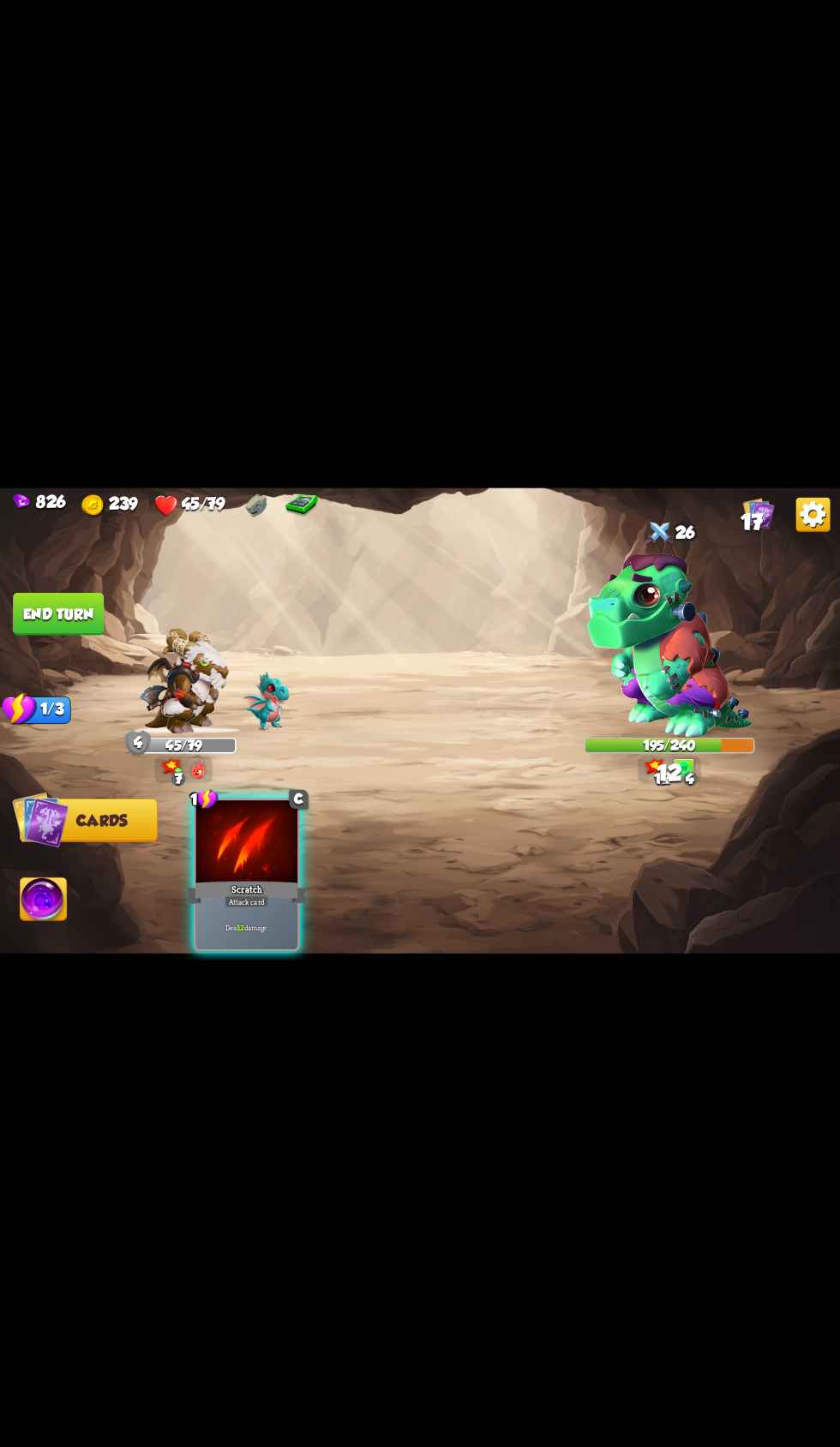
click at [276, 949] on div "Deal 12 damage." at bounding box center [247, 927] width 102 height 44
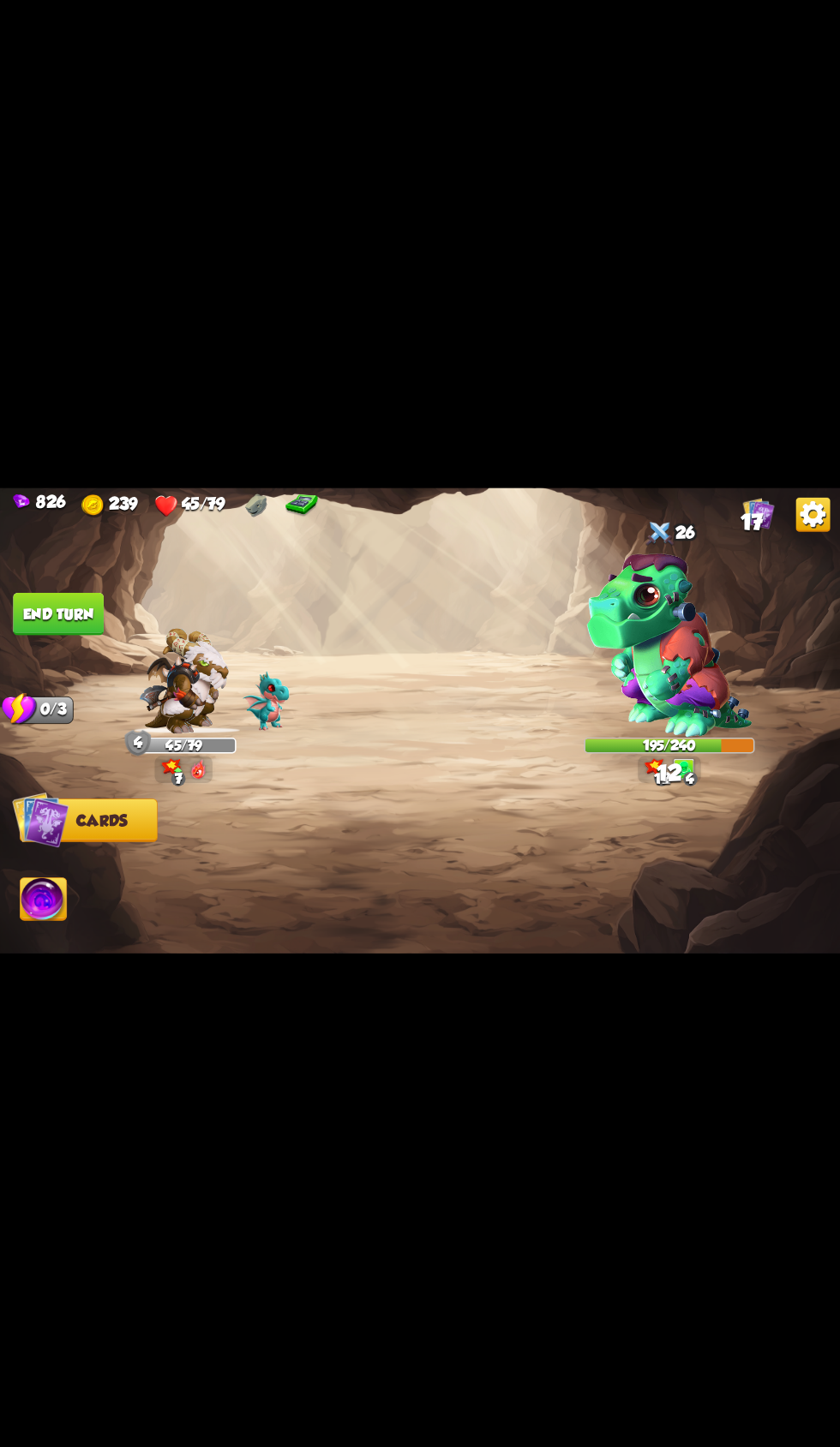
click at [276, 959] on div at bounding box center [504, 854] width 672 height 210
click at [97, 635] on button "End turn" at bounding box center [58, 613] width 91 height 43
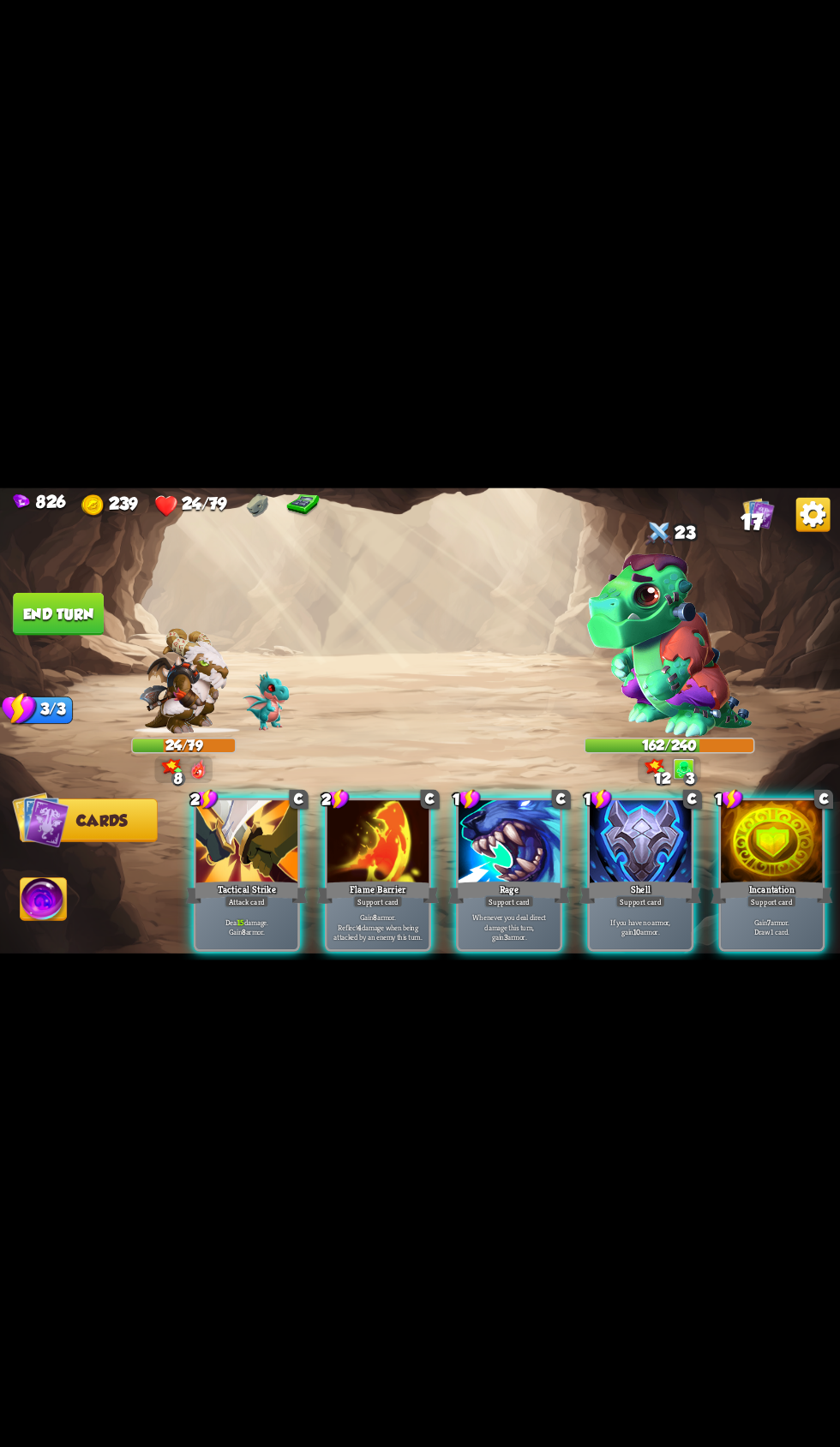
click at [624, 949] on div "If you have no armor, gain 10 armor." at bounding box center [640, 927] width 102 height 44
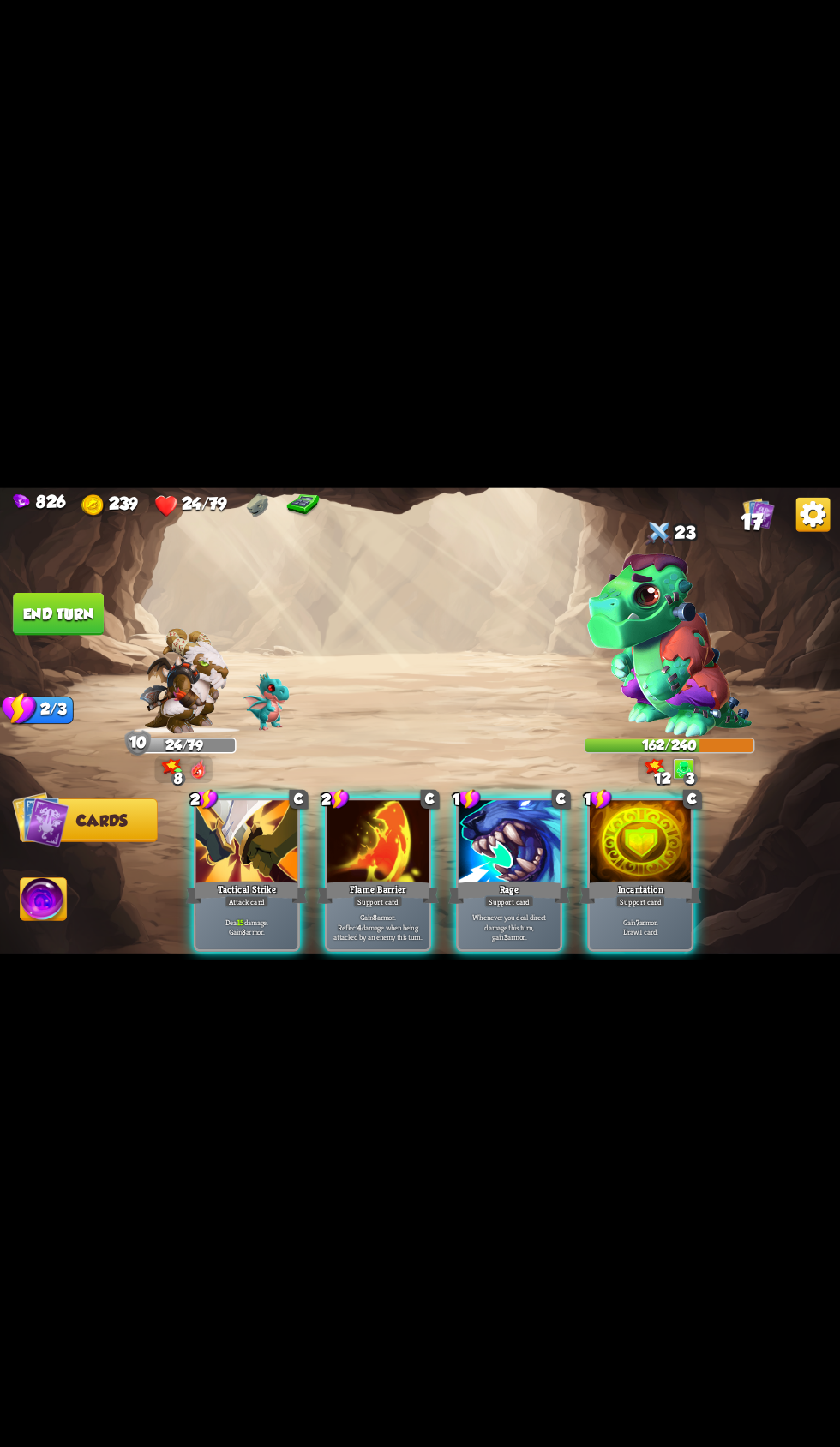
click at [252, 906] on div "Tactical Strike" at bounding box center [247, 892] width 122 height 28
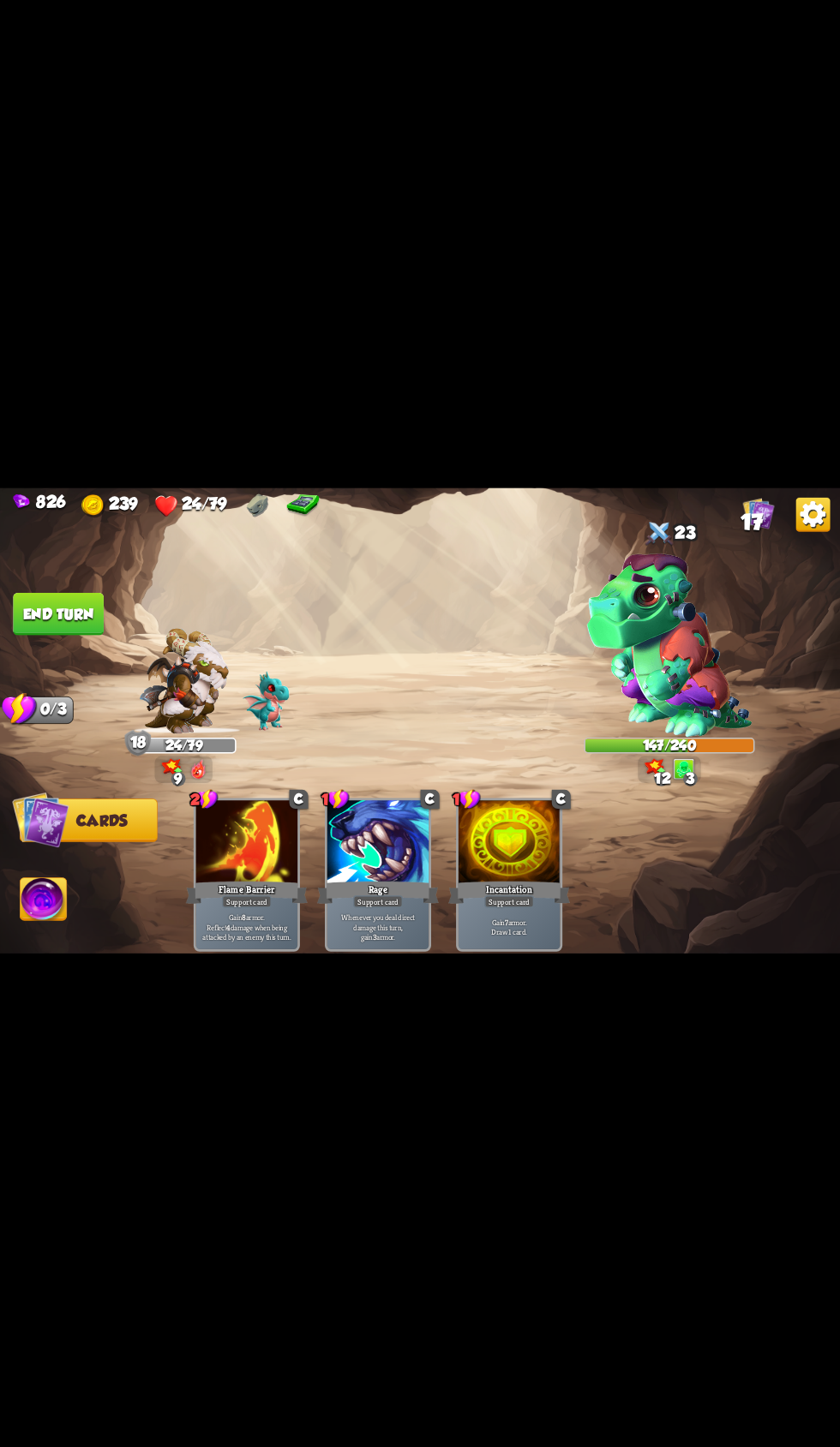
click at [82, 635] on button "End turn" at bounding box center [58, 613] width 91 height 43
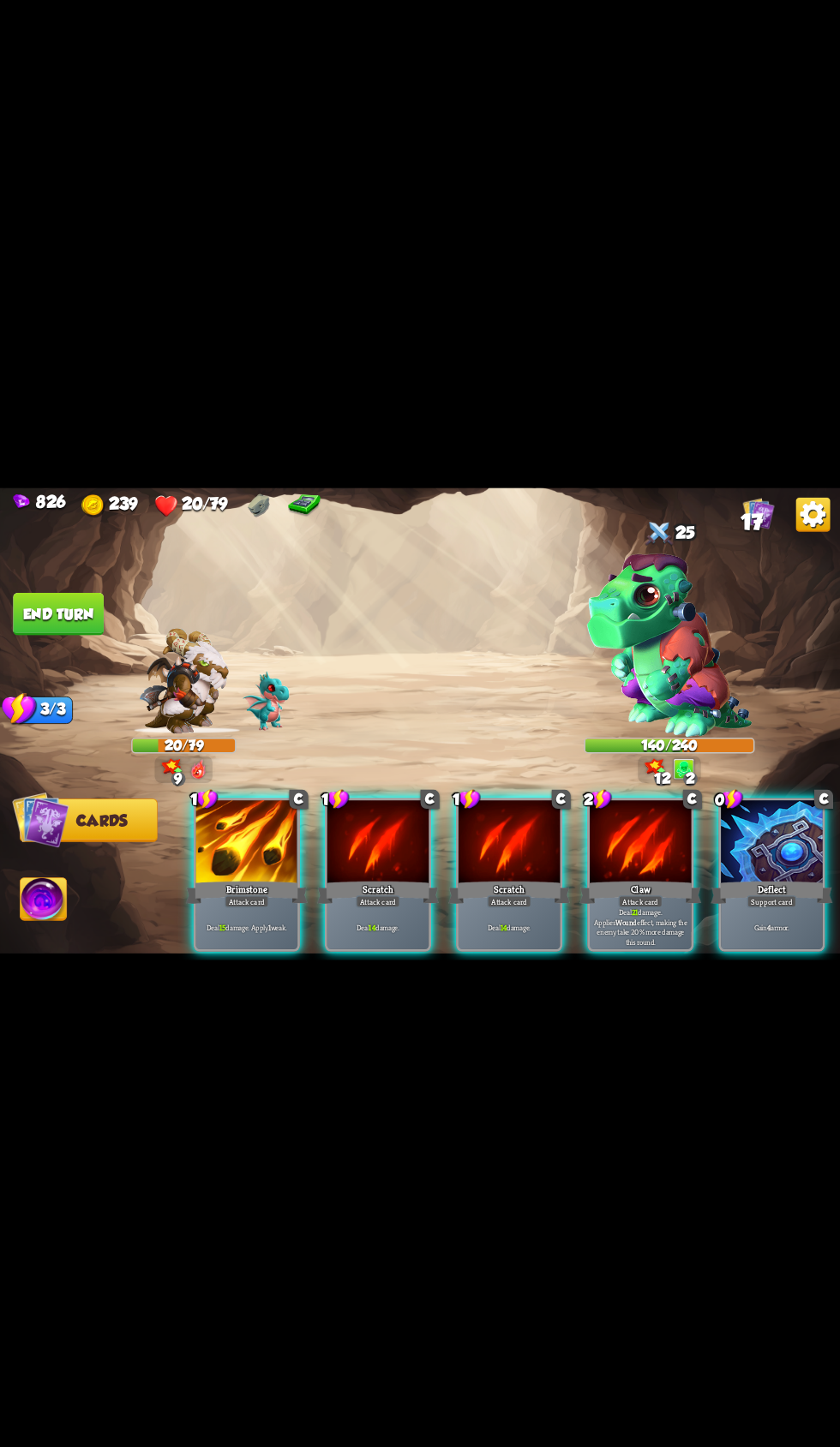
click at [636, 908] on div "Attack card" at bounding box center [640, 901] width 44 height 12
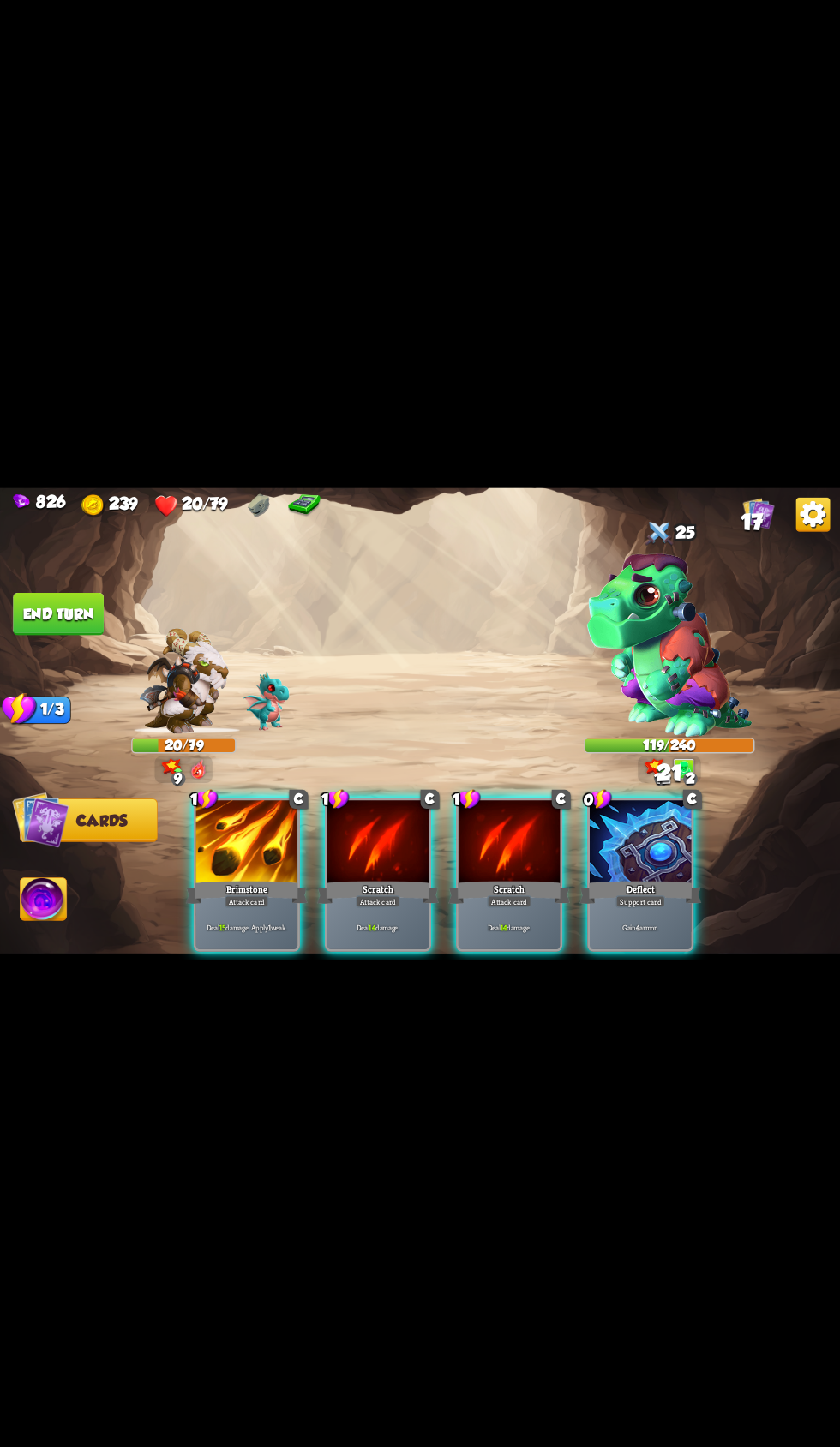
click at [649, 933] on p "Gain 4 armor." at bounding box center [640, 927] width 97 height 10
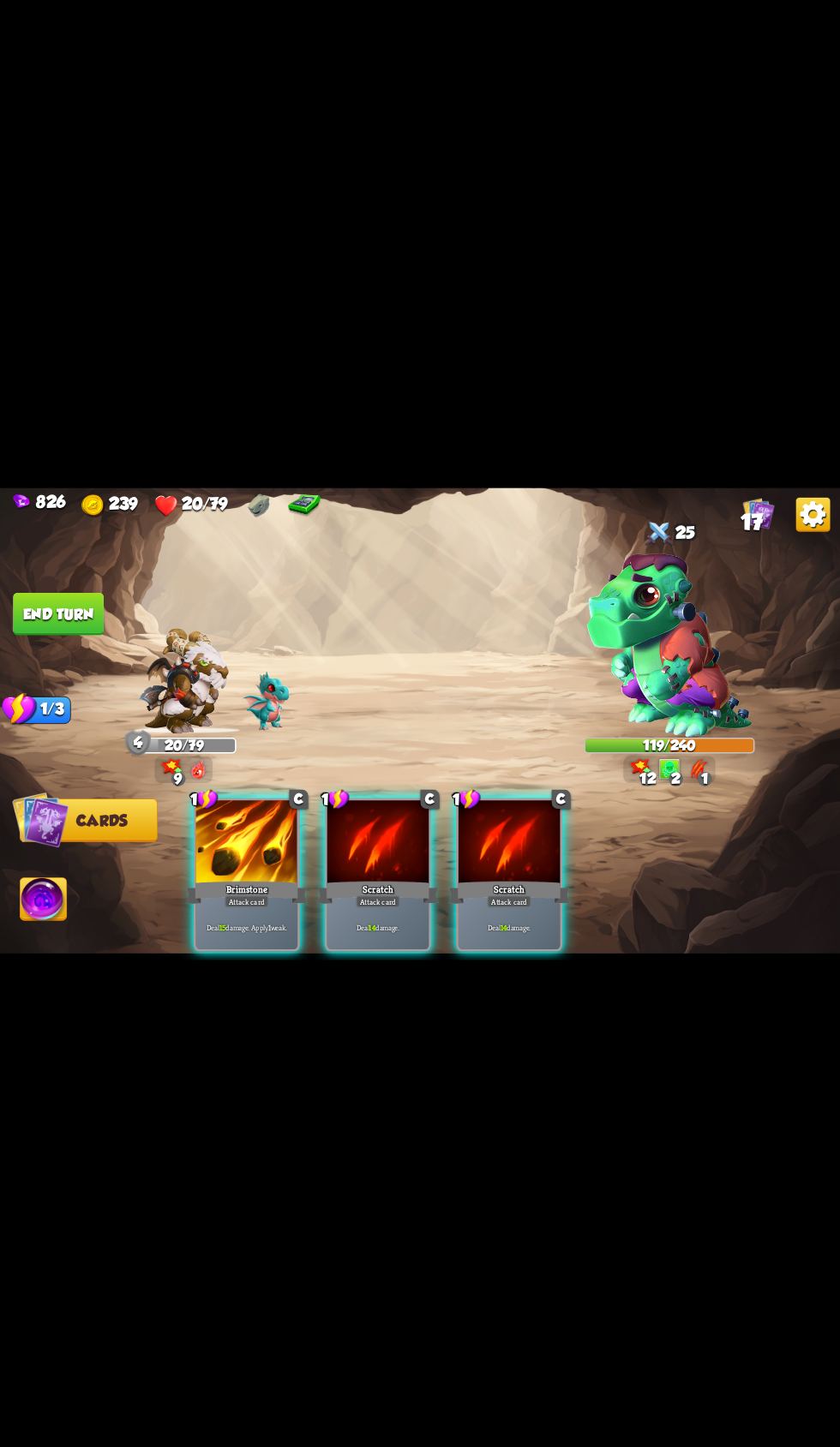
click at [246, 949] on div "Deal 15 damage. Apply 1 weak." at bounding box center [247, 927] width 102 height 44
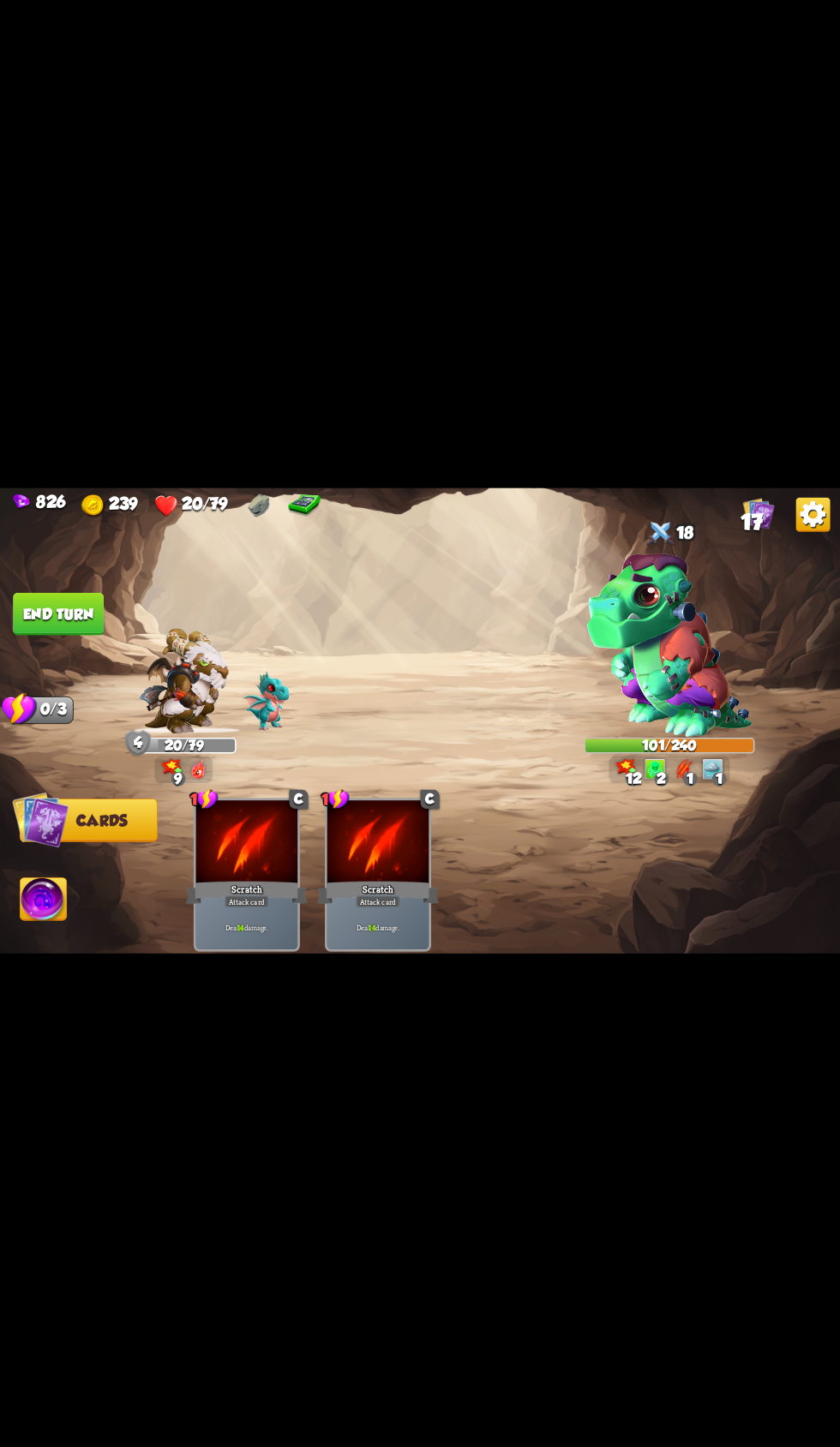
click at [94, 635] on button "End turn" at bounding box center [58, 613] width 91 height 43
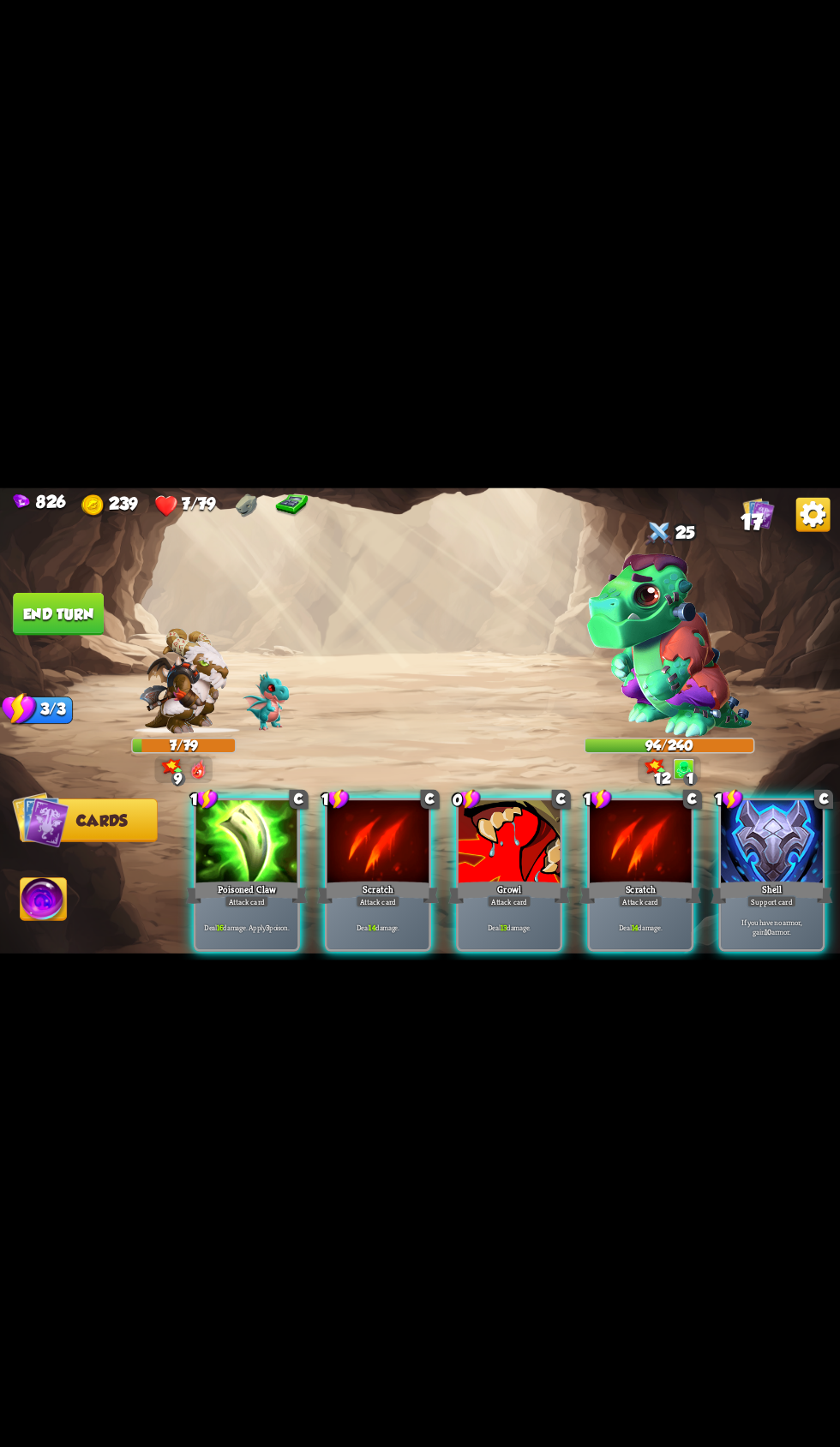
click at [791, 906] on div "Shell" at bounding box center [772, 892] width 122 height 28
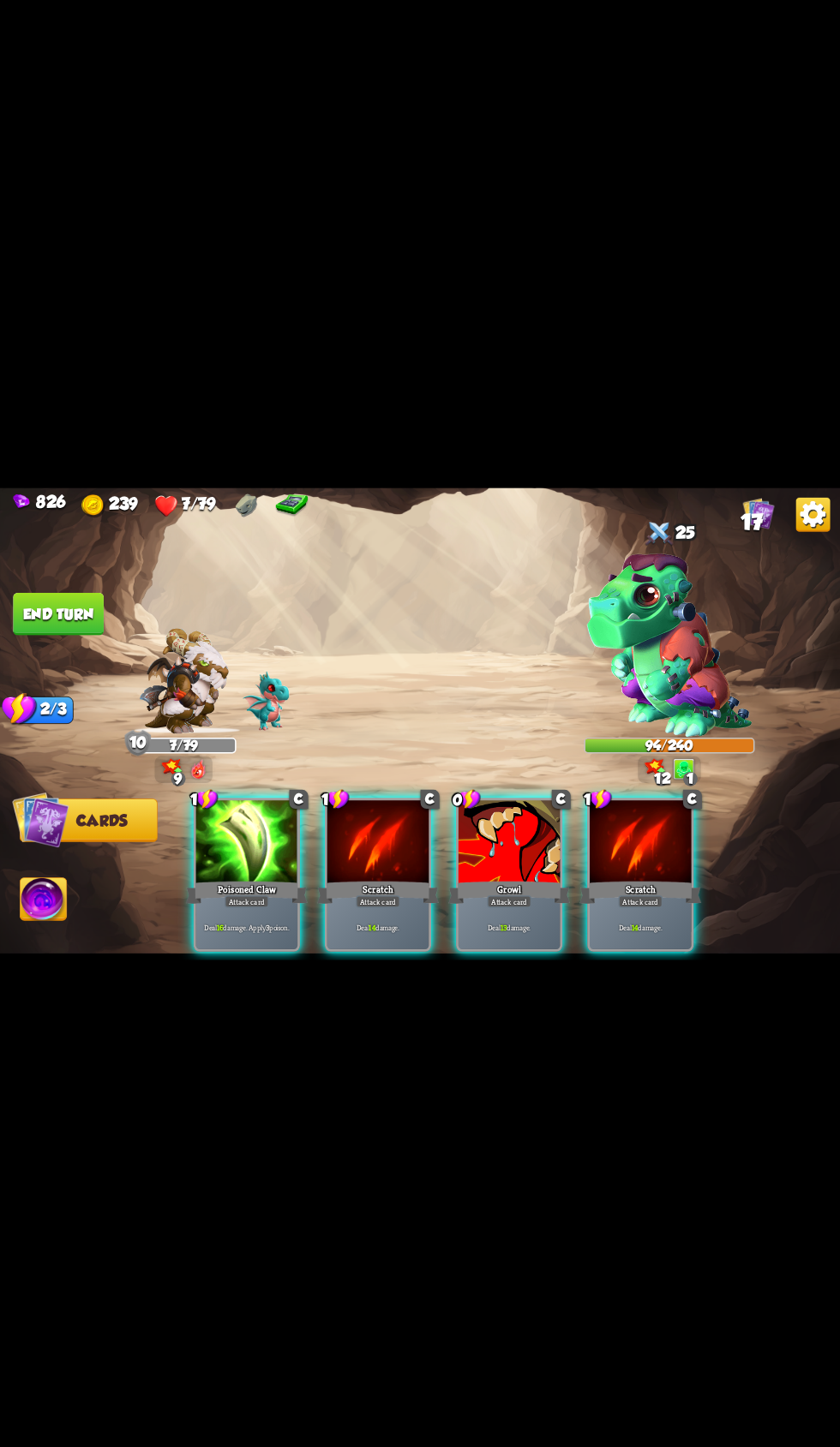
click at [273, 906] on div "Poisoned Claw" at bounding box center [247, 892] width 122 height 28
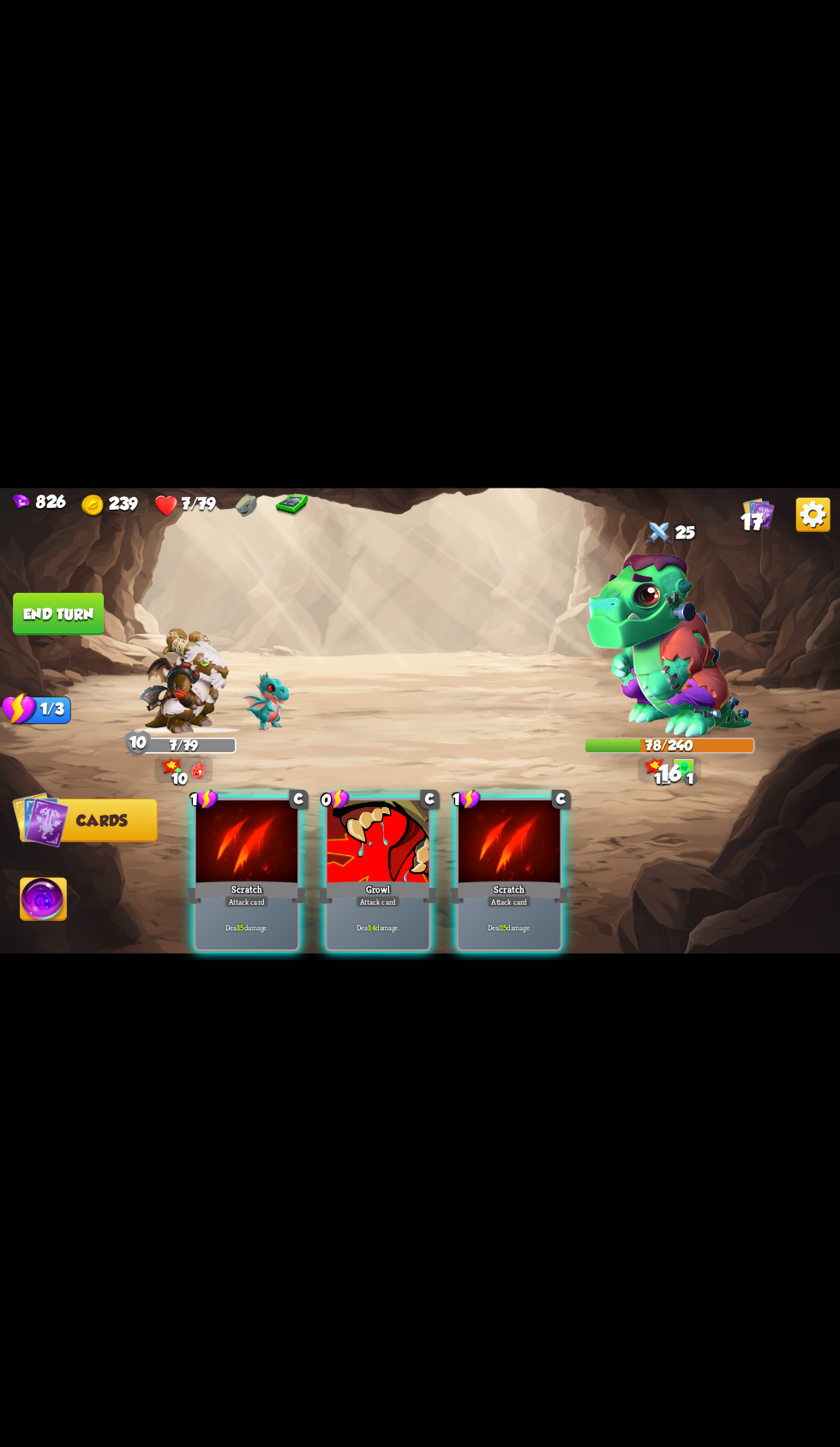
click at [346, 949] on div "Deal 14 damage." at bounding box center [378, 927] width 102 height 44
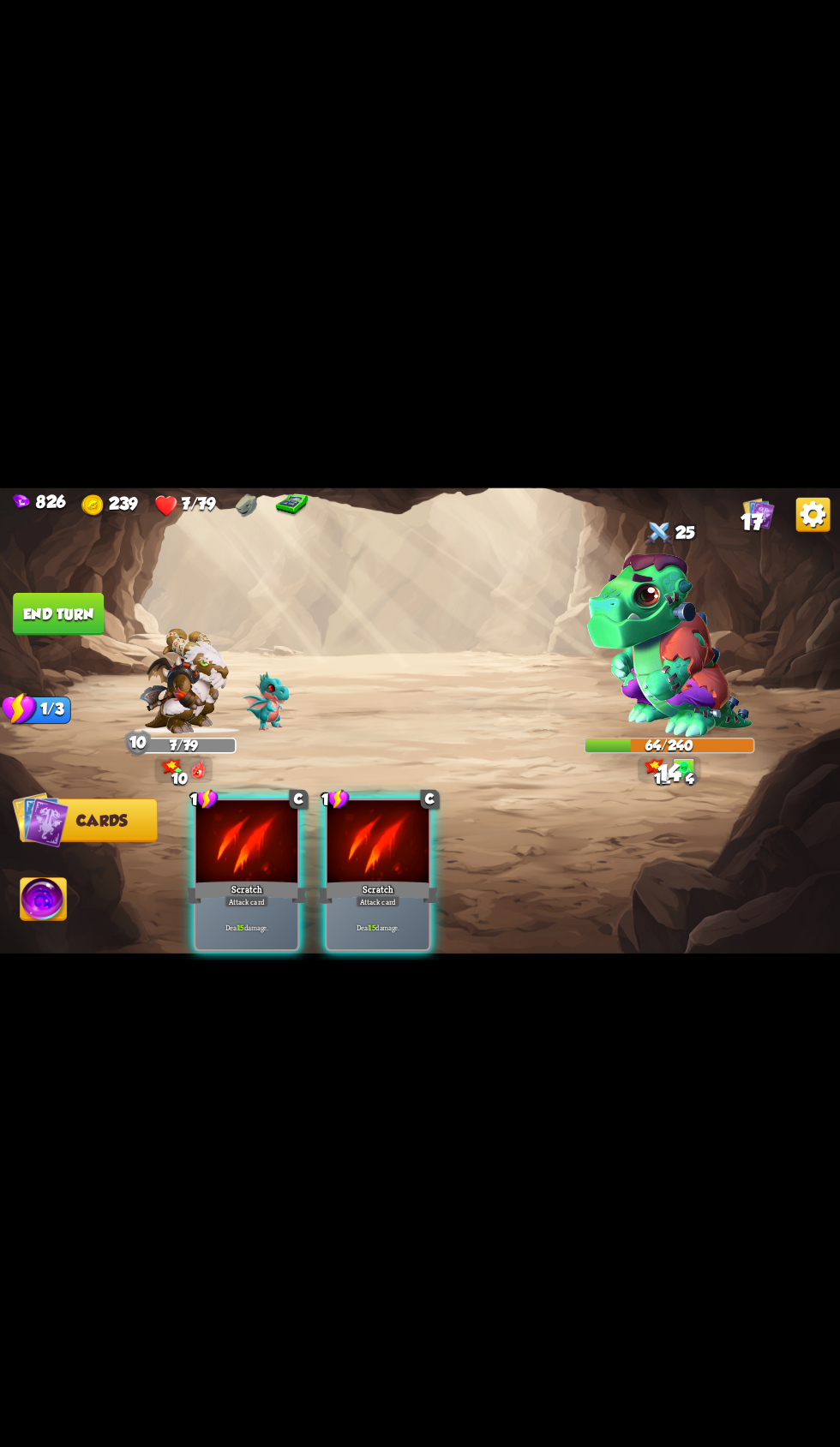
click at [372, 949] on div "Deal 15 damage." at bounding box center [378, 927] width 102 height 44
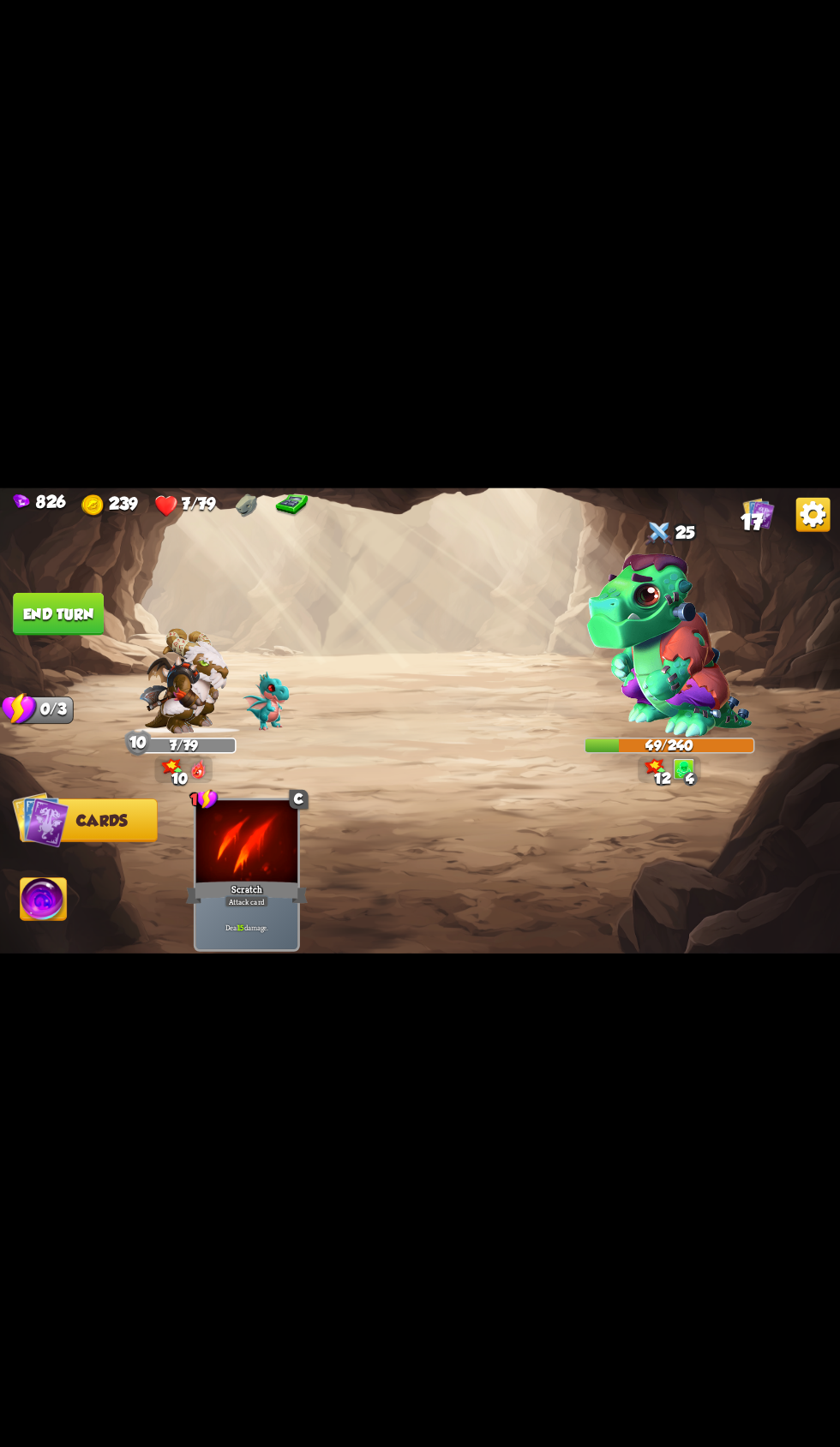
click at [75, 909] on span "Abilities" at bounding box center [56, 899] width 70 height 18
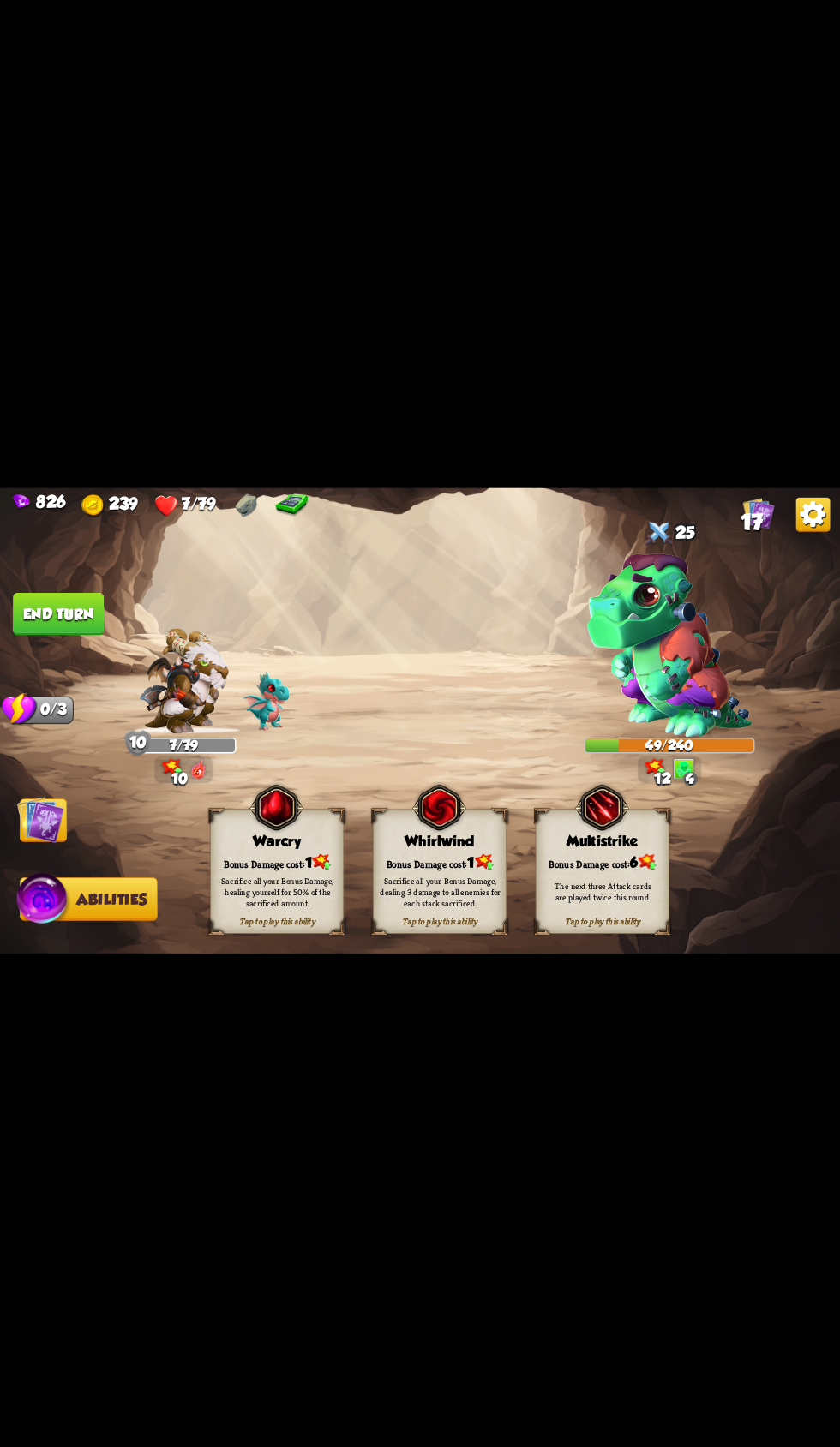
click at [52, 843] on img at bounding box center [41, 820] width 47 height 47
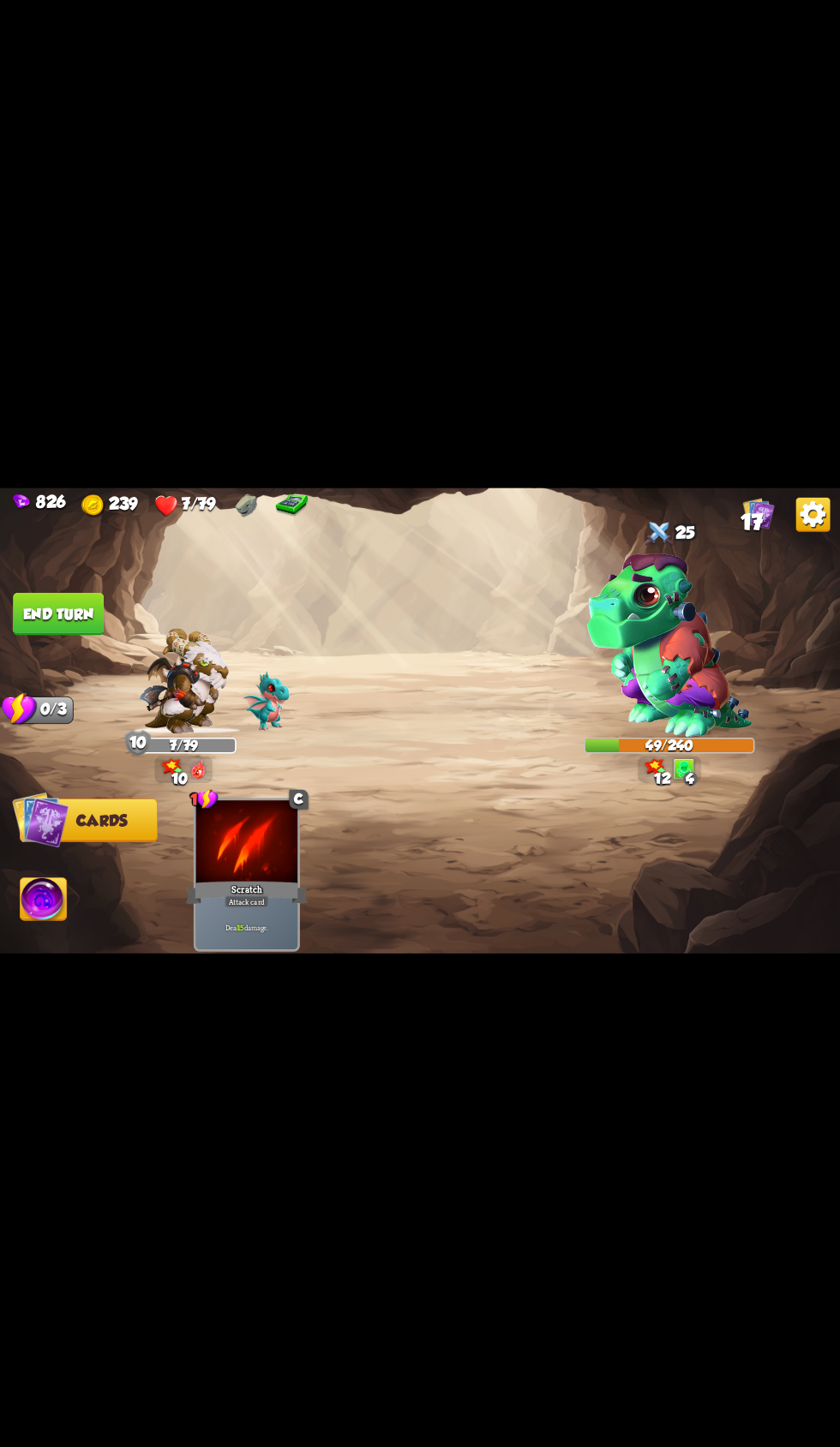
click at [77, 635] on button "End turn" at bounding box center [58, 613] width 91 height 43
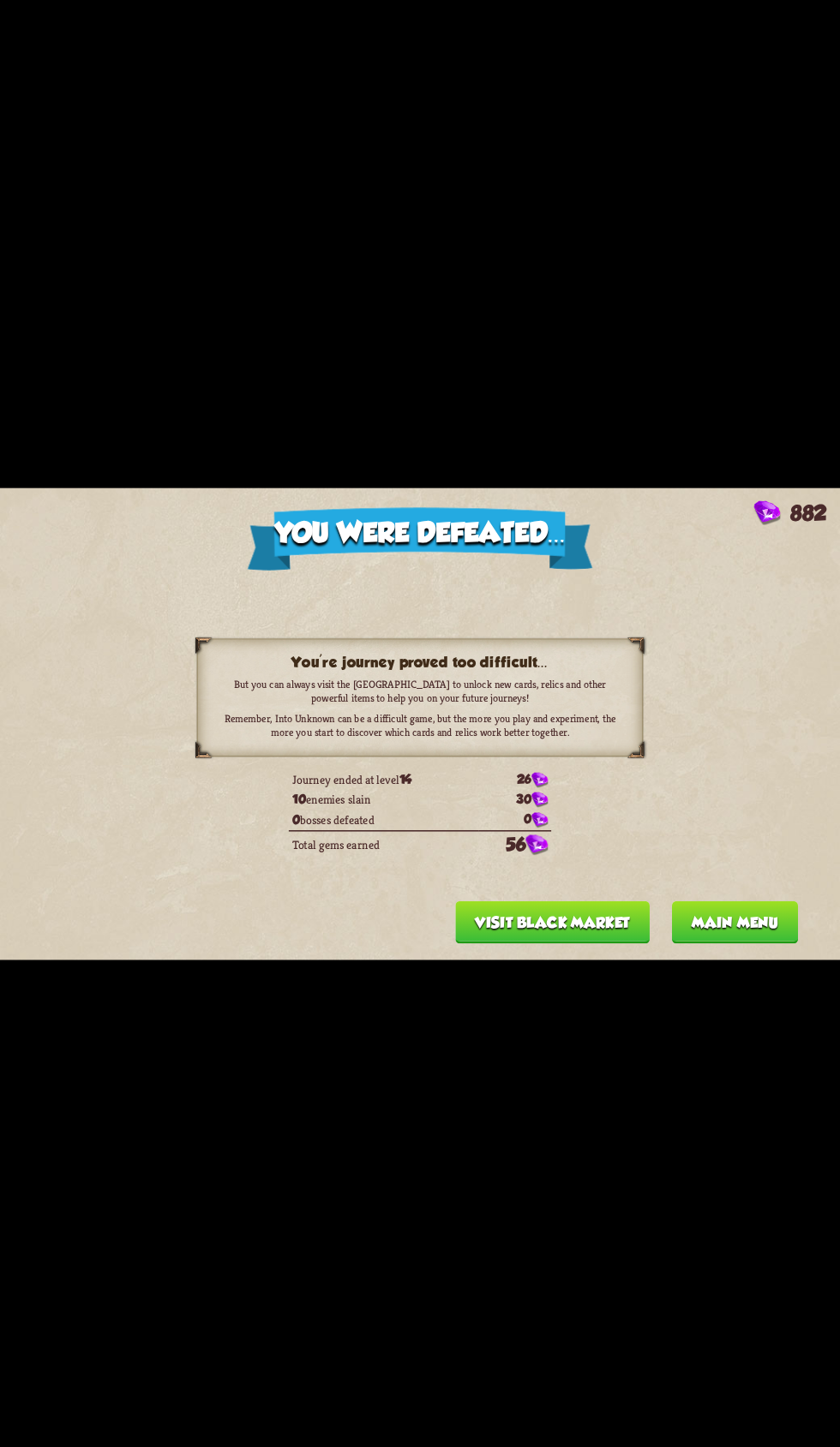
click at [757, 944] on button "Main menu" at bounding box center [735, 922] width 126 height 43
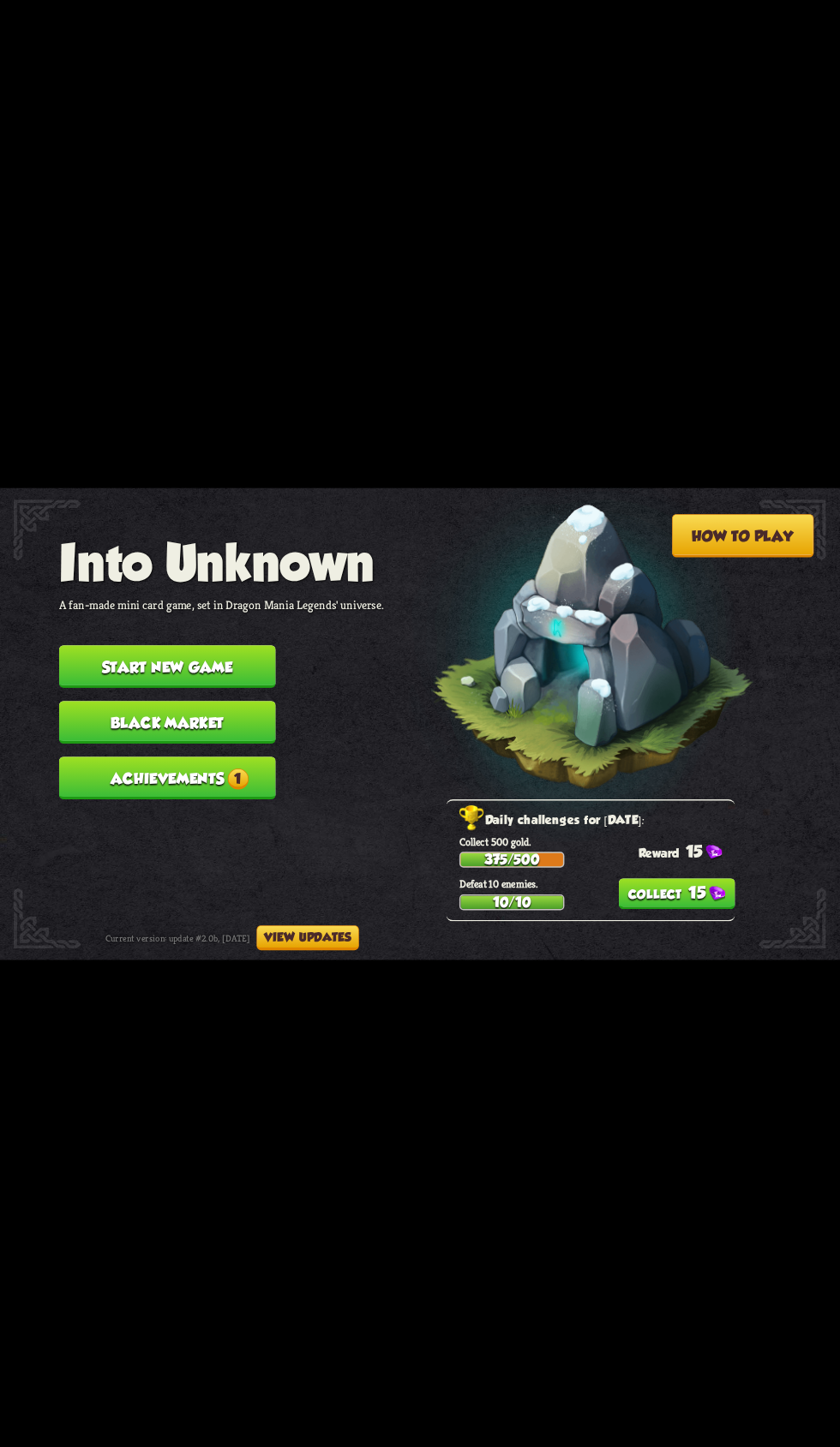
click at [661, 909] on button "15" at bounding box center [677, 893] width 117 height 31
click at [689, 867] on div "Collect 500 gold. 375/500 15" at bounding box center [597, 850] width 276 height 32
